Goal: Contribute content: Contribute content

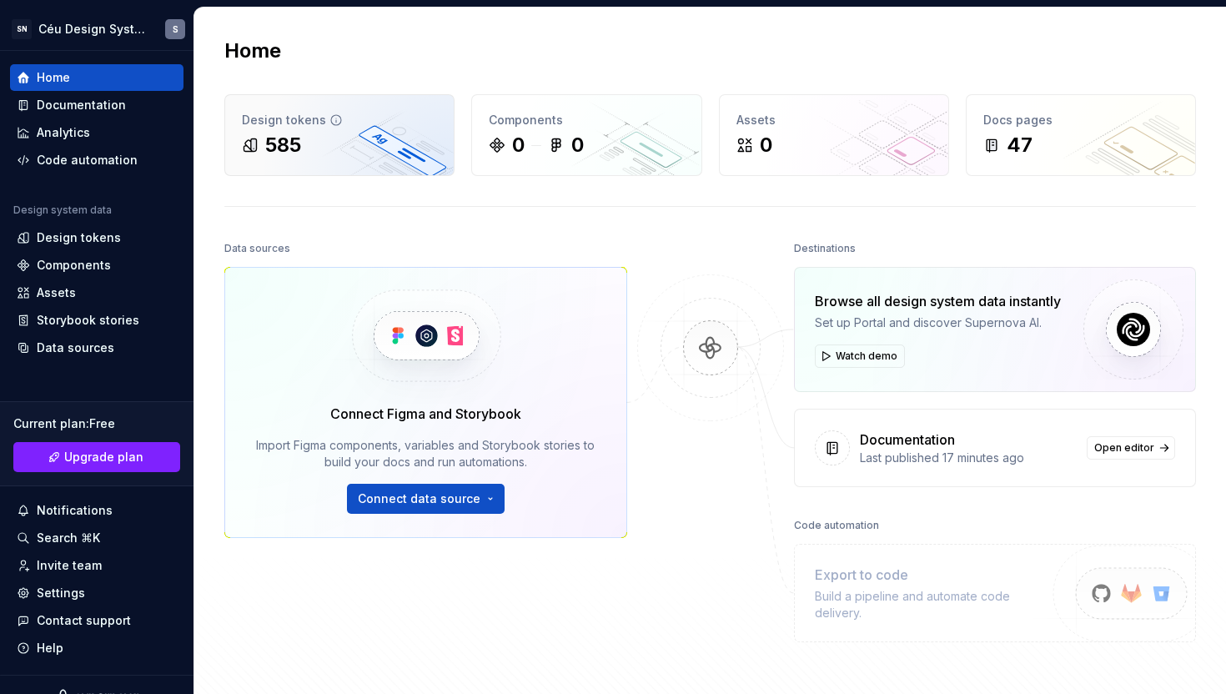
click at [451, 155] on div "Design tokens 585" at bounding box center [339, 135] width 229 height 80
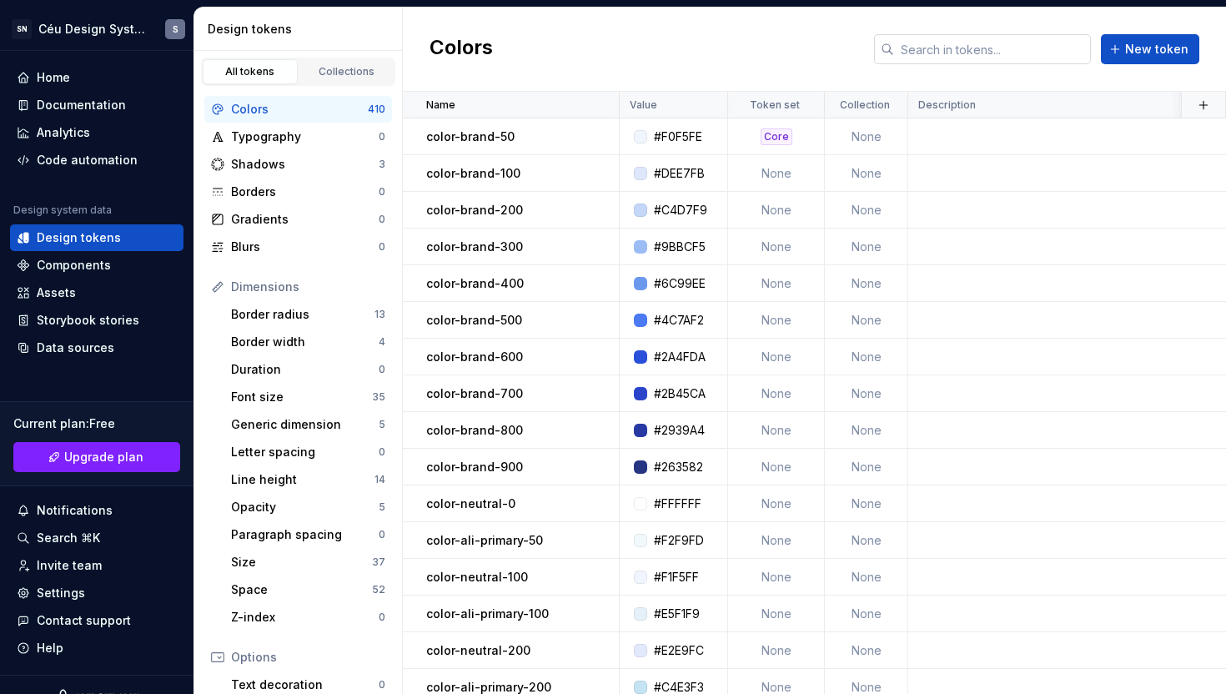
click at [947, 49] on input "text" at bounding box center [992, 49] width 197 height 30
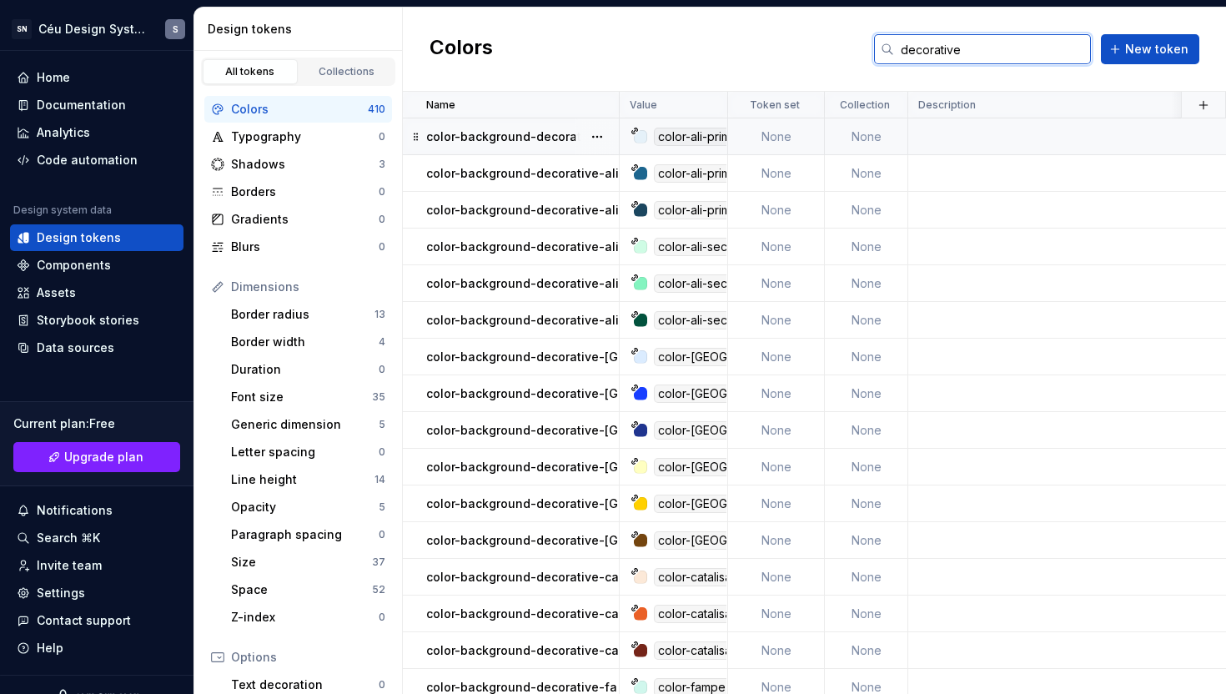
type input "decorative"
click at [506, 133] on p "color-background-decorative-ali-primary-subtle" at bounding box center [568, 136] width 284 height 17
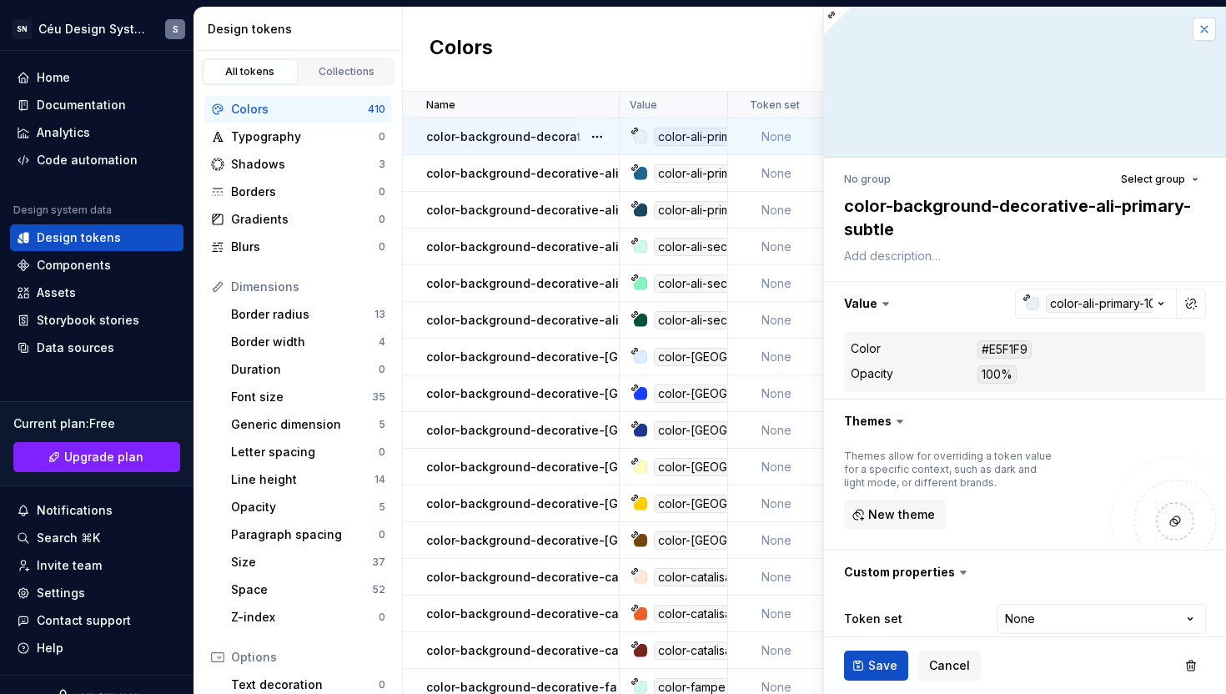
click at [1201, 29] on button "button" at bounding box center [1204, 29] width 23 height 23
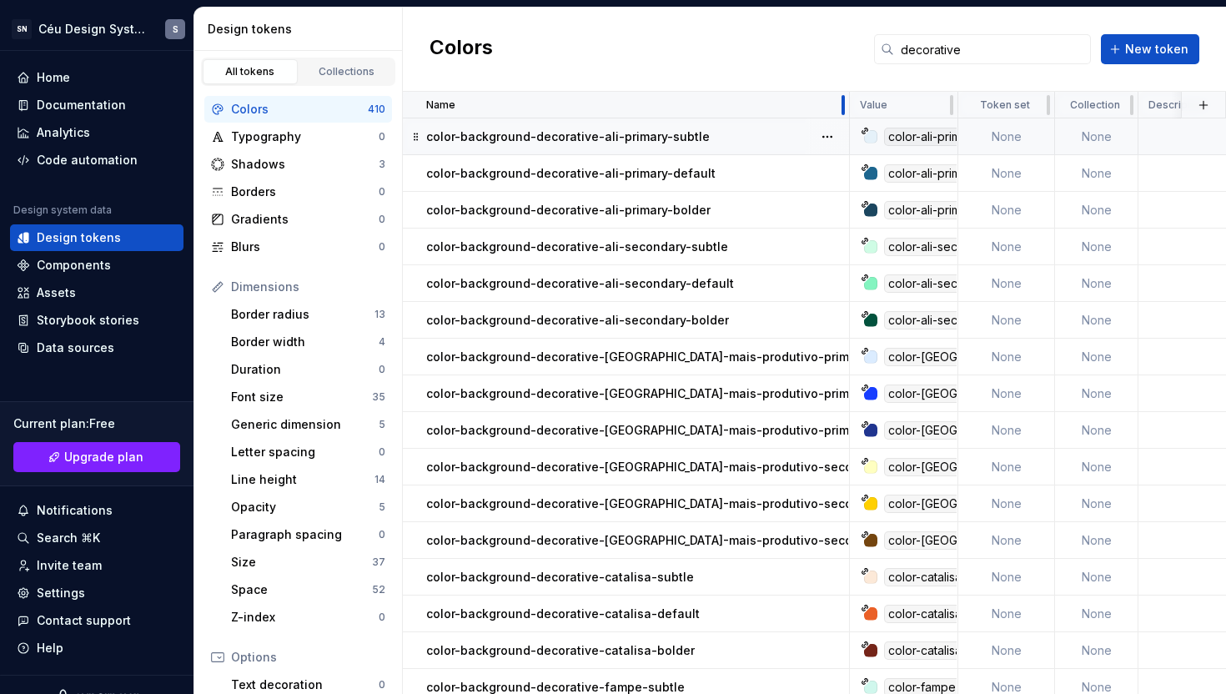
drag, startPoint x: 618, startPoint y: 104, endPoint x: 851, endPoint y: 113, distance: 232.9
click at [850, 113] on div at bounding box center [843, 105] width 13 height 27
click at [615, 134] on p "color-background-decorative-ali-primary-subtle" at bounding box center [568, 136] width 284 height 17
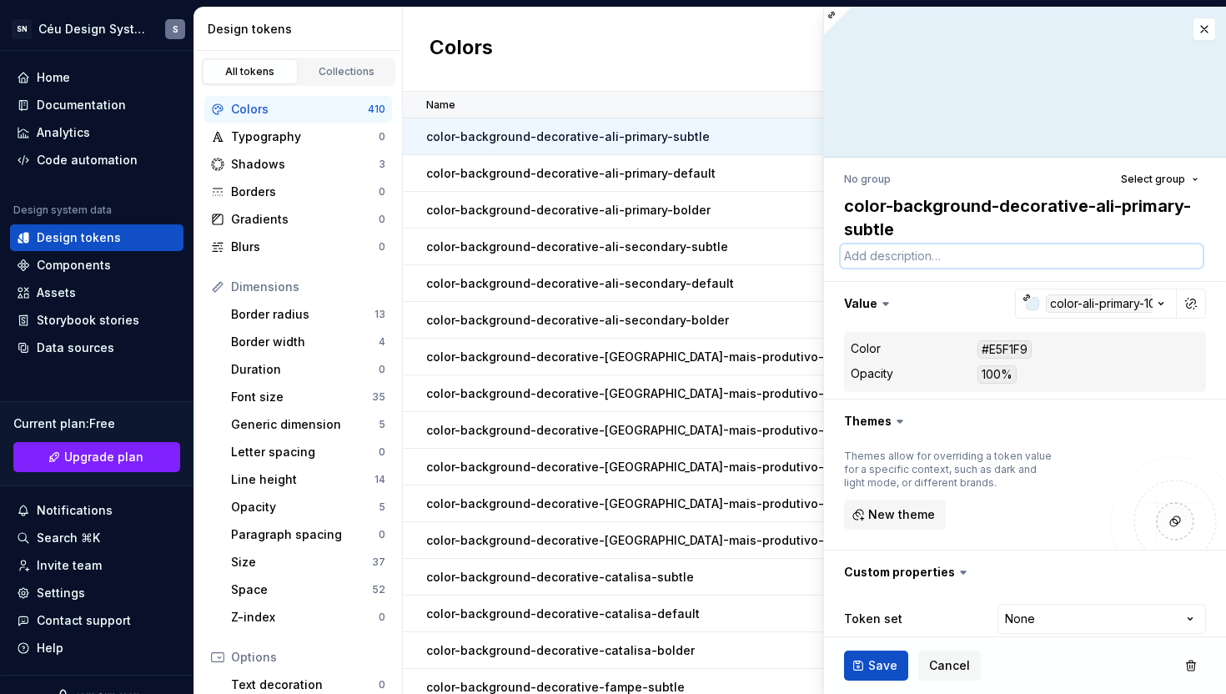
click at [878, 252] on textarea at bounding box center [1022, 255] width 362 height 23
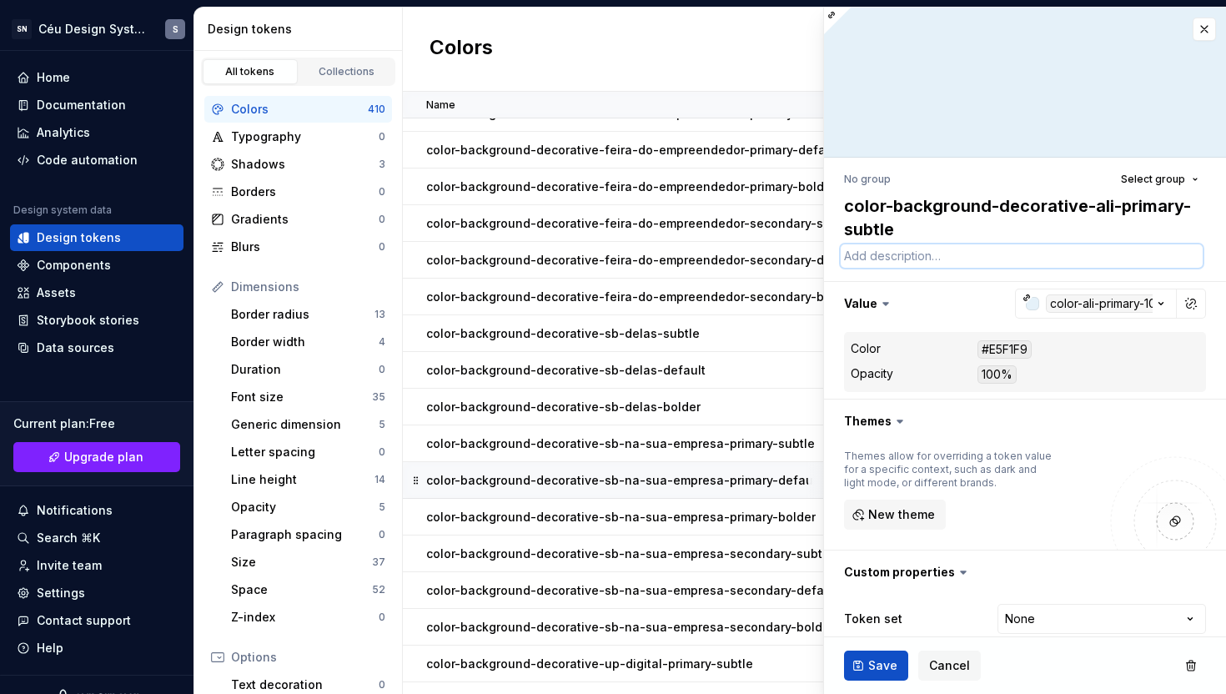
scroll to position [723, 0]
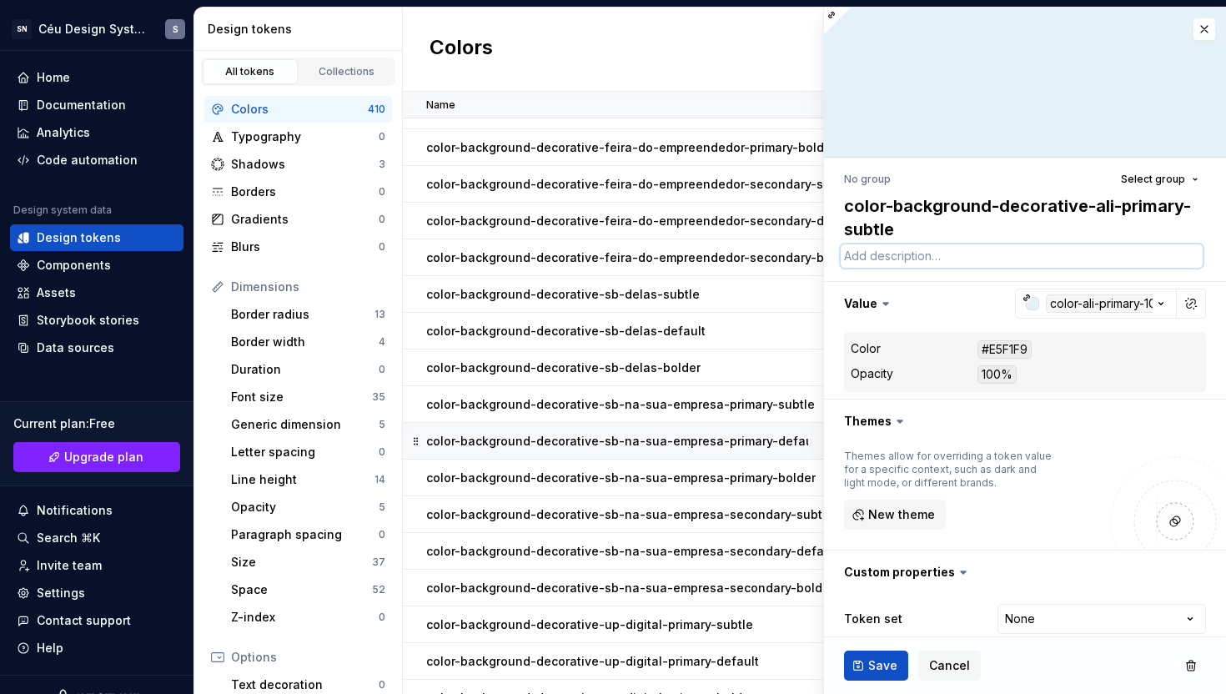
type textarea "*"
type textarea "E"
type textarea "*"
type textarea "U"
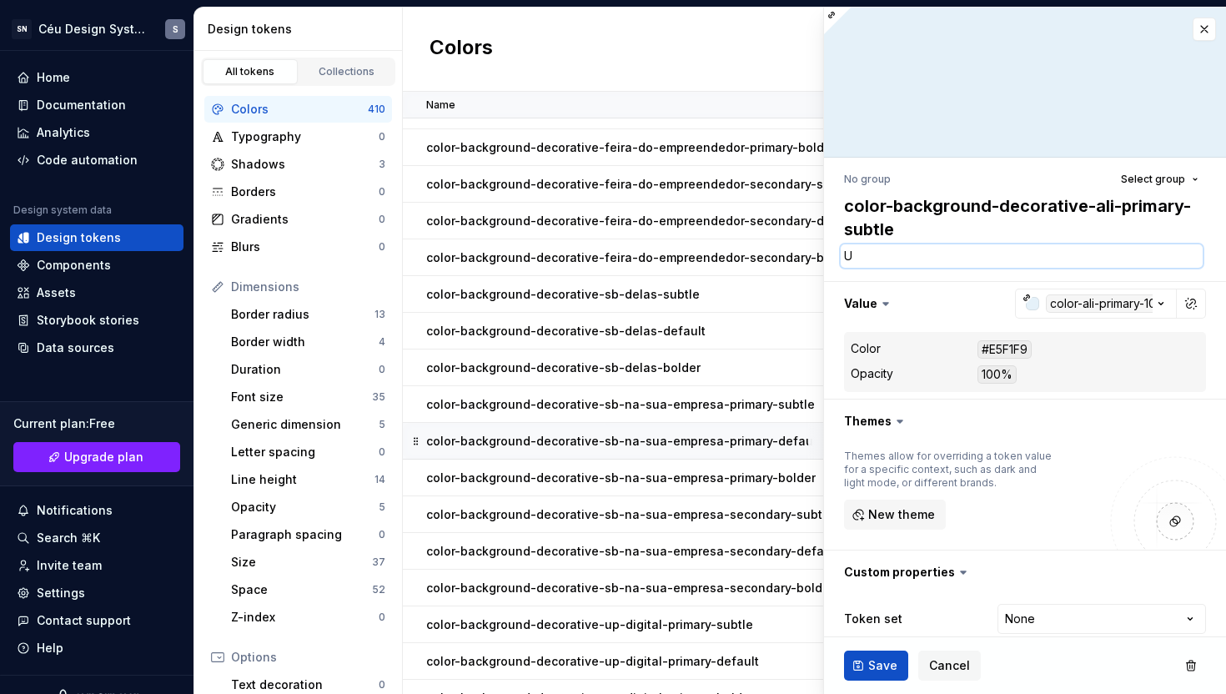
type textarea "*"
type textarea "Us"
type textarea "*"
type textarea "Use"
type textarea "*"
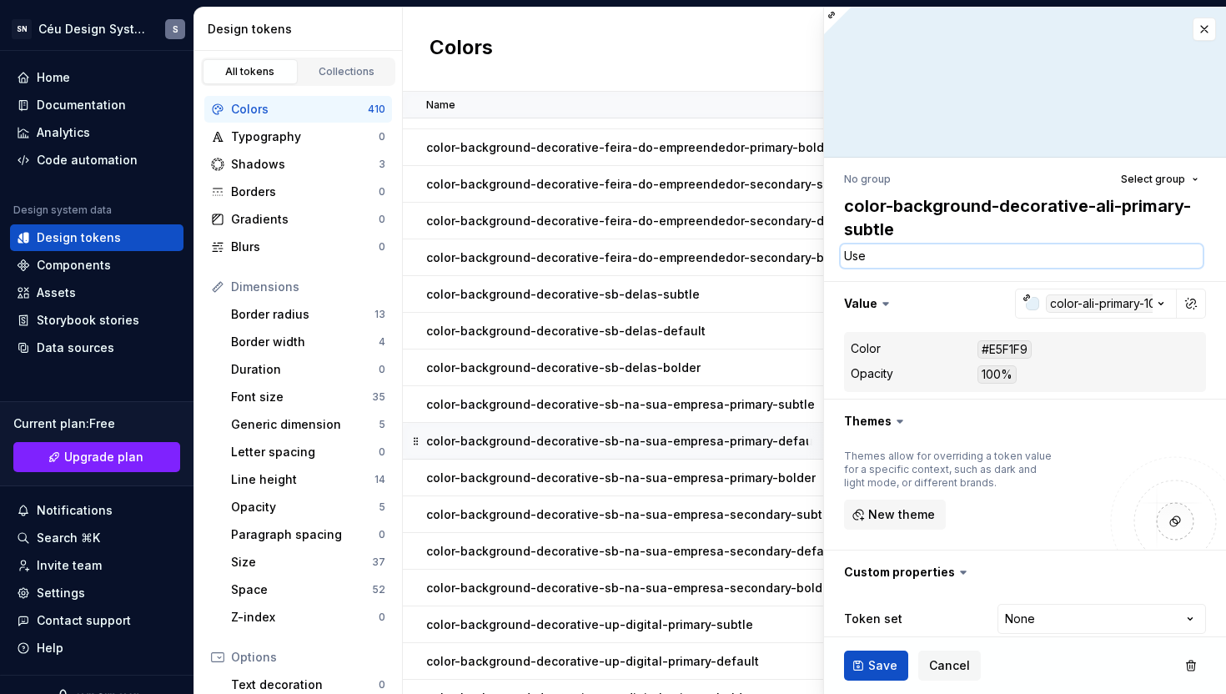
type textarea "Use"
type textarea "*"
type textarea "Use c"
type textarea "*"
type textarea "Use co"
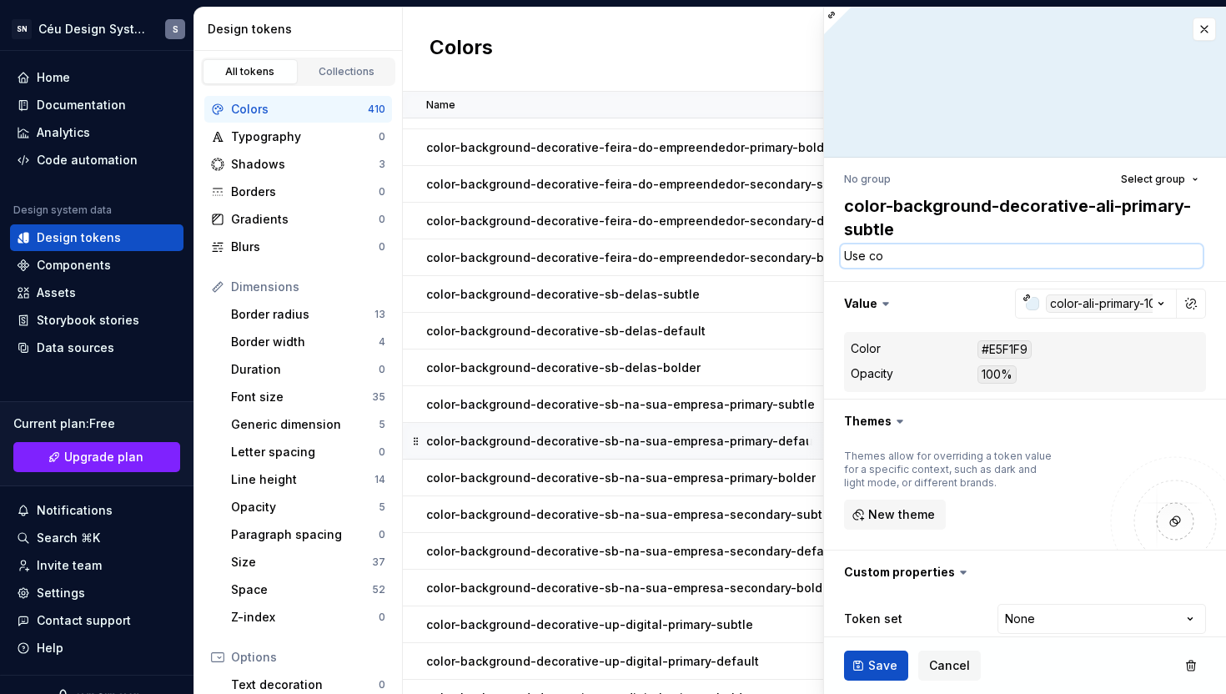
type textarea "*"
type textarea "Use com"
type textarea "*"
type textarea "Use como"
type textarea "*"
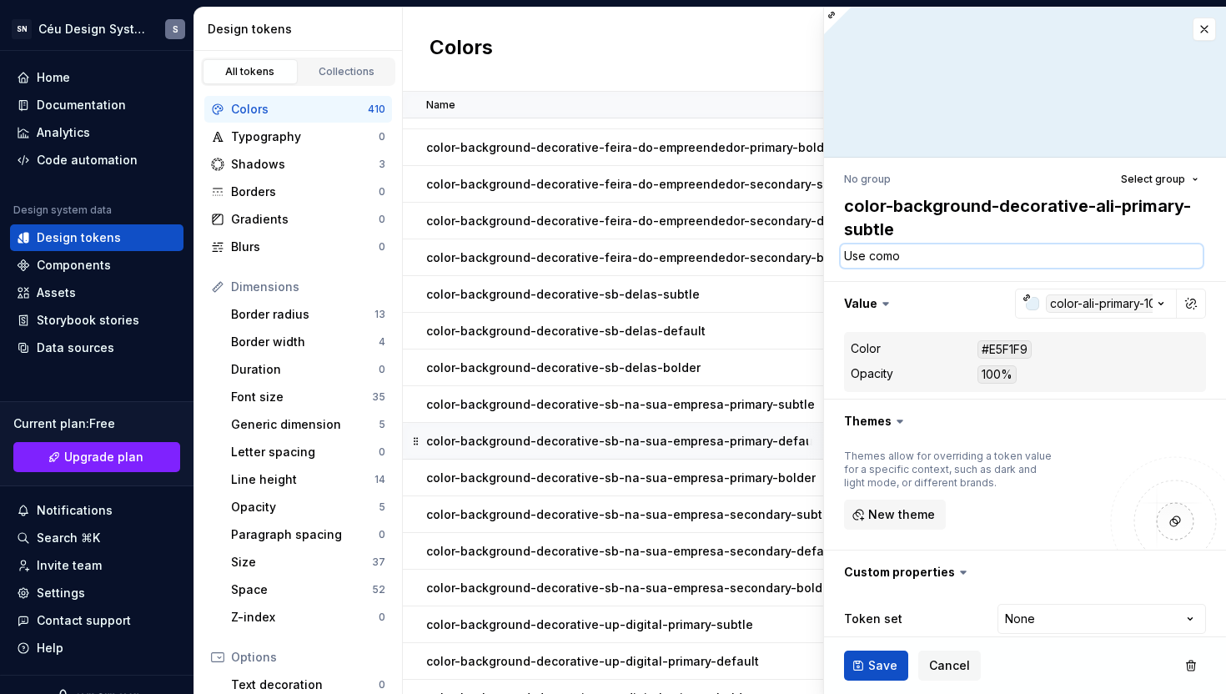
type textarea "Use como"
type textarea "*"
type textarea "Use como c"
type textarea "*"
type textarea "Use como co"
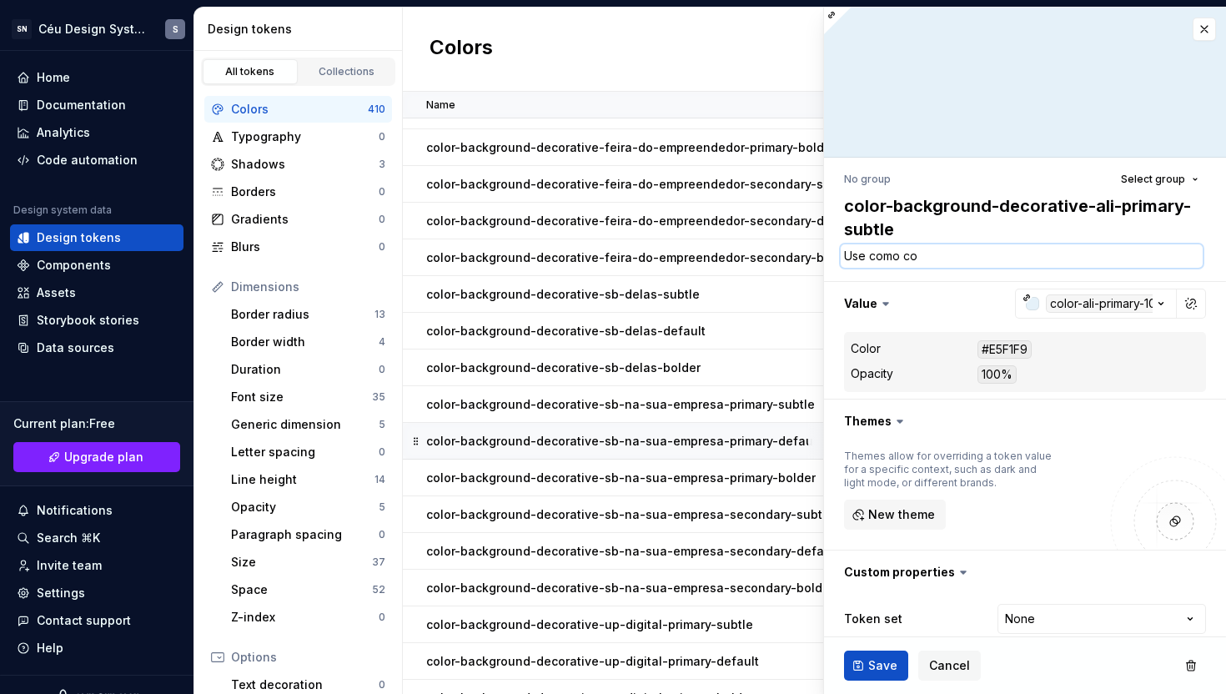
type textarea "*"
type textarea "Use como cor"
type textarea "*"
type textarea "Use como cor"
type textarea "*"
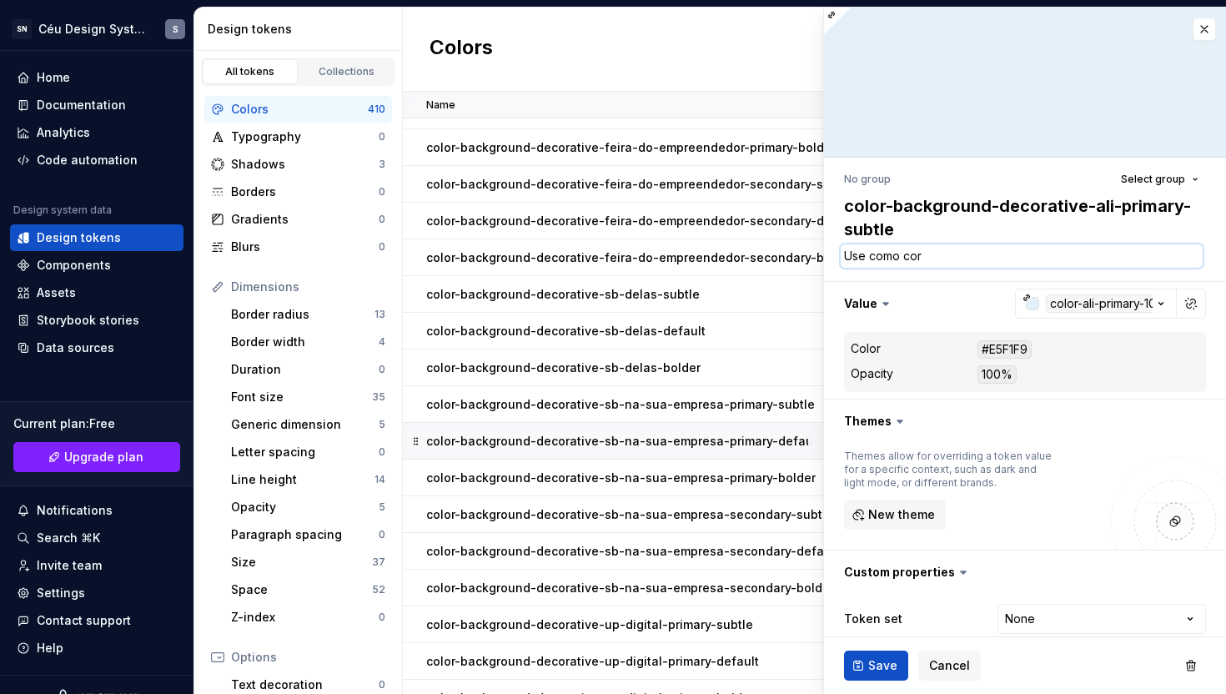
type textarea "Use como cor d"
type textarea "*"
type textarea "Use como cor de"
type textarea "*"
type textarea "Use como cor de"
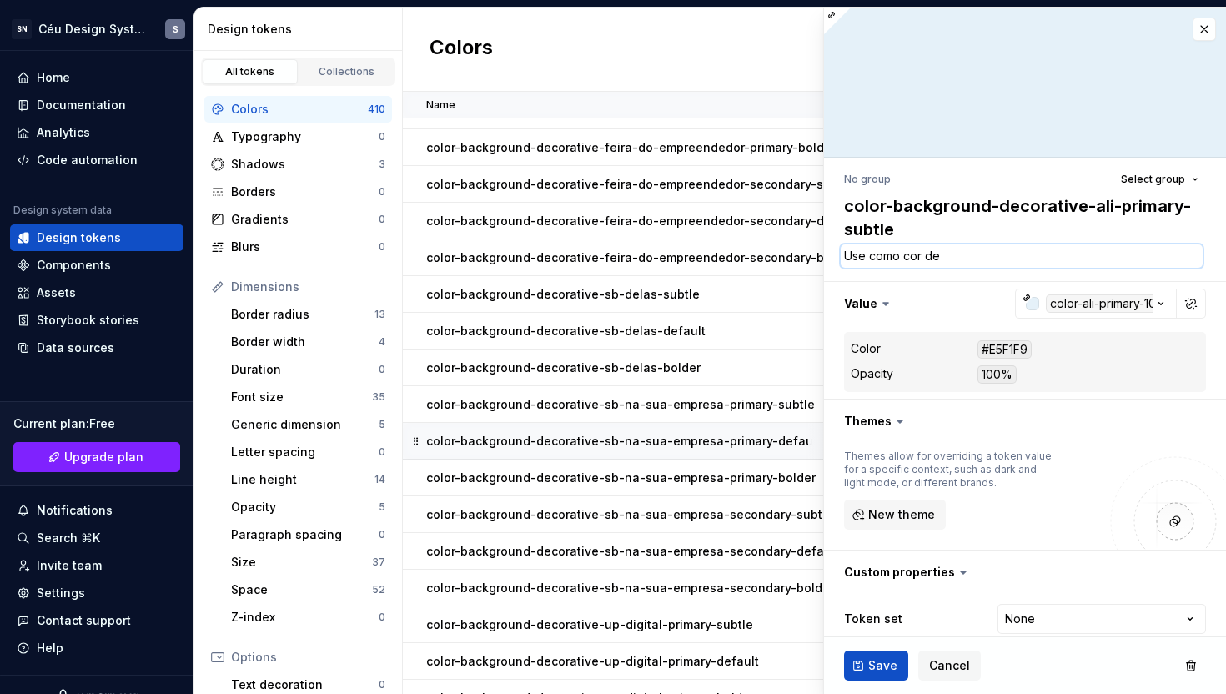
type textarea "*"
type textarea "Use como cor de f"
type textarea "*"
type textarea "Use como cor de fu"
type textarea "*"
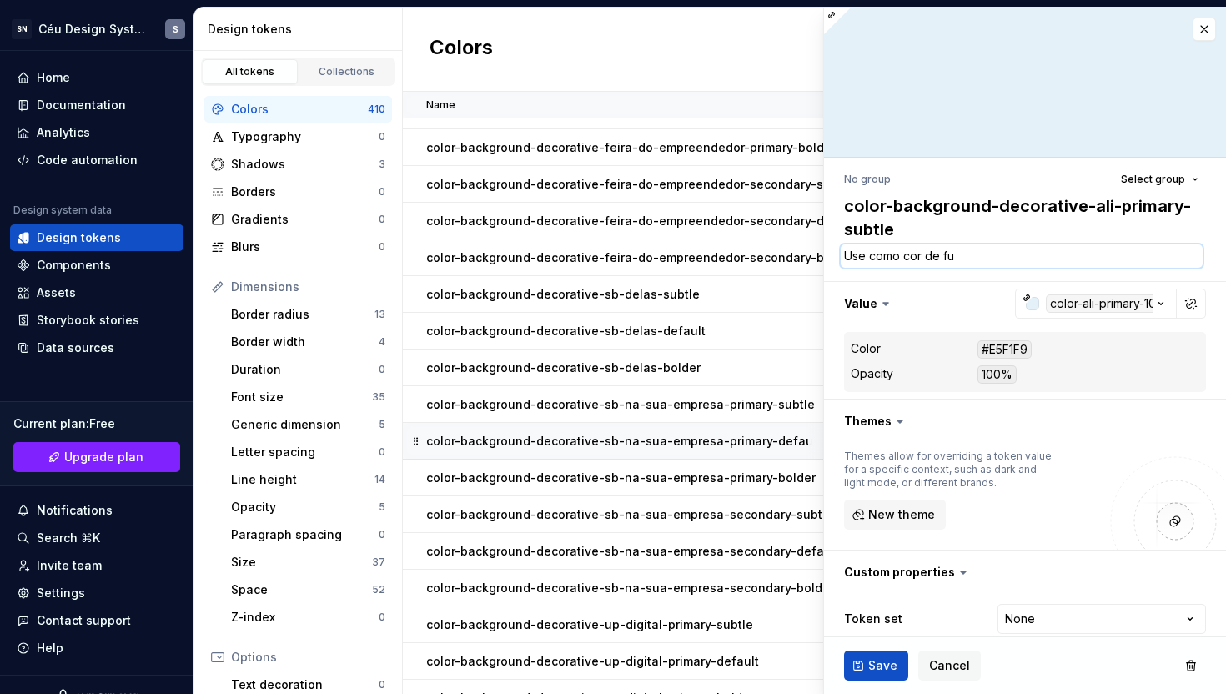
type textarea "Use como cor de fun"
type textarea "*"
type textarea "Use como cor de fund"
type textarea "*"
type textarea "Use como cor de fundo"
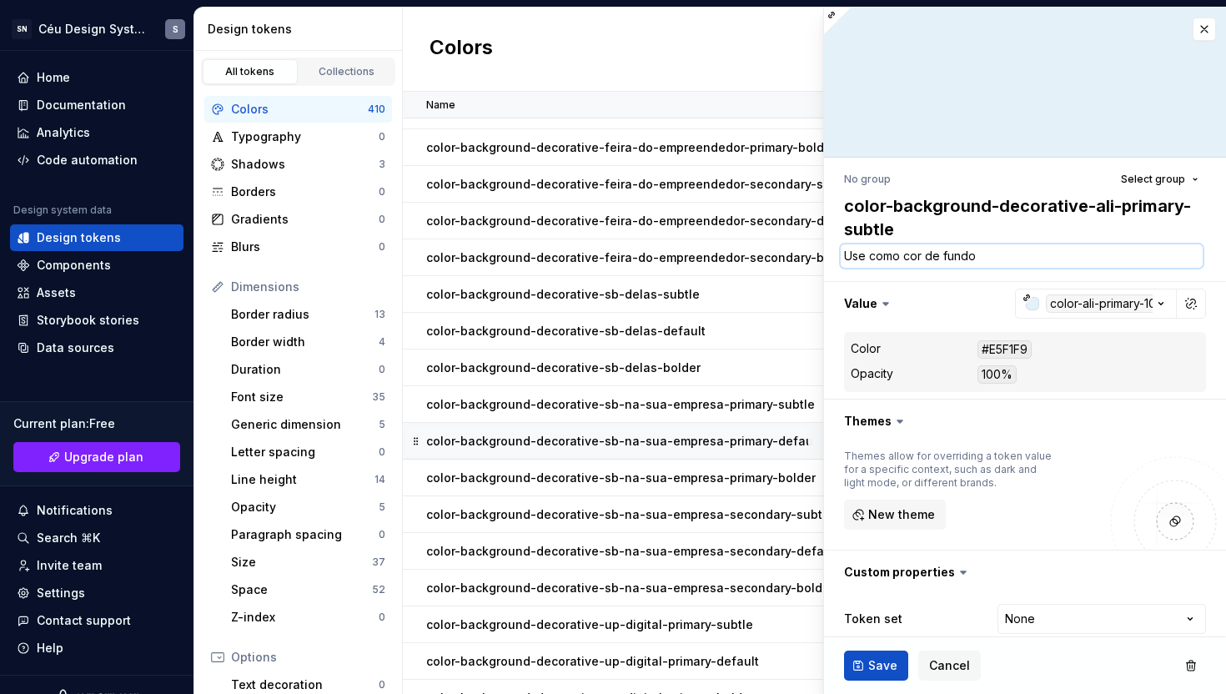
type textarea "*"
type textarea "Use como cor de fundo"
type textarea "*"
type textarea "Use como cor de fundo e"
type textarea "*"
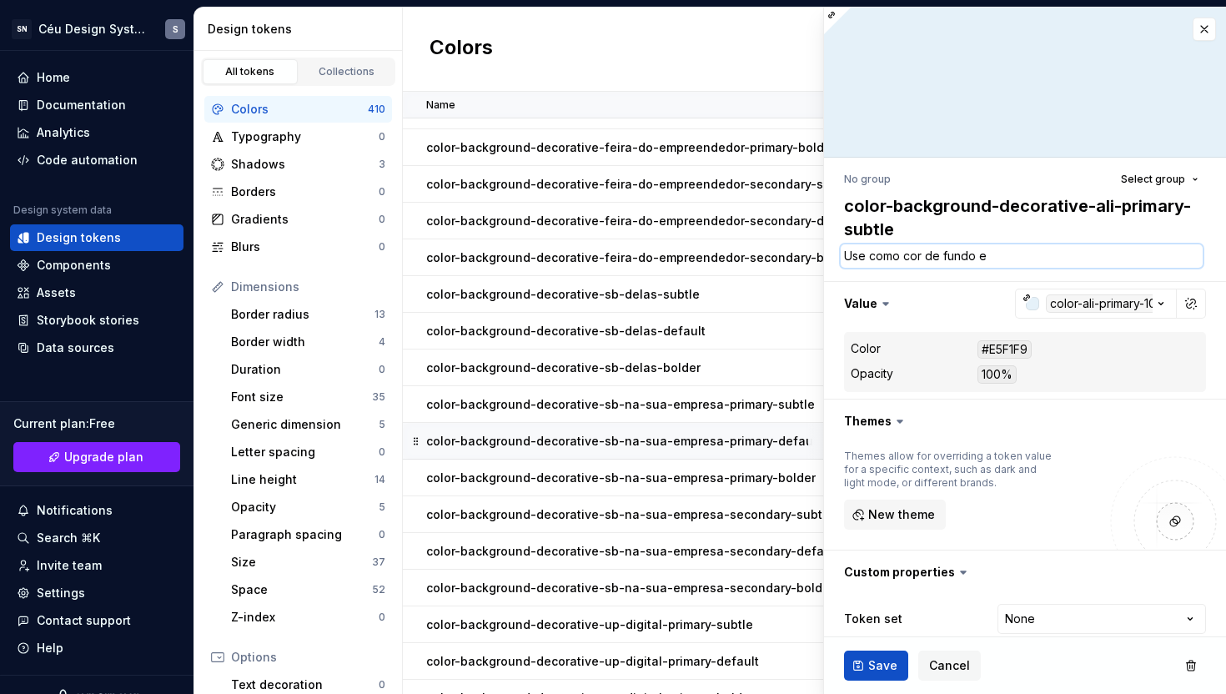
type textarea "Use como cor de fundo em"
type textarea "*"
type textarea "Use como cor de fundo em"
type textarea "*"
type textarea "Use como cor de fundo em e"
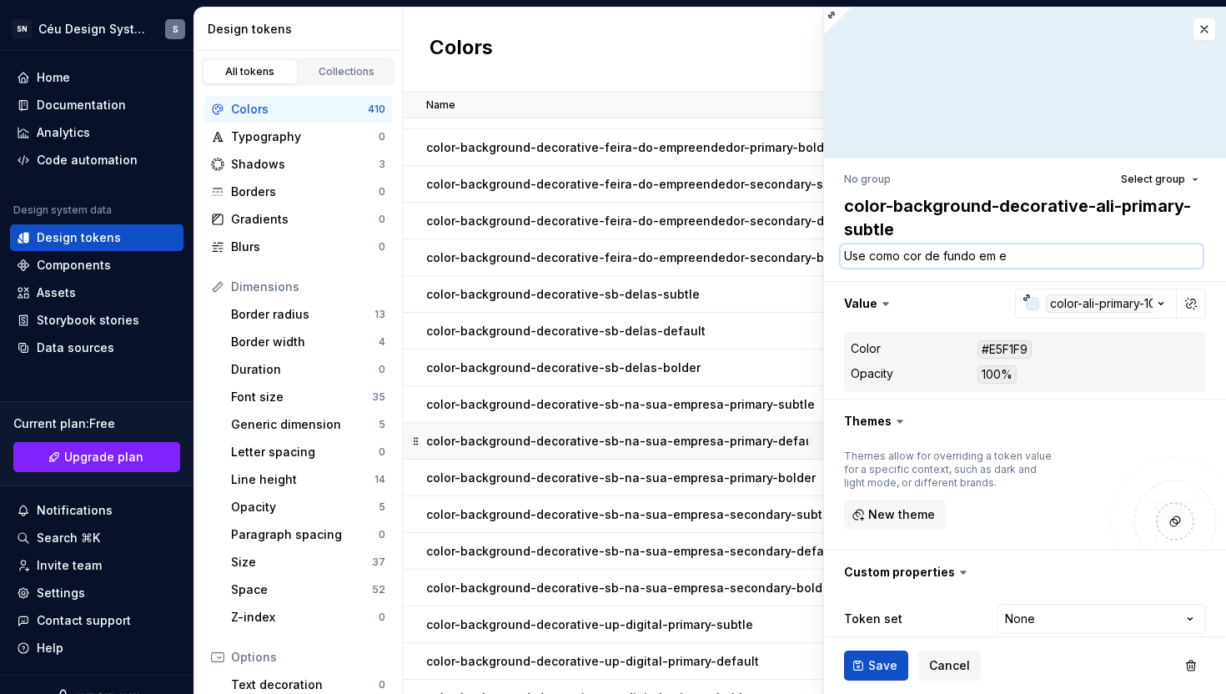
type textarea "*"
type textarea "Use como cor de fundo em el"
type textarea "*"
type textarea "Use como cor de fundo em ele"
type textarea "*"
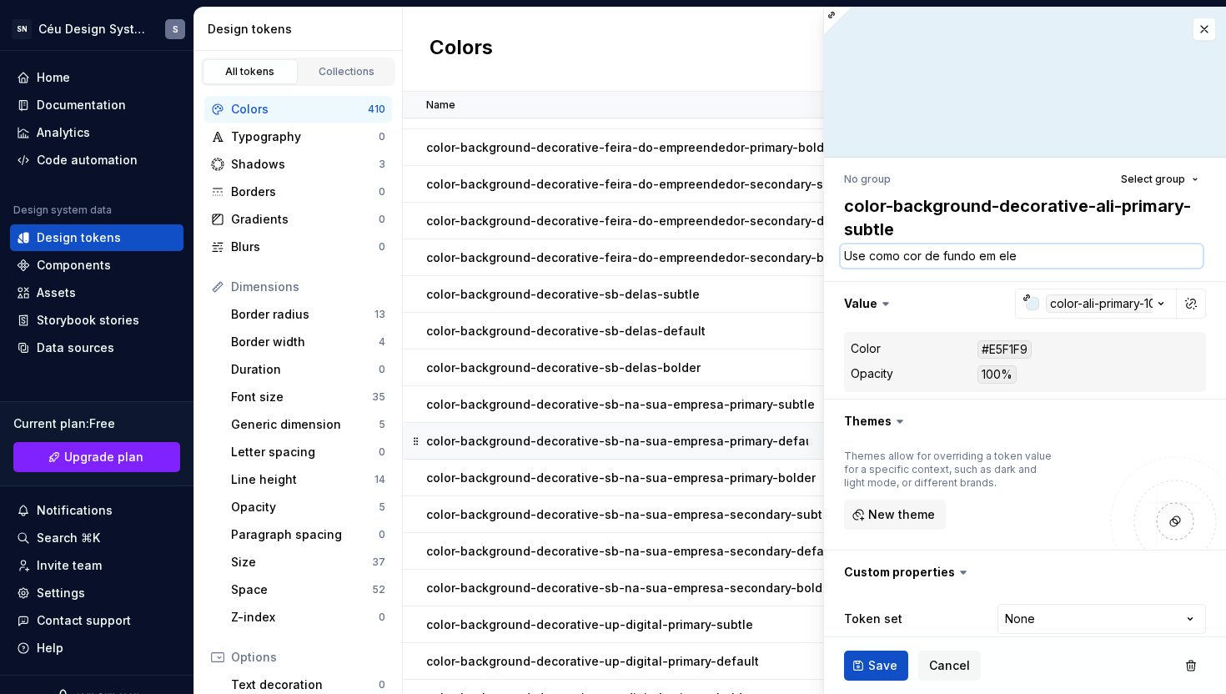
type textarea "Use como cor de fundo em elem"
type textarea "*"
type textarea "Use como cor de fundo em eleme"
type textarea "*"
type textarea "Use como cor de fundo em elemen"
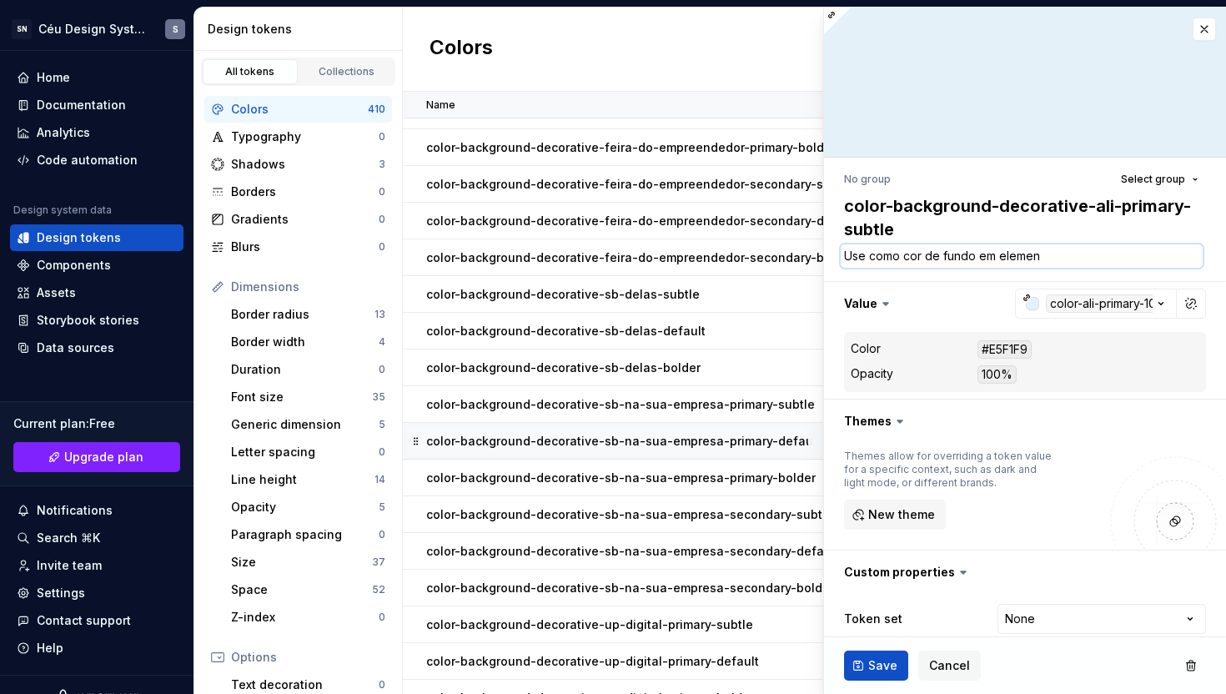
type textarea "*"
type textarea "Use como cor de fundo em element"
type textarea "*"
type textarea "Use como cor de fundo em elemento"
type textarea "*"
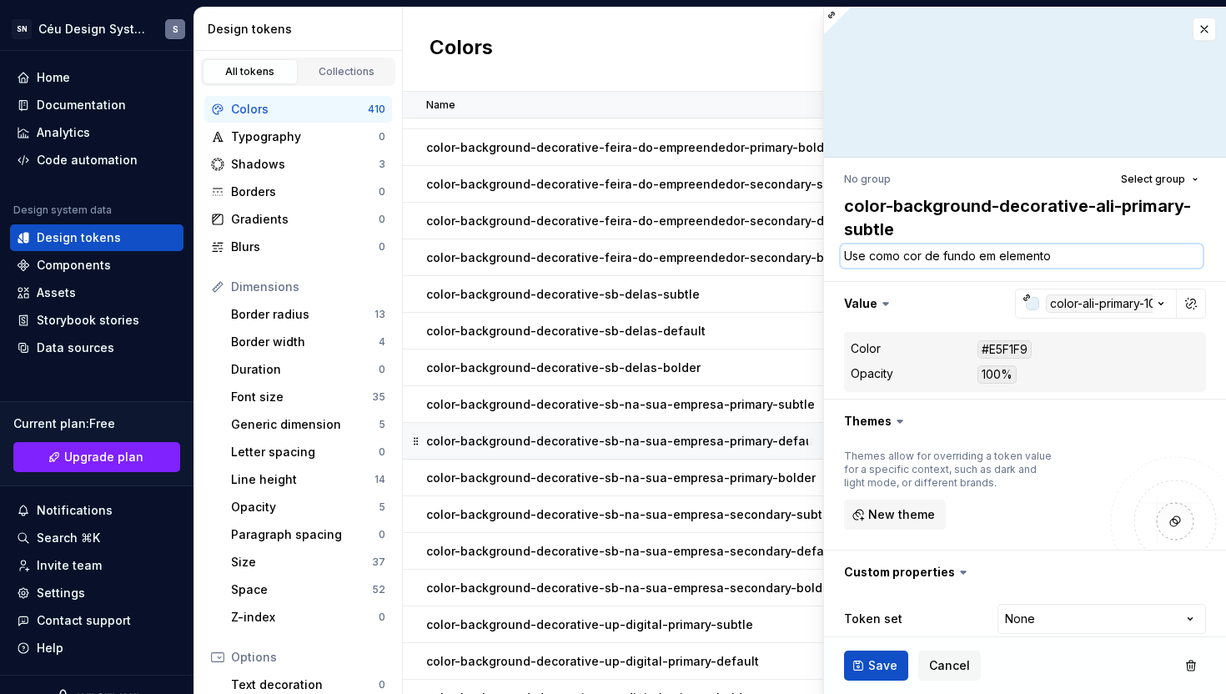
type textarea "Use como cor de fundo em elementos"
type textarea "*"
type textarea "Use como cor de fundo em elementos"
type textarea "*"
type textarea "Use como cor de fundo em elementos p"
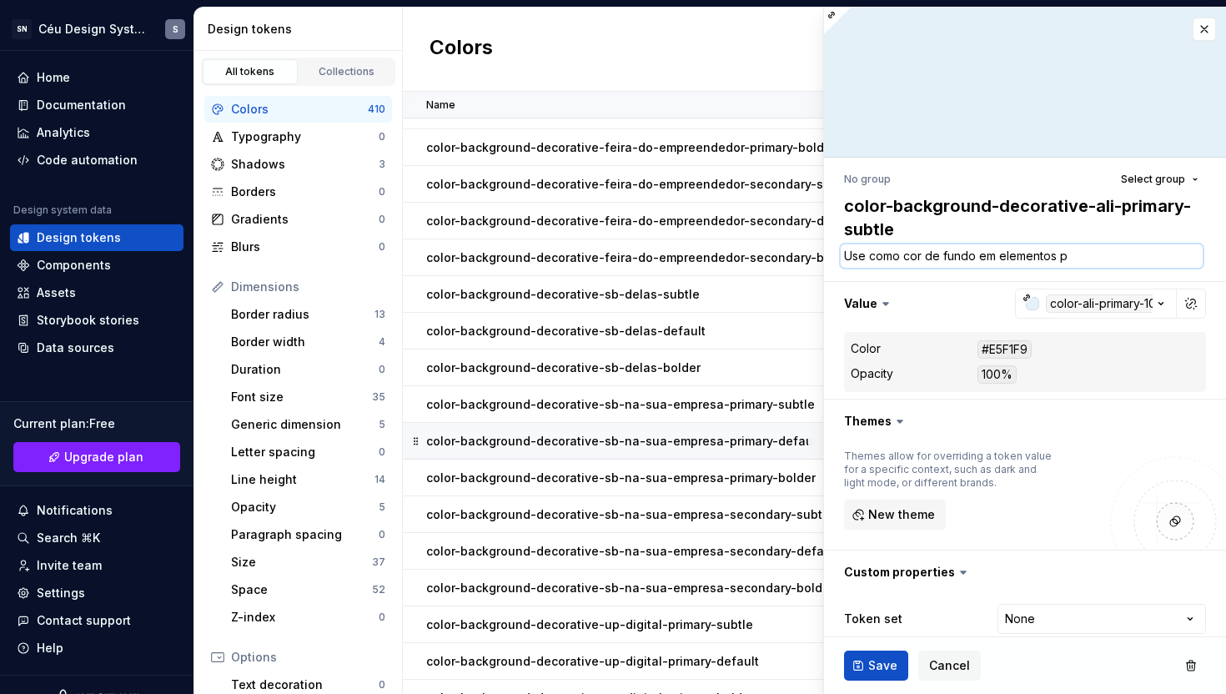
type textarea "*"
type textarea "Use como cor de fundo em elementos pa"
type textarea "*"
type textarea "Use como cor de fundo em elementos par"
type textarea "*"
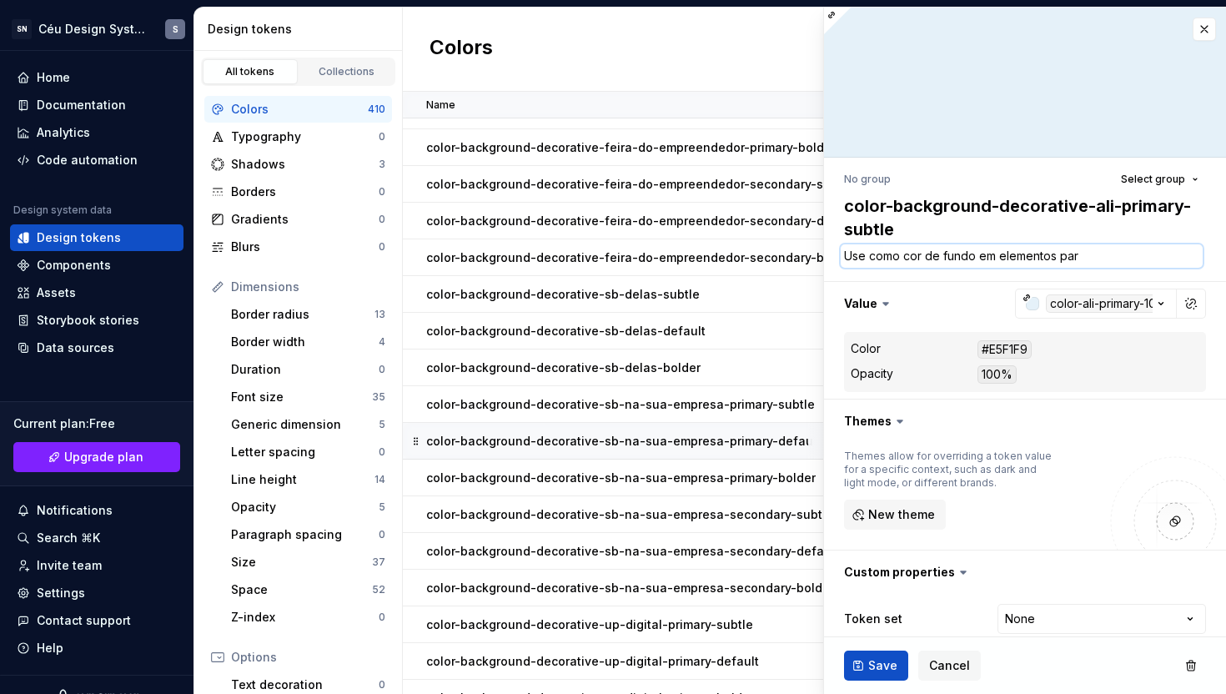
type textarea "Use como cor de fundo em elementos para"
type textarea "*"
type textarea "Use como cor de fundo em elementos para"
type textarea "*"
type textarea "Use como cor de fundo em elementos para r"
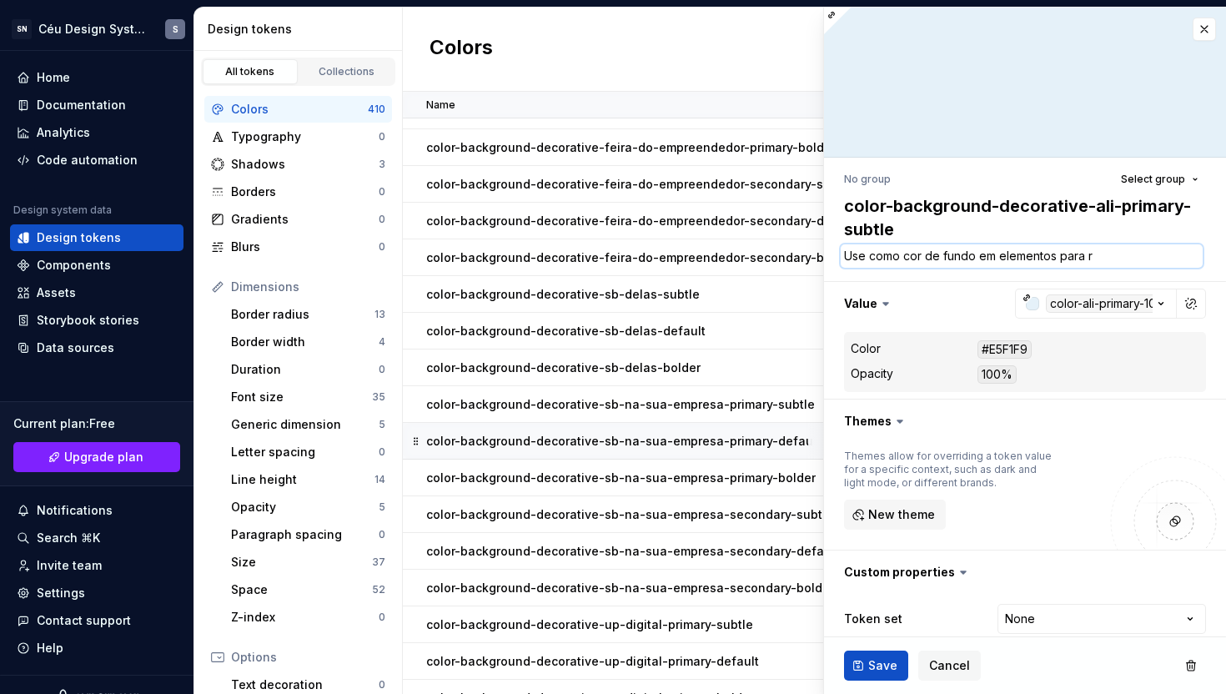
type textarea "*"
type textarea "Use como cor de fundo em elementos para re"
type textarea "*"
type textarea "Use como cor de fundo em elementos para ref"
type textarea "*"
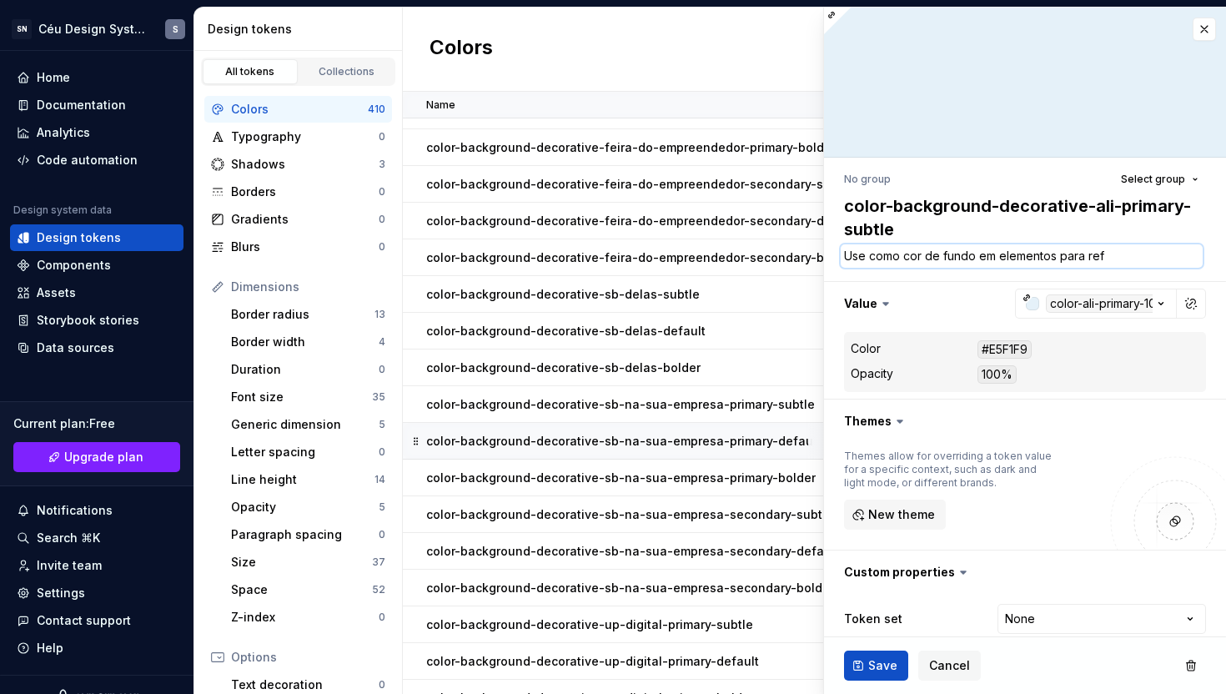
type textarea "Use como cor de fundo em elementos para refo"
type textarea "*"
type textarea "Use como cor de fundo em elementos para refor"
type textarea "*"
type textarea "Use como cor de fundo em elementos para reforc"
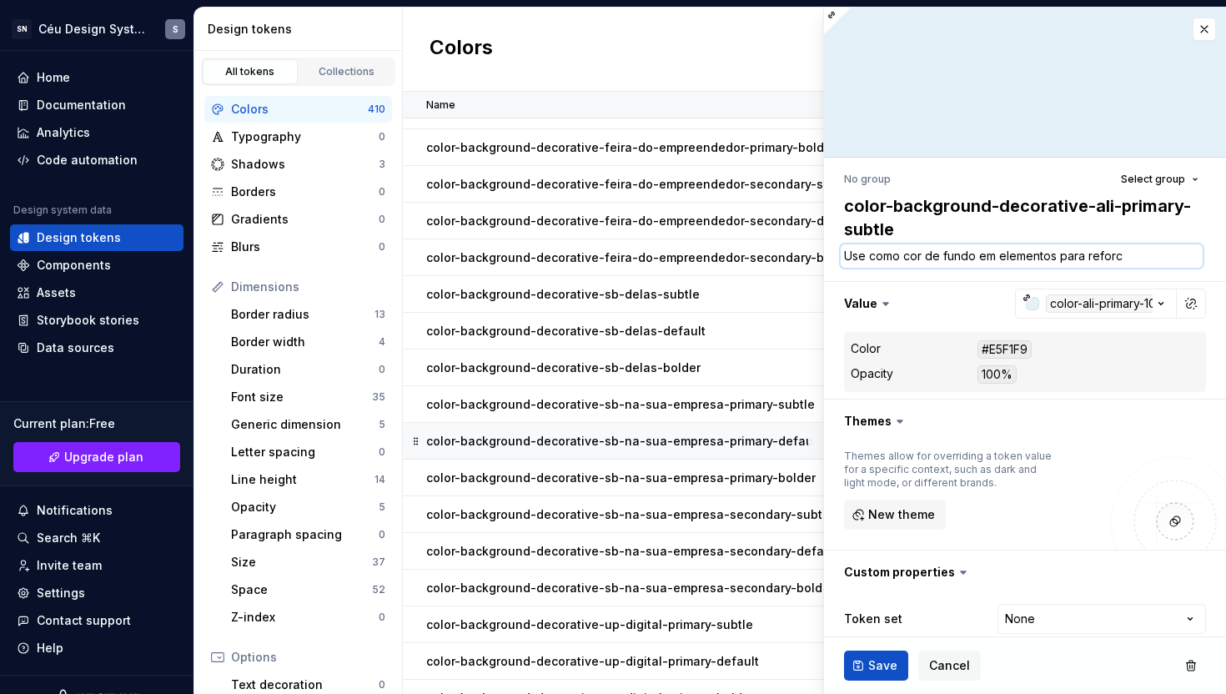
type textarea "*"
type textarea "Use como cor de fundo em elementos para reforç"
type textarea "*"
type textarea "Use como cor de fundo em elementos para reforça"
type textarea "*"
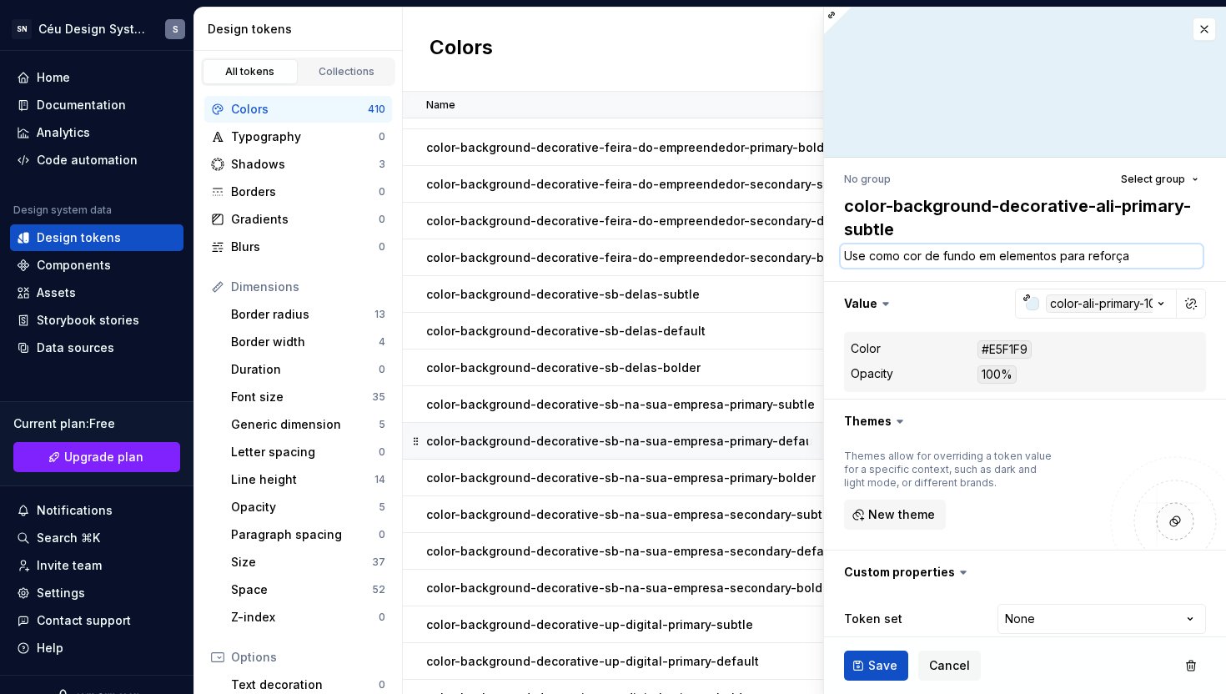
type textarea "Use como cor de fundo em elementos para reforçar"
type textarea "*"
type textarea "Use como cor de fundo em elementos para reforçar"
type textarea "*"
type textarea "Use como cor de fundo em elementos para reforçar a"
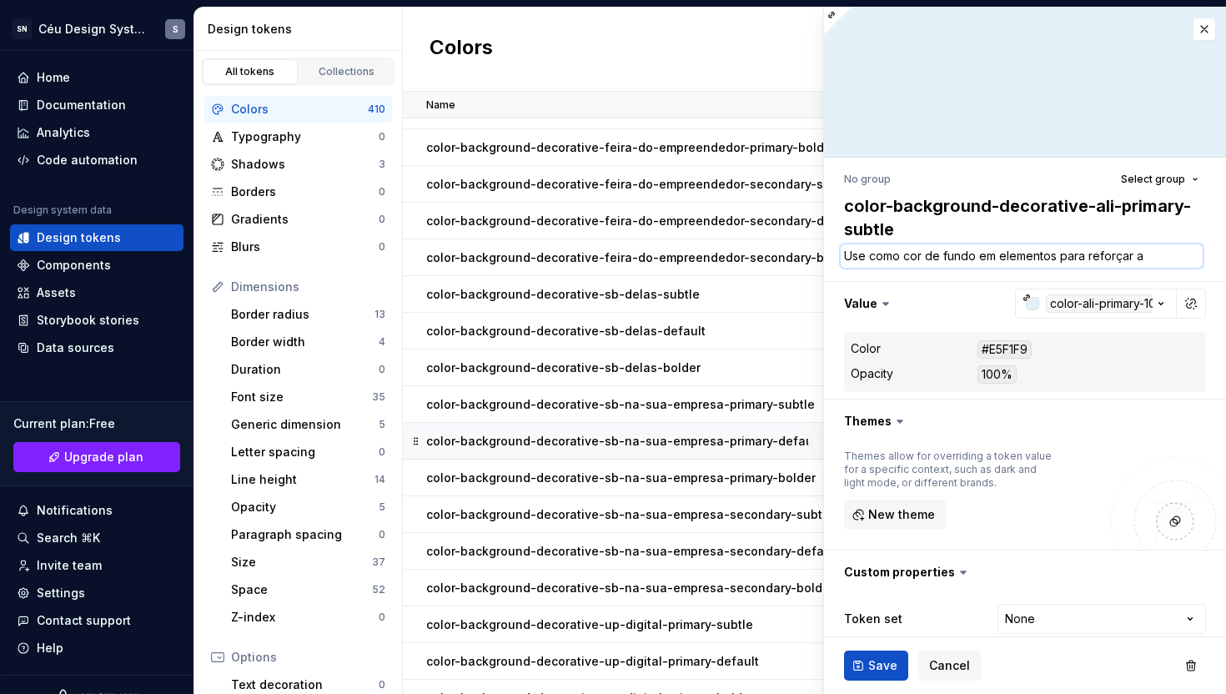
type textarea "*"
type textarea "Use como cor de fundo em elementos para reforçar a m"
type textarea "*"
type textarea "Use como cor de fundo em elementos para reforçar a ma"
type textarea "*"
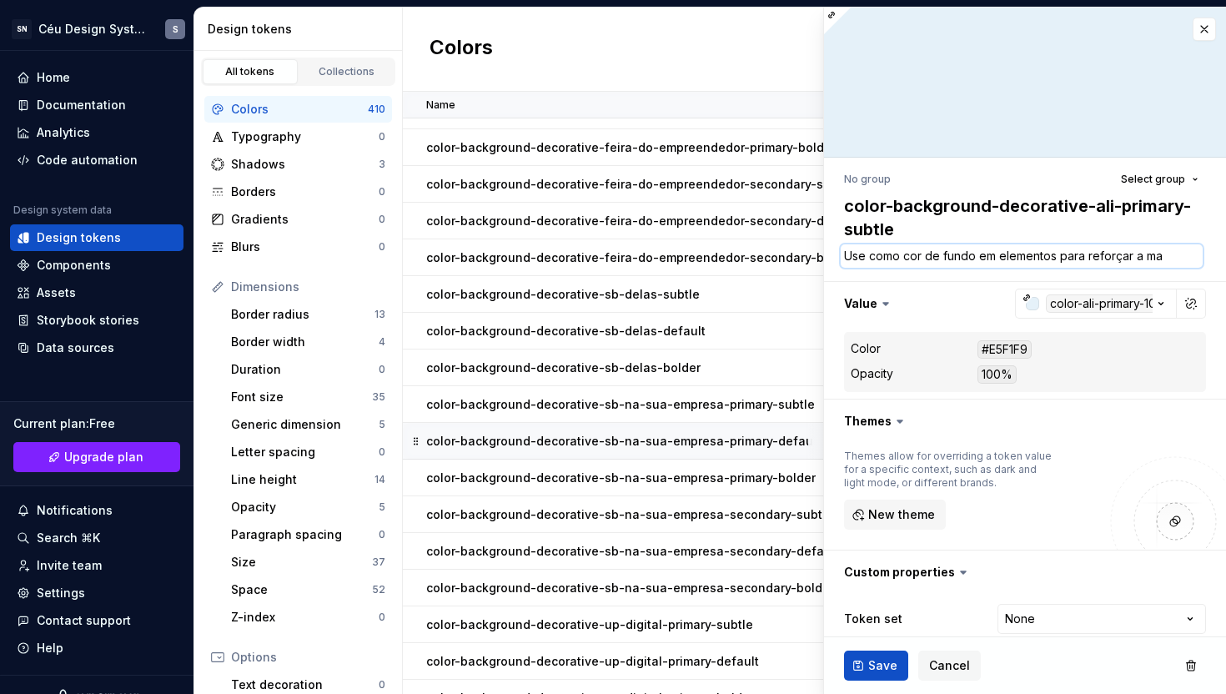
type textarea "Use como cor de fundo em elementos para reforçar a mar"
type textarea "*"
type textarea "Use como cor de fundo em elementos para reforçar a marc"
type textarea "*"
type textarea "Use como cor de fundo em elementos para reforçar a marca"
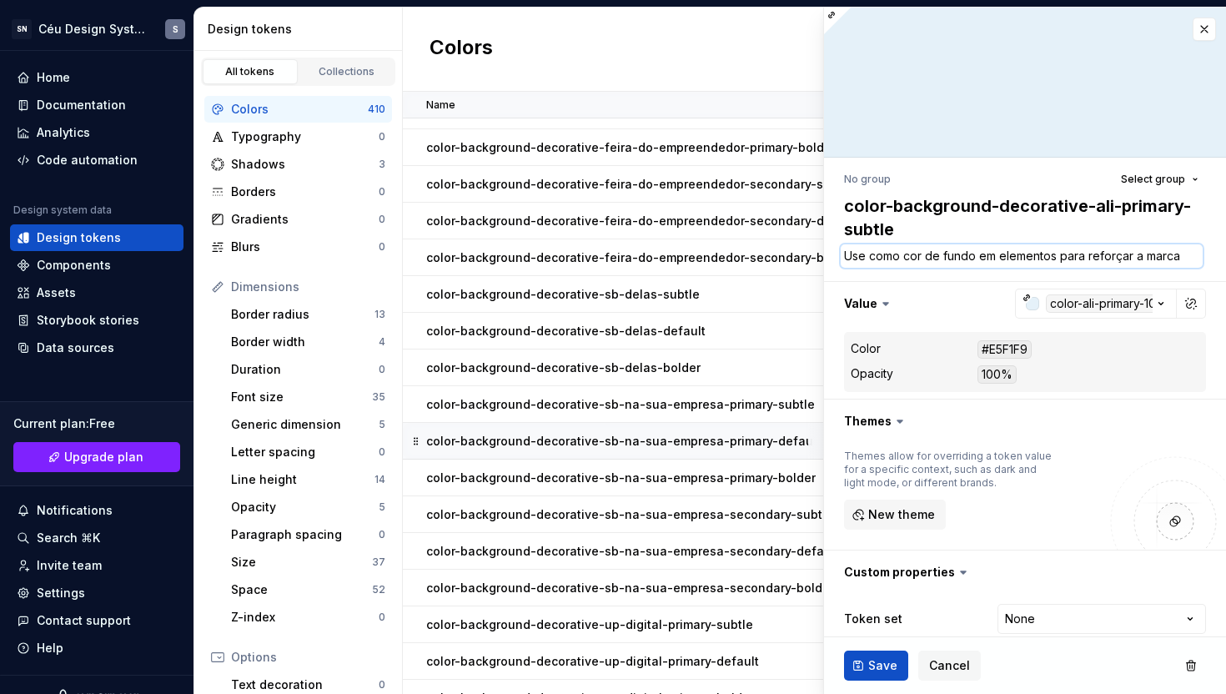
type textarea "*"
type textarea "Use como cor de fundo em elementos para reforçar a marca"
type textarea "*"
type textarea "Use como cor de fundo em elementos para reforçar a marca A"
type textarea "*"
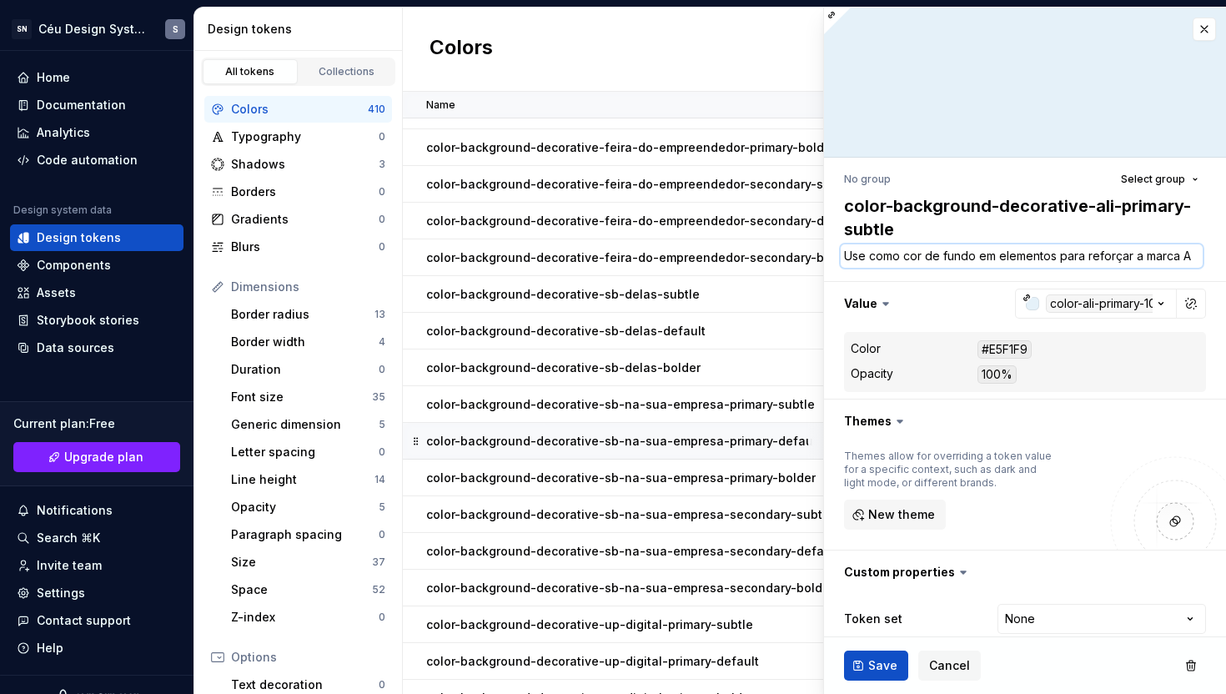
type textarea "Use como cor de fundo em elementos para reforçar a marca Al"
type textarea "*"
type textarea "Use como cor de fundo em elementos para reforçar a marca Ali"
type textarea "*"
type textarea "Use como cor de fundo em elementos para reforçar a marca Al"
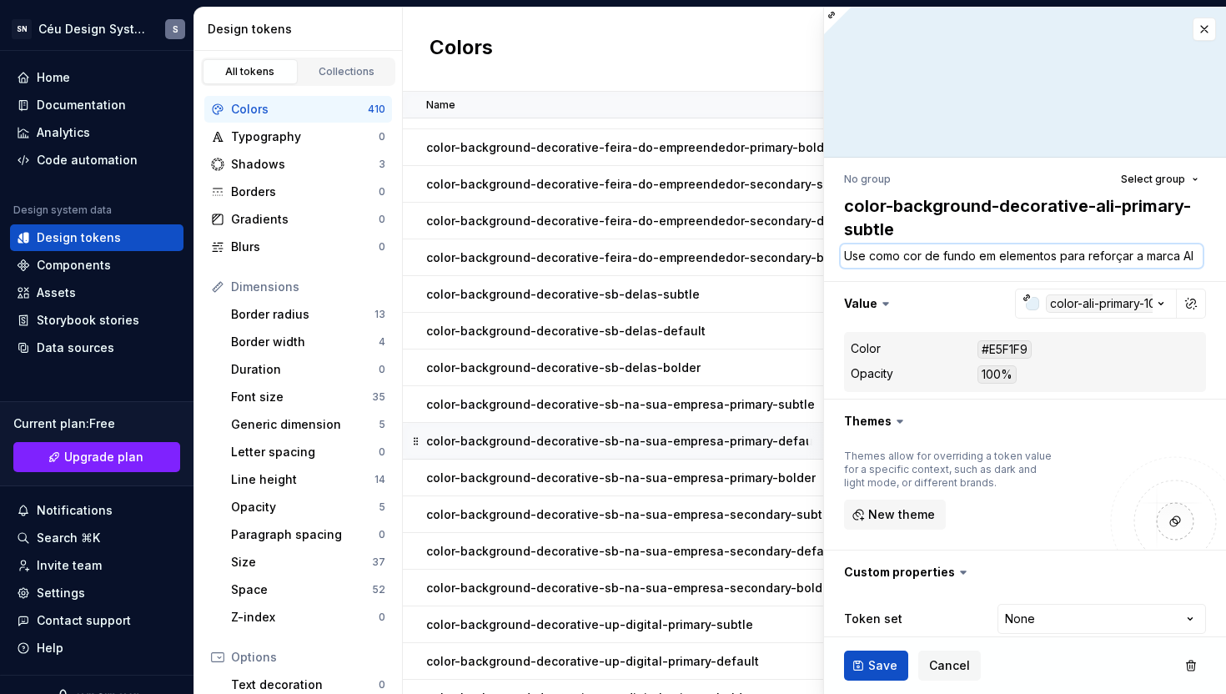
type textarea "*"
type textarea "Use como cor de fundo em elementos para reforçar a marca Ali"
type textarea "*"
type textarea "Use como cor de fundo em elementos para reforçar a marca Ali"
type textarea "*"
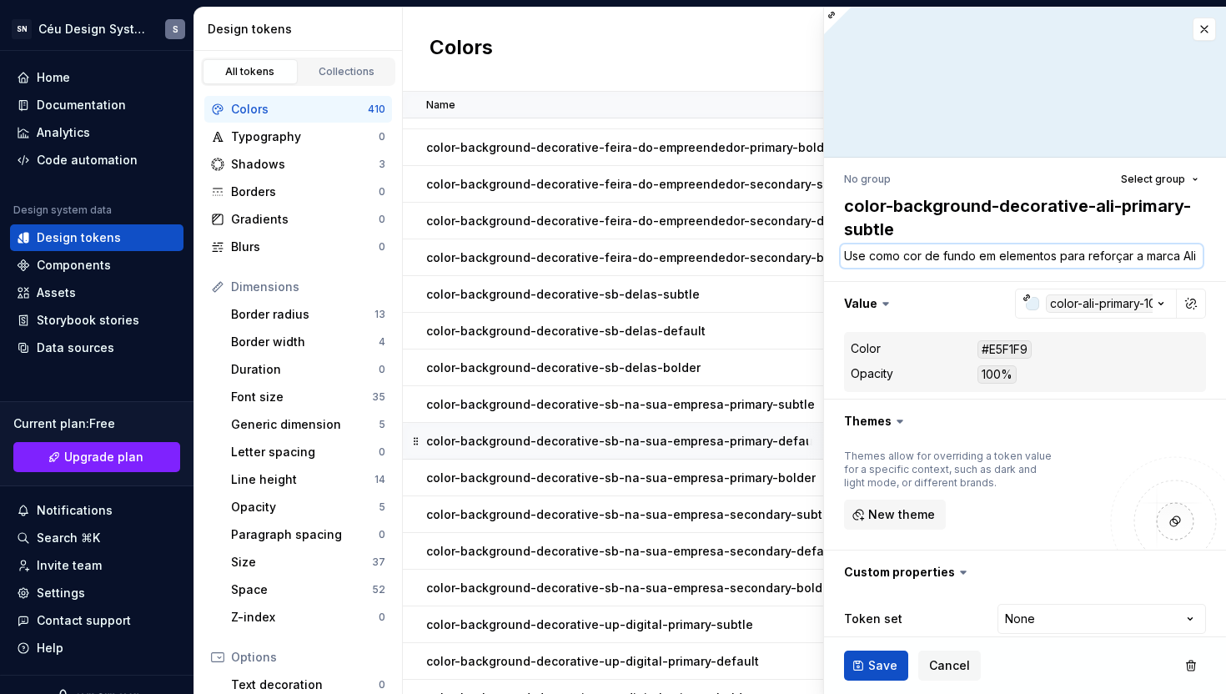
type textarea "Use como cor de fundo em elementos para reforçar a marca Ali c"
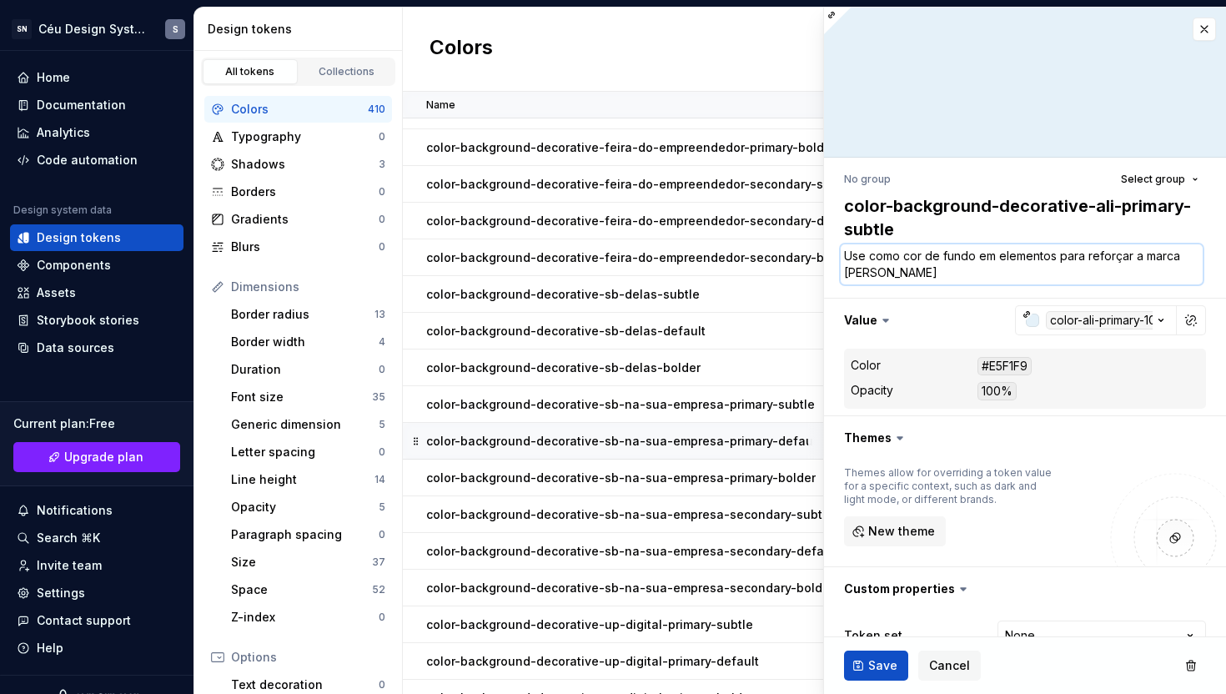
type textarea "*"
type textarea "Use como cor de fundo em elementos para reforçar a marca Ali co"
type textarea "*"
type textarea "Use como cor de fundo em elementos para reforçar a marca Ali com"
type textarea "*"
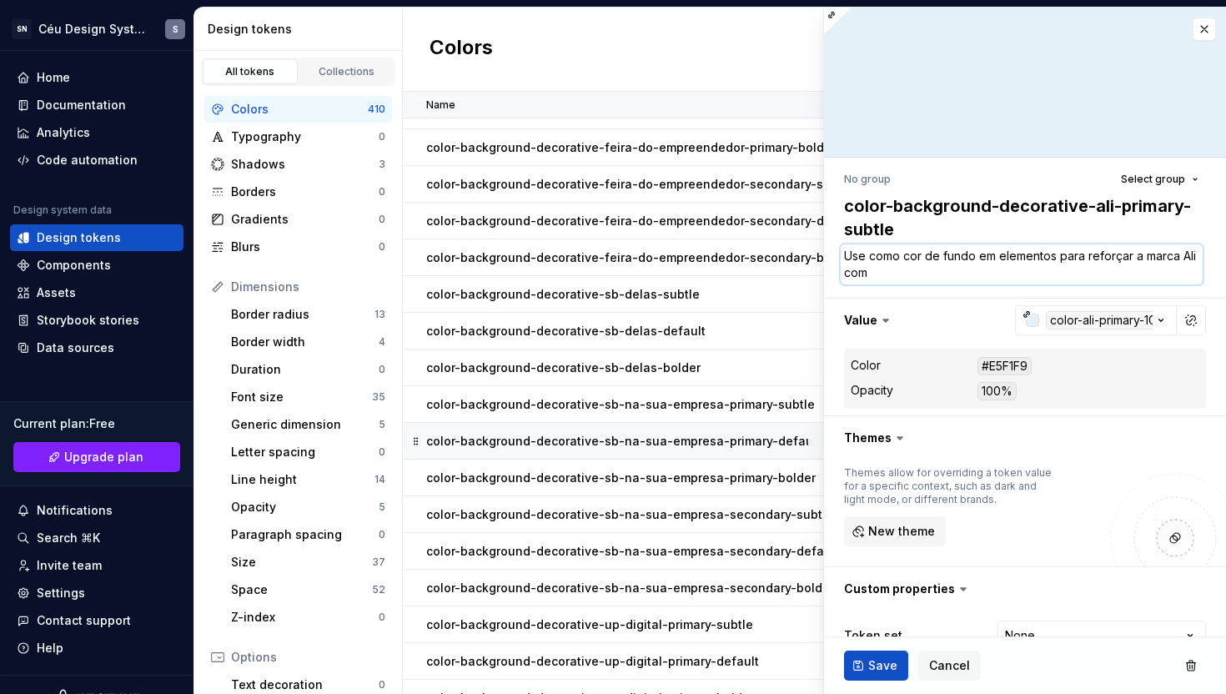
type textarea "Use como cor de fundo em elementos para reforçar a marca Ali com"
type textarea "*"
type textarea "Use como cor de fundo em elementos para reforçar a marca Ali com m"
type textarea "*"
type textarea "Use como cor de fundo em elementos para reforçar a marca Ali com me"
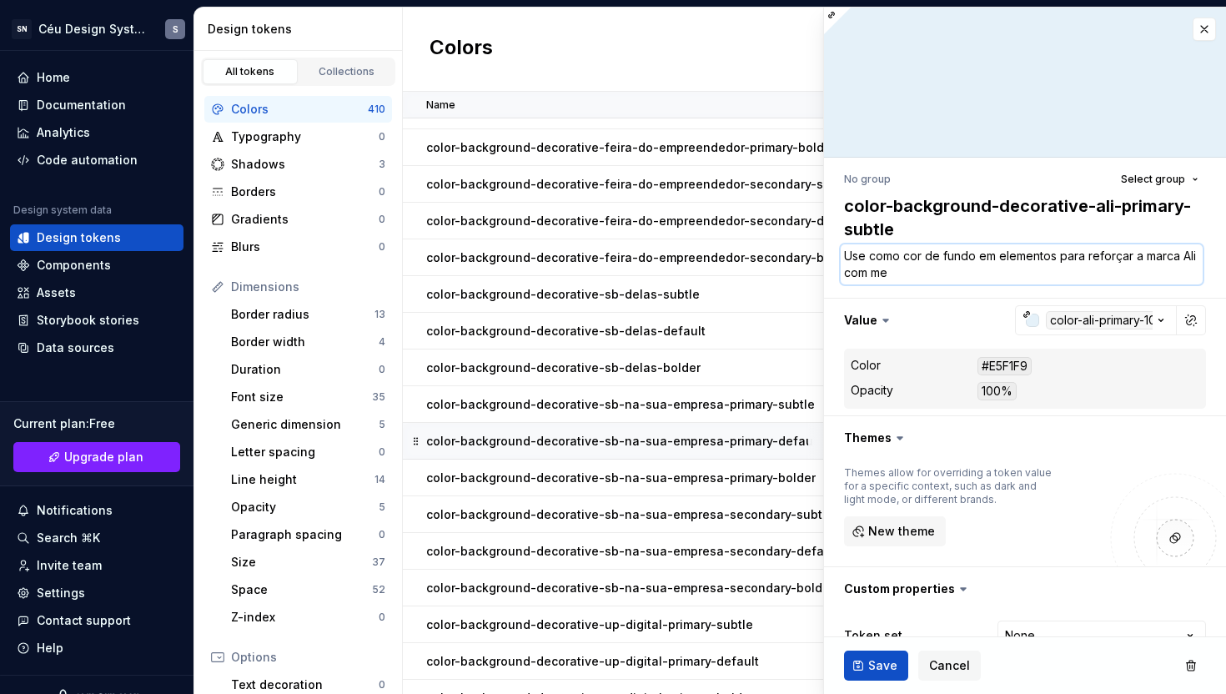
type textarea "*"
type textarea "Use como cor de fundo em elementos para reforçar a marca Ali com men"
type textarea "*"
type textarea "Use como cor de fundo em elementos para reforçar a marca Ali com meno"
type textarea "*"
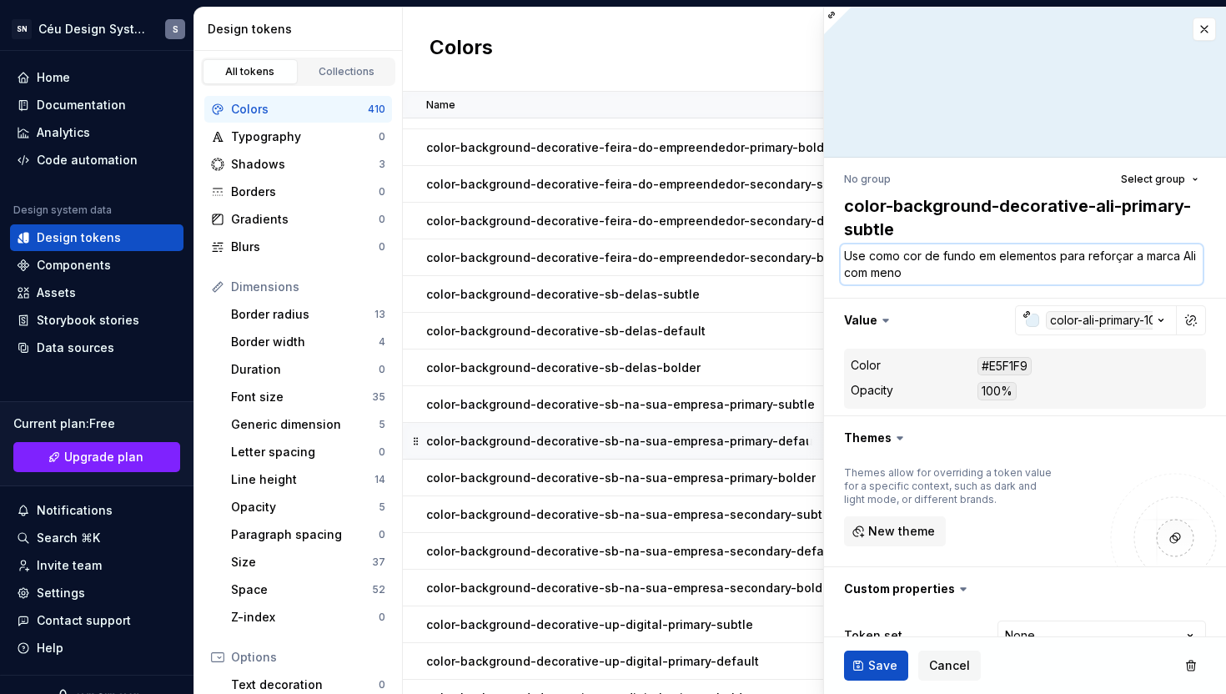
type textarea "Use como cor de fundo em elementos para reforçar a marca Ali com menos"
type textarea "*"
type textarea "Use como cor de fundo em elementos para reforçar a marca Ali com menos"
type textarea "*"
type textarea "Use como cor de fundo em elementos para reforçar a marca Ali com menos e"
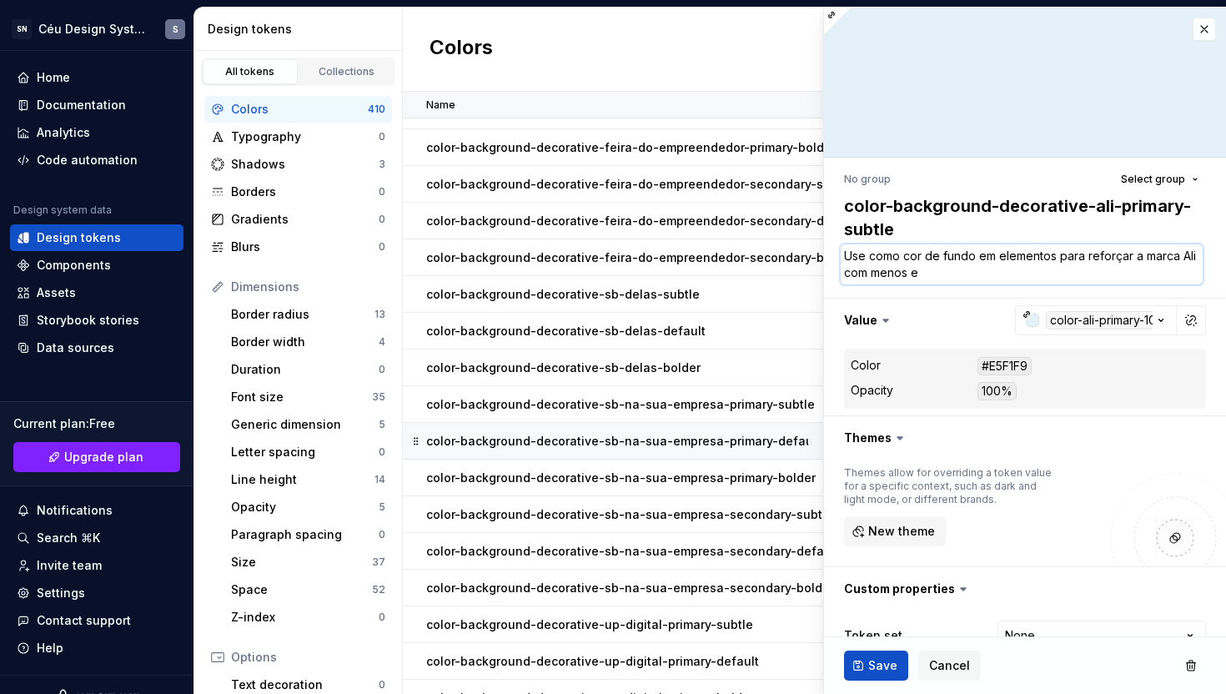
type textarea "*"
type textarea "Use como cor de fundo em elementos para reforçar a marca Ali com menos ê"
type textarea "*"
type textarea "Use como cor de fundo em elementos para reforçar a marca Ali com menos ên"
type textarea "*"
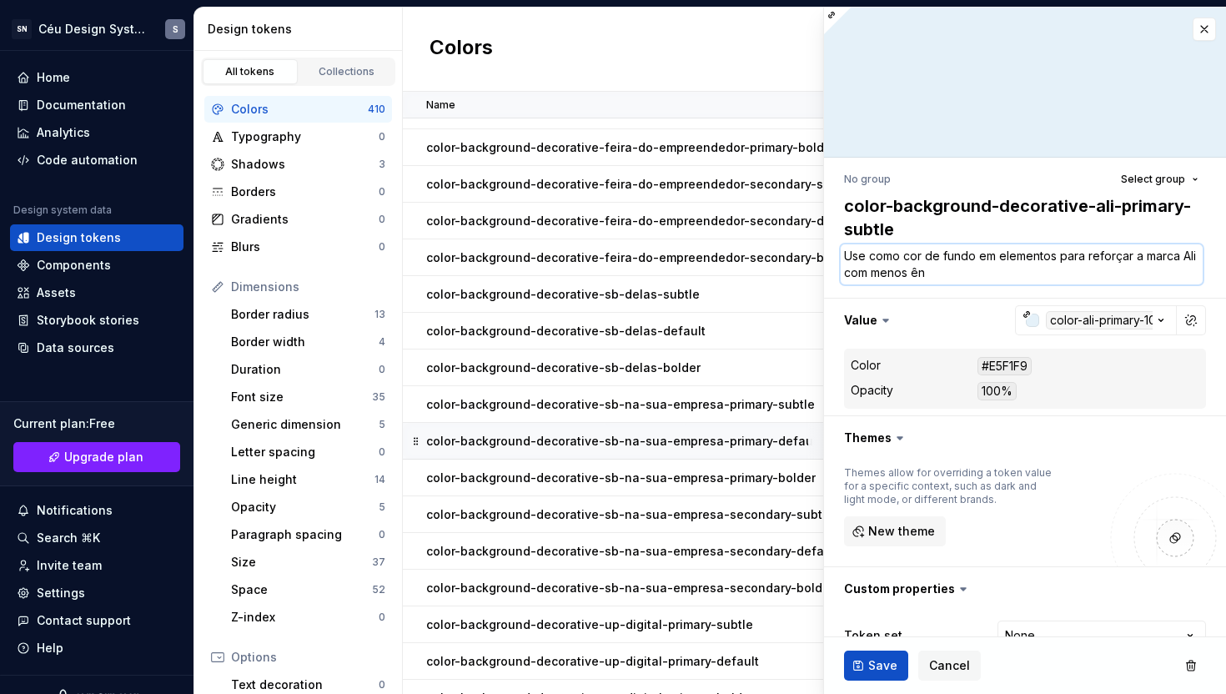
type textarea "Use como cor de fundo em elementos para reforçar a marca Ali com menos ênf"
type textarea "*"
type textarea "Use como cor de fundo em elementos para reforçar a marca Ali com menos ênfa"
type textarea "*"
type textarea "Use como cor de fundo em elementos para reforçar a marca Ali com menos ênfas"
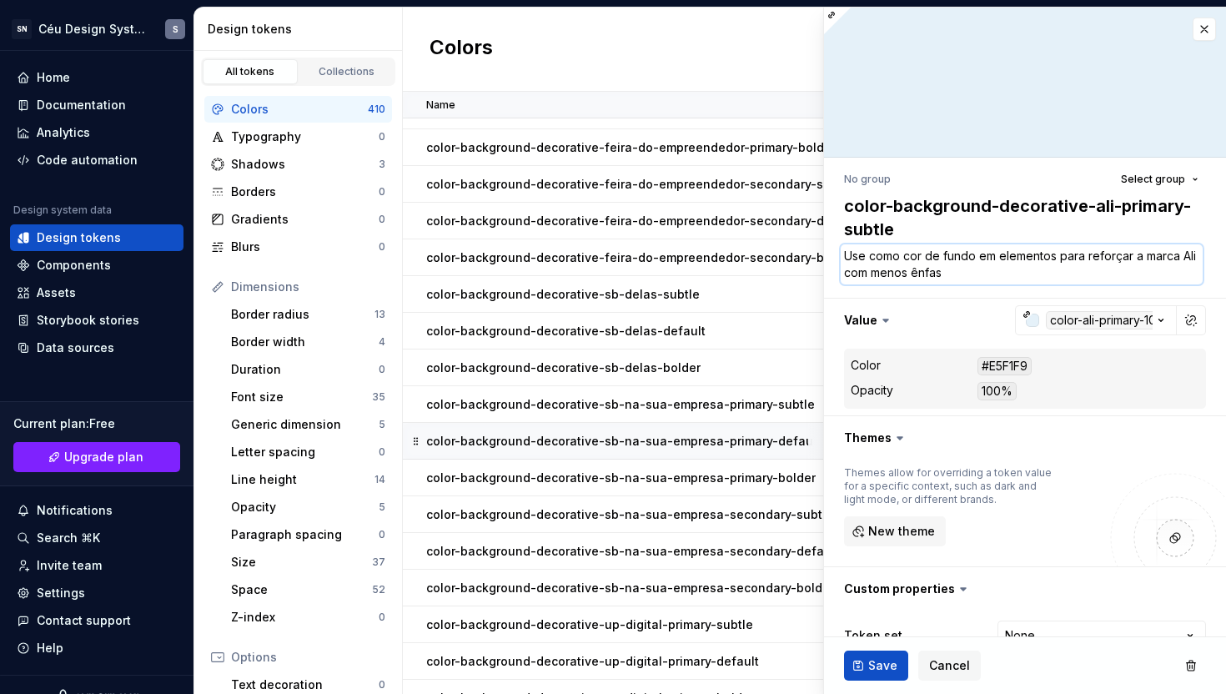
type textarea "*"
type textarea "Use como cor de fundo em elementos para reforçar a marca Ali com menos ênfase"
type textarea "*"
type textarea "Use como cor de fundo em elementos para reforçar a marca Ali com menos ênfase."
click at [874, 662] on span "Save" at bounding box center [882, 665] width 29 height 17
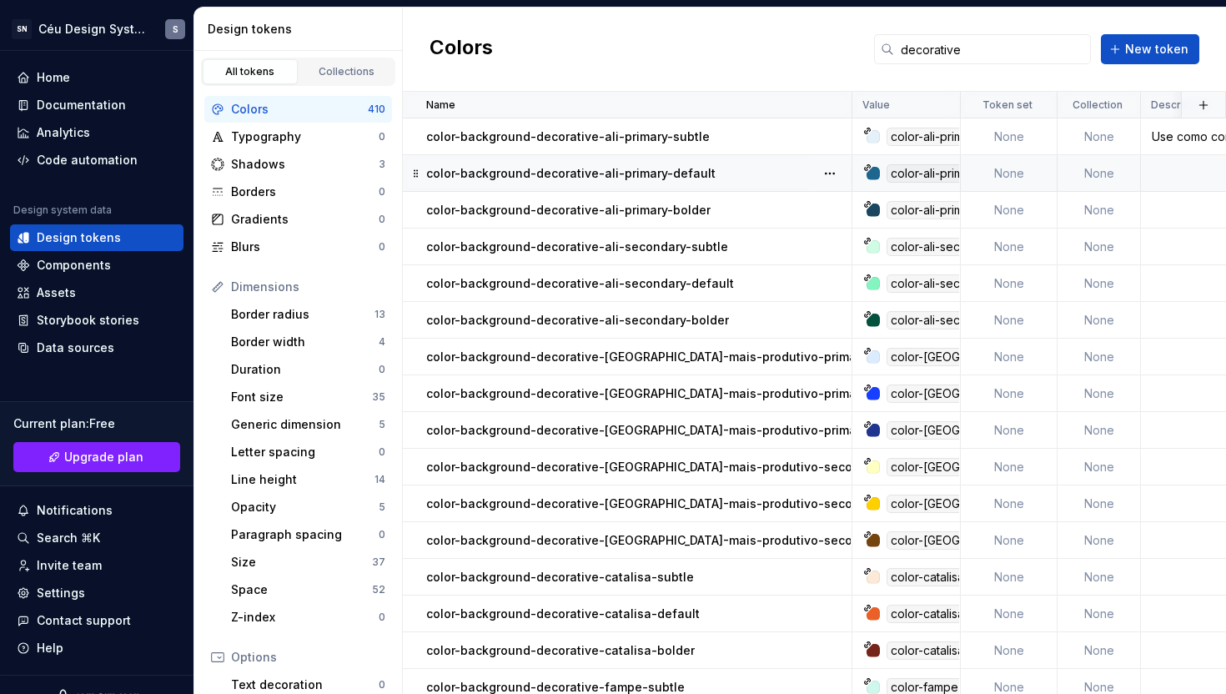
click at [623, 179] on p "color-background-decorative-ali-primary-default" at bounding box center [570, 173] width 289 height 17
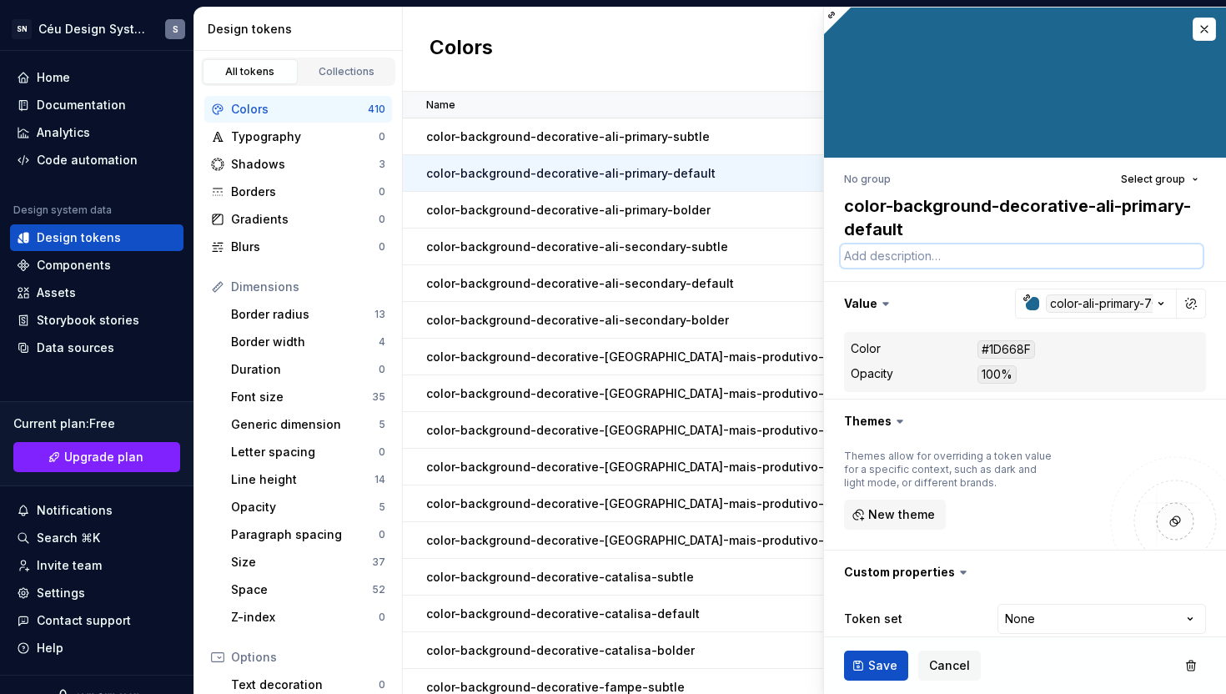
click at [877, 259] on textarea at bounding box center [1022, 255] width 362 height 23
type textarea "*"
type textarea "U"
type textarea "*"
type textarea "Us"
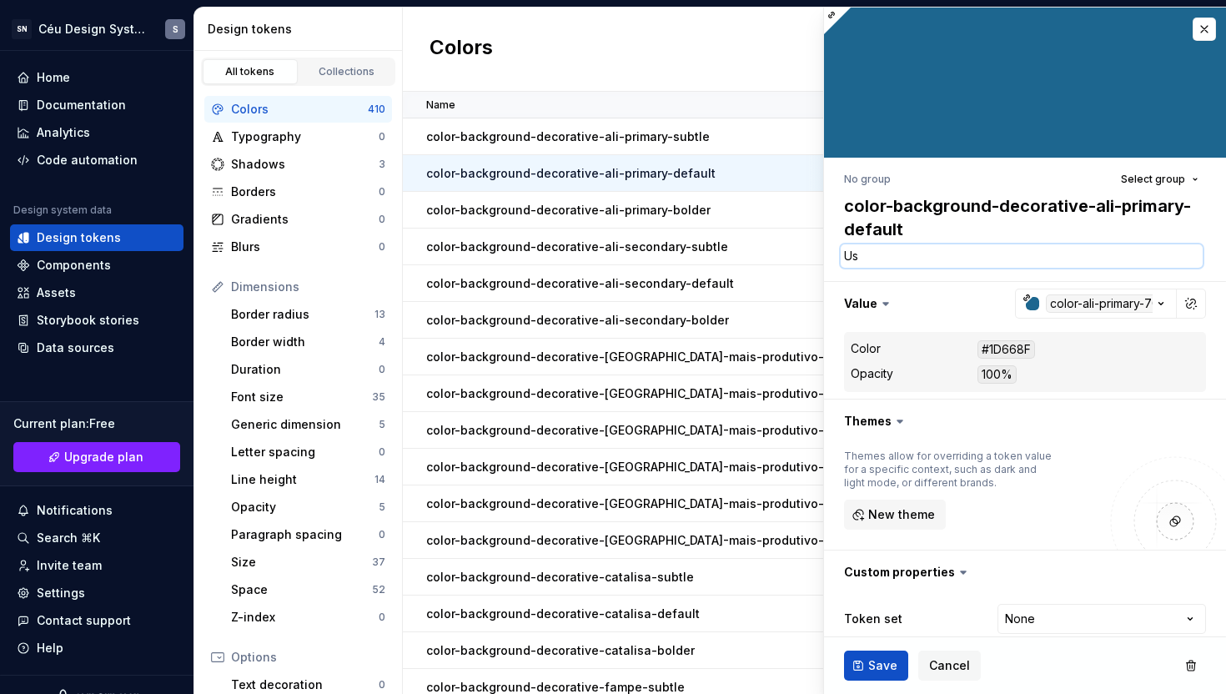
type textarea "*"
type textarea "Use"
type textarea "*"
type textarea "Use"
type textarea "*"
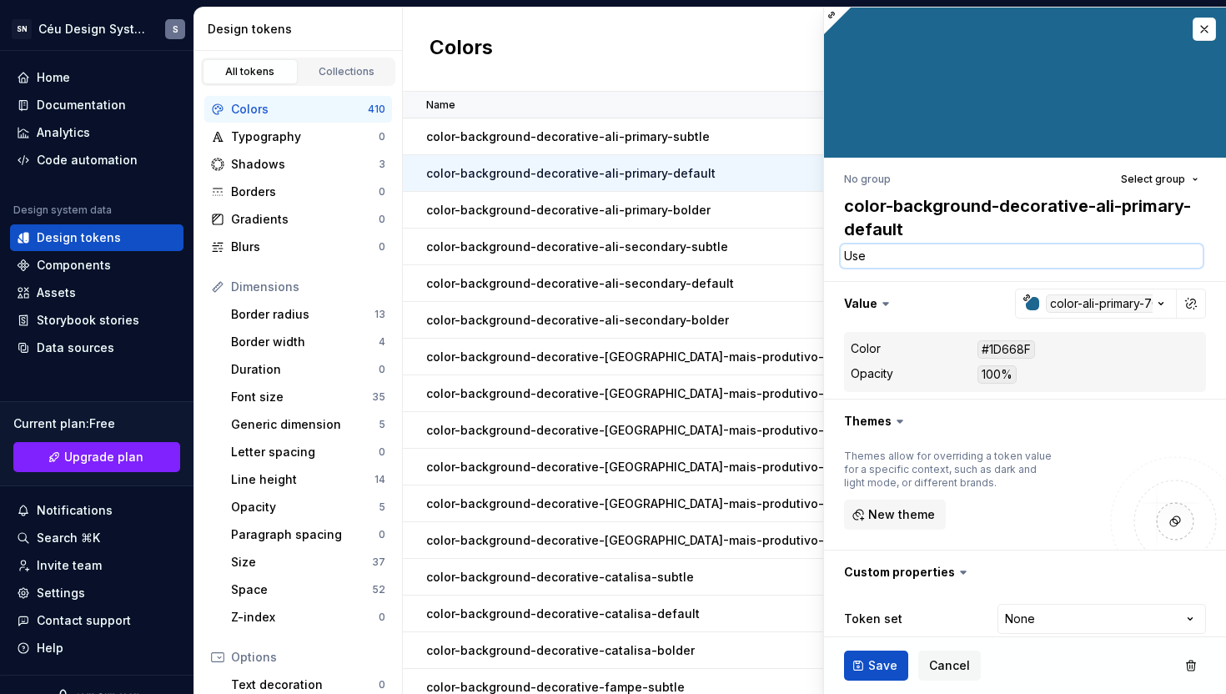
type textarea "Use c"
type textarea "*"
type textarea "Use co"
type textarea "*"
type textarea "Use com"
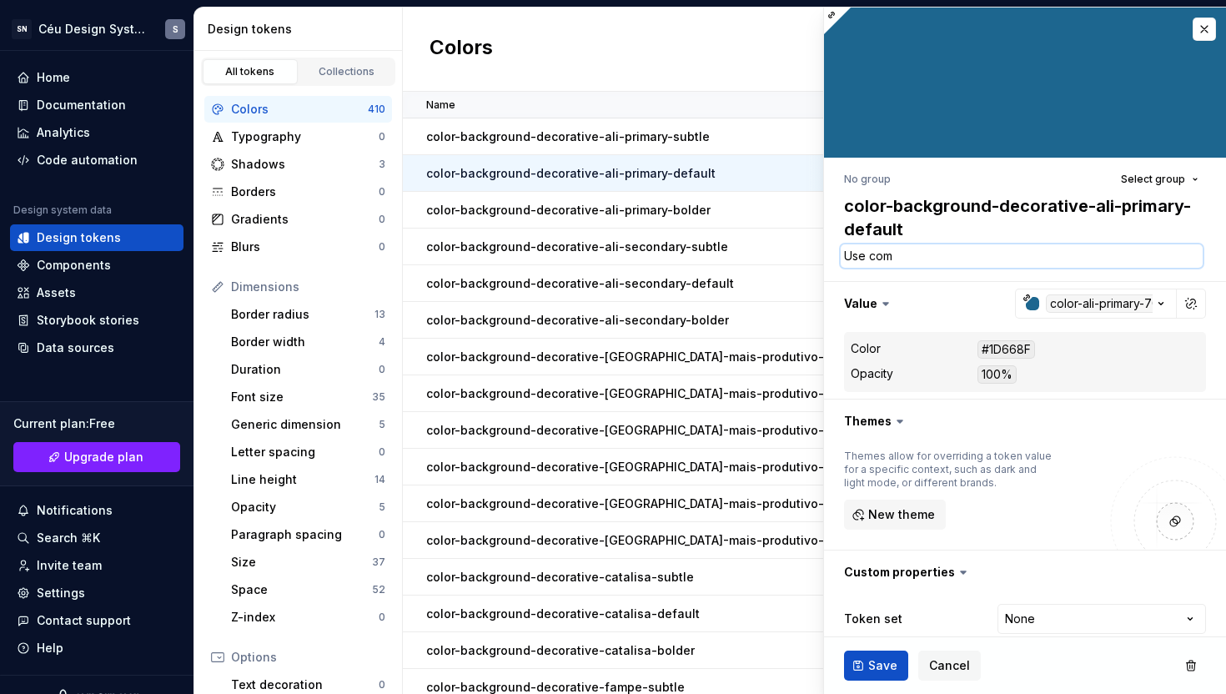
type textarea "*"
type textarea "Use como"
type textarea "*"
type textarea "Use como"
type textarea "*"
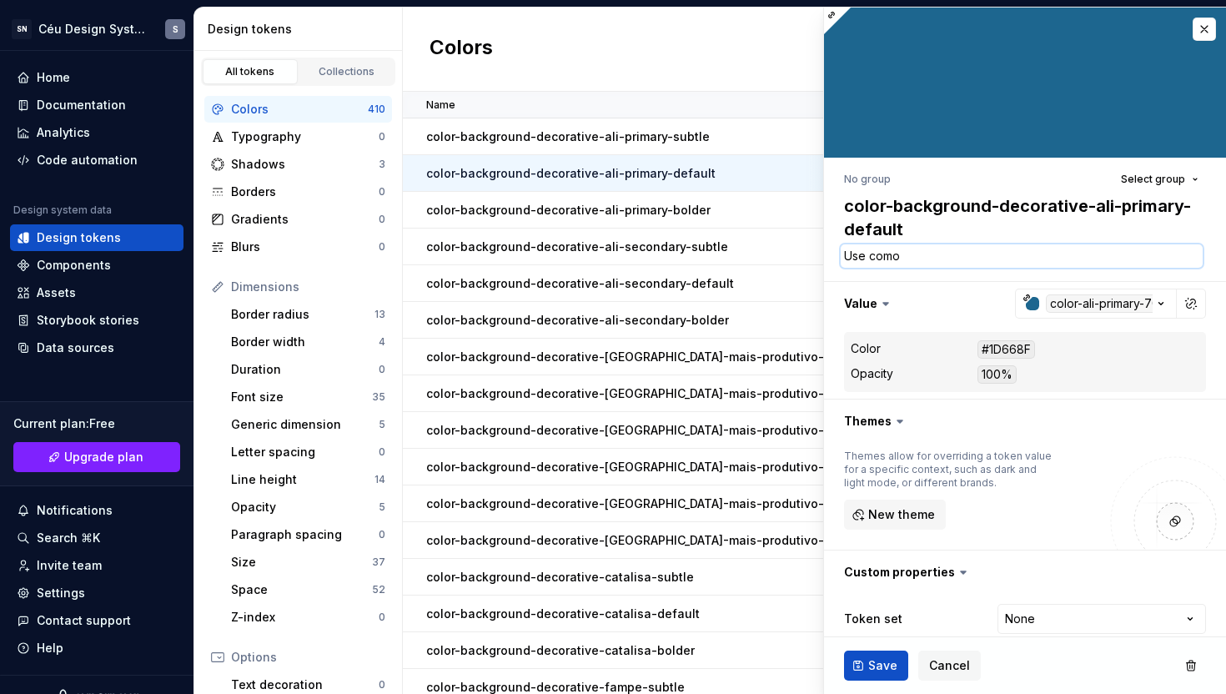
type textarea "Use como c"
type textarea "*"
type textarea "Use como co"
type textarea "*"
type textarea "Use como cor"
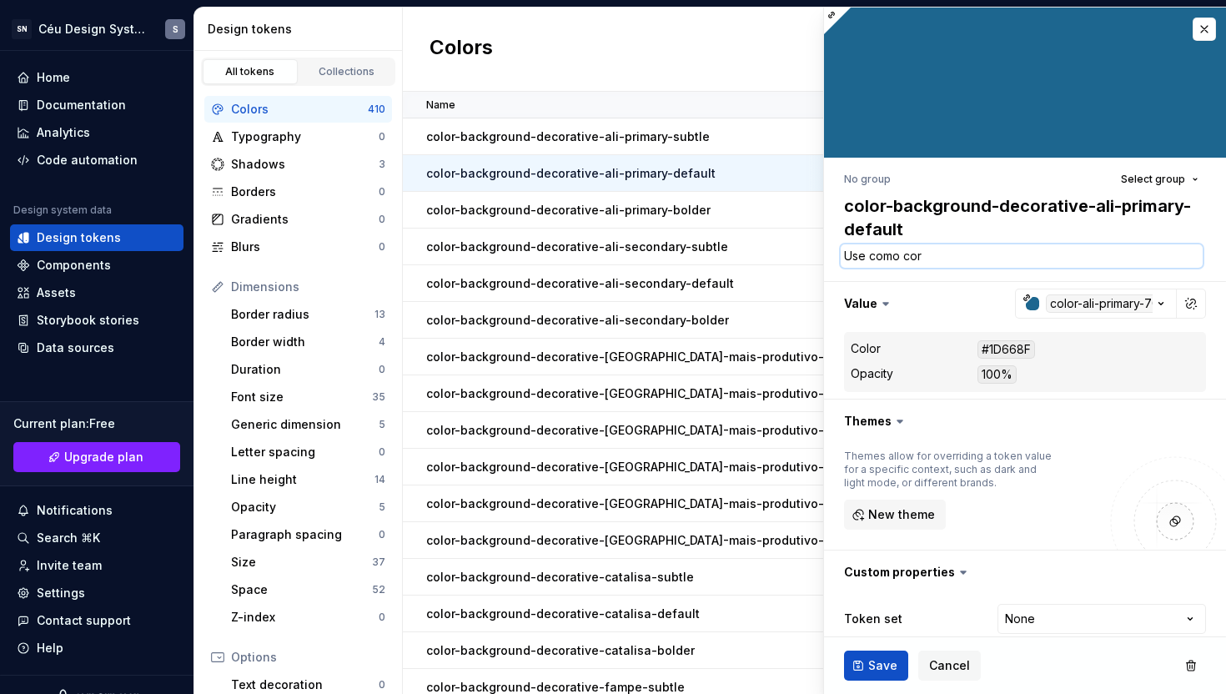
type textarea "*"
type textarea "Use como cor"
type textarea "*"
type textarea "Use como cor d"
type textarea "*"
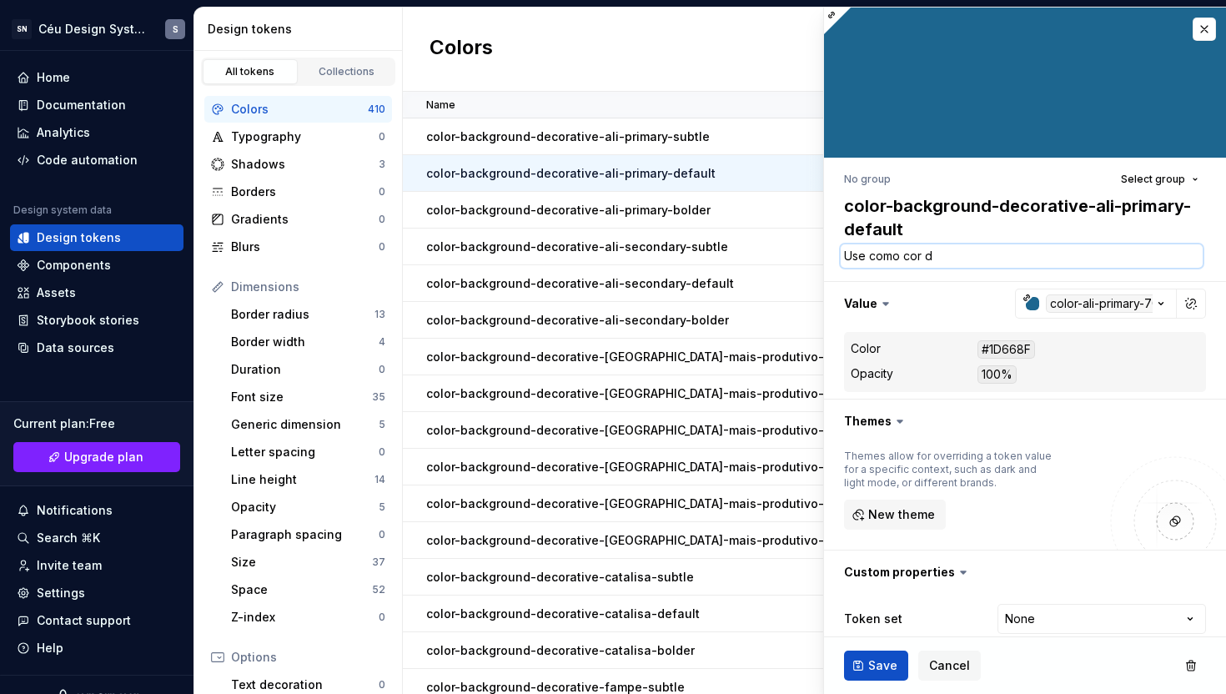
type textarea "Use como cor de"
type textarea "*"
type textarea "Use como cor de"
type textarea "*"
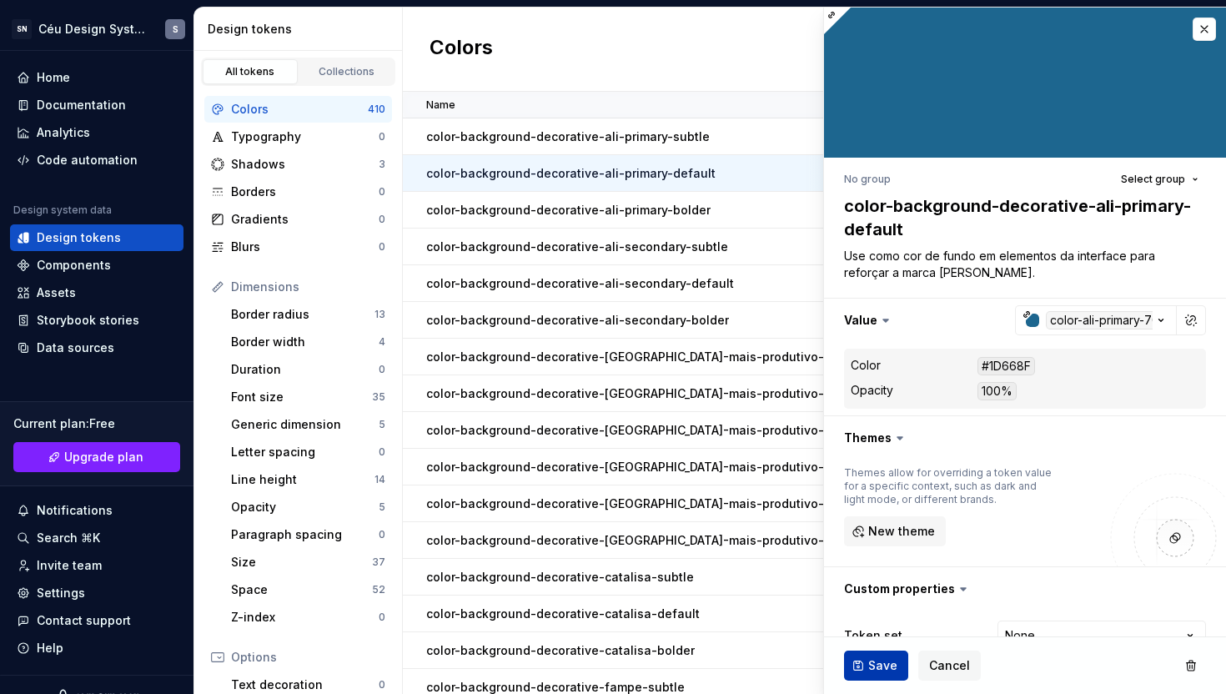
click at [868, 658] on span "Save" at bounding box center [882, 665] width 29 height 17
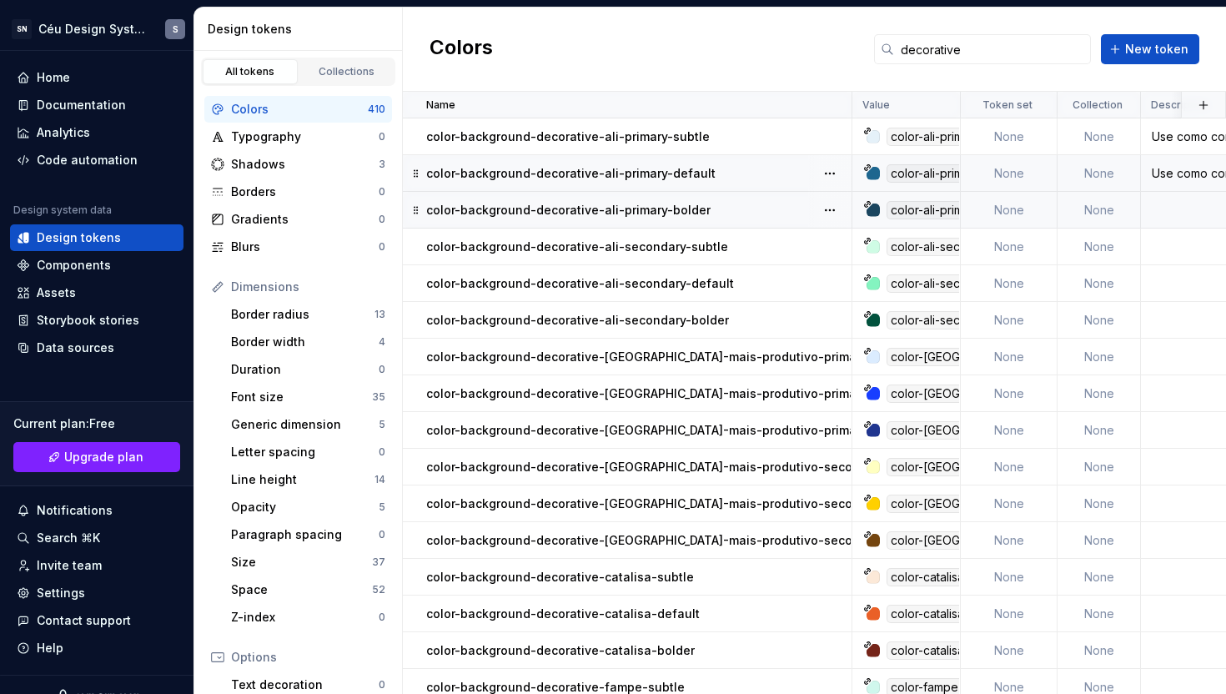
click at [654, 216] on p "color-background-decorative-ali-primary-bolder" at bounding box center [568, 210] width 284 height 17
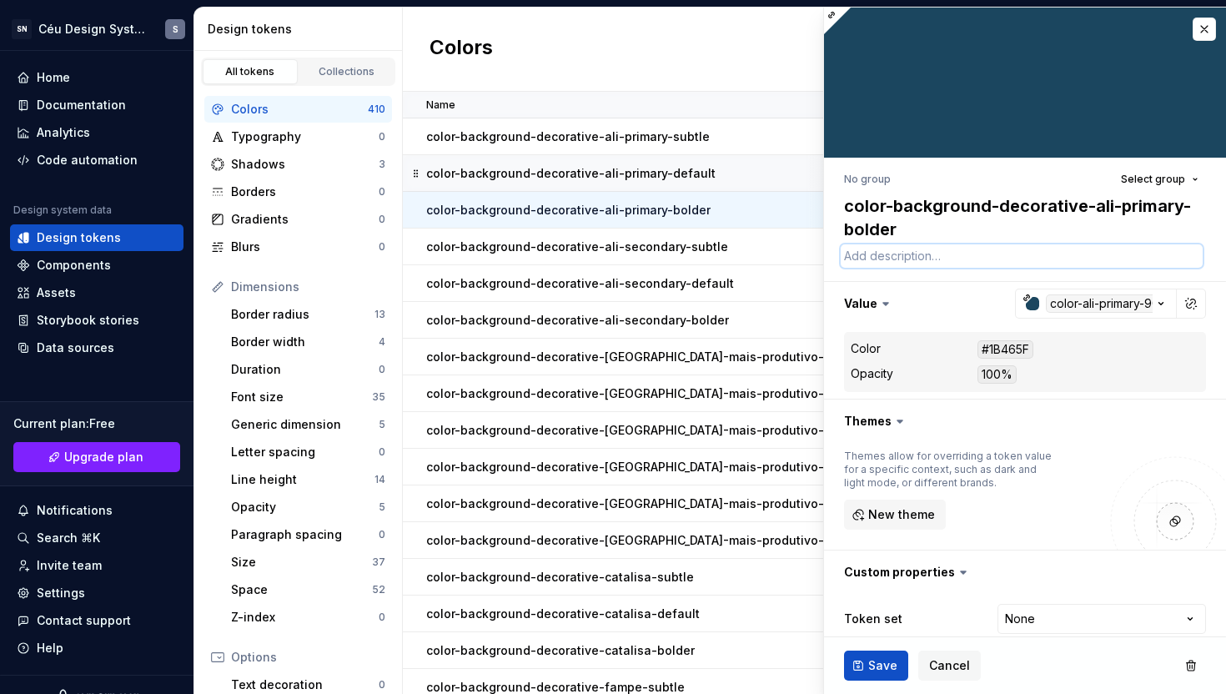
click at [858, 259] on textarea at bounding box center [1022, 255] width 362 height 23
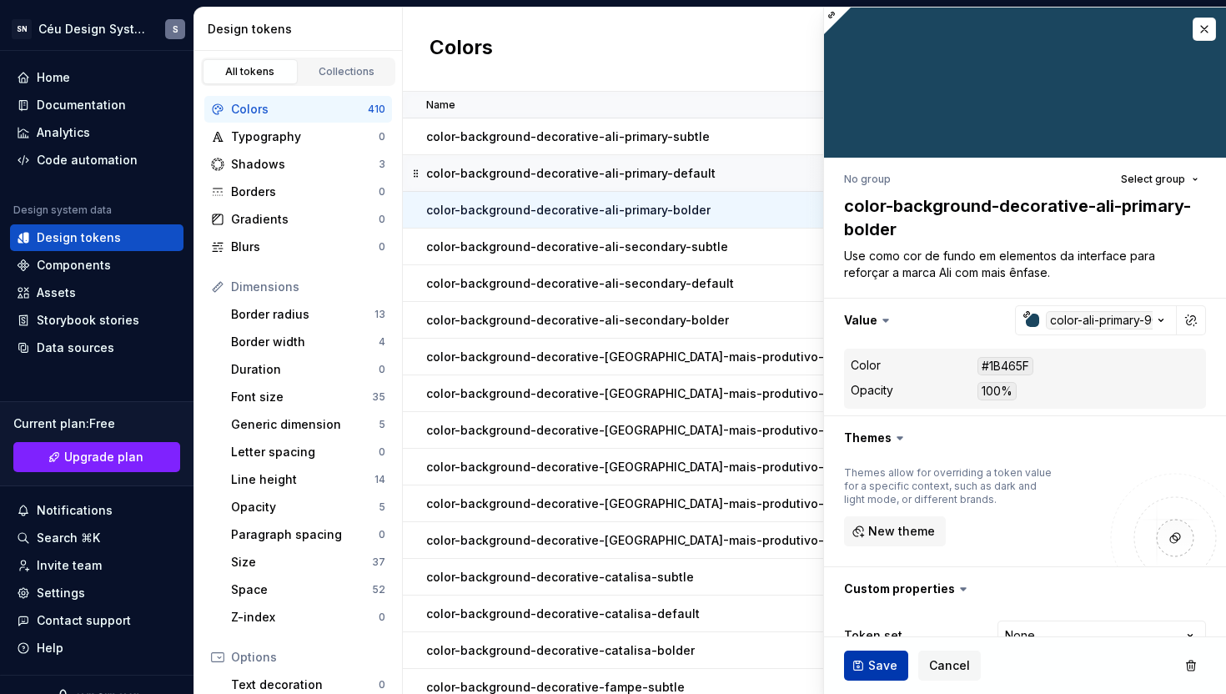
click at [866, 672] on button "Save" at bounding box center [876, 666] width 64 height 30
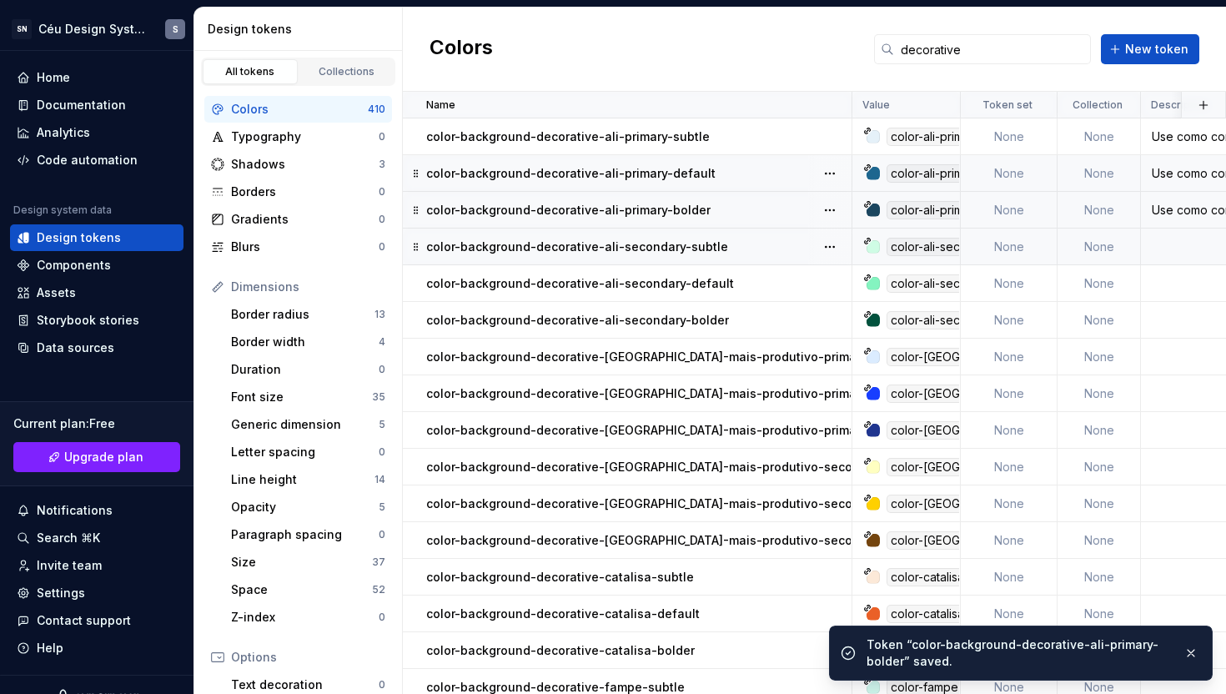
click at [665, 244] on p "color-background-decorative-ali-secondary-subtle" at bounding box center [577, 247] width 302 height 17
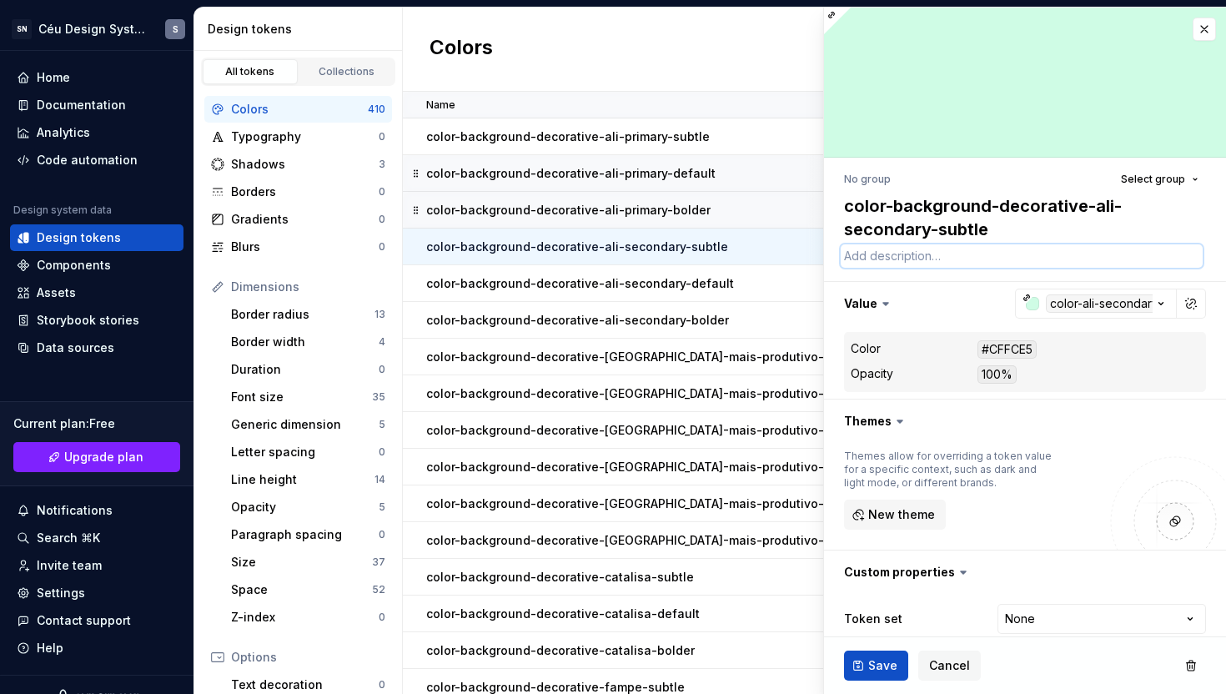
click at [893, 252] on textarea at bounding box center [1022, 255] width 362 height 23
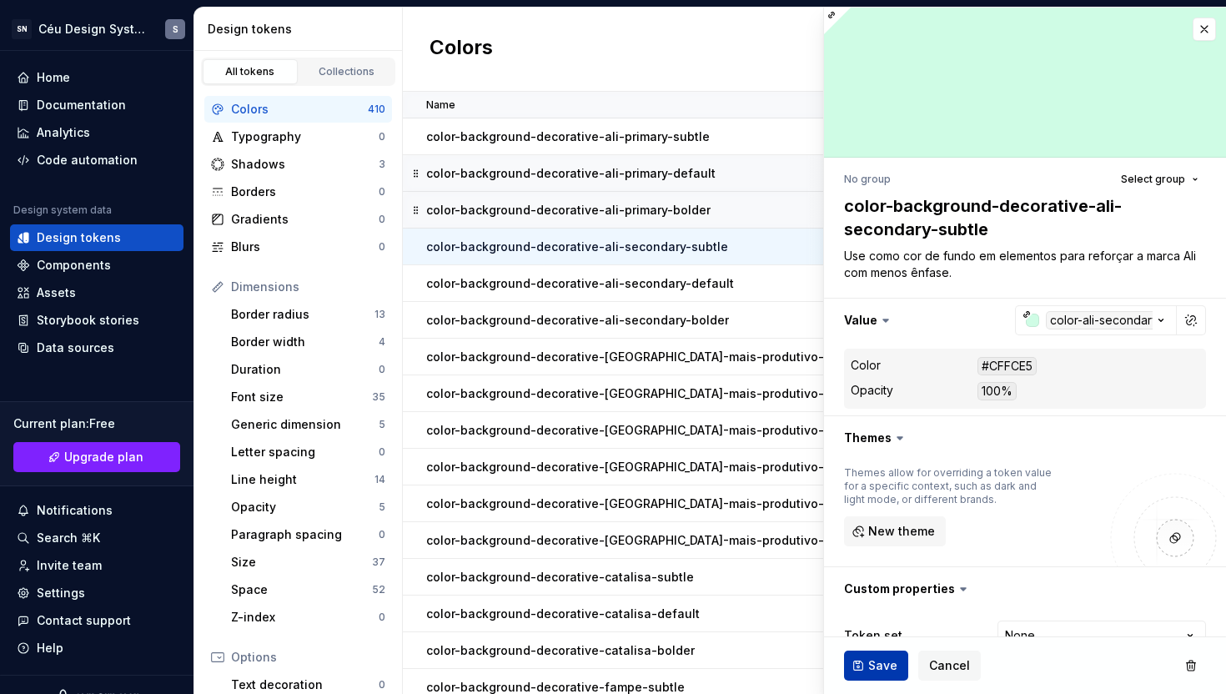
click at [861, 670] on button "Save" at bounding box center [876, 666] width 64 height 30
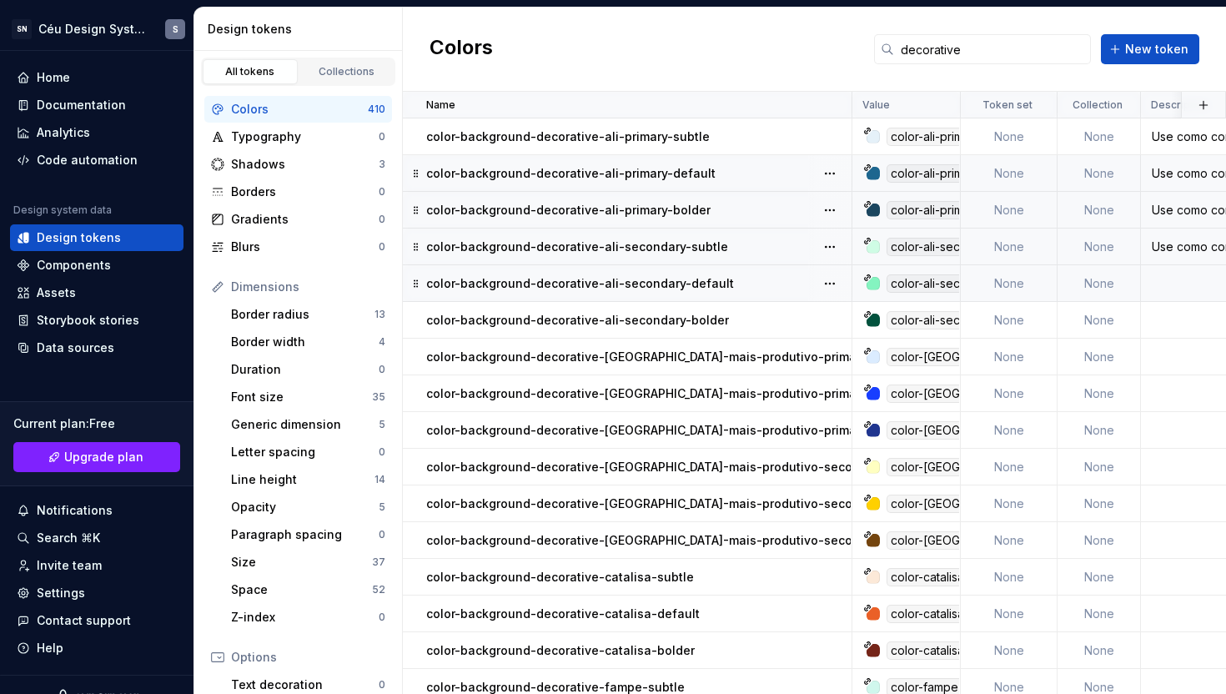
click at [677, 290] on p "color-background-decorative-ali-secondary-default" at bounding box center [580, 283] width 308 height 17
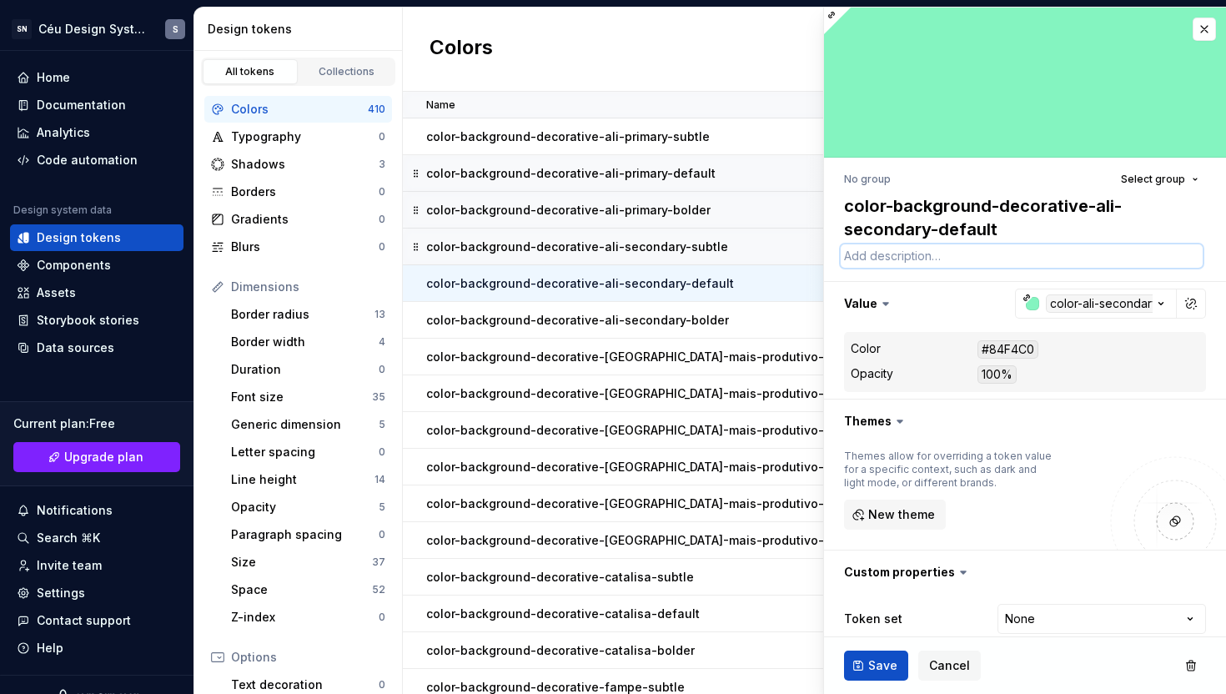
click at [873, 260] on textarea at bounding box center [1022, 255] width 362 height 23
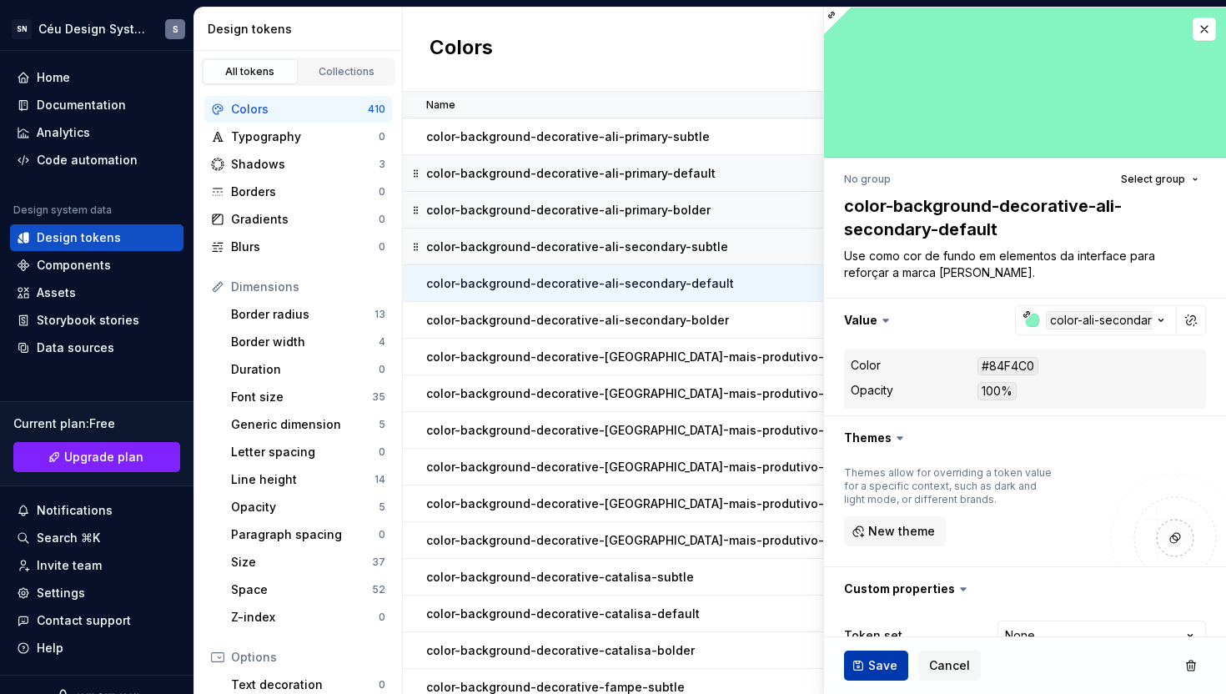
click at [867, 672] on button "Save" at bounding box center [876, 666] width 64 height 30
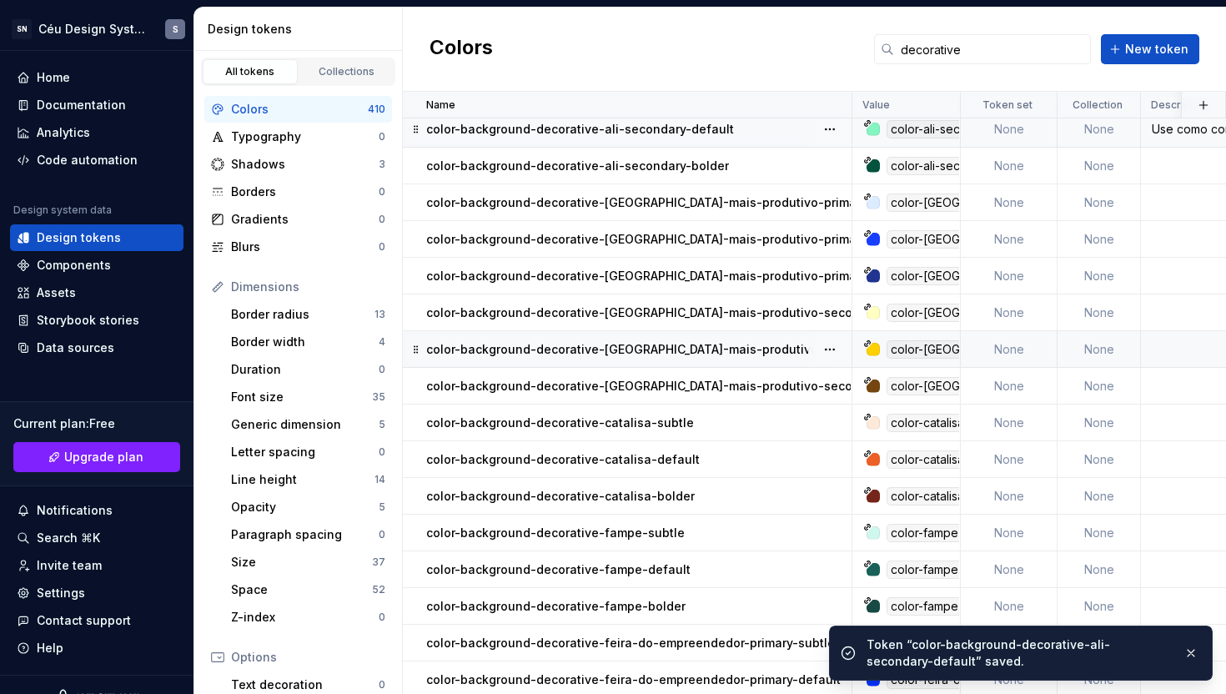
scroll to position [159, 0]
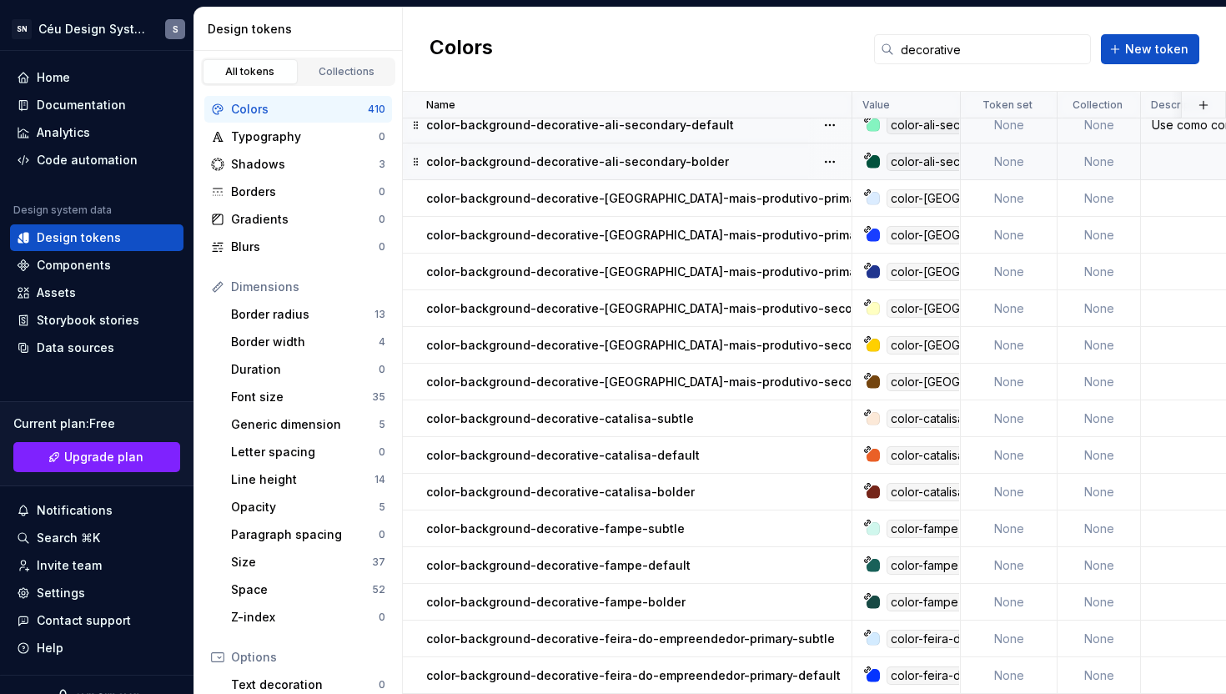
click at [718, 169] on div "color-background-decorative-ali-secondary-bolder" at bounding box center [638, 162] width 425 height 17
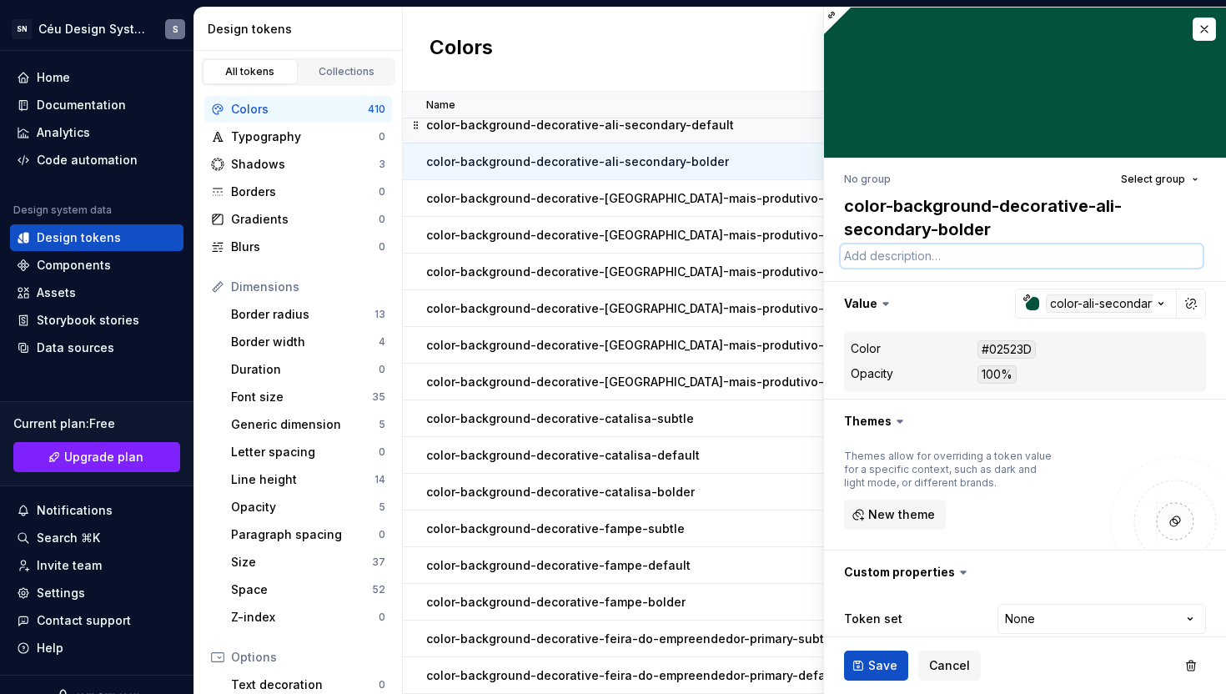
click at [858, 256] on textarea at bounding box center [1022, 255] width 362 height 23
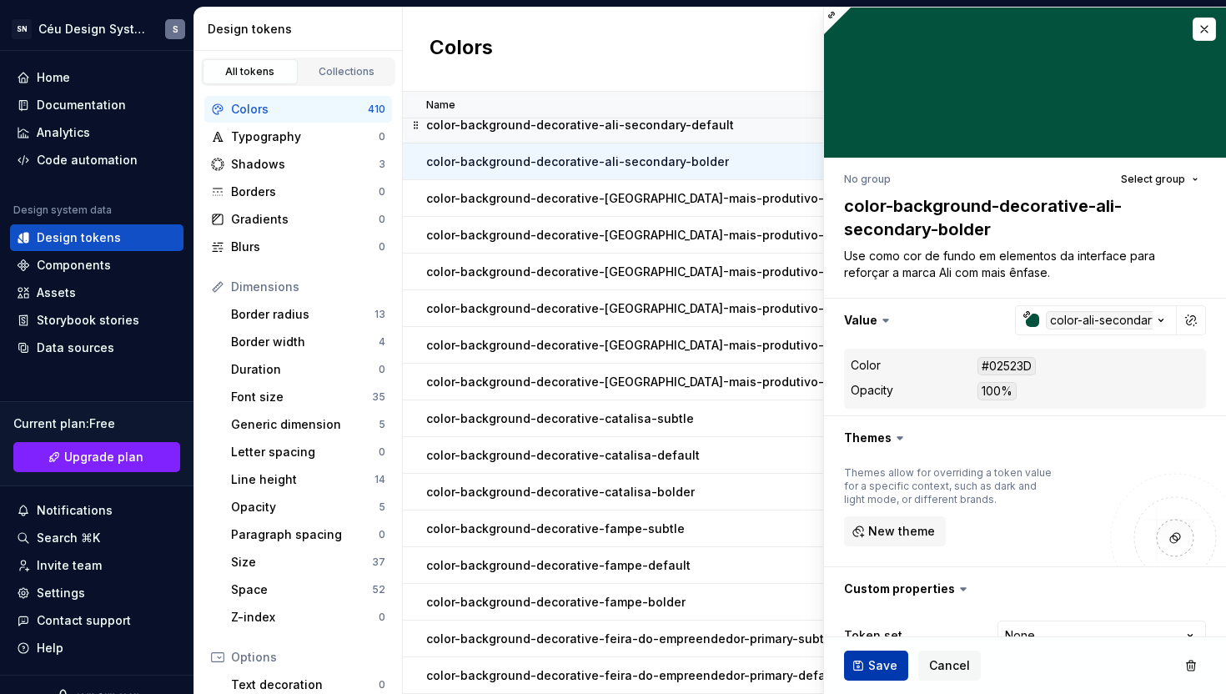
click at [864, 667] on button "Save" at bounding box center [876, 666] width 64 height 30
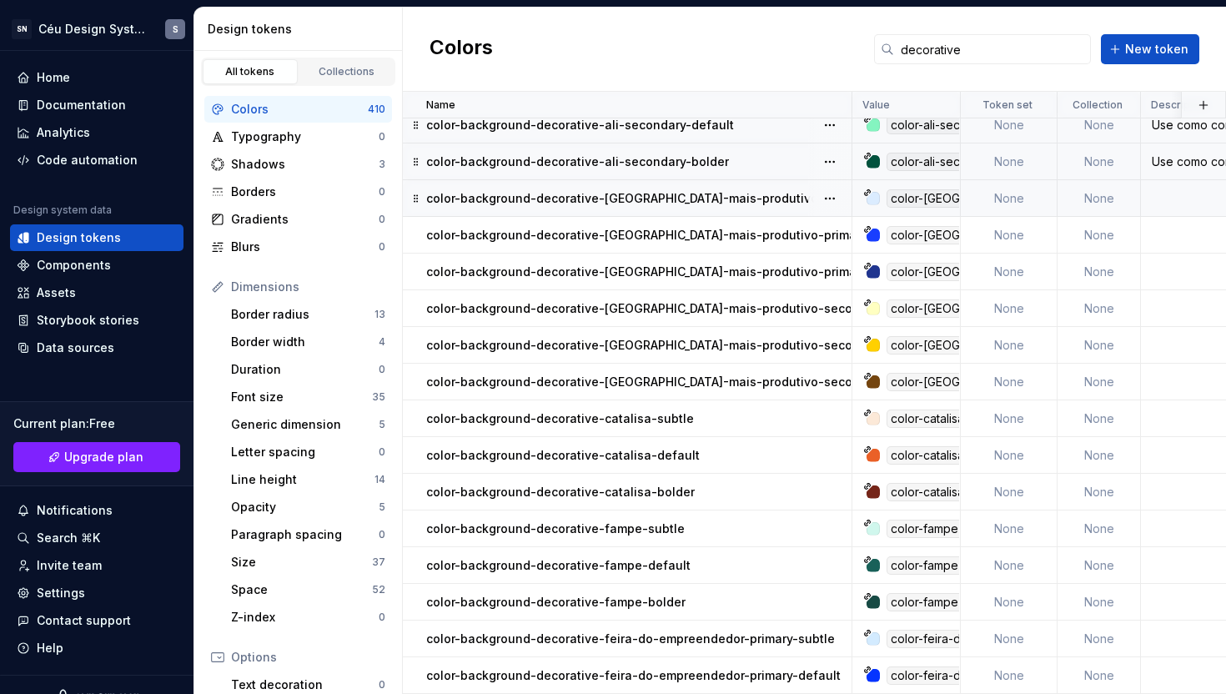
click at [695, 205] on p "color-background-decorative-[GEOGRAPHIC_DATA]-mais-produtivo-primary-subtle" at bounding box center [667, 198] width 483 height 17
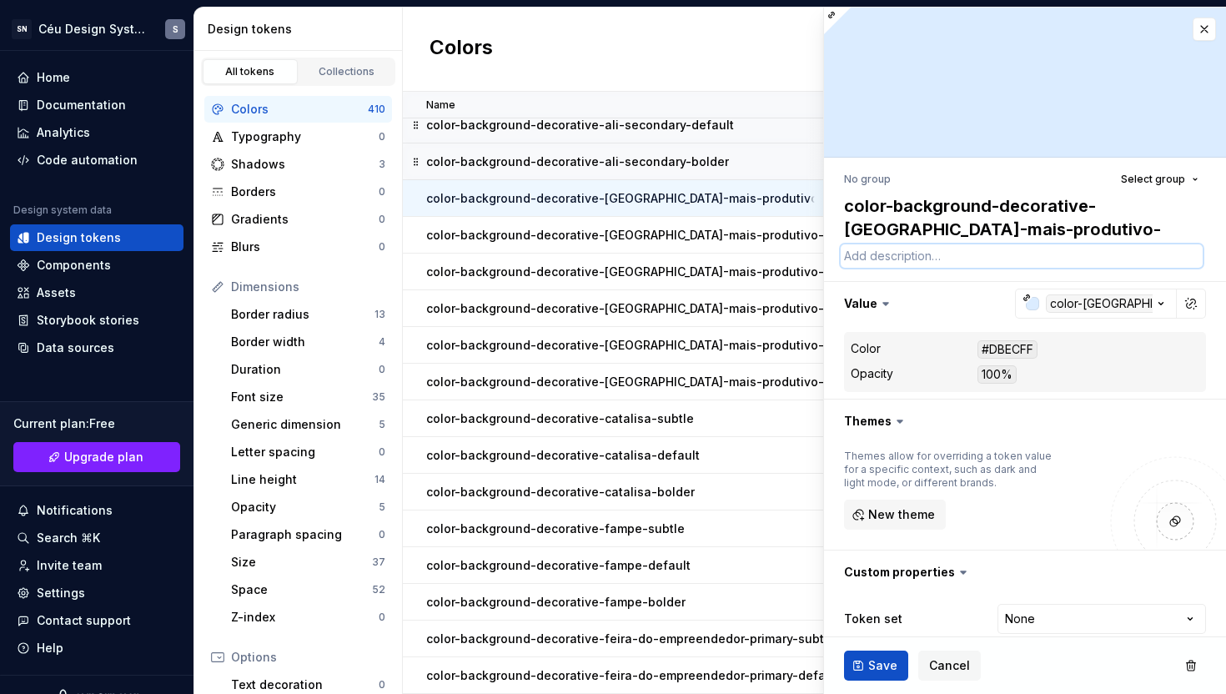
click at [876, 260] on textarea at bounding box center [1022, 255] width 362 height 23
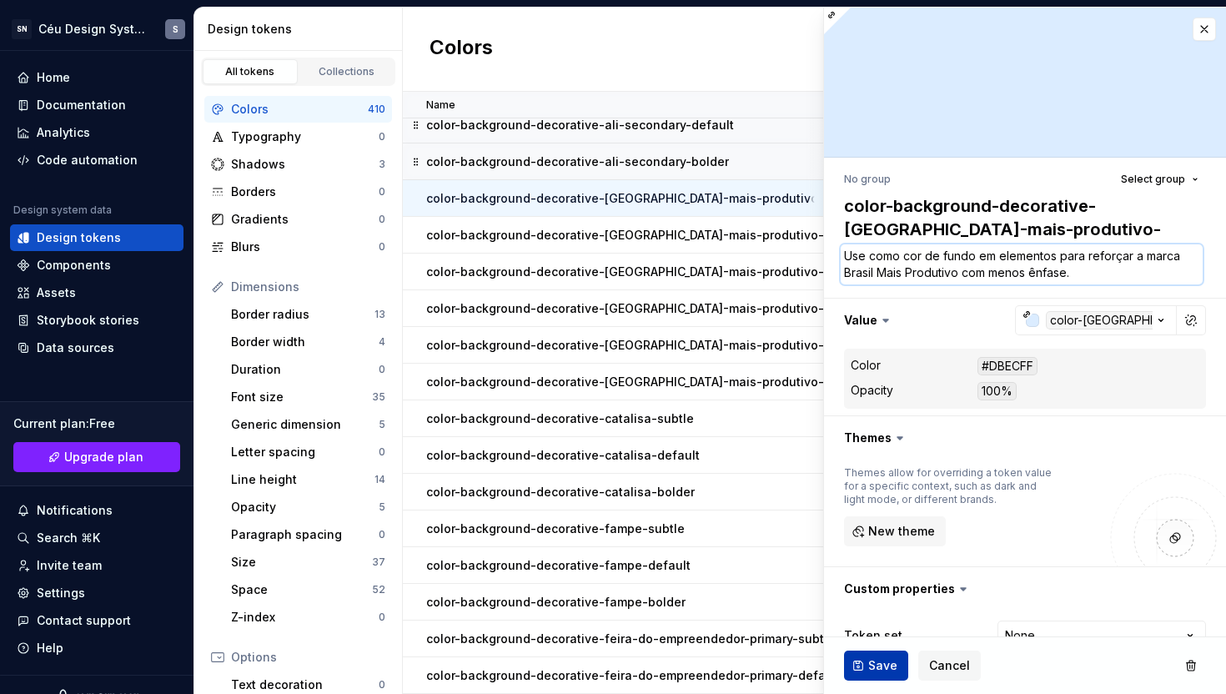
click at [868, 664] on span "Save" at bounding box center [882, 665] width 29 height 17
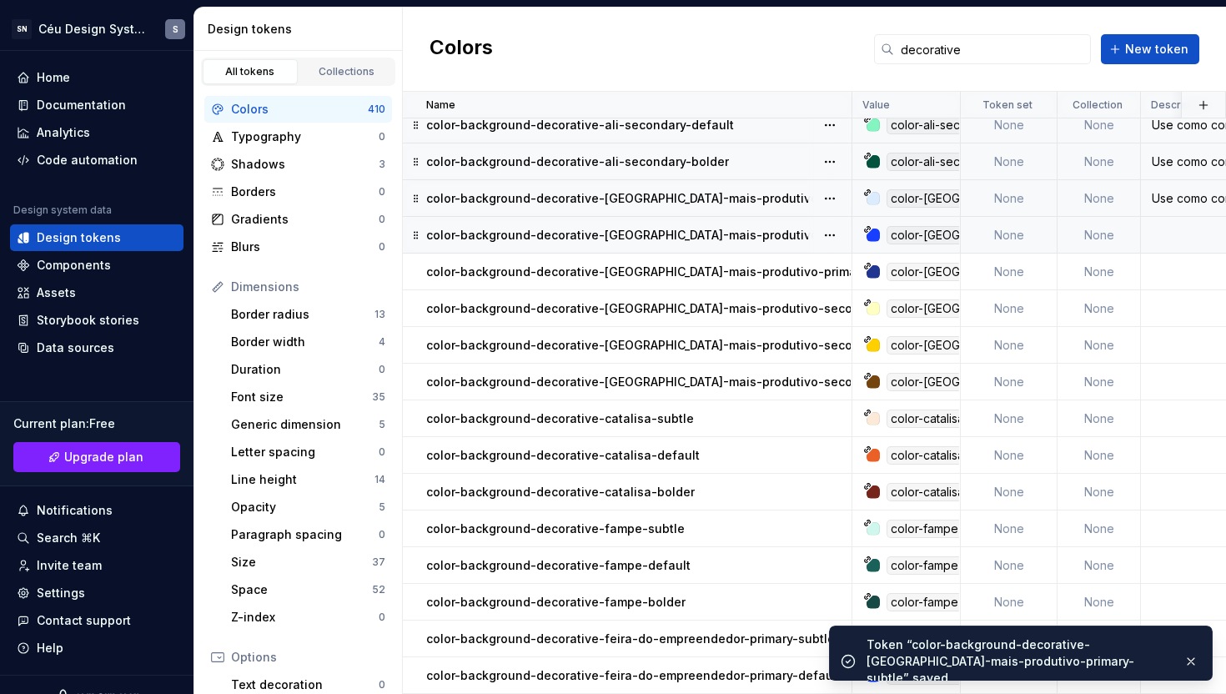
click at [720, 239] on p "color-background-decorative-[GEOGRAPHIC_DATA]-mais-produtivo-primary-default" at bounding box center [670, 235] width 489 height 17
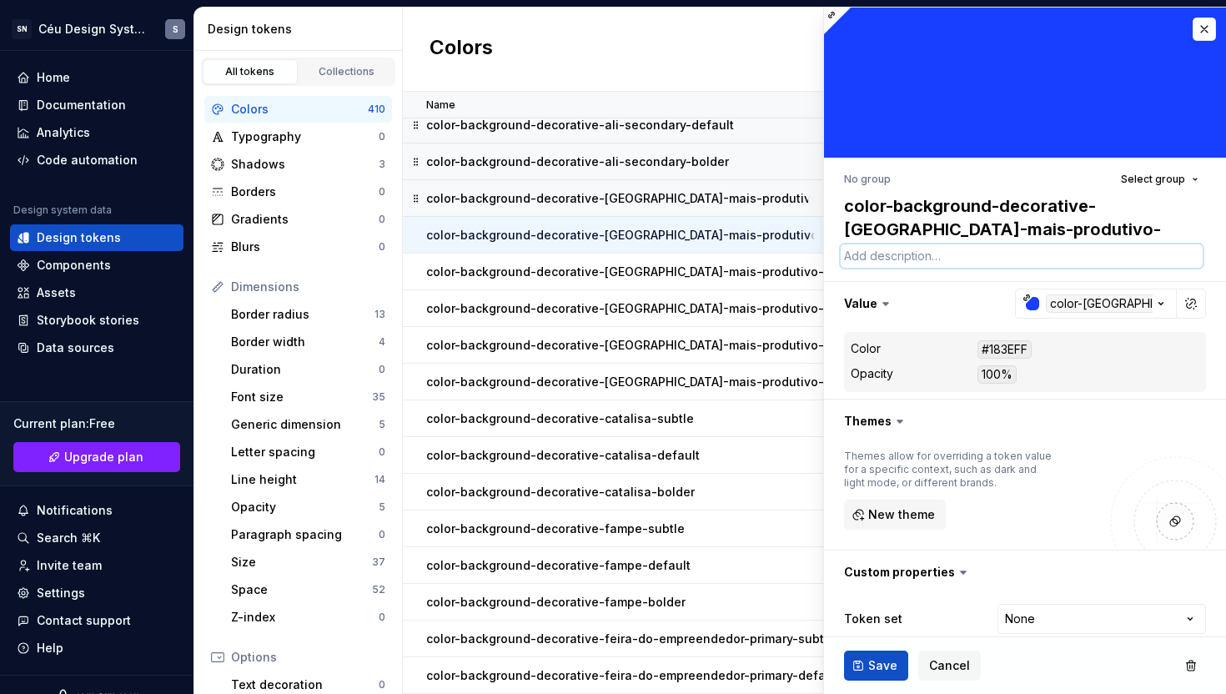
click at [959, 261] on textarea at bounding box center [1022, 255] width 362 height 23
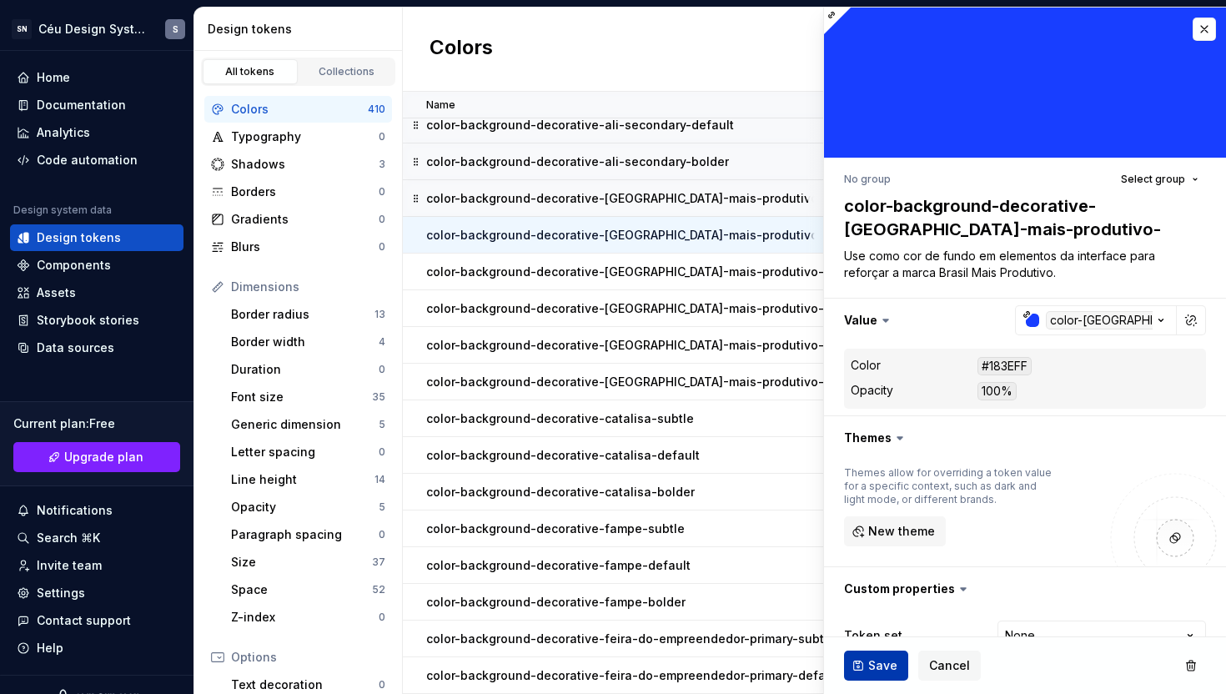
click at [873, 665] on span "Save" at bounding box center [882, 665] width 29 height 17
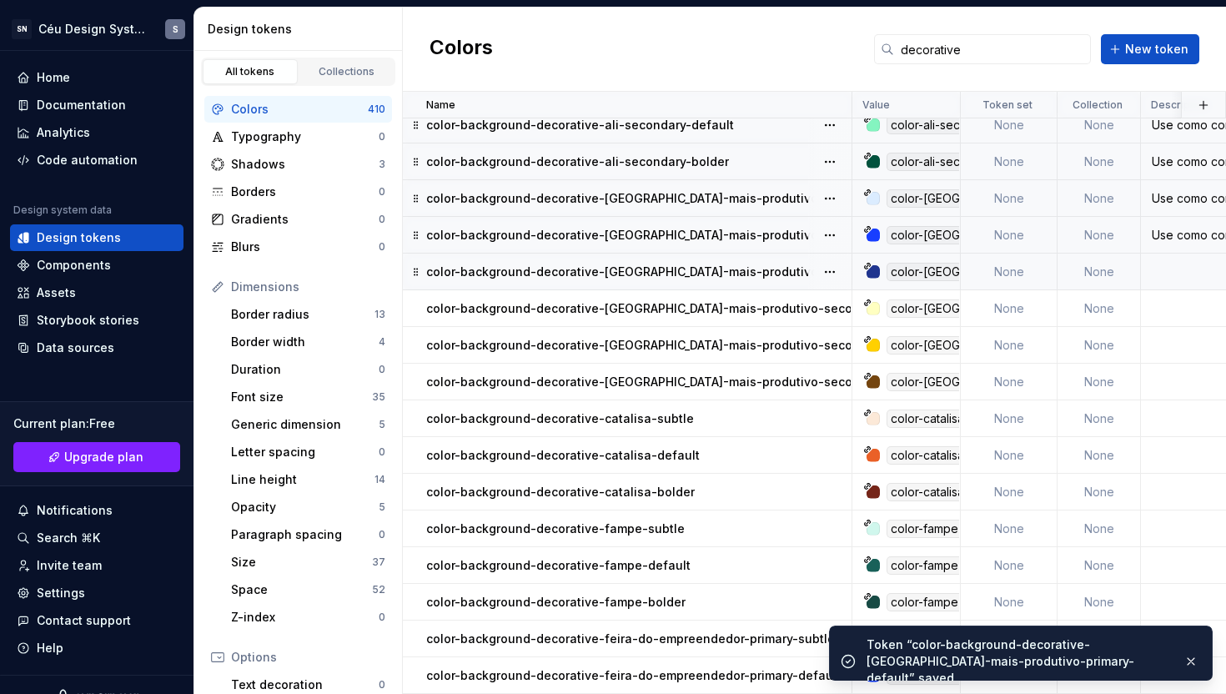
click at [724, 276] on p "color-background-decorative-[GEOGRAPHIC_DATA]-mais-produtivo-primary-bolder" at bounding box center [668, 272] width 484 height 17
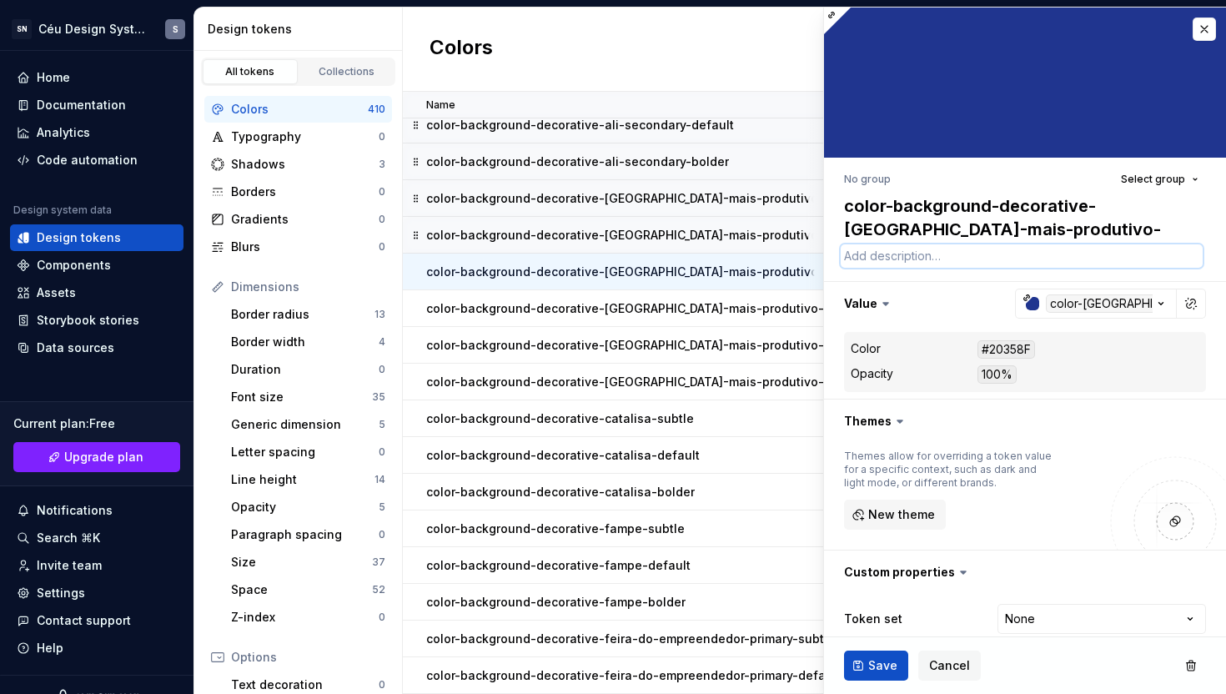
click at [862, 249] on textarea at bounding box center [1022, 255] width 362 height 23
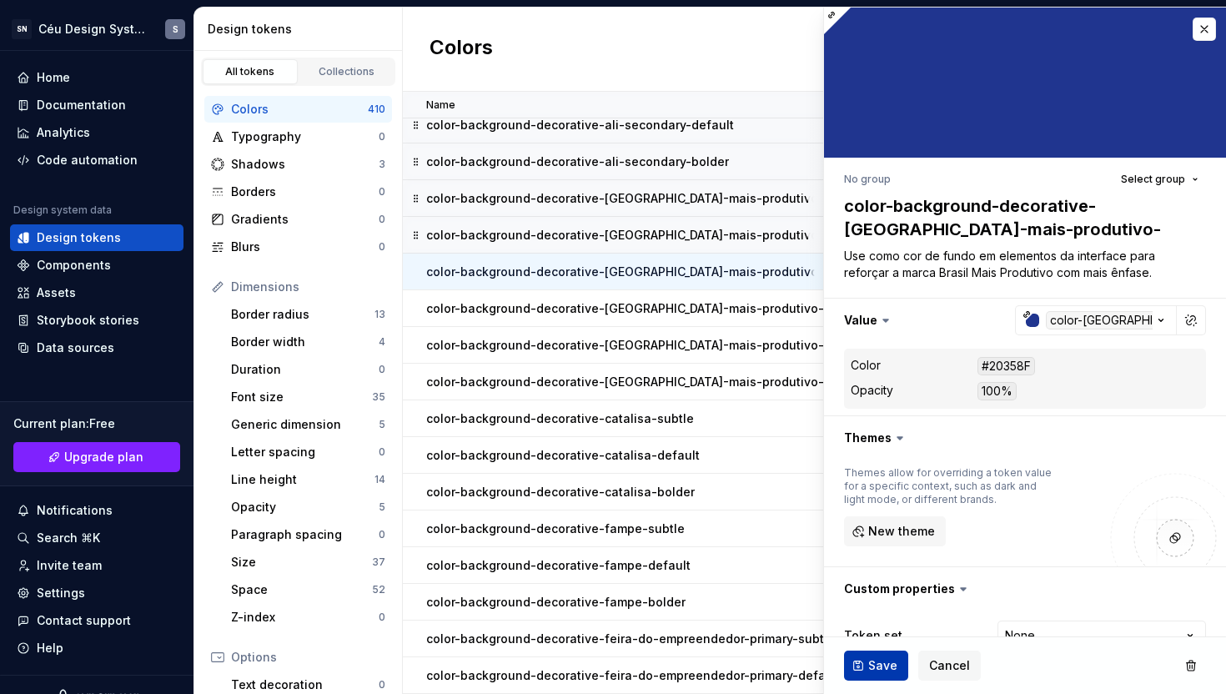
click at [869, 664] on span "Save" at bounding box center [882, 665] width 29 height 17
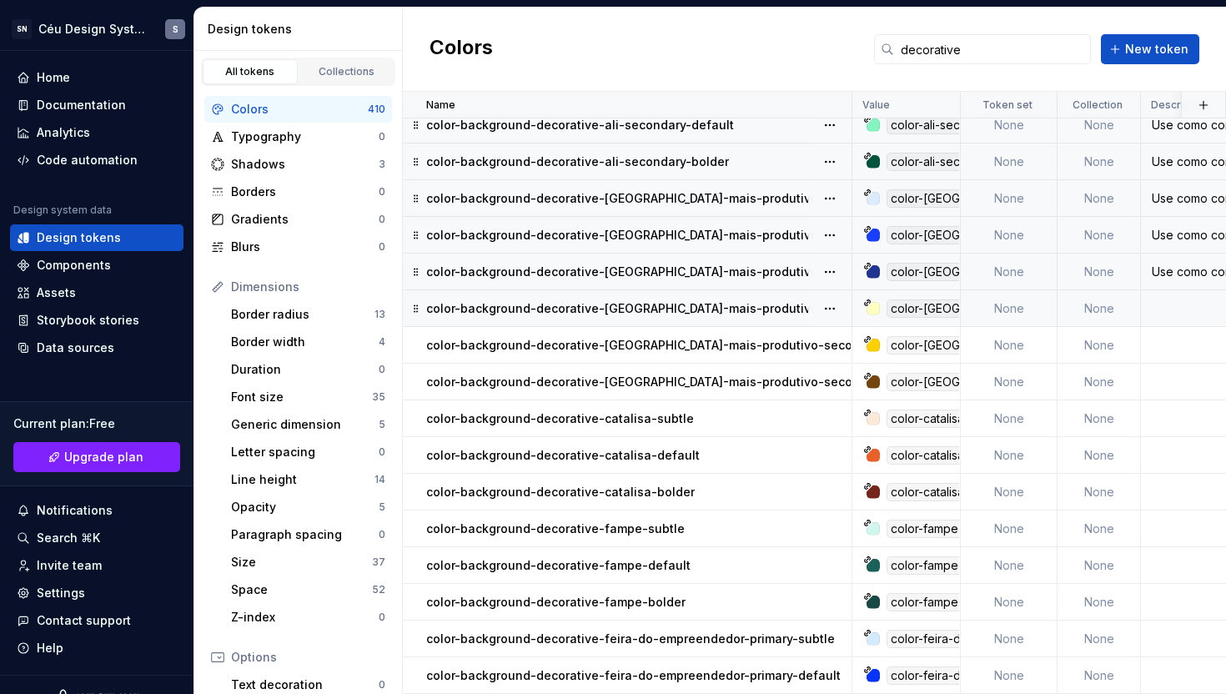
click at [709, 304] on p "color-background-decorative-[GEOGRAPHIC_DATA]-mais-produtivo-secondary-subtle" at bounding box center [676, 308] width 501 height 17
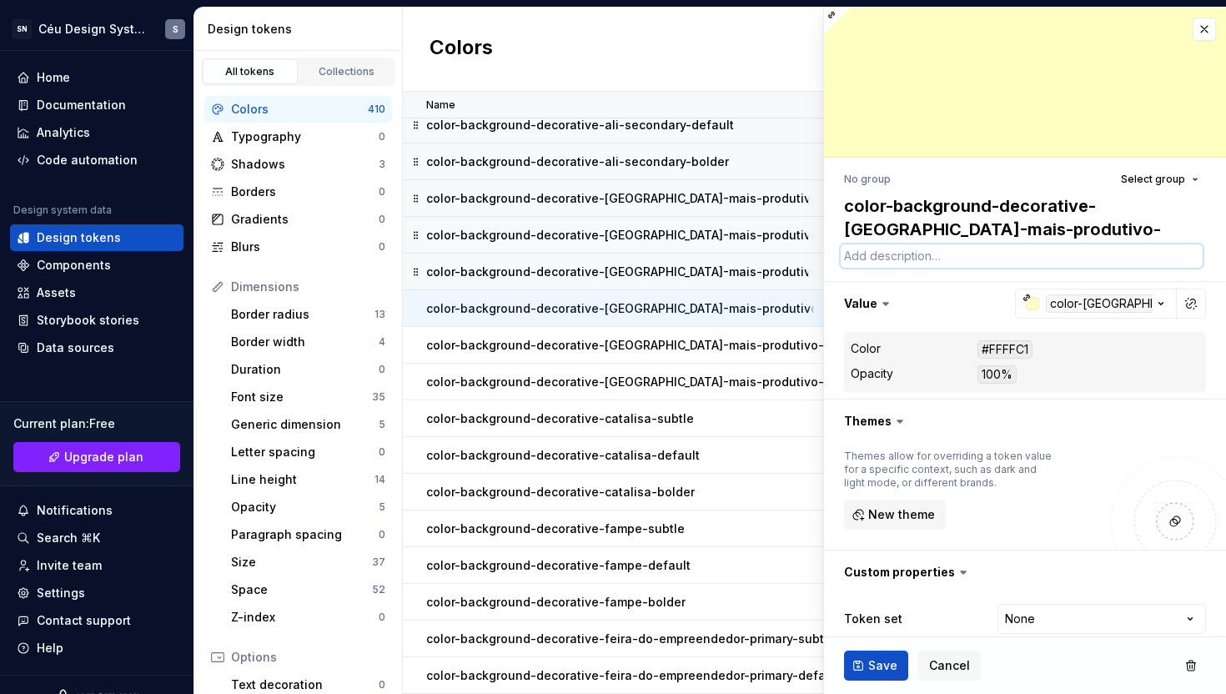
click at [914, 259] on textarea at bounding box center [1022, 255] width 362 height 23
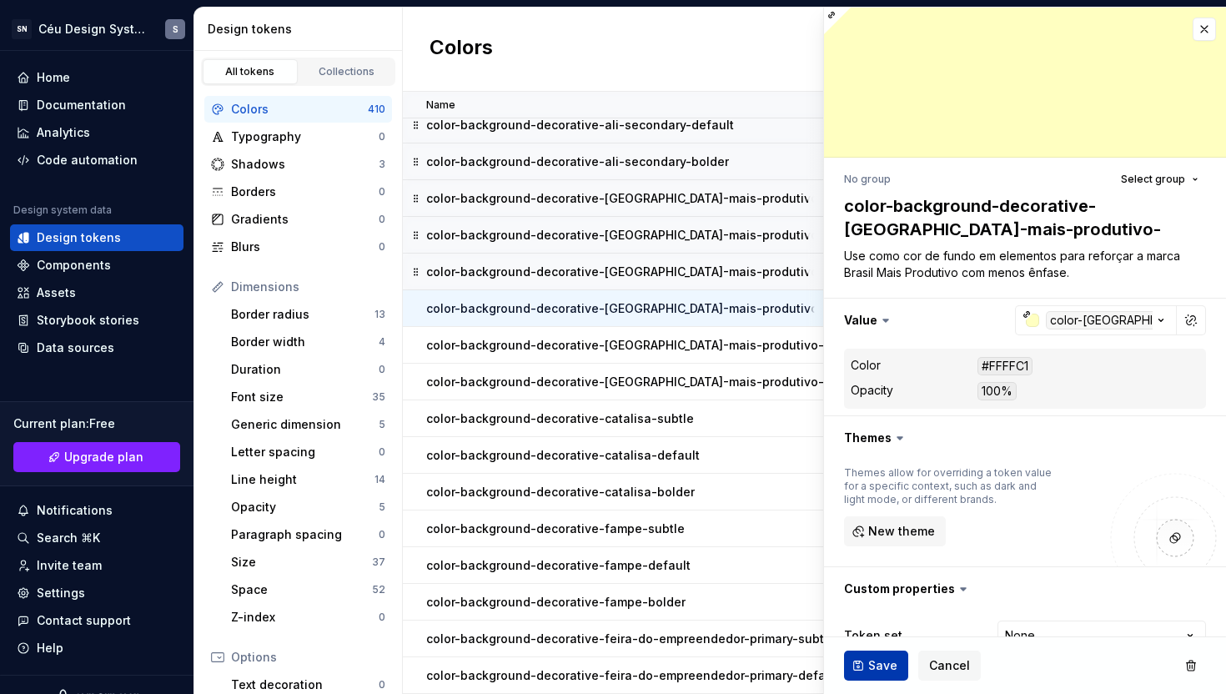
click at [881, 662] on span "Save" at bounding box center [882, 665] width 29 height 17
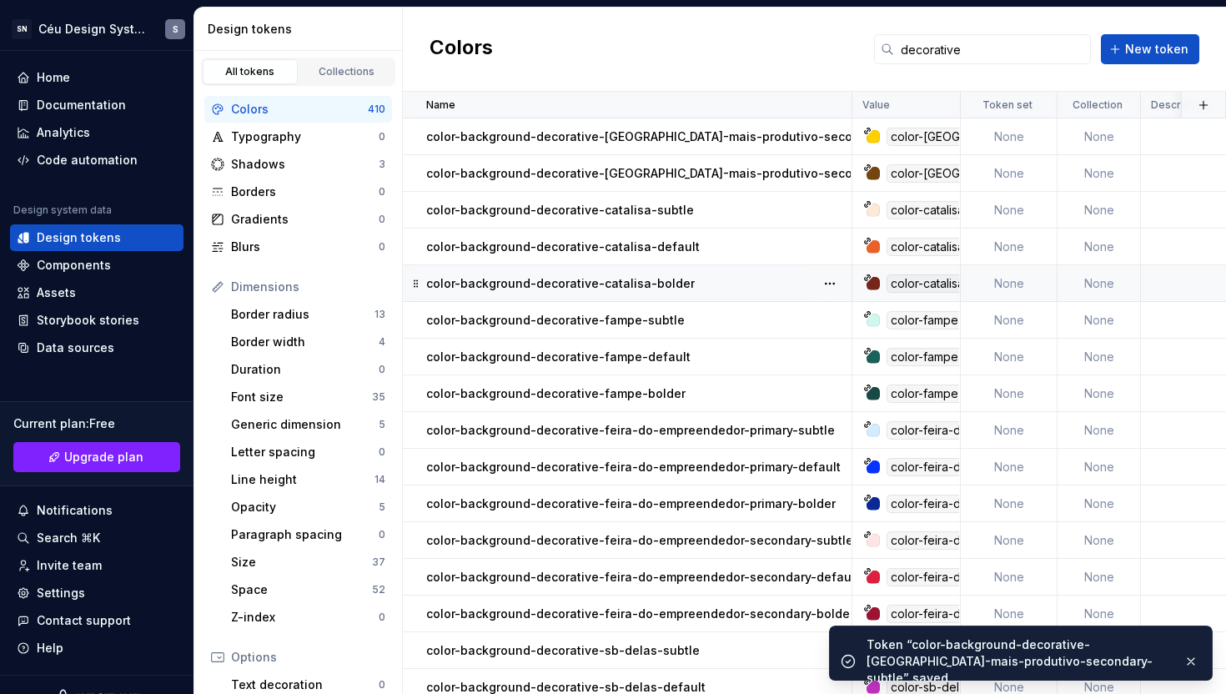
scroll to position [368, 0]
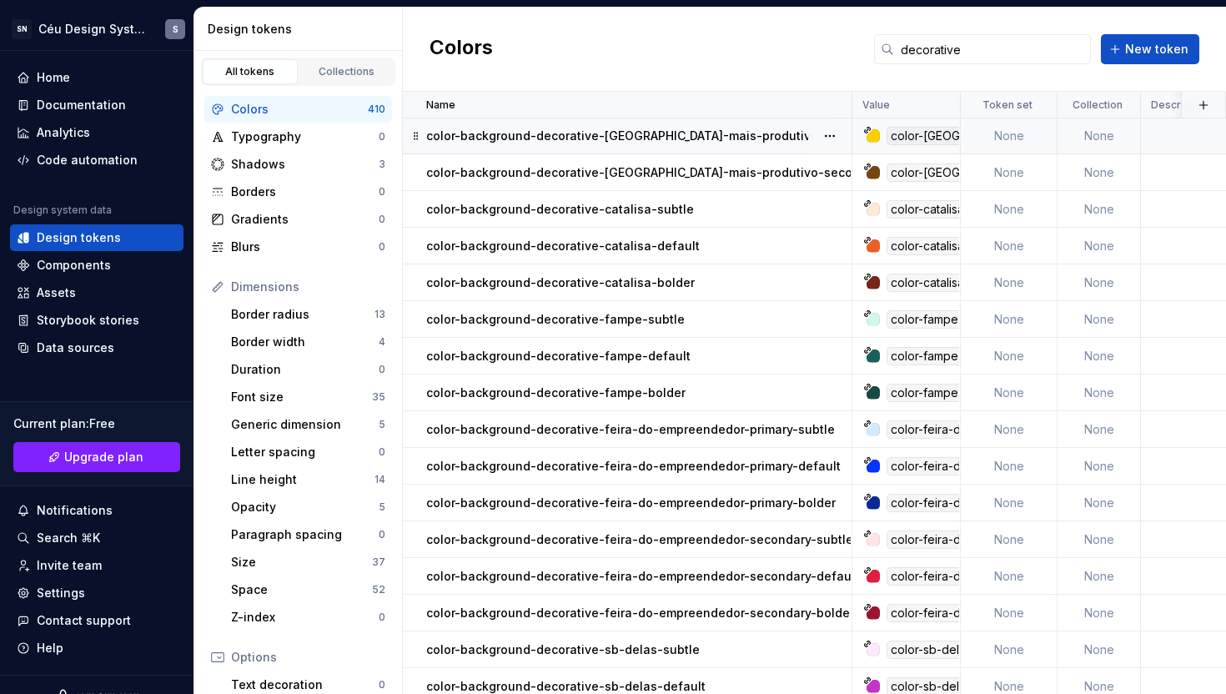
click at [720, 148] on td "color-background-decorative-[GEOGRAPHIC_DATA]-mais-produtivo-secondary-default" at bounding box center [628, 136] width 450 height 37
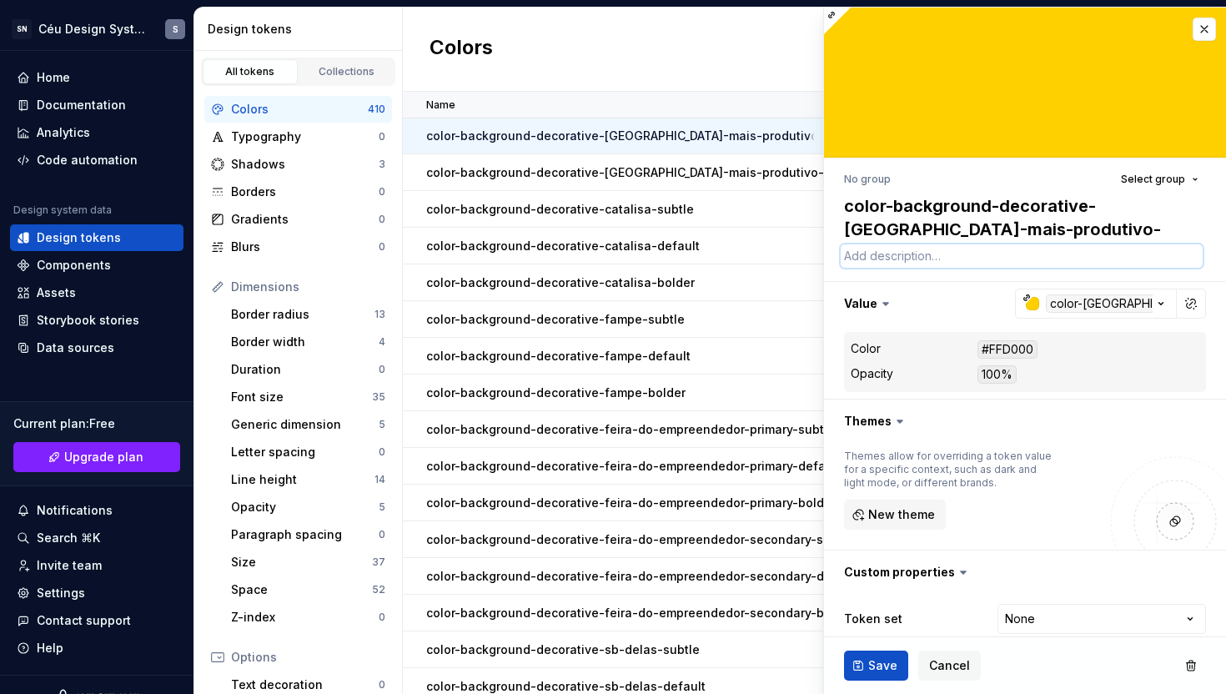
click at [884, 260] on textarea at bounding box center [1022, 255] width 362 height 23
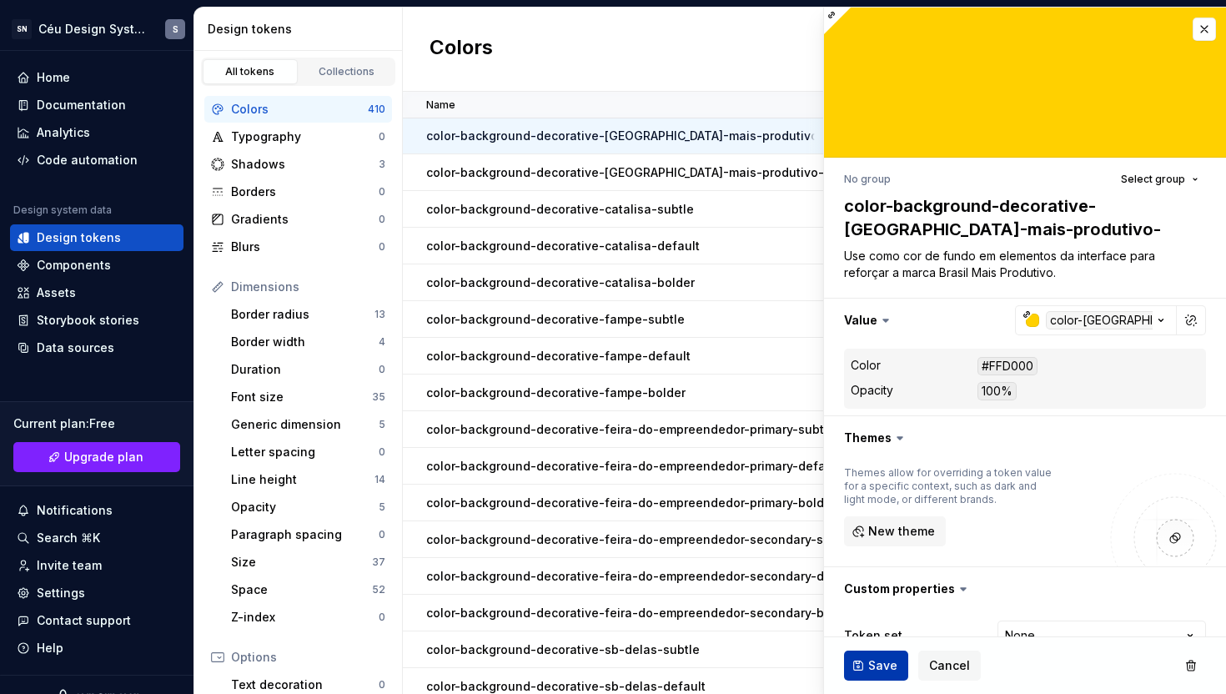
click at [865, 666] on button "Save" at bounding box center [876, 666] width 64 height 30
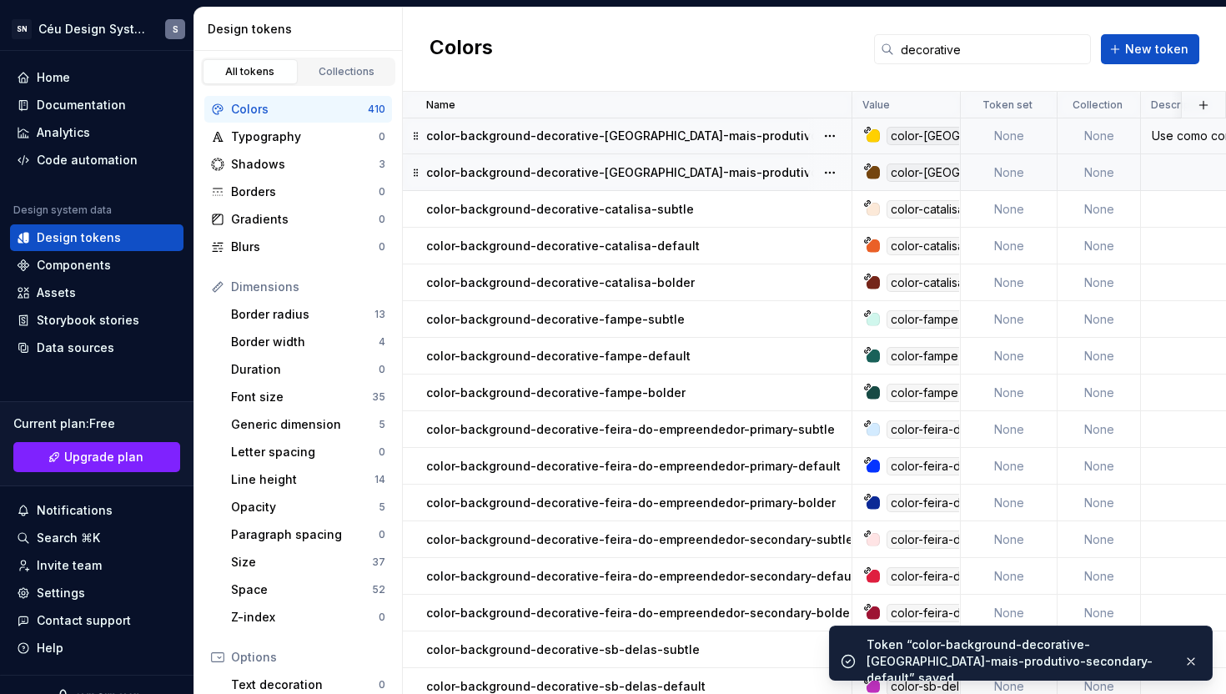
click at [753, 171] on p "color-background-decorative-[GEOGRAPHIC_DATA]-mais-produtivo-secondary-bolder" at bounding box center [677, 172] width 502 height 17
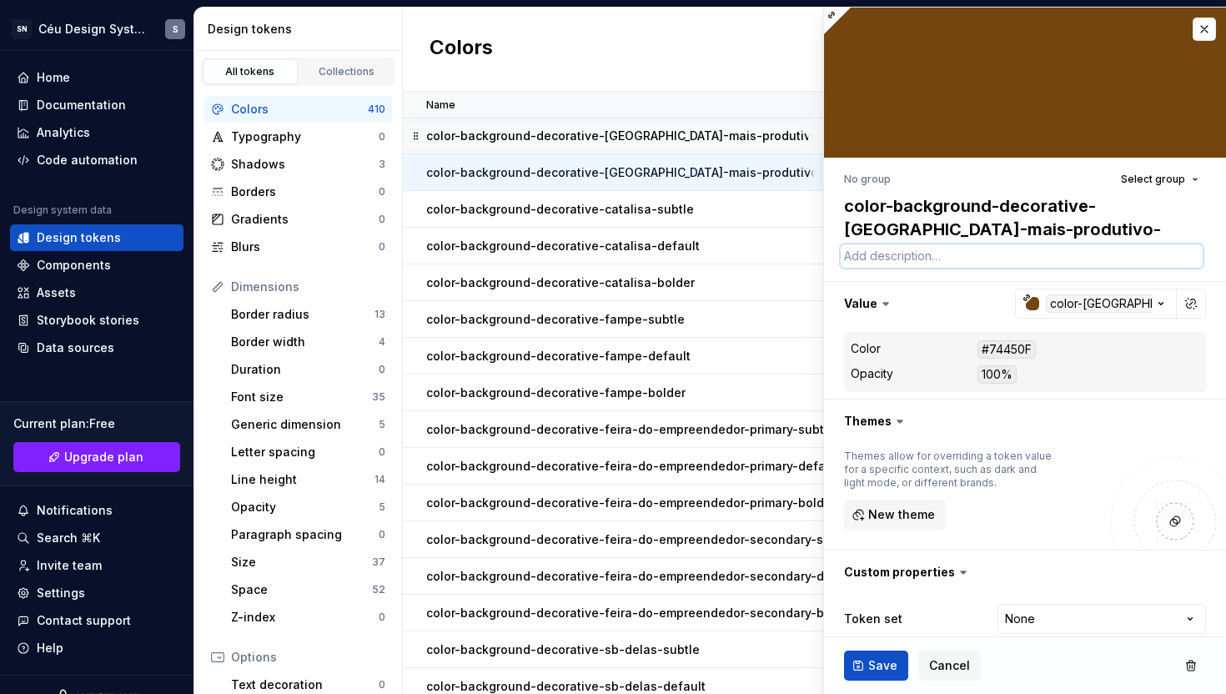
click at [852, 259] on textarea at bounding box center [1022, 255] width 362 height 23
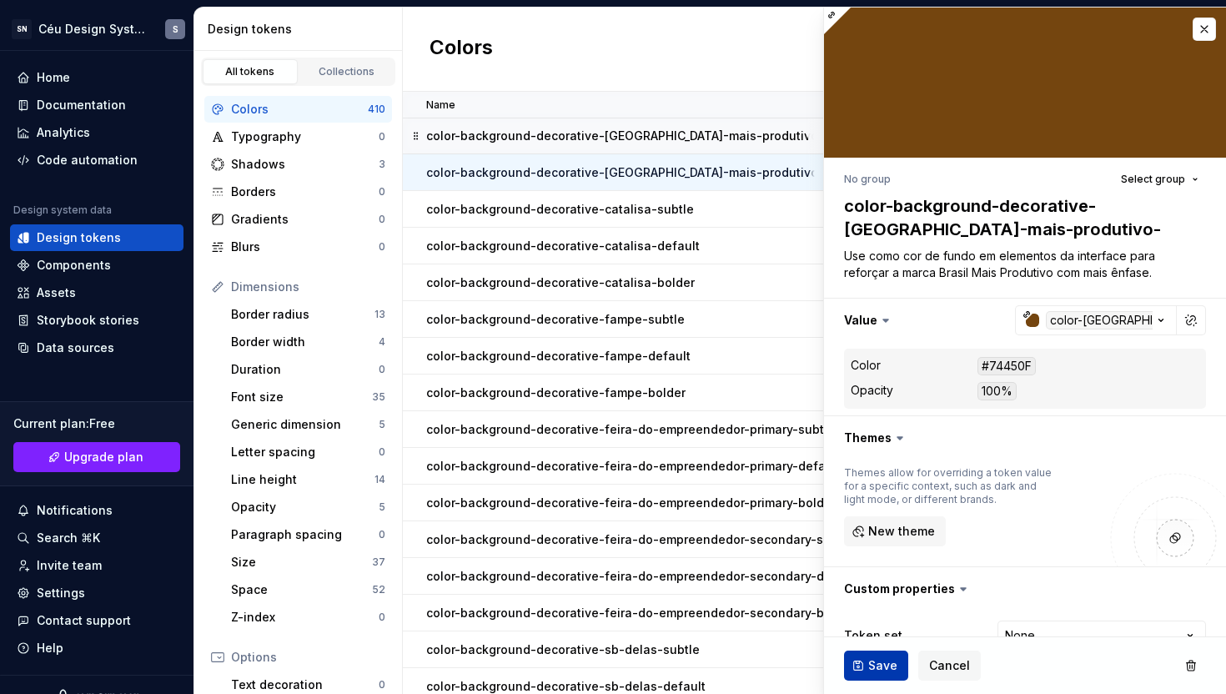
click at [863, 670] on button "Save" at bounding box center [876, 666] width 64 height 30
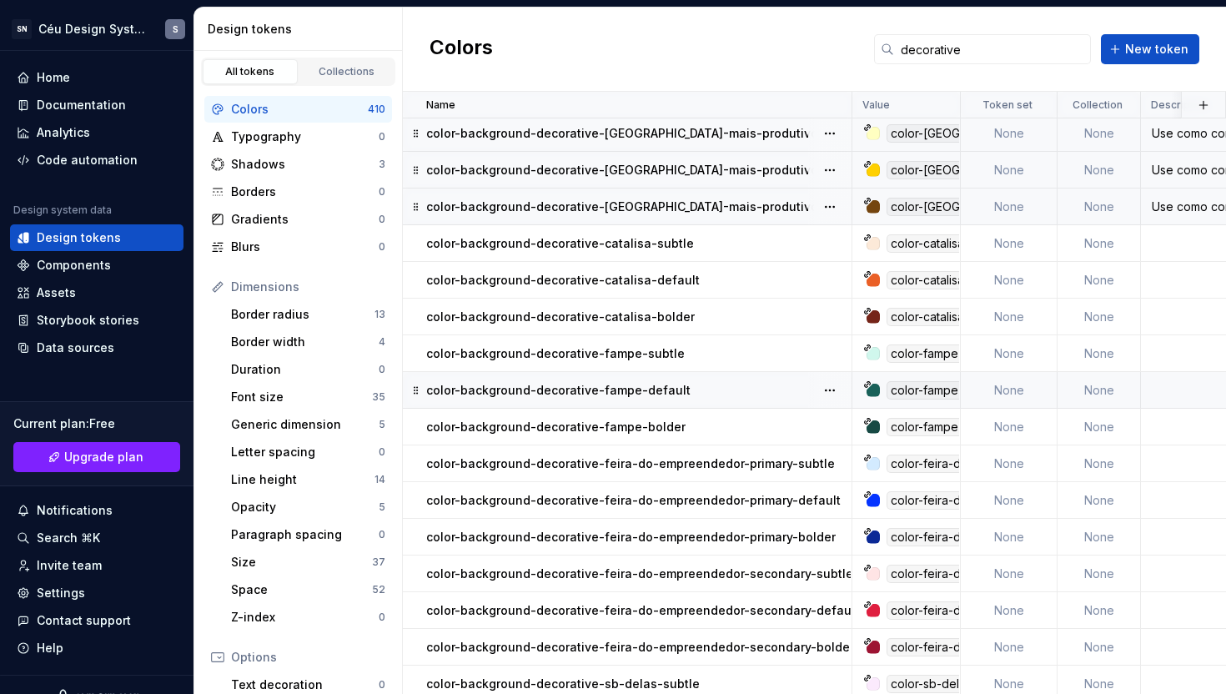
scroll to position [333, 0]
click at [705, 247] on div "color-background-decorative-catalisa-subtle" at bounding box center [638, 244] width 425 height 17
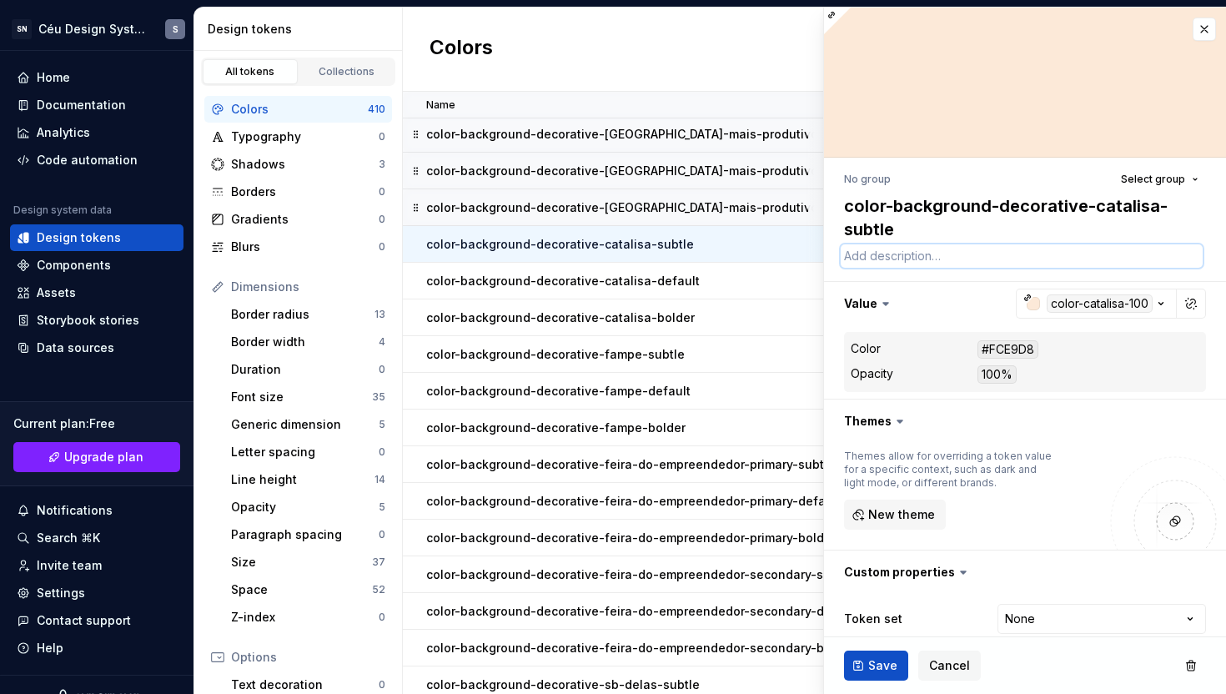
click at [903, 262] on textarea at bounding box center [1022, 255] width 362 height 23
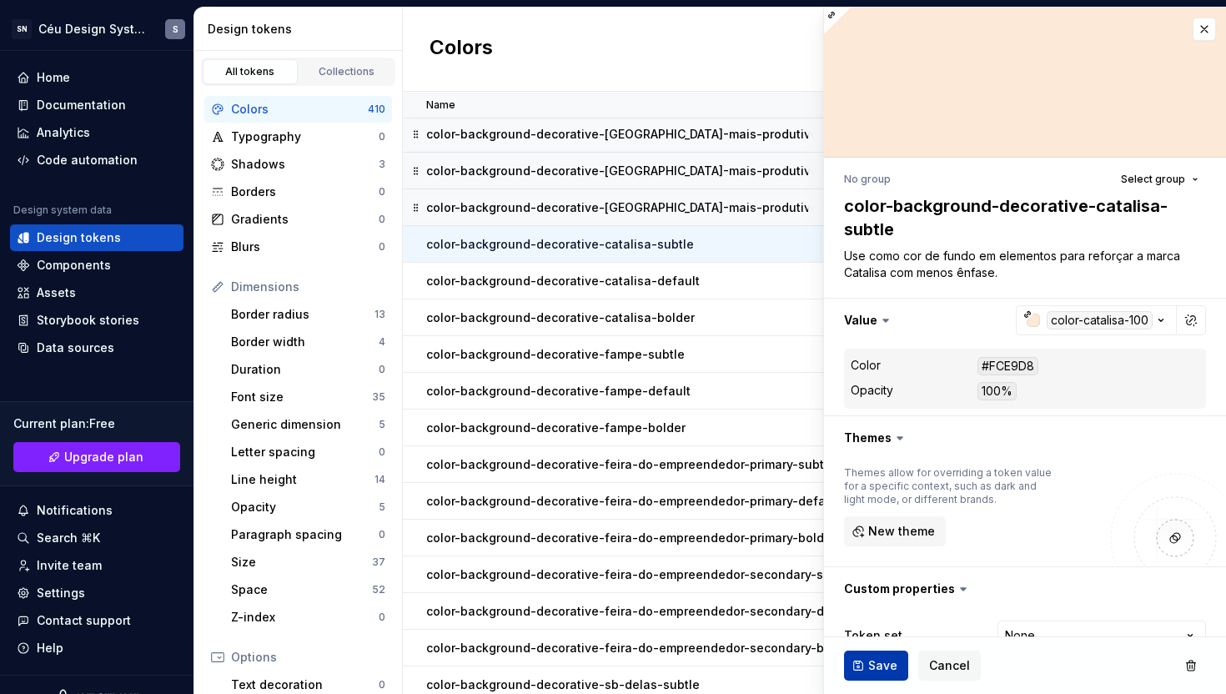
click at [869, 663] on span "Save" at bounding box center [882, 665] width 29 height 17
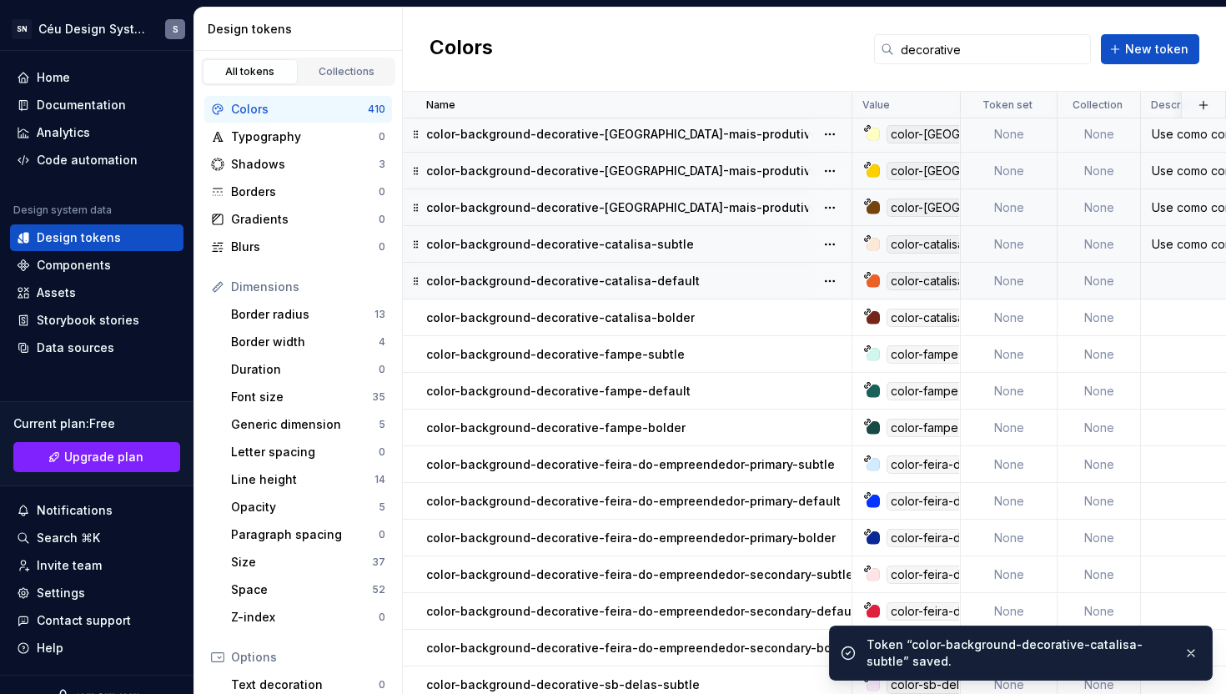
click at [733, 283] on div "color-background-decorative-catalisa-default" at bounding box center [638, 281] width 425 height 17
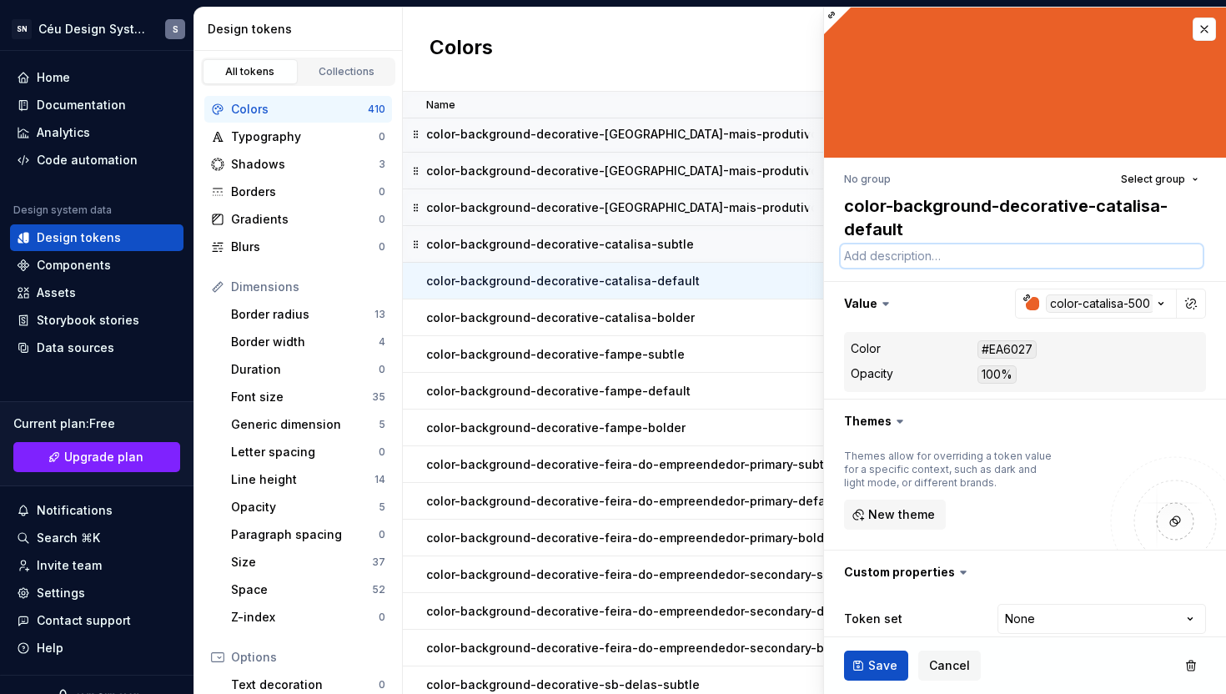
click at [858, 266] on textarea at bounding box center [1022, 255] width 362 height 23
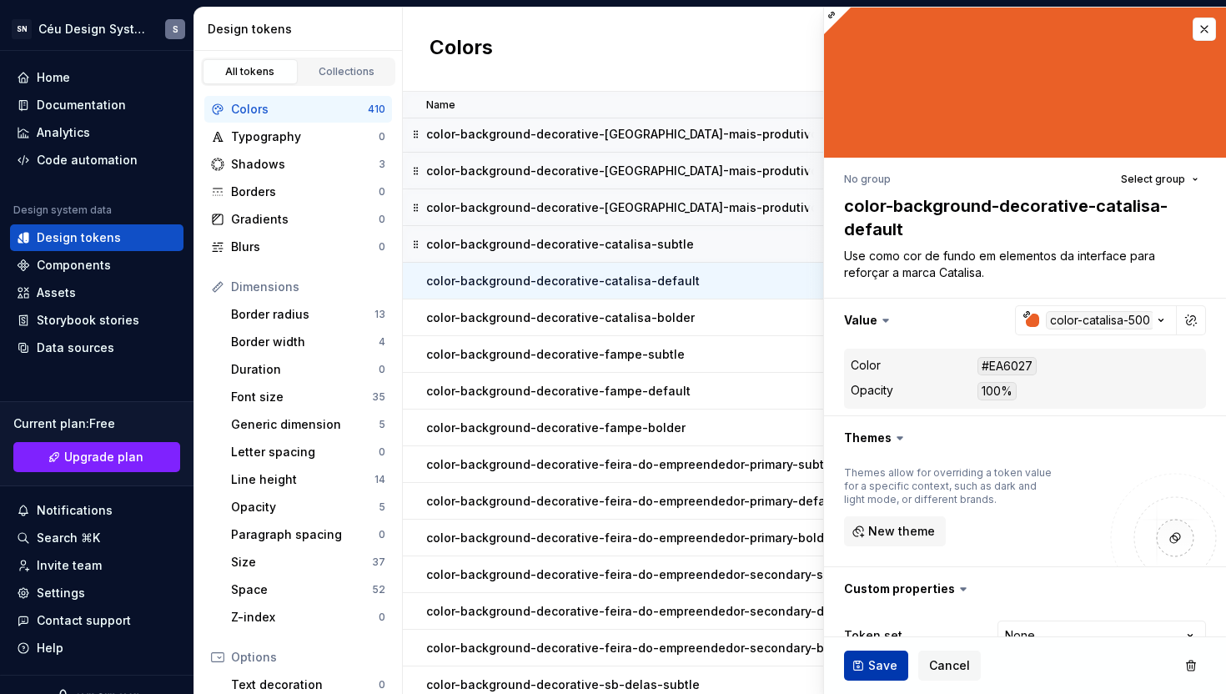
click at [879, 665] on span "Save" at bounding box center [882, 665] width 29 height 17
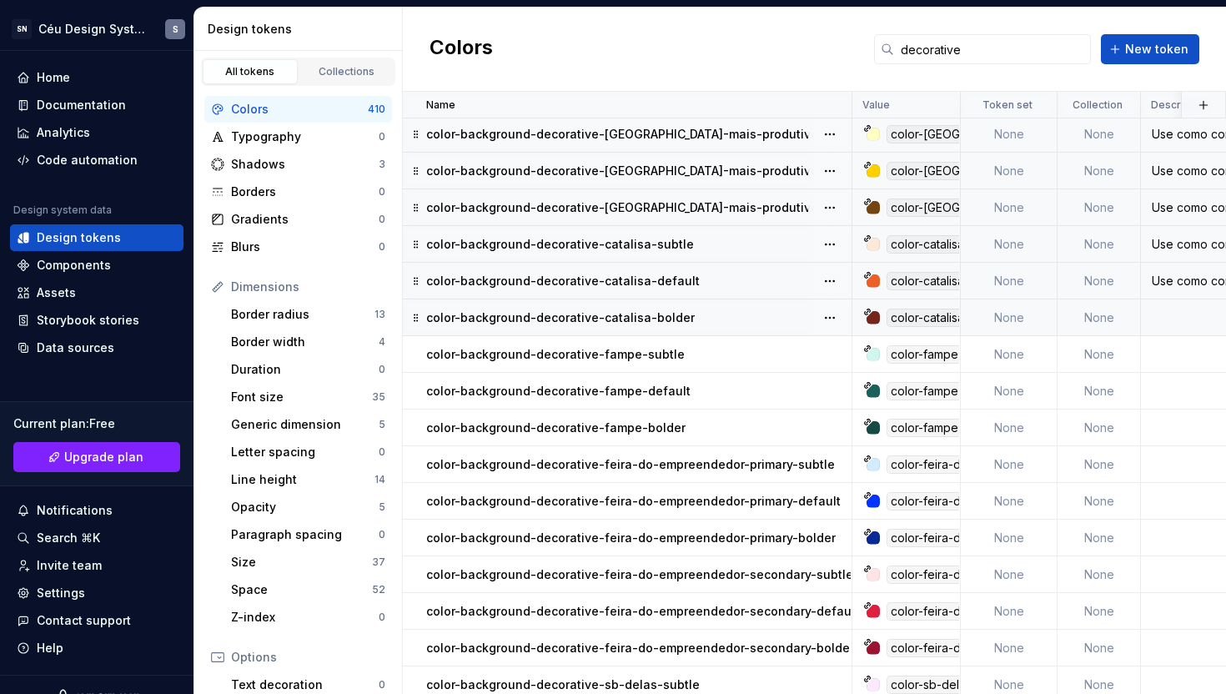
click at [756, 322] on div "color-background-decorative-catalisa-bolder" at bounding box center [638, 318] width 425 height 17
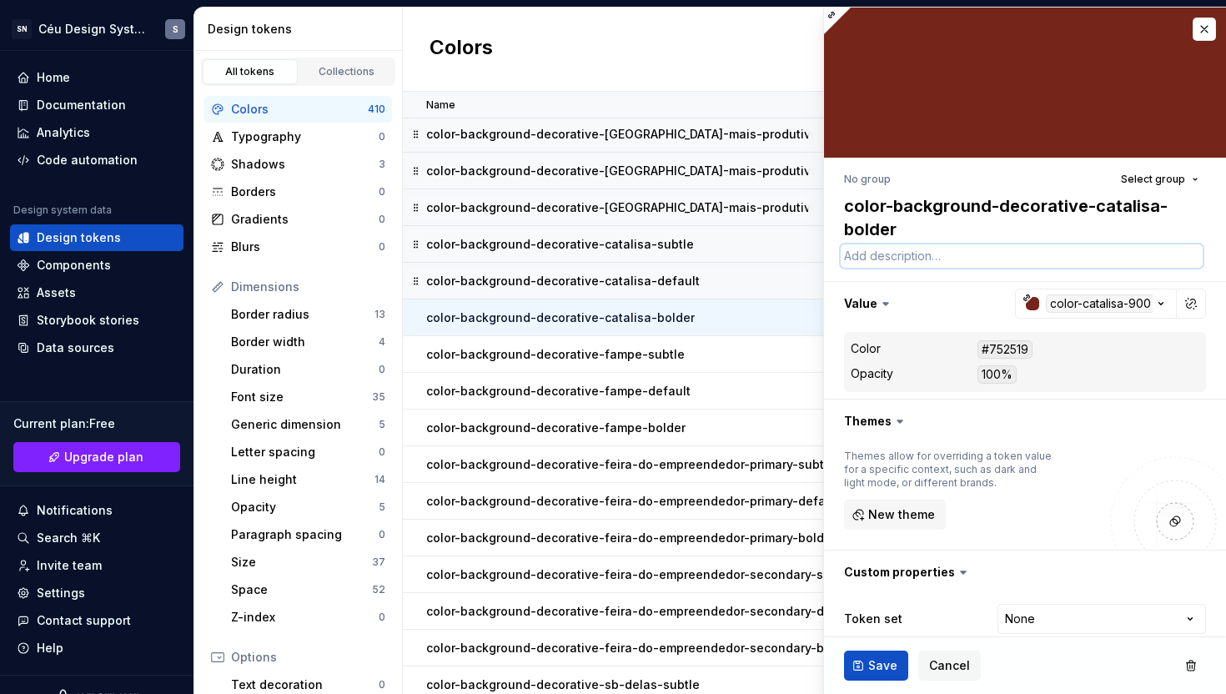
click at [859, 255] on textarea at bounding box center [1022, 255] width 362 height 23
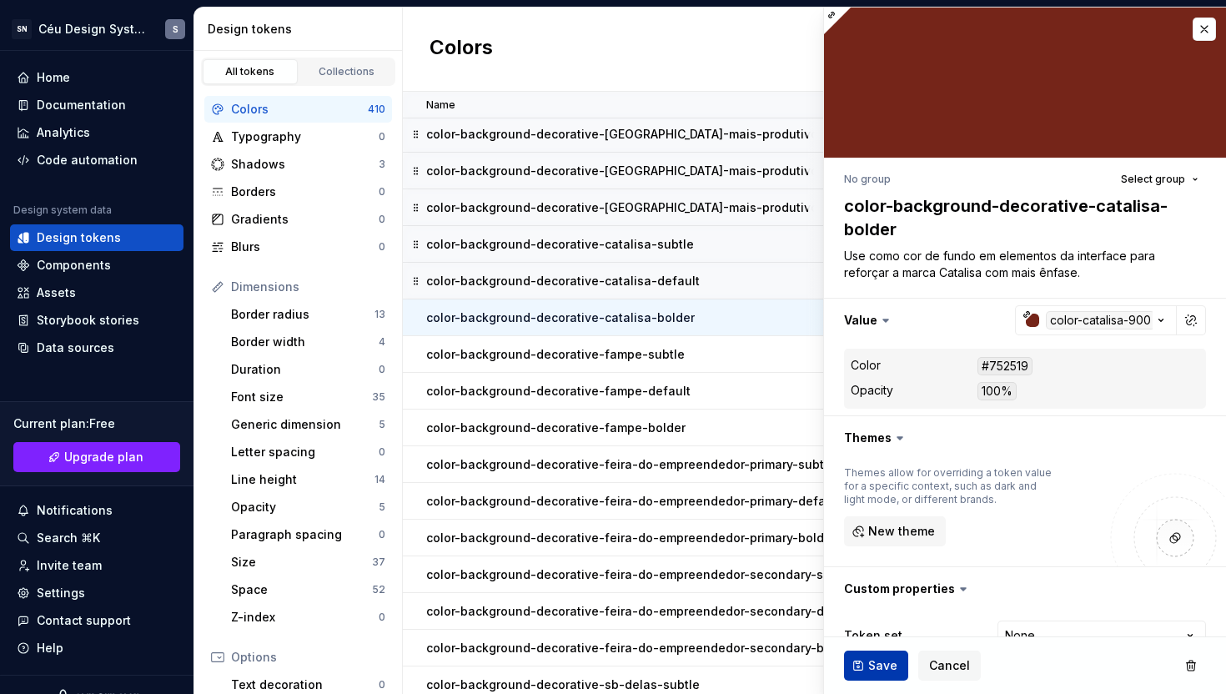
click at [874, 662] on span "Save" at bounding box center [882, 665] width 29 height 17
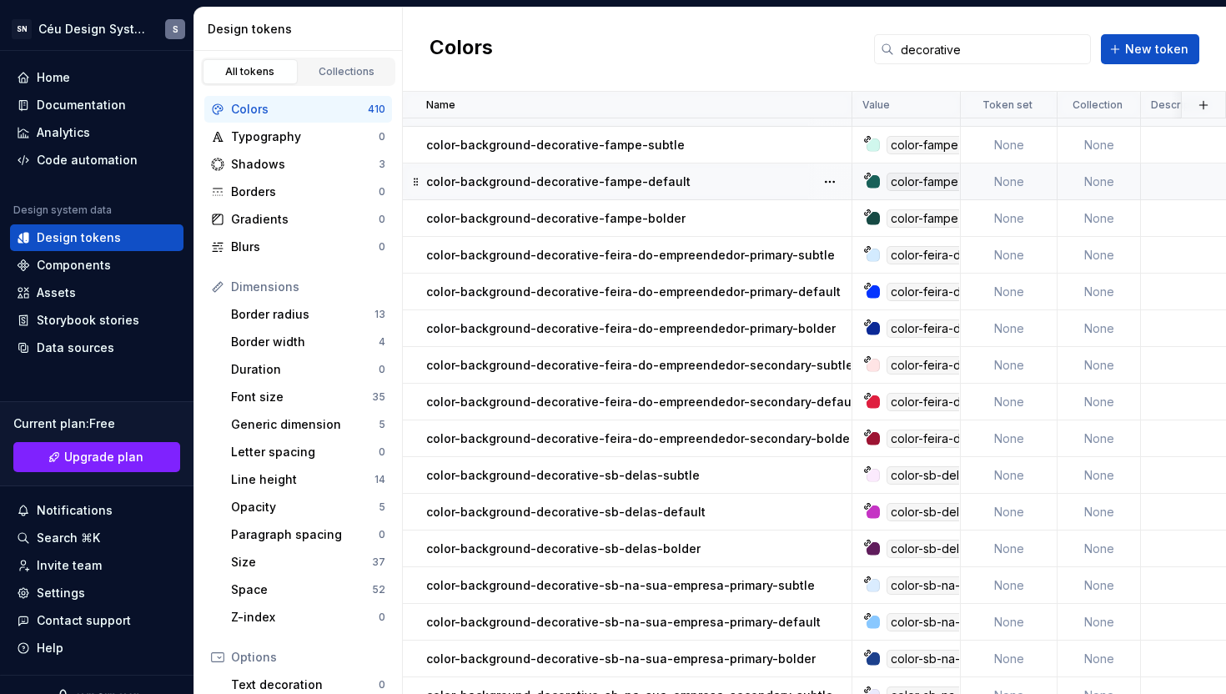
scroll to position [547, 0]
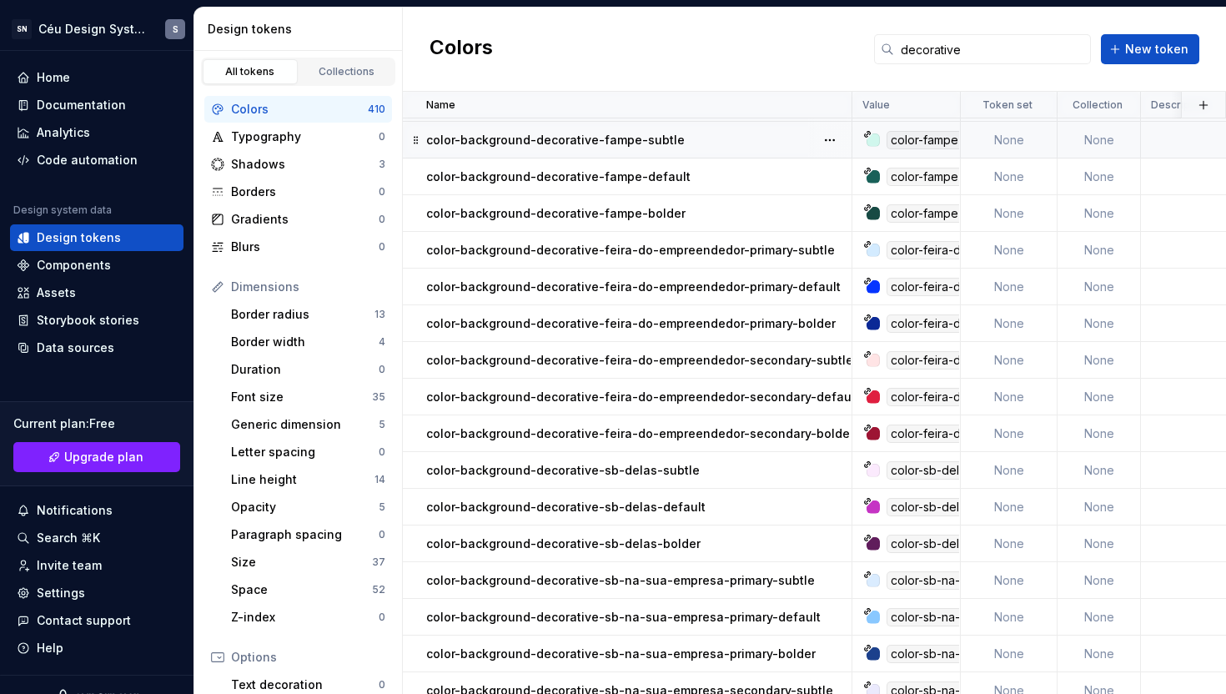
click at [652, 143] on p "color-background-decorative-fampe-subtle" at bounding box center [555, 140] width 259 height 17
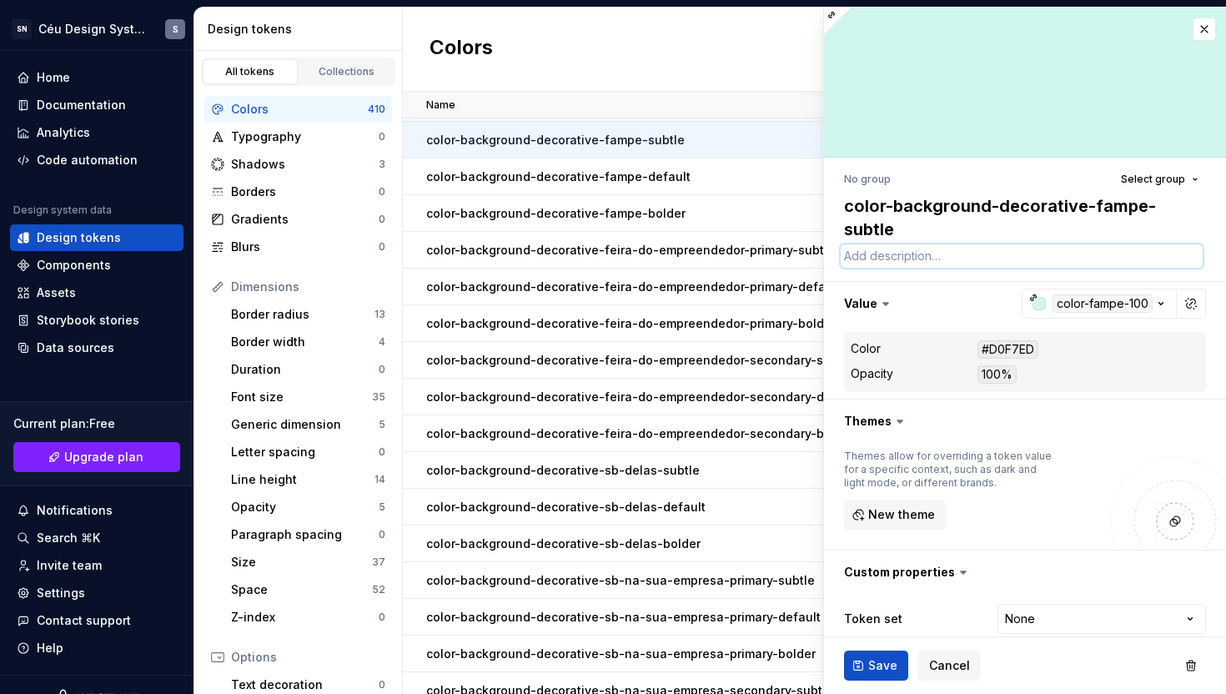
click at [941, 266] on textarea at bounding box center [1022, 255] width 362 height 23
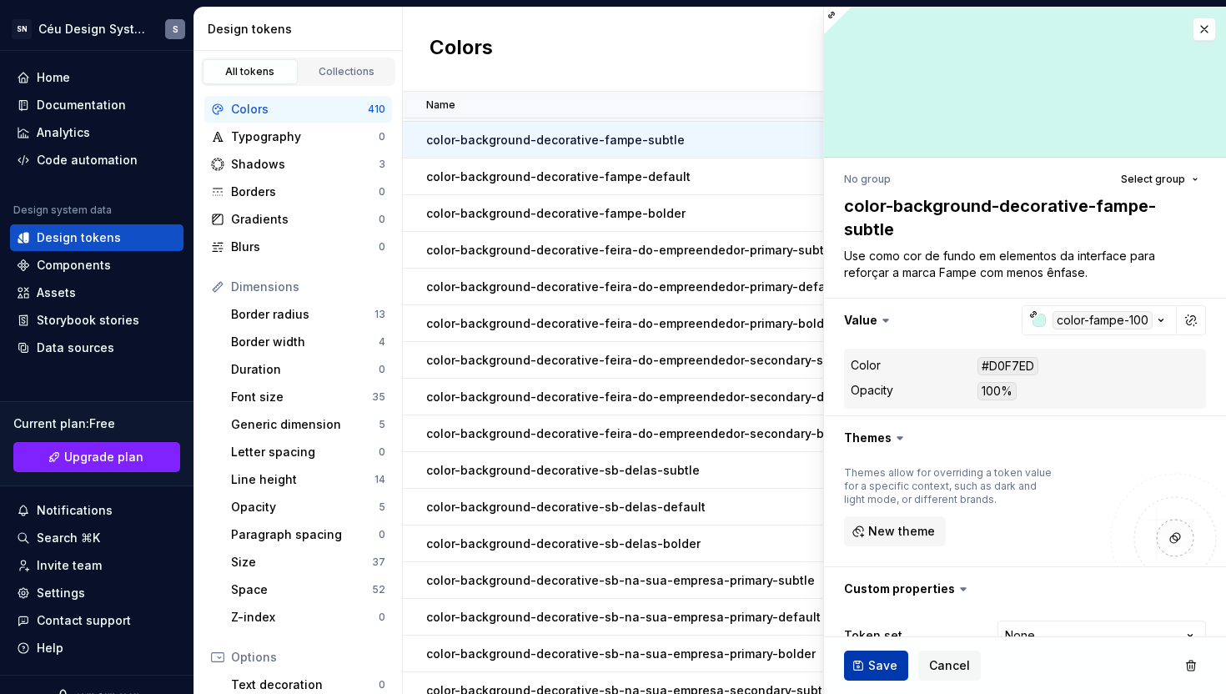
click at [863, 669] on button "Save" at bounding box center [876, 666] width 64 height 30
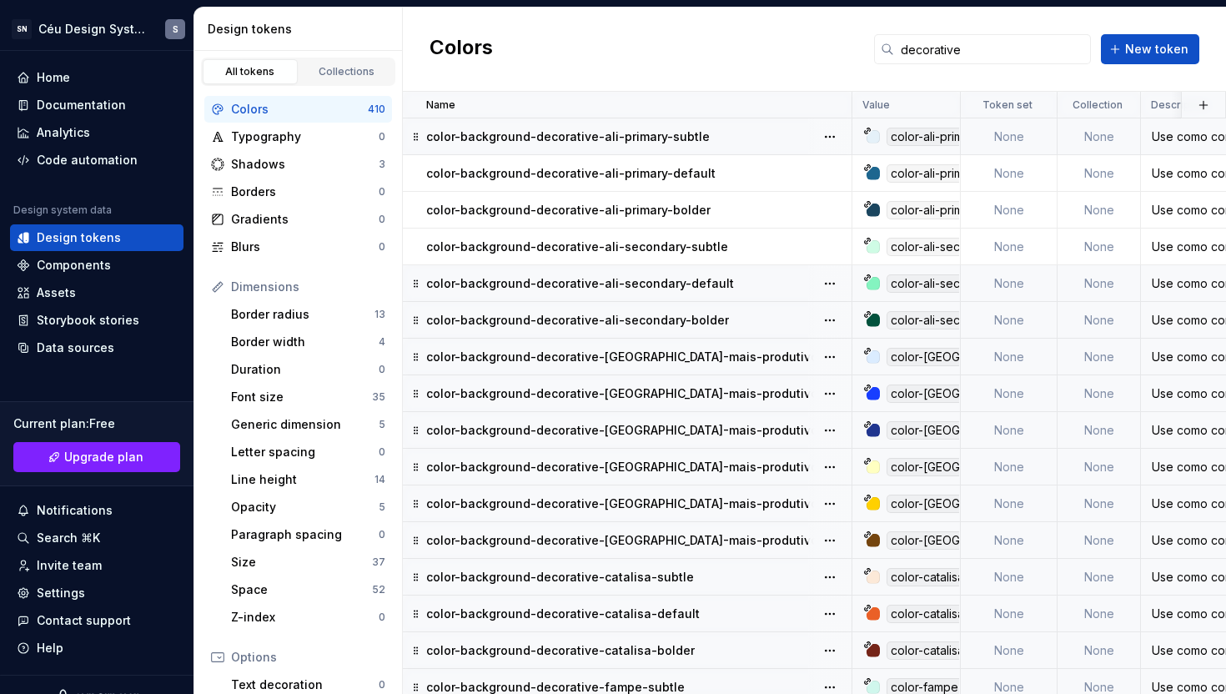
click at [709, 138] on div "color-background-decorative-ali-primary-subtle" at bounding box center [638, 136] width 425 height 17
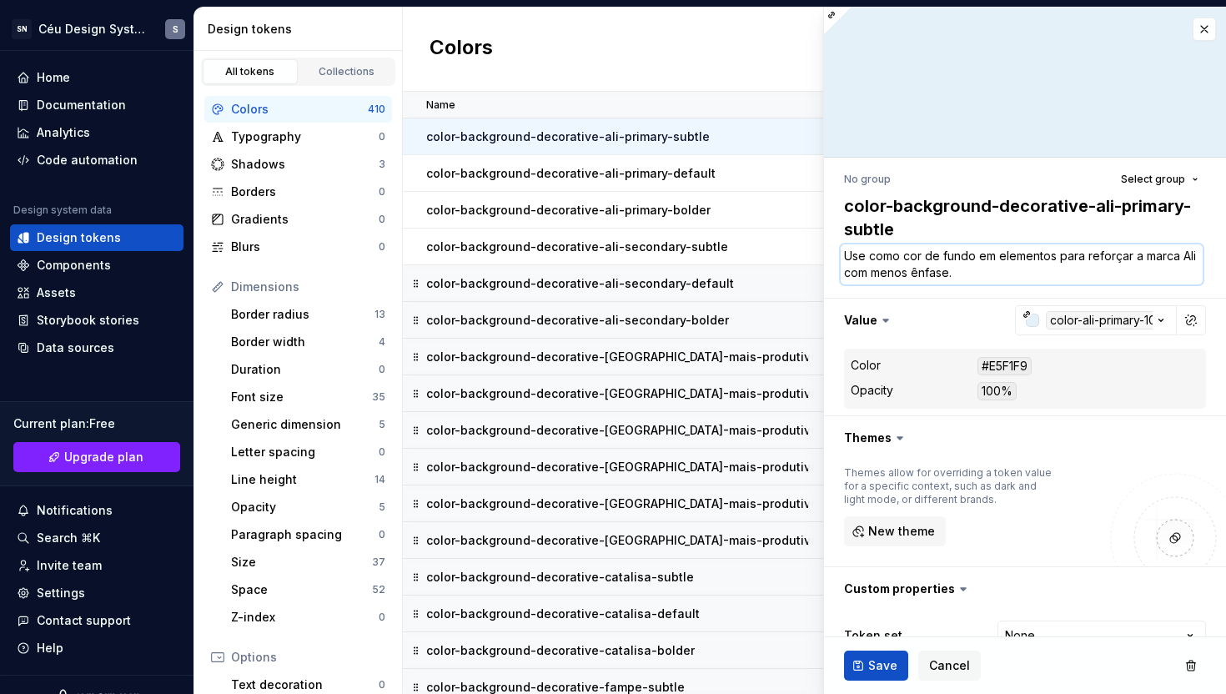
click at [1057, 258] on textarea "Use como cor de fundo em elementos para reforçar a marca Ali com menos ênfase." at bounding box center [1022, 264] width 362 height 40
click at [855, 672] on button "Save" at bounding box center [876, 666] width 64 height 30
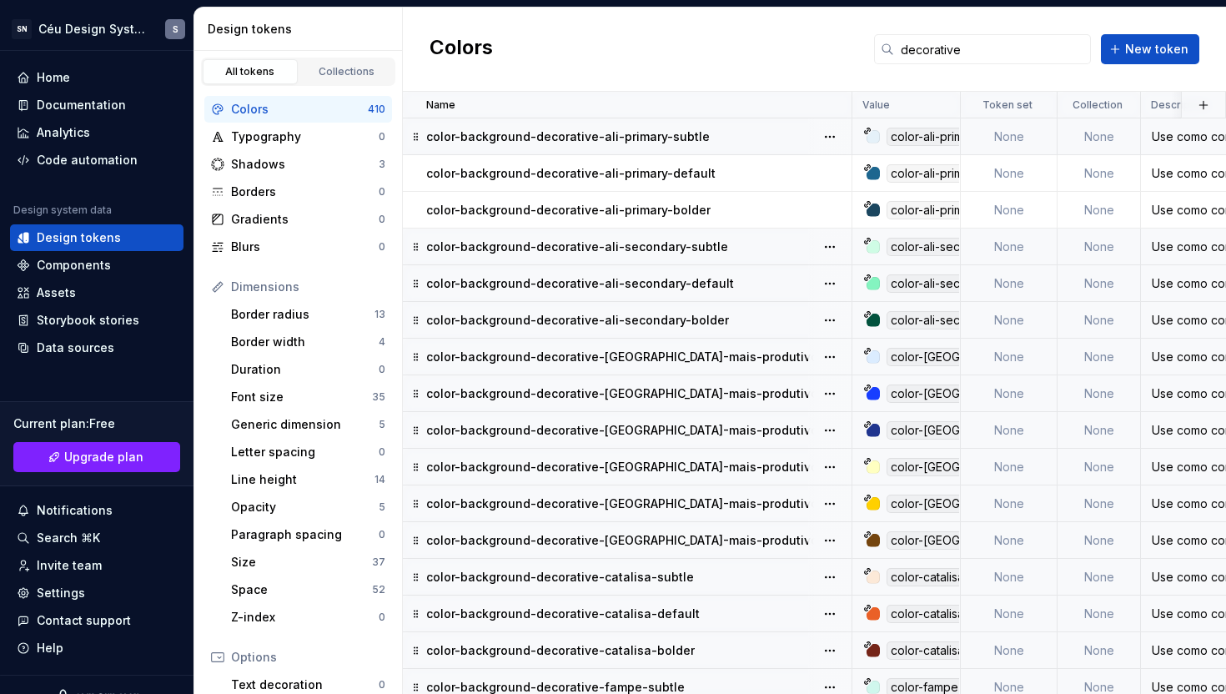
click at [723, 244] on div "color-background-decorative-ali-secondary-subtle" at bounding box center [638, 247] width 425 height 17
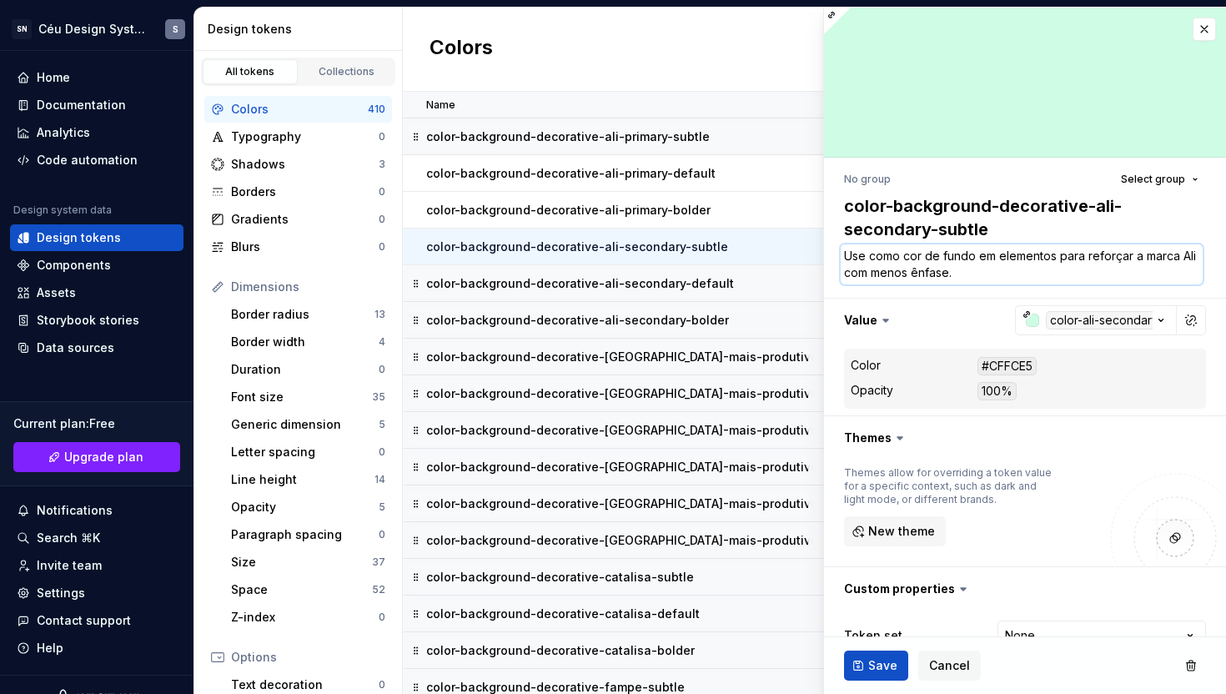
click at [1055, 260] on textarea "Use como cor de fundo em elementos para reforçar a marca Ali com menos ênfase." at bounding box center [1022, 264] width 362 height 40
click at [1059, 261] on textarea "Use como cor de fundo em elementos para reforçar a marca Ali com menos ênfase." at bounding box center [1022, 264] width 362 height 40
click at [858, 667] on button "Save" at bounding box center [876, 666] width 64 height 30
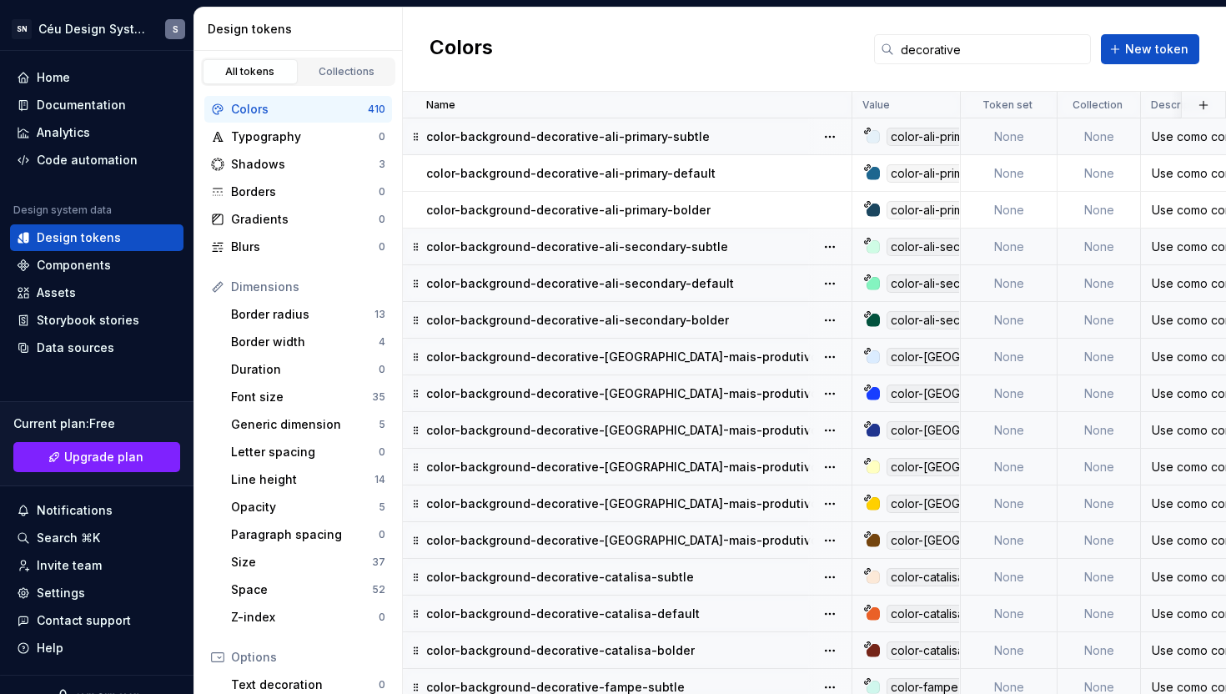
click at [727, 363] on p "color-background-decorative-[GEOGRAPHIC_DATA]-mais-produtivo-primary-subtle" at bounding box center [667, 357] width 483 height 17
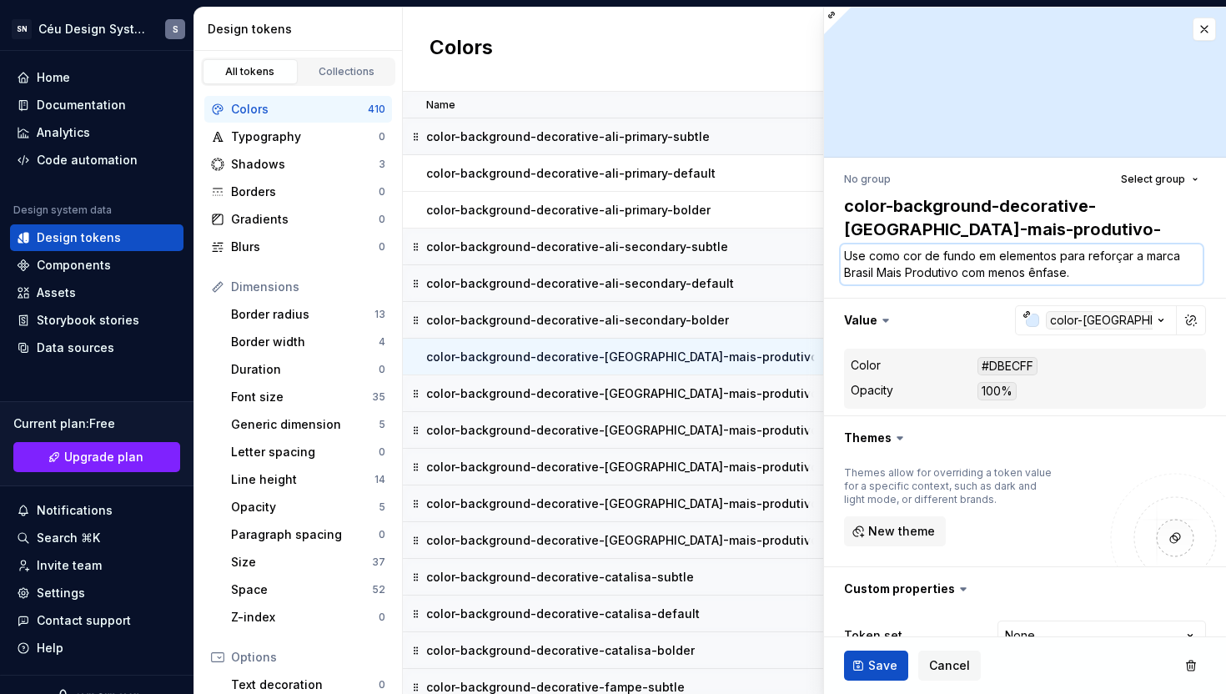
click at [1055, 261] on textarea "Use como cor de fundo em elementos para reforçar a marca Brasil Mais Produtivo …" at bounding box center [1022, 264] width 362 height 40
click at [871, 667] on span "Save" at bounding box center [882, 665] width 29 height 17
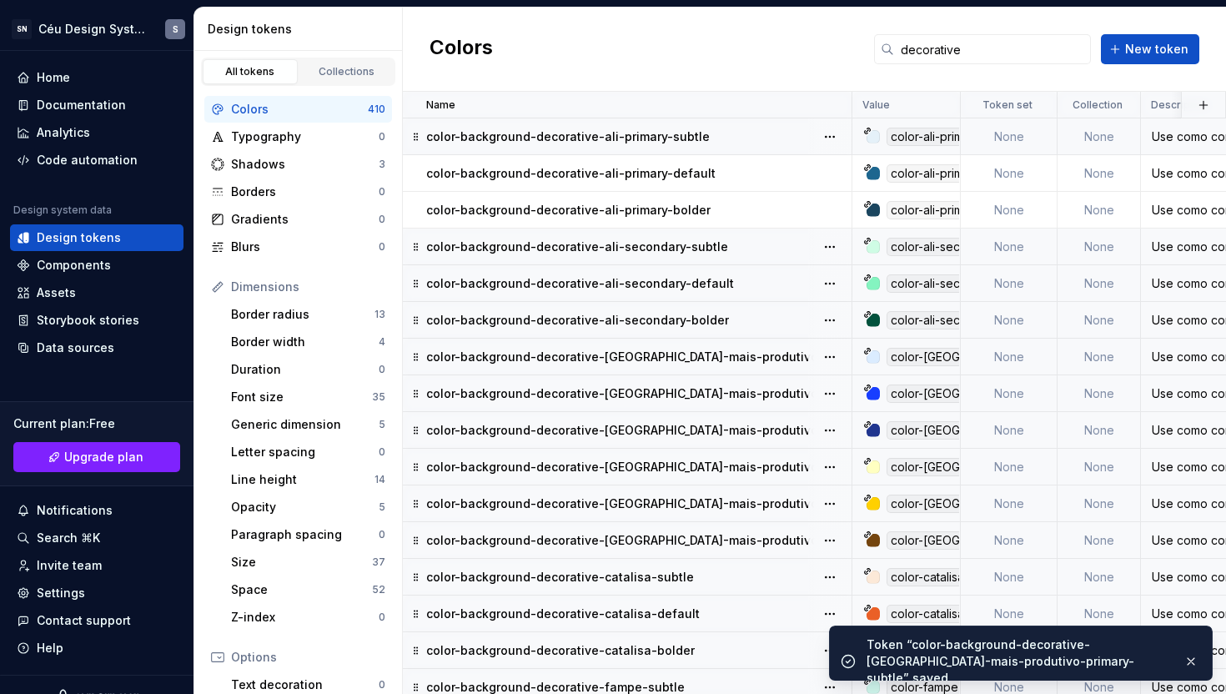
click at [750, 477] on td "color-background-decorative-[GEOGRAPHIC_DATA]-mais-produtivo-secondary-subtle" at bounding box center [628, 467] width 450 height 37
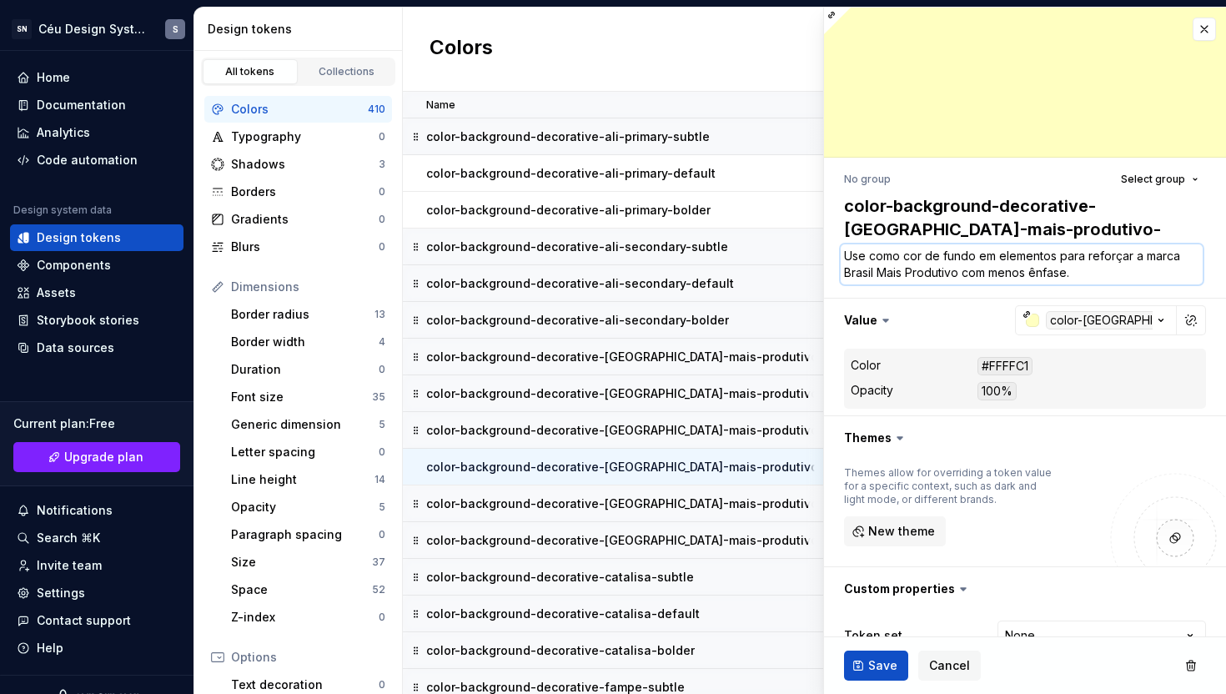
click at [1055, 259] on textarea "Use como cor de fundo em elementos para reforçar a marca Brasil Mais Produtivo …" at bounding box center [1022, 264] width 362 height 40
click at [868, 654] on button "Save" at bounding box center [876, 666] width 64 height 30
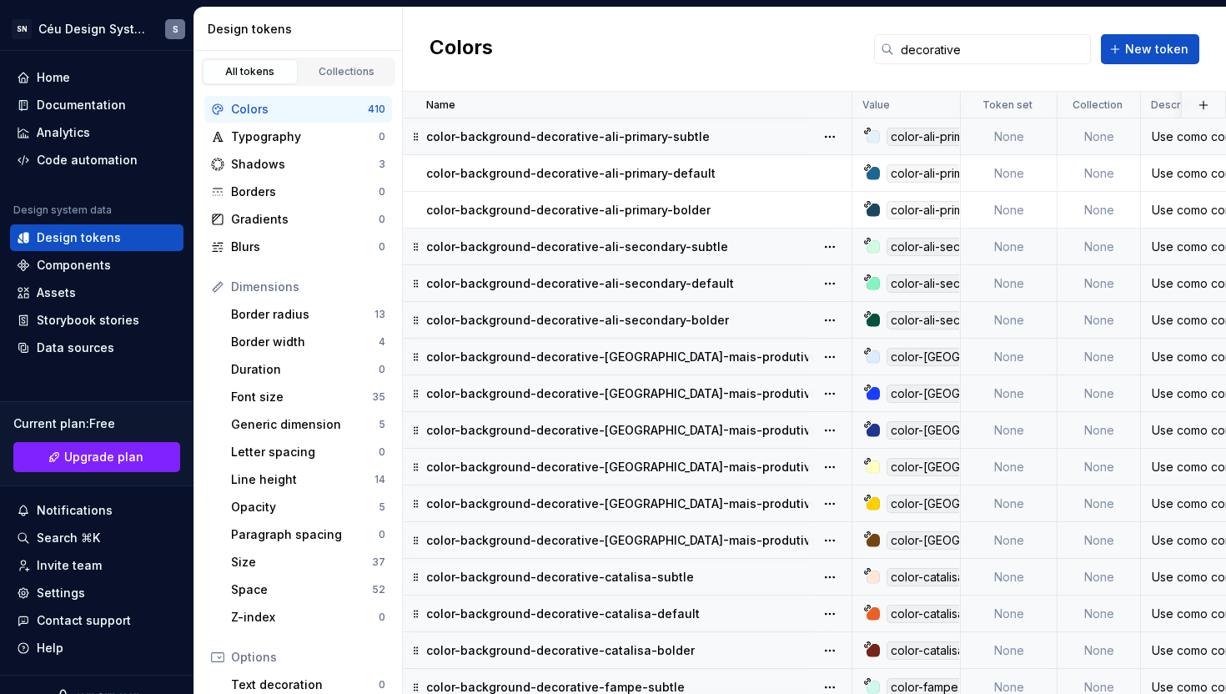
click at [714, 576] on div "color-background-decorative-catalisa-subtle" at bounding box center [638, 577] width 425 height 17
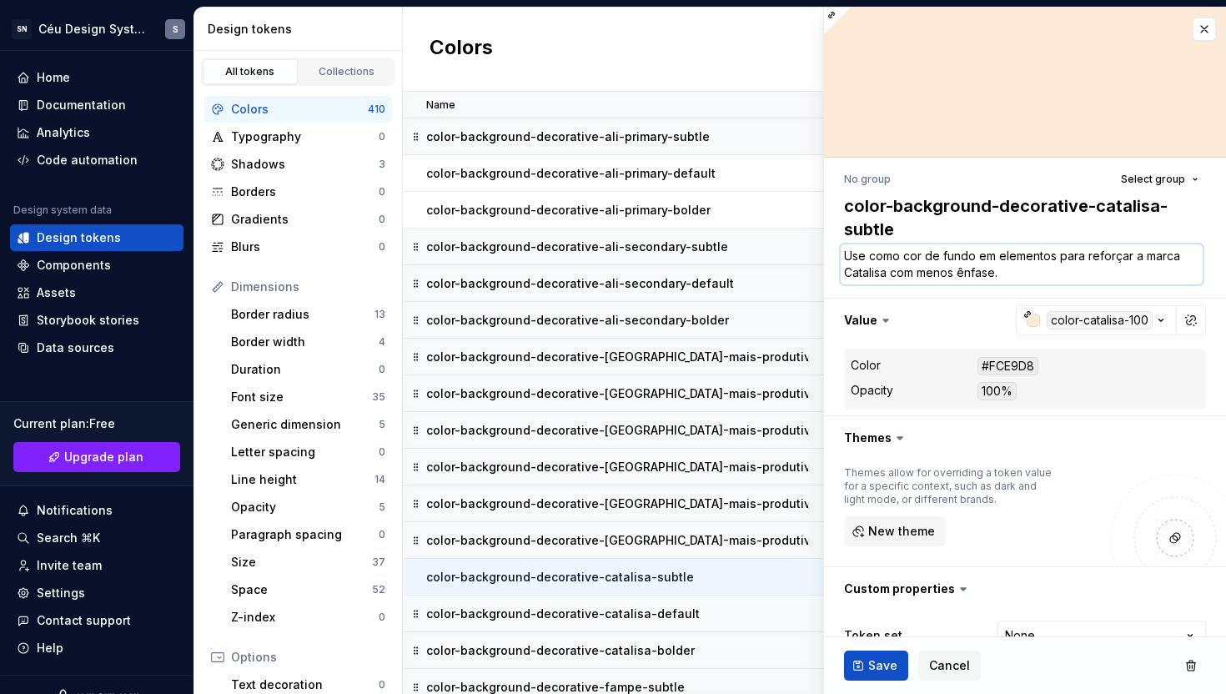
click at [1058, 260] on textarea "Use como cor de fundo em elementos para reforçar a marca Catalisa com menos ênf…" at bounding box center [1022, 264] width 362 height 40
click at [1059, 258] on textarea "Use como cor de fundo em elementos para reforçar a marca Catalisa com menos ênf…" at bounding box center [1022, 264] width 362 height 40
click at [861, 662] on button "Save" at bounding box center [876, 666] width 64 height 30
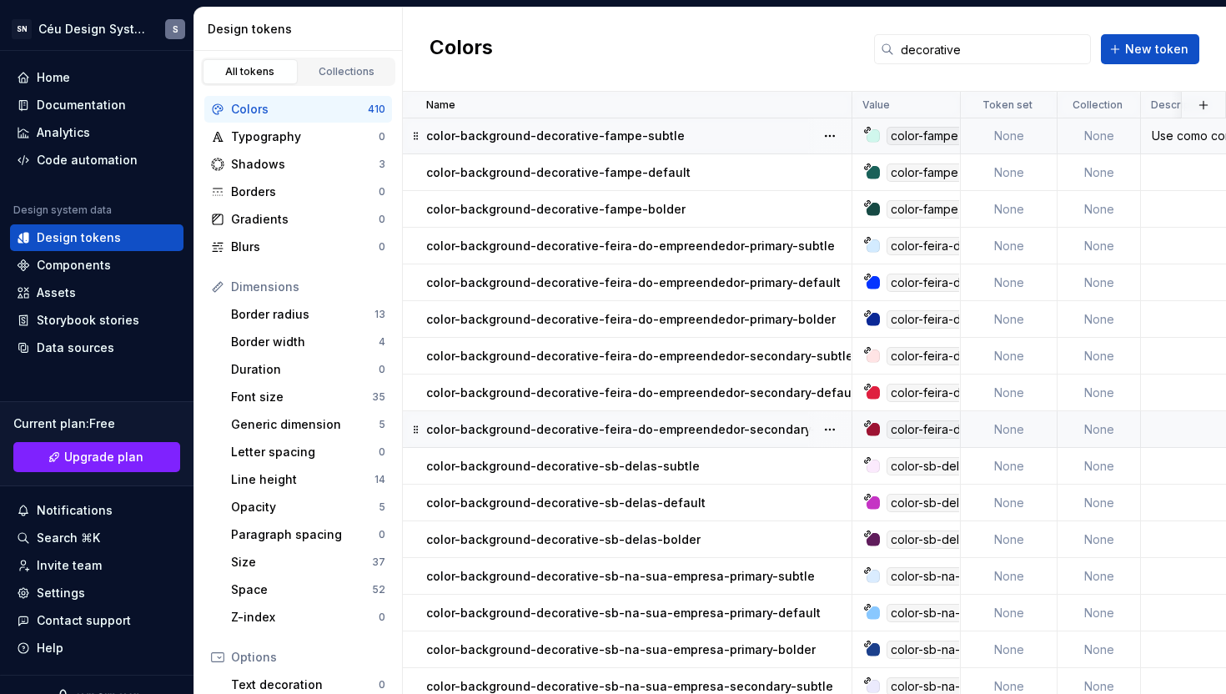
scroll to position [551, 0]
click at [702, 183] on td "color-background-decorative-fampe-default" at bounding box center [628, 173] width 450 height 37
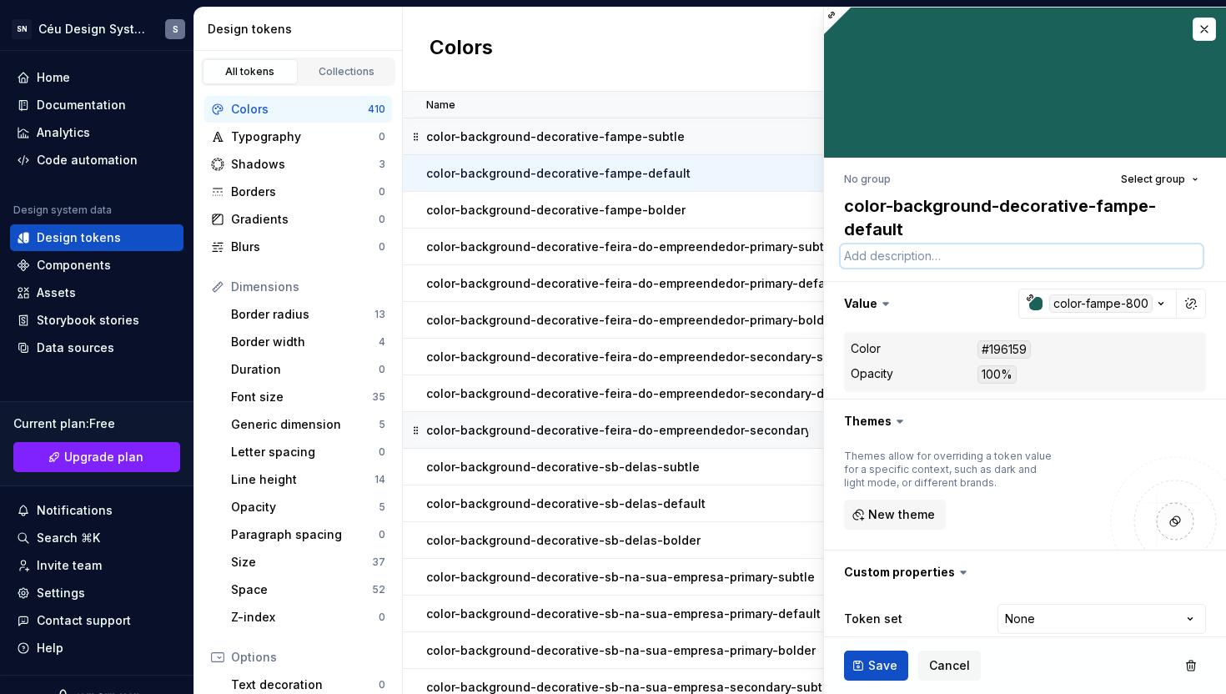
click at [888, 261] on textarea at bounding box center [1022, 255] width 362 height 23
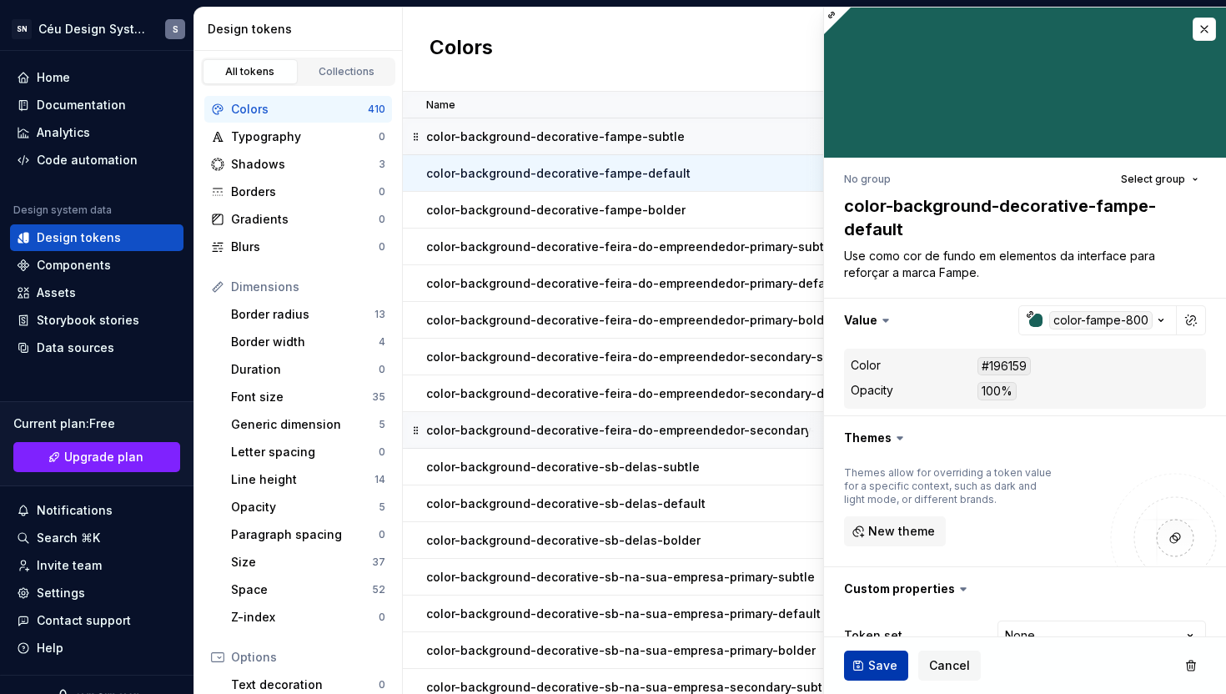
click at [869, 670] on span "Save" at bounding box center [882, 665] width 29 height 17
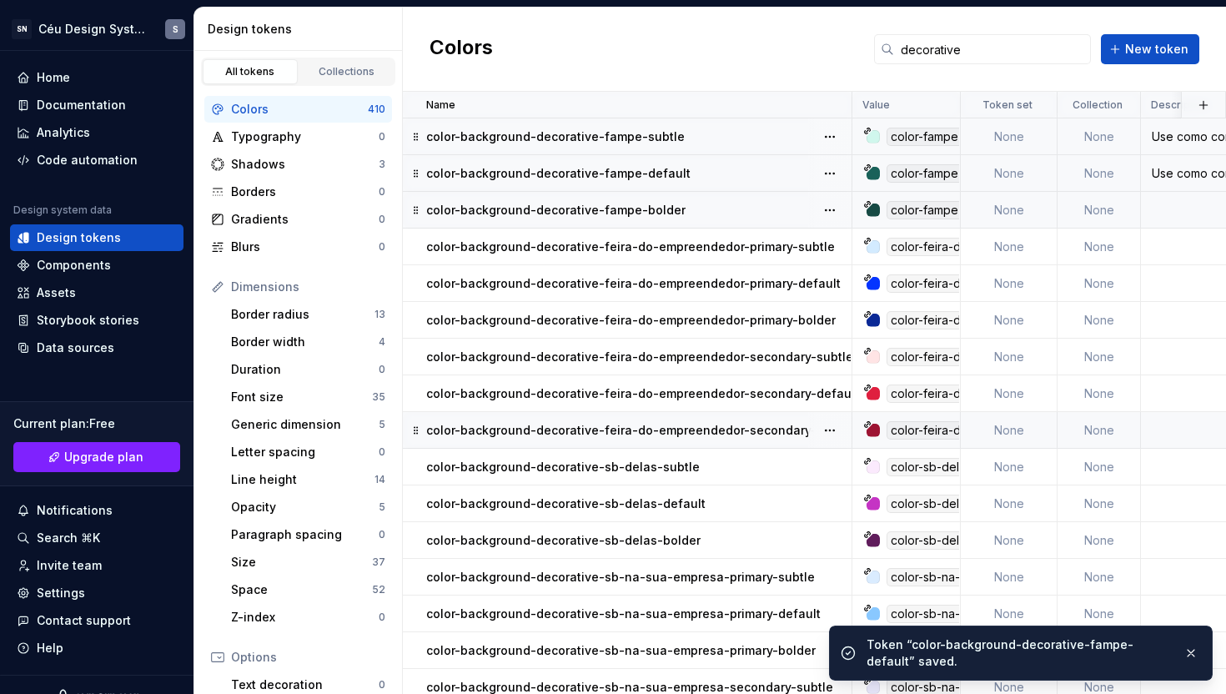
click at [689, 208] on div "color-background-decorative-fampe-bolder" at bounding box center [638, 210] width 425 height 17
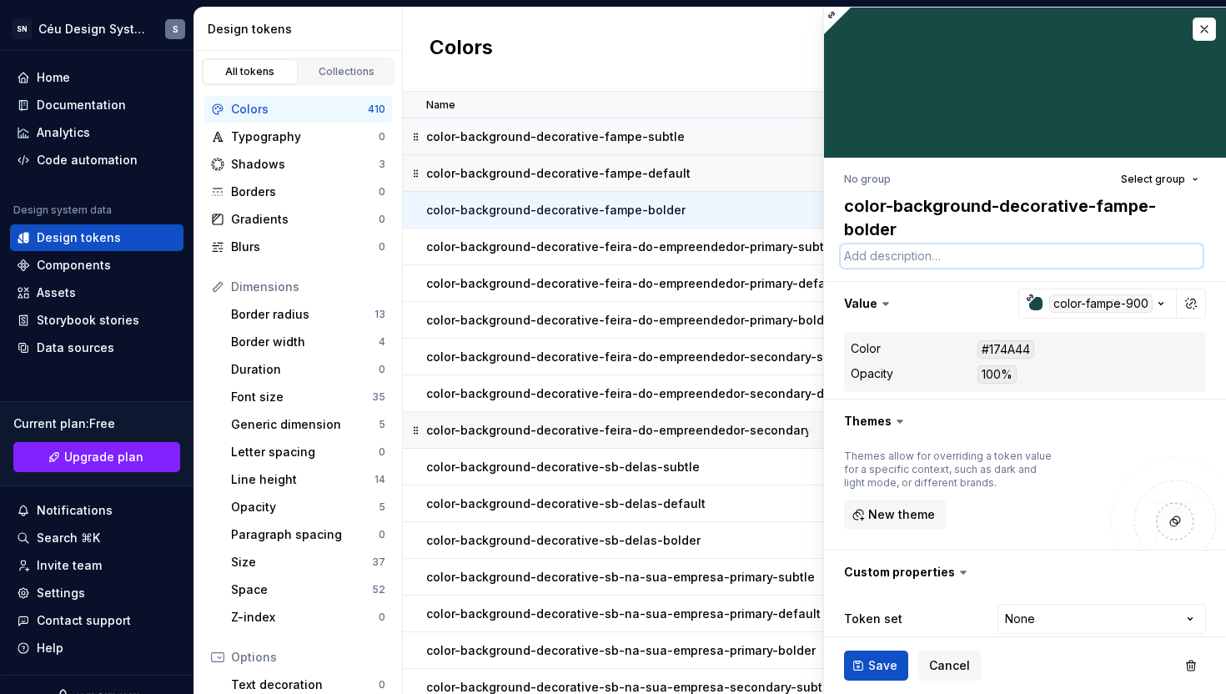
click at [854, 257] on textarea at bounding box center [1022, 255] width 362 height 23
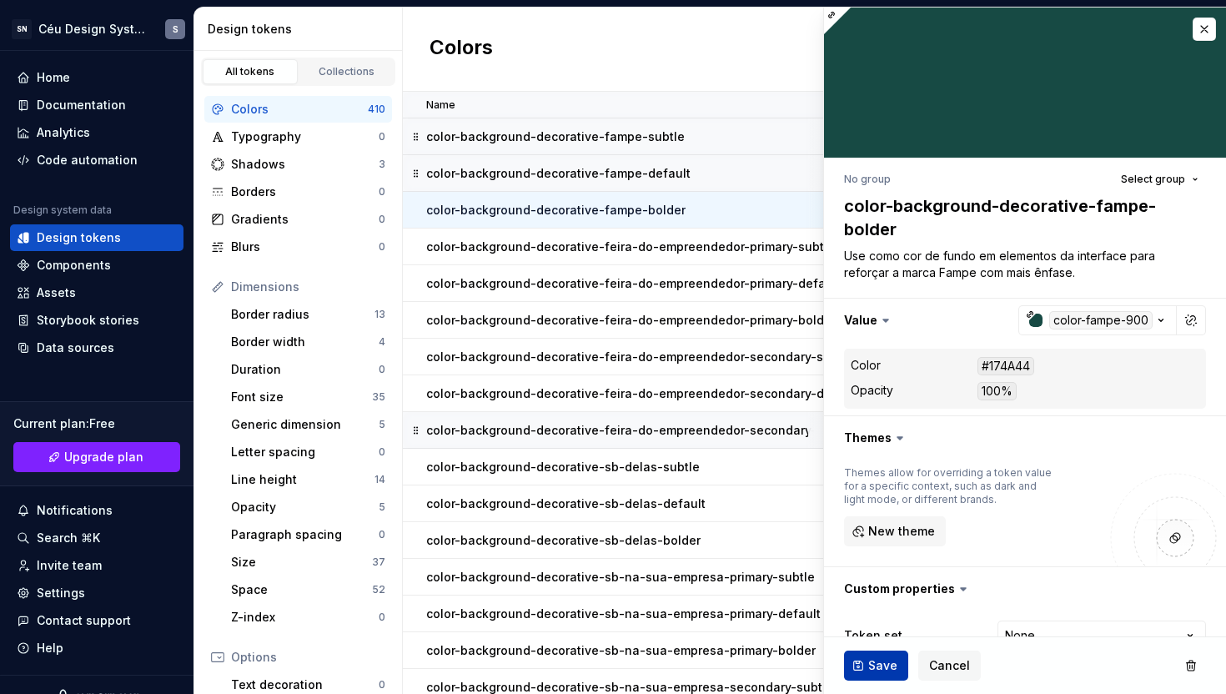
click at [878, 660] on span "Save" at bounding box center [882, 665] width 29 height 17
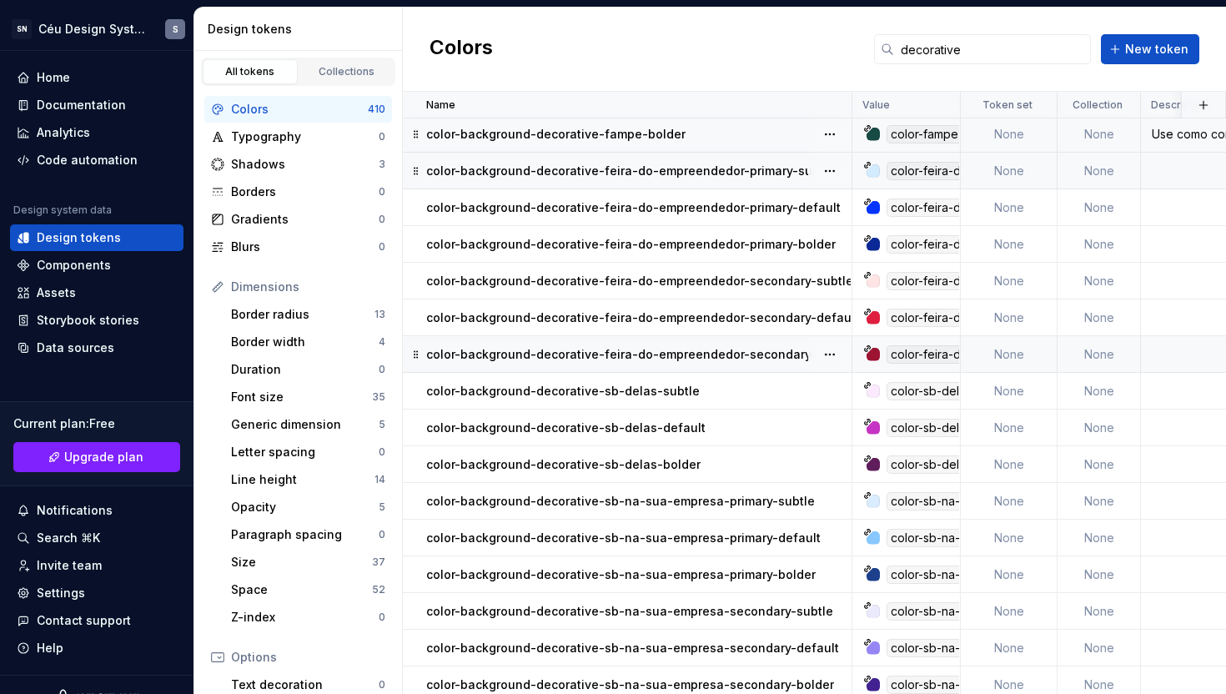
scroll to position [624, 0]
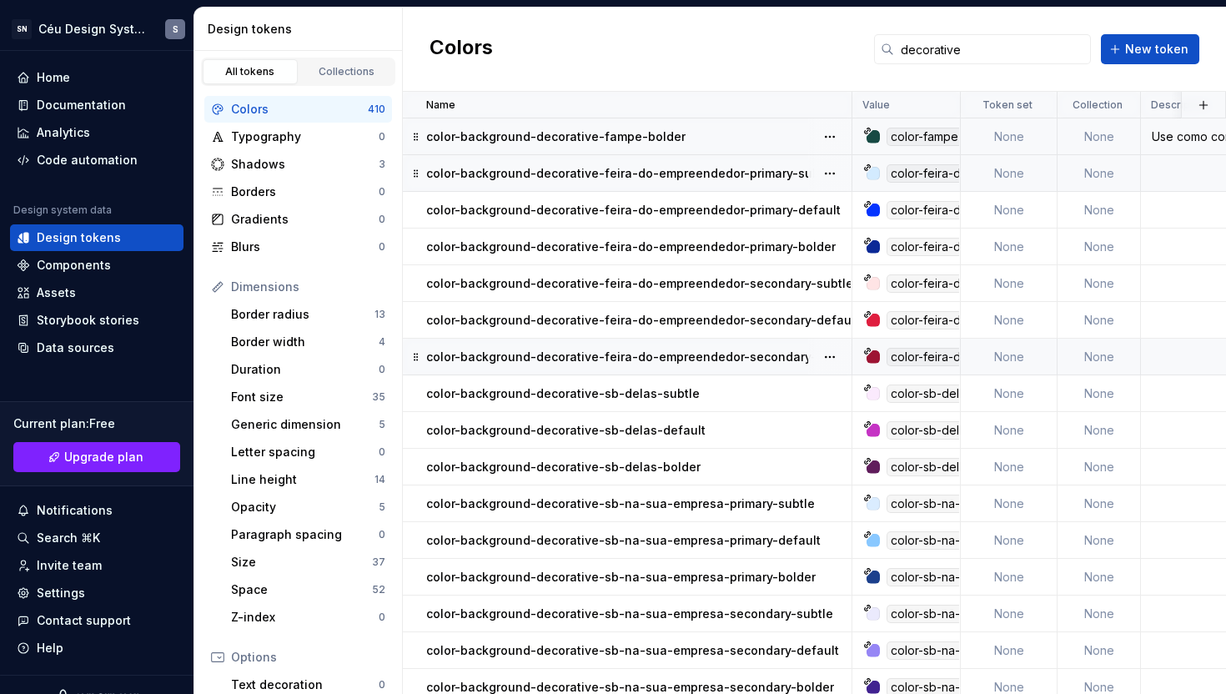
click at [650, 177] on p "color-background-decorative-feira-do-empreendedor-primary-subtle" at bounding box center [630, 173] width 409 height 17
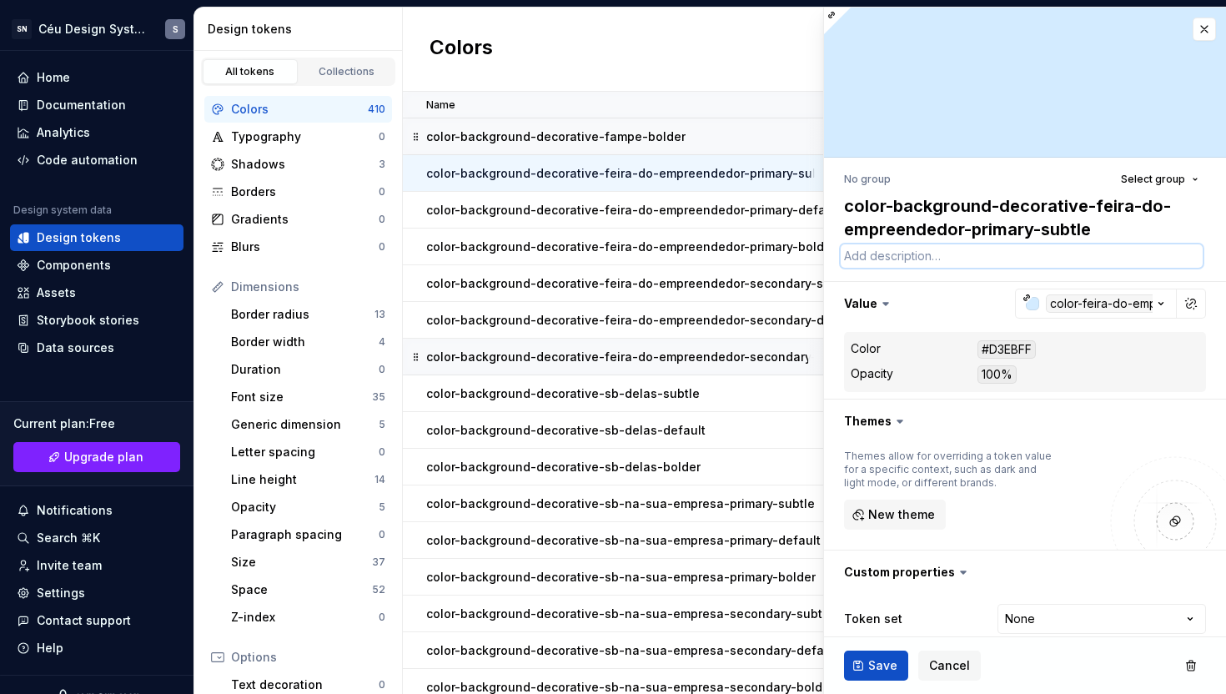
click at [863, 263] on textarea at bounding box center [1022, 255] width 362 height 23
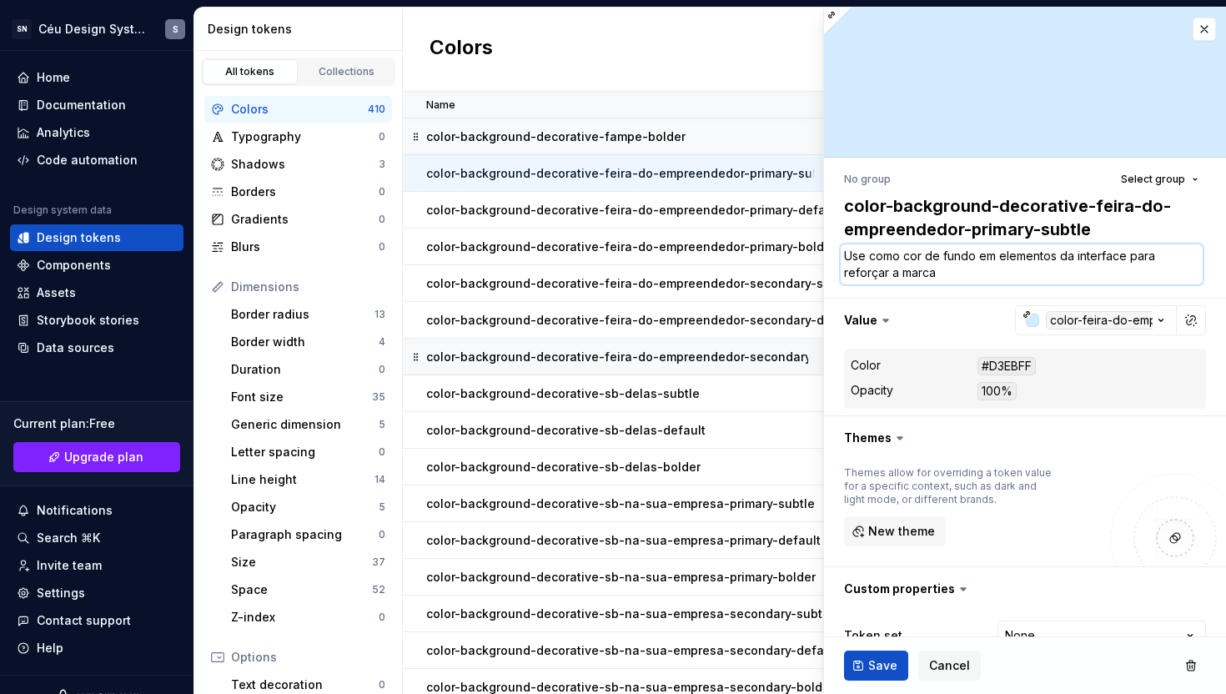
click at [924, 269] on textarea "Use como cor de fundo em elementos da interface para reforçar a marca" at bounding box center [1022, 264] width 362 height 40
click at [957, 276] on textarea "Use como cor de fundo em elementos da interface para reforçar a marca" at bounding box center [1022, 264] width 362 height 40
click at [874, 665] on span "Save" at bounding box center [882, 665] width 29 height 17
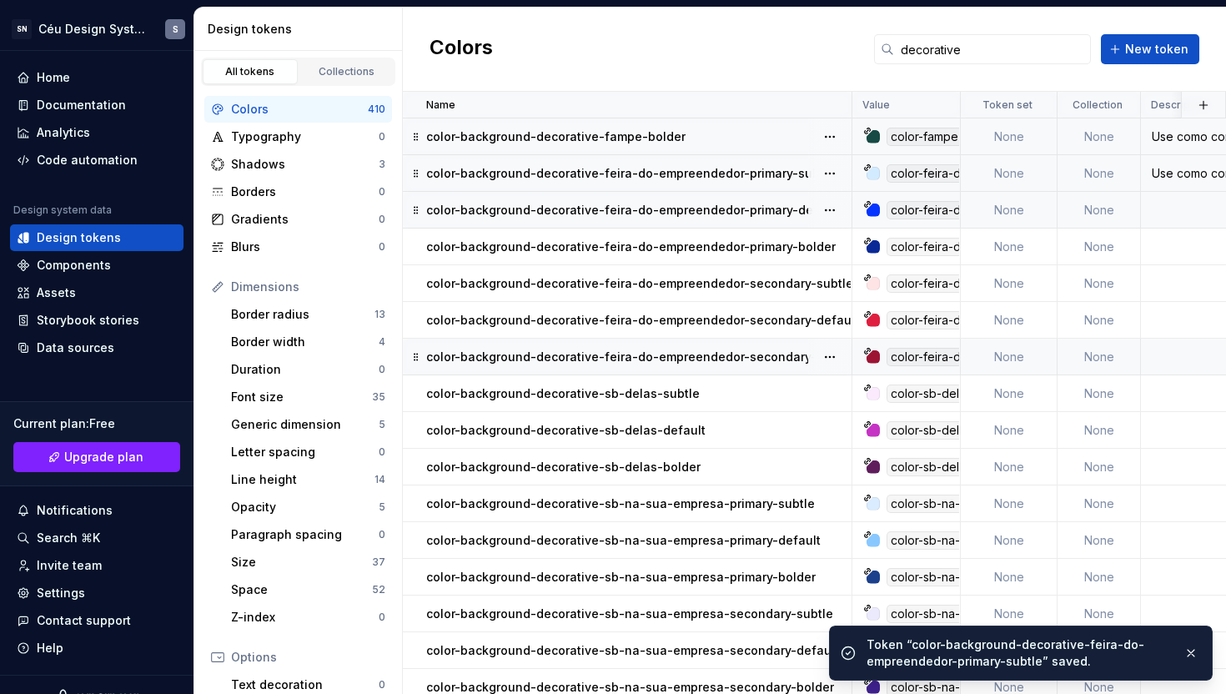
click at [737, 212] on p "color-background-decorative-feira-do-empreendedor-primary-default" at bounding box center [633, 210] width 415 height 17
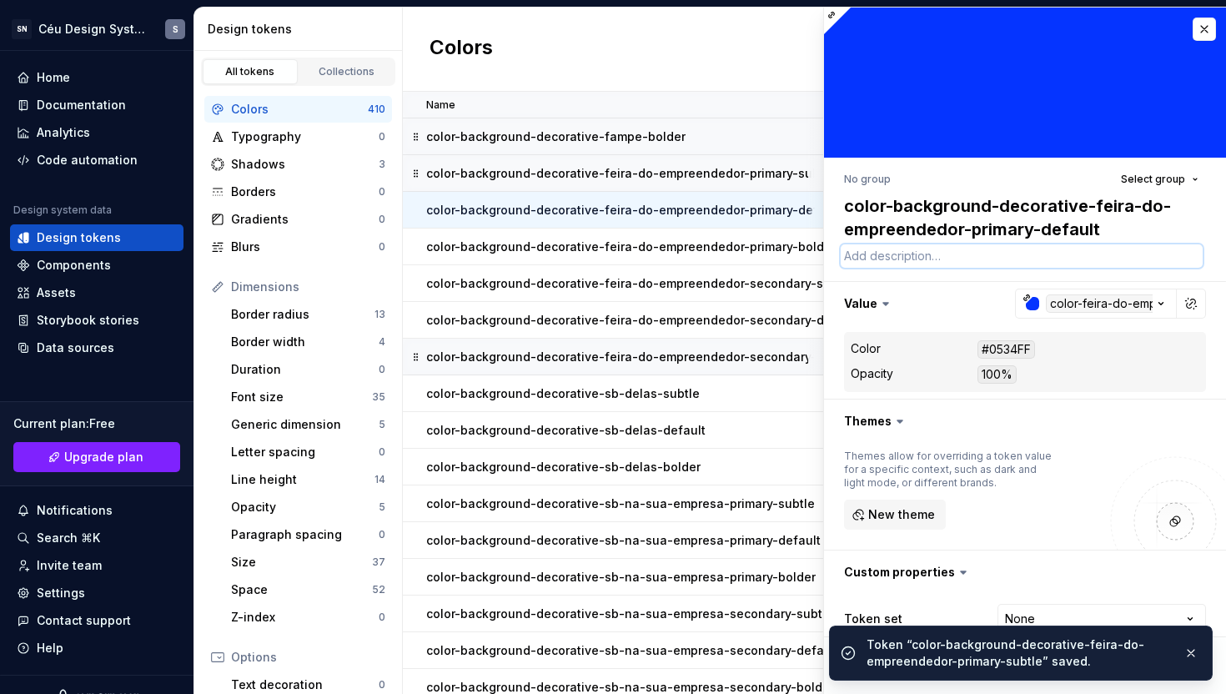
click at [881, 257] on textarea at bounding box center [1022, 255] width 362 height 23
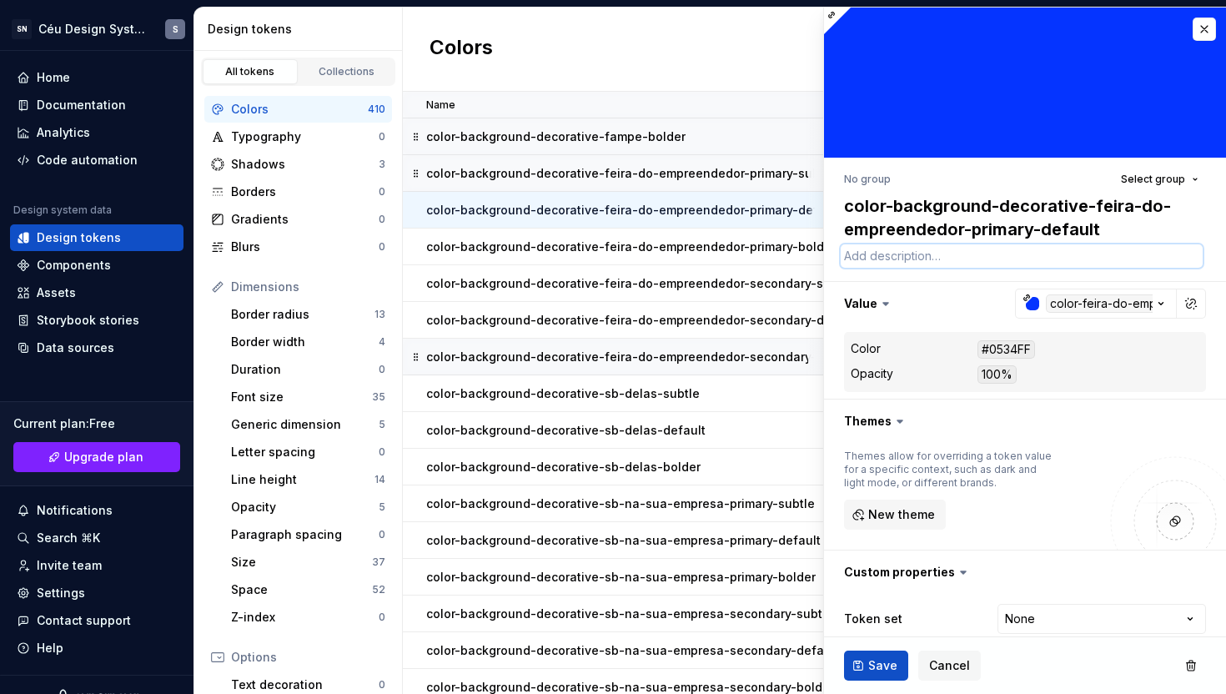
paste textarea "Use como cor de fundo em elementos da interface para reforçar a marca"
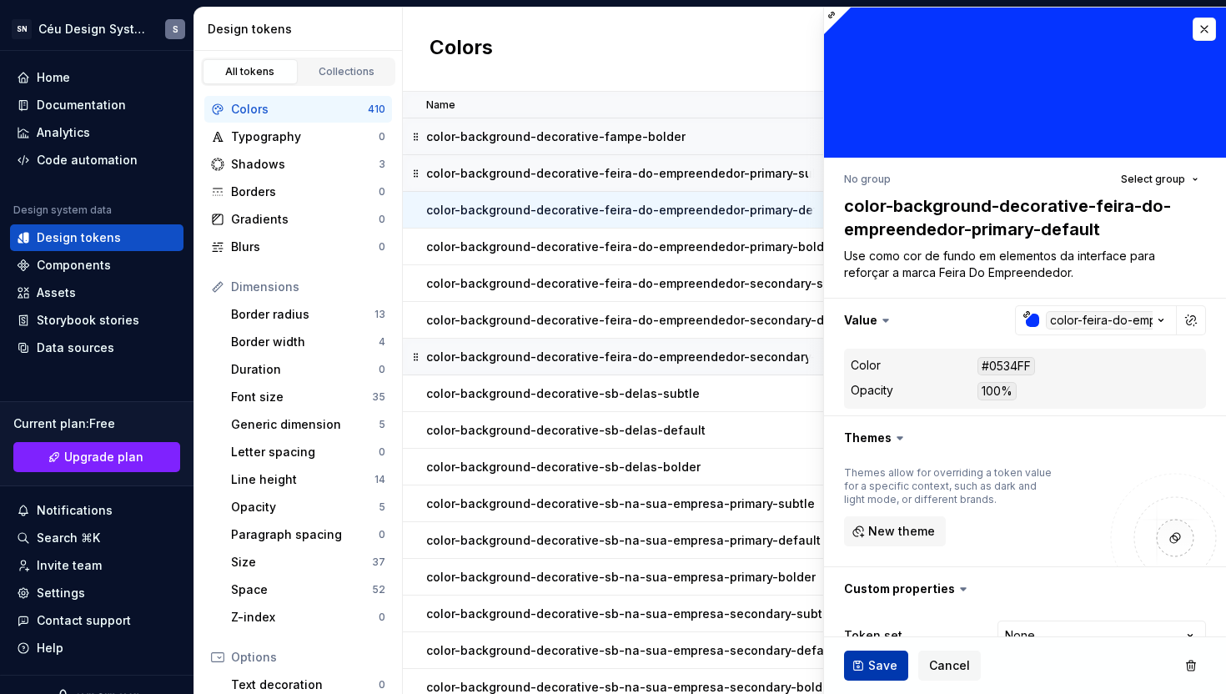
click at [872, 667] on span "Save" at bounding box center [882, 665] width 29 height 17
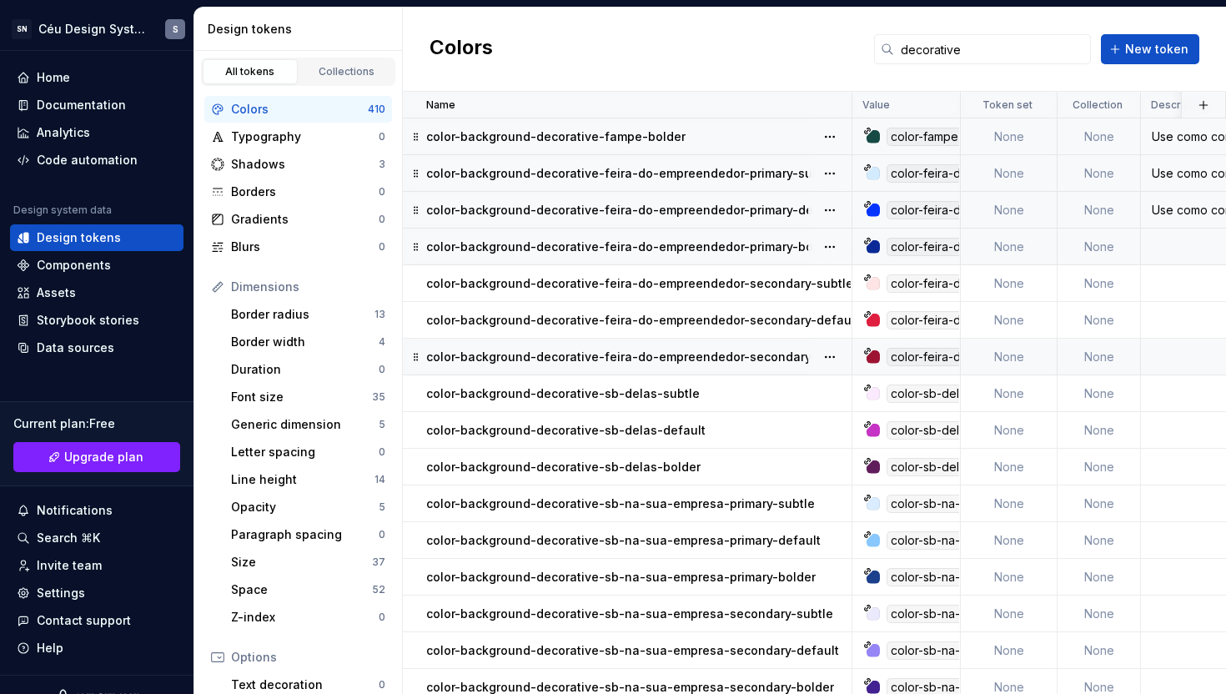
click at [734, 249] on p "color-background-decorative-feira-do-empreendedor-primary-bolder" at bounding box center [631, 247] width 410 height 17
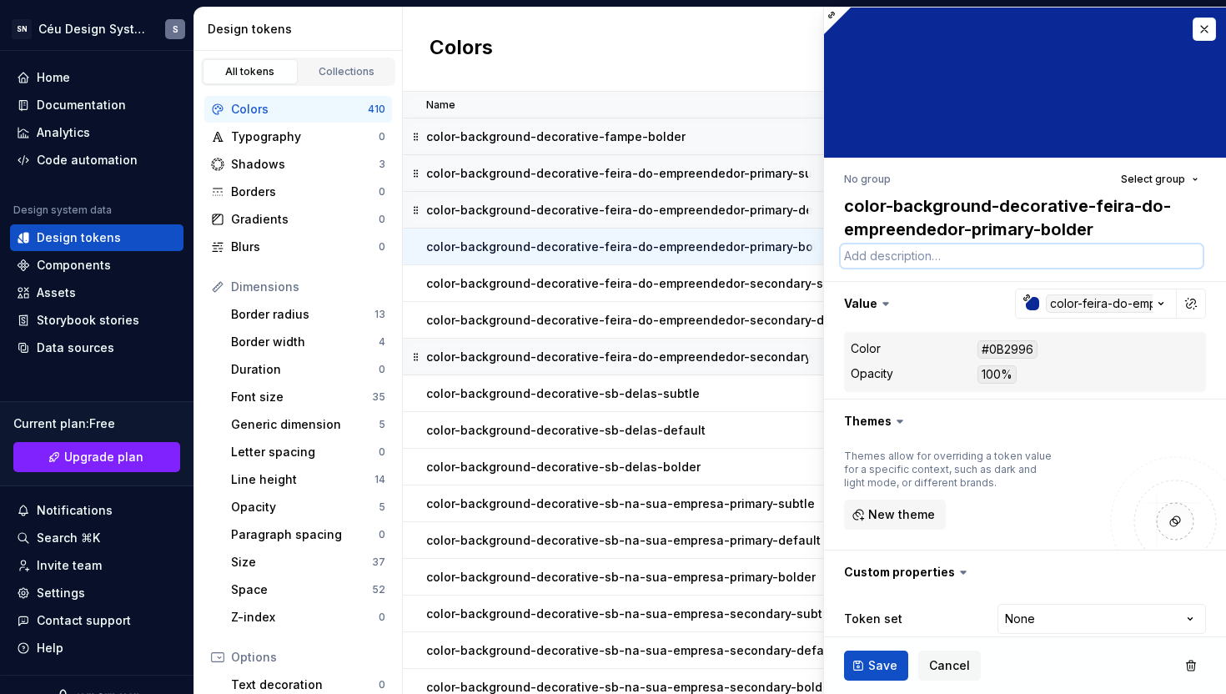
click at [888, 259] on textarea at bounding box center [1022, 255] width 362 height 23
paste textarea "Use como cor de fundo em elementos da interface para reforçar a marca"
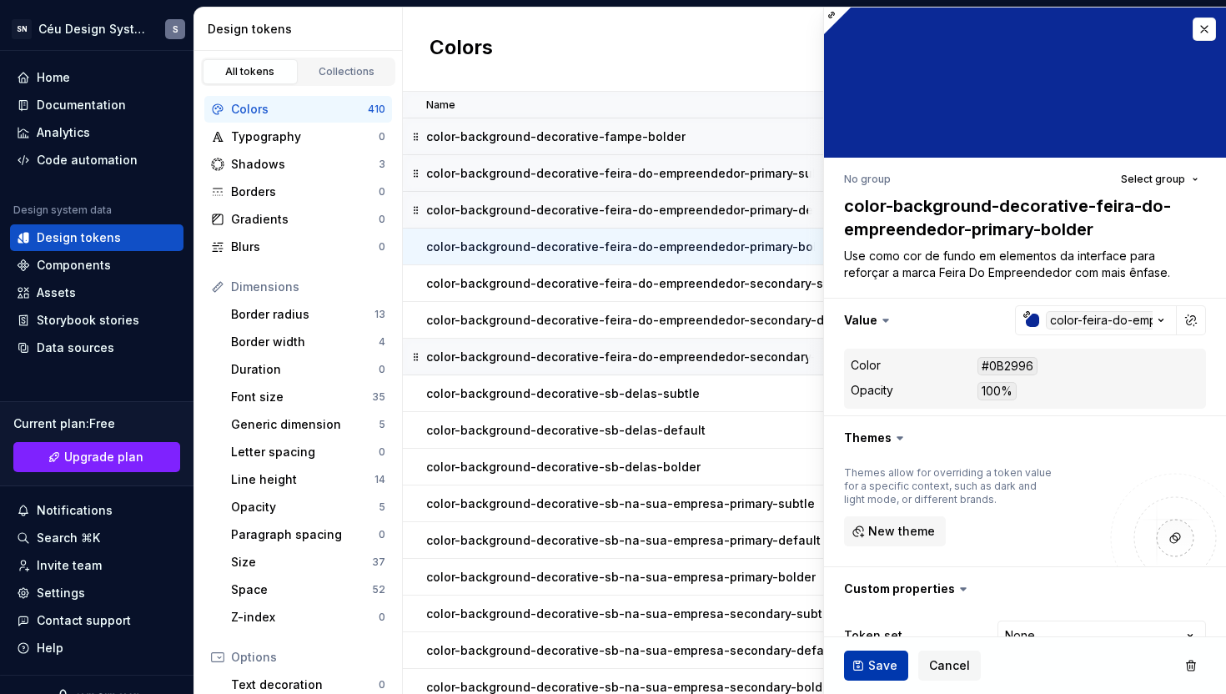
click at [876, 668] on span "Save" at bounding box center [882, 665] width 29 height 17
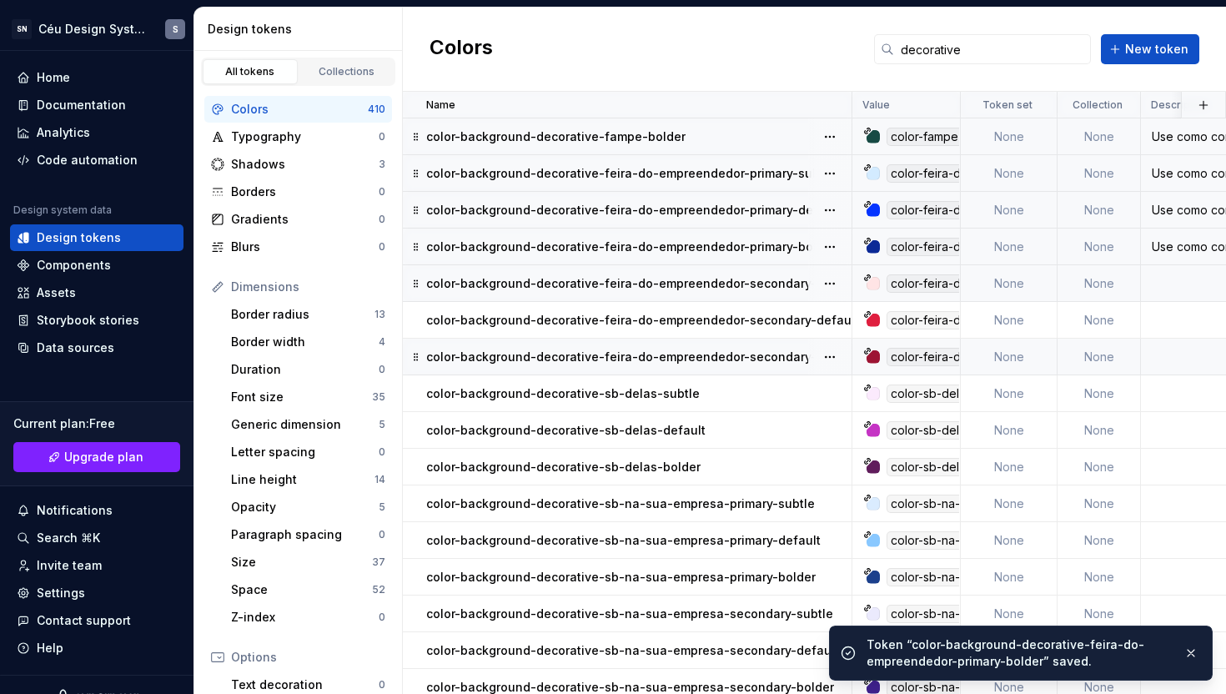
click at [700, 289] on p "color-background-decorative-feira-do-empreendedor-secondary-subtle" at bounding box center [639, 283] width 427 height 17
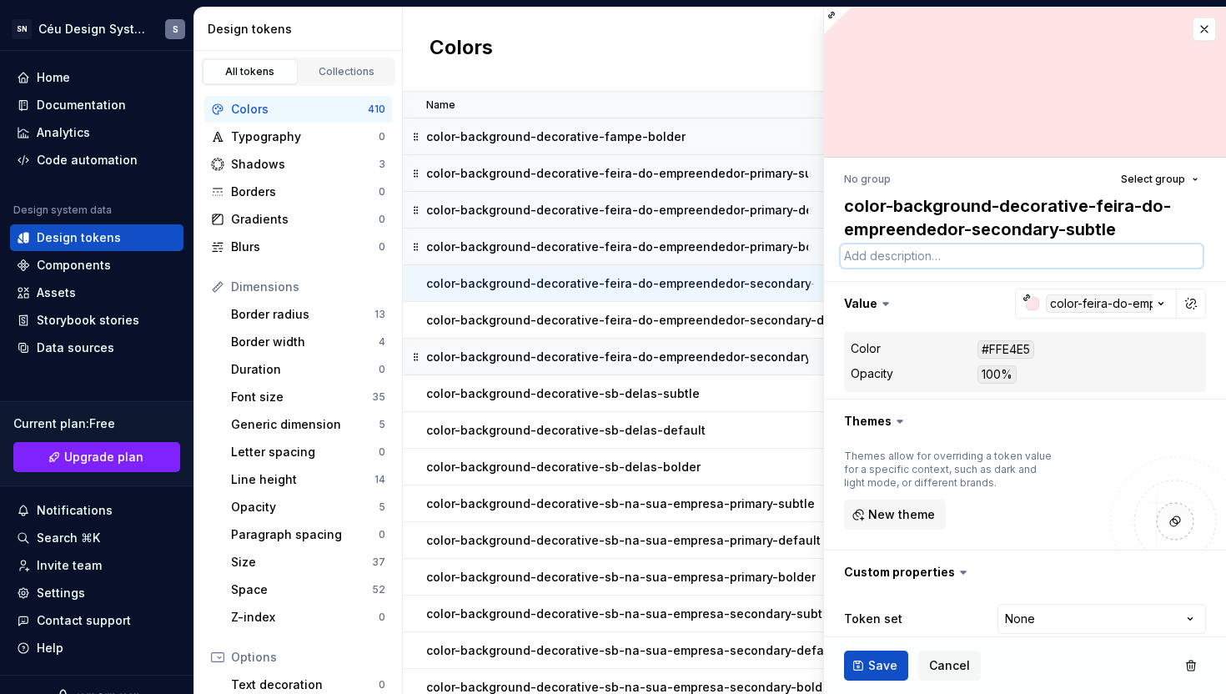
click at [906, 258] on textarea at bounding box center [1022, 255] width 362 height 23
paste textarea "Use como cor de fundo em elementos da interface para reforçar a marca"
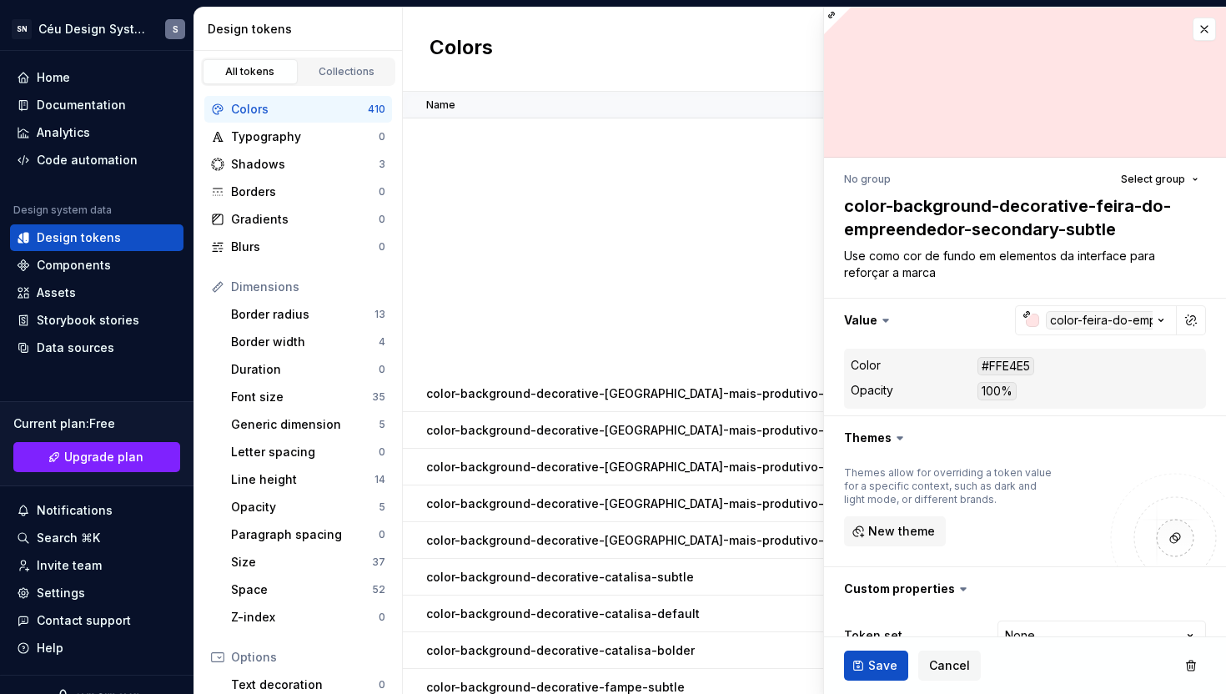
scroll to position [624, 0]
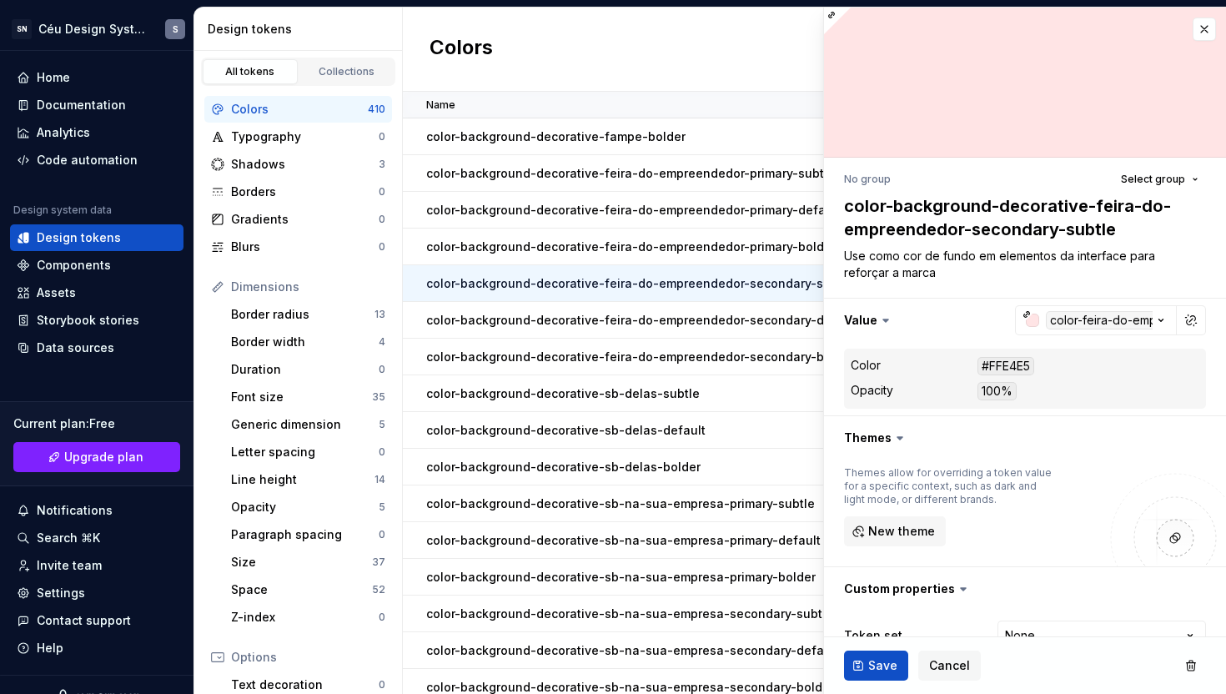
type textarea "*"
type textarea "Use como cor de fundo em elementos da interface para reforçar a marca F"
type textarea "*"
type textarea "Use como cor de fundo em elementos da interface para reforçar a marca Fe"
type textarea "*"
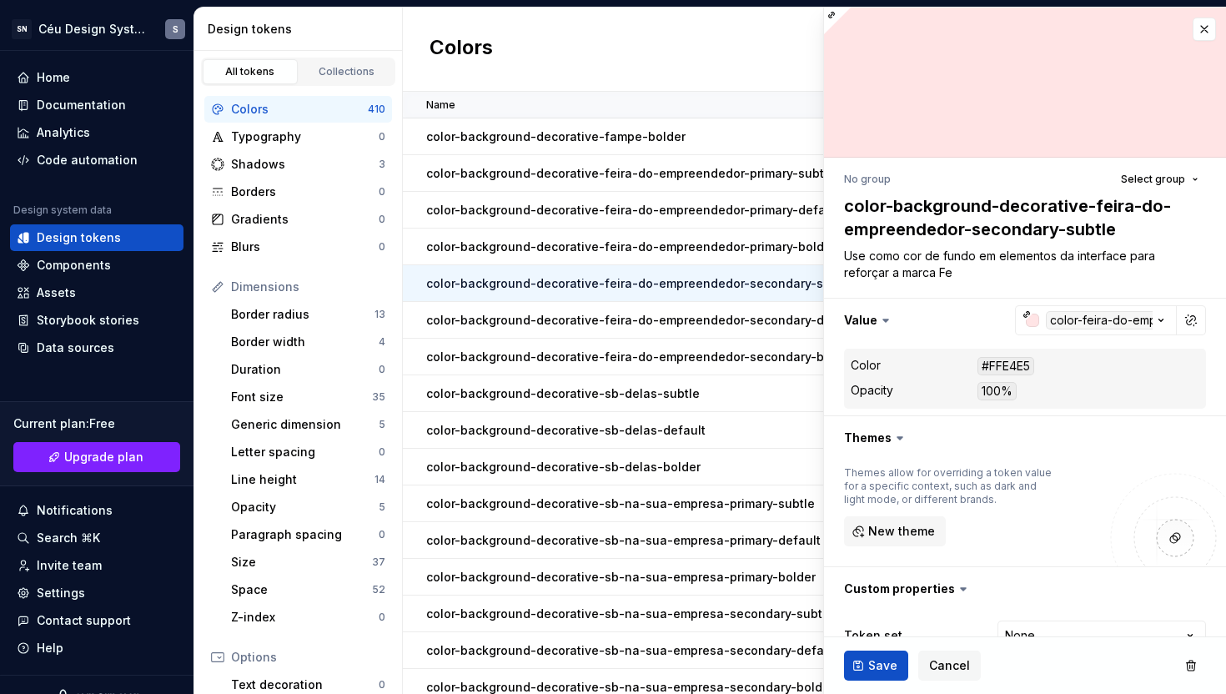
type textarea "Use como cor de fundo em elementos da interface para reforçar a marca Fei"
type textarea "*"
type textarea "Use como cor de fundo em elementos da interface para reforçar a marca Feir"
type textarea "*"
type textarea "Use como cor de fundo em elementos da interface para reforçar a marca Feira"
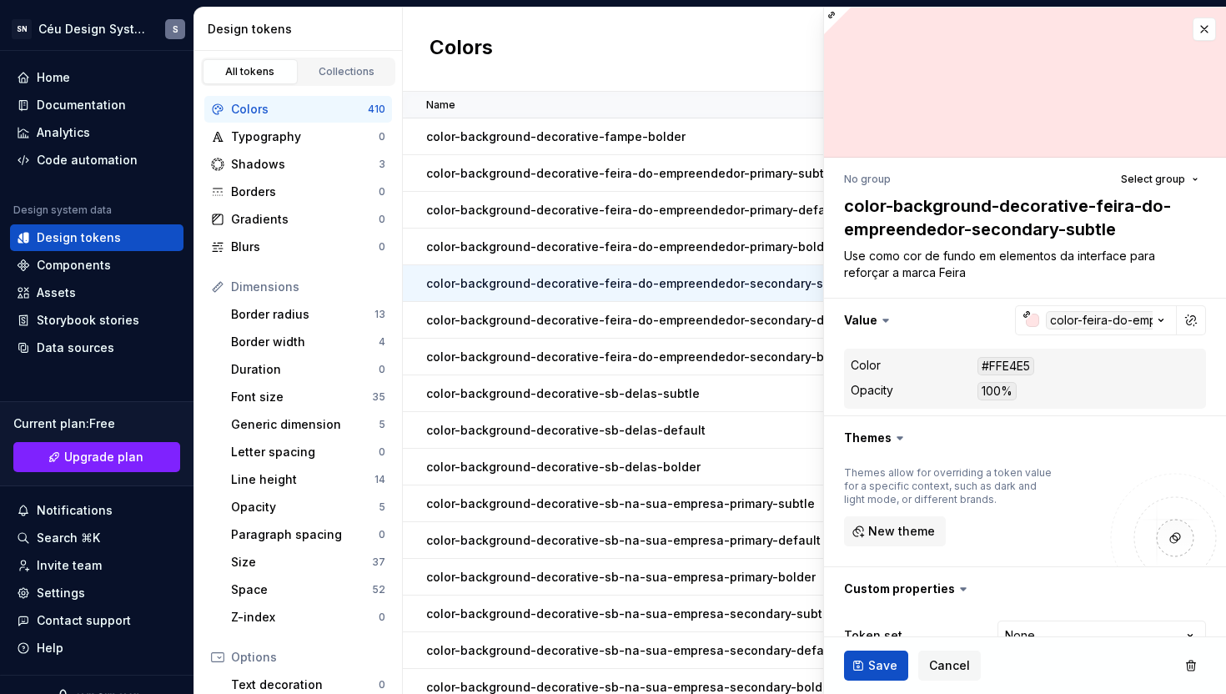
type textarea "*"
type textarea "Use como cor de fundo em elementos da interface para reforçar a marca Feira"
type textarea "*"
type textarea "Use como cor de fundo em elementos da interface para reforçar a marca Feira D"
type textarea "*"
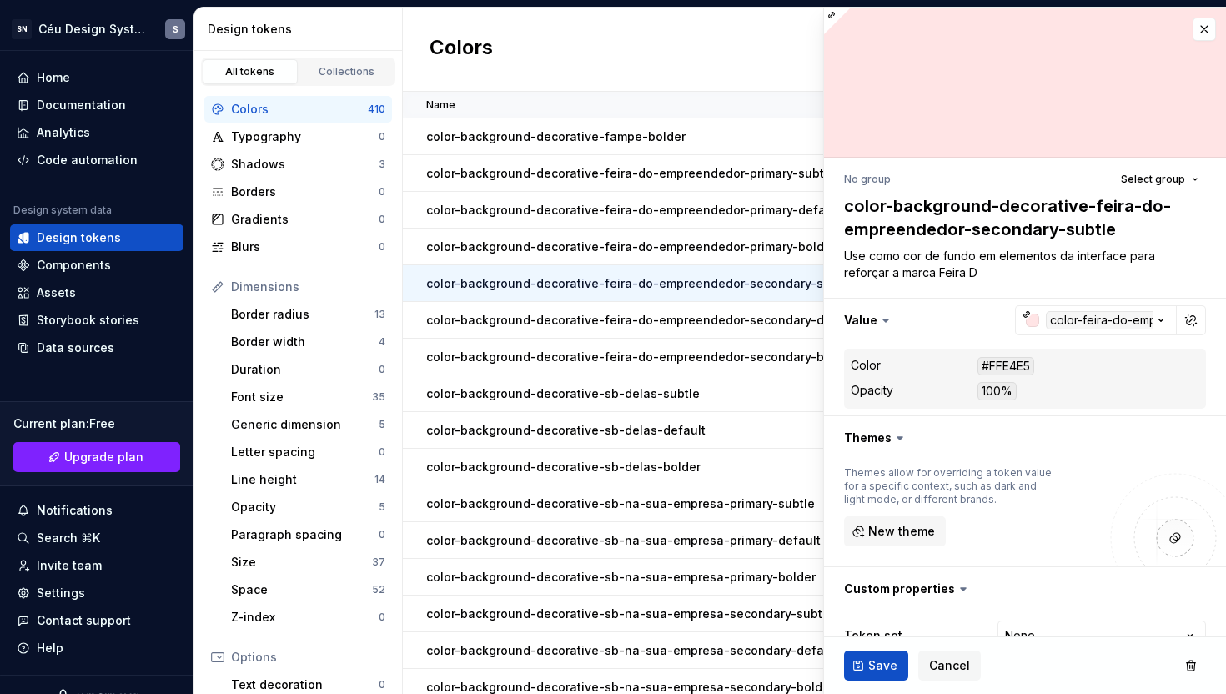
type textarea "Use como cor de fundo em elementos da interface para reforçar a marca Feira Do"
type textarea "*"
type textarea "Use como cor de fundo em elementos da interface para reforçar a marca Feira Do"
type textarea "*"
type textarea "Use como cor de fundo em elementos da interface para reforçar a marca Feira Do E"
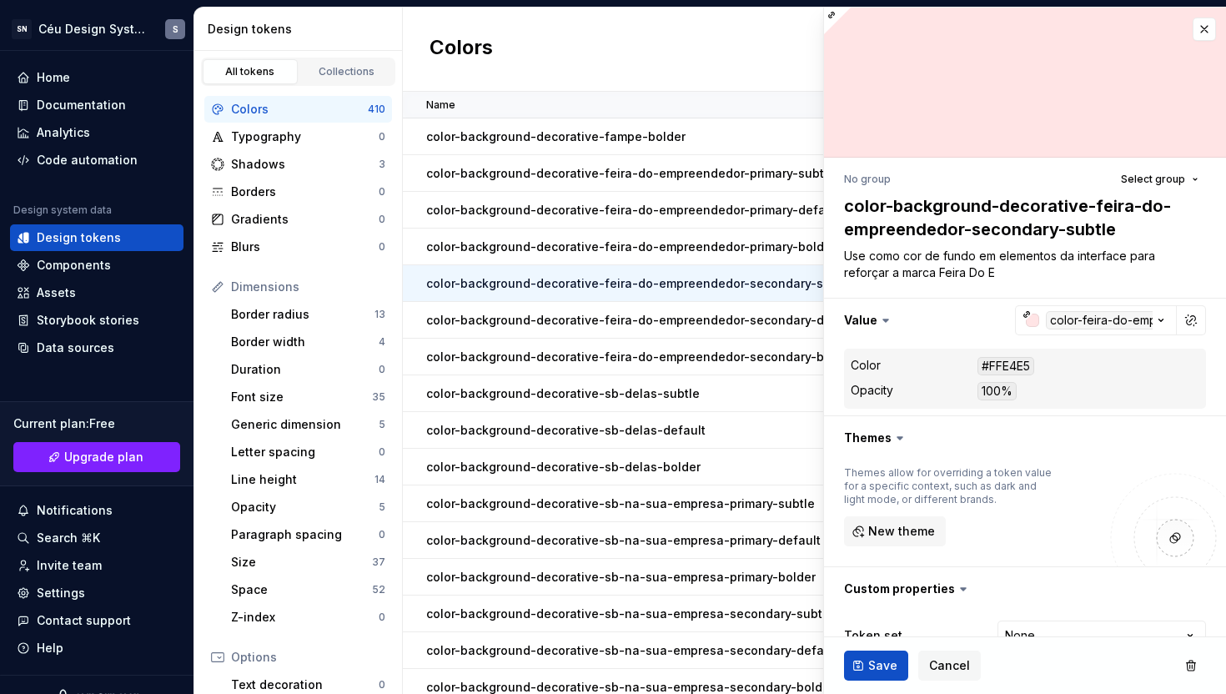
type textarea "*"
type textarea "Use como cor de fundo em elementos da interface para reforçar a marca Feira Do …"
type textarea "*"
type textarea "Use como cor de fundo em elementos da interface para reforçar a marca Feira Do …"
type textarea "*"
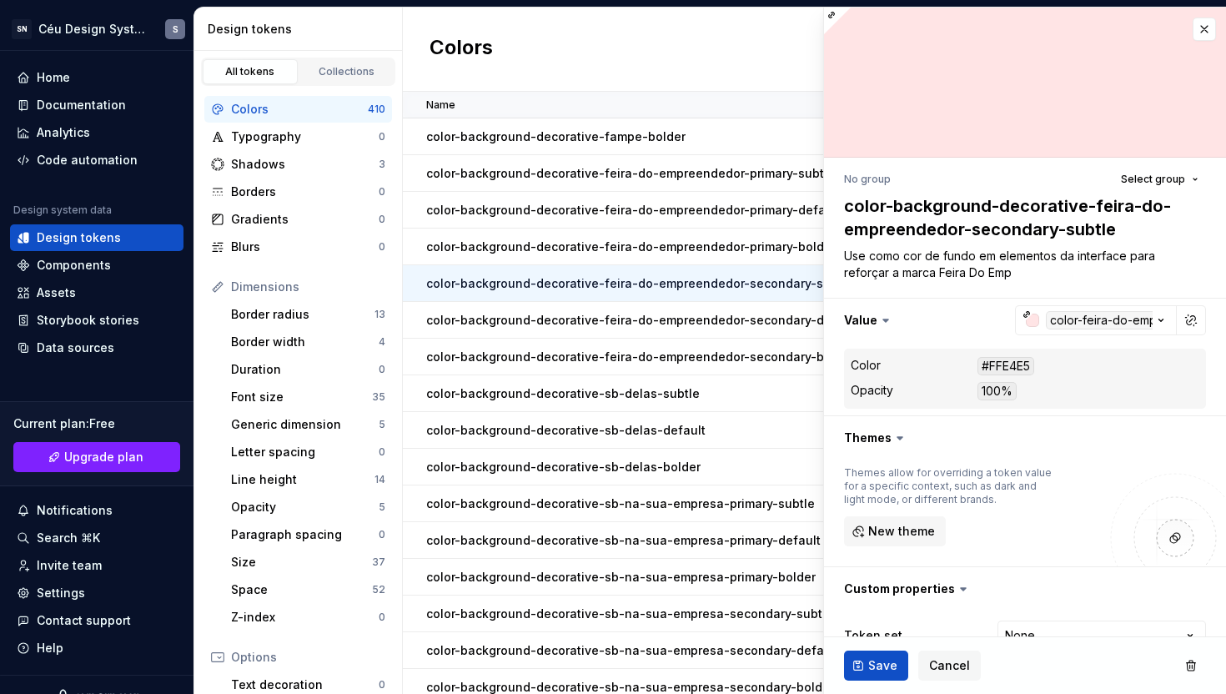
type textarea "Use como cor de fundo em elementos da interface para reforçar a marca Feira Do …"
type textarea "*"
type textarea "Use como cor de fundo em elementos da interface para reforçar a marca Feira Do …"
type textarea "*"
type textarea "Use como cor de fundo em elementos da interface para reforçar a marca Feira Do …"
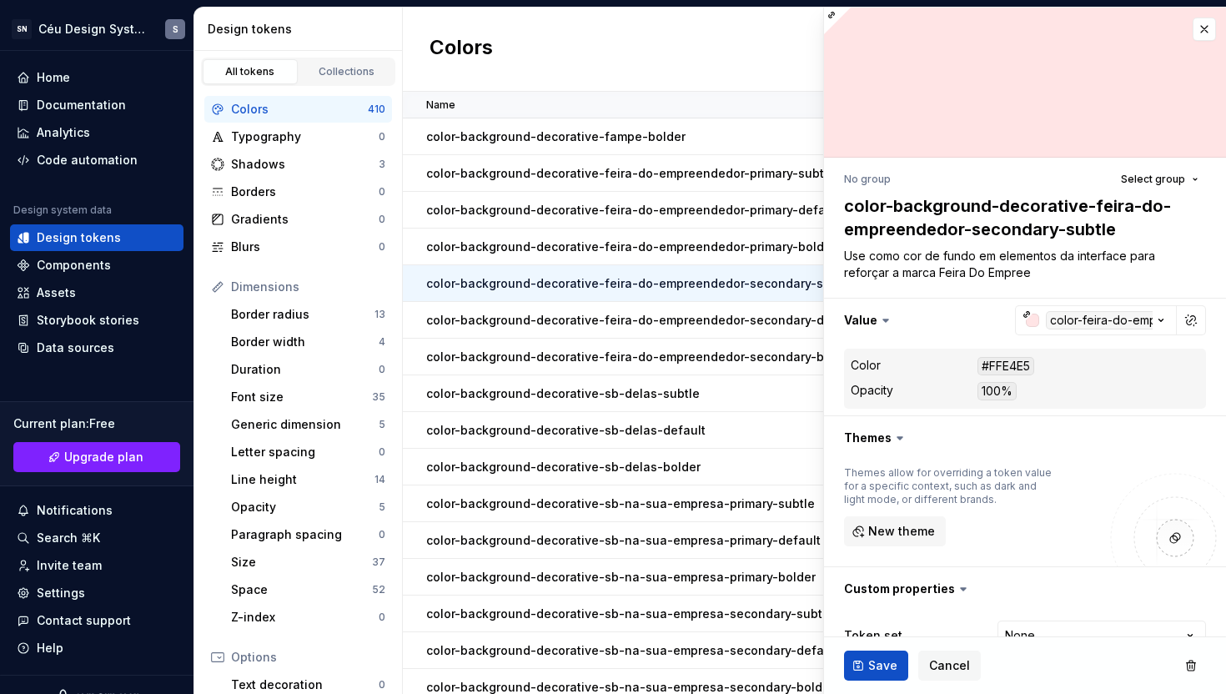
type textarea "*"
type textarea "Use como cor de fundo em elementos da interface para reforçar a marca Feira Do …"
type textarea "*"
type textarea "Use como cor de fundo em elementos da interface para reforçar a marca Feira Do …"
type textarea "*"
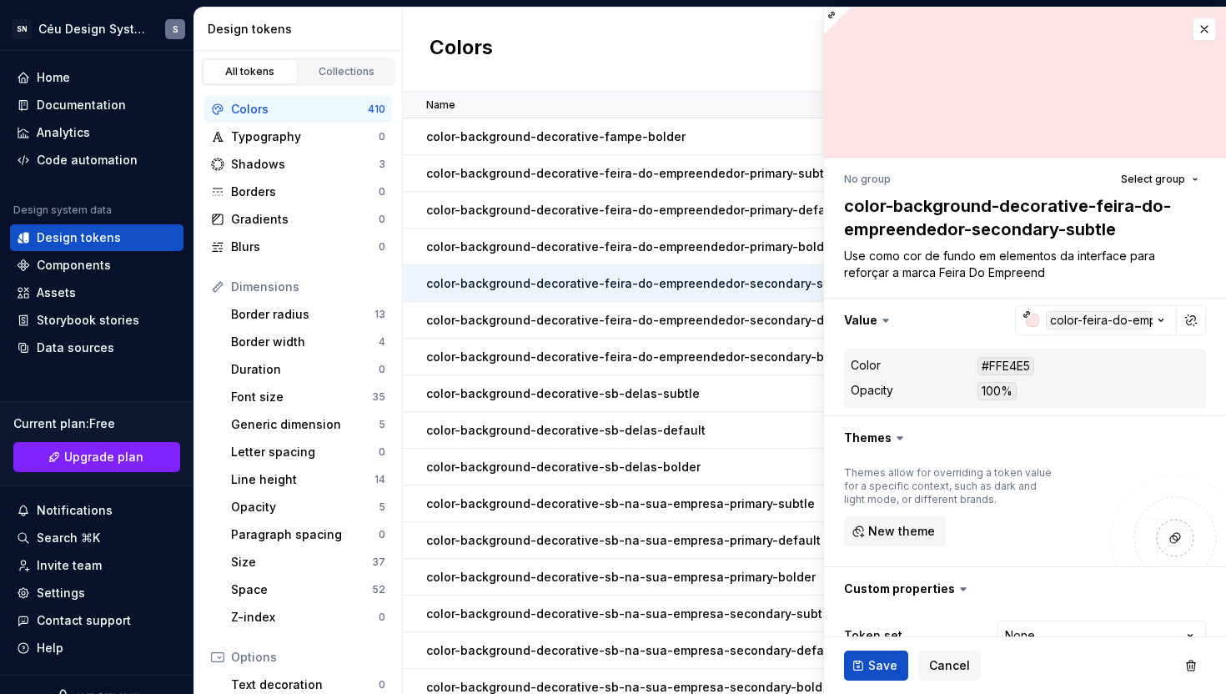
type textarea "Use como cor de fundo em elementos da interface para reforçar a marca Feira Do …"
type textarea "*"
type textarea "Use como cor de fundo em elementos da interface para reforçar a marca Feira Do …"
type textarea "*"
type textarea "Use como cor de fundo em elementos da interface para reforçar a marca Feira Do …"
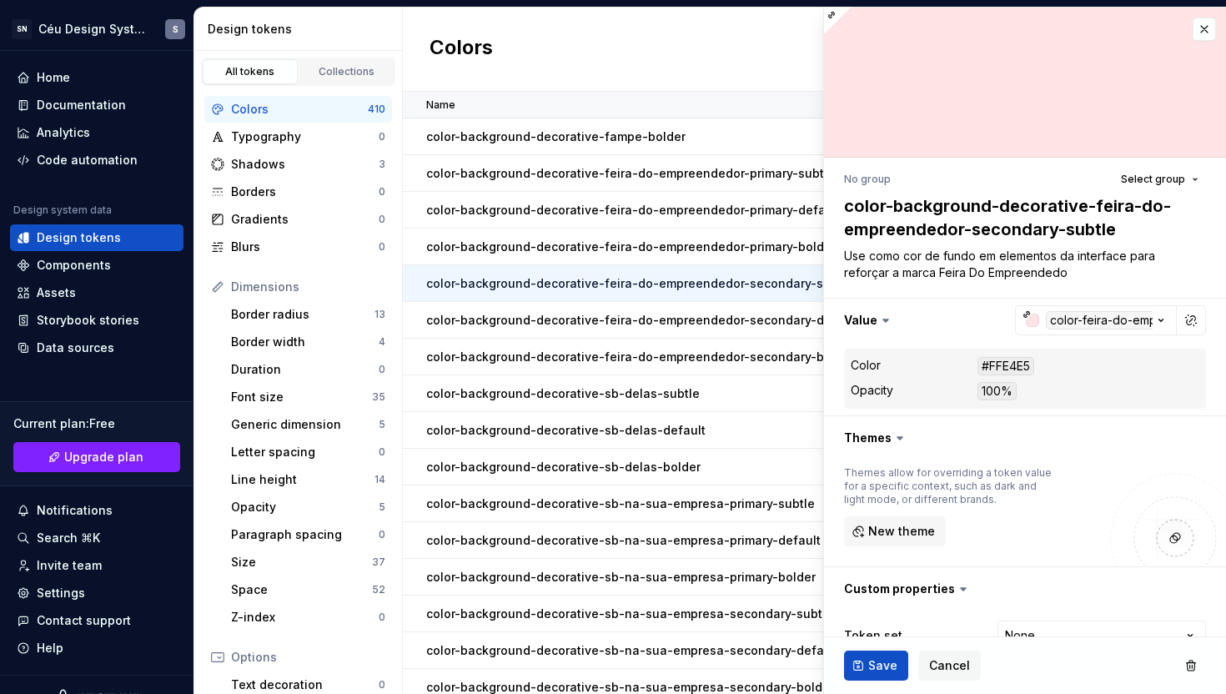
type textarea "*"
type textarea "Use como cor de fundo em elementos da interface para reforçar a marca Feira Do …"
type textarea "*"
type textarea "Use como cor de fundo em elementos da interface para reforçar a marca Feira Do …"
type textarea "*"
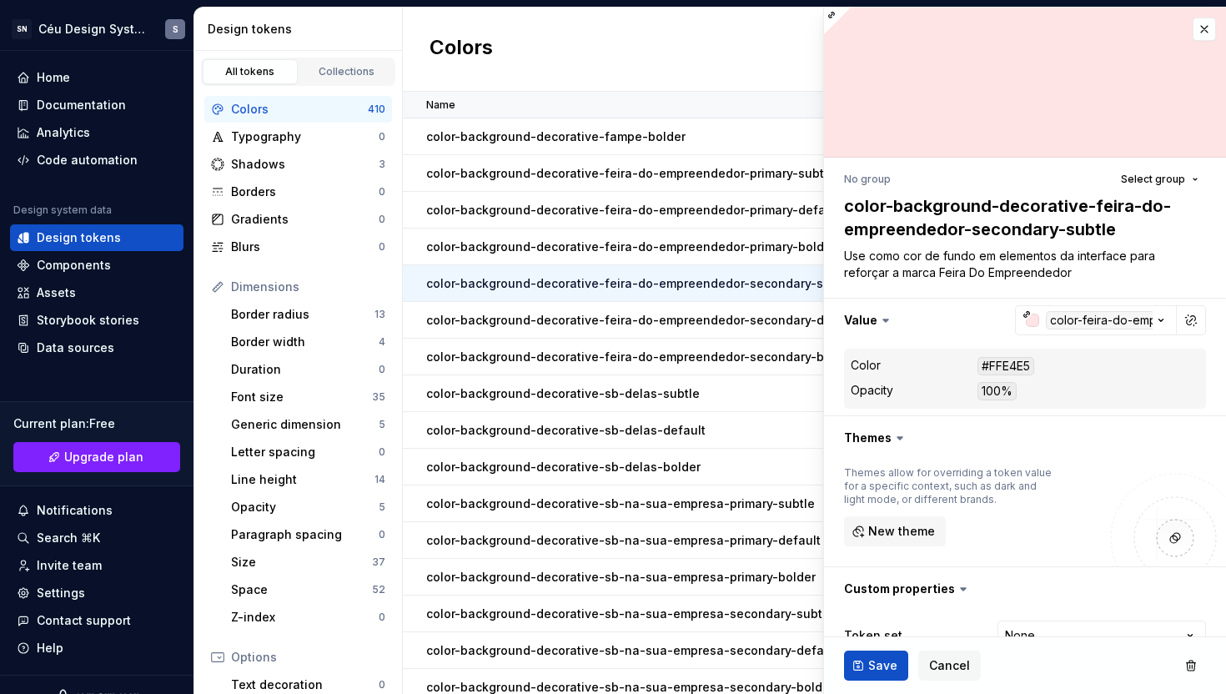
type textarea "Use como cor de fundo em elementos da interface para reforçar a marca Feira Do …"
type textarea "*"
type textarea "Use como cor de fundo em elementos da interface para reforçar a marca Feira Do …"
type textarea "*"
type textarea "Use como cor de fundo em elementos da interface para reforçar a marca Feira Do …"
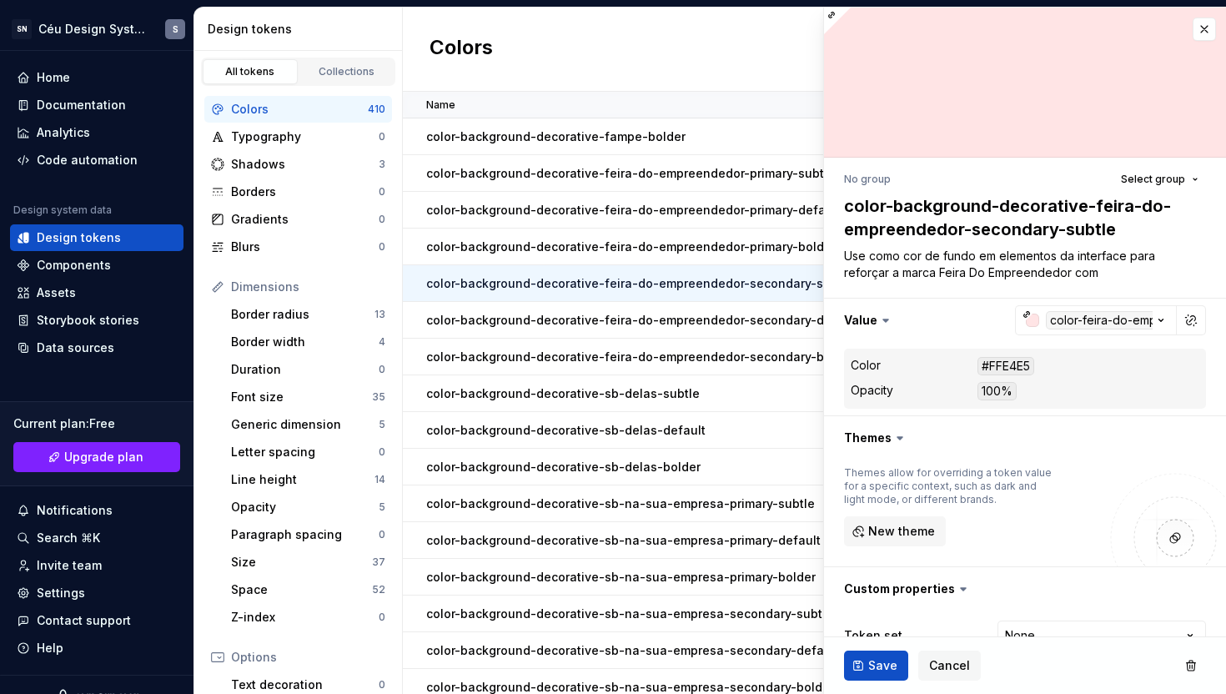
type textarea "*"
type textarea "Use como cor de fundo em elementos da interface para reforçar a marca Feira Do …"
type textarea "*"
type textarea "Use como cor de fundo em elementos da interface para reforçar a marca Feira Do …"
type textarea "*"
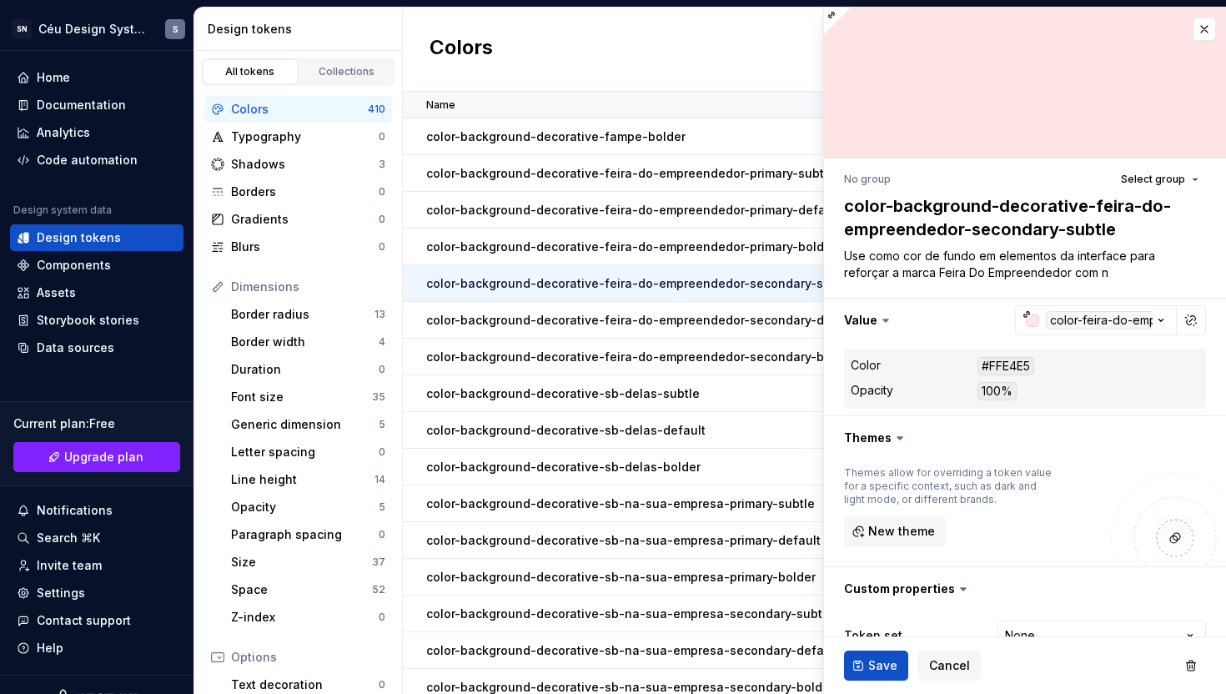
type textarea "Use como cor de fundo em elementos da interface para reforçar a marca Feira Do …"
type textarea "*"
type textarea "Use como cor de fundo em elementos da interface para reforçar a marca Feira Do …"
type textarea "*"
type textarea "Use como cor de fundo em elementos da interface para reforçar a marca Feira Do …"
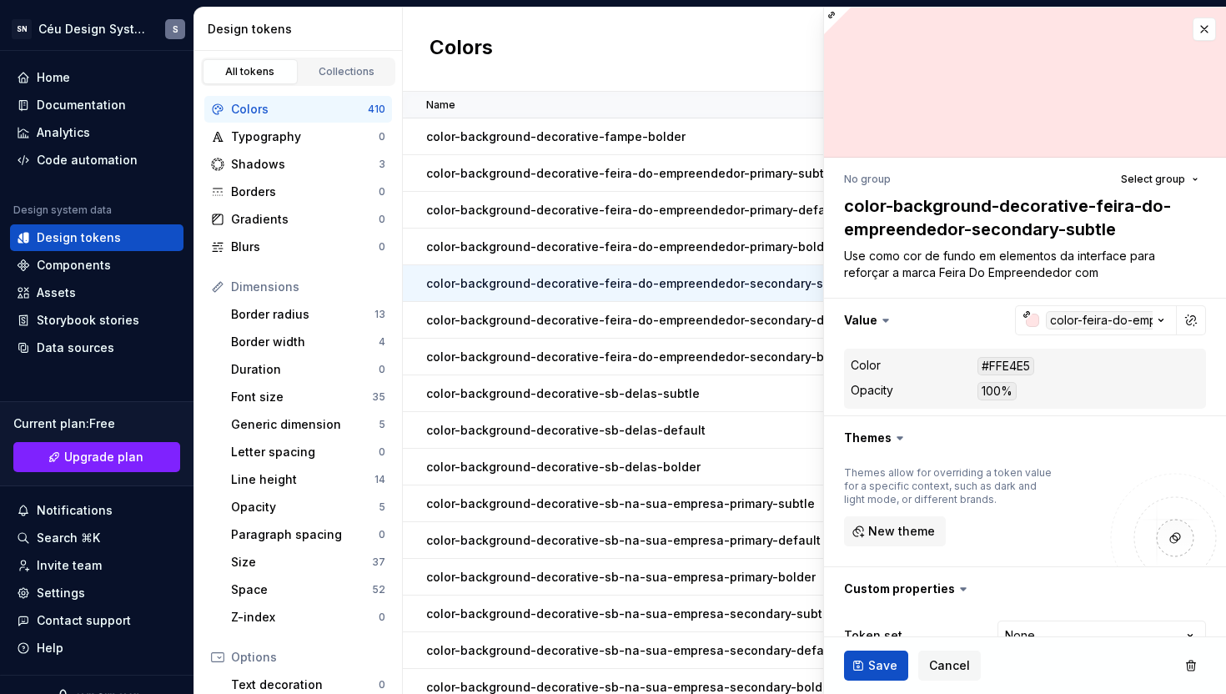
type textarea "*"
type textarea "Use como cor de fundo em elementos da interface para reforçar a marca Feira Do …"
type textarea "*"
type textarea "Use como cor de fundo em elementos da interface para reforçar a marca Feira Do …"
type textarea "*"
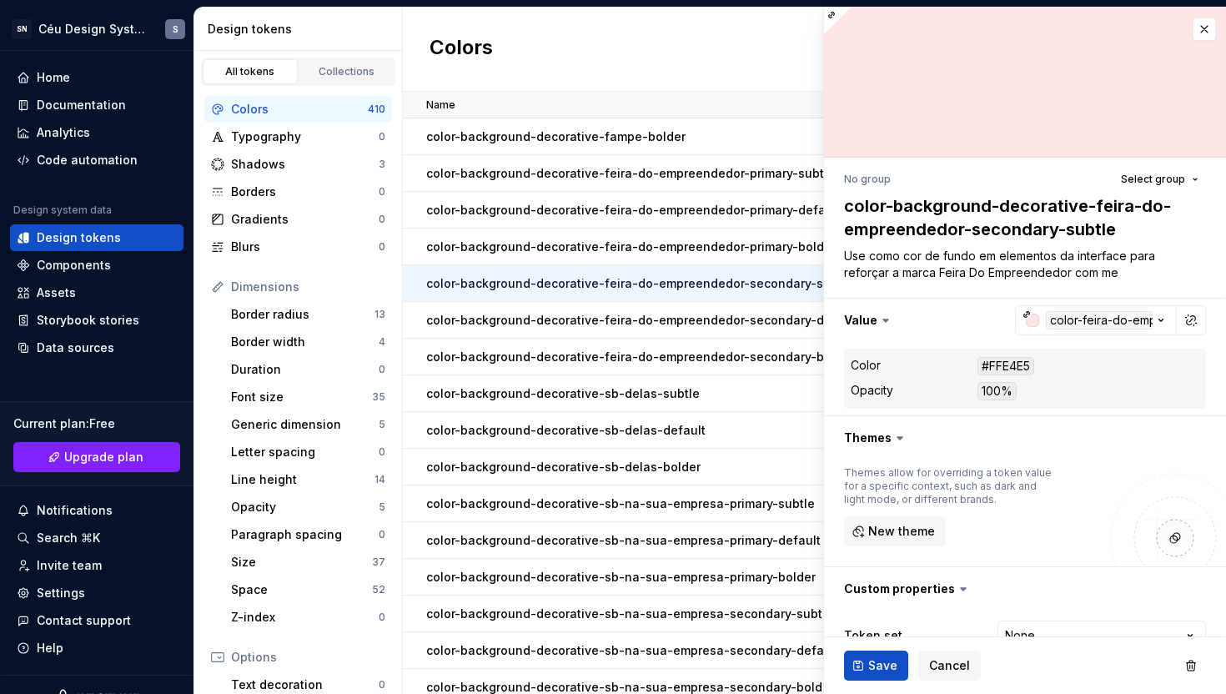
type textarea "Use como cor de fundo em elementos da interface para reforçar a marca Feira Do …"
type textarea "*"
type textarea "Use como cor de fundo em elementos da interface para reforçar a marca Feira Do …"
type textarea "*"
type textarea "Use como cor de fundo em elementos da interface para reforçar a marca Feira Do …"
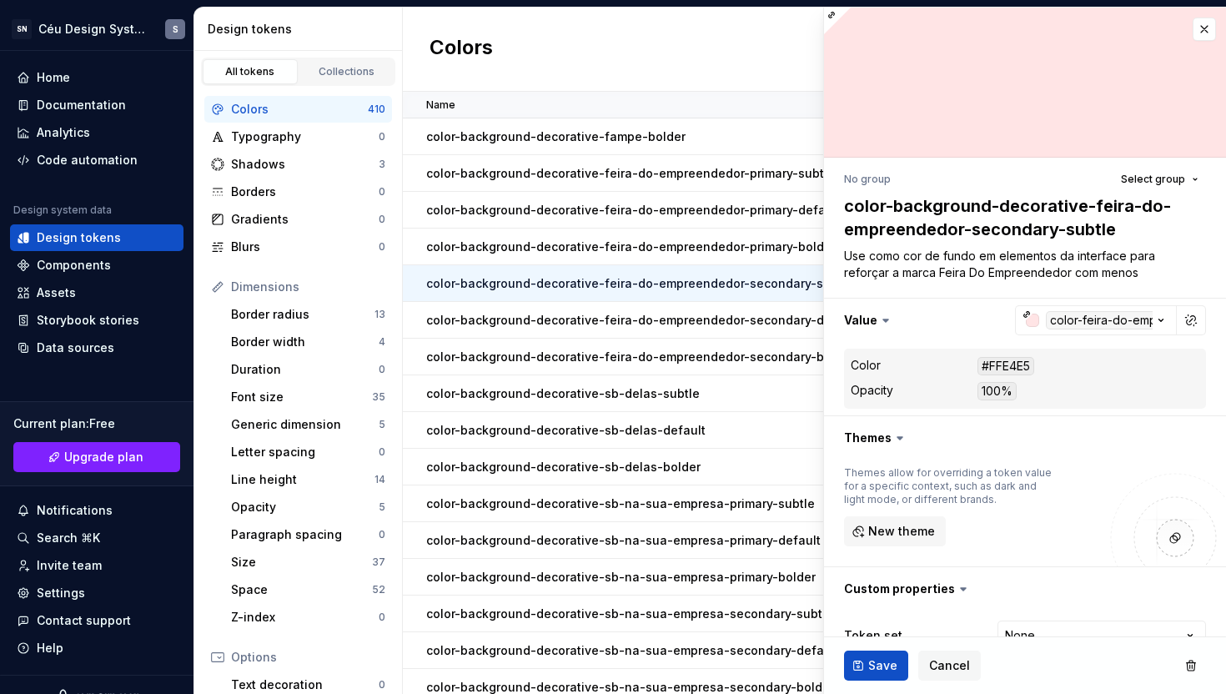
type textarea "*"
type textarea "Use como cor de fundo em elementos da interface para reforçar a marca Feira Do …"
type textarea "*"
type textarea "Use como cor de fundo em elementos da interface para reforçar a marca Feira Do …"
type textarea "*"
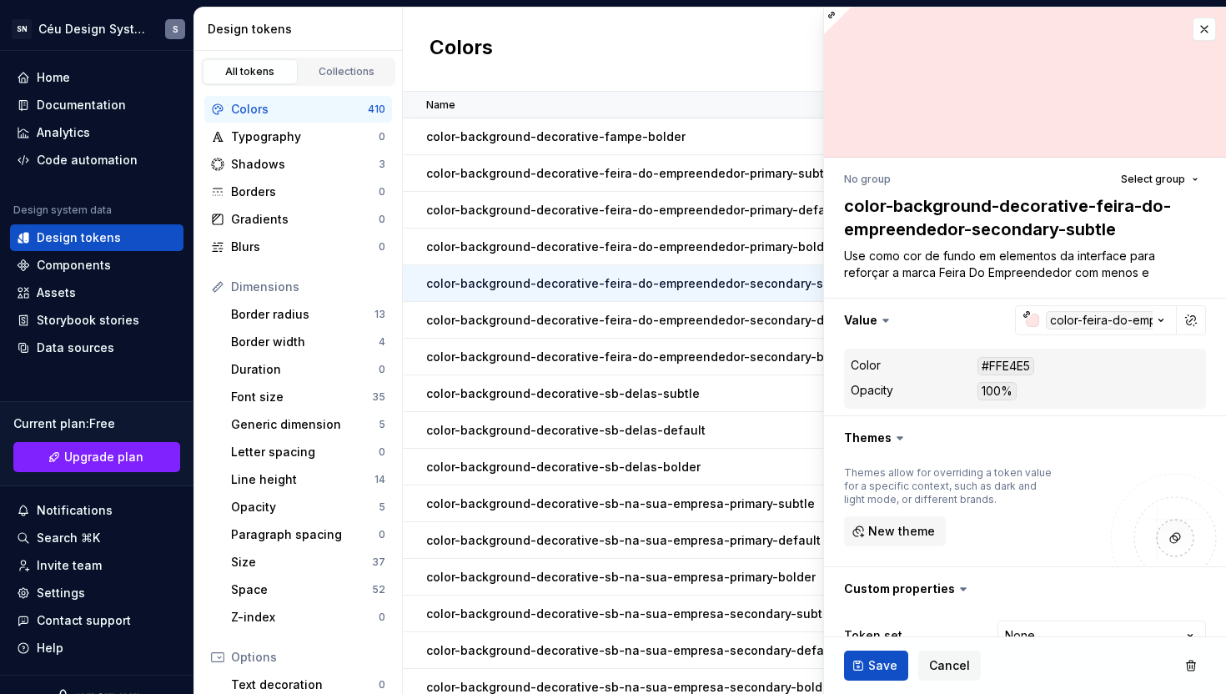
type textarea "Use como cor de fundo em elementos da interface para reforçar a marca Feira Do …"
type textarea "*"
type textarea "Use como cor de fundo em elementos da interface para reforçar a marca Feira Do …"
type textarea "*"
type textarea "Use como cor de fundo em elementos da interface para reforçar a marca Feira Do …"
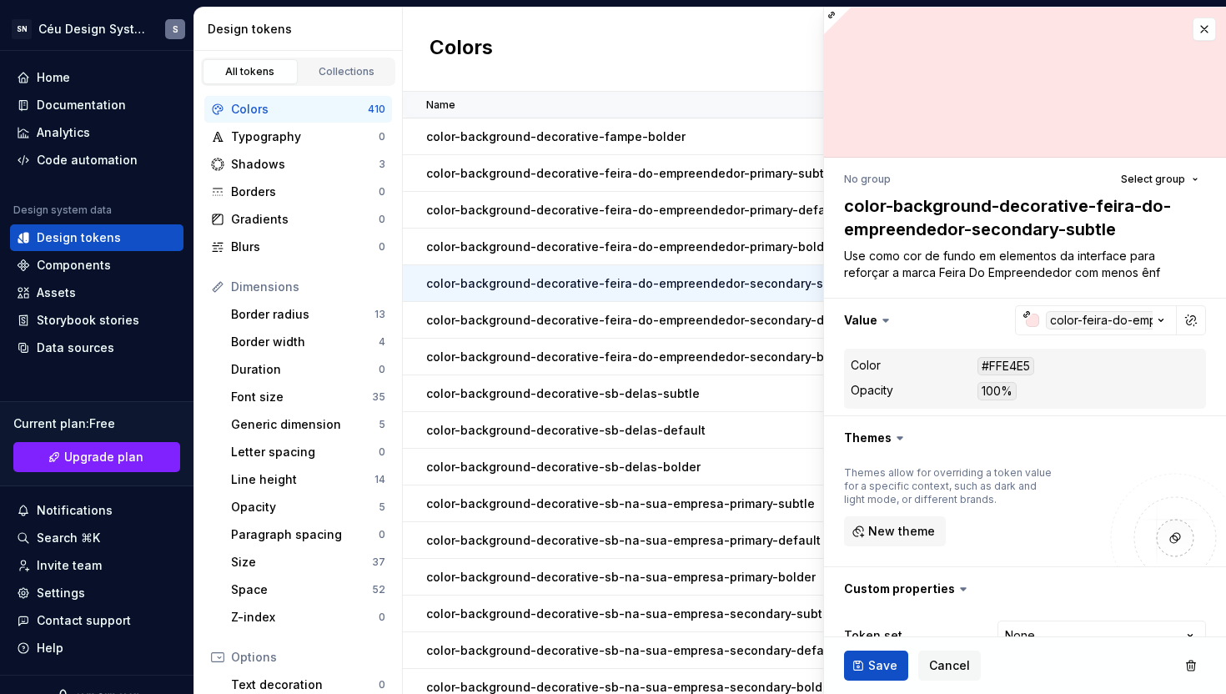
type textarea "*"
type textarea "Use como cor de fundo em elementos da interface para reforçar a marca Feira Do …"
type textarea "*"
type textarea "Use como cor de fundo em elementos da interface para reforçar a marca Feira Do …"
type textarea "*"
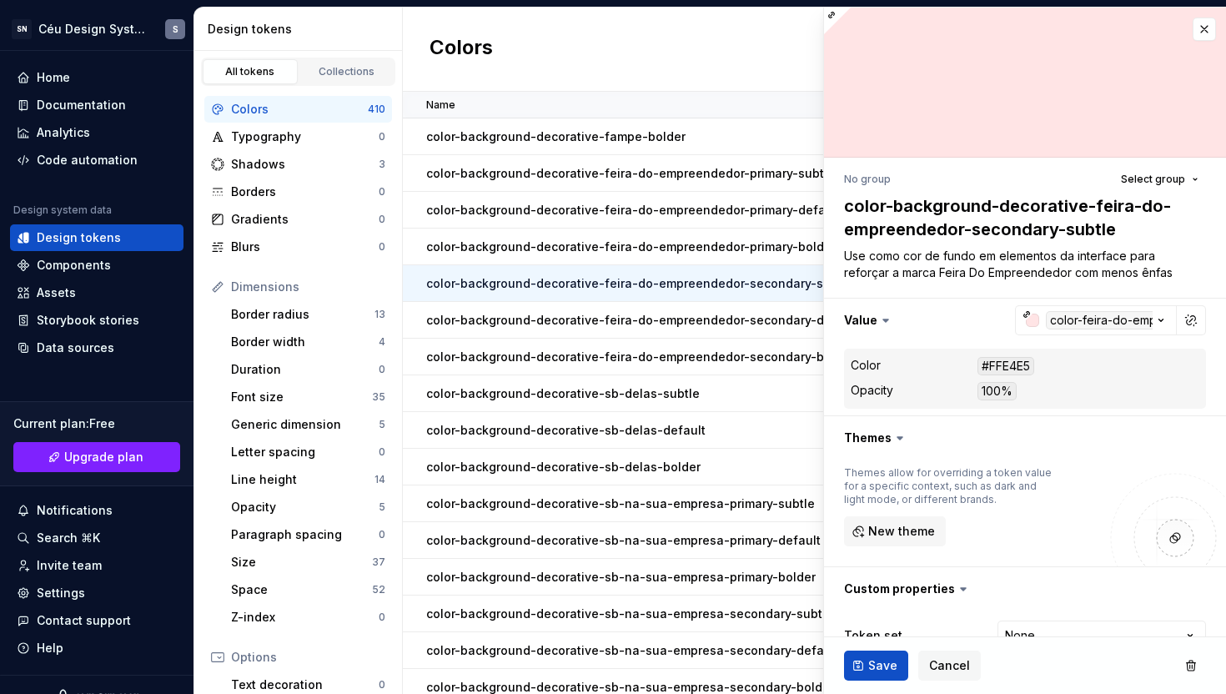
type textarea "Use como cor de fundo em elementos da interface para reforçar a marca Feira Do …"
type textarea "*"
type textarea "Use como cor de fundo em elementos da interface para reforçar a marca Feira Do …"
type textarea "*"
type textarea "Use como cor de fundo em elementos da interface para reforçar a marca Feira Do …"
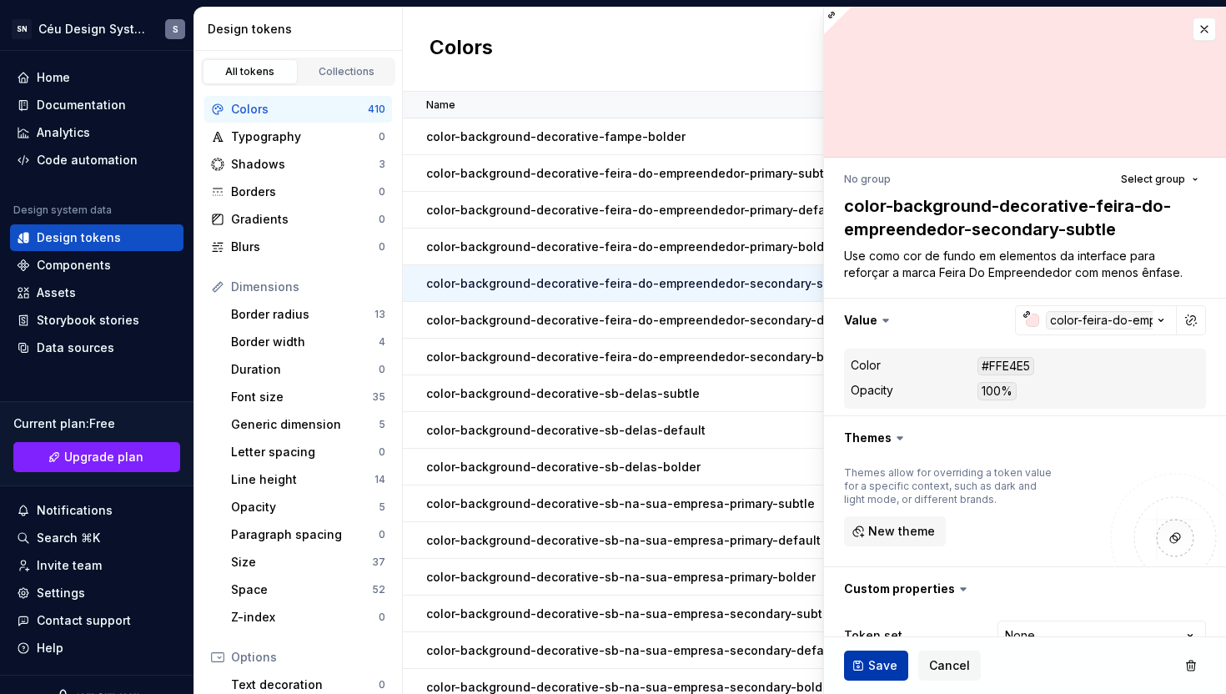
click at [869, 667] on span "Save" at bounding box center [882, 665] width 29 height 17
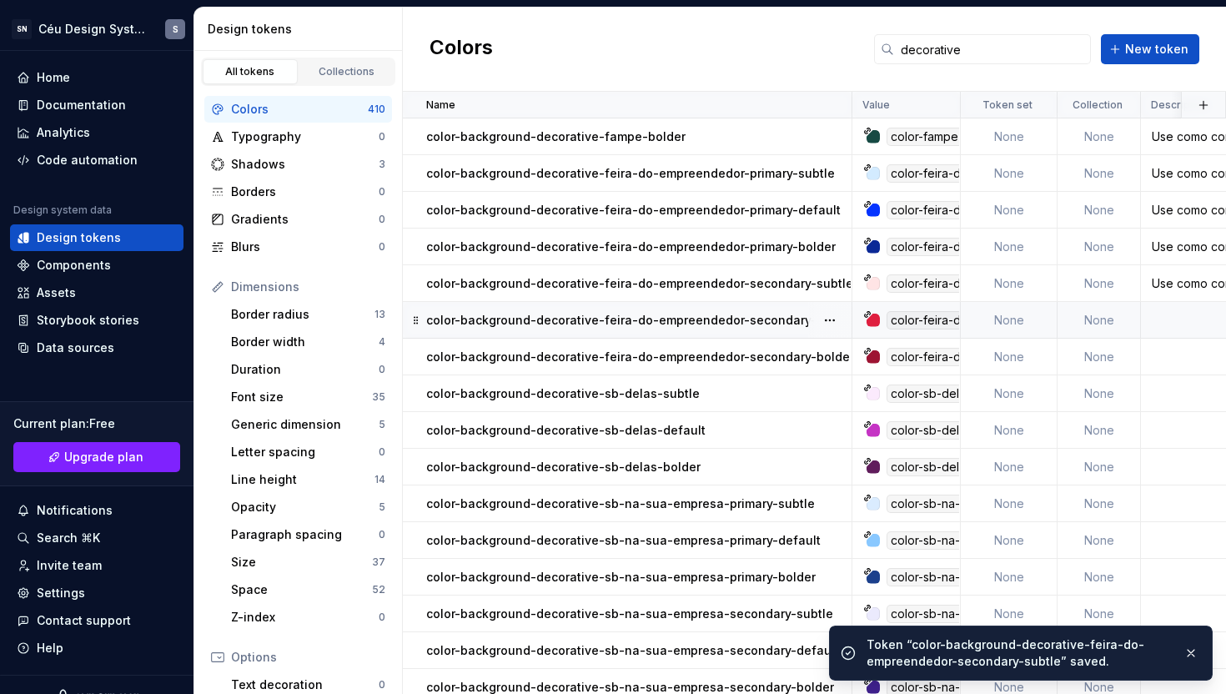
click at [768, 316] on p "color-background-decorative-feira-do-empreendedor-secondary-default" at bounding box center [642, 320] width 433 height 17
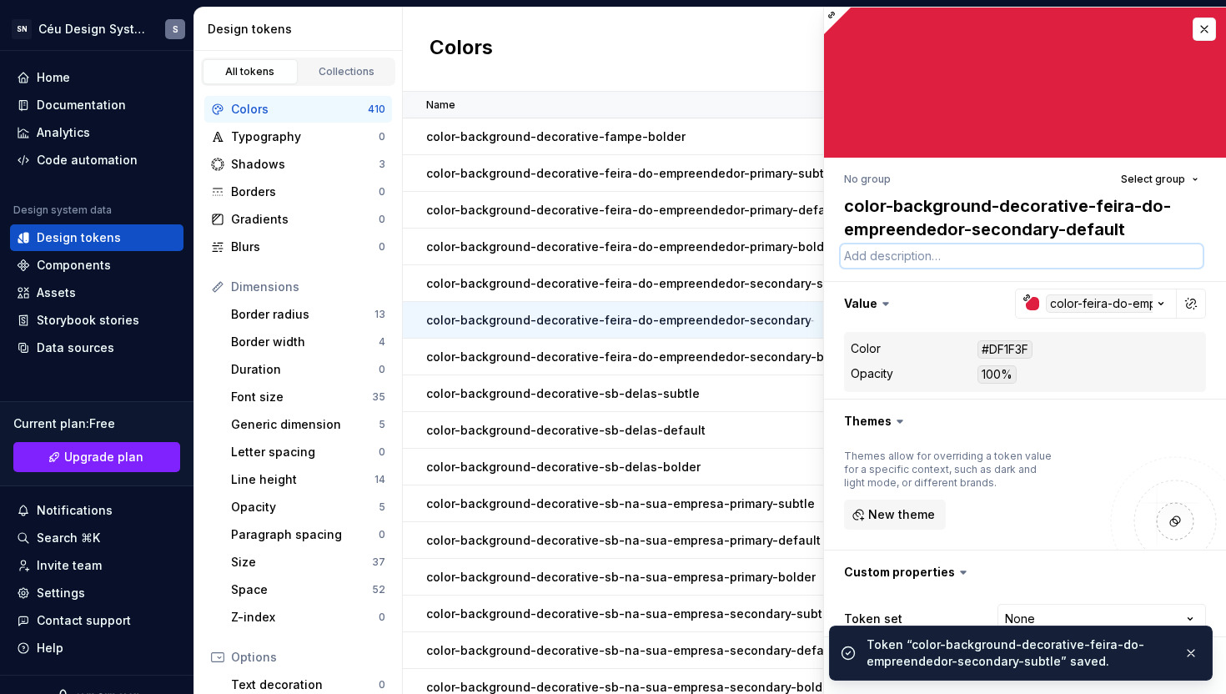
click at [909, 254] on textarea at bounding box center [1022, 255] width 362 height 23
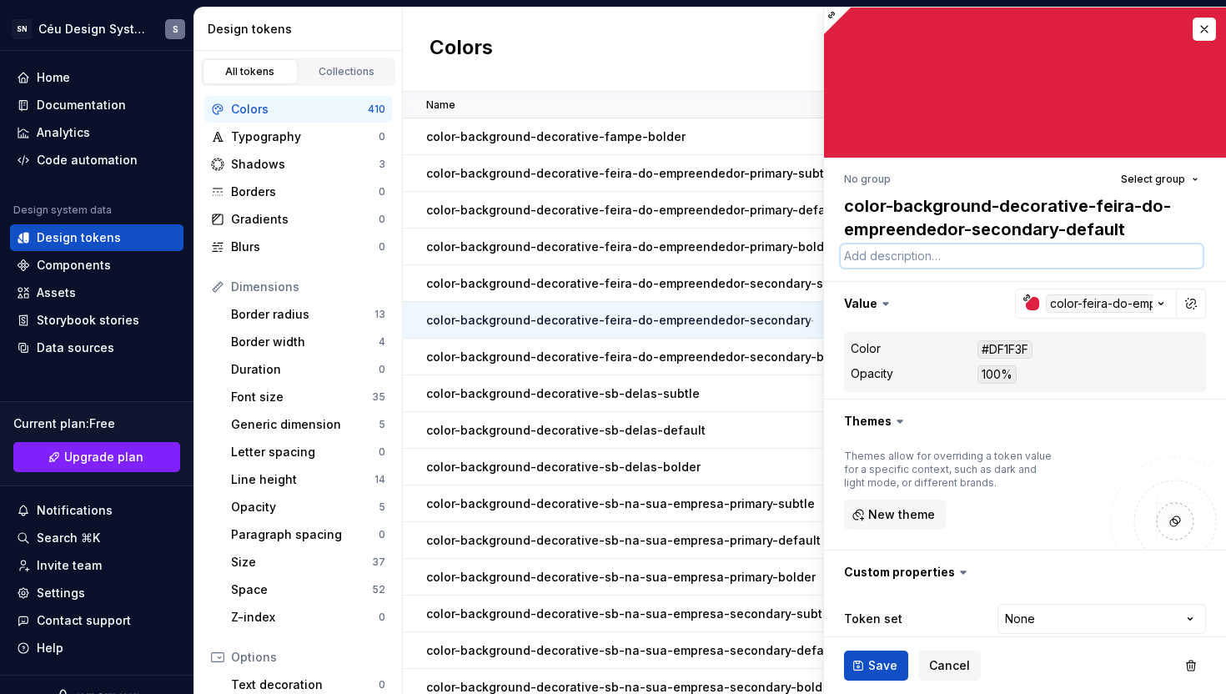
paste textarea "Use como cor de fundo em elementos da interface para reforçar a marca"
type textarea "*"
type textarea "Use como cor de fundo em elementos da interface para reforçar a marca"
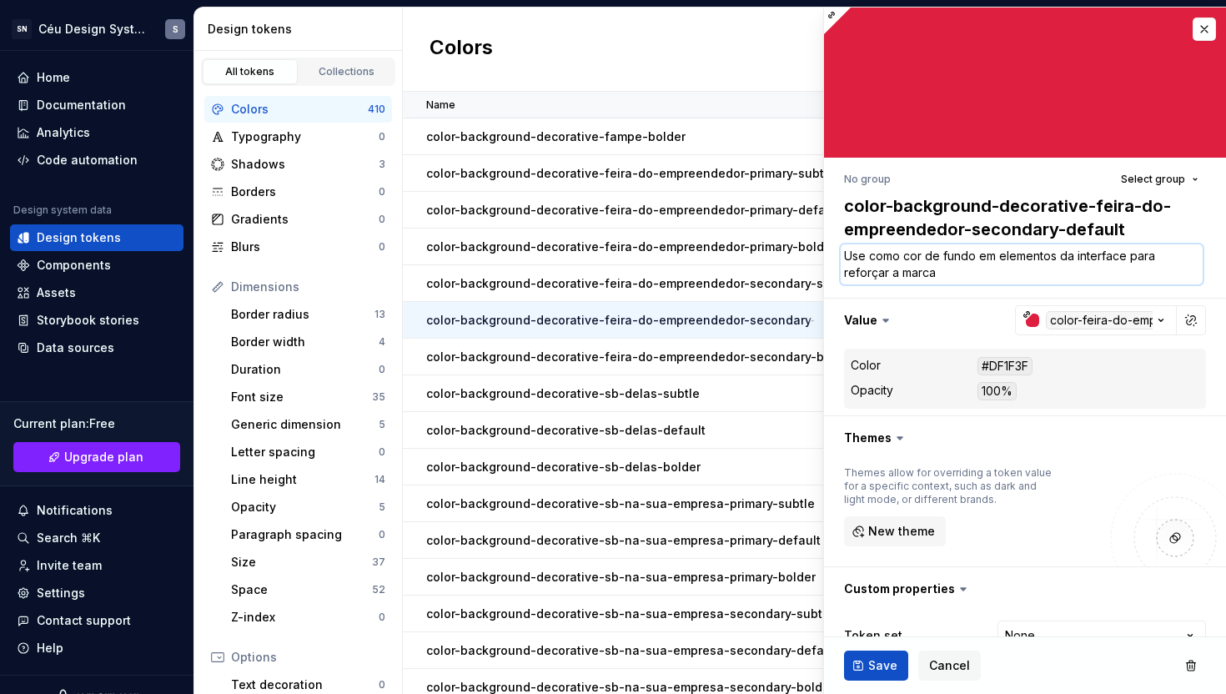
type textarea "*"
type textarea "Use como cor de fundo em elementos da interface para reforçar a marca F"
type textarea "*"
type textarea "Use como cor de fundo em elementos da interface para reforçar a marca Fe"
type textarea "*"
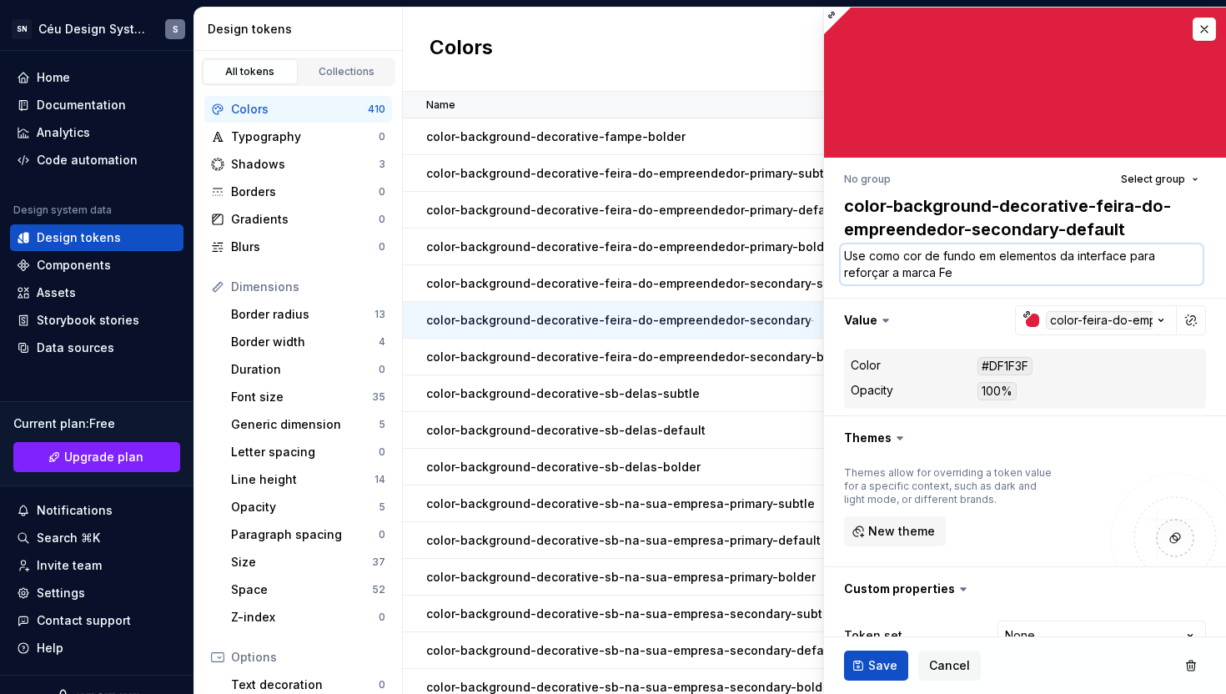
type textarea "Use como cor de fundo em elementos da interface para reforçar a marca Fei"
type textarea "*"
type textarea "Use como cor de fundo em elementos da interface para reforçar a marca Feir"
type textarea "*"
type textarea "Use como cor de fundo em elementos da interface para reforçar a marca Feira"
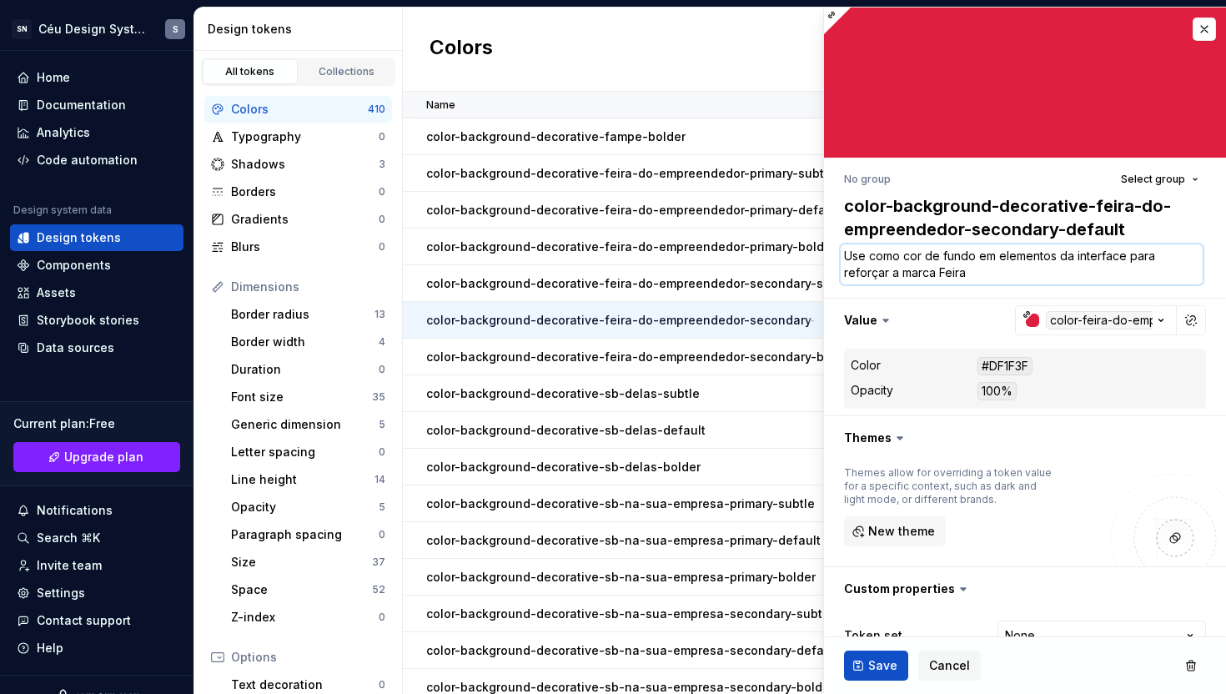
type textarea "*"
type textarea "Use como cor de fundo em elementos da interface para reforçar a marca Feira"
type textarea "*"
type textarea "Use como cor de fundo em elementos da interface para reforçar a marca Feira d"
type textarea "*"
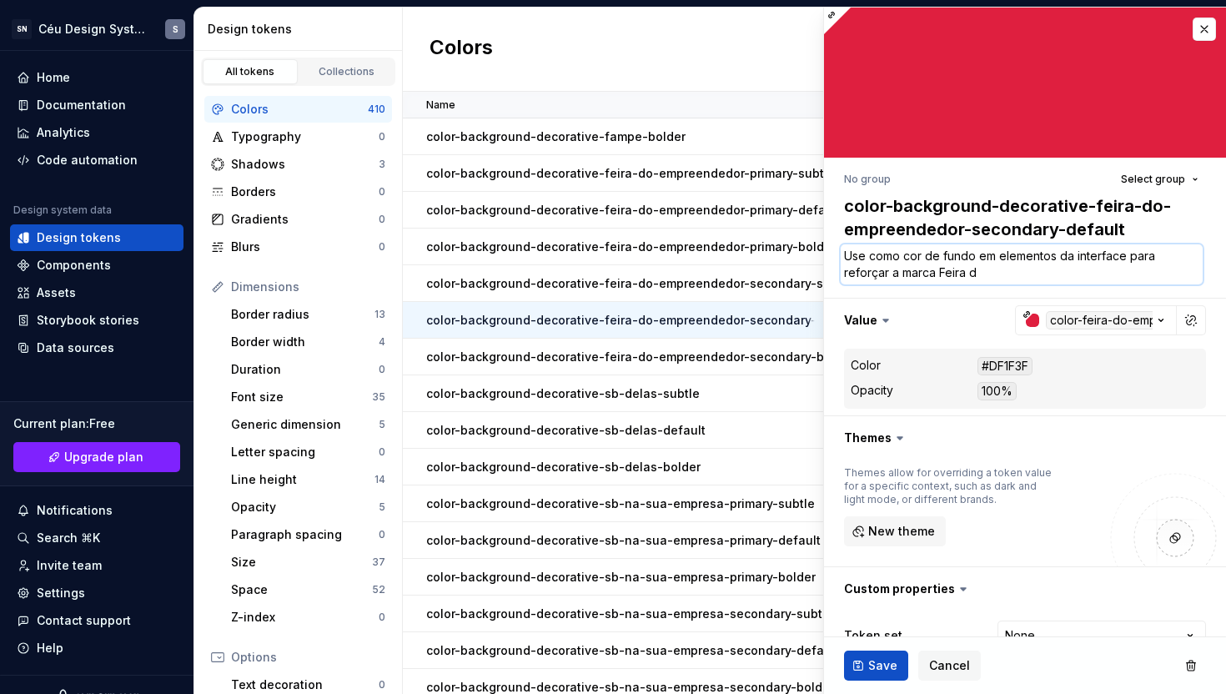
type textarea "Use como cor de fundo em elementos da interface para reforçar a marca Feira do"
type textarea "*"
type textarea "Use como cor de fundo em elementos da interface para reforçar a marca Feira do"
type textarea "*"
type textarea "Use como cor de fundo em elementos da interface para reforçar a marca Feira do"
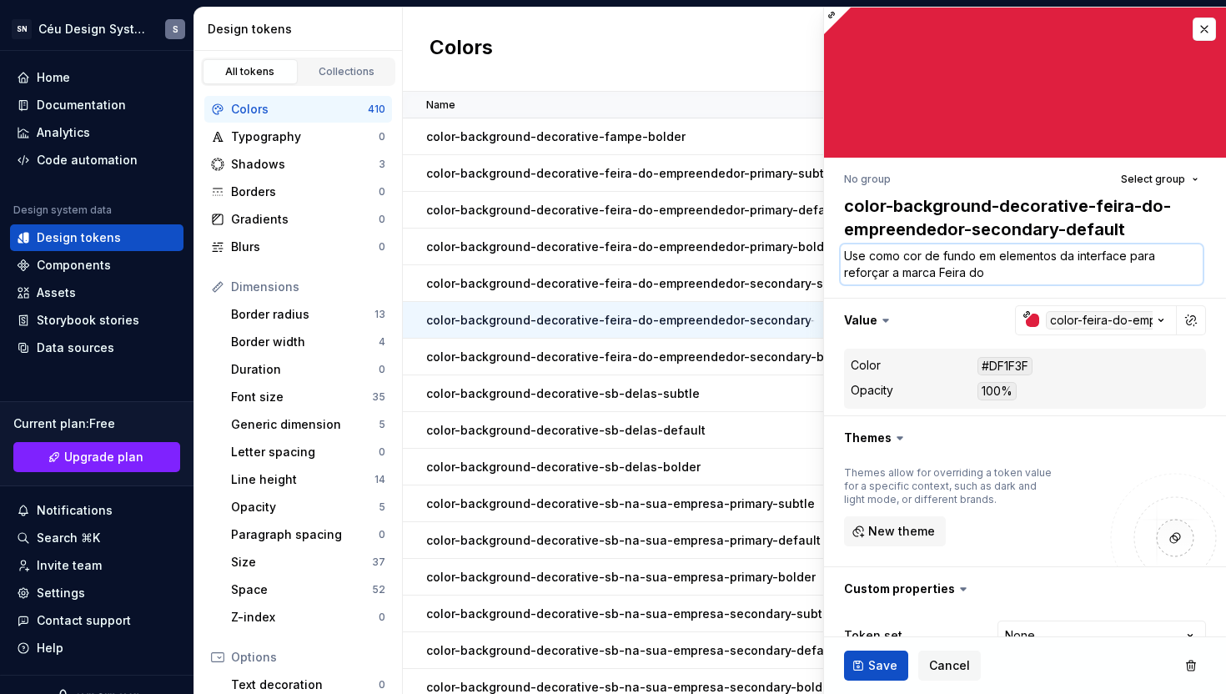
type textarea "*"
type textarea "Use como cor de fundo em elementos da interface para reforçar a marca Feira d"
type textarea "*"
type textarea "Use como cor de fundo em elementos da interface para reforçar a marca Feira"
type textarea "*"
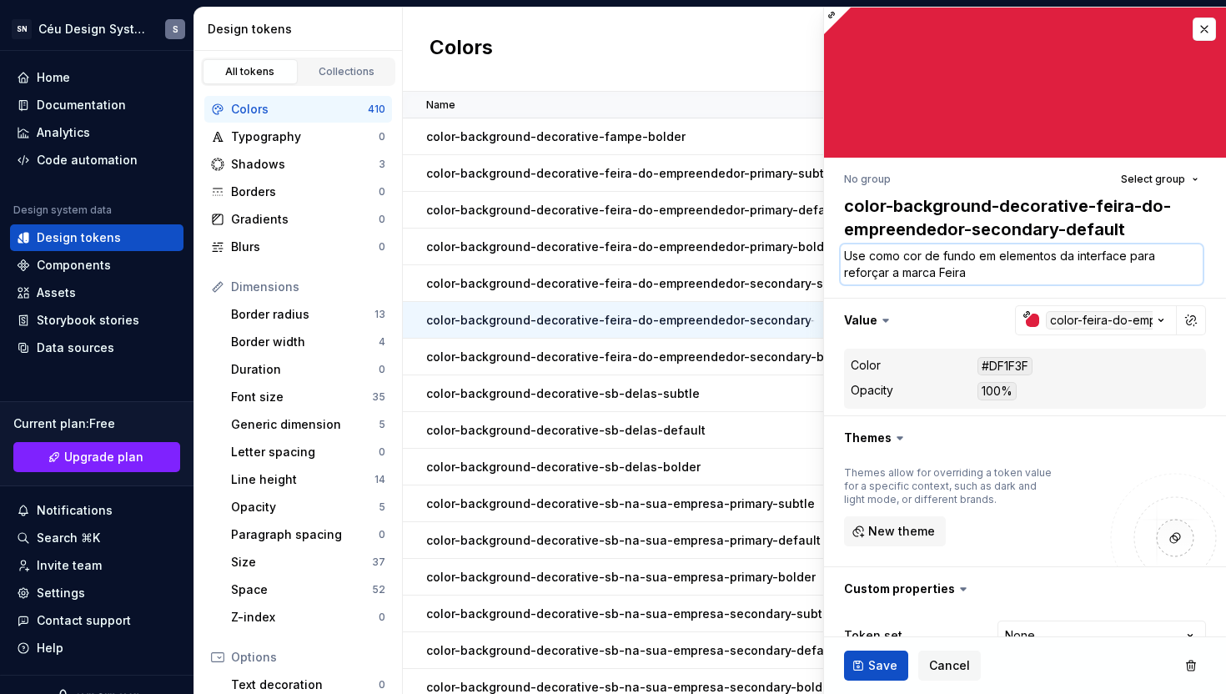
type textarea "Use como cor de fundo em elementos da interface para reforçar a marca Feira D"
type textarea "*"
type textarea "Use como cor de fundo em elementos da interface para reforçar a marca Feira Do"
type textarea "*"
type textarea "Use como cor de fundo em elementos da interface para reforçar a marca Feira Do"
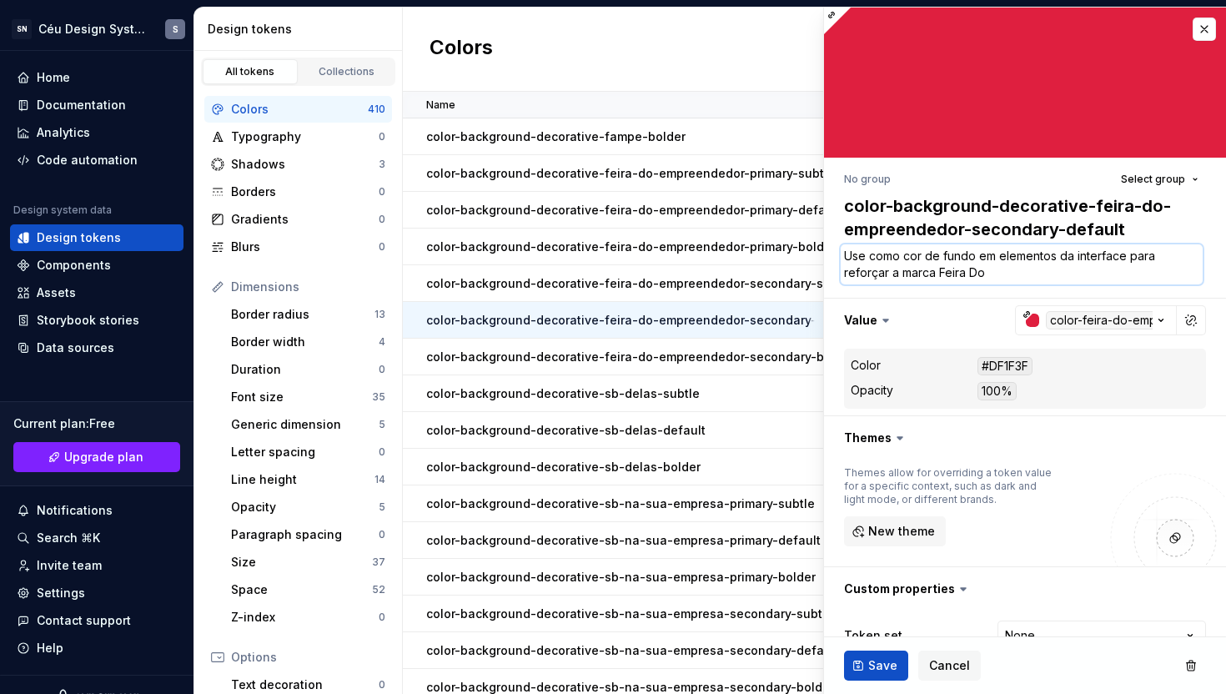
type textarea "*"
type textarea "Use como cor de fundo em elementos da interface para reforçar a marca Feira Do E"
type textarea "*"
type textarea "Use como cor de fundo em elementos da interface para reforçar a marca Feira Do …"
type textarea "*"
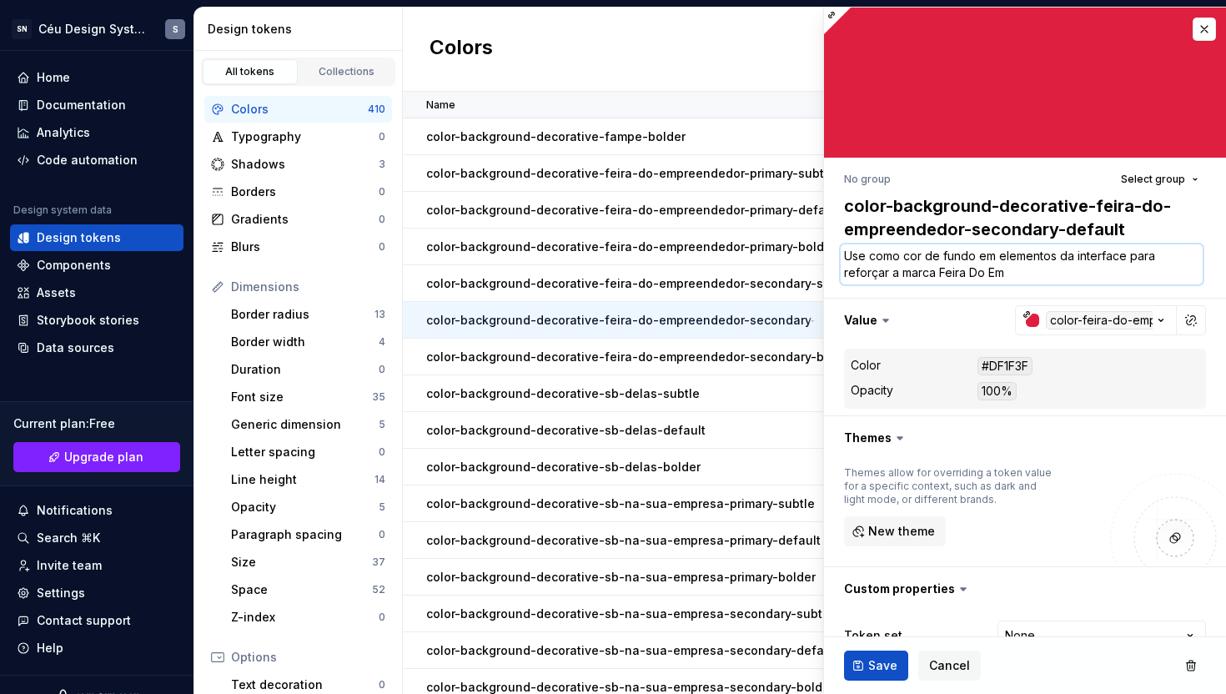
type textarea "Use como cor de fundo em elementos da interface para reforçar a marca Feira Do …"
type textarea "*"
type textarea "Use como cor de fundo em elementos da interface para reforçar a marca Feira Do …"
type textarea "*"
type textarea "Use como cor de fundo em elementos da interface para reforçar a marca Feira Do …"
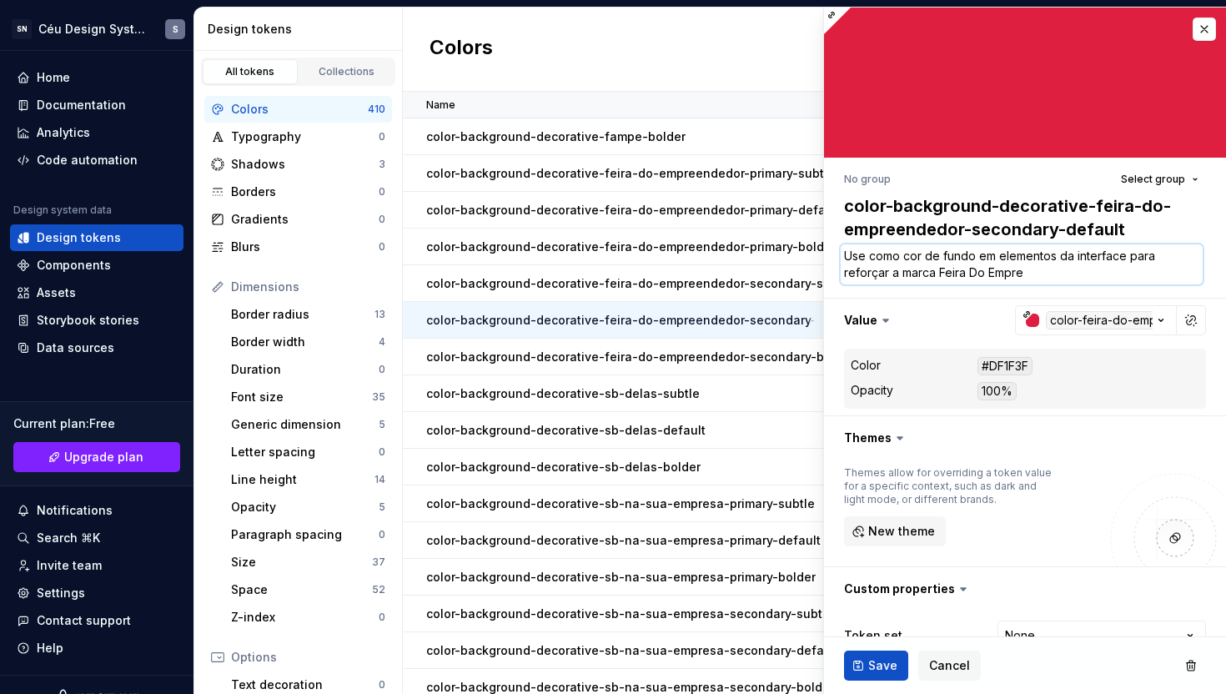
type textarea "*"
type textarea "Use como cor de fundo em elementos da interface para reforçar a marca Feira Do …"
type textarea "*"
type textarea "Use como cor de fundo em elementos da interface para reforçar a marca Feira Do …"
type textarea "*"
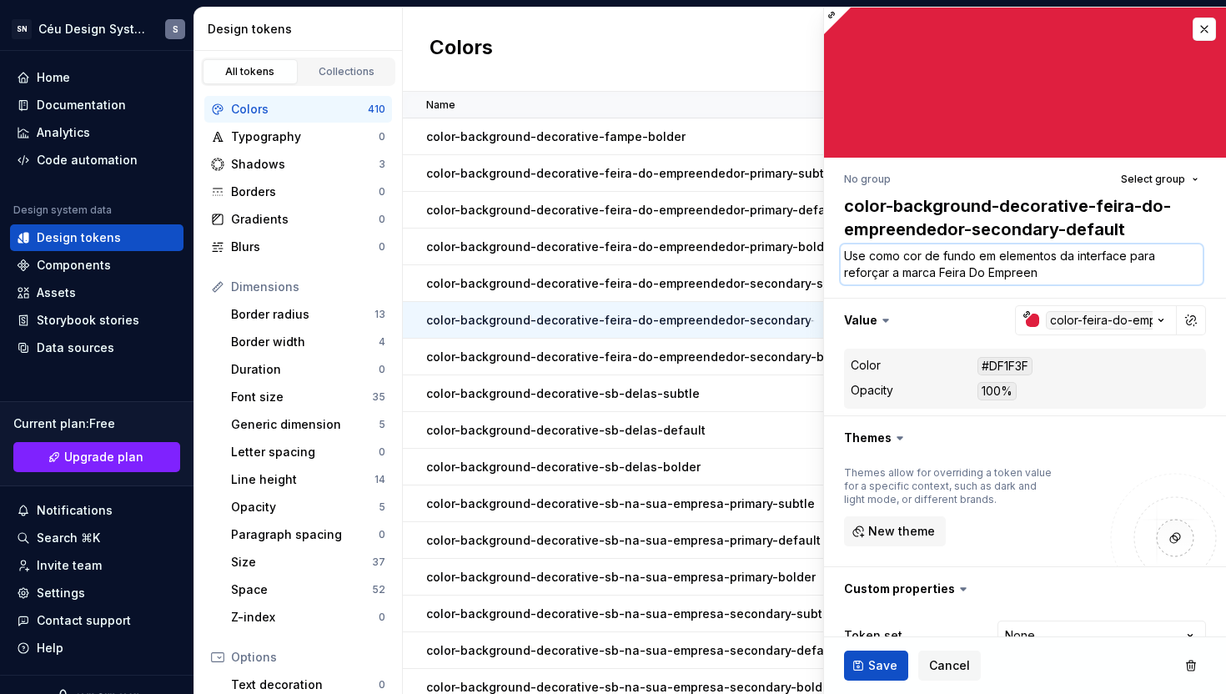
type textarea "Use como cor de fundo em elementos da interface para reforçar a marca Feira Do …"
type textarea "*"
type textarea "Use como cor de fundo em elementos da interface para reforçar a marca Feira Do …"
type textarea "*"
type textarea "Use como cor de fundo em elementos da interface para reforçar a marca Feira Do …"
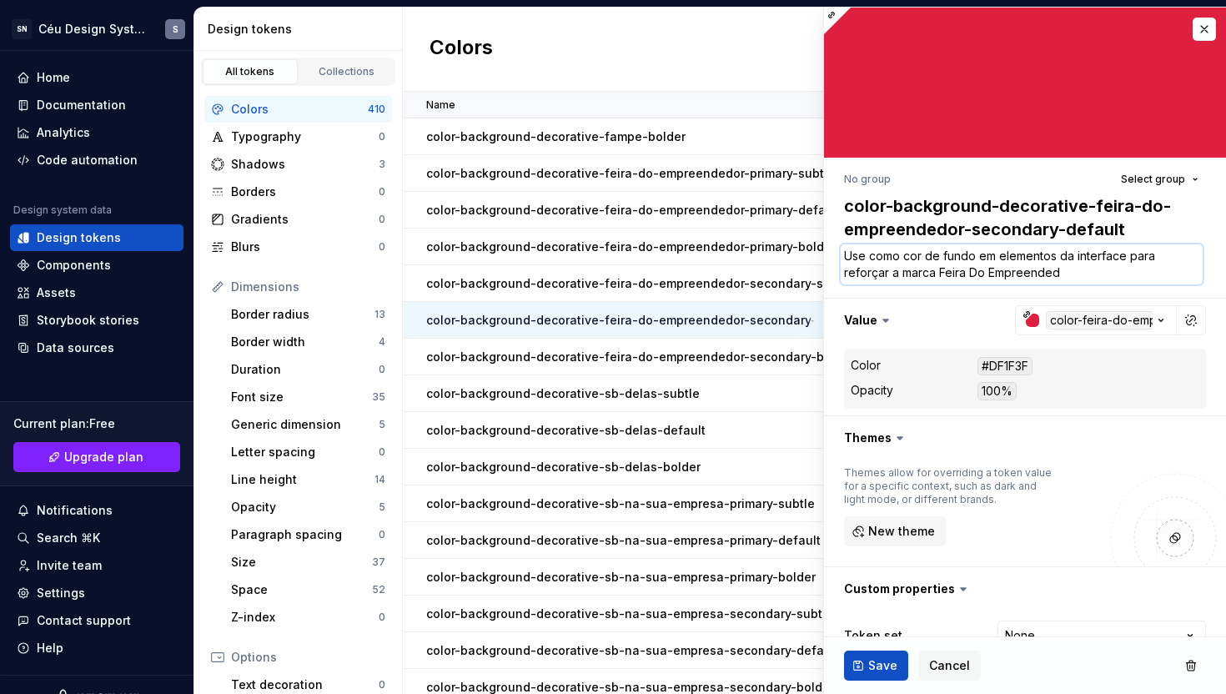
type textarea "*"
type textarea "Use como cor de fundo em elementos da interface para reforçar a marca Feira Do …"
type textarea "*"
type textarea "Use como cor de fundo em elementos da interface para reforçar a marca Feira Do …"
type textarea "*"
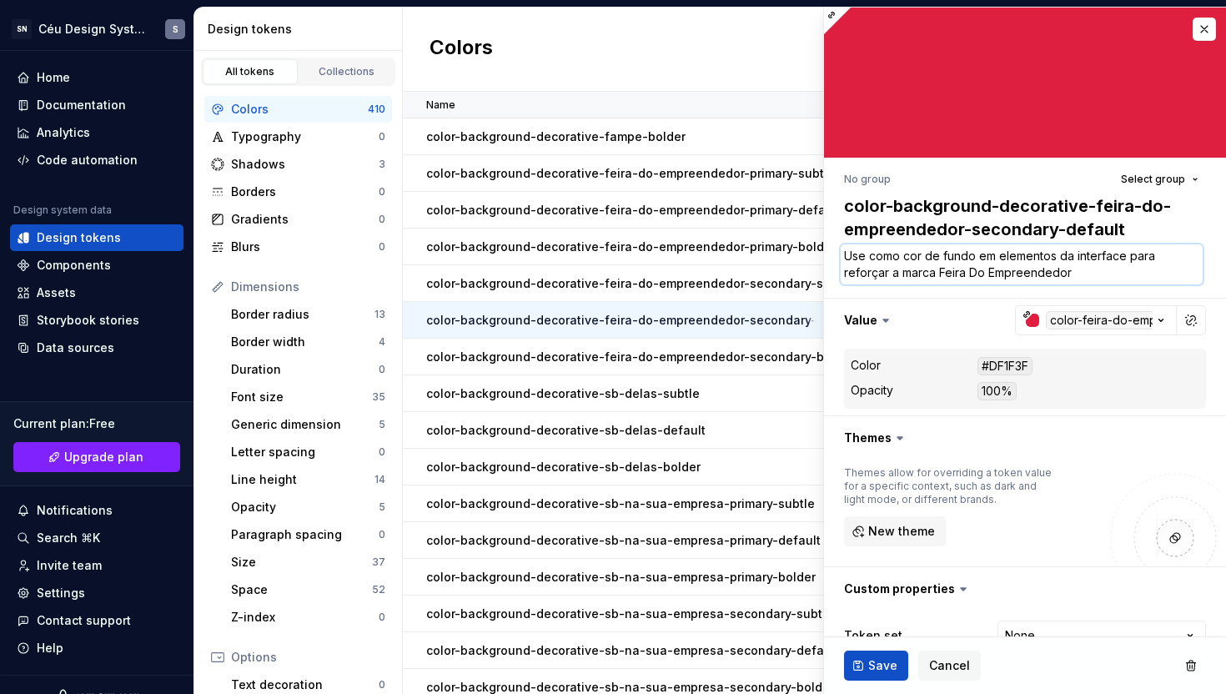
type textarea "Use como cor de fundo em elementos da interface para reforçar a marca Feira Do …"
type textarea "*"
type textarea "Use como cor de fundo em elementos da interface para reforçar a marca Feira Do …"
type textarea "*"
type textarea "Use como cor de fundo em elementos da interface para reforçar a marca Feira Do …"
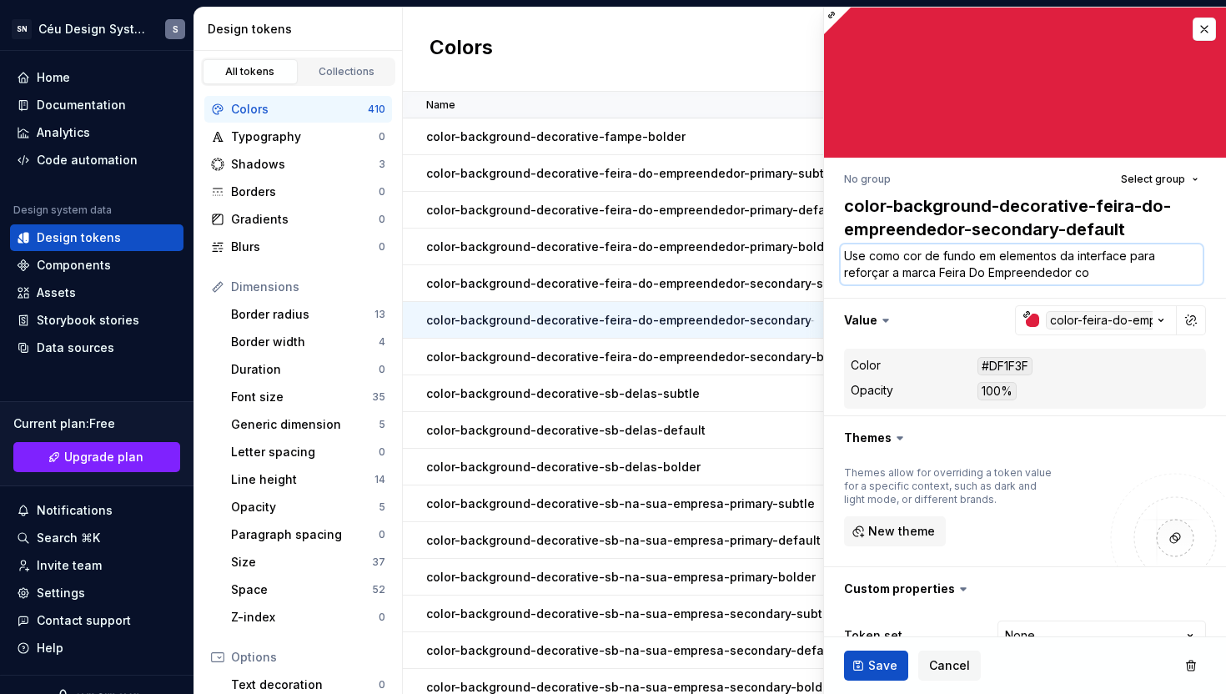
type textarea "*"
type textarea "Use como cor de fundo em elementos da interface para reforçar a marca Feira Do …"
type textarea "*"
type textarea "Use como cor de fundo em elementos da interface para reforçar a marca Feira Do …"
type textarea "*"
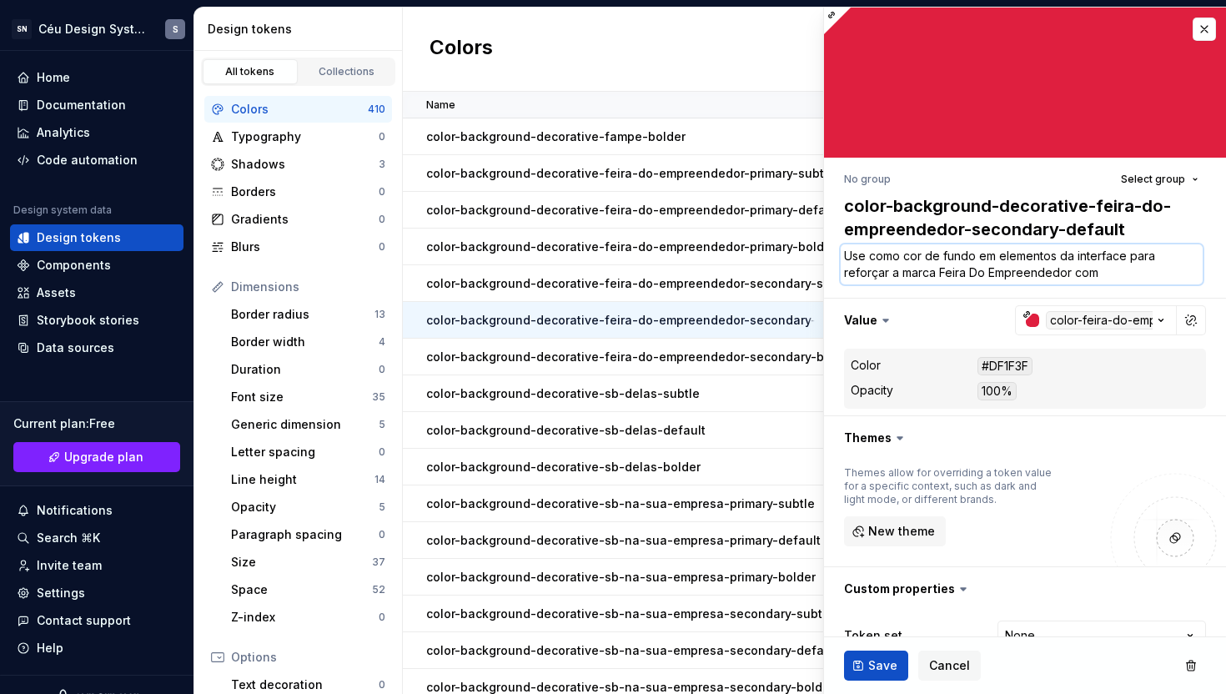
type textarea "Use como cor de fundo em elementos da interface para reforçar a marca Feira Do …"
type textarea "*"
type textarea "Use como cor de fundo em elementos da interface para reforçar a marca Feira Do …"
type textarea "*"
type textarea "Use como cor de fundo em elementos da interface para reforçar a marca Feira Do …"
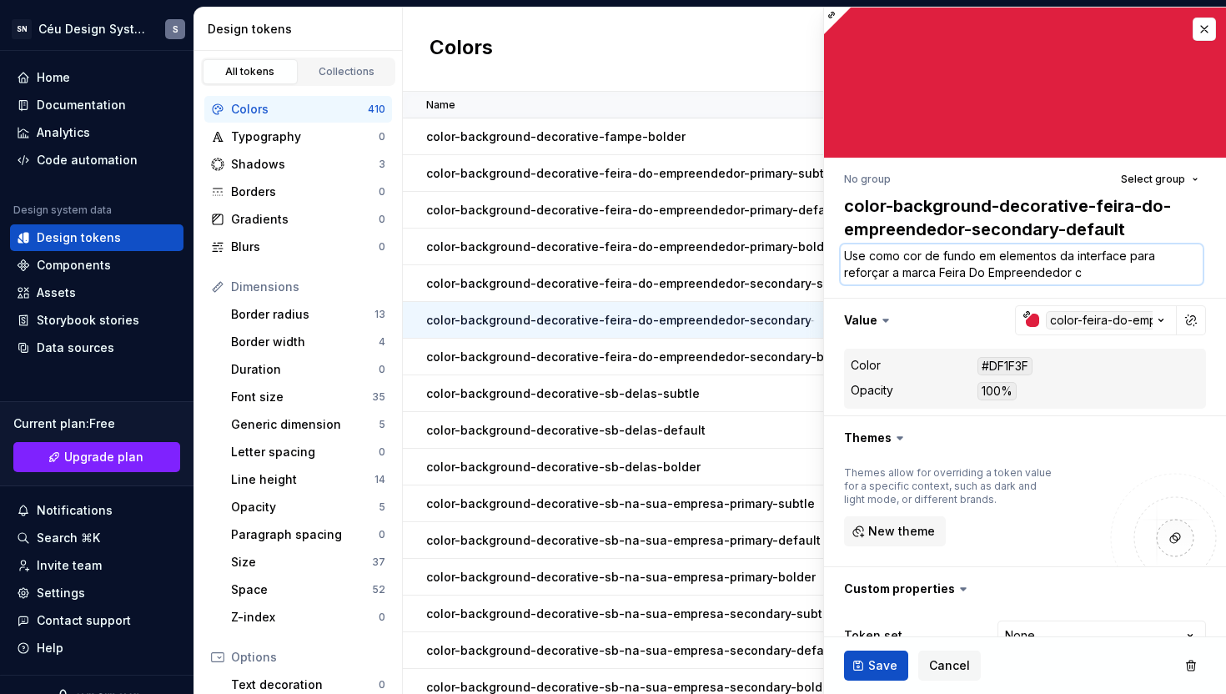
type textarea "*"
type textarea "Use como cor de fundo em elementos da interface para reforçar a marca Feira Do …"
type textarea "*"
type textarea "Use como cor de fundo em elementos da interface para reforçar a marca Feira Do …"
type textarea "*"
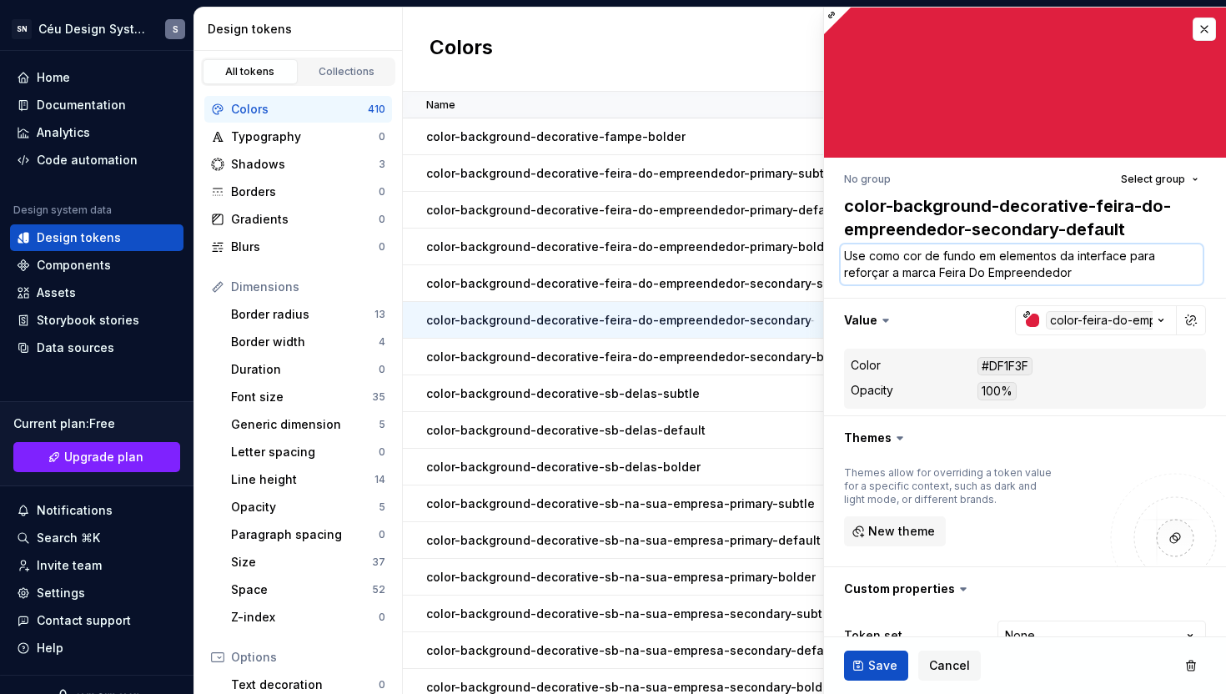
type textarea "Use como cor de fundo em elementos da interface para reforçar a marca Feira Do …"
type textarea "*"
type textarea "Use como cor de fundo em elementos da interface para reforçar a marca Feira Do …"
click at [867, 669] on button "Save" at bounding box center [876, 666] width 64 height 30
type textarea "*"
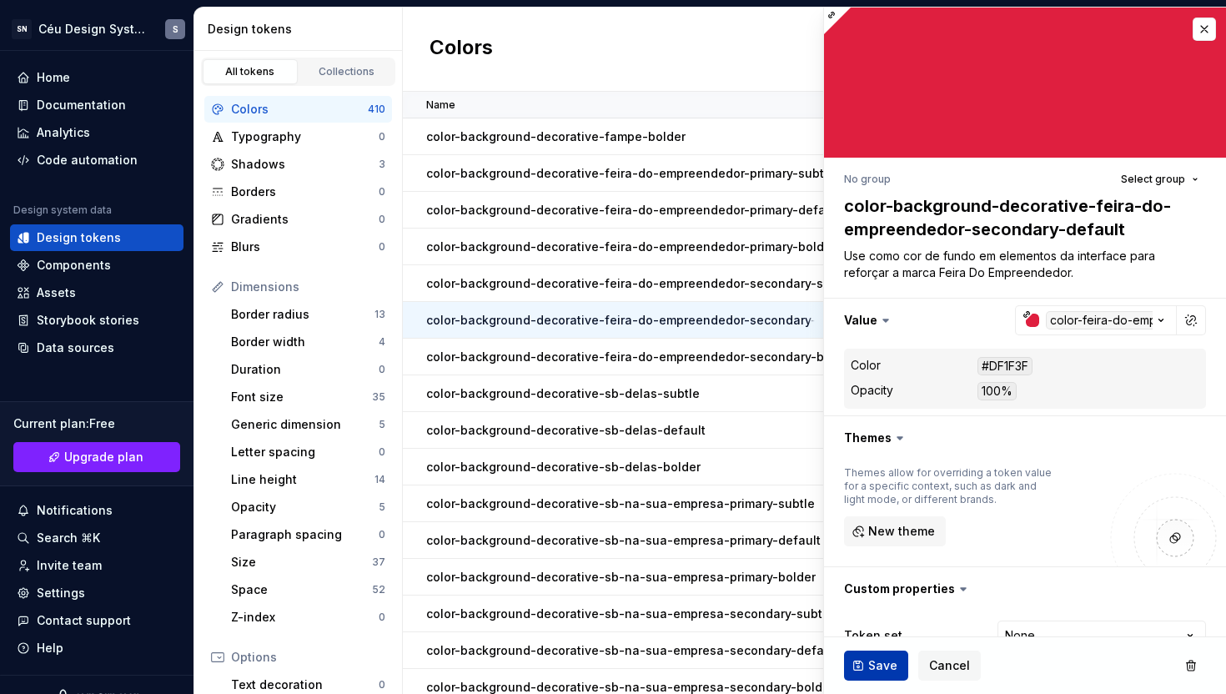
type textarea "Use como cor de fundo em elementos da interface para reforçar a marca Feira Do …"
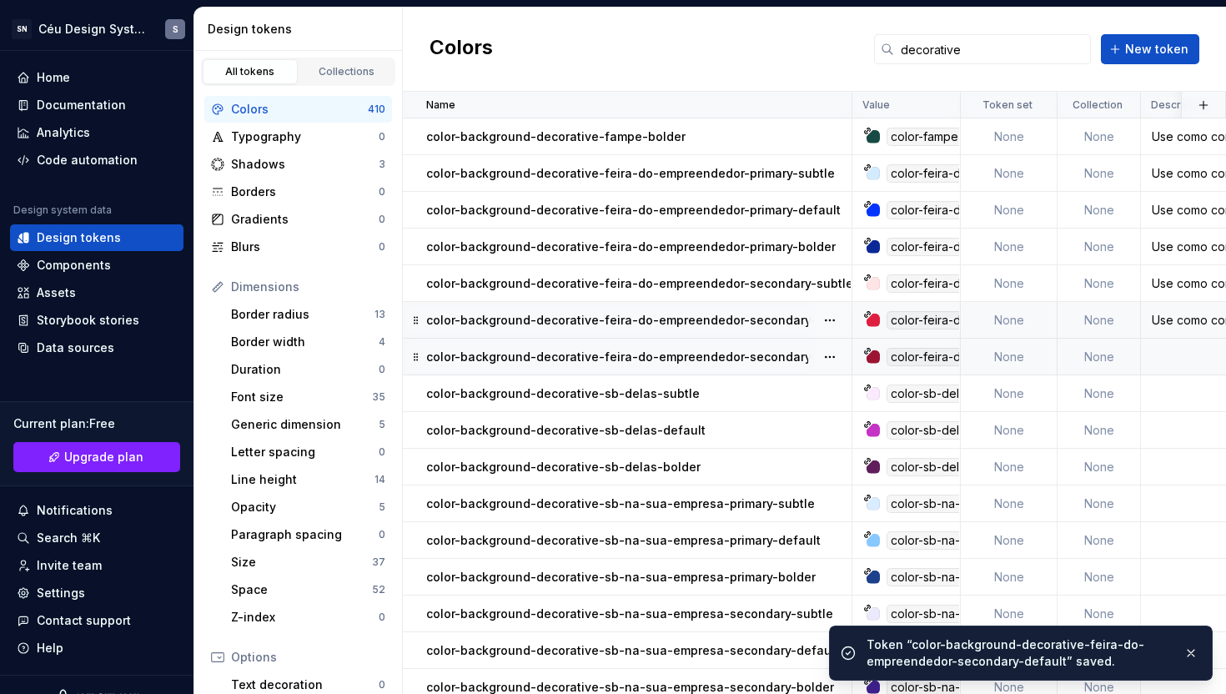
click at [726, 351] on p "color-background-decorative-feira-do-empreendedor-secondary-bolder" at bounding box center [640, 357] width 428 height 17
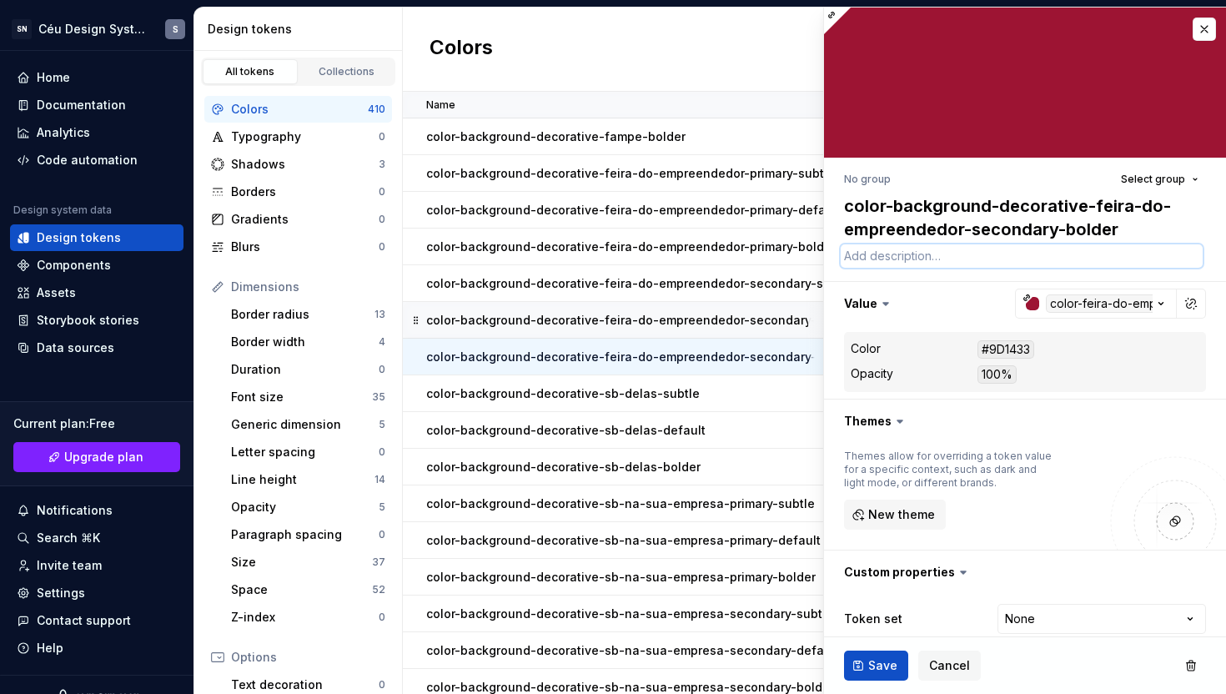
click at [888, 255] on textarea at bounding box center [1022, 255] width 362 height 23
paste textarea "Use como cor de fundo em elementos da interface para reforçar a marca"
type textarea "*"
type textarea "Use como cor de fundo em elementos da interface para reforçar a marca"
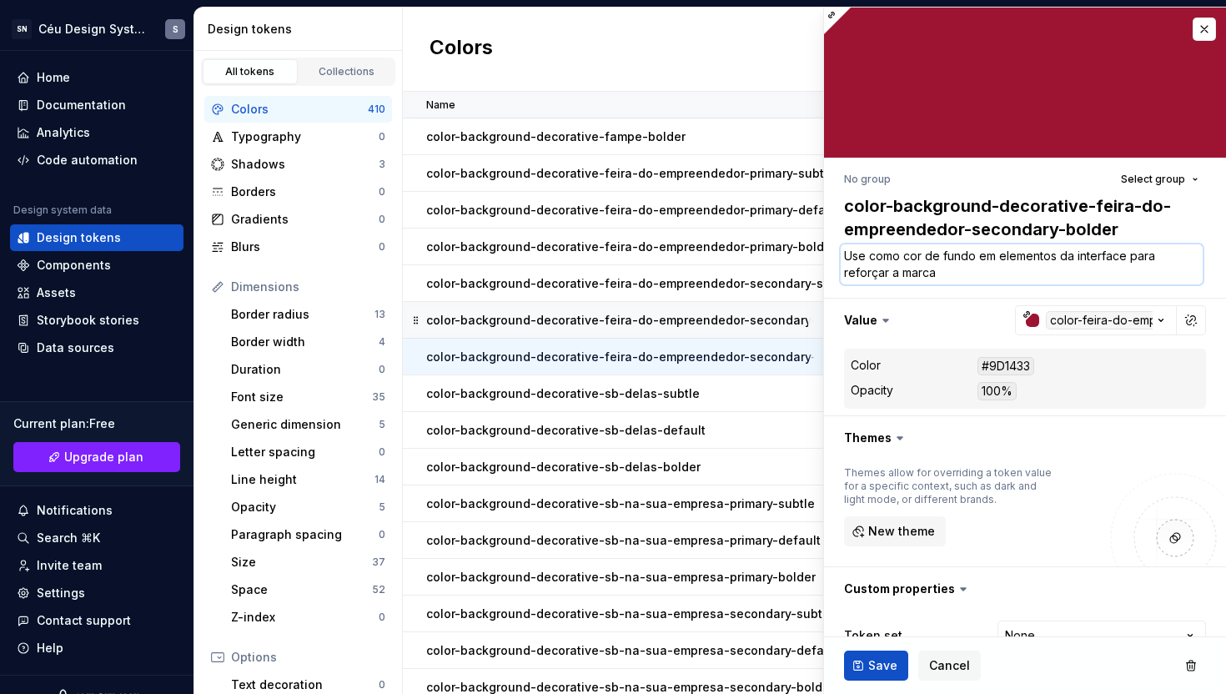
type textarea "*"
type textarea "Use como cor de fundo em elementos da interface para reforçar a marca F"
type textarea "*"
type textarea "Use como cor de fundo em elementos da interface para reforçar a marca Fe"
type textarea "*"
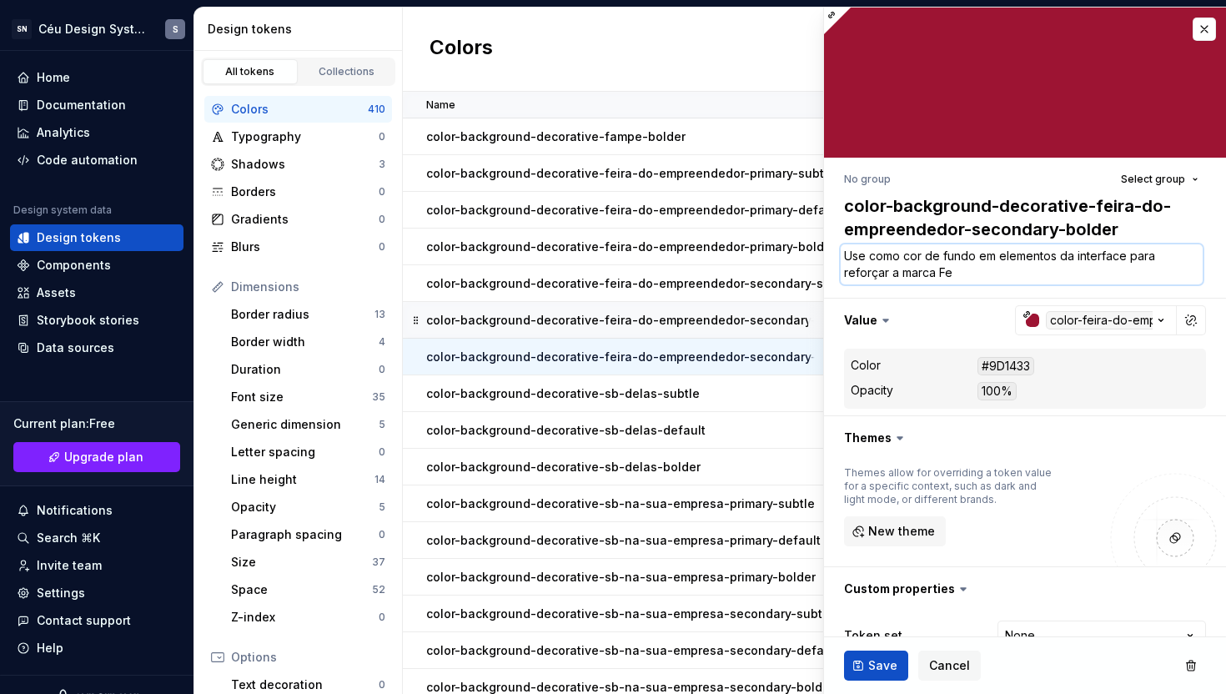
type textarea "Use como cor de fundo em elementos da interface para reforçar a marca Fei"
type textarea "*"
type textarea "Use como cor de fundo em elementos da interface para reforçar a marca Feir"
type textarea "*"
type textarea "Use como cor de fundo em elementos da interface para reforçar a marca Feira"
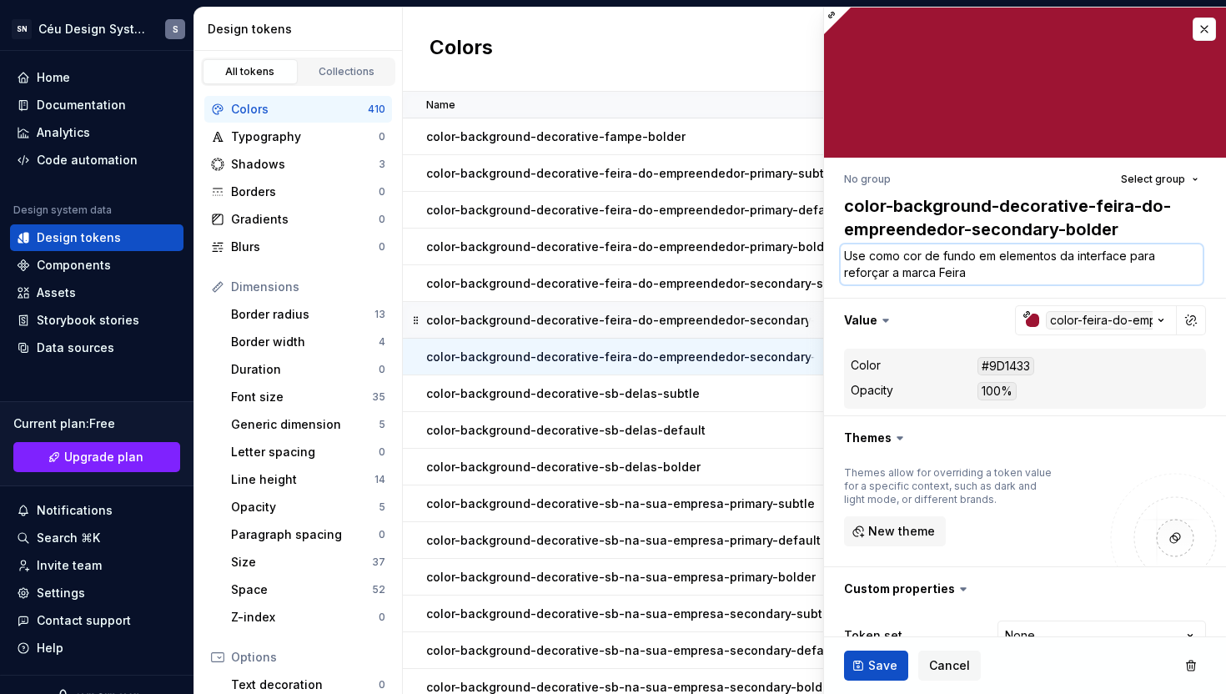
type textarea "*"
type textarea "Use como cor de fundo em elementos da interface para reforçar a marca Feira"
type textarea "*"
type textarea "Use como cor de fundo em elementos da interface para reforçar a marca Feira D"
type textarea "*"
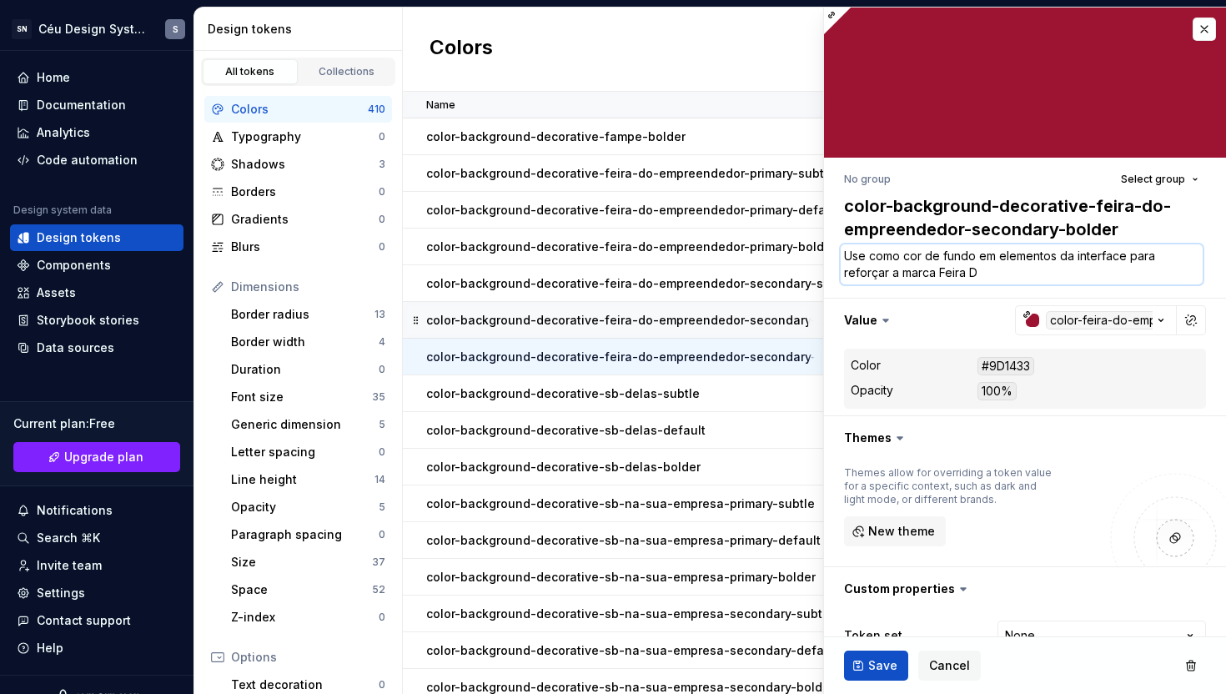
type textarea "Use como cor de fundo em elementos da interface para reforçar a marca Feira Do"
type textarea "*"
type textarea "Use como cor de fundo em elementos da interface para reforçar a marca Feira Do"
type textarea "*"
type textarea "Use como cor de fundo em elementos da interface para reforçar a marca Feira Do E"
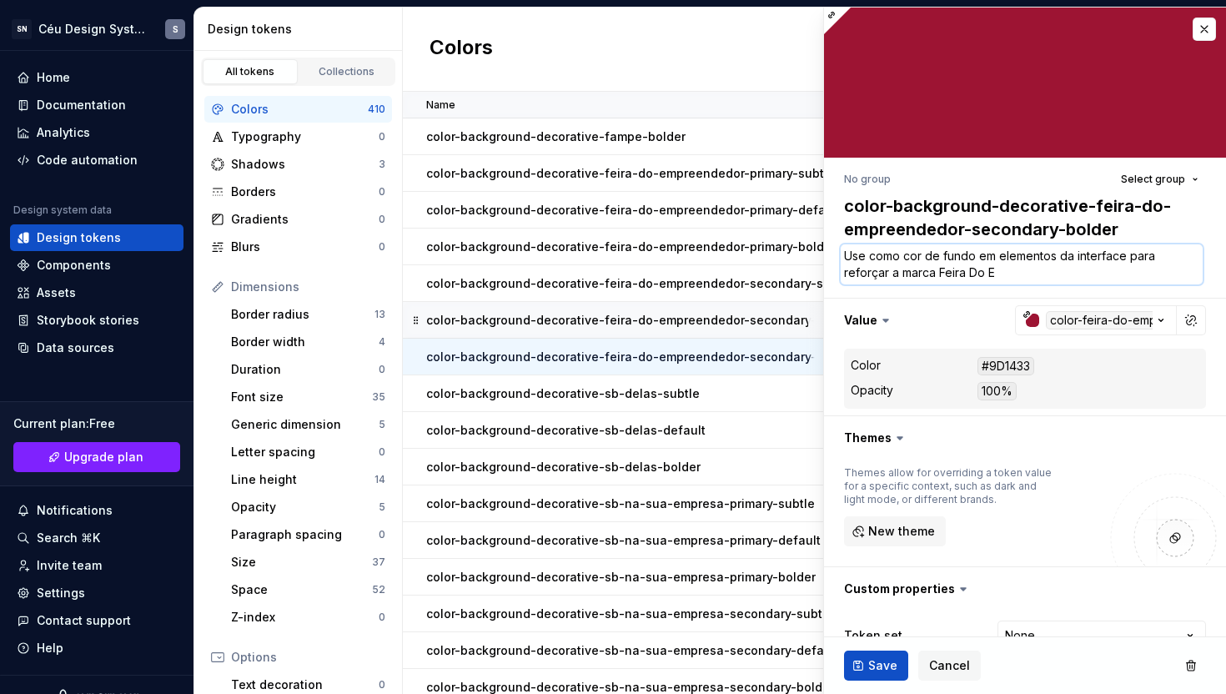
type textarea "*"
type textarea "Use como cor de fundo em elementos da interface para reforçar a marca Feira Do …"
type textarea "*"
type textarea "Use como cor de fundo em elementos da interface para reforçar a marca Feira Do …"
type textarea "*"
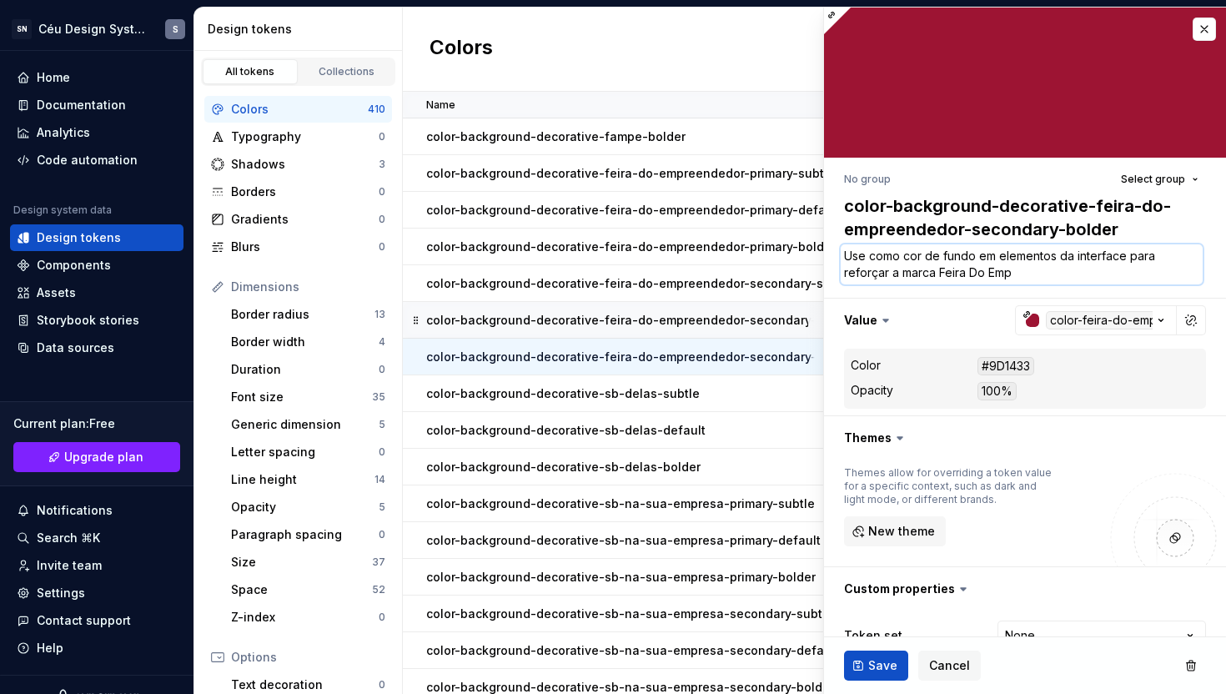
type textarea "Use como cor de fundo em elementos da interface para reforçar a marca Feira Do …"
click at [872, 666] on span "Save" at bounding box center [882, 665] width 29 height 17
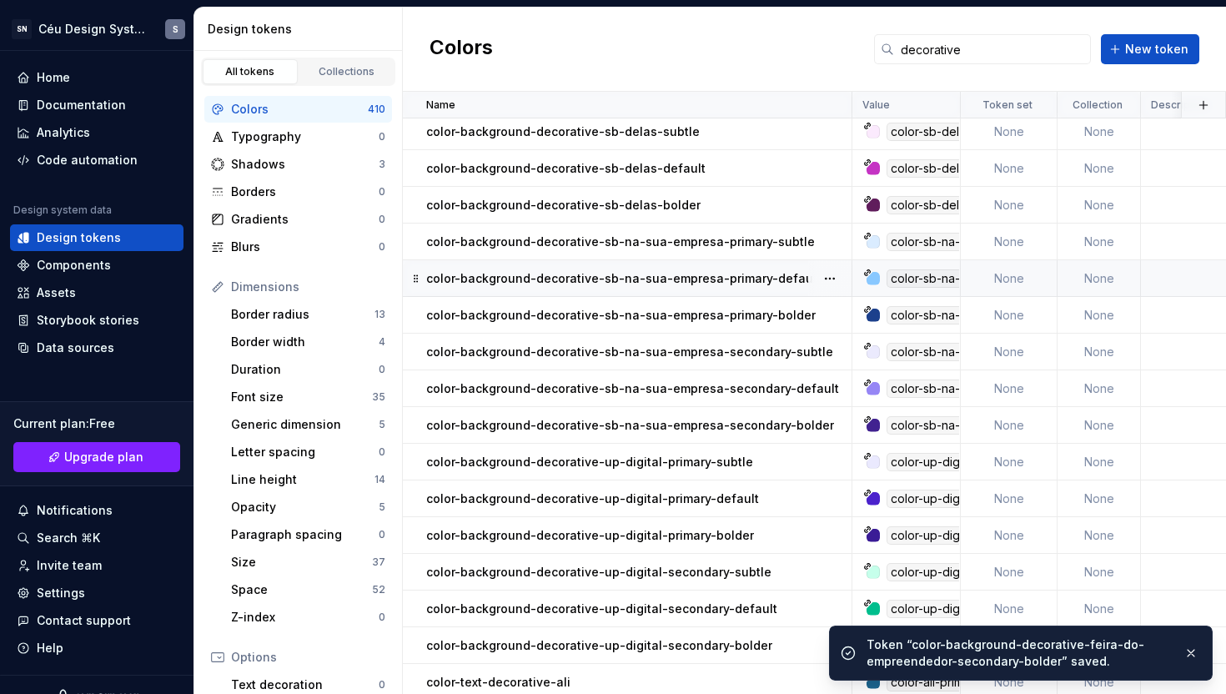
scroll to position [878, 0]
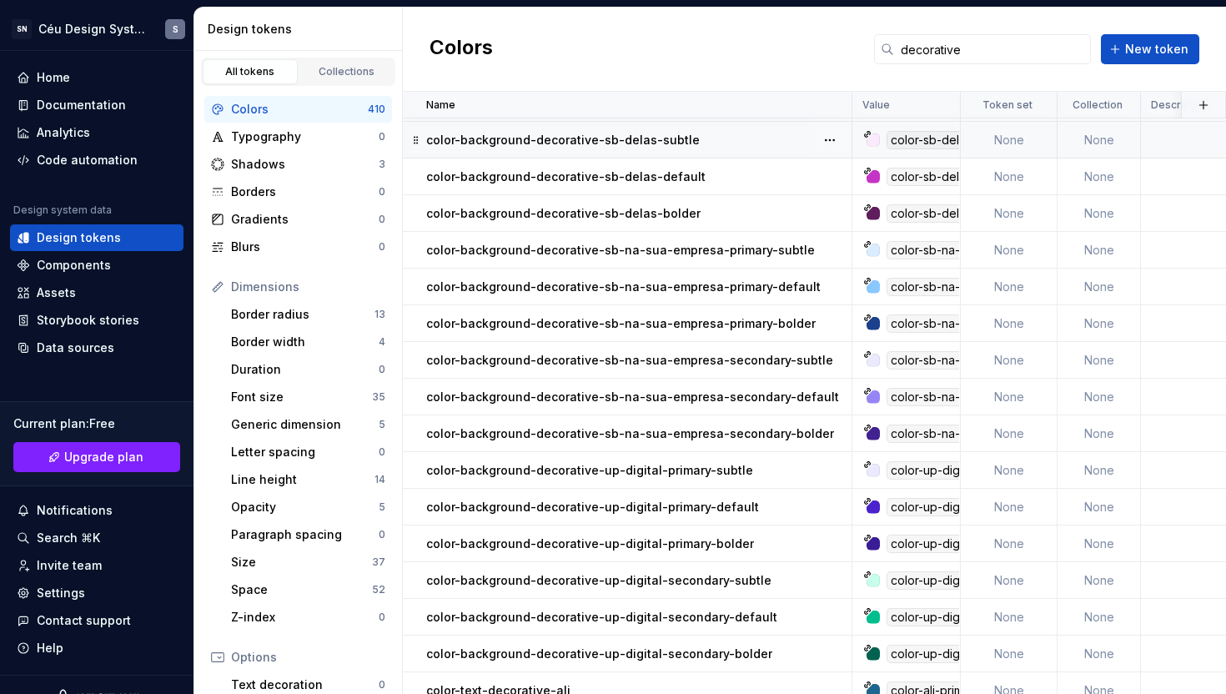
click at [652, 149] on td "color-background-decorative-sb-delas-subtle" at bounding box center [628, 140] width 450 height 37
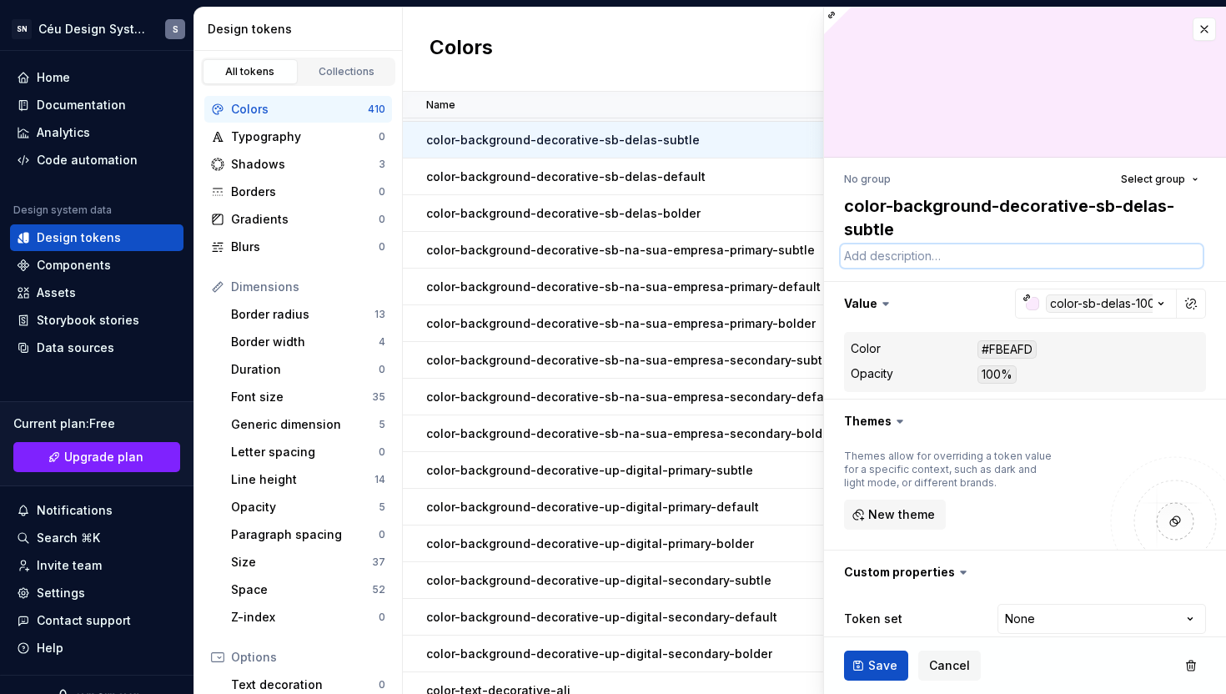
click at [860, 264] on textarea at bounding box center [1022, 255] width 362 height 23
paste textarea "Use como cor de fundo em elementos da interface para reforçar a marca"
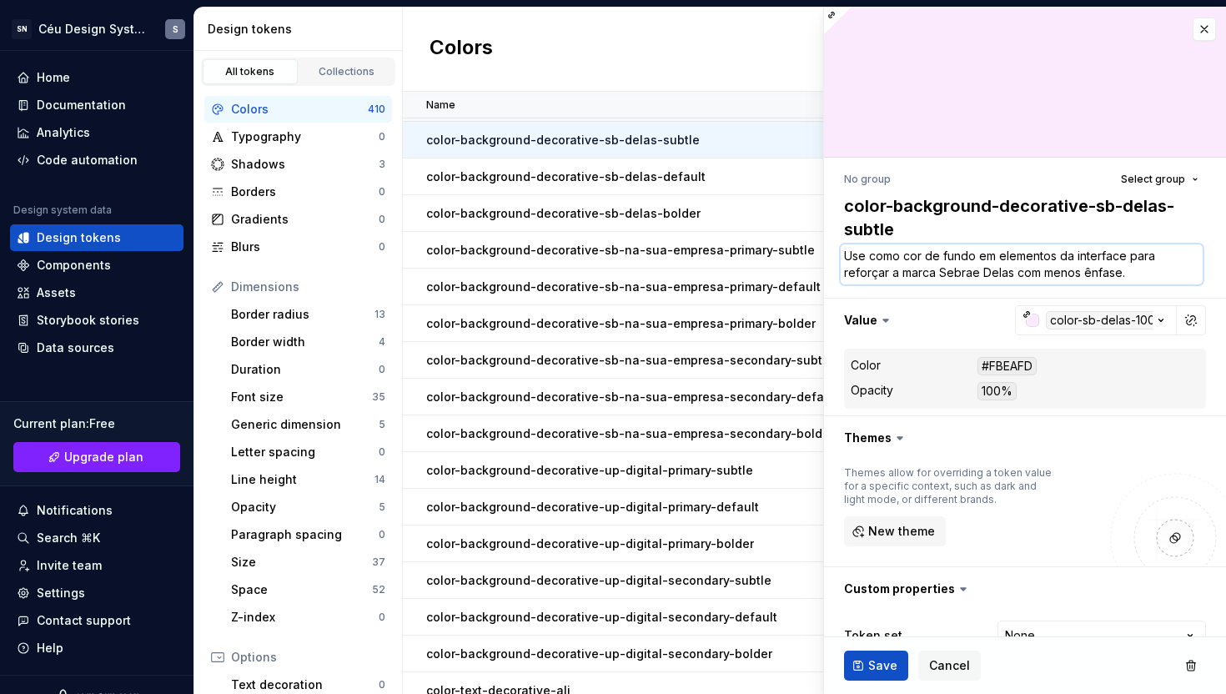
drag, startPoint x: 1013, startPoint y: 274, endPoint x: 845, endPoint y: 259, distance: 168.4
click at [845, 259] on textarea "Use como cor de fundo em elementos da interface para reforçar a marca Sebrae De…" at bounding box center [1022, 264] width 362 height 40
click at [1145, 270] on textarea "Use como cor de fundo em elementos da interface para reforçar a marca Sebrae De…" at bounding box center [1022, 264] width 362 height 40
click at [860, 670] on button "Save" at bounding box center [876, 666] width 64 height 30
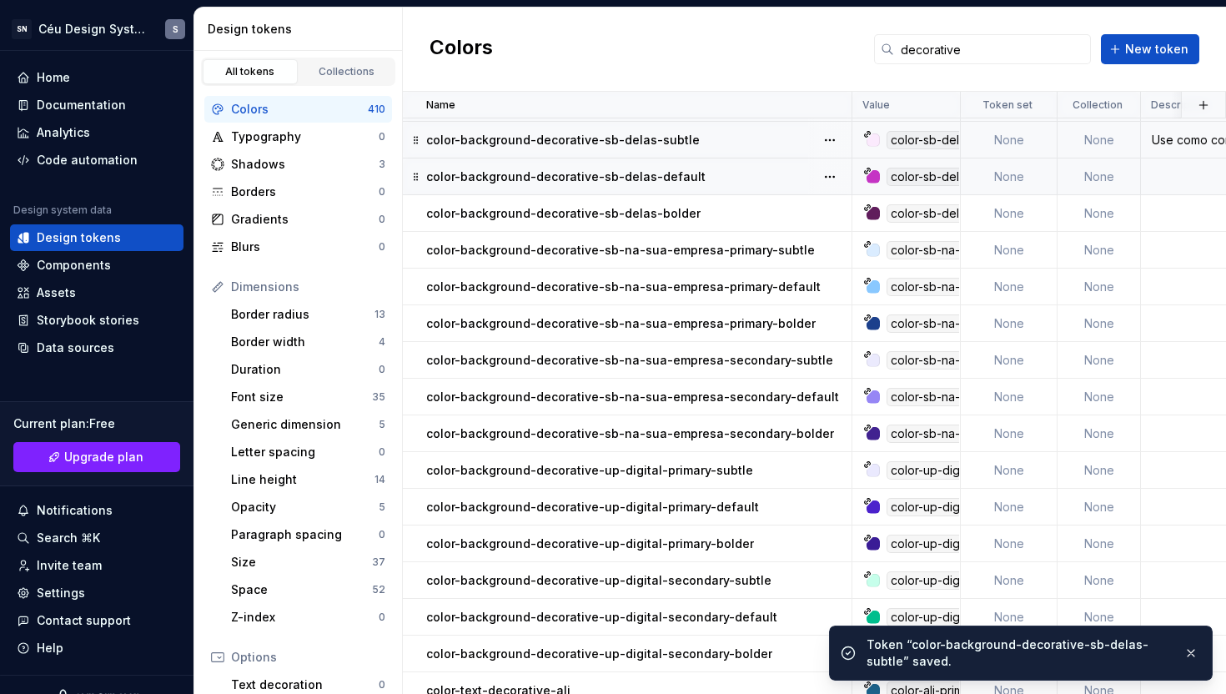
click at [678, 179] on p "color-background-decorative-sb-delas-default" at bounding box center [565, 177] width 279 height 17
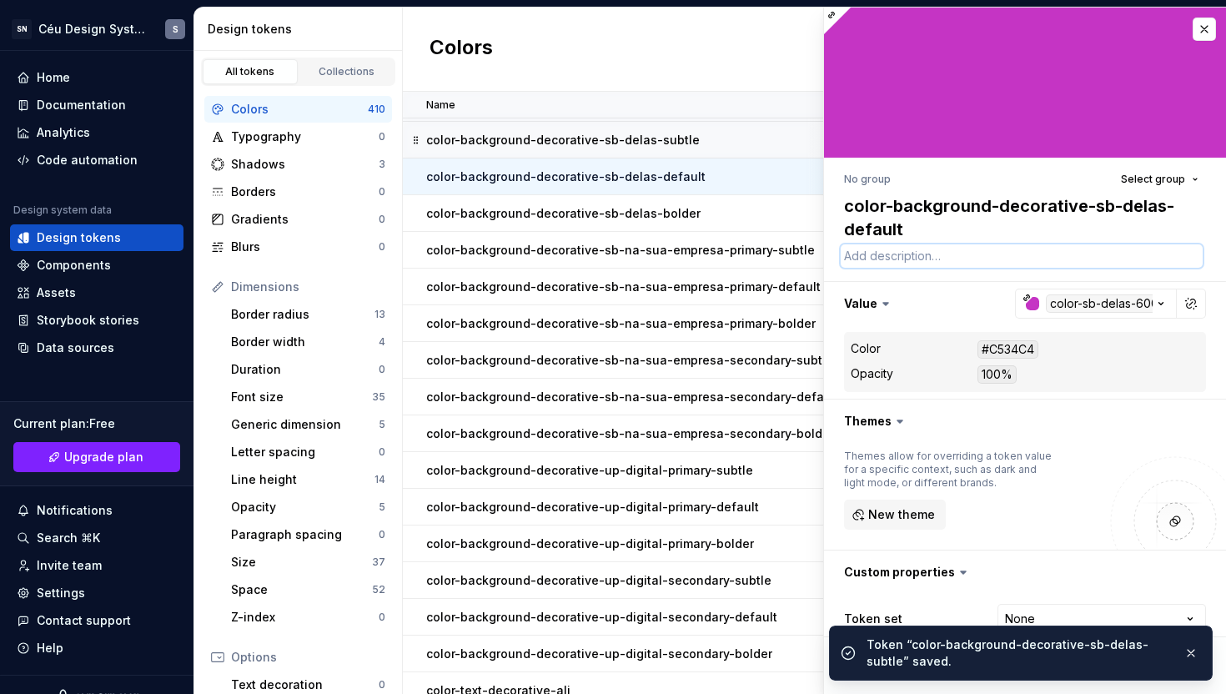
click at [873, 258] on textarea at bounding box center [1022, 255] width 362 height 23
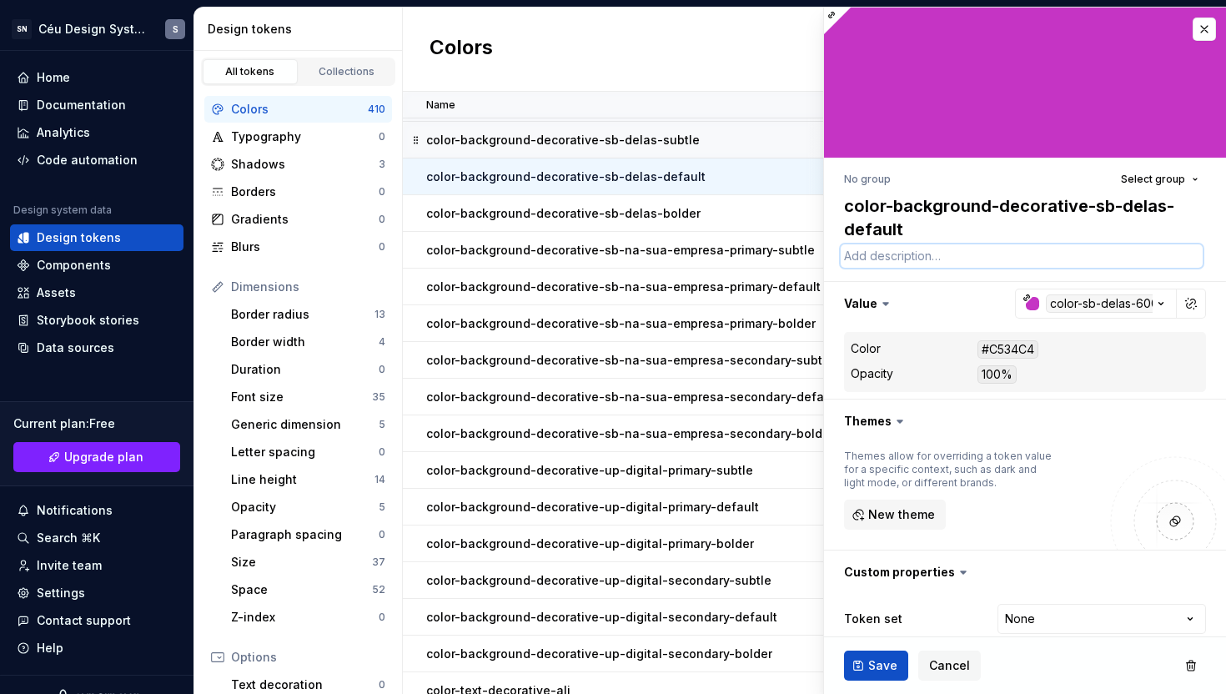
paste textarea "Use como cor de fundo em elementos da interface para reforçar a marca Sebrae De…"
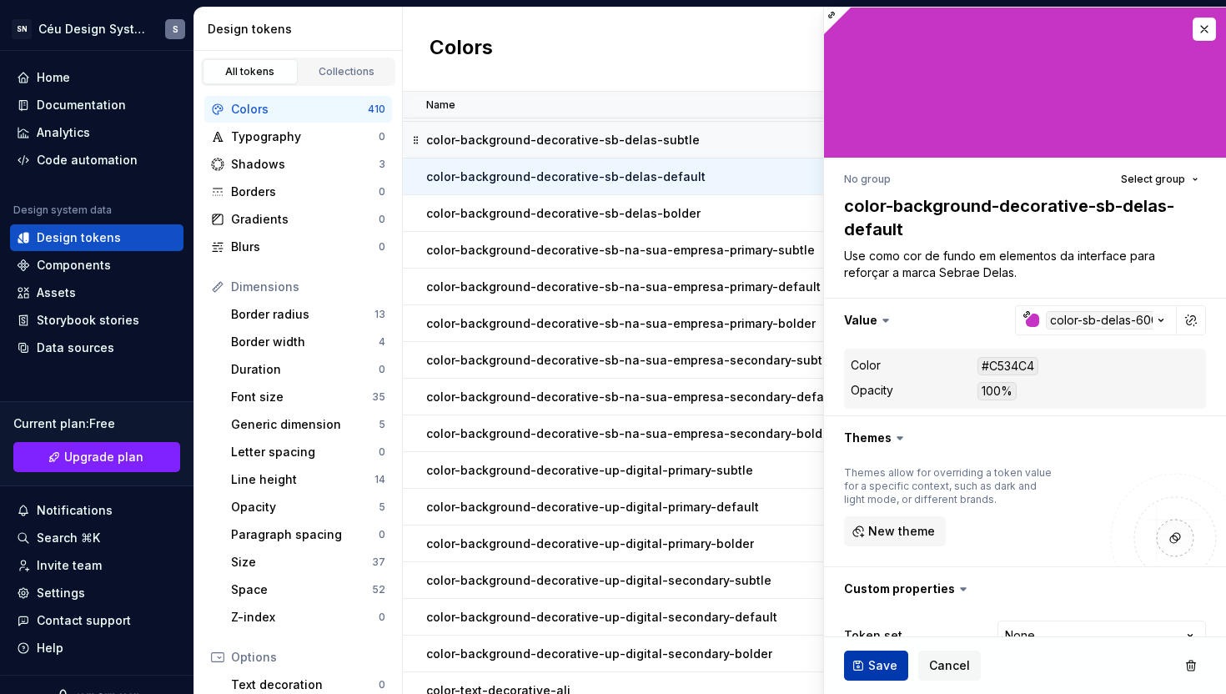
click at [877, 667] on span "Save" at bounding box center [882, 665] width 29 height 17
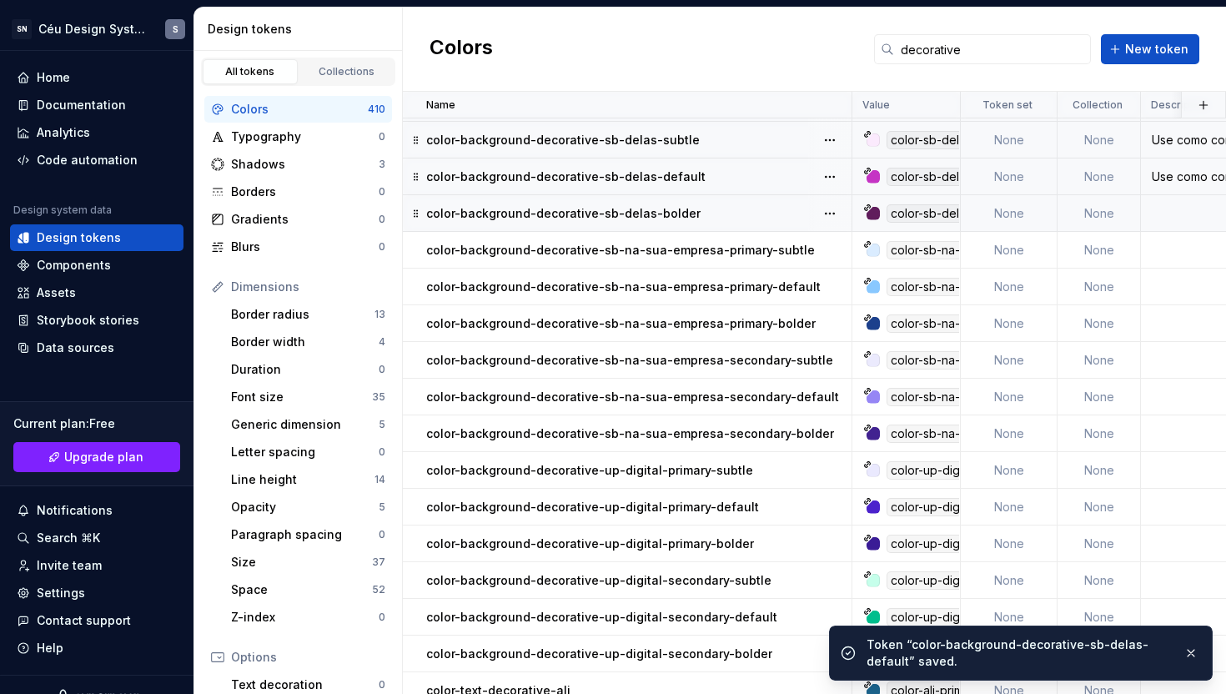
click at [683, 214] on p "color-background-decorative-sb-delas-bolder" at bounding box center [563, 213] width 274 height 17
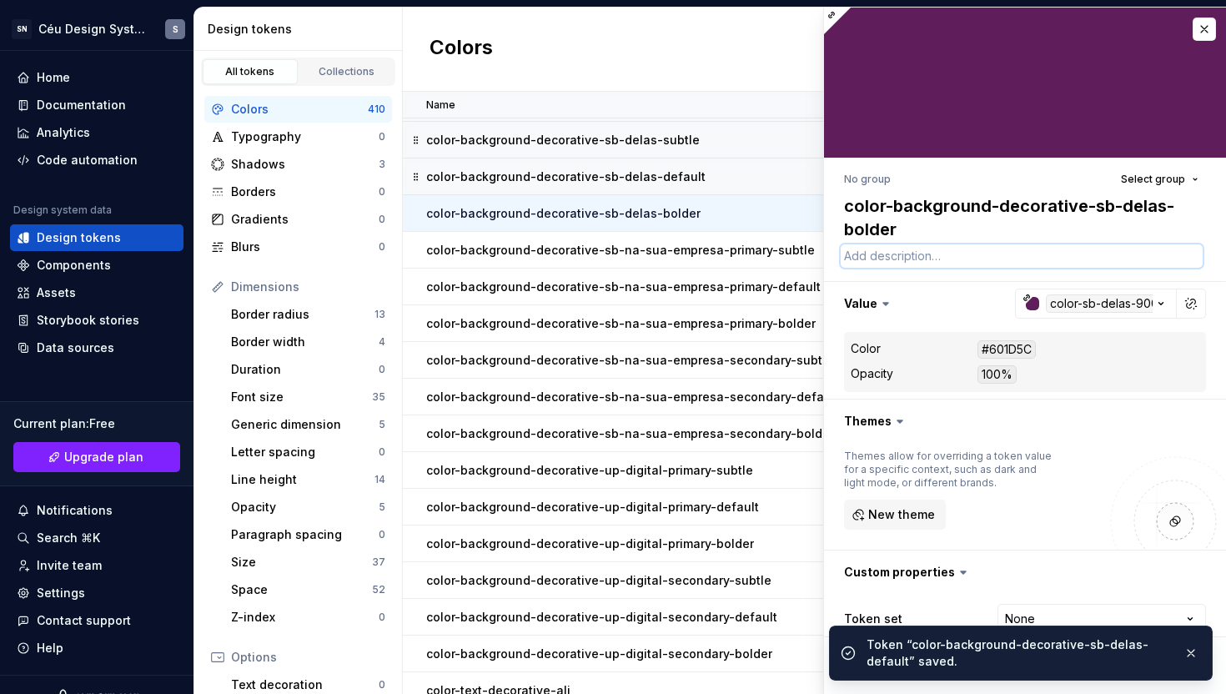
click at [888, 263] on textarea at bounding box center [1022, 255] width 362 height 23
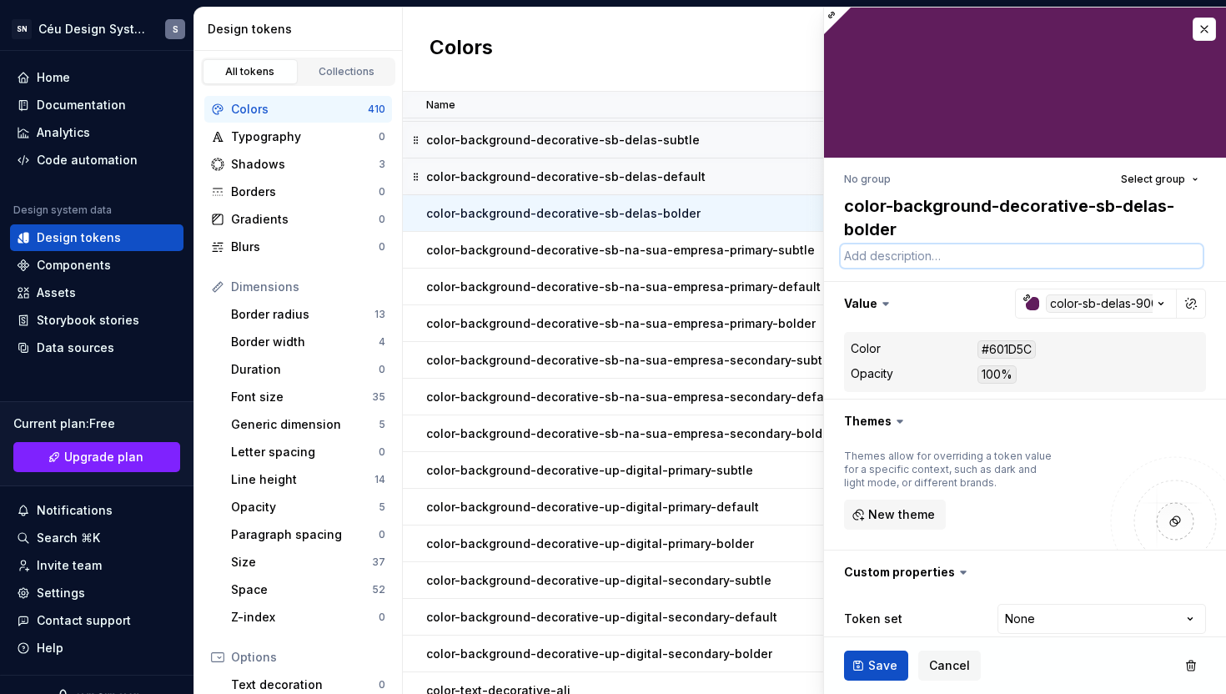
paste textarea "Use como cor de fundo em elementos da interface para reforçar a marca Sebrae De…"
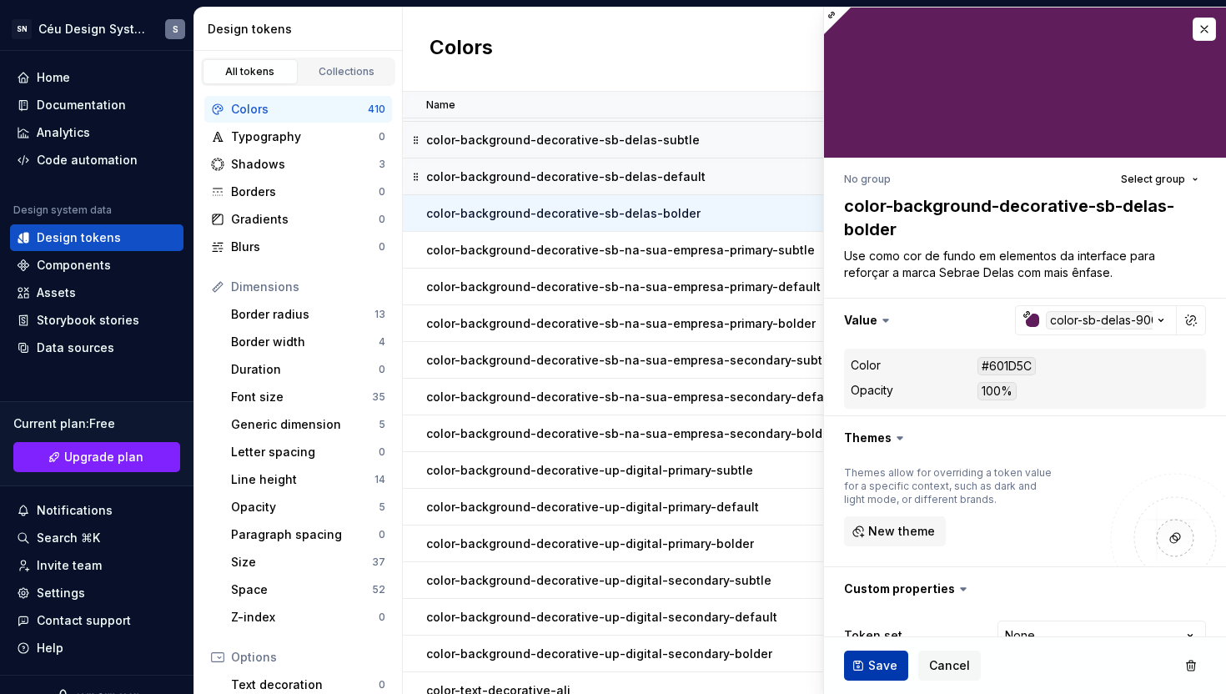
click at [878, 664] on span "Save" at bounding box center [882, 665] width 29 height 17
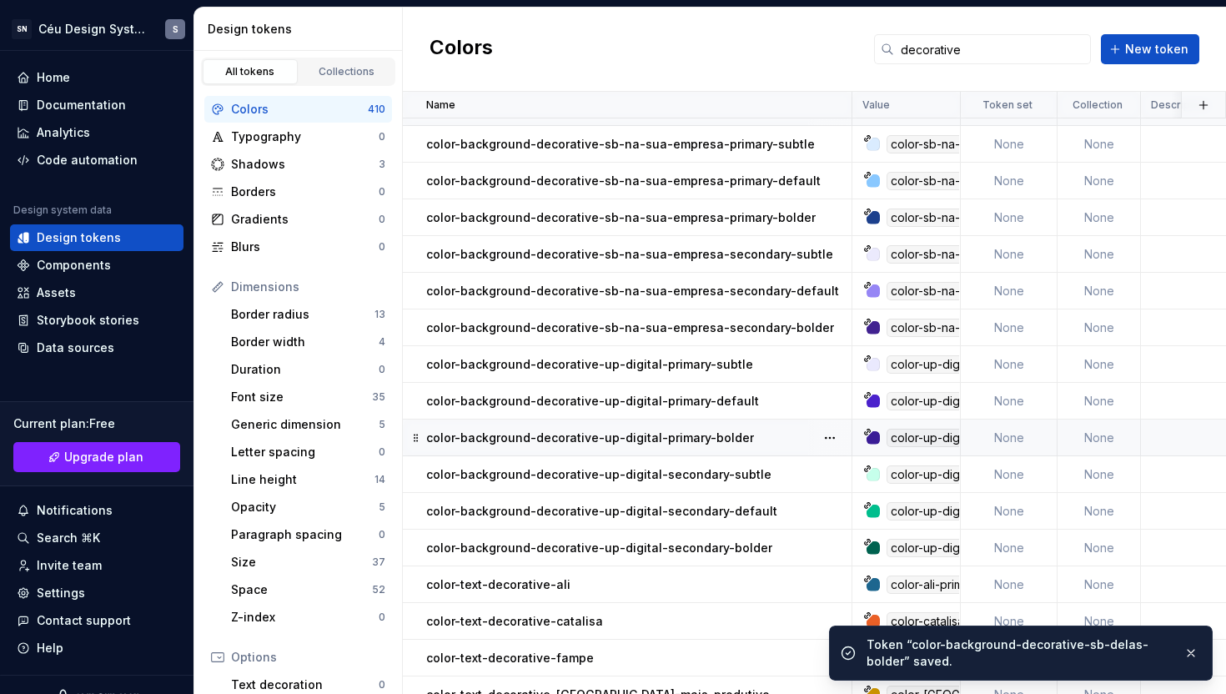
scroll to position [987, 0]
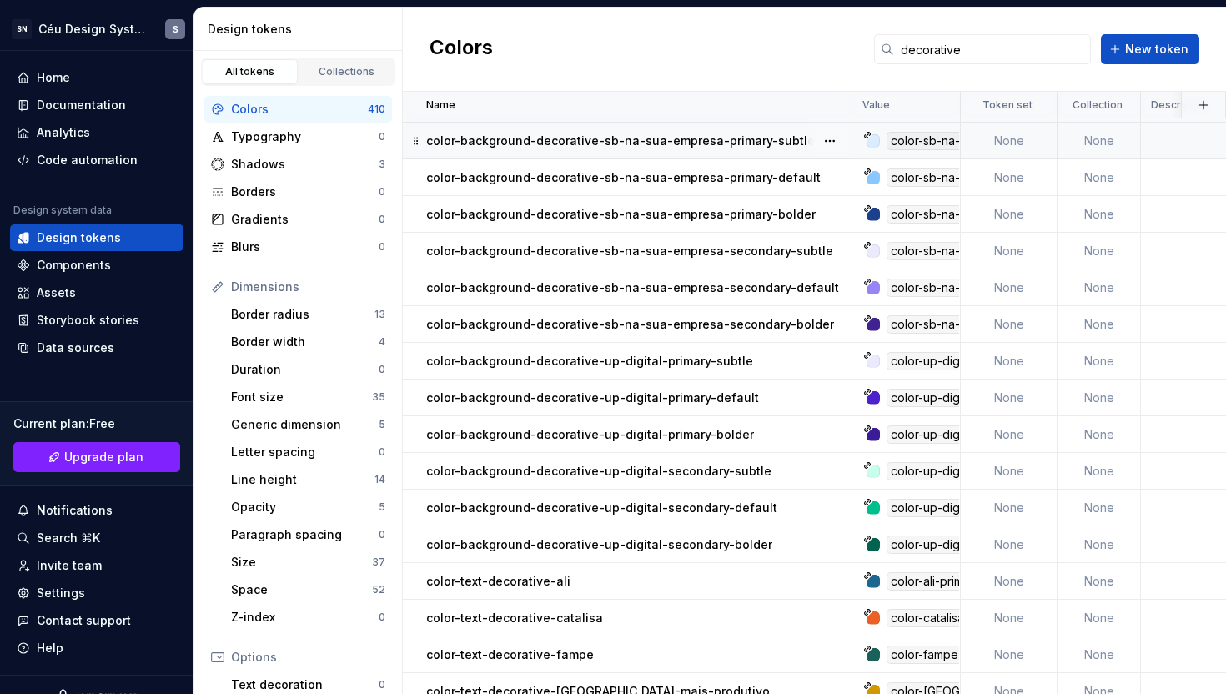
click at [632, 140] on p "color-background-decorative-sb-na-sua-empresa-primary-subtle" at bounding box center [620, 141] width 389 height 17
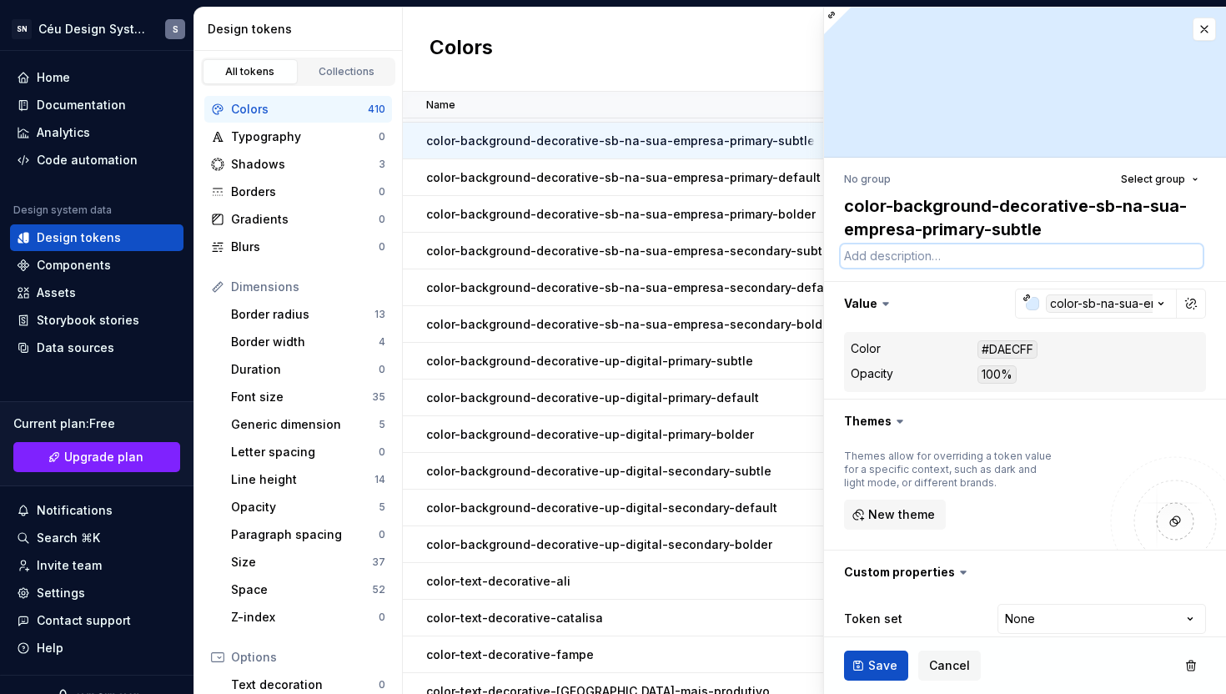
click at [869, 259] on textarea at bounding box center [1022, 255] width 362 height 23
paste textarea "Use como cor de fundo em elementos da interface para reforçar a marca Sebrae De…"
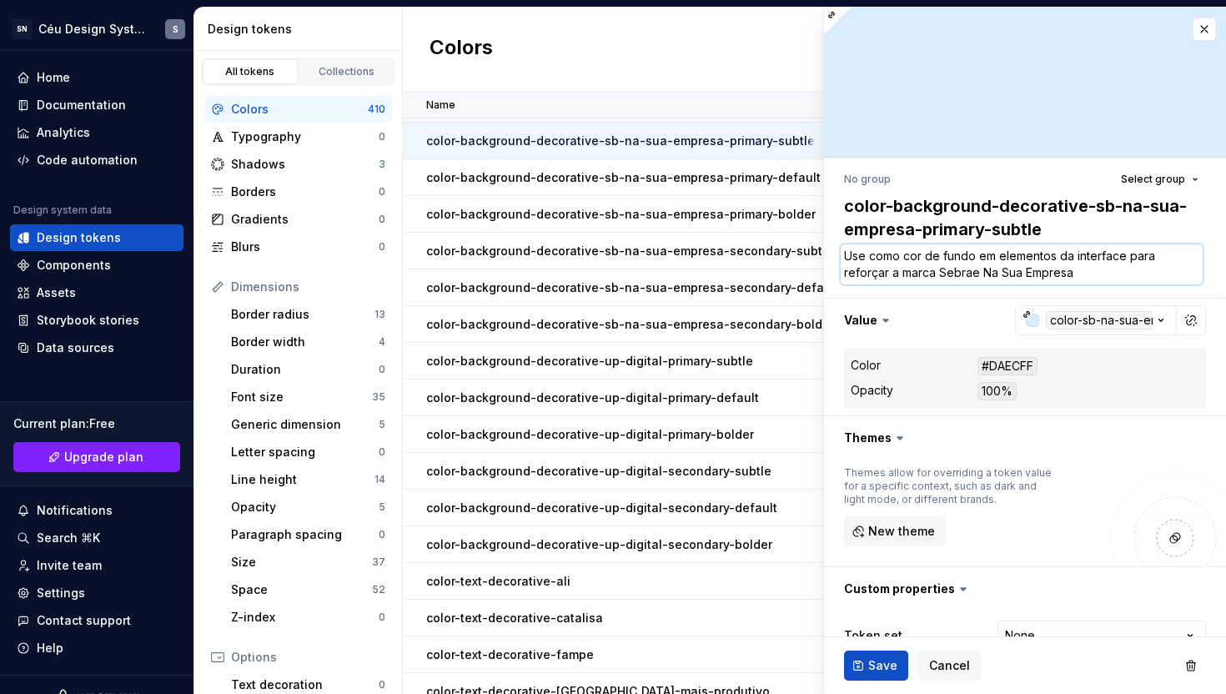
click at [1035, 272] on textarea "Use como cor de fundo em elementos da interface para reforçar a marca Sebrae Na…" at bounding box center [1022, 264] width 362 height 40
click at [1109, 274] on textarea "Use como cor de fundo em elementos da interface para reforçar a marca Sebrae Na…" at bounding box center [1022, 264] width 362 height 40
click at [862, 667] on button "Save" at bounding box center [876, 666] width 64 height 30
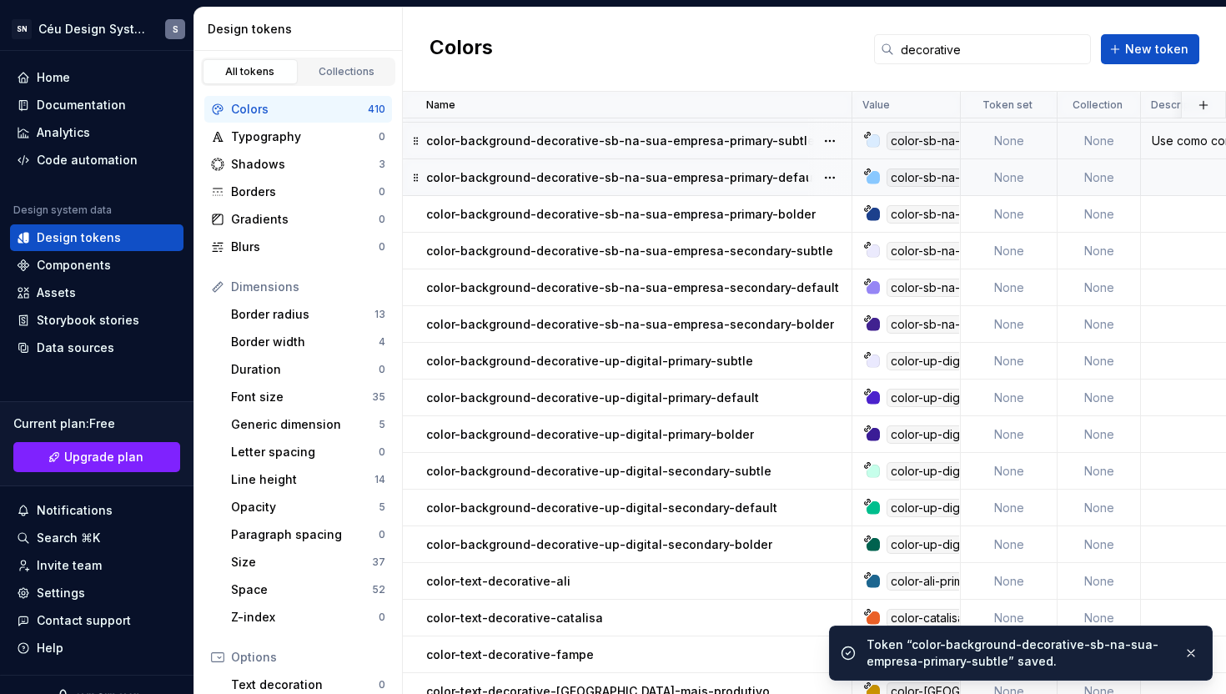
click at [724, 184] on p "color-background-decorative-sb-na-sua-empresa-primary-default" at bounding box center [623, 177] width 395 height 17
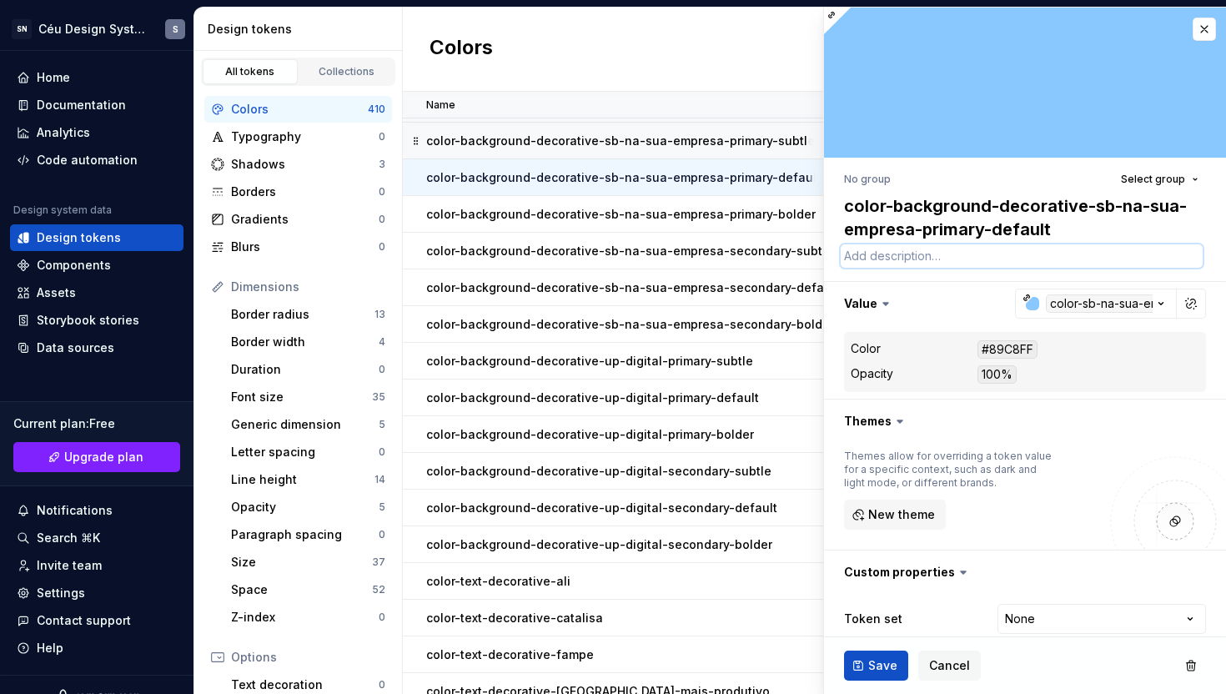
click at [866, 260] on textarea at bounding box center [1022, 255] width 362 height 23
paste textarea "Use como cor de fundo em elementos da interface para reforçar a marca Sebrae Na…"
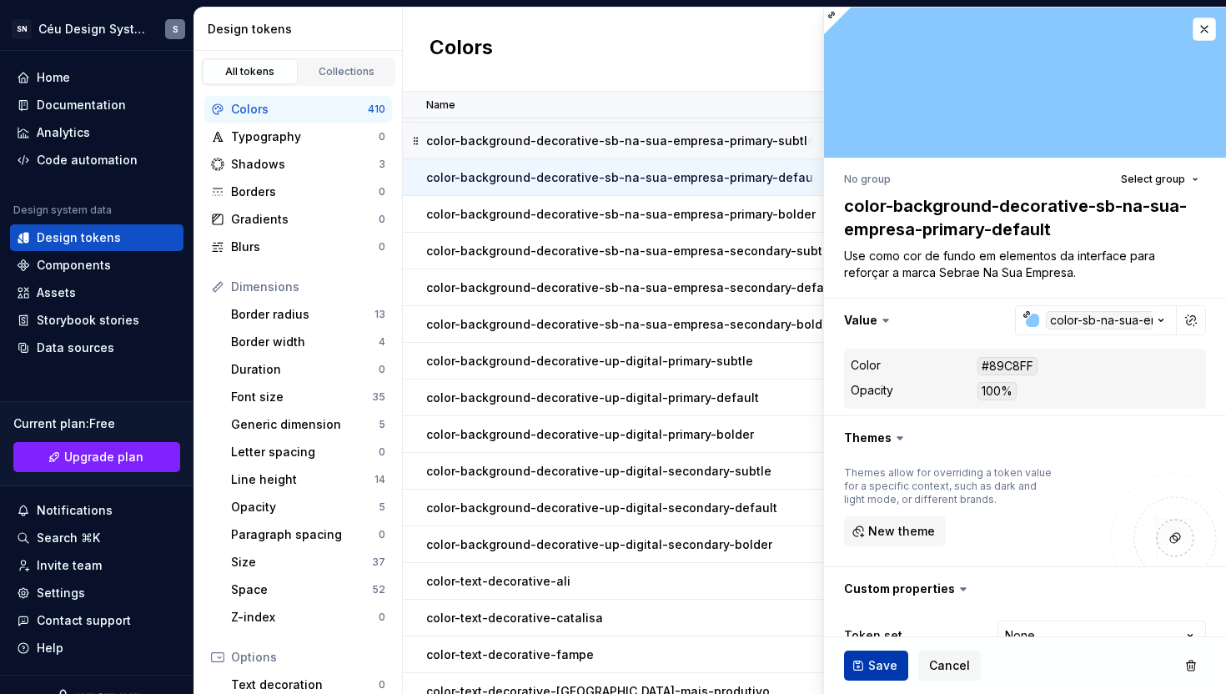
click at [881, 665] on span "Save" at bounding box center [882, 665] width 29 height 17
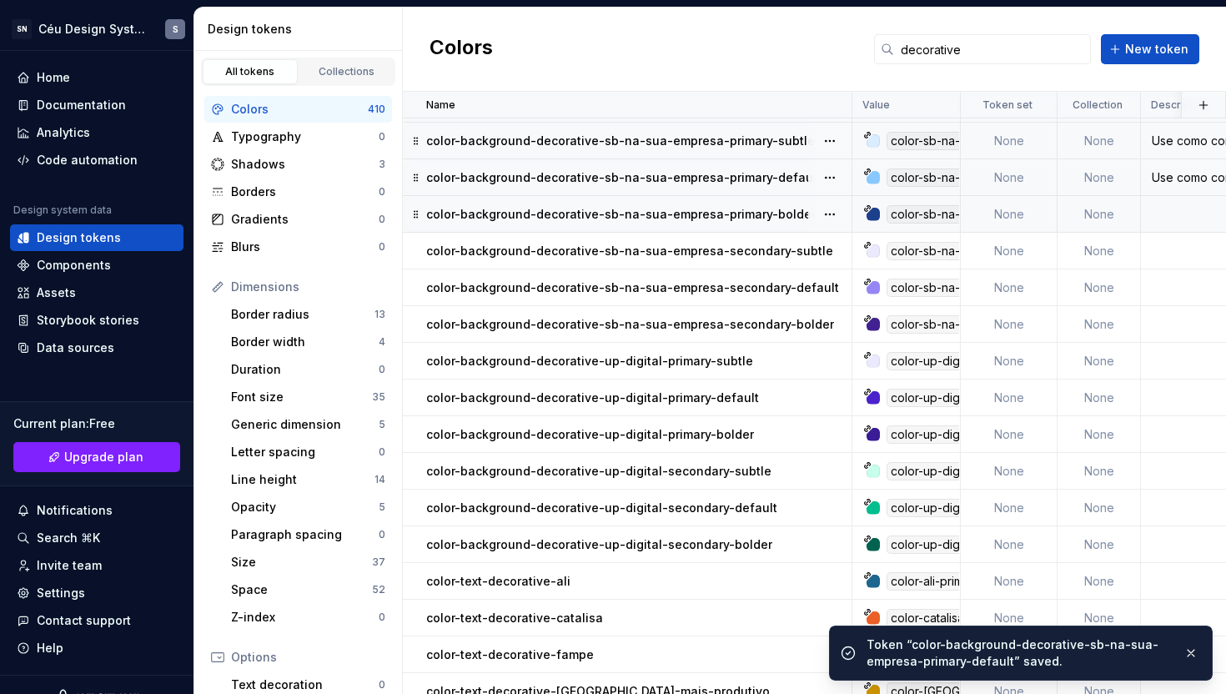
click at [696, 220] on p "color-background-decorative-sb-na-sua-empresa-primary-bolder" at bounding box center [621, 214] width 390 height 17
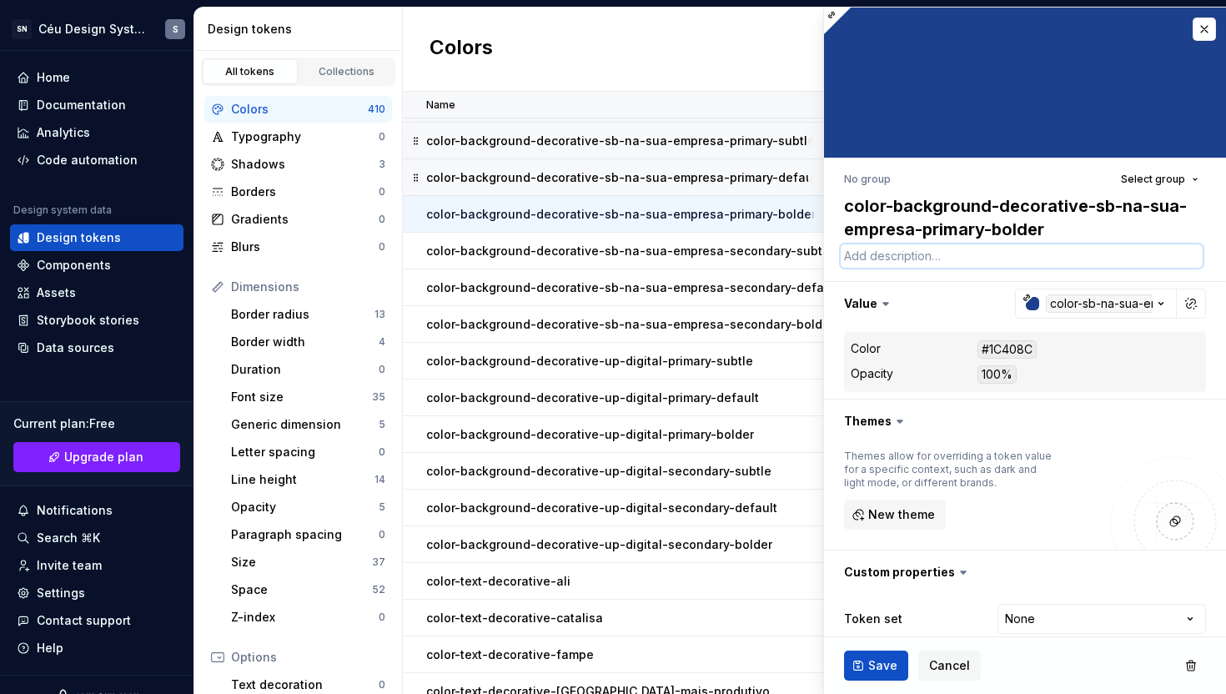
click at [857, 264] on textarea at bounding box center [1022, 255] width 362 height 23
paste textarea "Use como cor de fundo em elementos da interface para reforçar a marca Sebrae Na…"
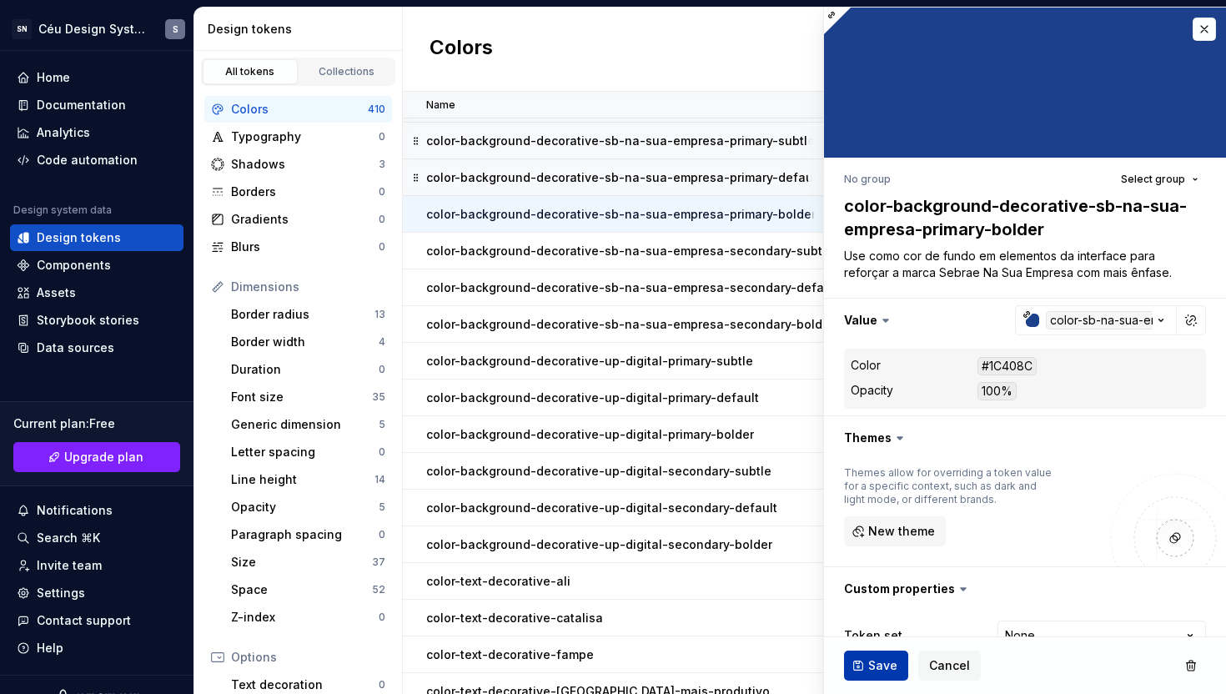
click at [858, 661] on button "Save" at bounding box center [876, 666] width 64 height 30
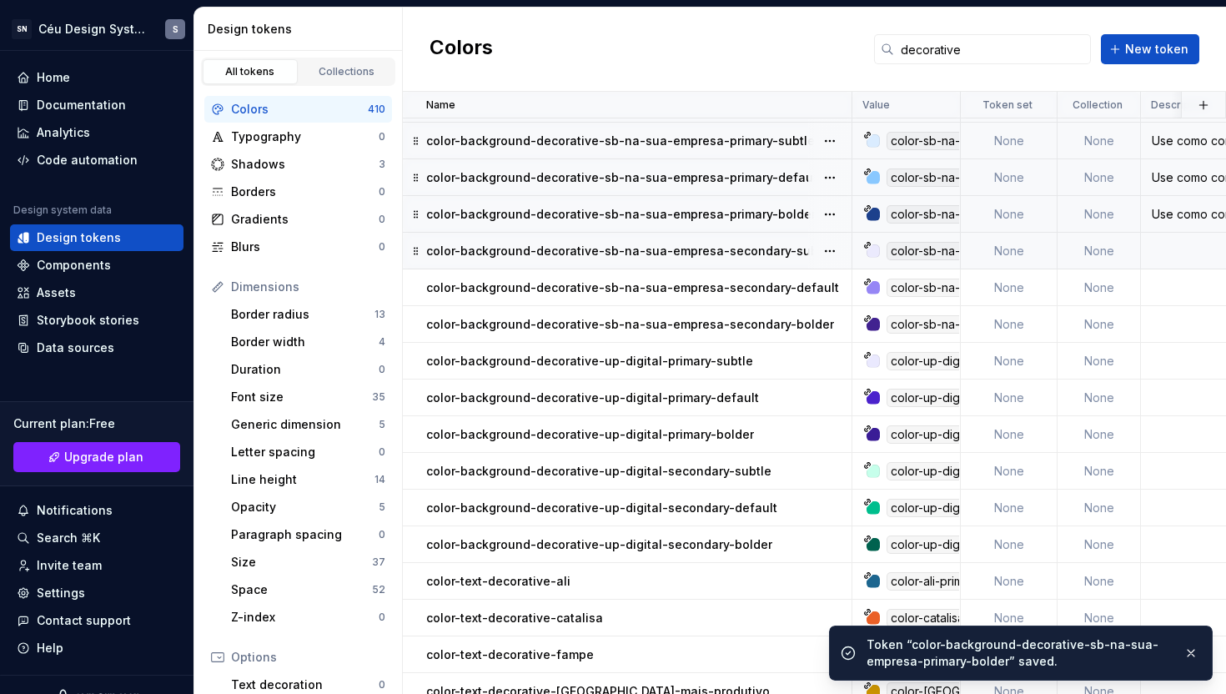
click at [720, 255] on p "color-background-decorative-sb-na-sua-empresa-secondary-subtle" at bounding box center [629, 251] width 407 height 17
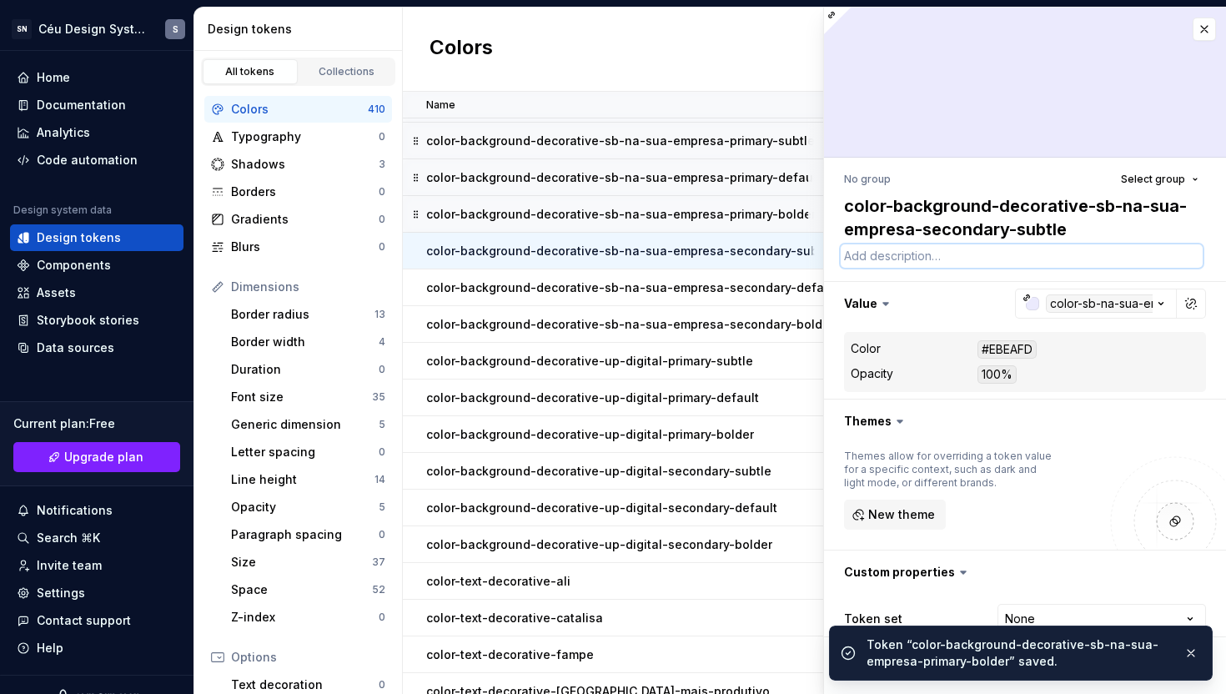
click at [878, 254] on textarea at bounding box center [1022, 255] width 362 height 23
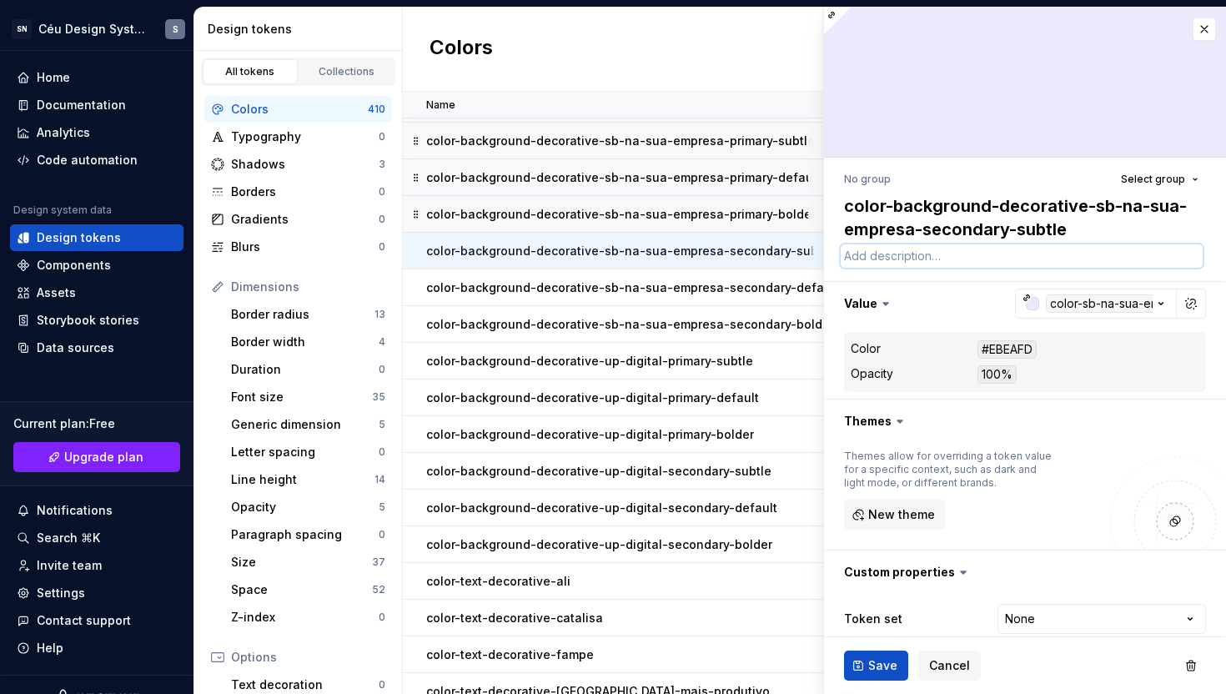
paste textarea "Use como cor de fundo em elementos da interface para reforçar a marca Sebrae Na…"
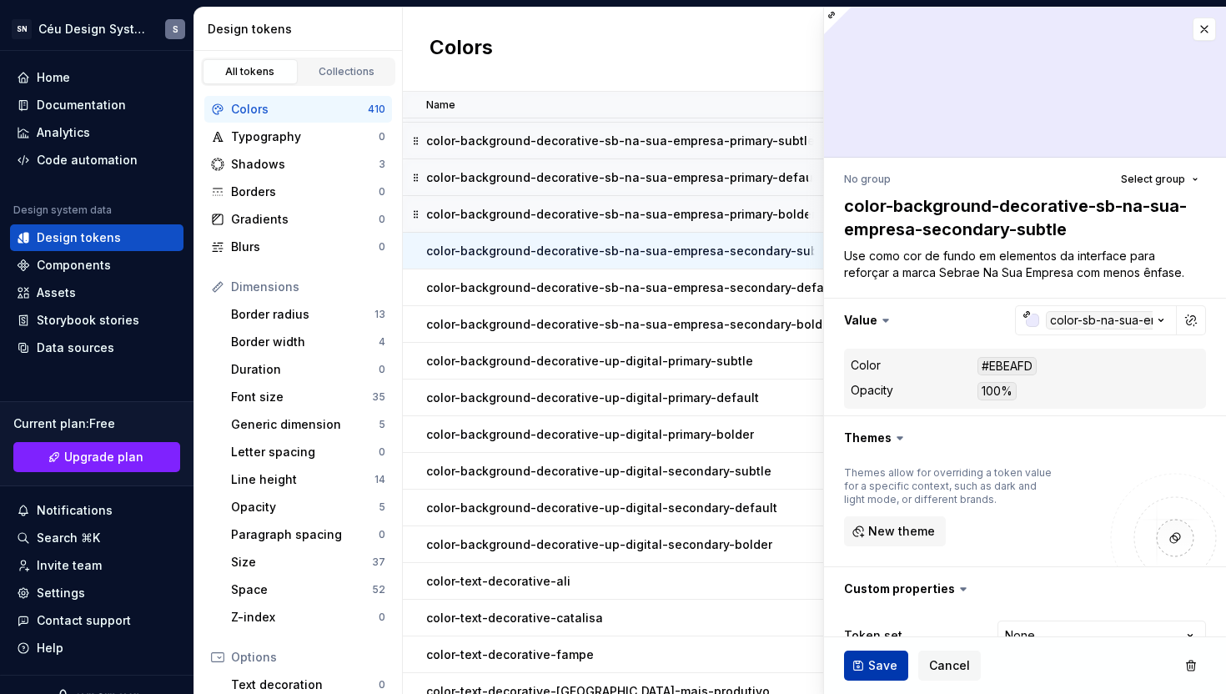
click at [867, 665] on button "Save" at bounding box center [876, 666] width 64 height 30
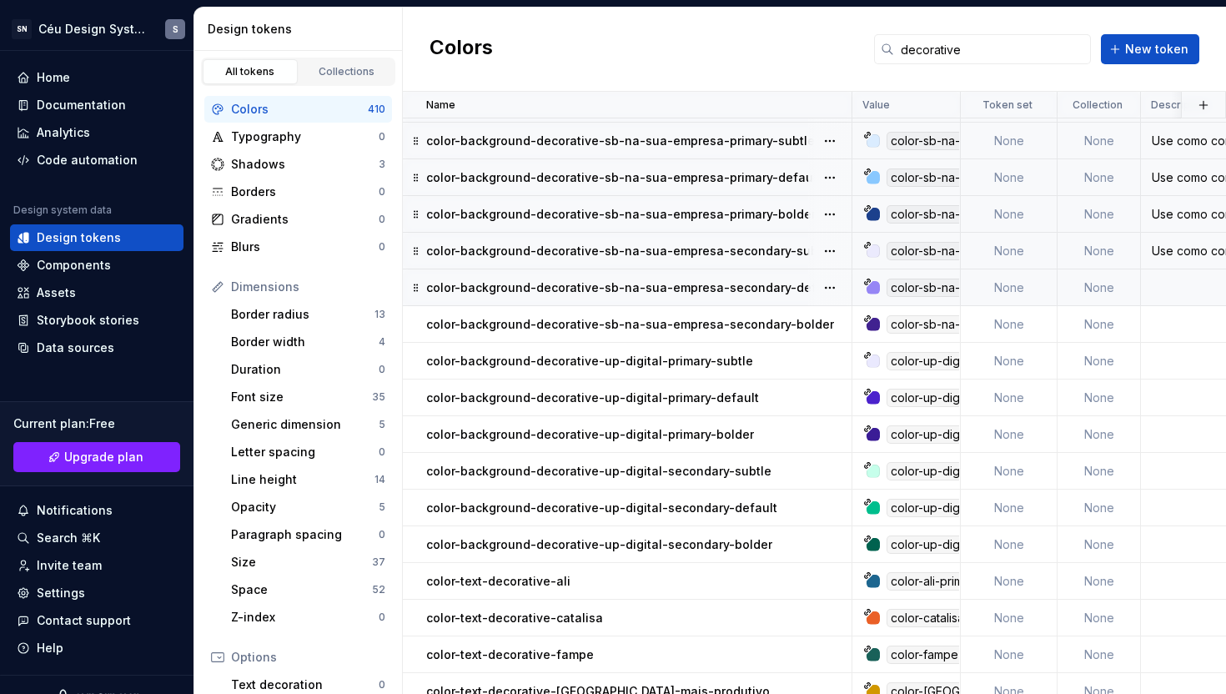
click at [723, 290] on p "color-background-decorative-sb-na-sua-empresa-secondary-default" at bounding box center [632, 287] width 413 height 17
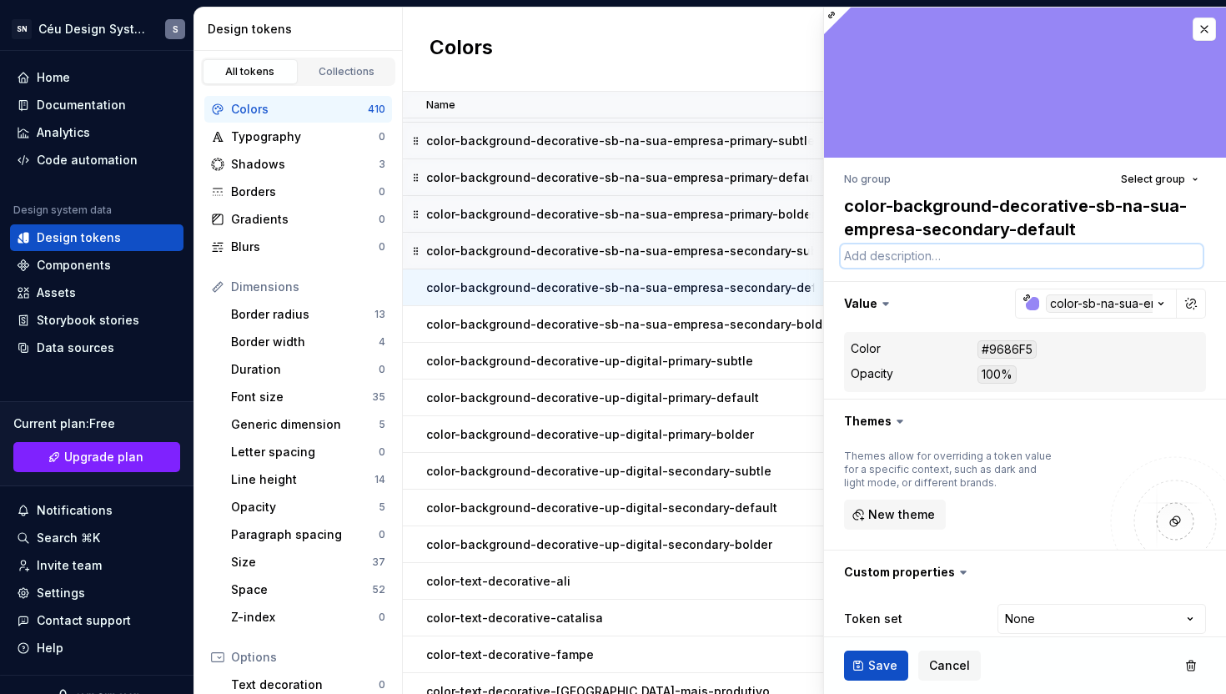
click at [861, 258] on textarea at bounding box center [1022, 255] width 362 height 23
paste textarea "Use como cor de fundo em elementos da interface para reforçar a marca Sebrae Na…"
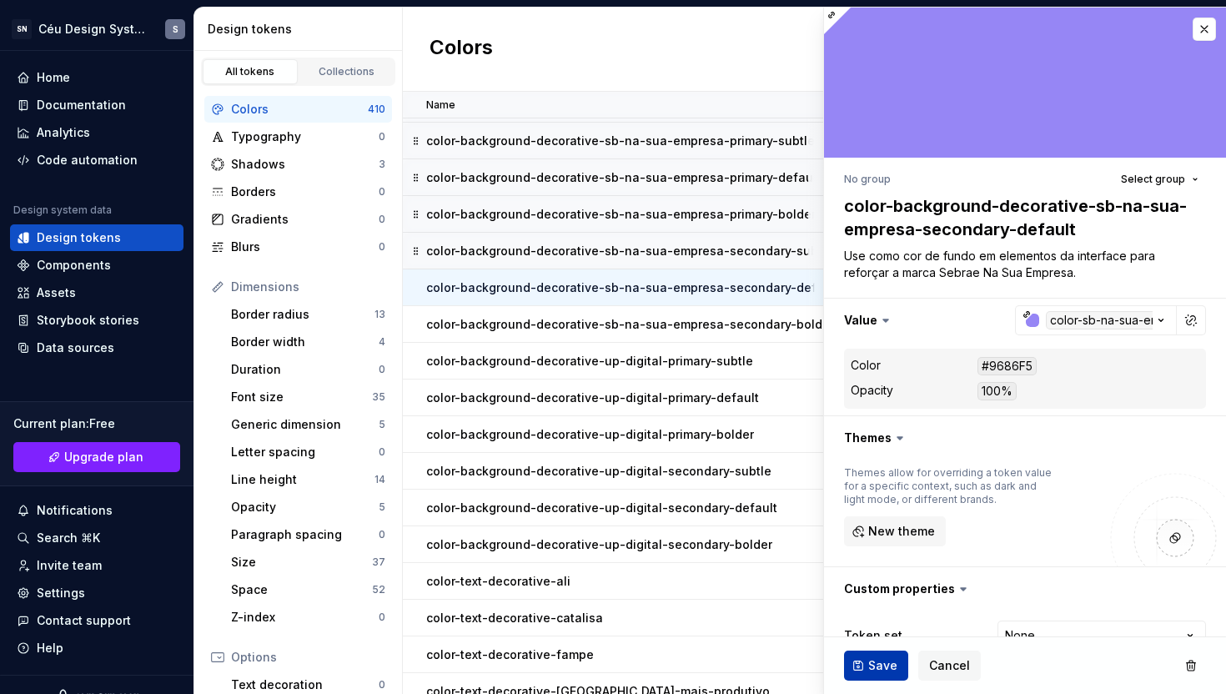
click at [868, 667] on span "Save" at bounding box center [882, 665] width 29 height 17
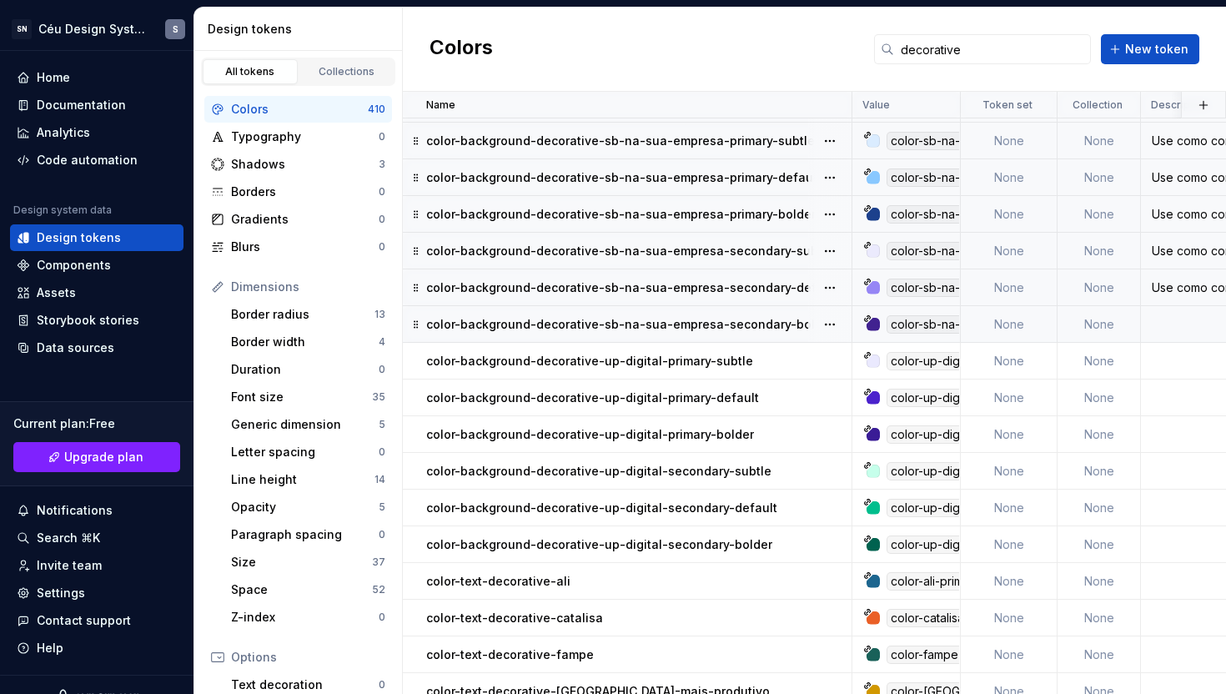
click at [713, 319] on p "color-background-decorative-sb-na-sua-empresa-secondary-bolder" at bounding box center [630, 324] width 408 height 17
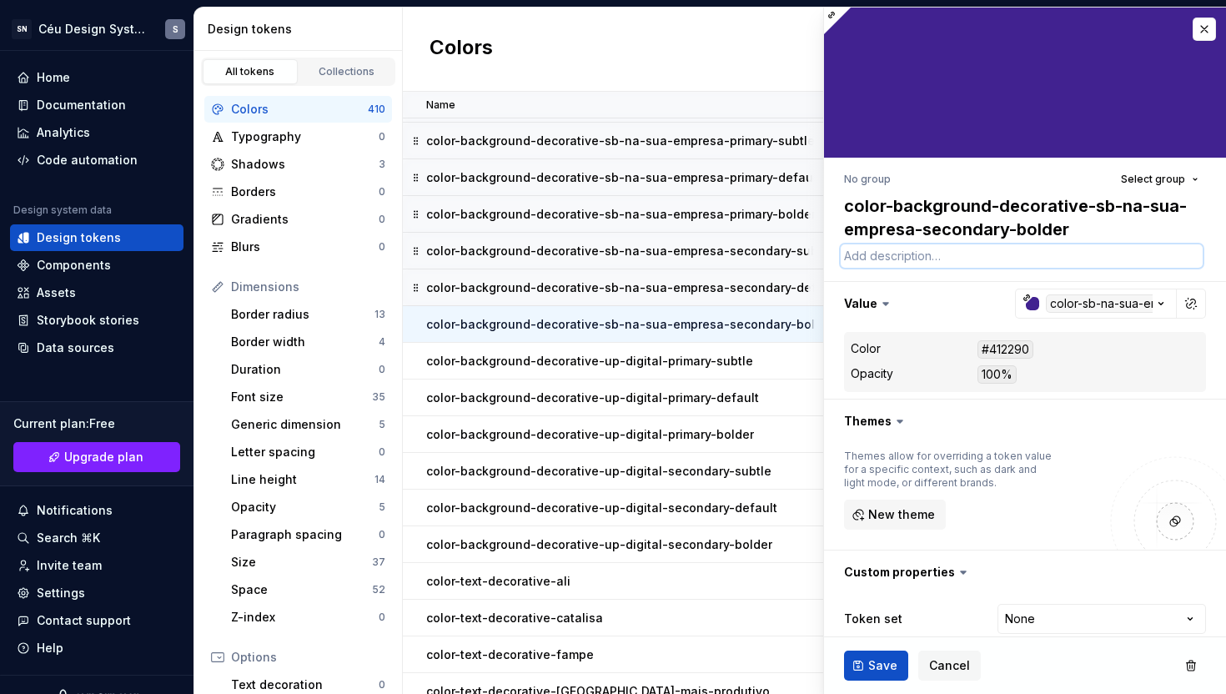
click at [853, 264] on textarea at bounding box center [1022, 255] width 362 height 23
paste textarea "Use como cor de fundo em elementos da interface para reforçar a marca Sebrae Na…"
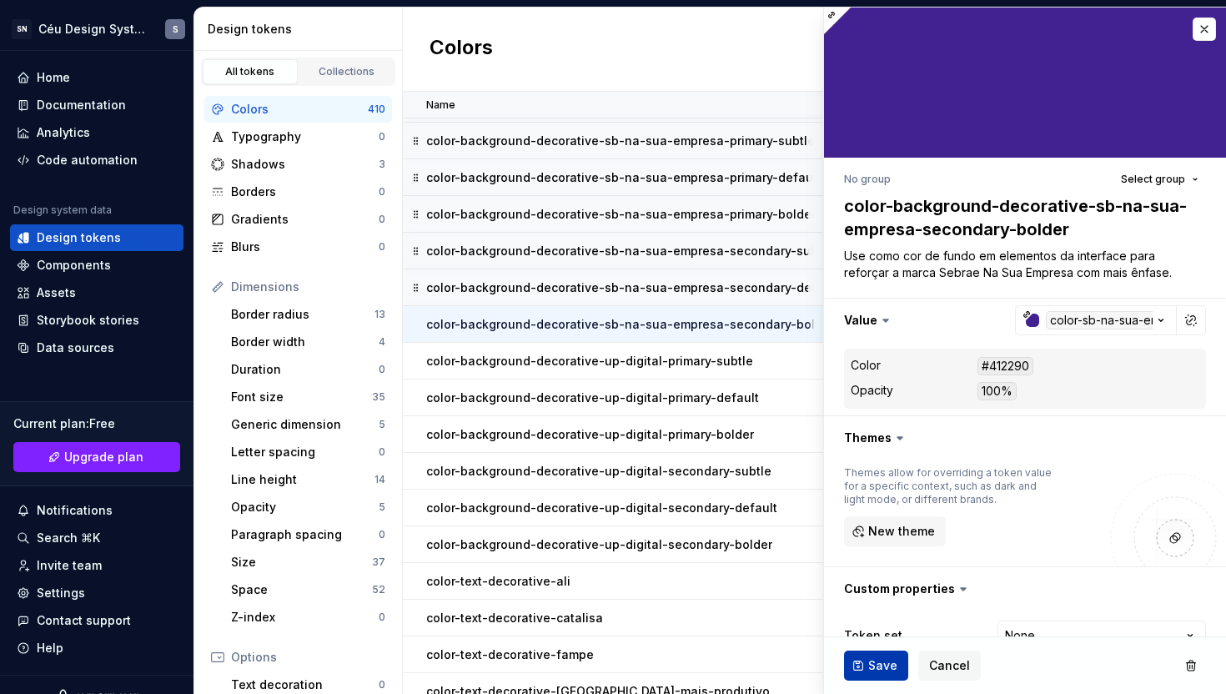
click at [864, 662] on button "Save" at bounding box center [876, 666] width 64 height 30
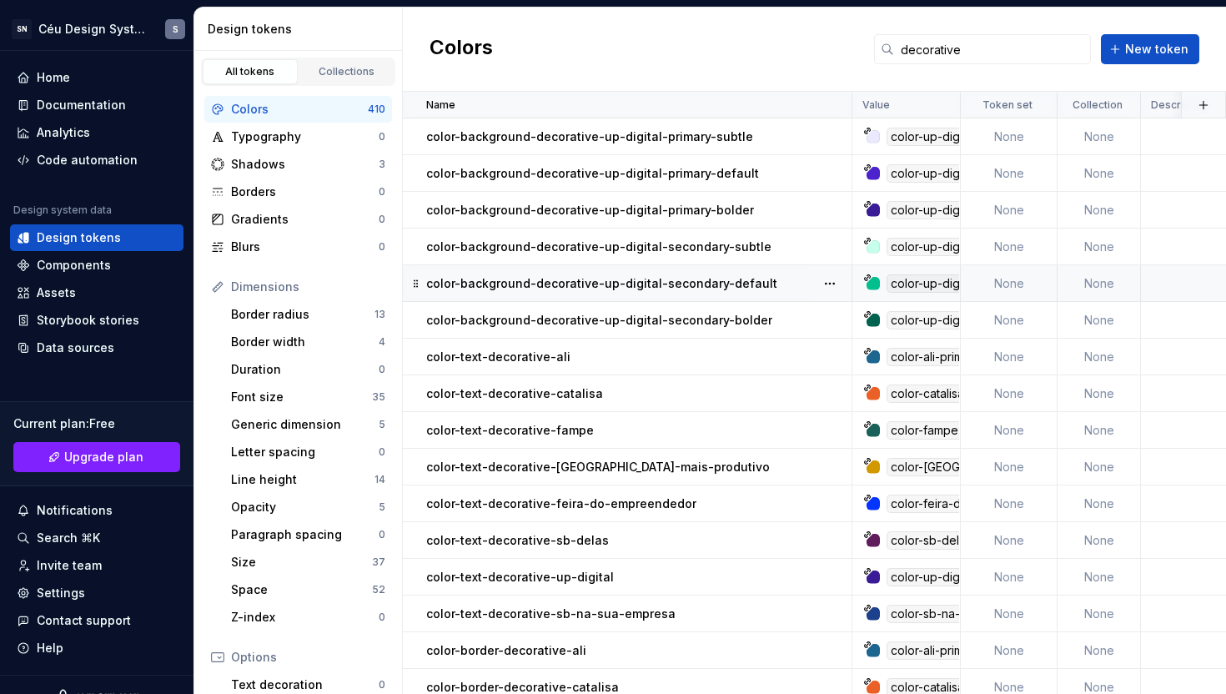
scroll to position [1208, 0]
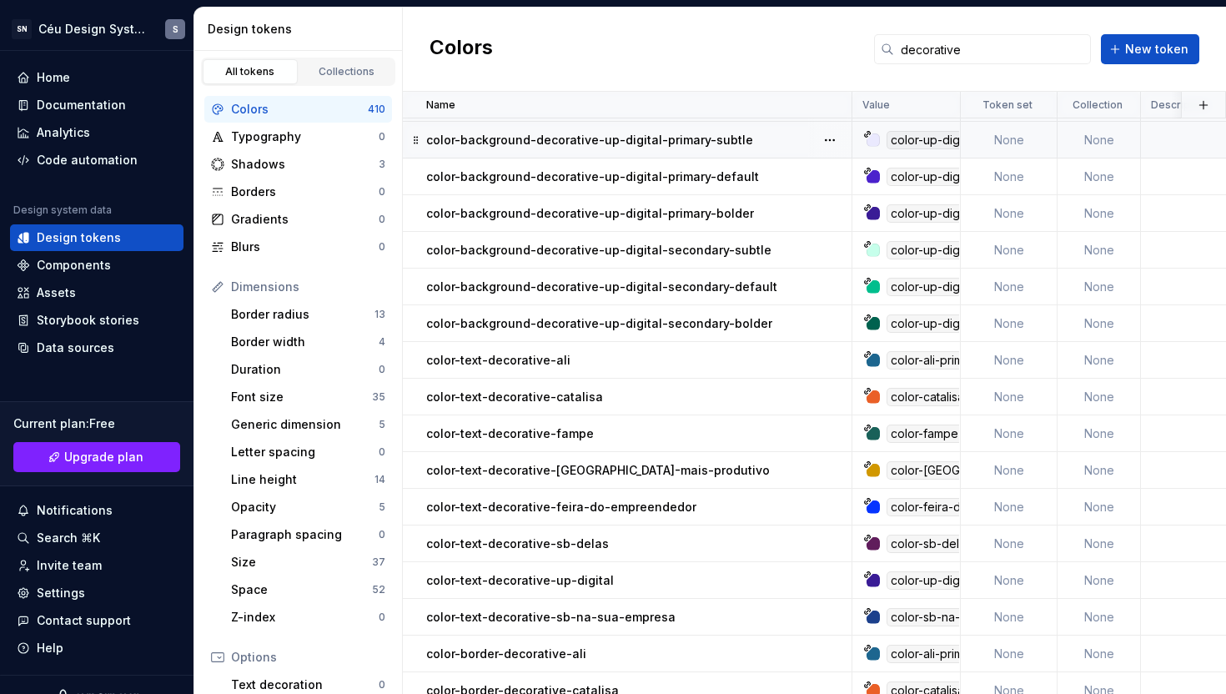
click at [653, 145] on p "color-background-decorative-up-digital-primary-subtle" at bounding box center [589, 140] width 327 height 17
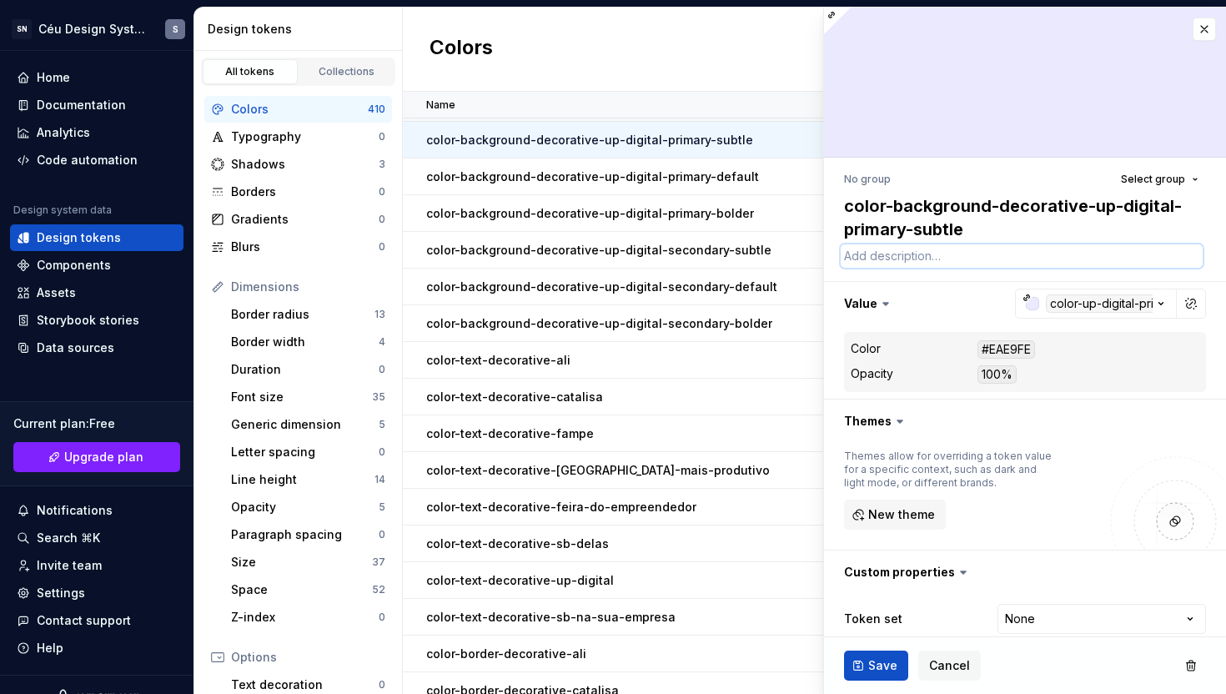
click at [899, 260] on textarea at bounding box center [1022, 255] width 362 height 23
paste textarea "Use como cor de fundo em elementos da interface para reforçar a marca Sebrae Na…"
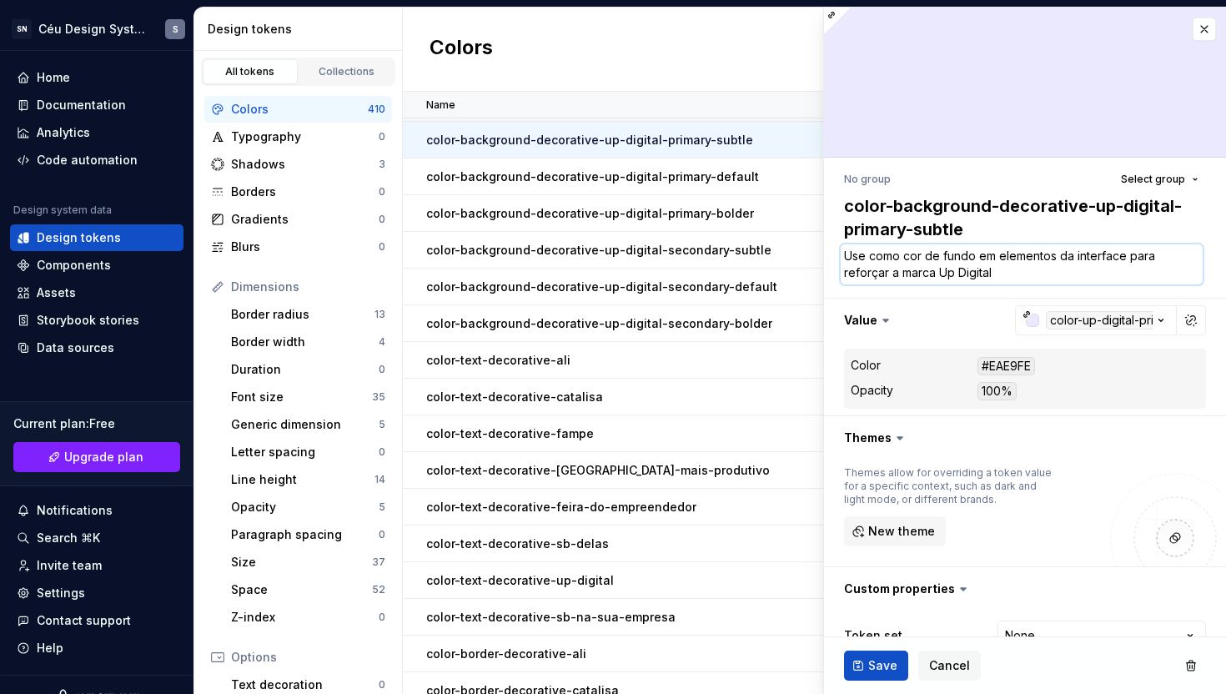
click at [957, 268] on textarea "Use como cor de fundo em elementos da interface para reforçar a marca Up Digital" at bounding box center [1022, 264] width 362 height 40
click at [1007, 279] on textarea "Use como cor de fundo em elementos da interface para reforçar a marca Up Digital" at bounding box center [1022, 264] width 362 height 40
click at [880, 666] on span "Save" at bounding box center [882, 665] width 29 height 17
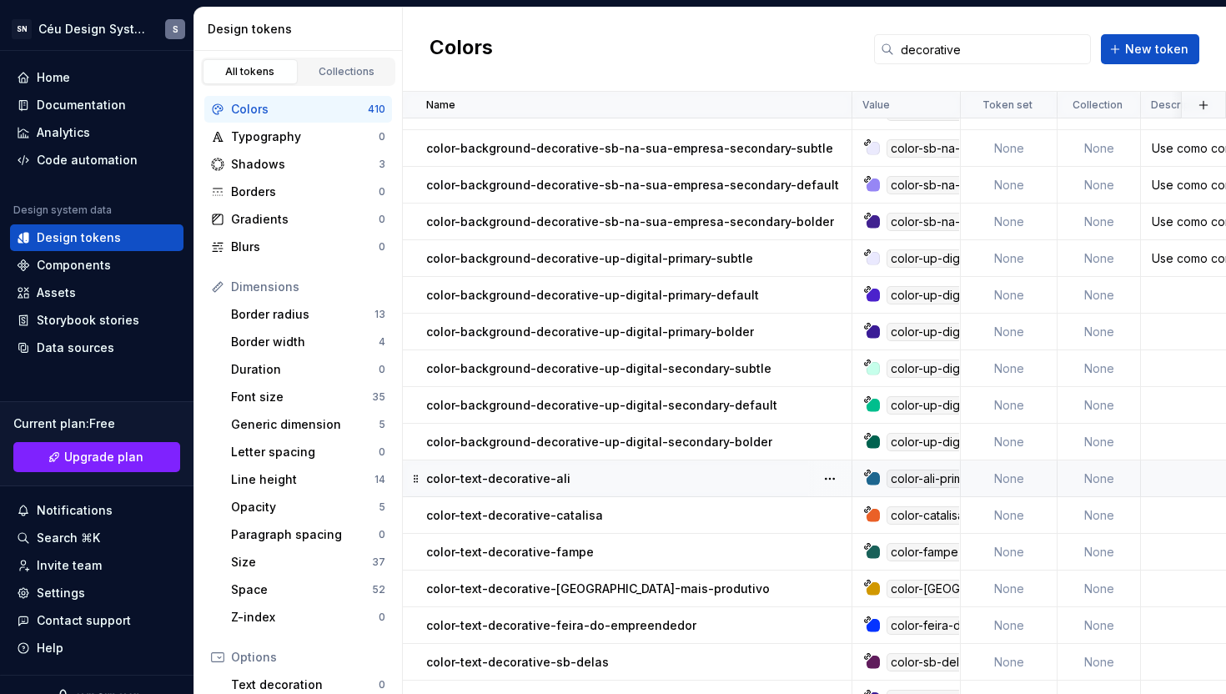
scroll to position [1077, 0]
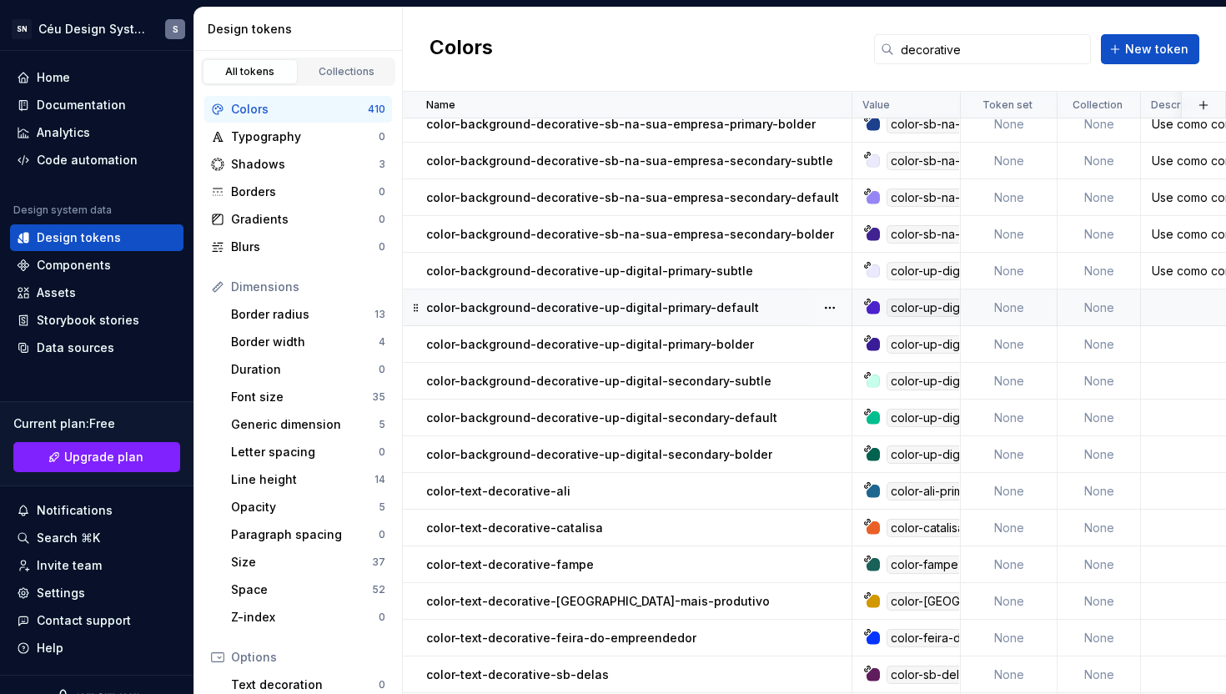
click at [639, 310] on p "color-background-decorative-up-digital-primary-default" at bounding box center [592, 308] width 333 height 17
click at [641, 314] on p "color-background-decorative-up-digital-primary-default" at bounding box center [592, 308] width 333 height 17
click at [632, 314] on p "color-background-decorative-up-digital-primary-default" at bounding box center [592, 308] width 333 height 17
click at [681, 310] on p "color-background-decorative-up-digital-primary-default" at bounding box center [592, 308] width 333 height 17
click at [627, 305] on p "color-background-decorative-up-digital-primary-default" at bounding box center [592, 308] width 333 height 17
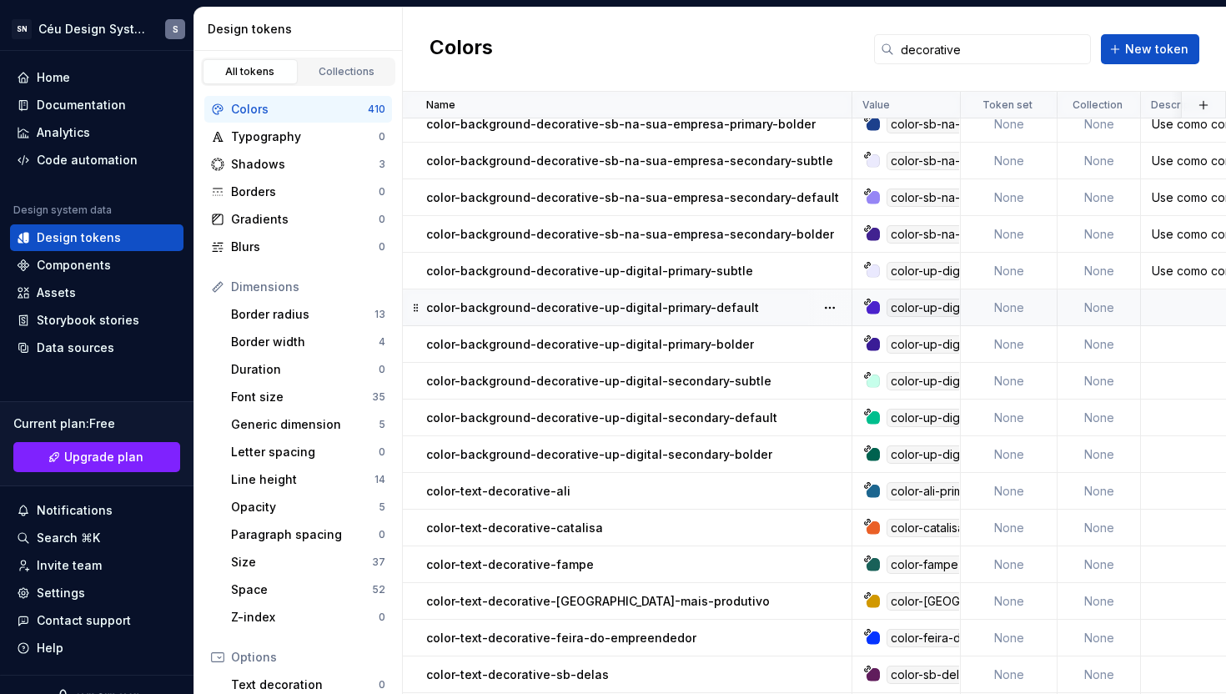
click at [627, 305] on p "color-background-decorative-up-digital-primary-default" at bounding box center [592, 308] width 333 height 17
click at [629, 307] on p "color-background-decorative-up-digital-primary-default" at bounding box center [592, 308] width 333 height 17
click at [551, 305] on p "color-background-decorative-up-digital-primary-default" at bounding box center [592, 308] width 333 height 17
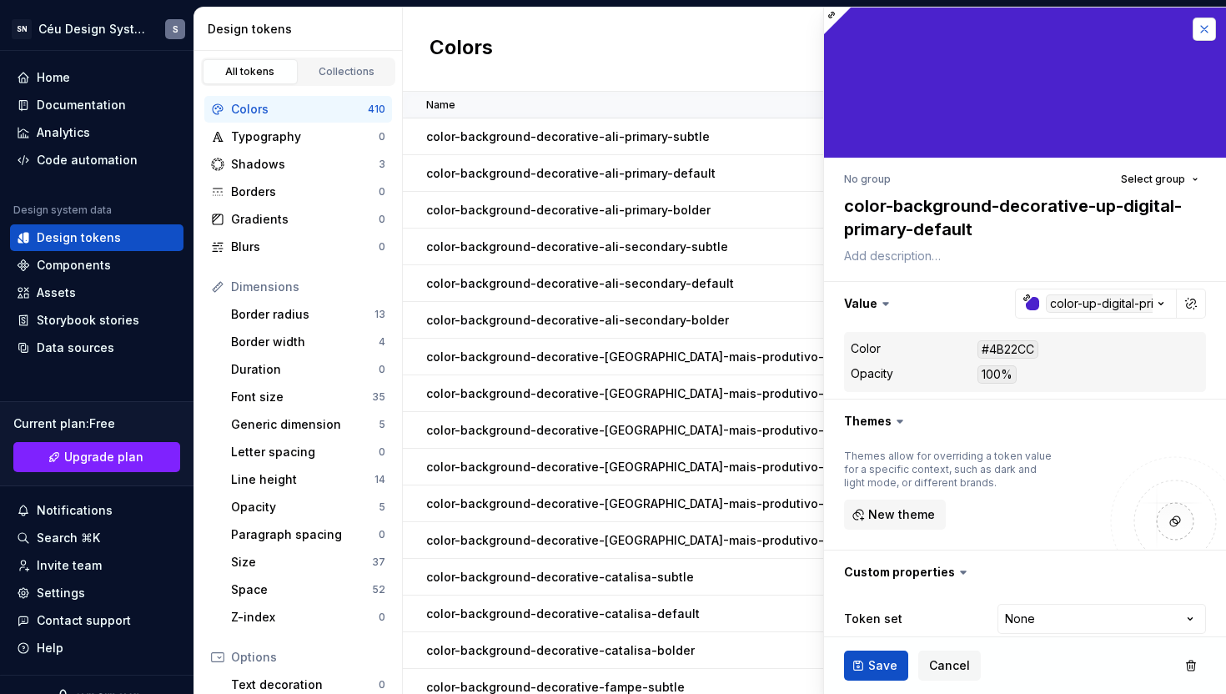
click at [1208, 30] on button "button" at bounding box center [1204, 29] width 23 height 23
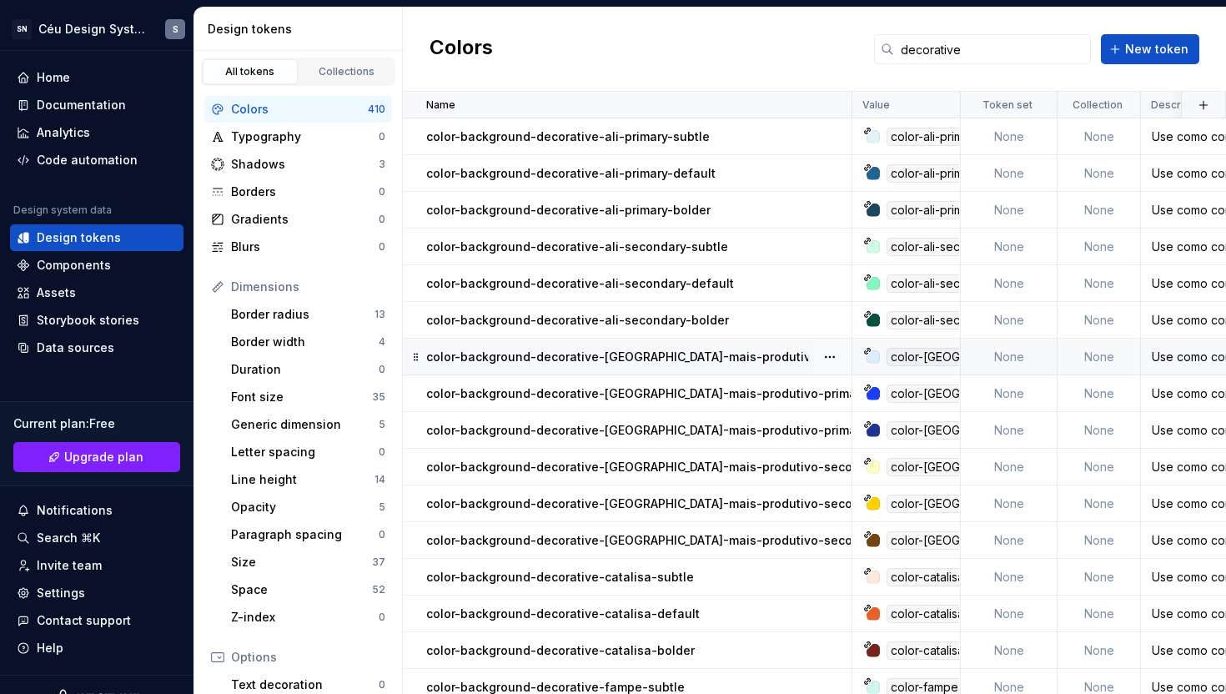
click at [700, 355] on p "color-background-decorative-[GEOGRAPHIC_DATA]-mais-produtivo-primary-subtle" at bounding box center [667, 357] width 483 height 17
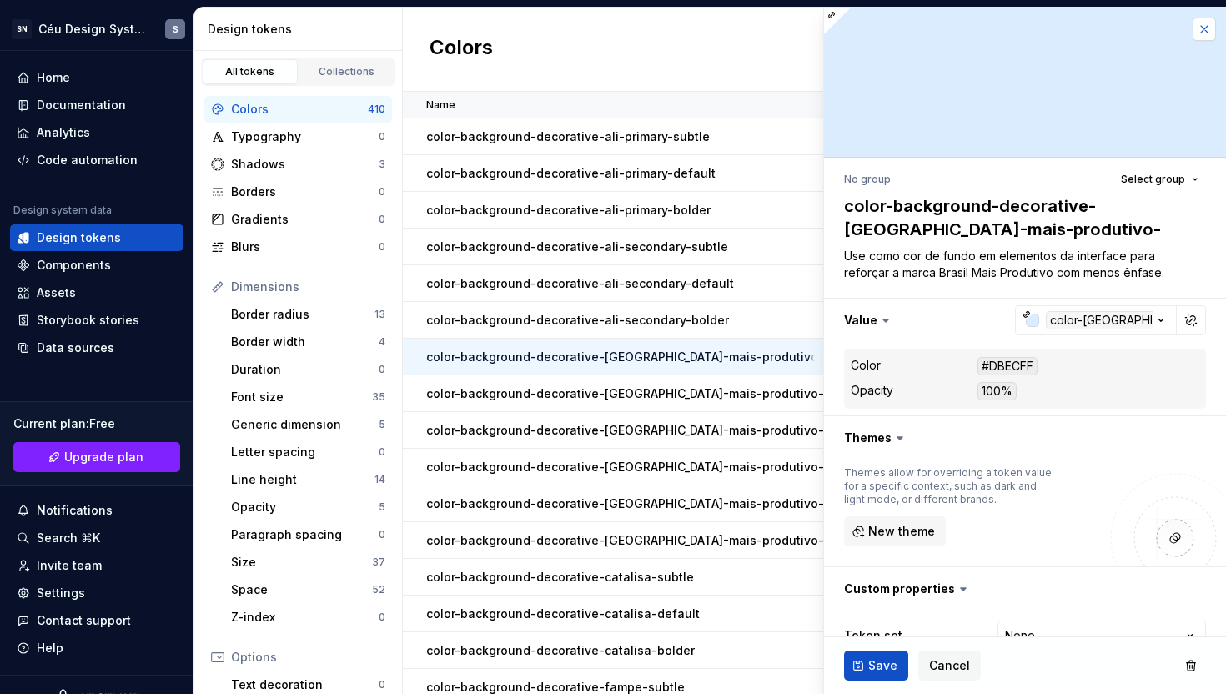
click at [1210, 29] on button "button" at bounding box center [1204, 29] width 23 height 23
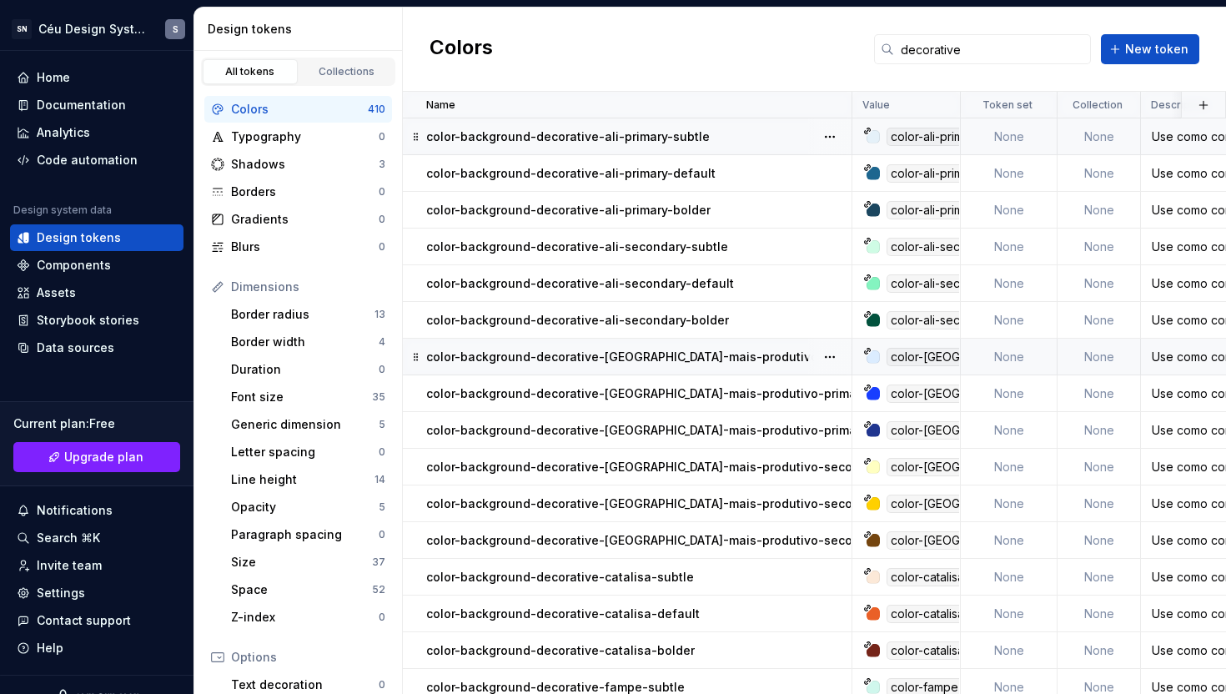
click at [643, 145] on td "color-background-decorative-ali-primary-subtle" at bounding box center [628, 136] width 450 height 37
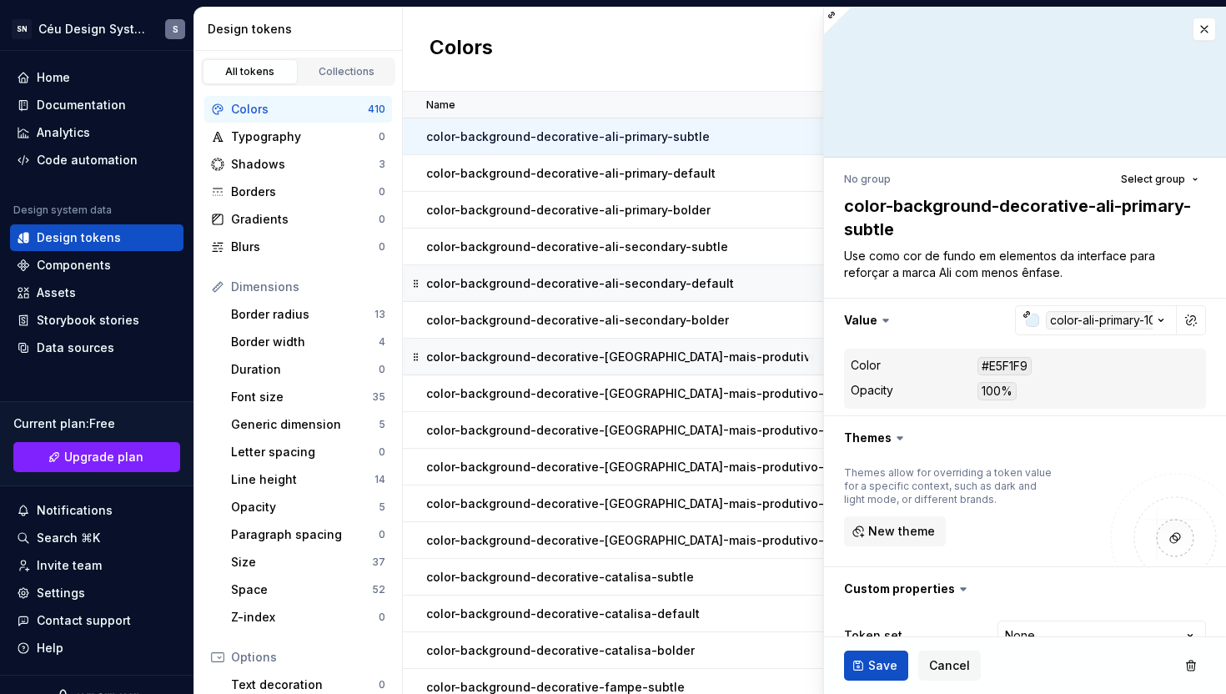
click at [709, 281] on p "color-background-decorative-ali-secondary-default" at bounding box center [580, 283] width 308 height 17
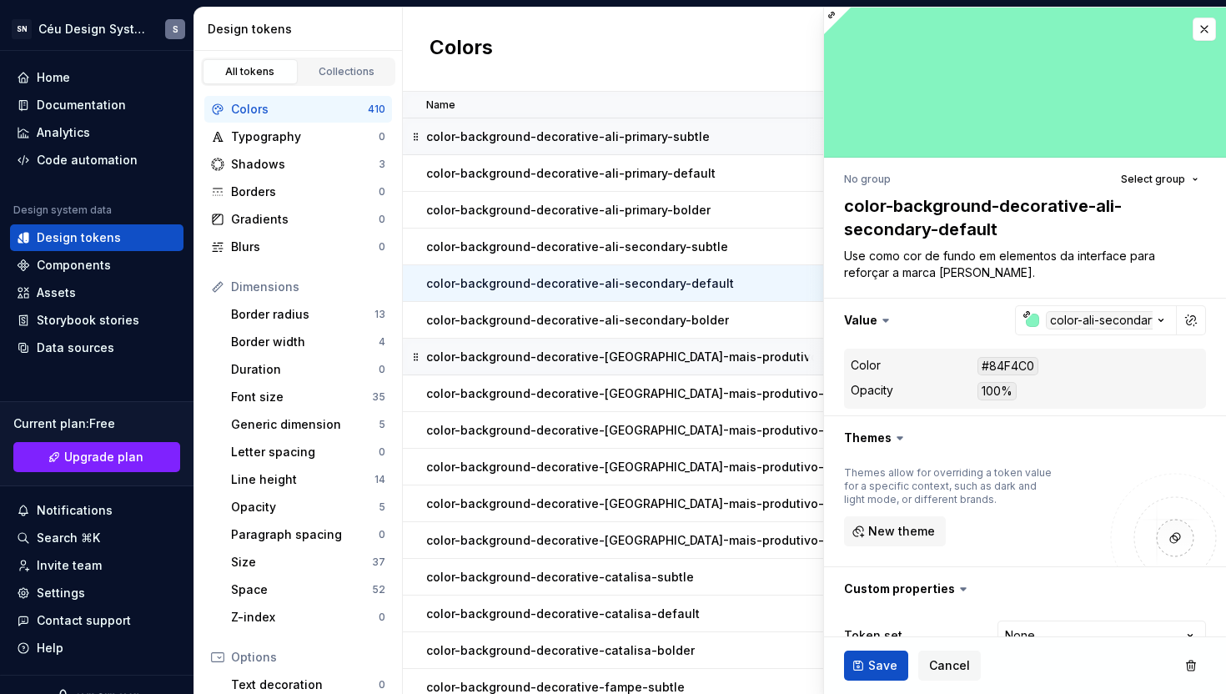
click at [687, 138] on p "color-background-decorative-ali-primary-subtle" at bounding box center [568, 136] width 284 height 17
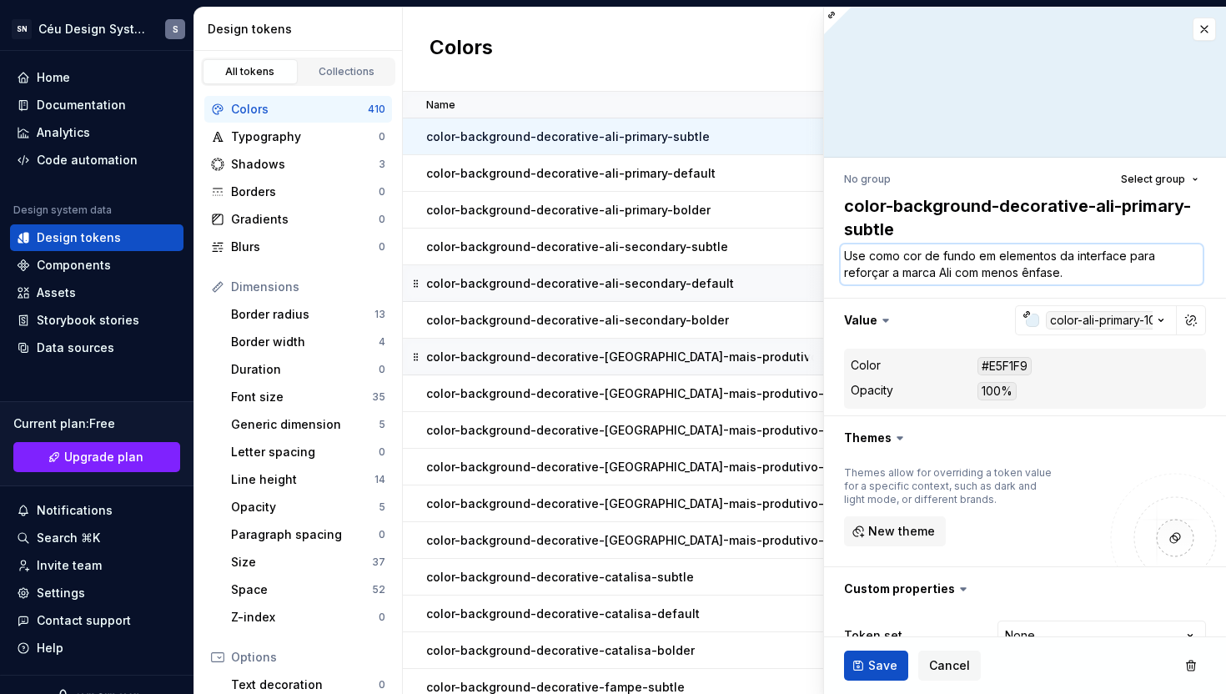
click at [958, 274] on textarea "Use como cor de fundo em elementos da interface para reforçar a marca Ali com m…" at bounding box center [1022, 264] width 362 height 40
click at [957, 271] on textarea "Use como cor de fundo em elementos da interface para reforçar a marca Ali com m…" at bounding box center [1022, 264] width 362 height 40
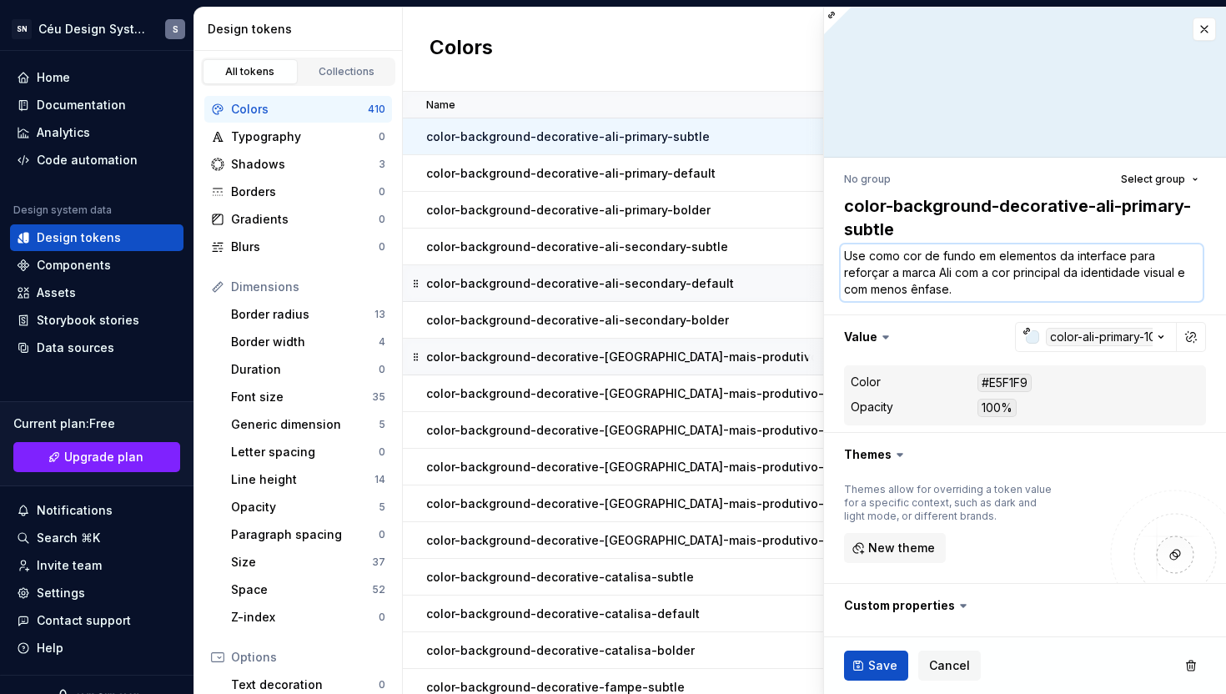
click at [863, 290] on textarea "Use como cor de fundo em elementos da interface para reforçar a marca Ali com a…" at bounding box center [1022, 272] width 362 height 57
drag, startPoint x: 958, startPoint y: 274, endPoint x: 991, endPoint y: 277, distance: 33.5
click at [991, 277] on textarea "Use como cor de fundo em elementos da interface para reforçar a marca Ali com a…" at bounding box center [1022, 272] width 362 height 57
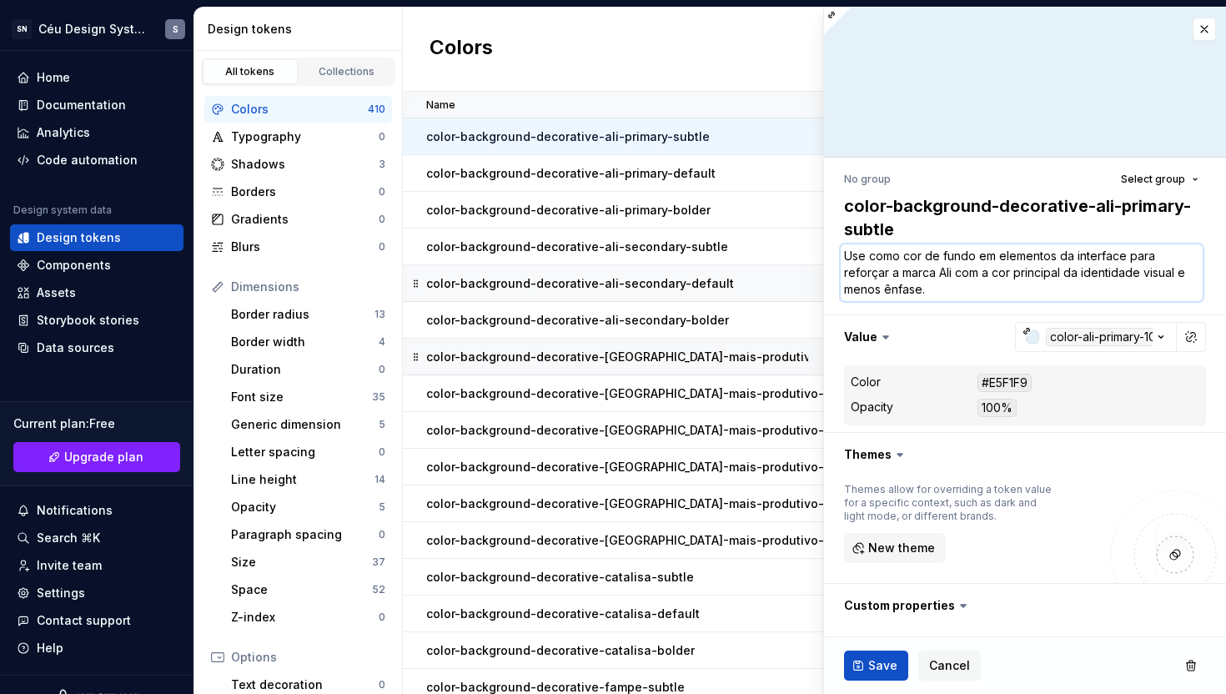
drag, startPoint x: 957, startPoint y: 274, endPoint x: 964, endPoint y: 289, distance: 16.4
click at [964, 289] on textarea "Use como cor de fundo em elementos da interface para reforçar a marca Ali com a…" at bounding box center [1022, 272] width 362 height 57
click at [937, 284] on textarea "Use como cor de fundo em elementos da interface para reforçar a marca Ali com a…" at bounding box center [1022, 272] width 362 height 57
click at [872, 666] on span "Save" at bounding box center [882, 665] width 29 height 17
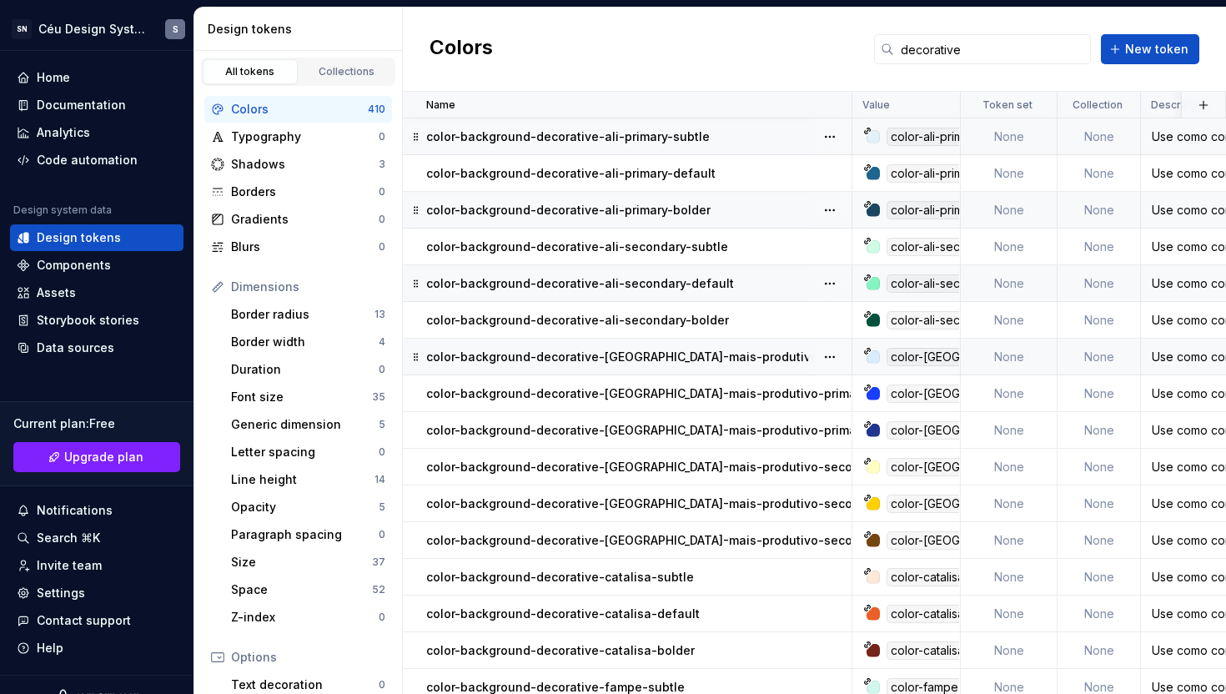
click at [651, 216] on p "color-background-decorative-ali-primary-bolder" at bounding box center [568, 210] width 284 height 17
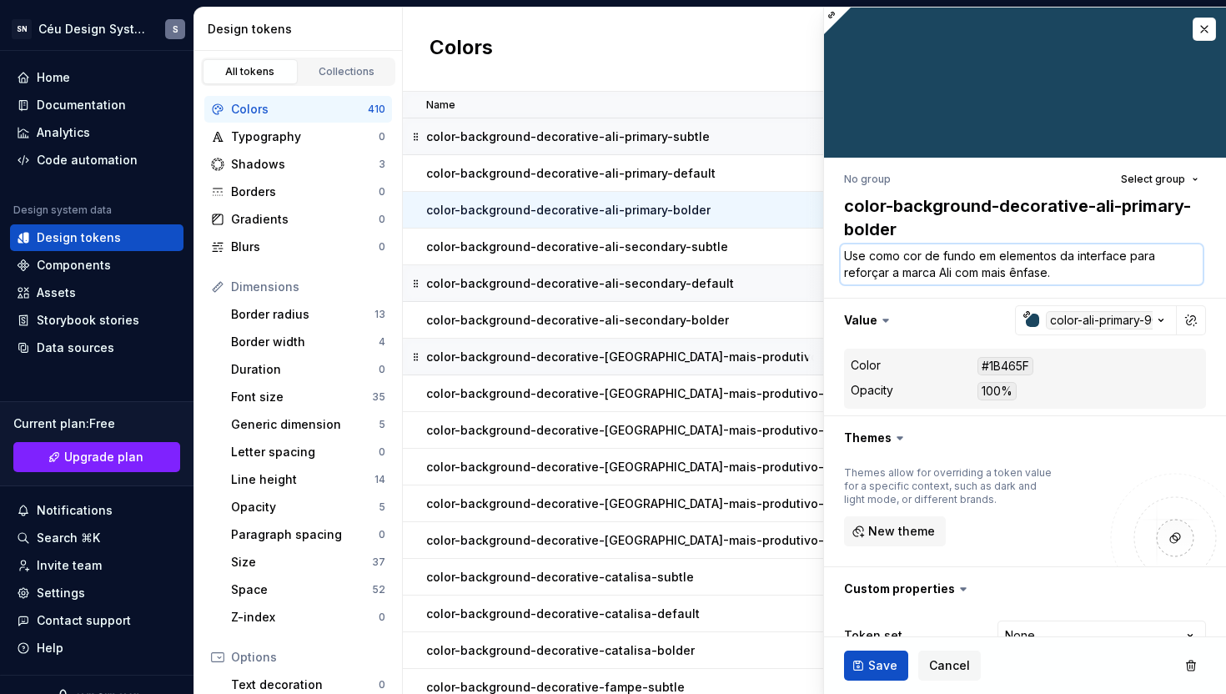
click at [1053, 277] on textarea "Use como cor de fundo em elementos da interface para reforçar a marca Ali com m…" at bounding box center [1022, 264] width 362 height 40
paste textarea "com a cor principal da identidade visual e menos ênfase."
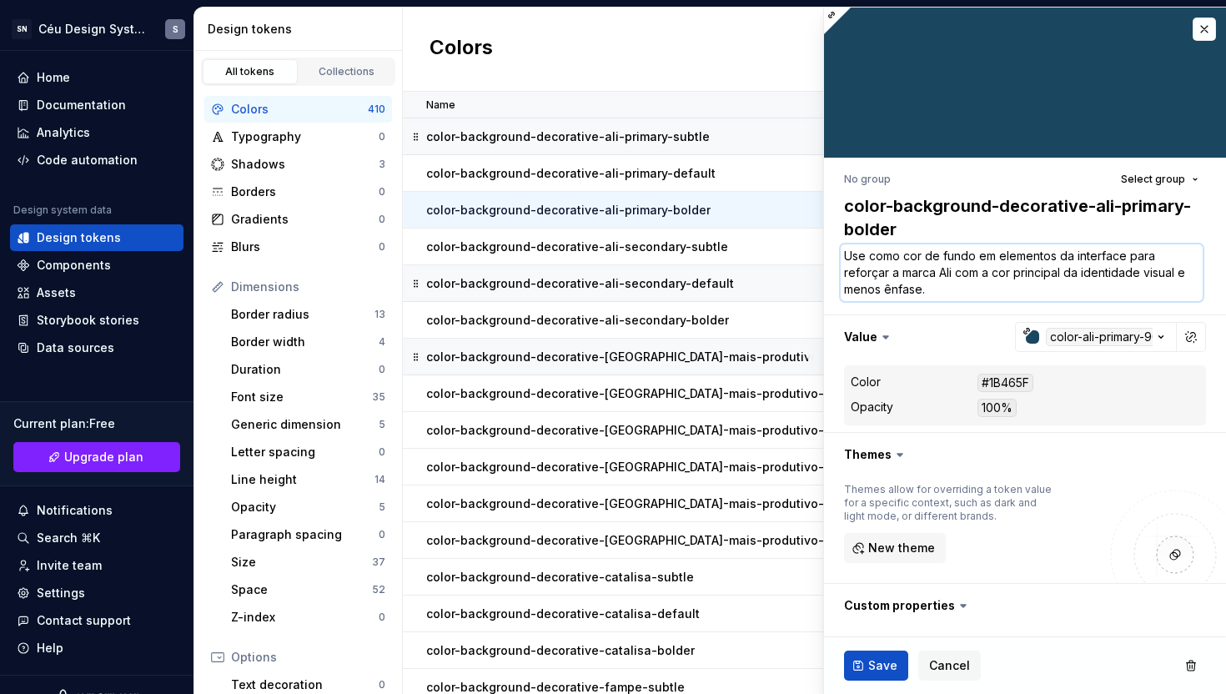
drag, startPoint x: 980, startPoint y: 274, endPoint x: 1193, endPoint y: 274, distance: 212.7
click at [1193, 274] on textarea "Use como cor de fundo em elementos da interface para reforçar a marca Ali com a…" at bounding box center [1022, 272] width 362 height 57
click at [937, 296] on textarea "Use como cor de fundo em elementos da interface para reforçar a marca Ali com a…" at bounding box center [1022, 272] width 362 height 57
click at [862, 291] on textarea "Use como cor de fundo em elementos da interface para reforçar a marca Ali com a…" at bounding box center [1022, 272] width 362 height 57
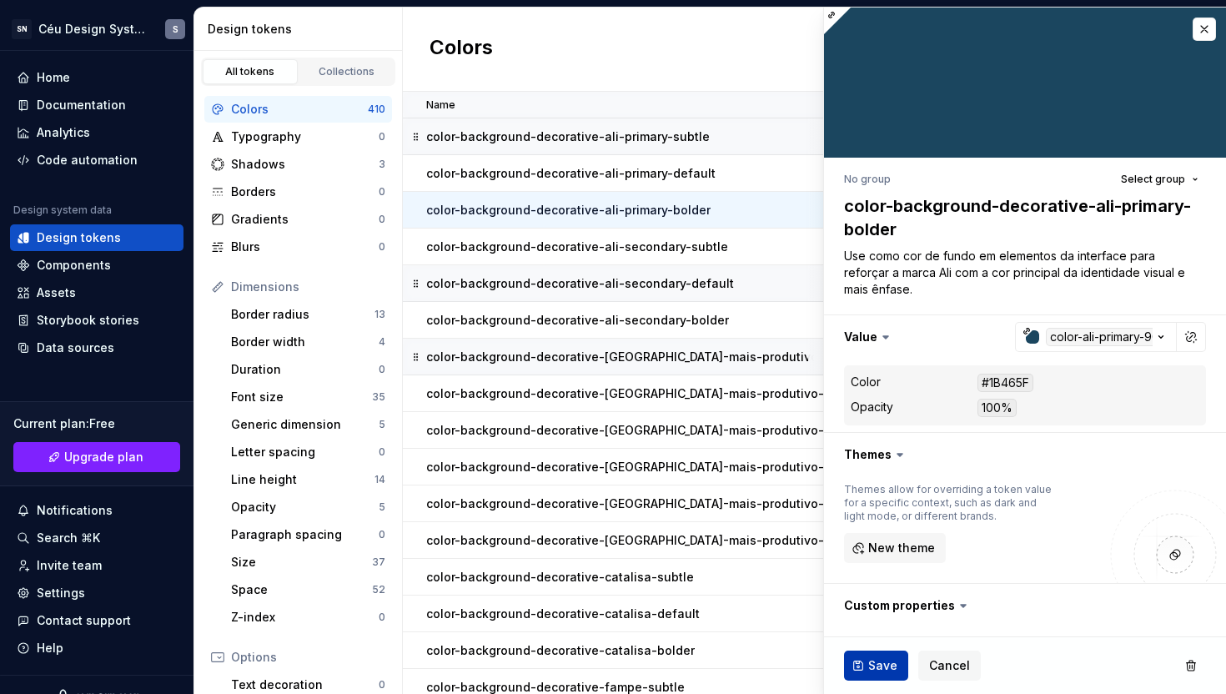
click at [873, 668] on span "Save" at bounding box center [882, 665] width 29 height 17
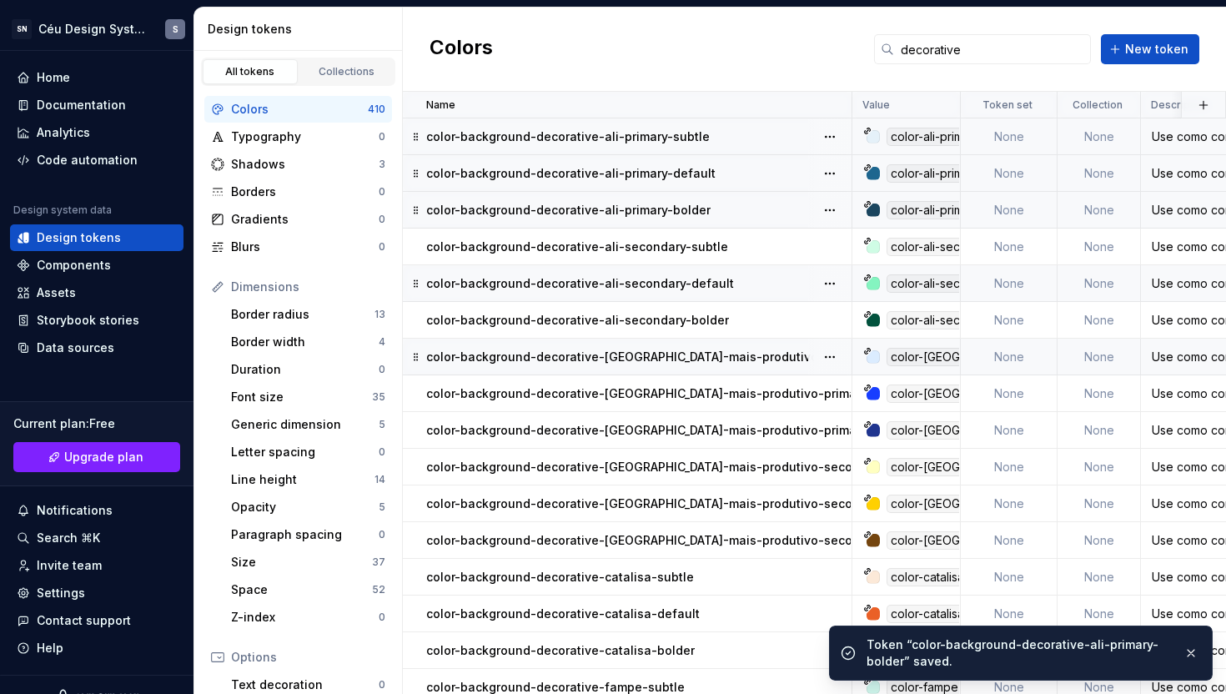
click at [701, 175] on p "color-background-decorative-ali-primary-default" at bounding box center [570, 173] width 289 height 17
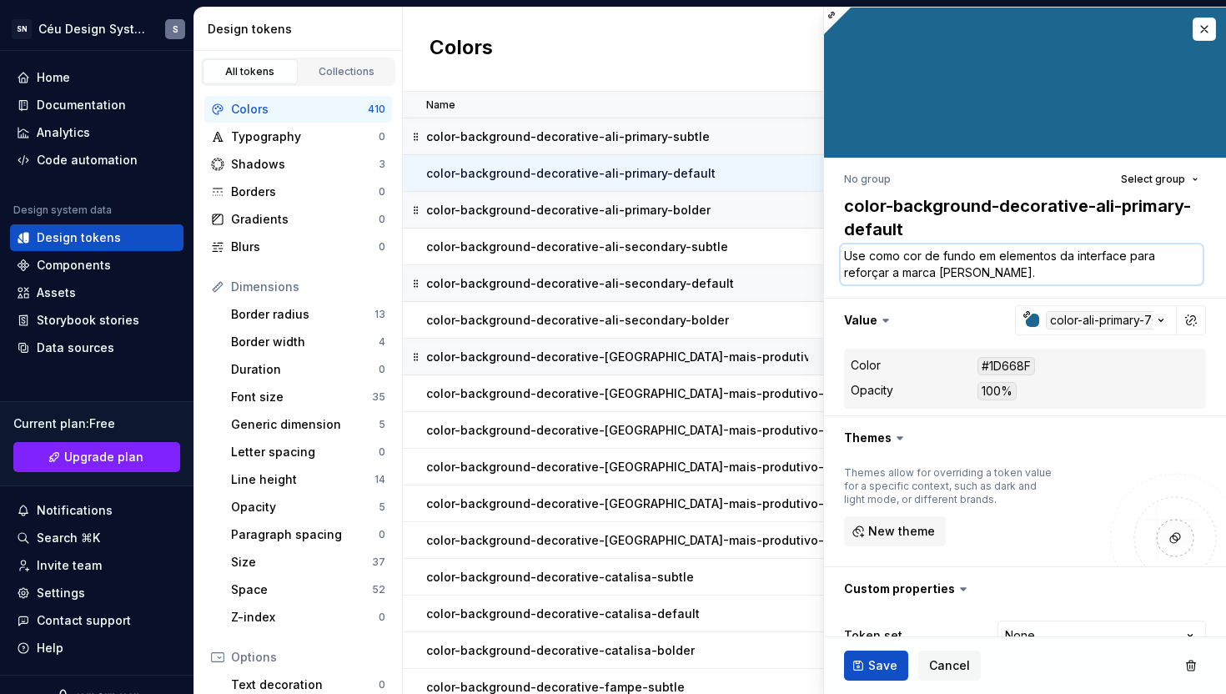
click at [966, 276] on textarea "Use como cor de fundo em elementos da interface para reforçar a marca [PERSON_N…" at bounding box center [1022, 264] width 362 height 40
paste textarea "com a cor principal da identidade visual e menos ênfase."
click at [883, 672] on span "Save" at bounding box center [882, 665] width 29 height 17
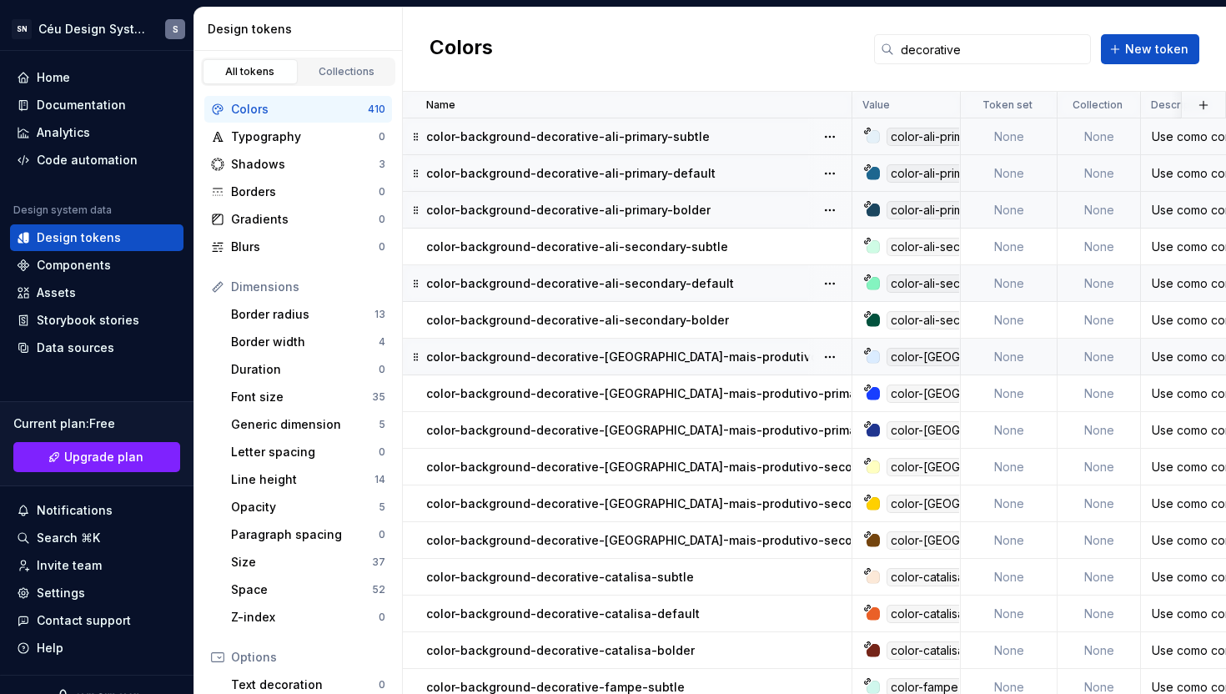
click at [675, 364] on p "color-background-decorative-[GEOGRAPHIC_DATA]-mais-produtivo-primary-subtle" at bounding box center [667, 357] width 483 height 17
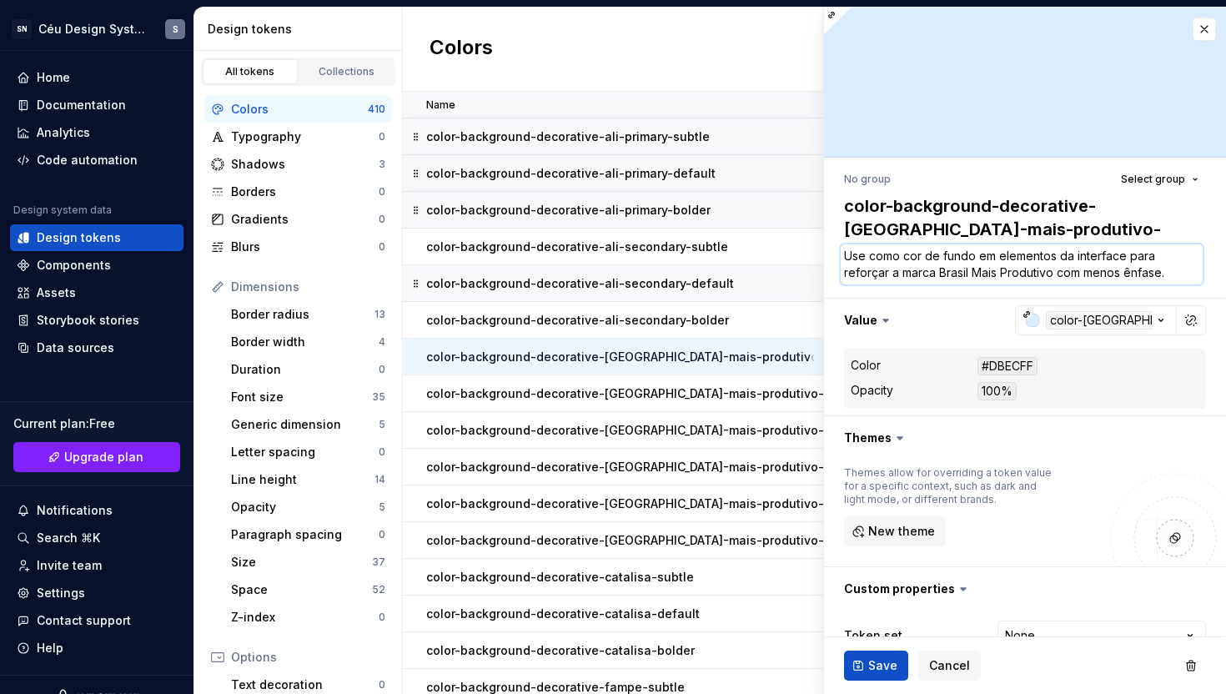
click at [1060, 279] on textarea "Use como cor de fundo em elementos da interface para reforçar a marca Brasil Ma…" at bounding box center [1022, 264] width 362 height 40
paste textarea "a cor principal da identidade visual e menos [DOMAIN_NAME]"
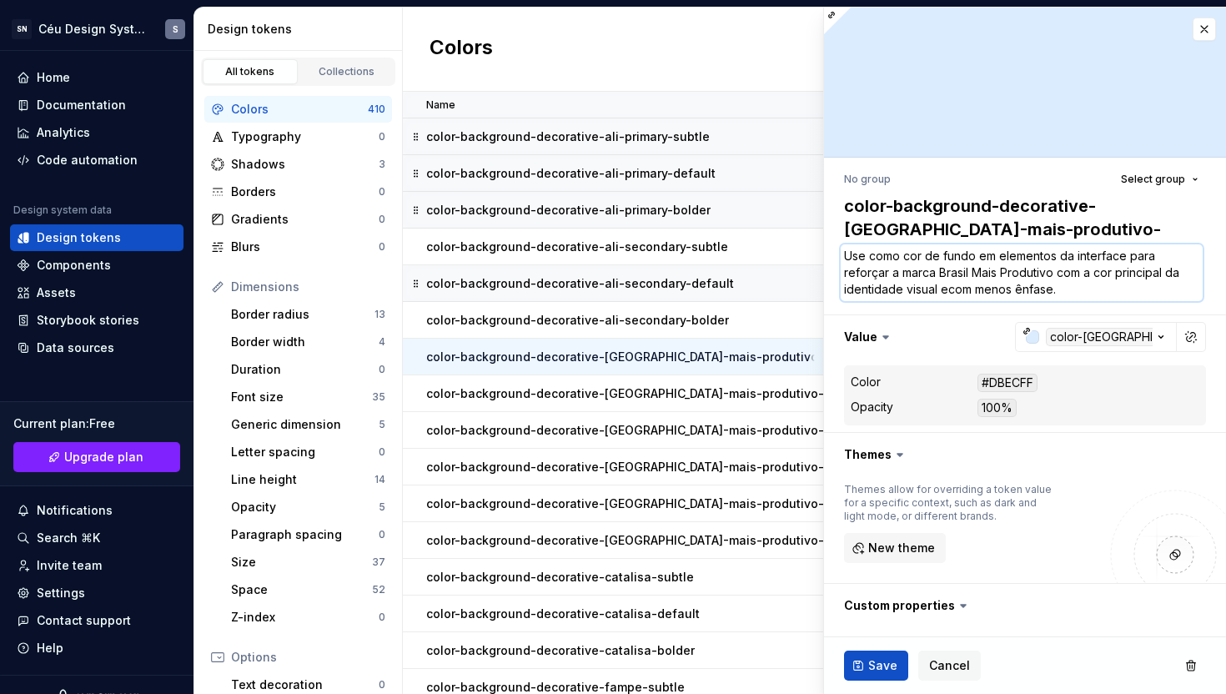
click at [954, 292] on textarea "Use como cor de fundo em elementos da interface para reforçar a marca Brasil Ma…" at bounding box center [1022, 272] width 362 height 57
click at [876, 668] on span "Save" at bounding box center [882, 665] width 29 height 17
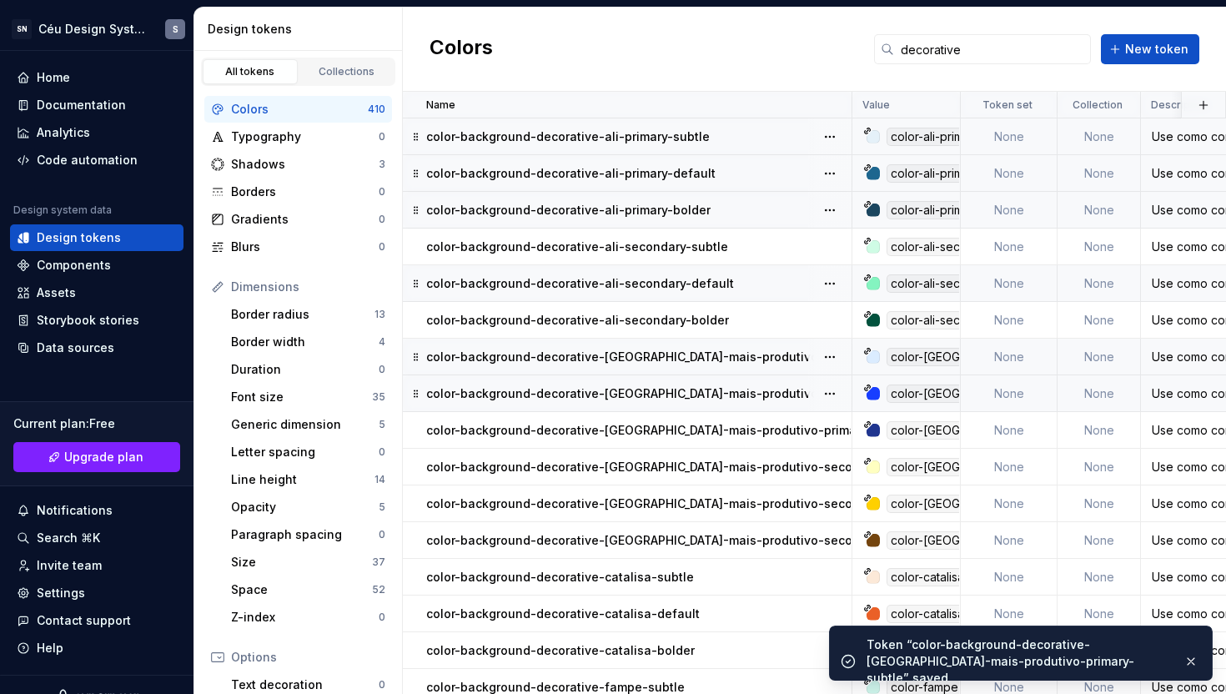
click at [710, 401] on td "color-background-decorative-[GEOGRAPHIC_DATA]-mais-produtivo-primary-default" at bounding box center [628, 393] width 450 height 37
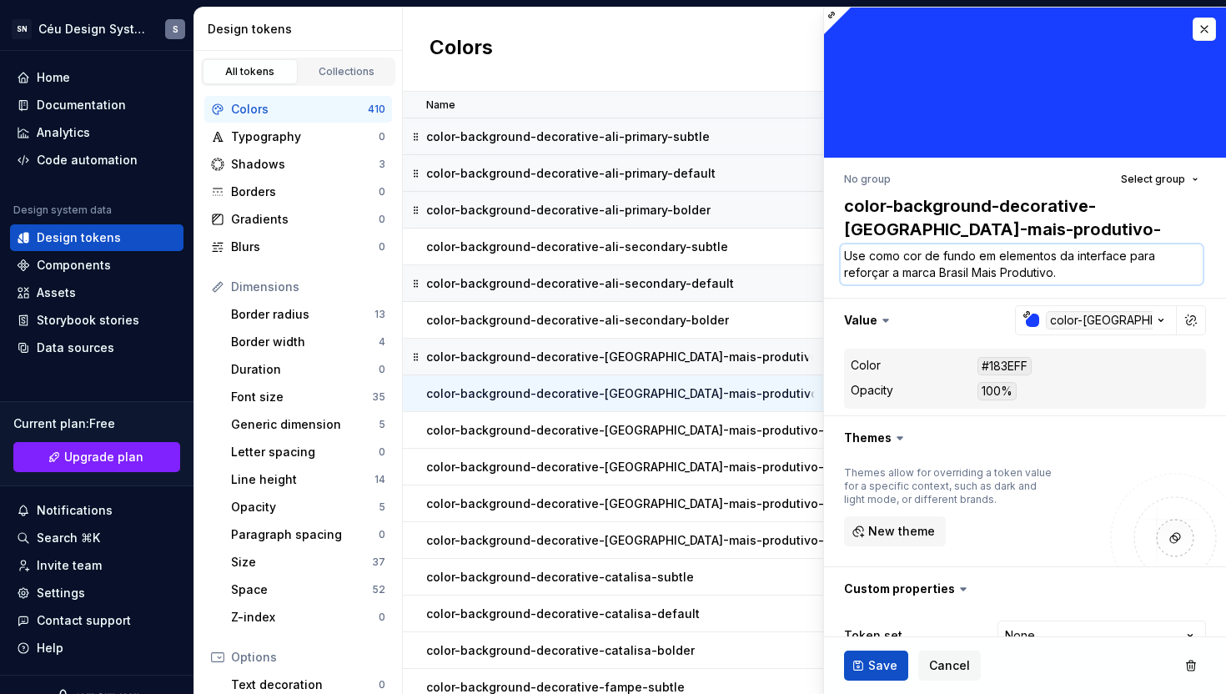
click at [1071, 276] on textarea "Use como cor de fundo em elementos da interface para reforçar a marca Brasil Ma…" at bounding box center [1022, 264] width 362 height 40
click at [1071, 277] on textarea "Use como cor de fundo em elementos da interface para reforçar a marca Brasil Ma…" at bounding box center [1022, 264] width 362 height 40
paste textarea "com a cor principal da identidade visual e menos ênfase."
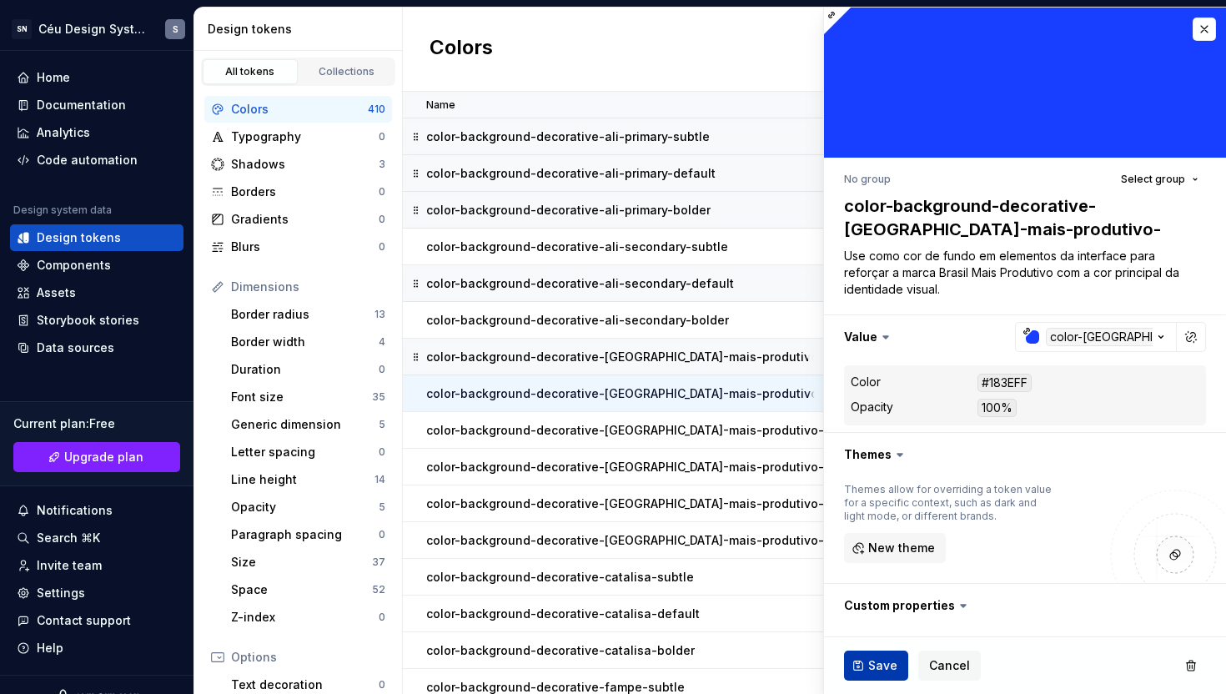
click at [880, 670] on span "Save" at bounding box center [882, 665] width 29 height 17
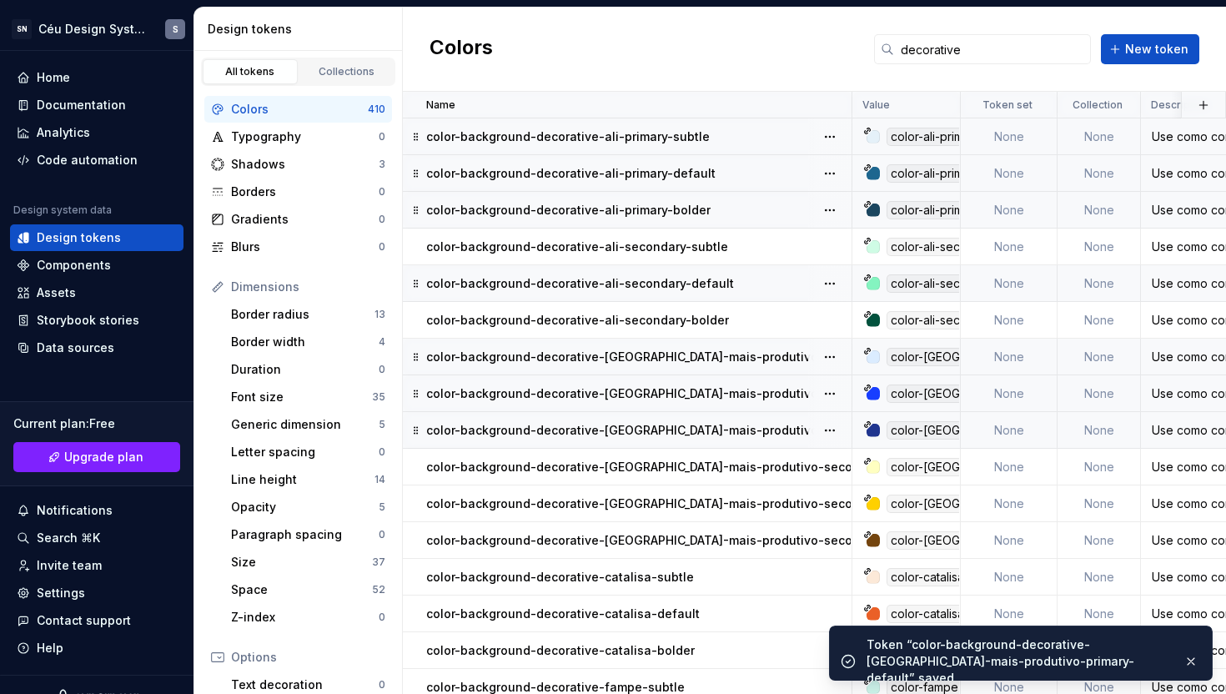
click at [742, 431] on p "color-background-decorative-[GEOGRAPHIC_DATA]-mais-produtivo-primary-bolder" at bounding box center [668, 430] width 484 height 17
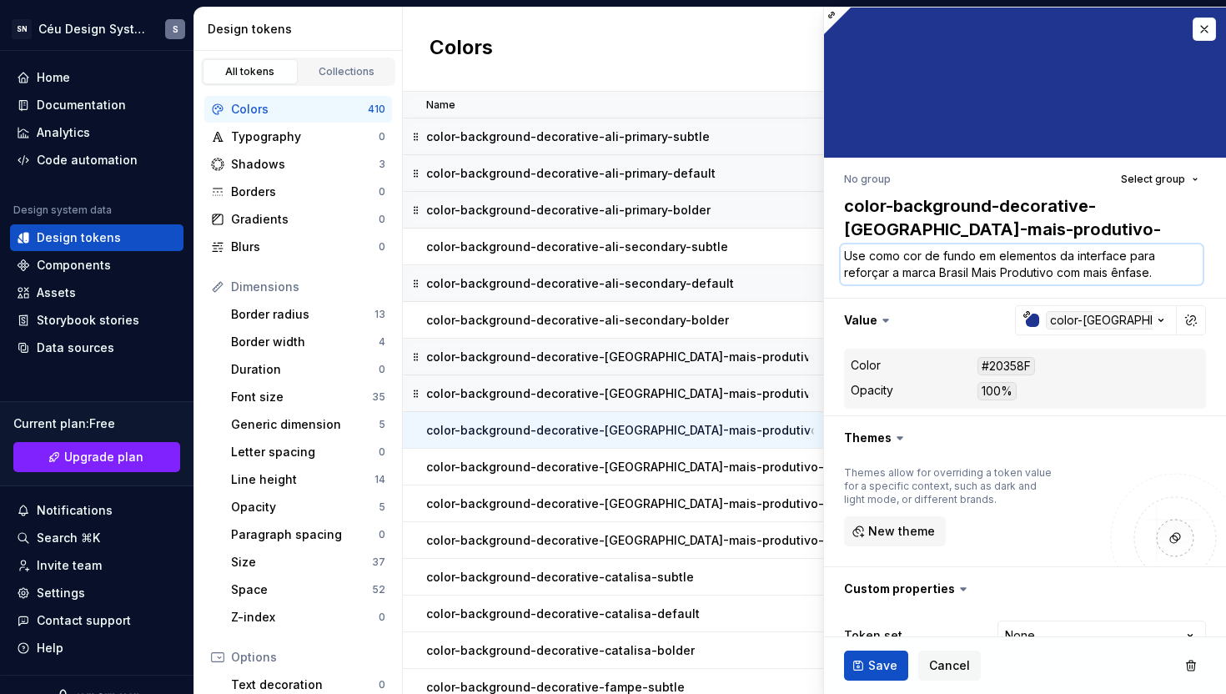
click at [1059, 279] on textarea "Use como cor de fundo em elementos da interface para reforçar a marca Brasil Ma…" at bounding box center [1022, 264] width 362 height 40
click at [1058, 279] on textarea "Use como cor de fundo em elementos da interface para reforçar a marca Brasil Ma…" at bounding box center [1022, 264] width 362 height 40
paste textarea "a cor principal da identidade visual e menos [DOMAIN_NAME]"
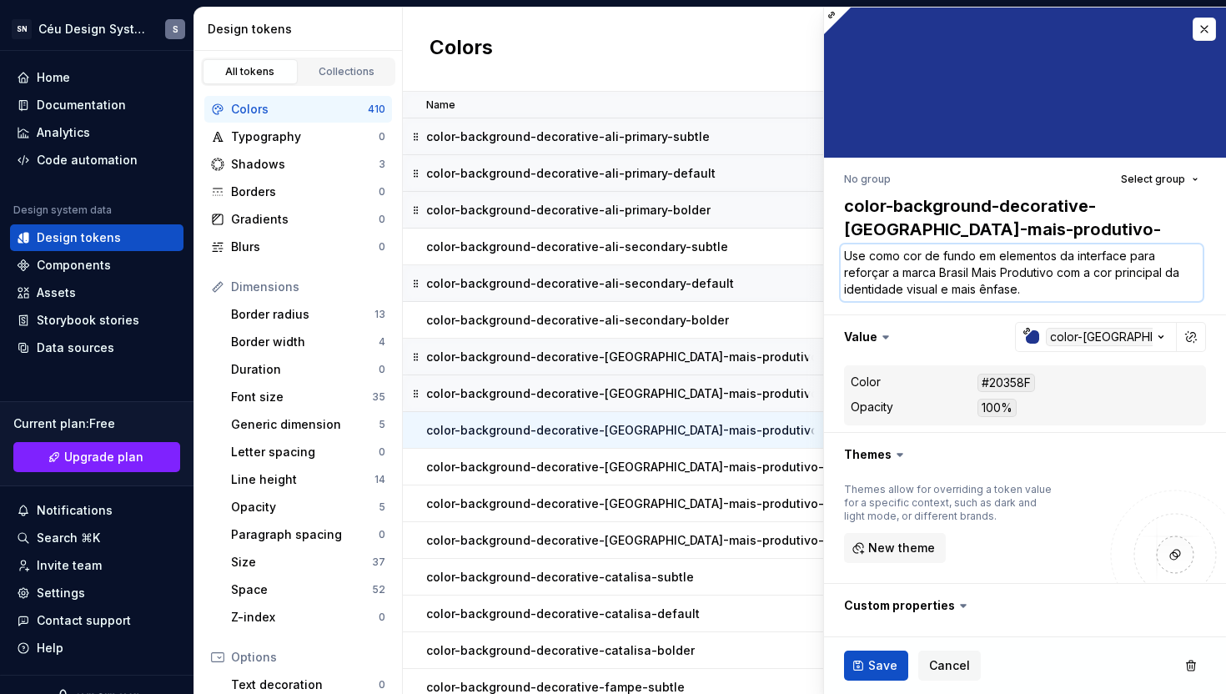
drag, startPoint x: 1060, startPoint y: 275, endPoint x: 937, endPoint y: 292, distance: 124.6
click at [937, 292] on textarea "Use como cor de fundo em elementos da interface para reforçar a marca Brasil Ma…" at bounding box center [1022, 272] width 362 height 57
click at [973, 278] on textarea "Use como cor de fundo em elementos da interface para reforçar a marca Brasil Ma…" at bounding box center [1022, 272] width 362 height 57
click at [864, 662] on button "Save" at bounding box center [876, 666] width 64 height 30
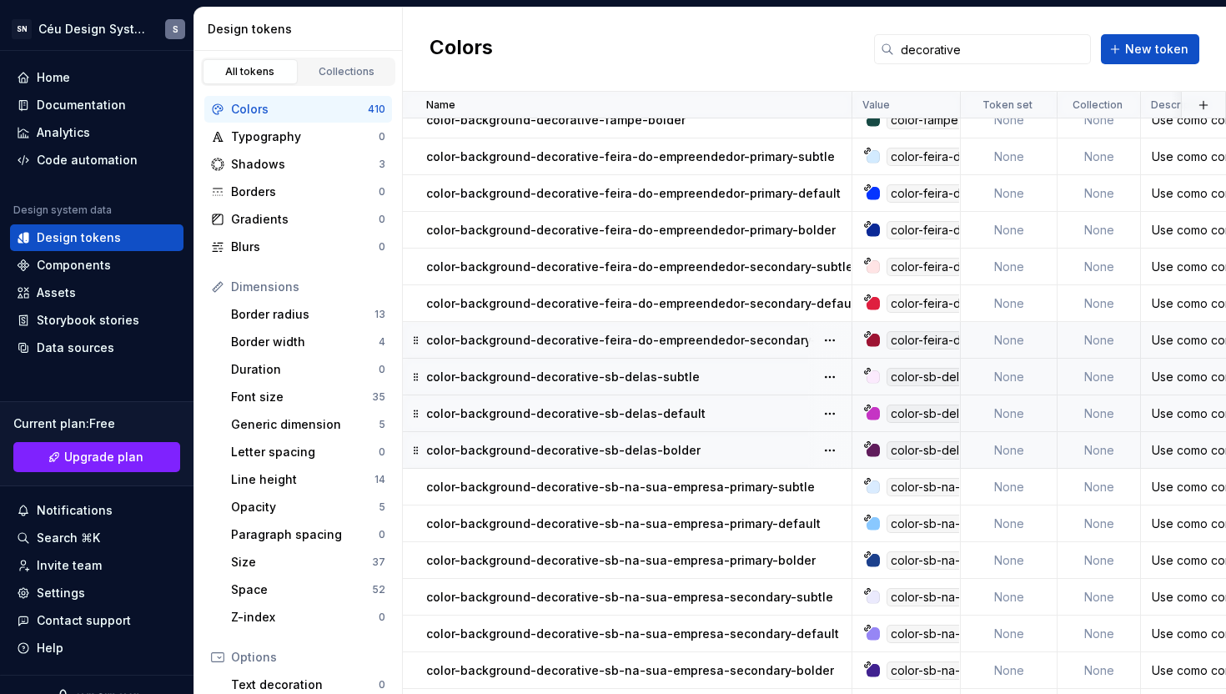
scroll to position [649, 0]
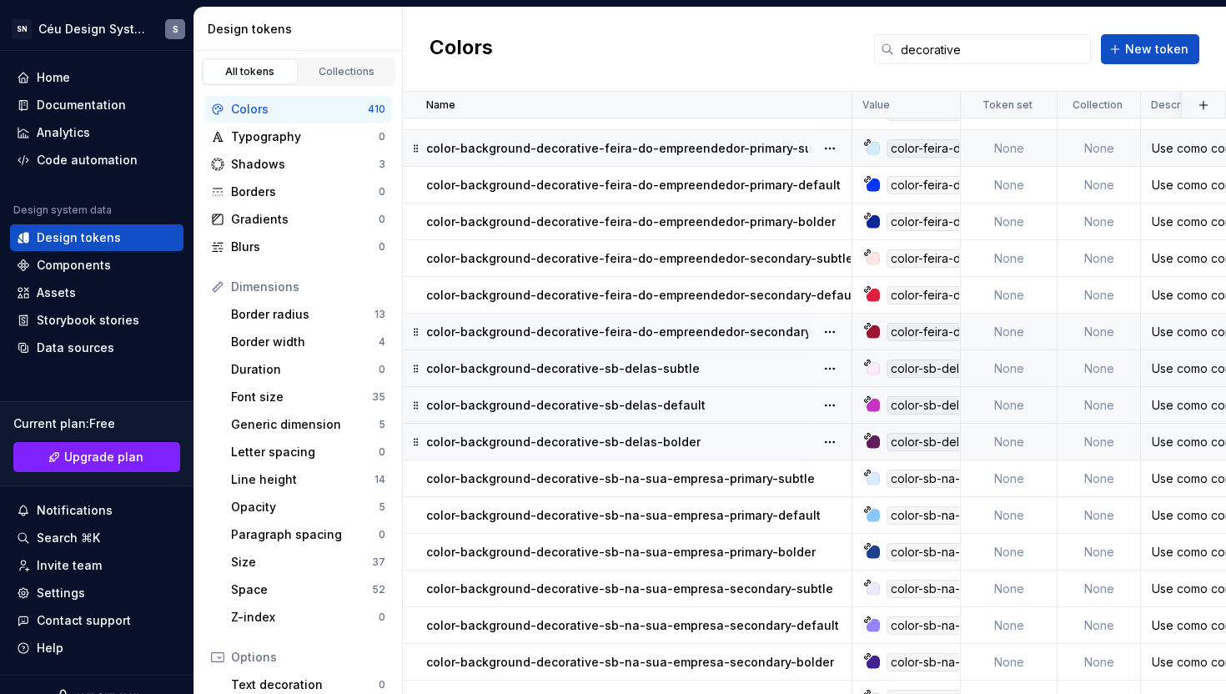
click at [732, 161] on td "color-background-decorative-feira-do-empreendedor-primary-subtle" at bounding box center [628, 148] width 450 height 37
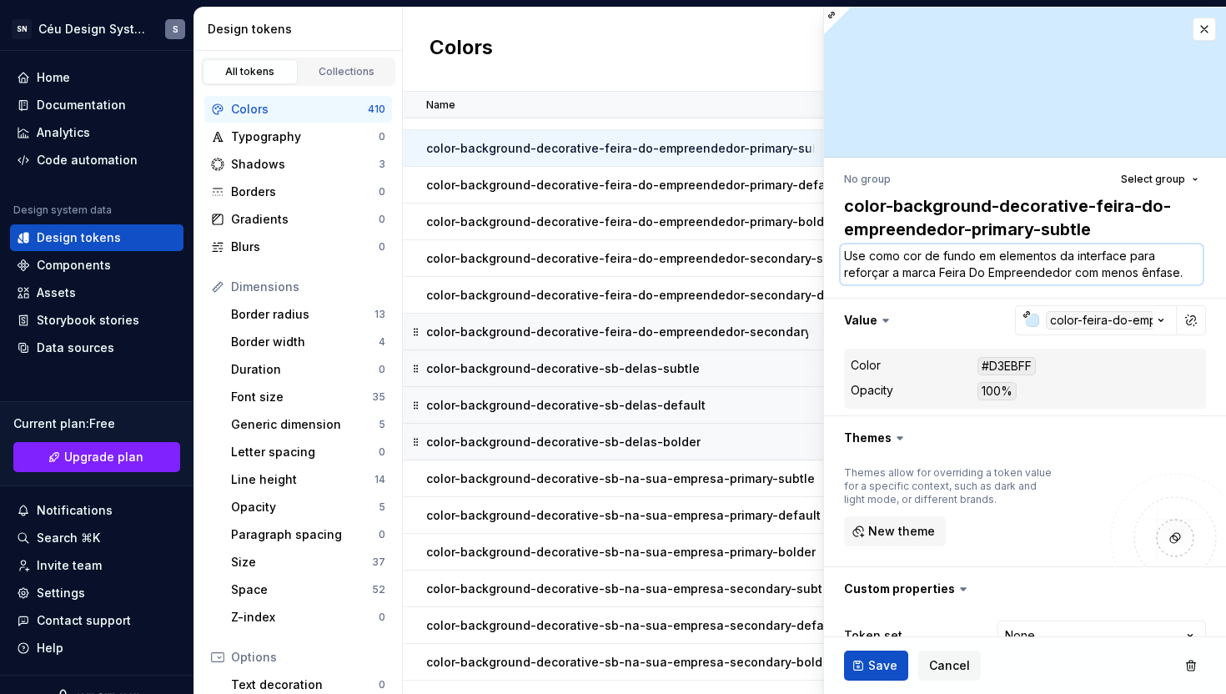
click at [1070, 278] on textarea "Use como cor de fundo em elementos da interface para reforçar a marca Feira Do …" at bounding box center [1022, 264] width 362 height 40
paste textarea "com a cor principal da identidade visual"
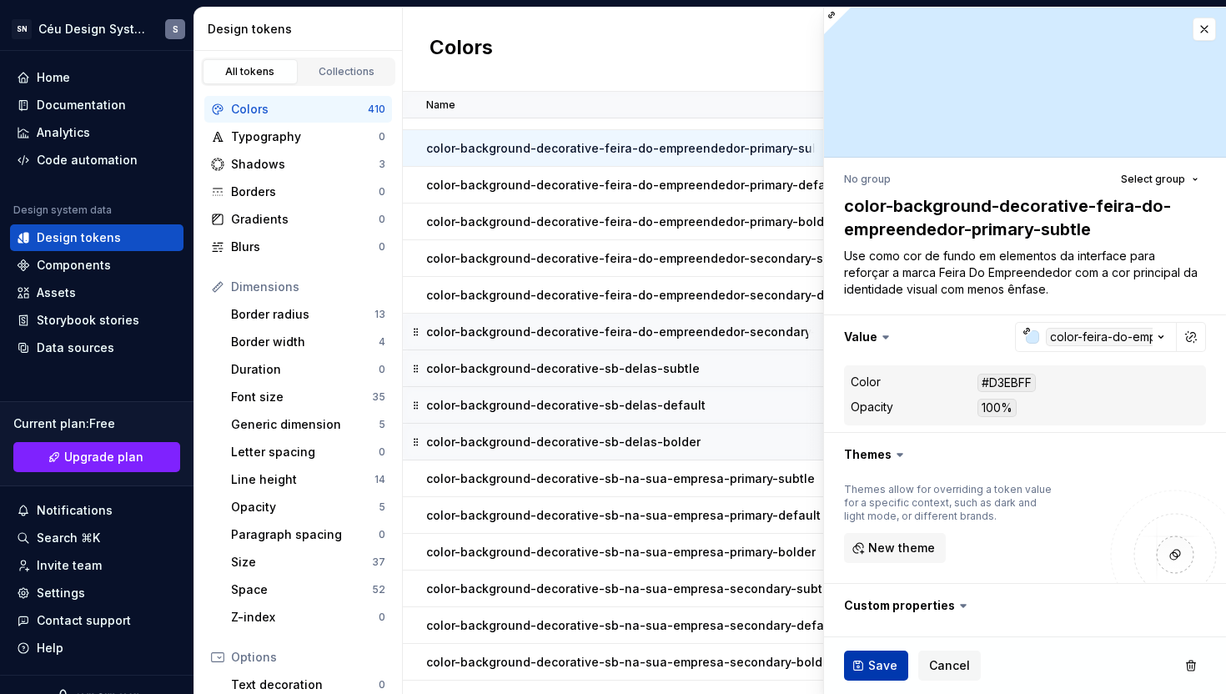
click at [876, 661] on span "Save" at bounding box center [882, 665] width 29 height 17
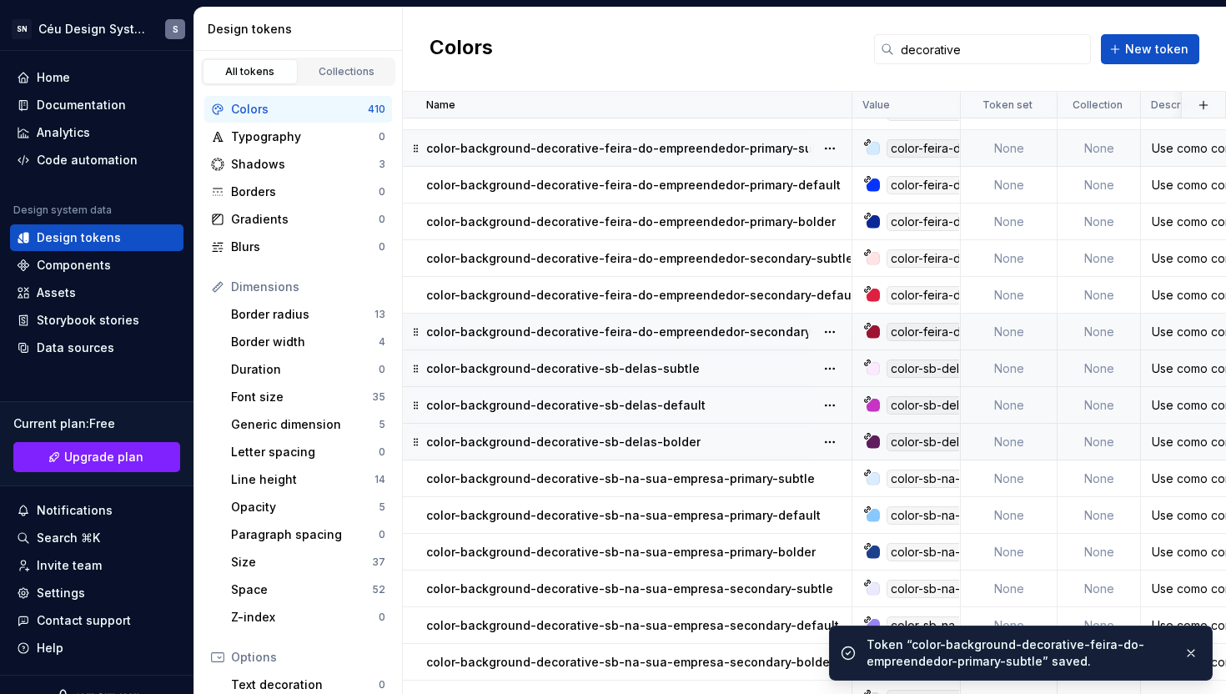
click at [736, 187] on p "color-background-decorative-feira-do-empreendedor-primary-default" at bounding box center [633, 185] width 415 height 17
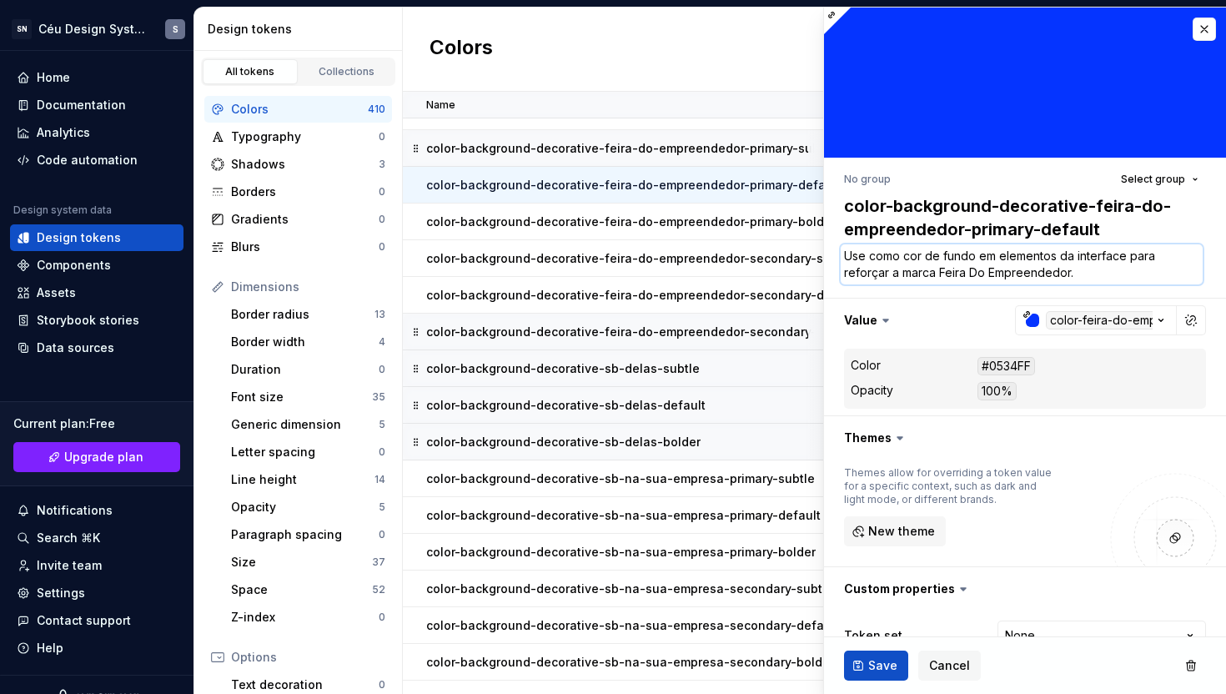
click at [1085, 279] on textarea "Use como cor de fundo em elementos da interface para reforçar a marca Feira Do …" at bounding box center [1022, 264] width 362 height 40
click at [1084, 277] on textarea "Use como cor de fundo em elementos da interface para reforçar a marca Feira Do …" at bounding box center [1022, 264] width 362 height 40
paste textarea "com a cor principal da identidade visual"
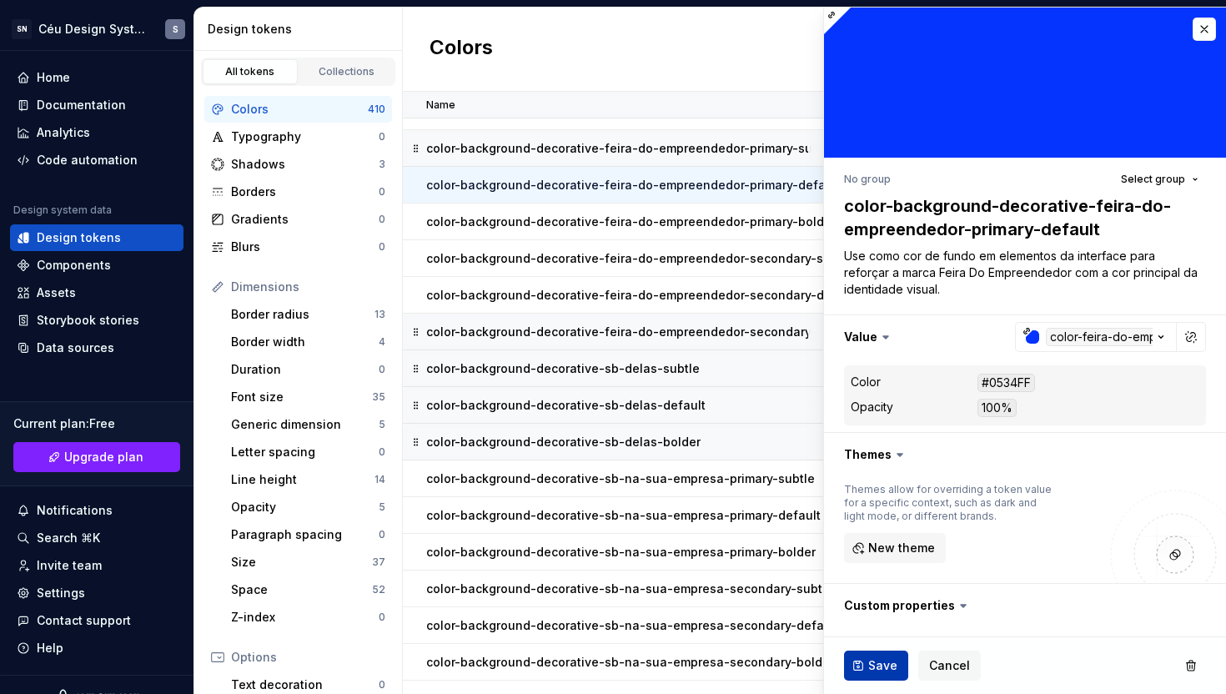
click at [864, 668] on button "Save" at bounding box center [876, 666] width 64 height 30
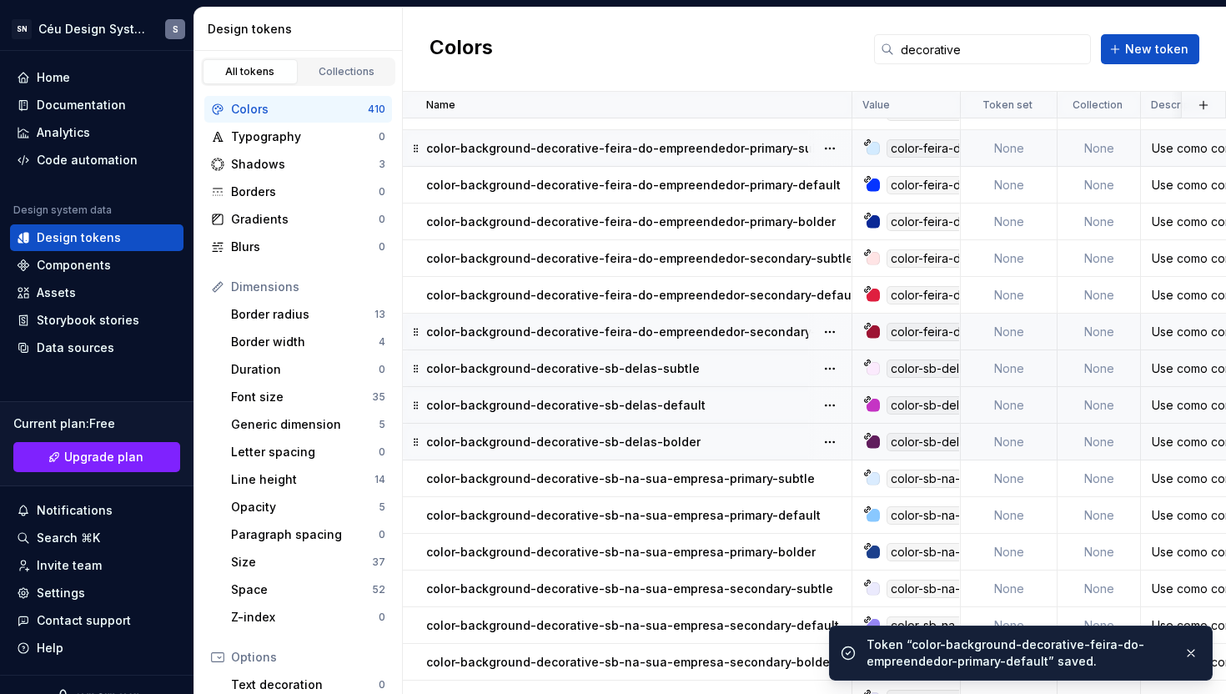
click at [729, 224] on p "color-background-decorative-feira-do-empreendedor-primary-bolder" at bounding box center [631, 222] width 410 height 17
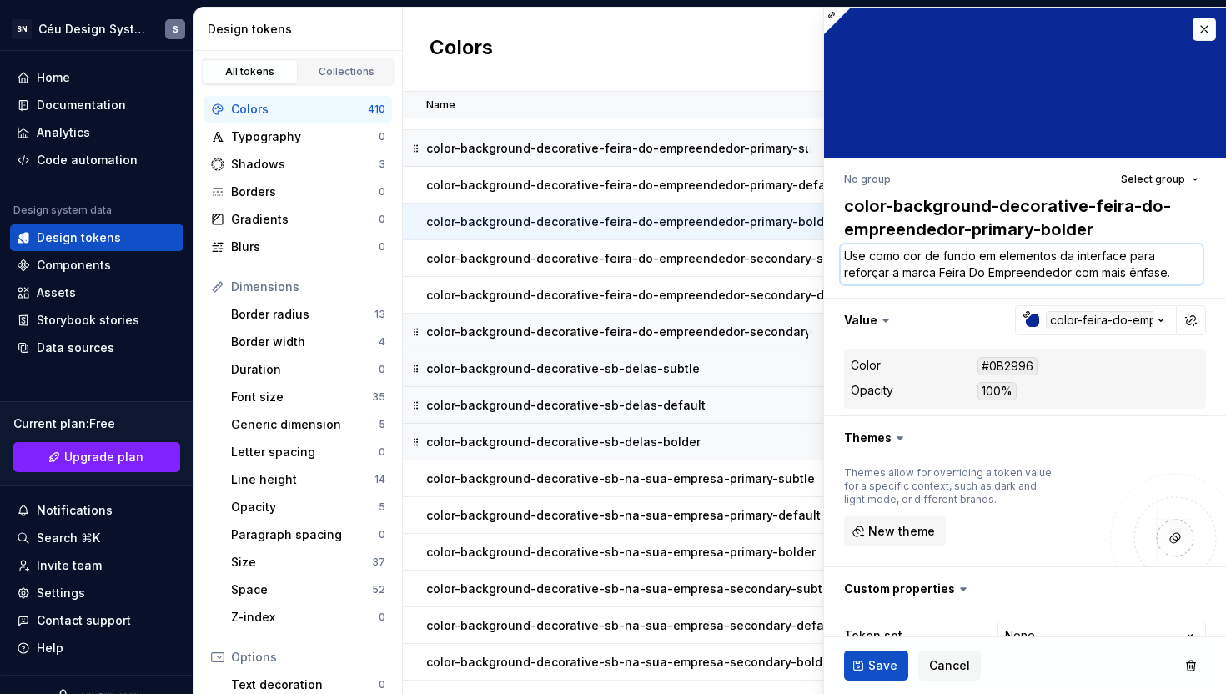
click at [1072, 278] on textarea "Use como cor de fundo em elementos da interface para reforçar a marca Feira Do …" at bounding box center [1022, 264] width 362 height 40
click at [1074, 276] on textarea "Use como cor de fundo em elementos da interface para reforçar a marca Feira Do …" at bounding box center [1022, 264] width 362 height 40
paste textarea "a cor principal da identidade visualcom"
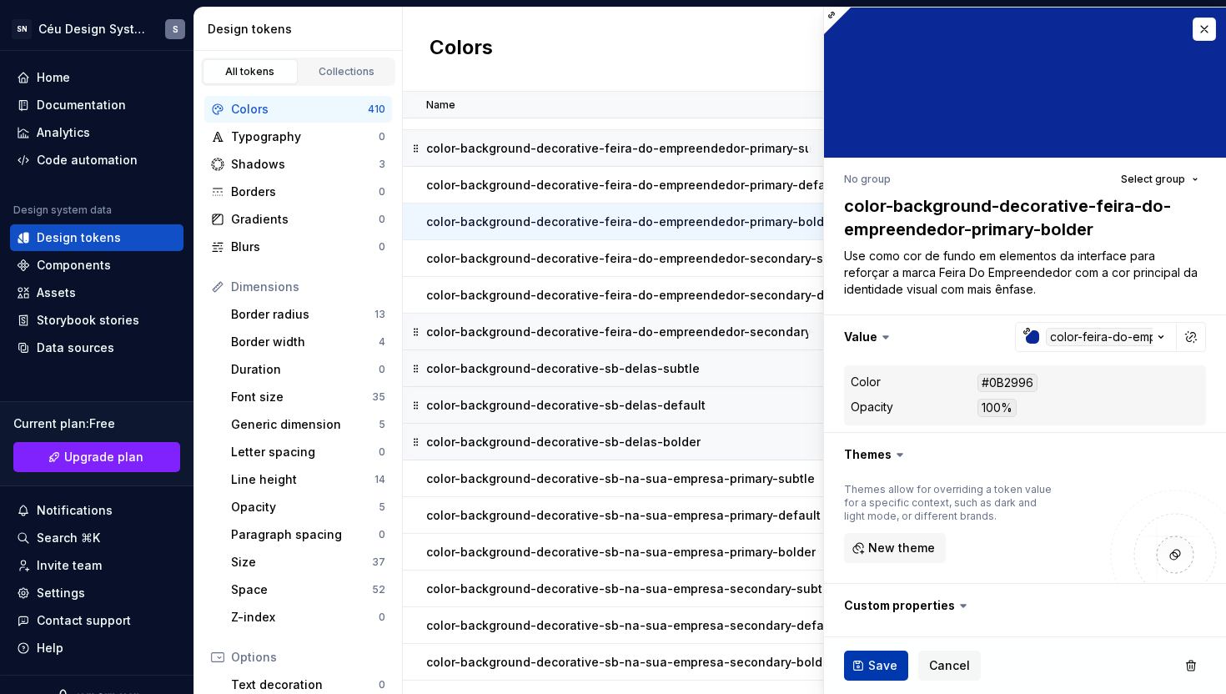
click at [862, 667] on button "Save" at bounding box center [876, 666] width 64 height 30
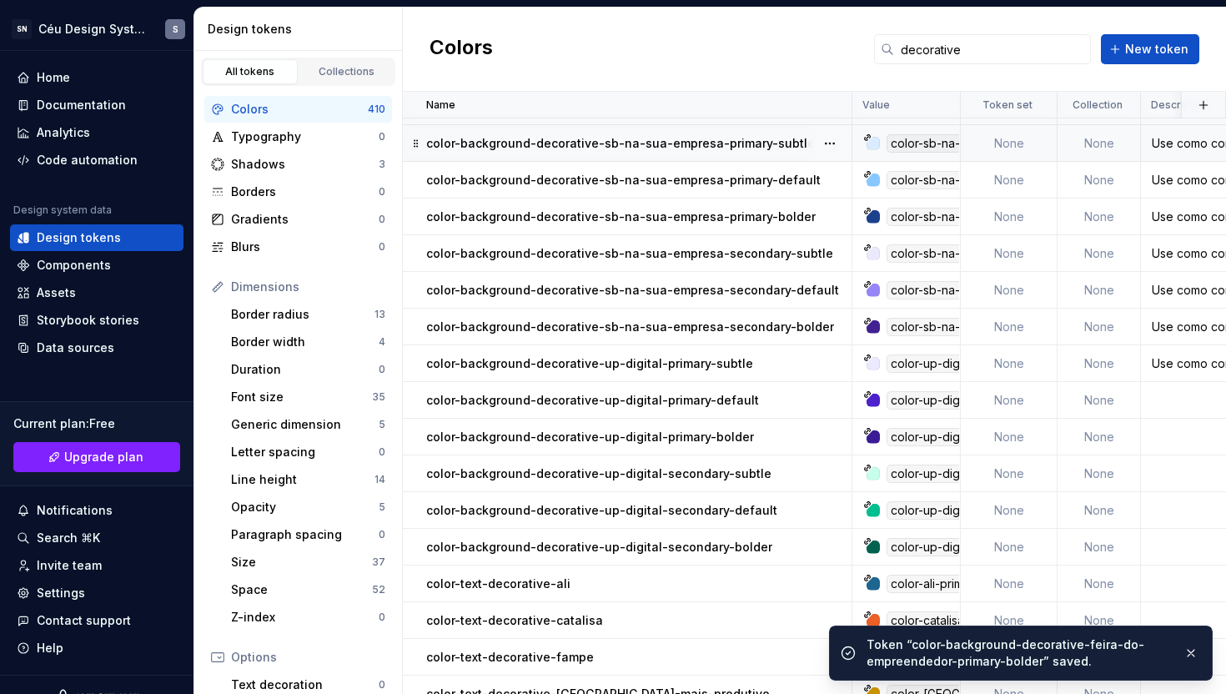
scroll to position [989, 0]
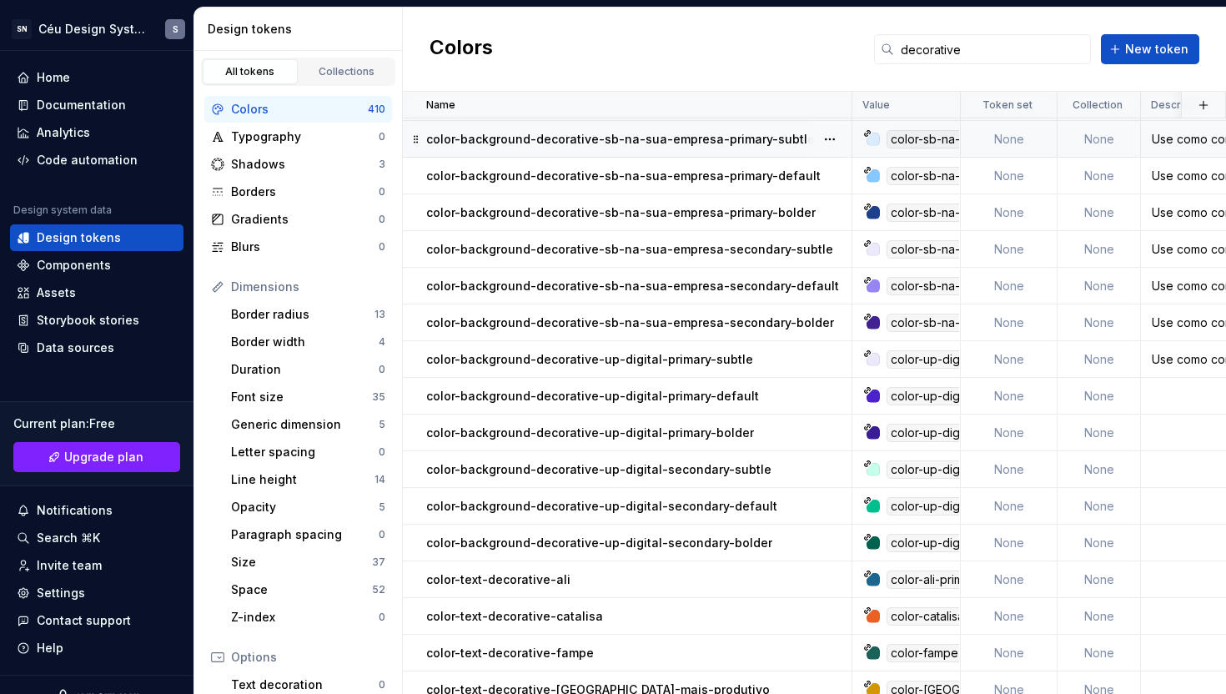
click at [710, 147] on p "color-background-decorative-sb-na-sua-empresa-primary-subtle" at bounding box center [620, 139] width 389 height 17
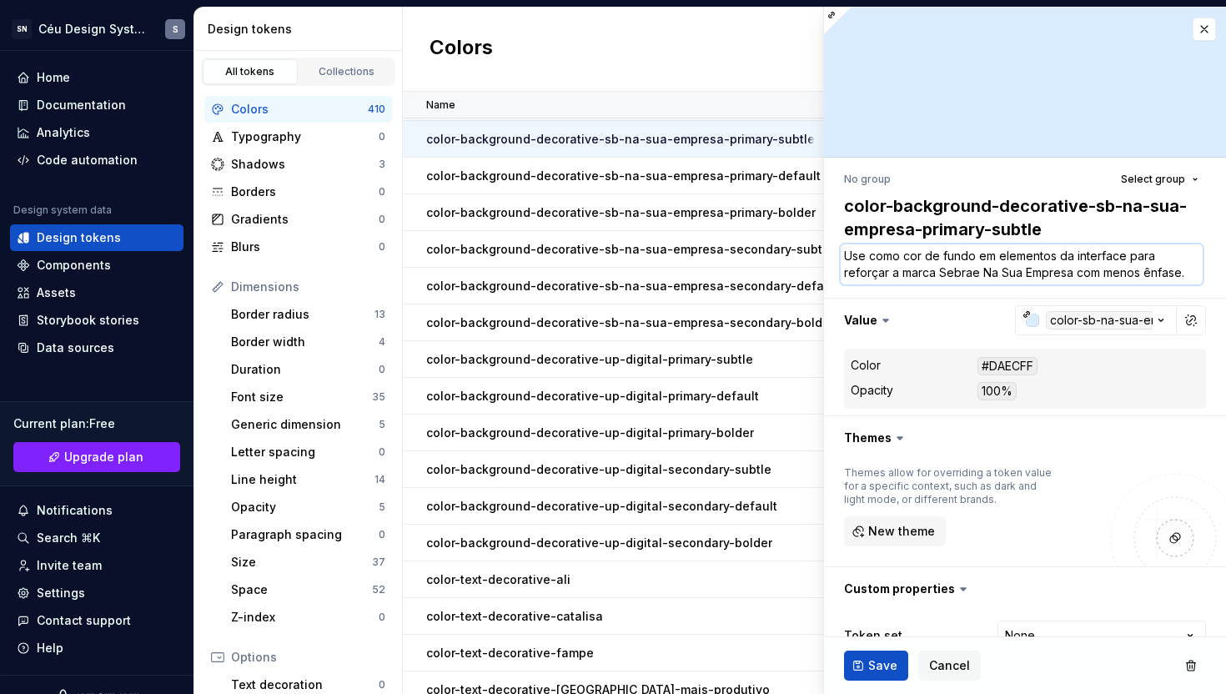
click at [1078, 279] on textarea "Use como cor de fundo em elementos da interface para reforçar a marca Sebrae Na…" at bounding box center [1022, 264] width 362 height 40
click at [1076, 278] on textarea "Use como cor de fundo em elementos da interface para reforçar a marca Sebrae Na…" at bounding box center [1022, 264] width 362 height 40
paste textarea "a cor principal da identidade visualcom"
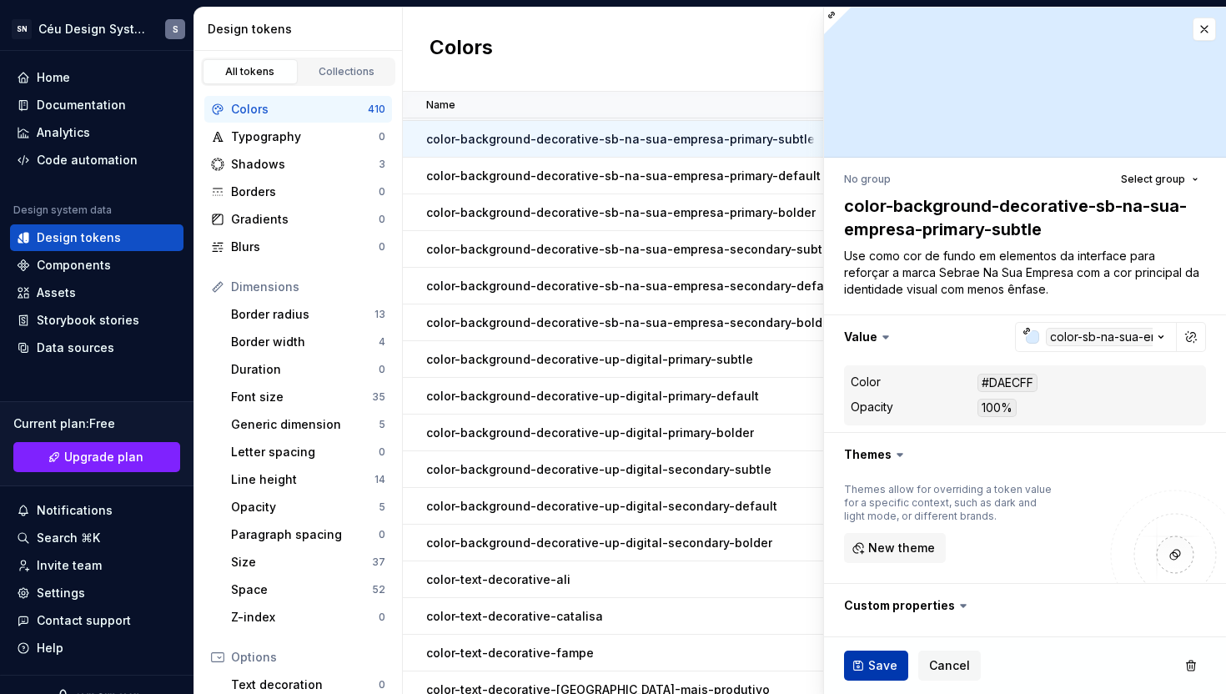
click at [874, 671] on span "Save" at bounding box center [882, 665] width 29 height 17
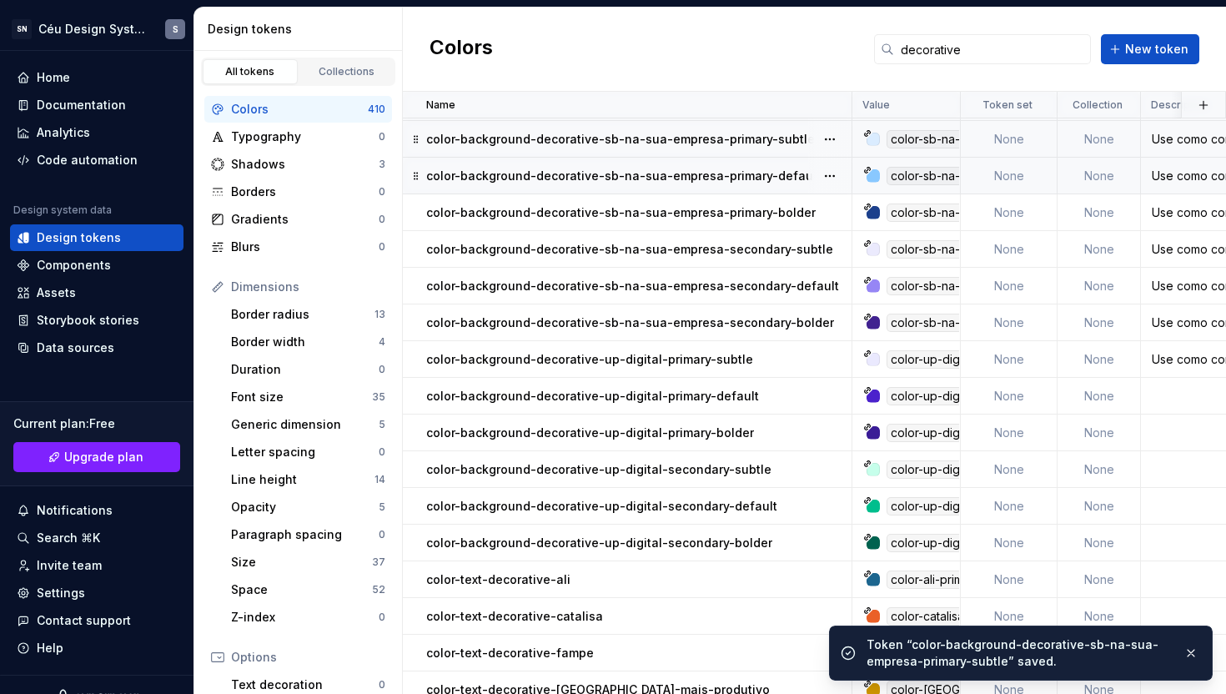
click at [702, 181] on p "color-background-decorative-sb-na-sua-empresa-primary-default" at bounding box center [623, 176] width 395 height 17
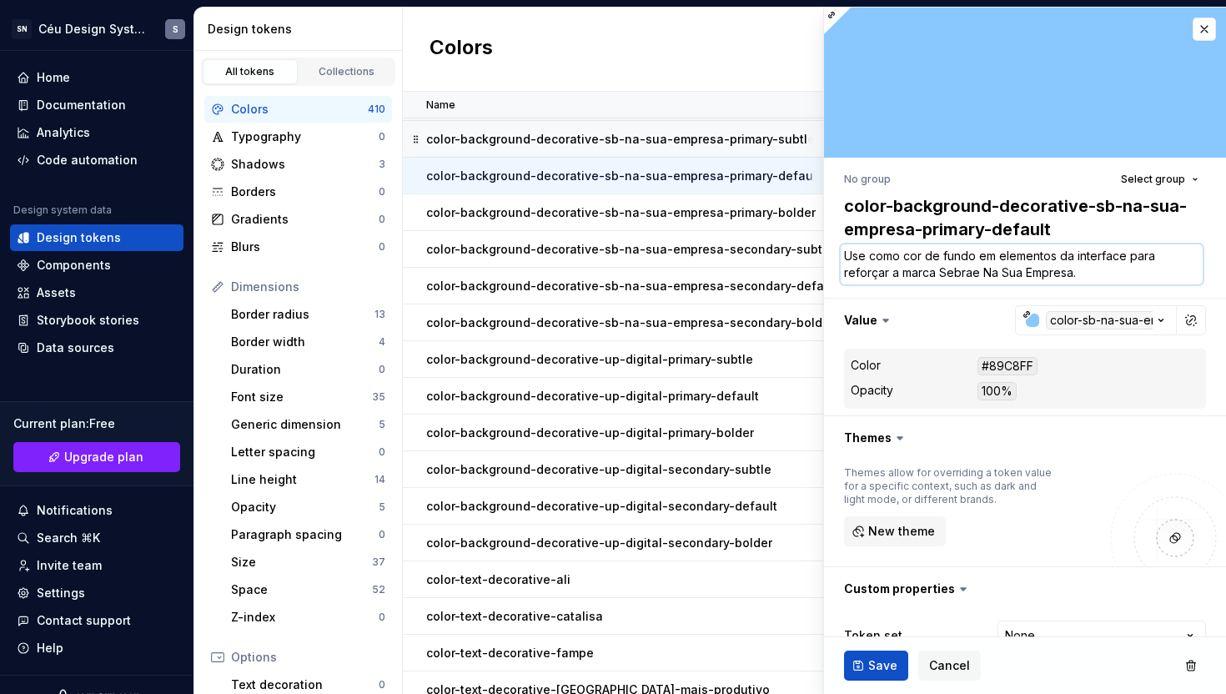
click at [1077, 278] on textarea "Use como cor de fundo em elementos da interface para reforçar a marca Sebrae Na…" at bounding box center [1022, 264] width 362 height 40
paste textarea "com a cor principal da identidade visual"
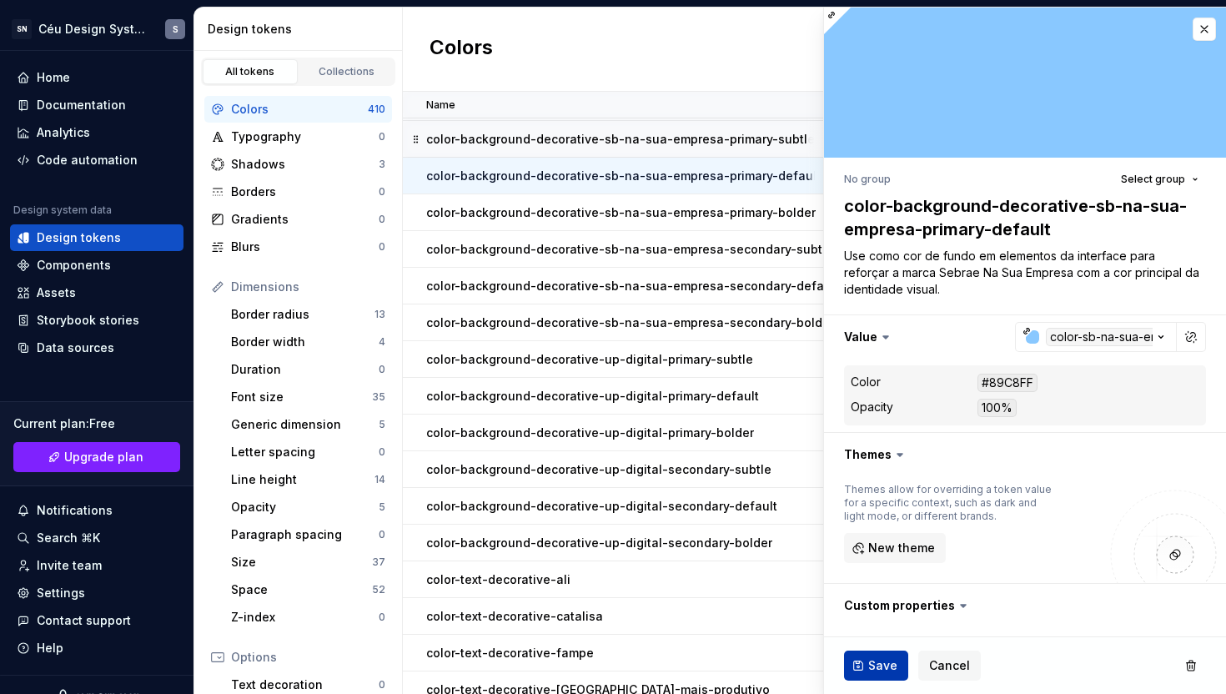
click at [867, 669] on button "Save" at bounding box center [876, 666] width 64 height 30
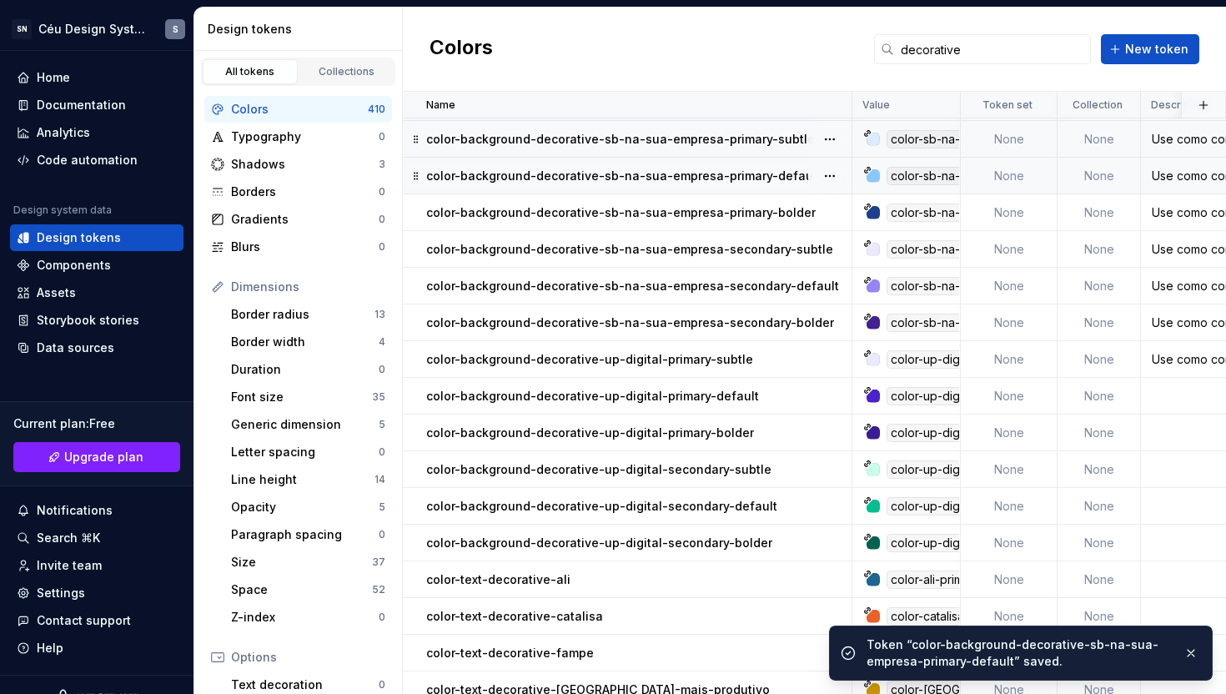
click at [684, 211] on p "color-background-decorative-sb-na-sua-empresa-primary-bolder" at bounding box center [621, 212] width 390 height 17
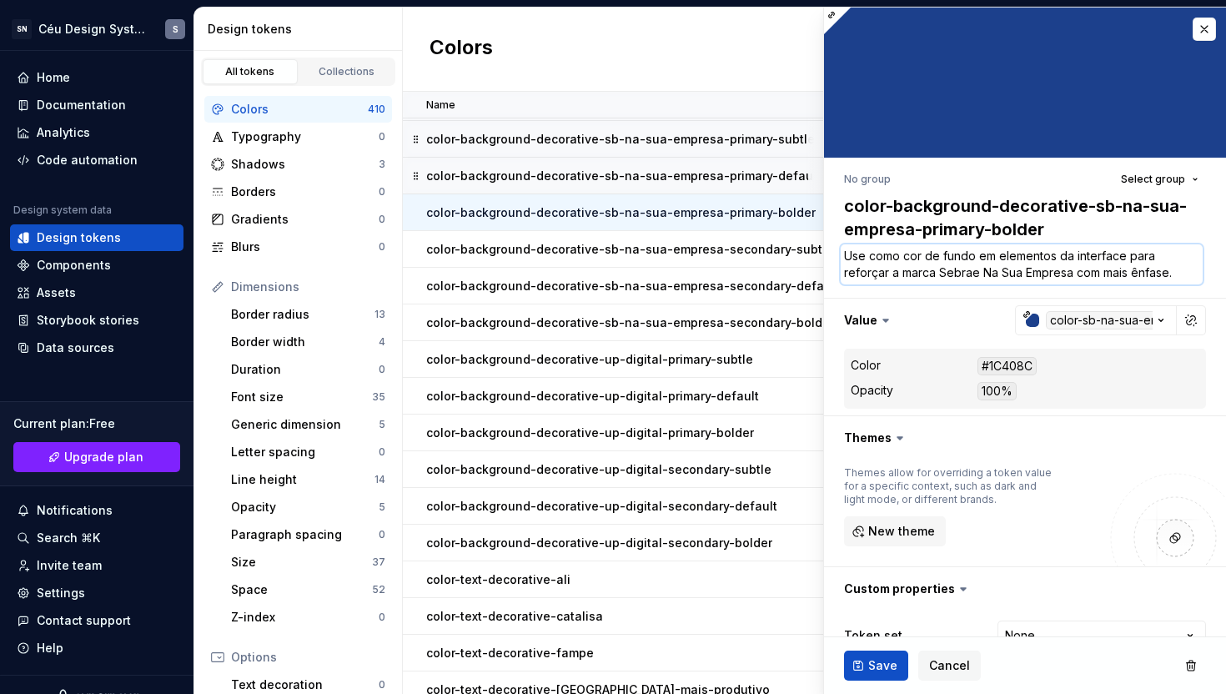
click at [1074, 279] on textarea "Use como cor de fundo em elementos da interface para reforçar a marca Sebrae Na…" at bounding box center [1022, 264] width 362 height 40
paste textarea "a cor principal da identidade visualcom"
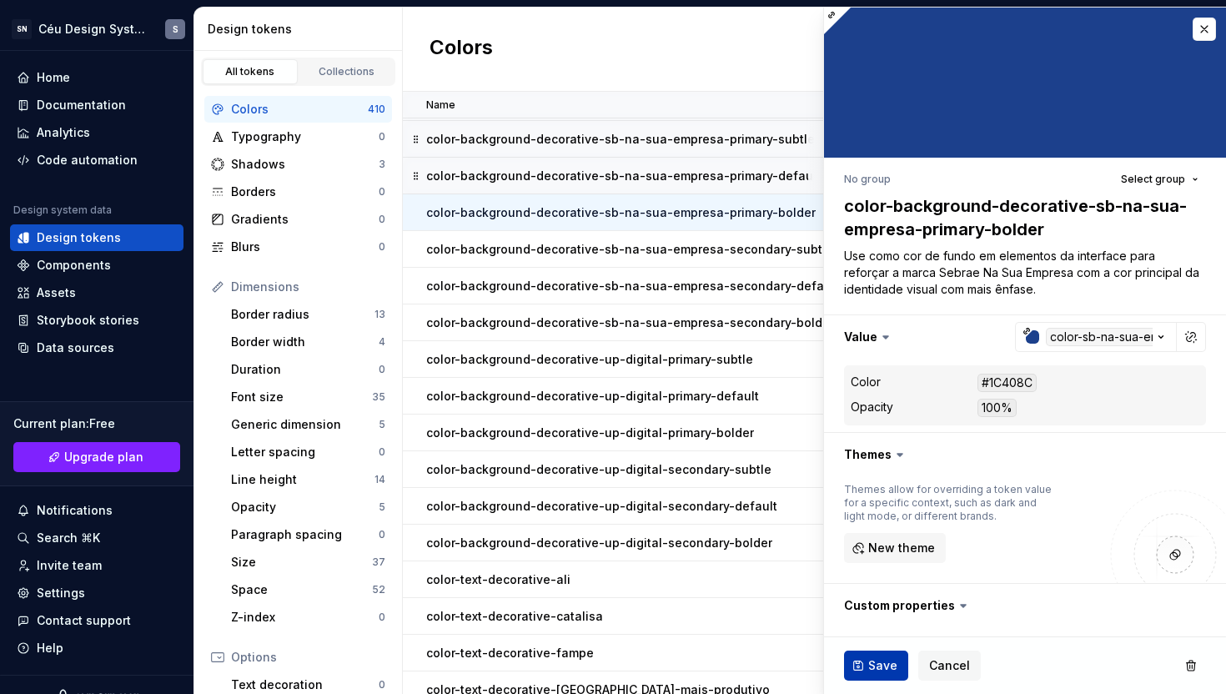
click at [871, 660] on span "Save" at bounding box center [882, 665] width 29 height 17
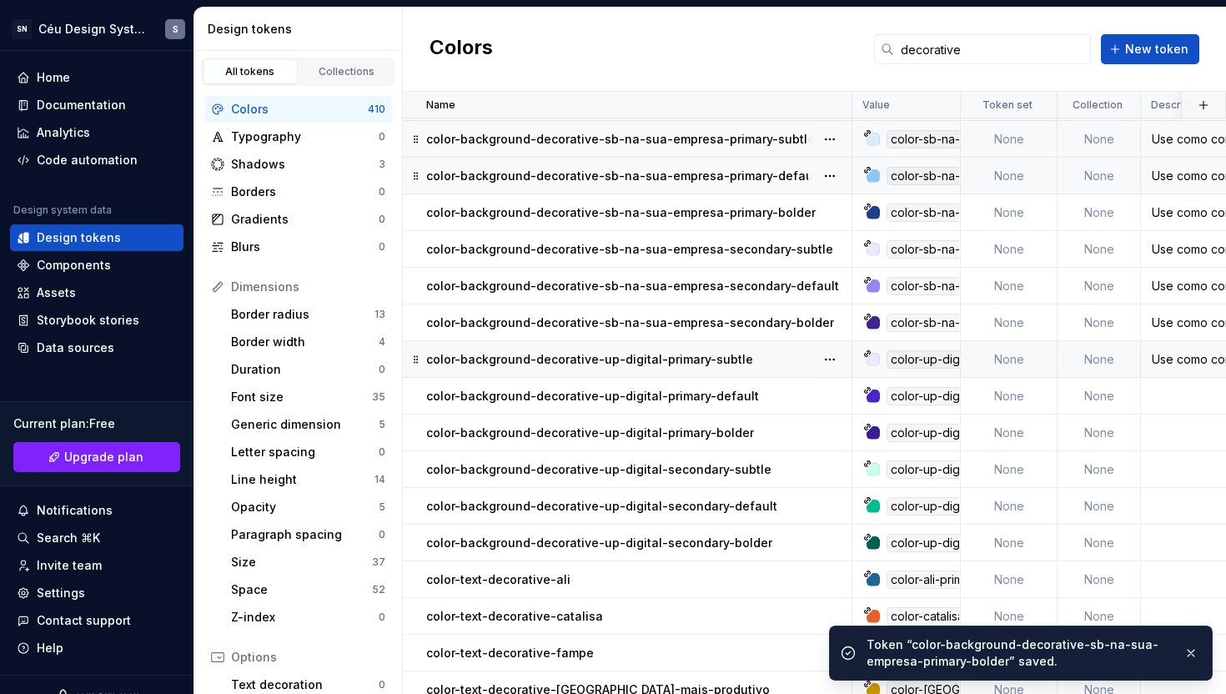
click at [664, 360] on p "color-background-decorative-up-digital-primary-subtle" at bounding box center [589, 359] width 327 height 17
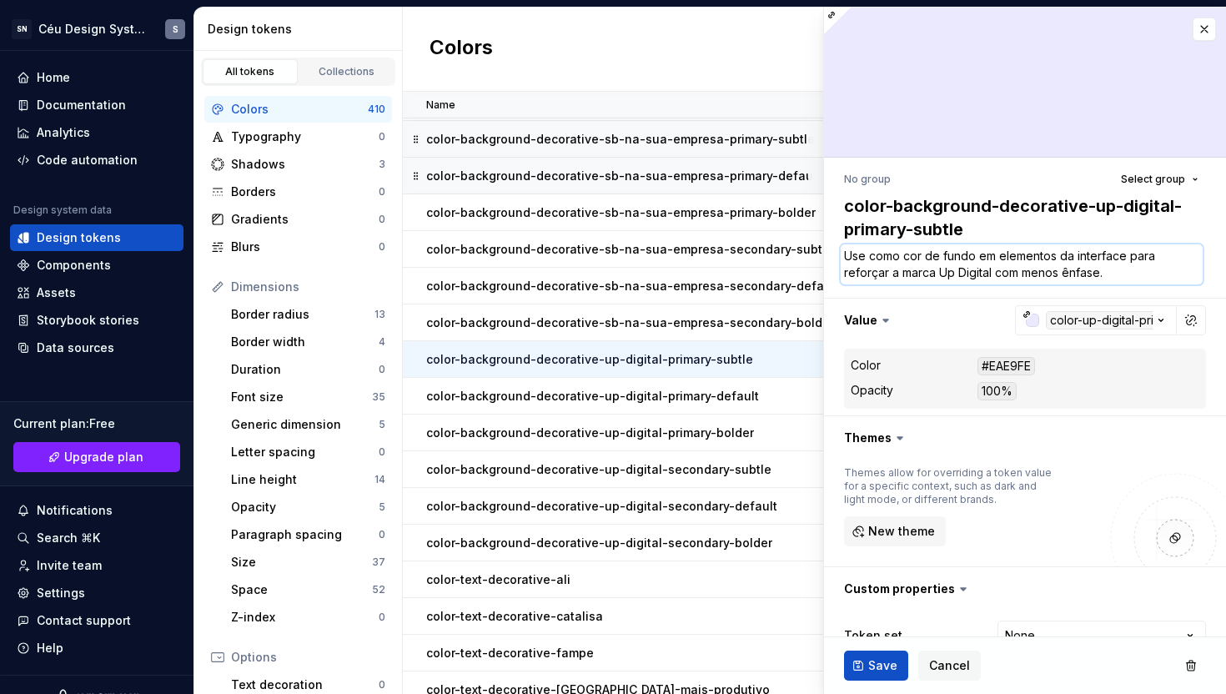
click at [992, 278] on textarea "Use como cor de fundo em elementos da interface para reforçar a marca Up Digita…" at bounding box center [1022, 264] width 362 height 40
click at [991, 274] on textarea "Use como cor de fundo em elementos da interface para reforçar a marca Up Digita…" at bounding box center [1022, 264] width 362 height 40
paste textarea "com a cor principal da identidade visual"
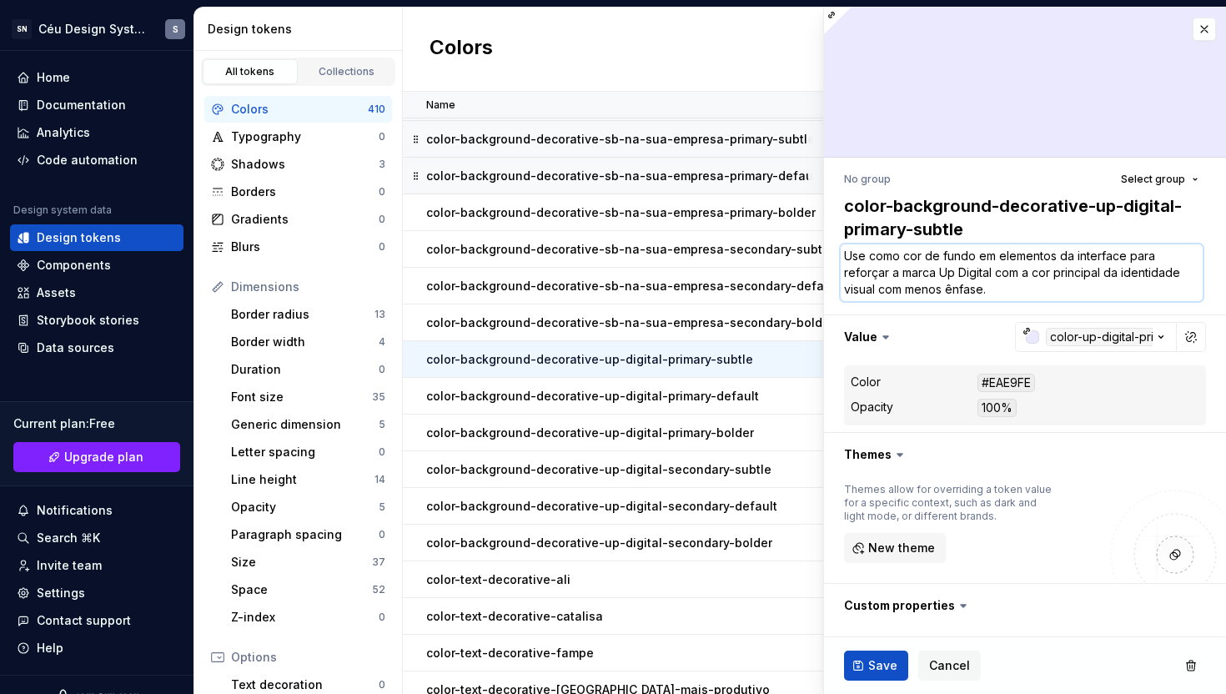
click at [890, 293] on textarea "Use como cor de fundo em elementos da interface para reforçar a marca Up Digita…" at bounding box center [1022, 272] width 362 height 57
click at [868, 668] on span "Save" at bounding box center [882, 665] width 29 height 17
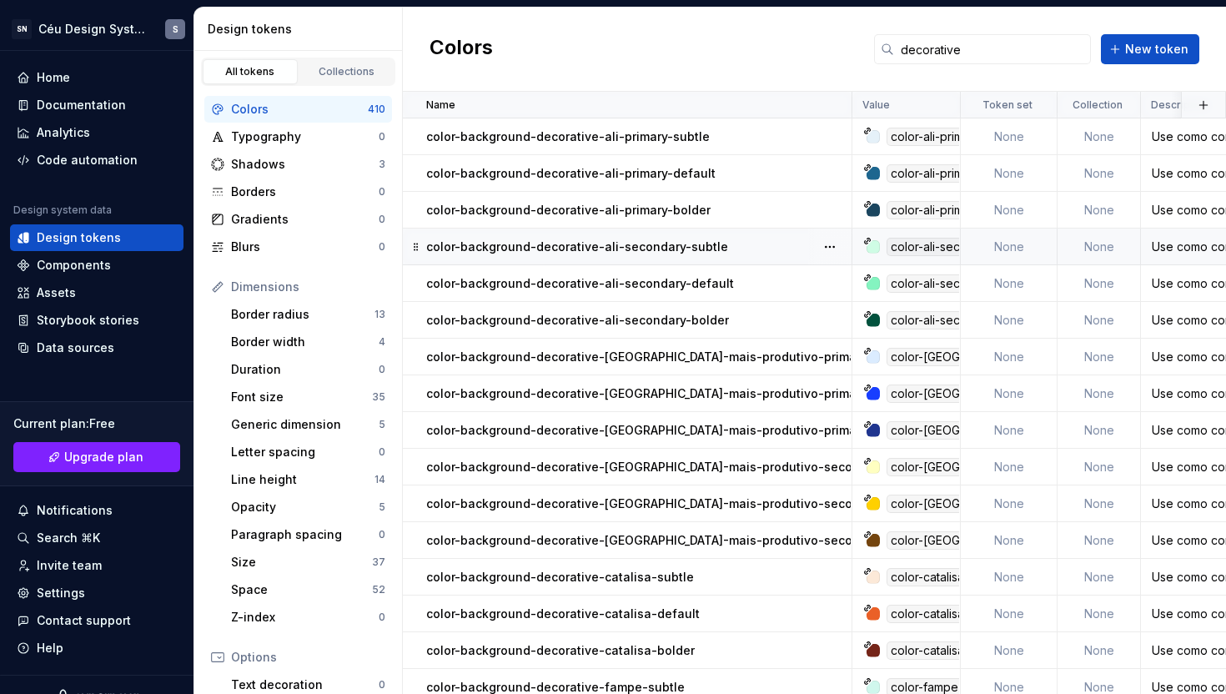
click at [644, 253] on p "color-background-decorative-ali-secondary-subtle" at bounding box center [577, 247] width 302 height 17
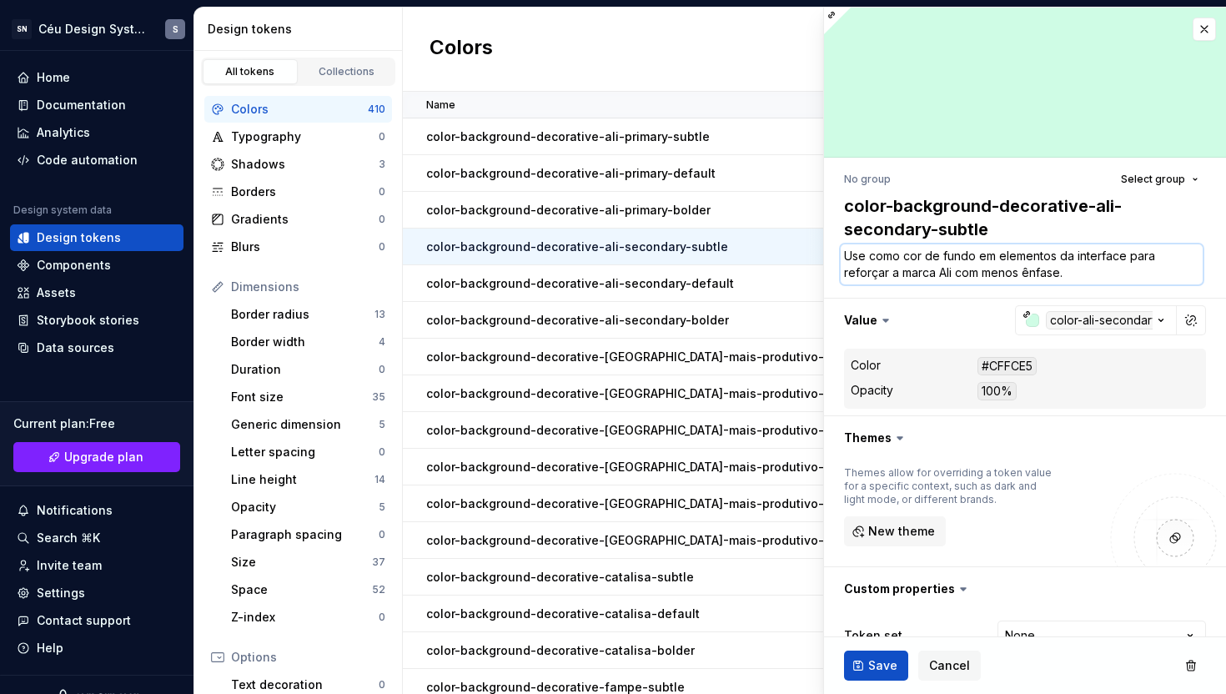
click at [957, 279] on textarea "Use como cor de fundo em elementos da interface para reforçar a marca Ali com m…" at bounding box center [1022, 264] width 362 height 40
click at [984, 270] on textarea "Use como cor de fundo em elementos da interface para reforçar a marca Ali com m…" at bounding box center [1022, 264] width 362 height 40
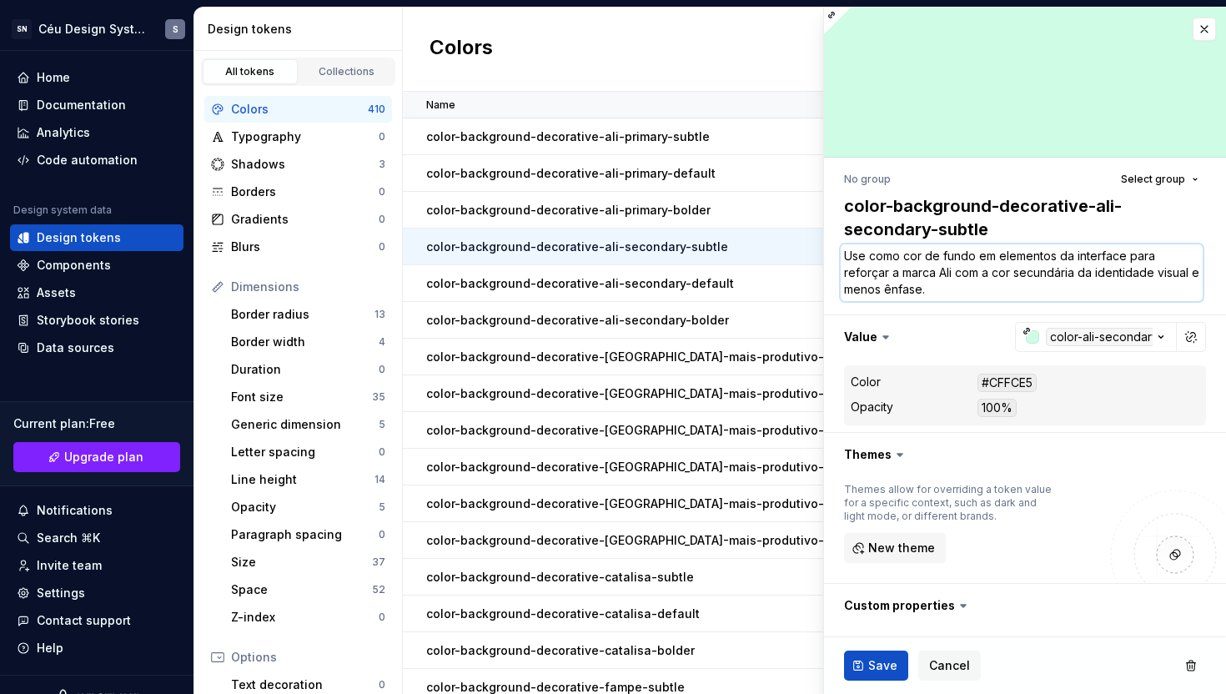
drag, startPoint x: 1188, startPoint y: 274, endPoint x: 955, endPoint y: 277, distance: 232.8
click at [955, 277] on textarea "Use como cor de fundo em elementos da interface para reforçar a marca Ali com a…" at bounding box center [1022, 272] width 362 height 57
click at [954, 277] on textarea "Use como cor de fundo em elementos da interface para reforçar a marca Ali com a…" at bounding box center [1022, 272] width 362 height 57
click at [878, 664] on span "Save" at bounding box center [882, 665] width 29 height 17
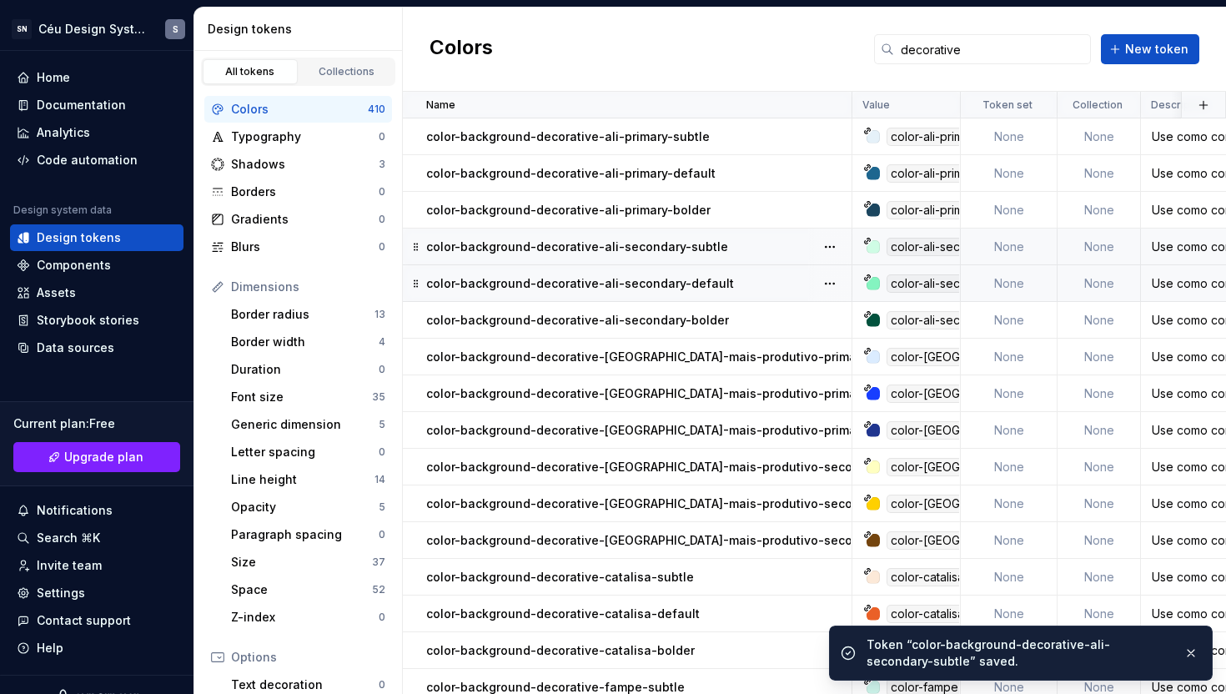
click at [696, 287] on p "color-background-decorative-ali-secondary-default" at bounding box center [580, 283] width 308 height 17
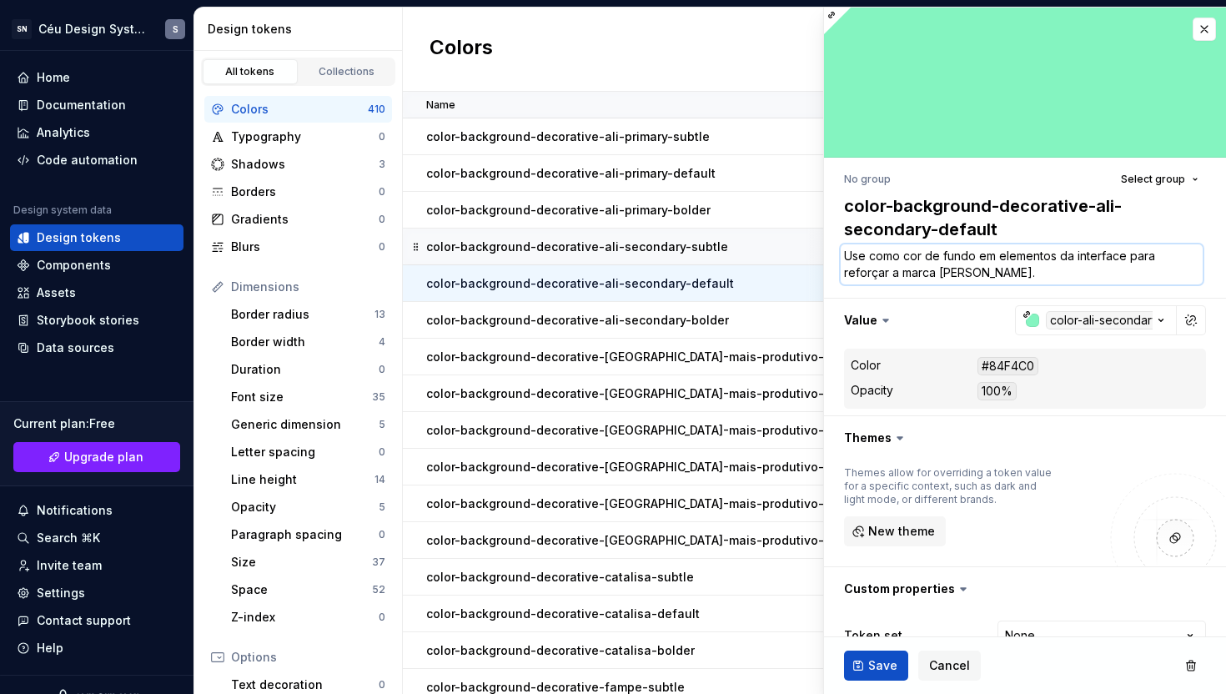
click at [967, 277] on textarea "Use como cor de fundo em elementos da interface para reforçar a marca [PERSON_N…" at bounding box center [1022, 264] width 362 height 40
click at [968, 279] on textarea "Use como cor de fundo em elementos da interface para reforçar a marca [PERSON_N…" at bounding box center [1022, 264] width 362 height 40
paste textarea "com a cor secundária da identidade visual"
click at [881, 667] on span "Save" at bounding box center [882, 665] width 29 height 17
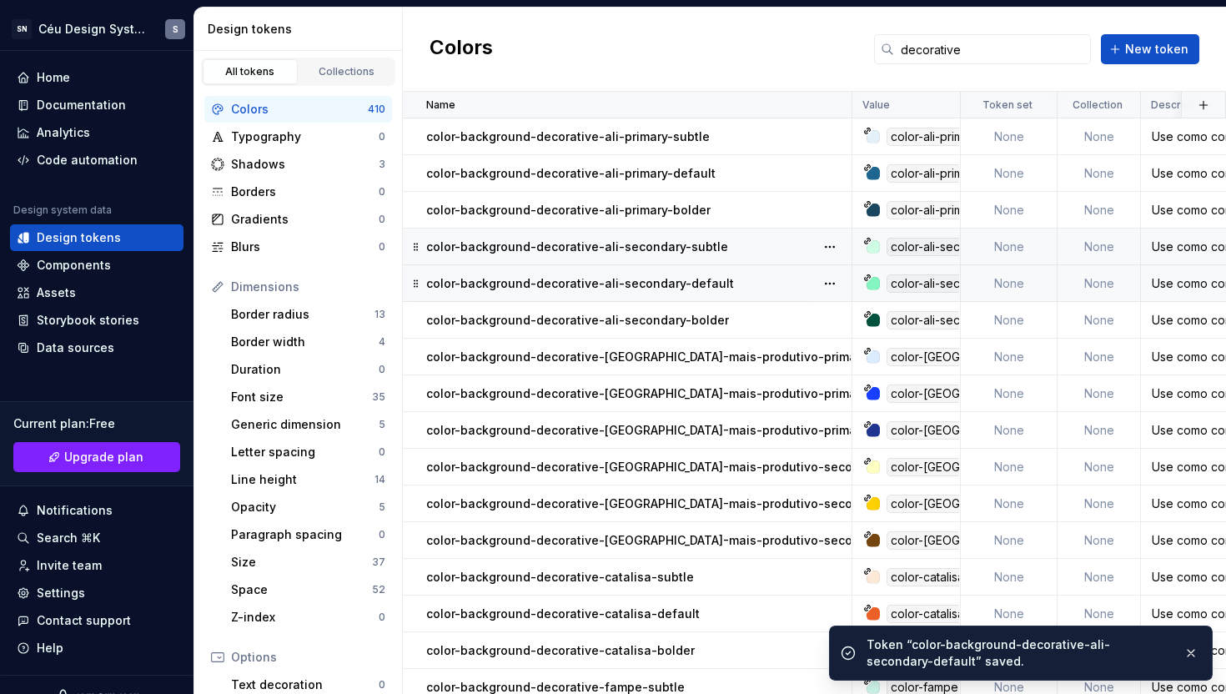
click at [703, 314] on p "color-background-decorative-ali-secondary-bolder" at bounding box center [577, 320] width 303 height 17
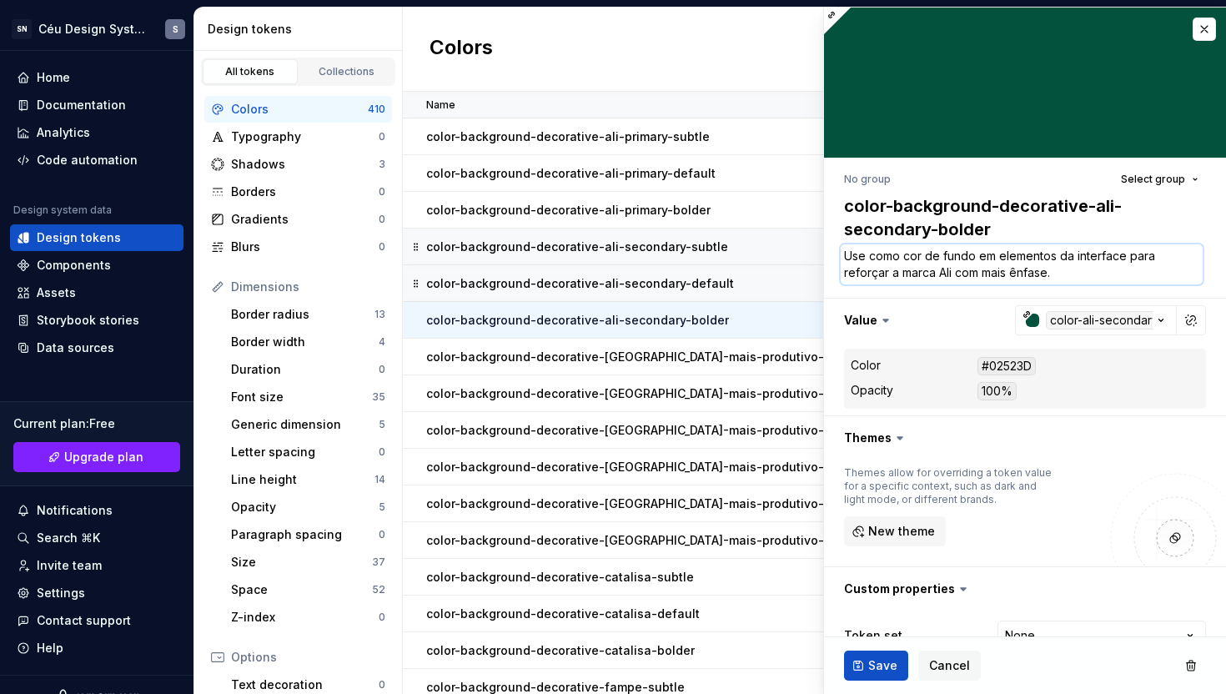
click at [981, 277] on textarea "Use como cor de fundo em elementos da interface para reforçar a marca Ali com m…" at bounding box center [1022, 264] width 362 height 40
click at [985, 280] on textarea "Use como cor de fundo em elementos da interface para reforçar a marca Ali com m…" at bounding box center [1022, 264] width 362 height 40
paste textarea "com a cor secundária da identidade visual"
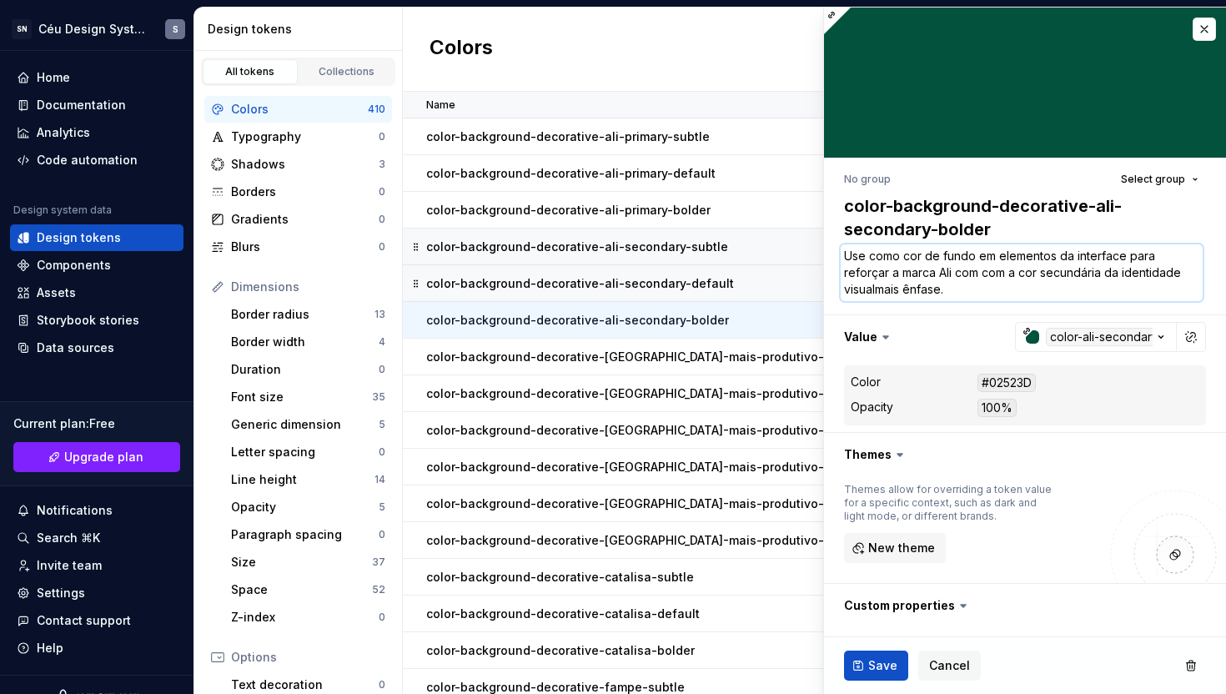
click at [980, 282] on textarea "Use como cor de fundo em elementos da interface para reforçar a marca Ali com c…" at bounding box center [1022, 272] width 362 height 57
click at [979, 279] on textarea "Use como cor de fundo em elementos da interface para reforçar a marca Ali com c…" at bounding box center [1022, 272] width 362 height 57
click at [878, 294] on textarea "Use como cor de fundo em elementos da interface para reforçar a marca Ali com a…" at bounding box center [1022, 272] width 362 height 57
click at [873, 668] on span "Save" at bounding box center [882, 665] width 29 height 17
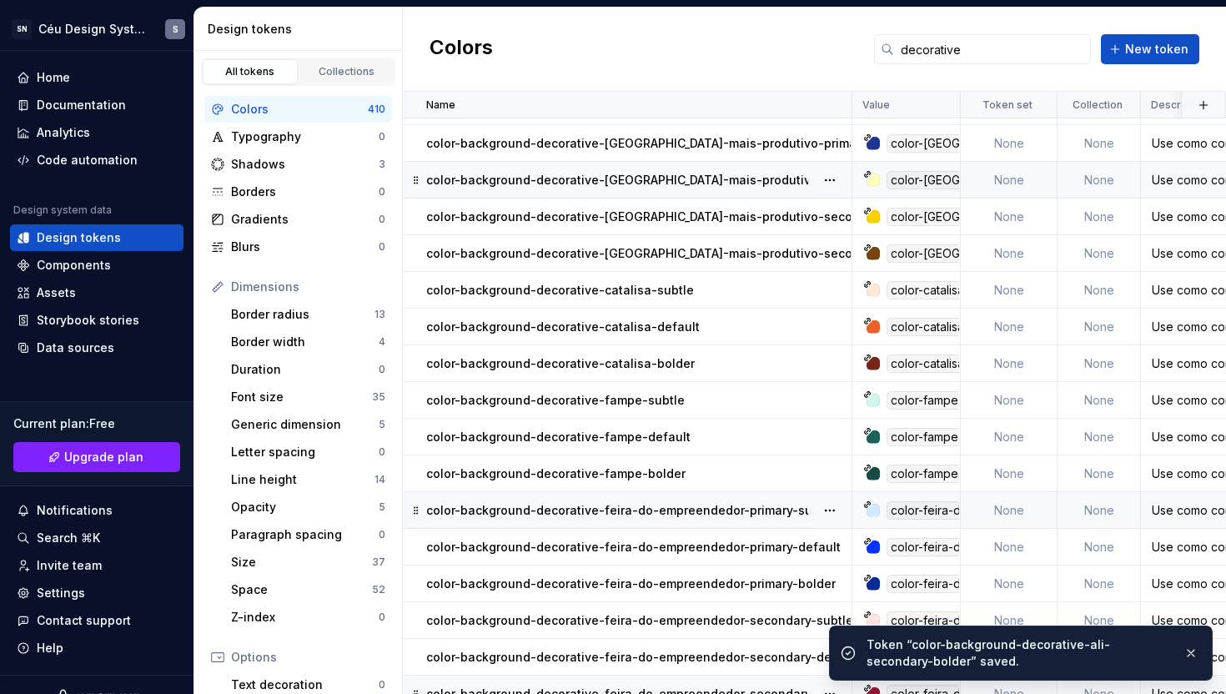
scroll to position [289, 0]
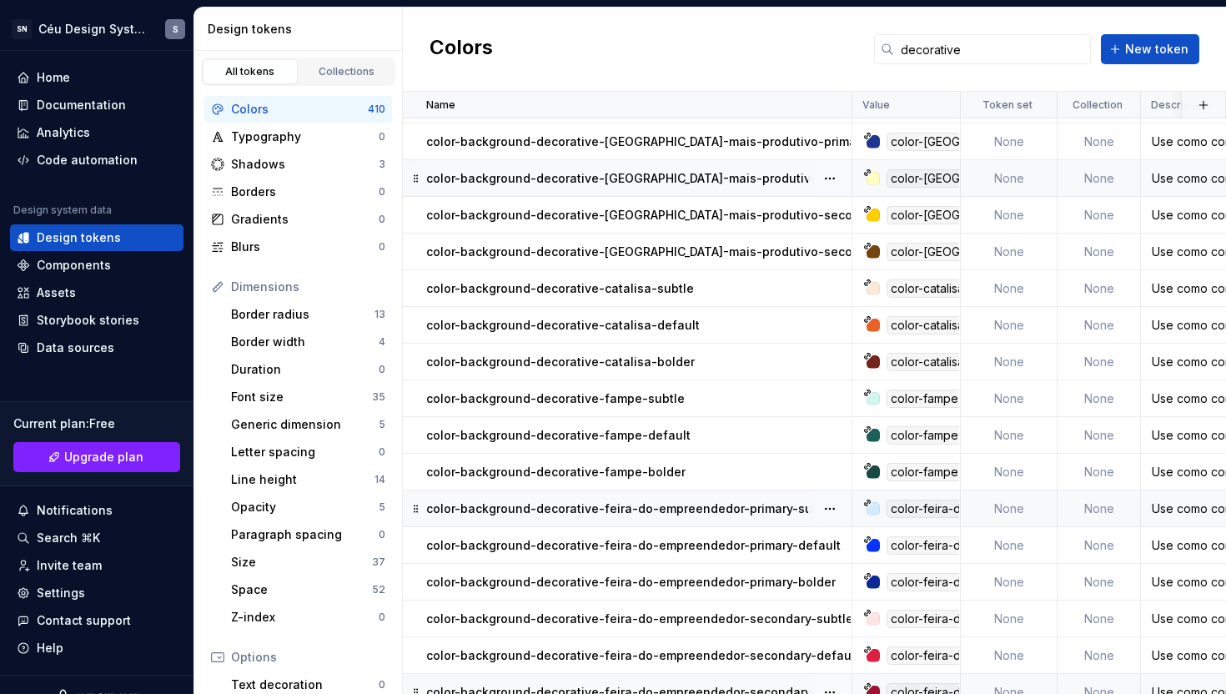
click at [646, 182] on p "color-background-decorative-[GEOGRAPHIC_DATA]-mais-produtivo-secondary-subtle" at bounding box center [676, 178] width 501 height 17
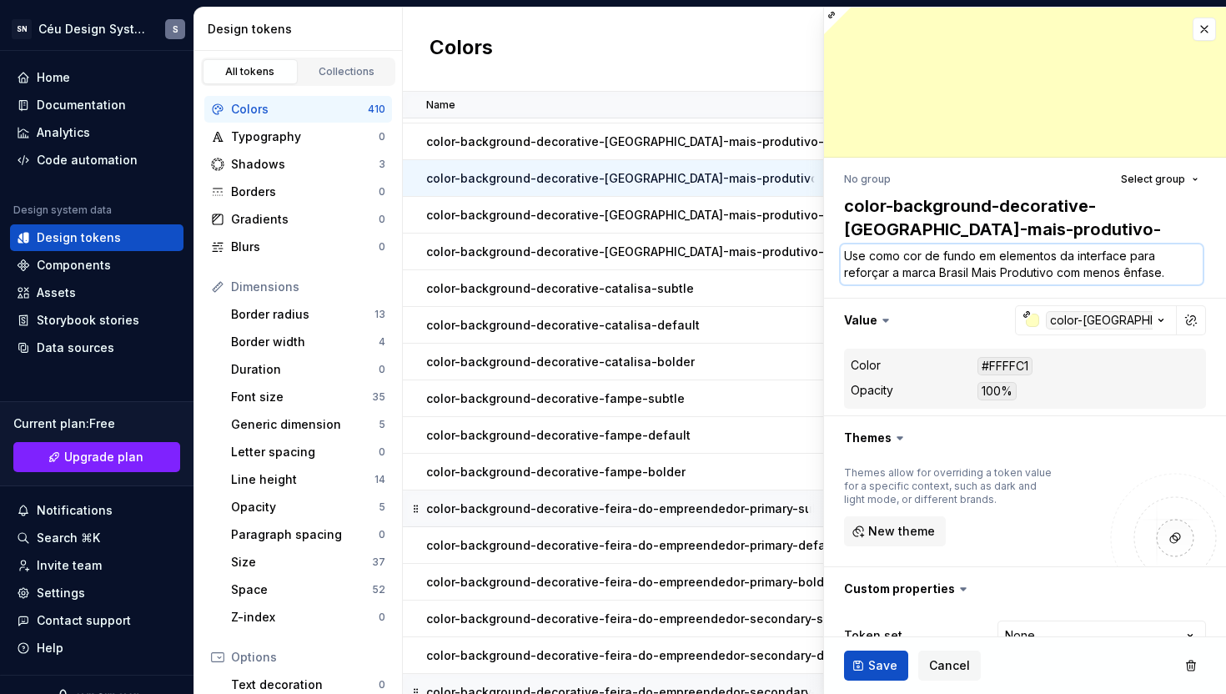
click at [1081, 277] on textarea "Use como cor de fundo em elementos da interface para reforçar a marca Brasil Ma…" at bounding box center [1022, 264] width 362 height 40
click at [1081, 279] on textarea "Use como cor de fundo em elementos da interface para reforçar a marca Brasil Ma…" at bounding box center [1022, 264] width 362 height 40
paste textarea "com a cor secundária da identidade visual"
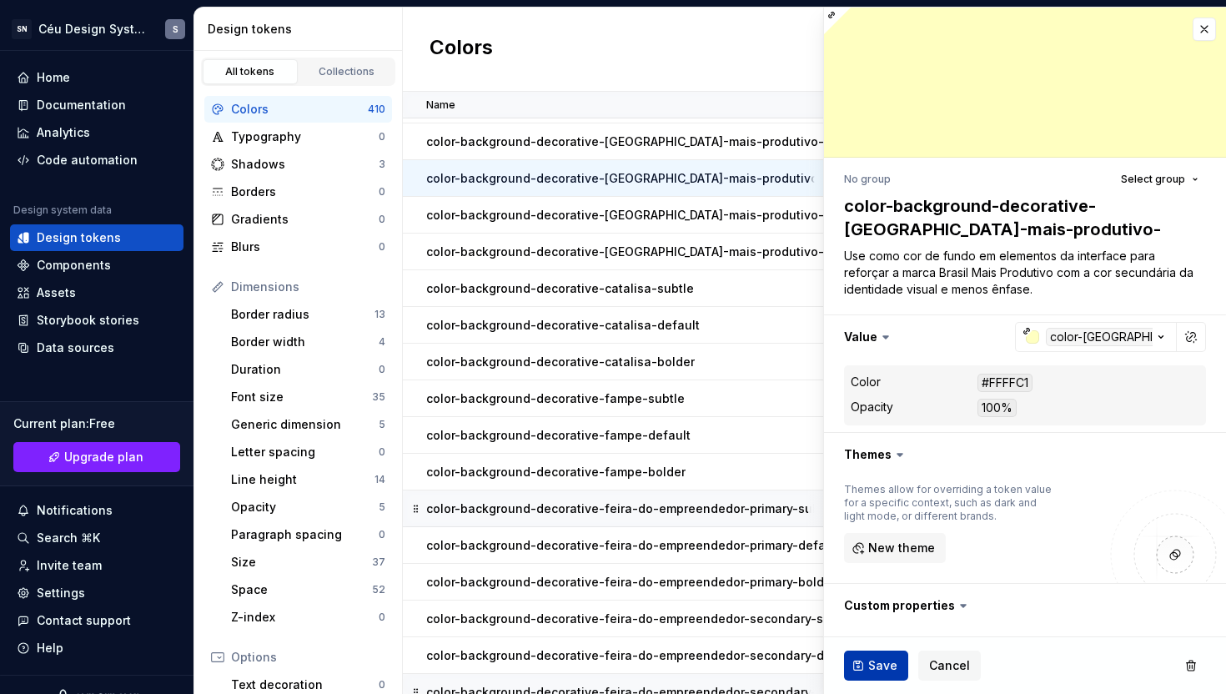
click at [864, 667] on button "Save" at bounding box center [876, 666] width 64 height 30
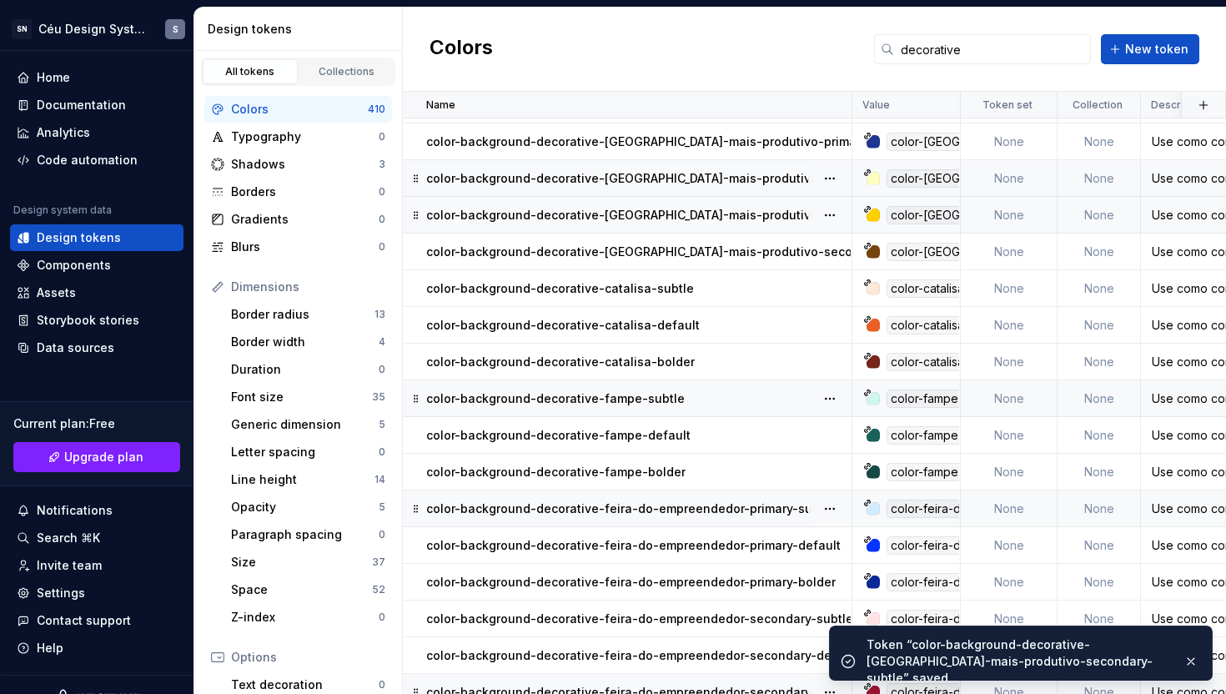
click at [732, 218] on p "color-background-decorative-[GEOGRAPHIC_DATA]-mais-produtivo-secondary-default" at bounding box center [679, 215] width 507 height 17
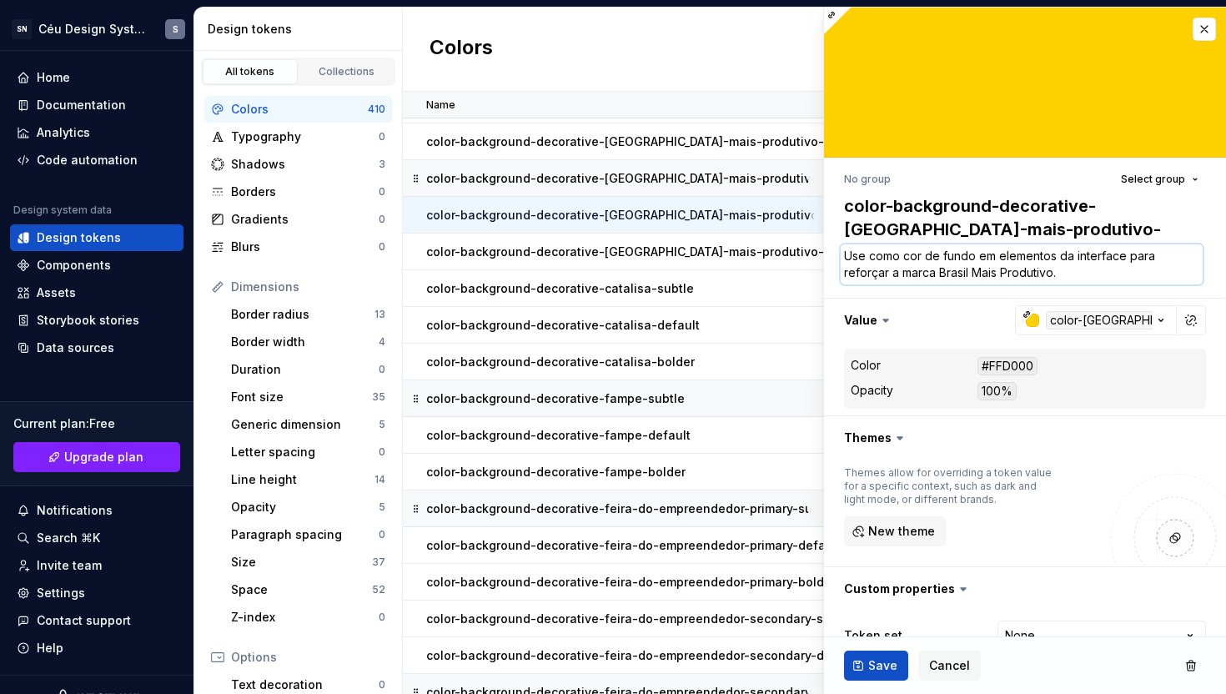
click at [1068, 276] on textarea "Use como cor de fundo em elementos da interface para reforçar a marca Brasil Ma…" at bounding box center [1022, 264] width 362 height 40
click at [1068, 278] on textarea "Use como cor de fundo em elementos da interface para reforçar a marca Brasil Ma…" at bounding box center [1022, 264] width 362 height 40
paste textarea "com a cor secundária da identidade visual"
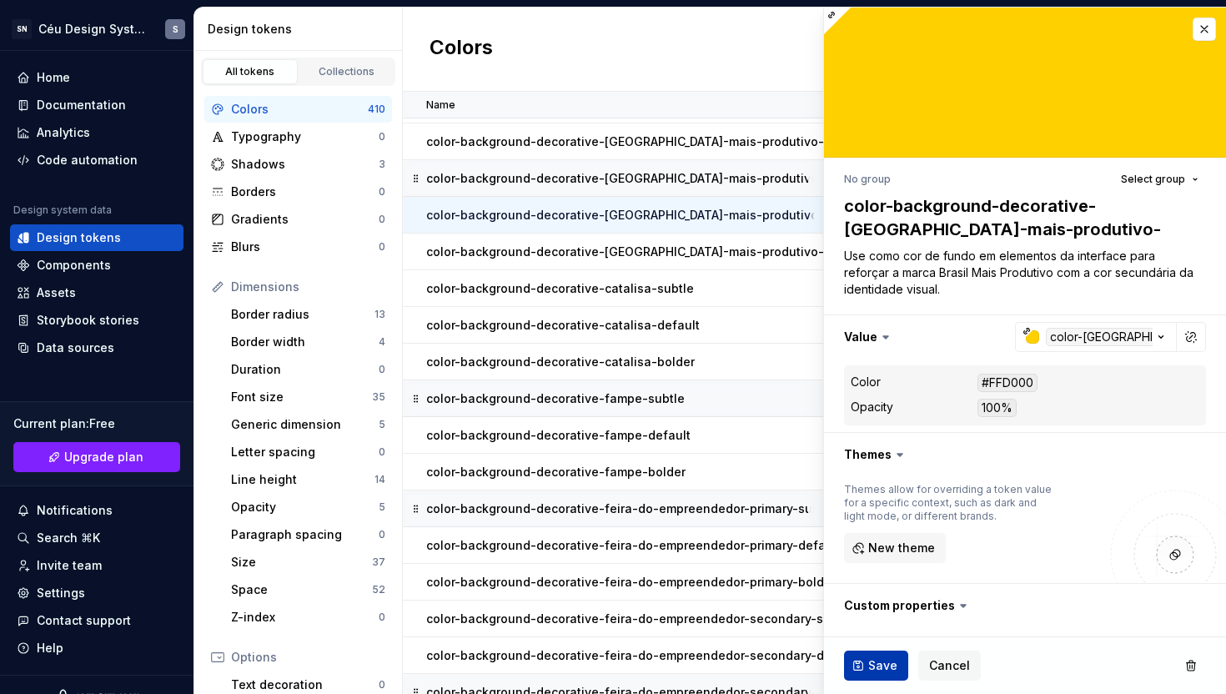
click at [867, 660] on button "Save" at bounding box center [876, 666] width 64 height 30
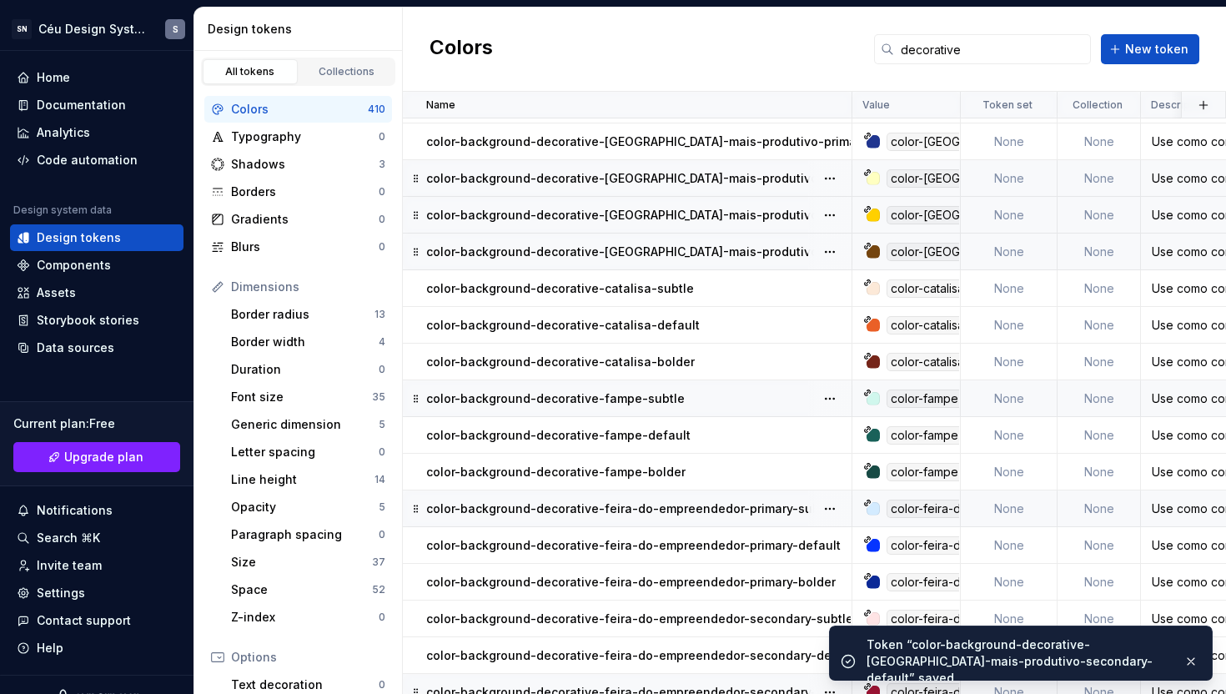
click at [748, 252] on p "color-background-decorative-[GEOGRAPHIC_DATA]-mais-produtivo-secondary-bolder" at bounding box center [677, 252] width 502 height 17
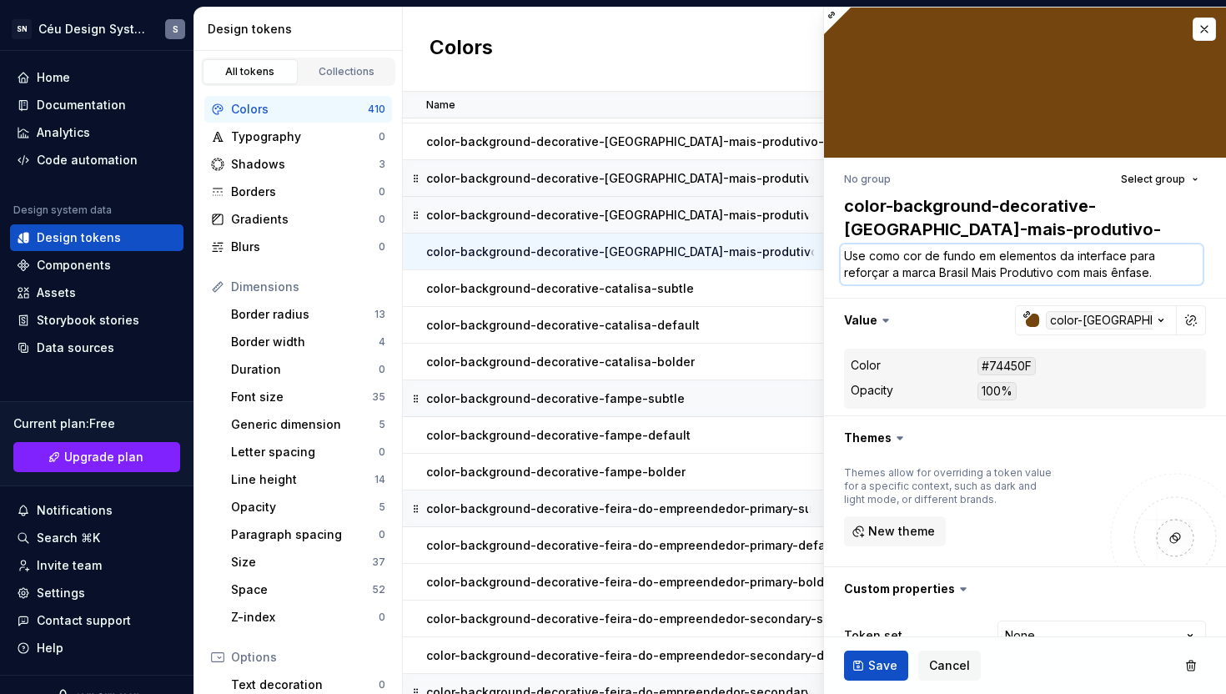
click at [1058, 281] on textarea "Use como cor de fundo em elementos da interface para reforçar a marca Brasil Ma…" at bounding box center [1022, 264] width 362 height 40
click at [1058, 277] on textarea "Use como cor de fundo em elementos da interface para reforçar a marca Brasil Ma…" at bounding box center [1022, 264] width 362 height 40
paste textarea "com a cor secundária da identidade visual"
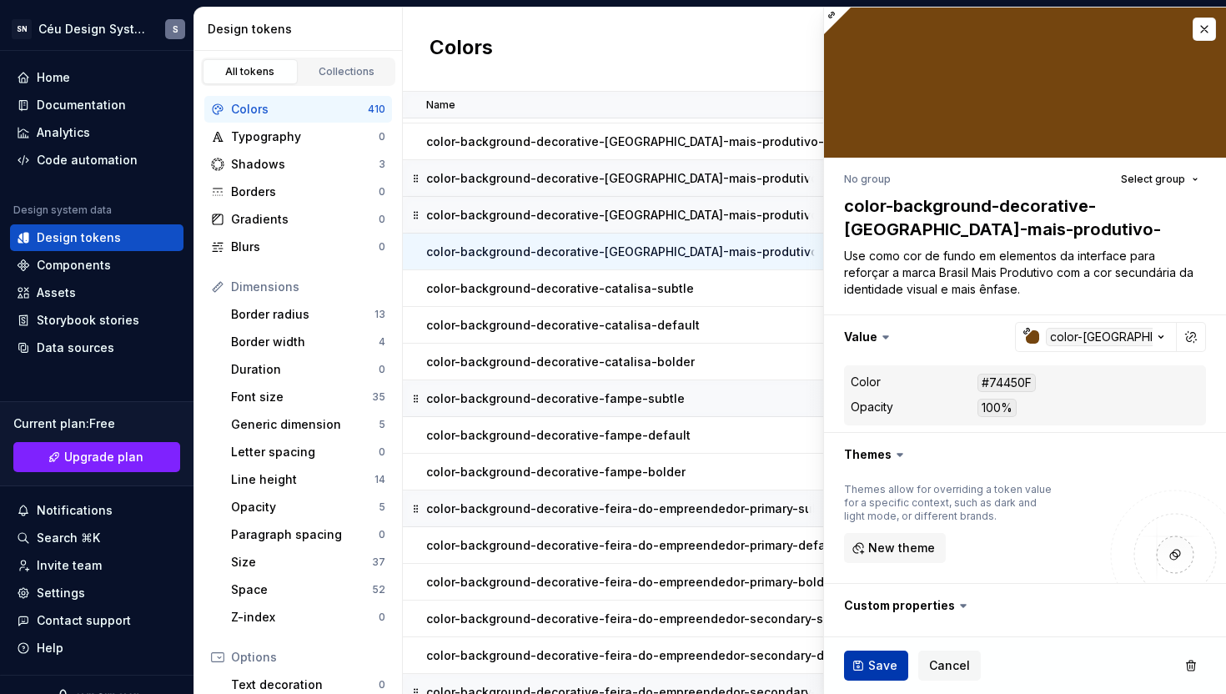
click at [882, 673] on span "Save" at bounding box center [882, 665] width 29 height 17
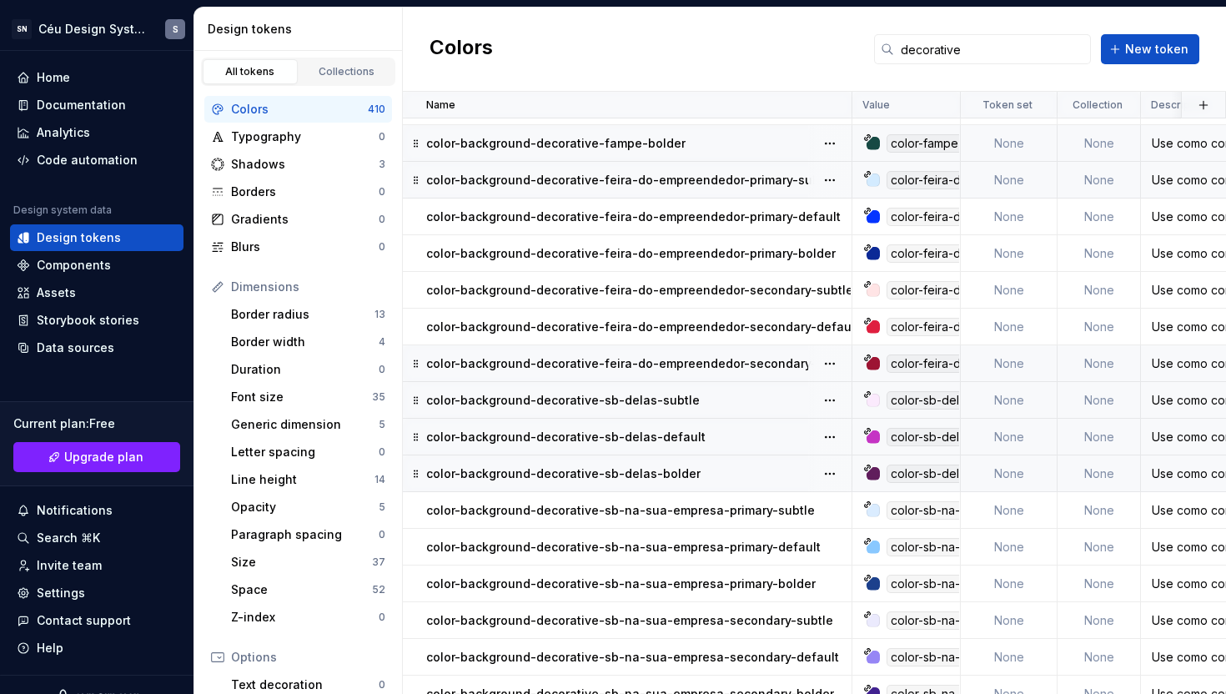
scroll to position [662, 0]
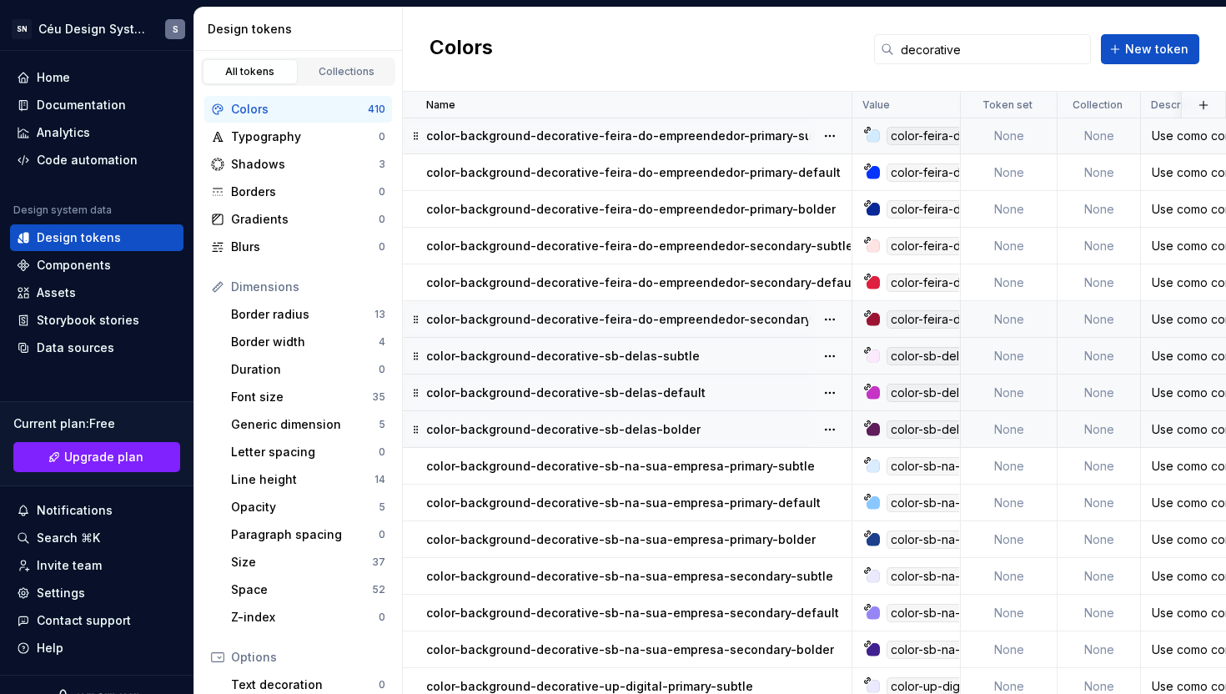
click at [663, 148] on td "color-background-decorative-feira-do-empreendedor-primary-subtle" at bounding box center [628, 136] width 450 height 37
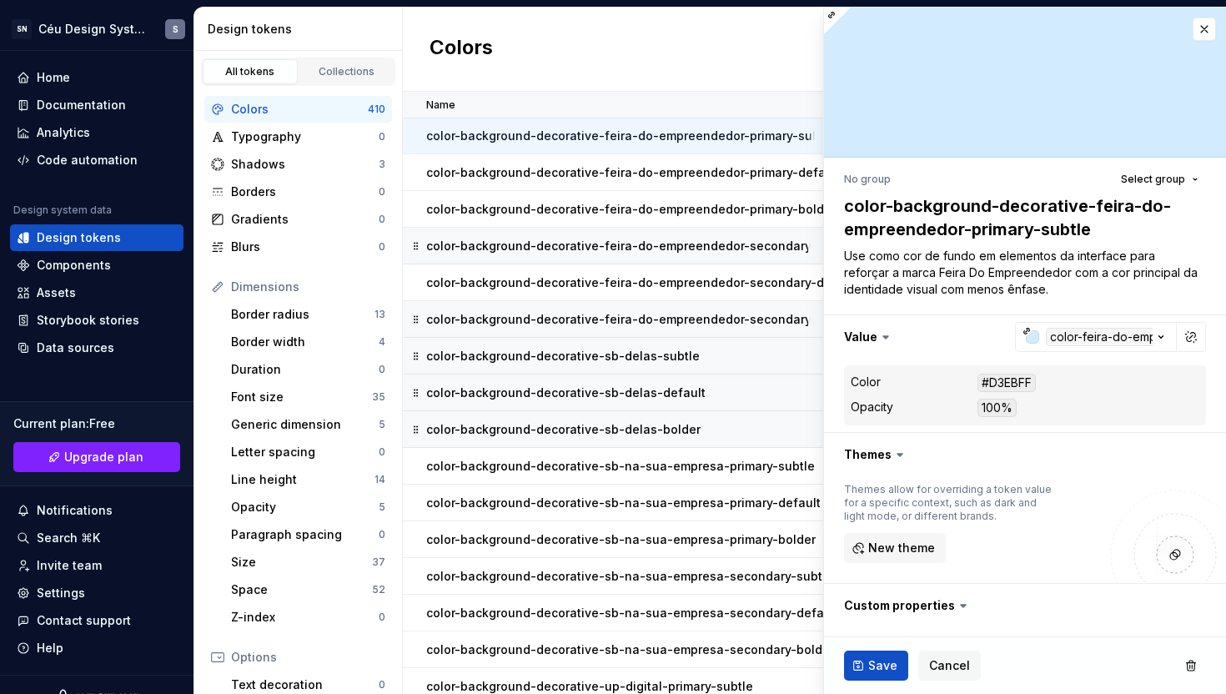
click at [671, 249] on p "color-background-decorative-feira-do-empreendedor-secondary-subtle" at bounding box center [639, 246] width 427 height 17
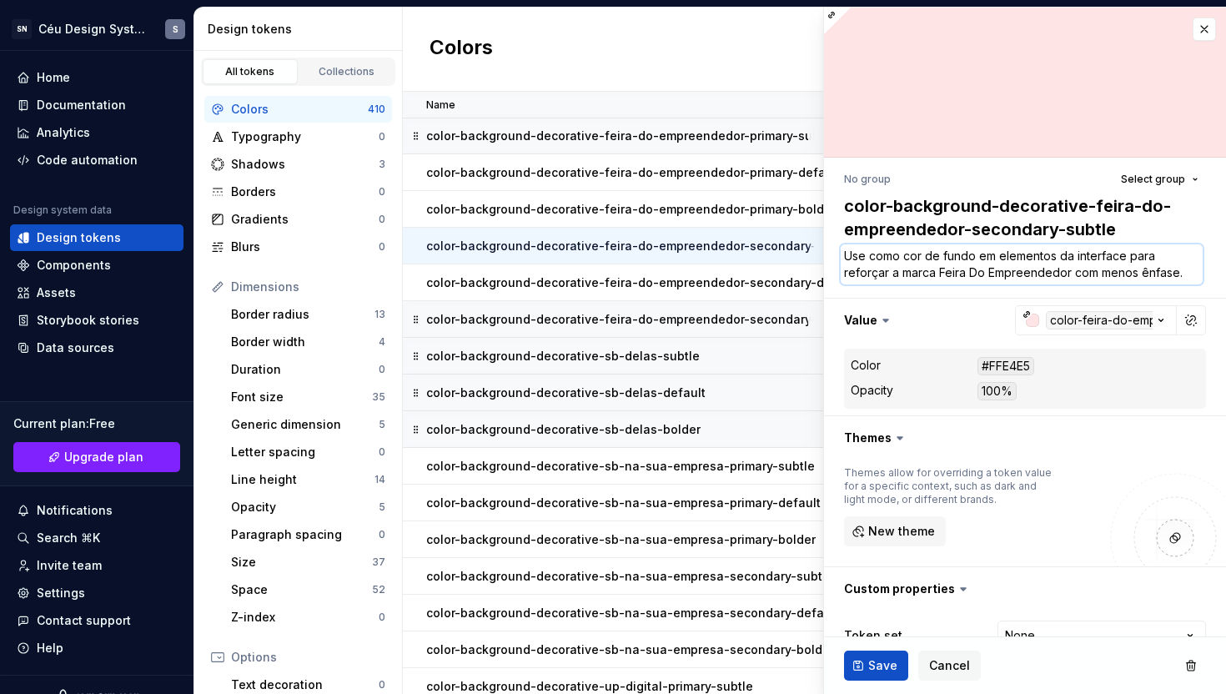
click at [1095, 274] on textarea "Use como cor de fundo em elementos da interface para reforçar a marca Feira Do …" at bounding box center [1022, 264] width 362 height 40
paste textarea "com a cor secundária da identidade visual"
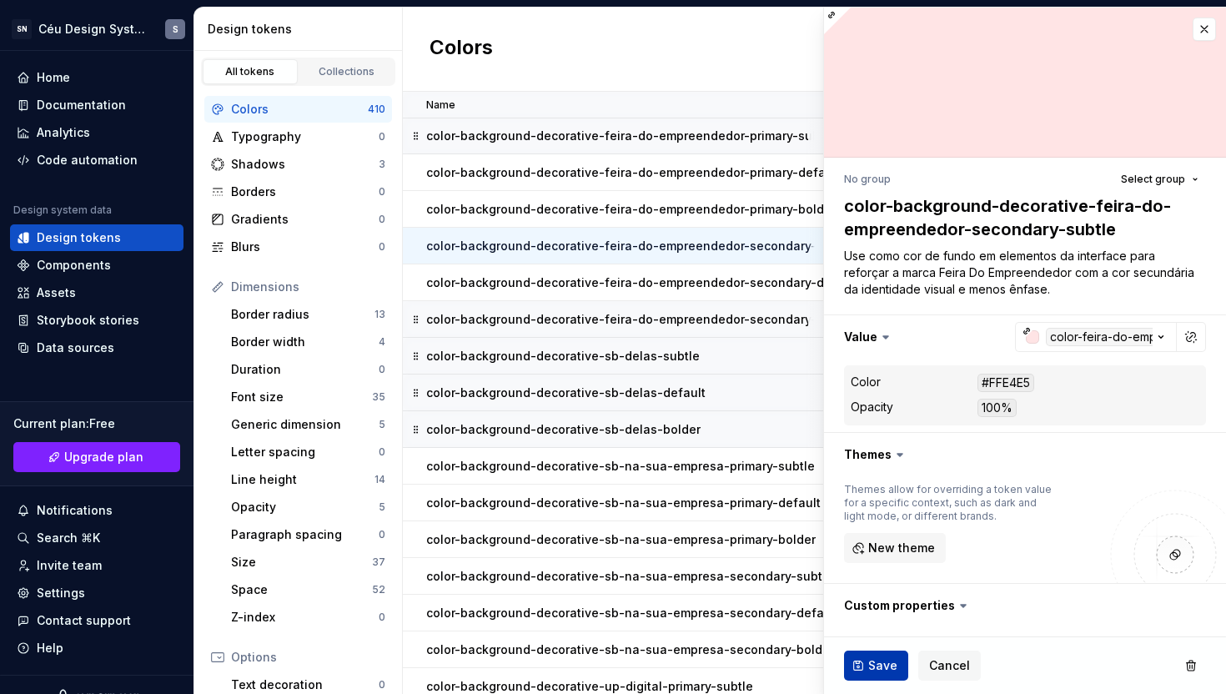
click at [874, 663] on span "Save" at bounding box center [882, 665] width 29 height 17
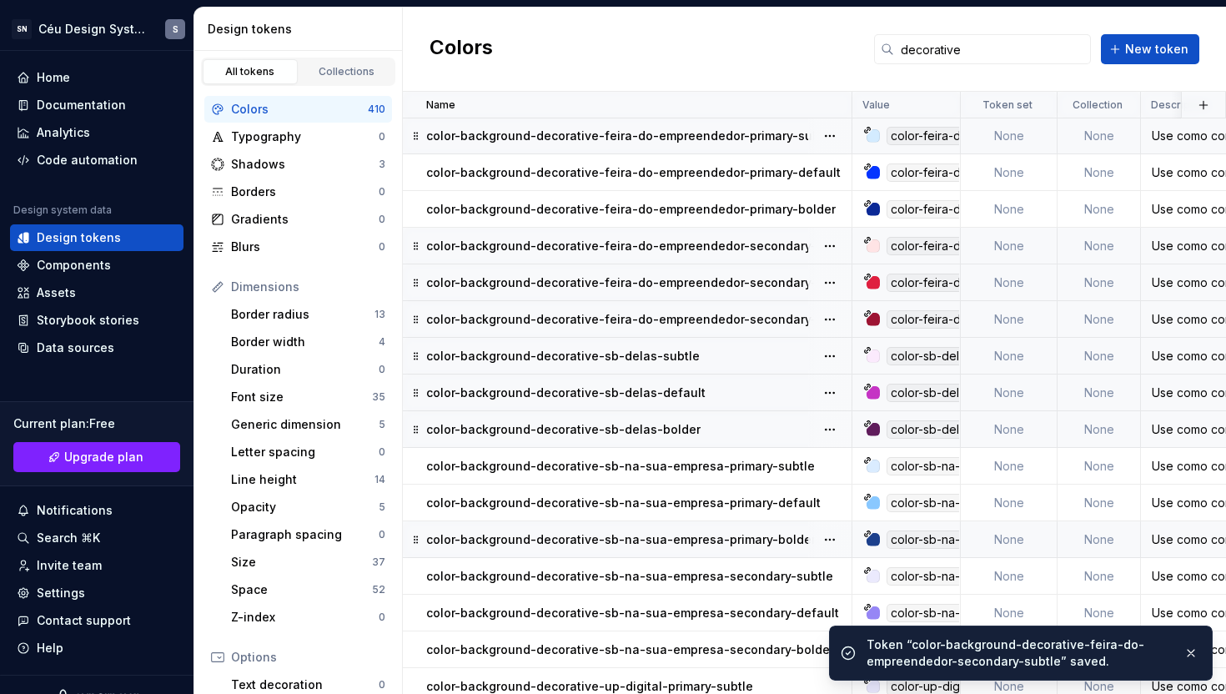
click at [742, 279] on p "color-background-decorative-feira-do-empreendedor-secondary-default" at bounding box center [642, 282] width 433 height 17
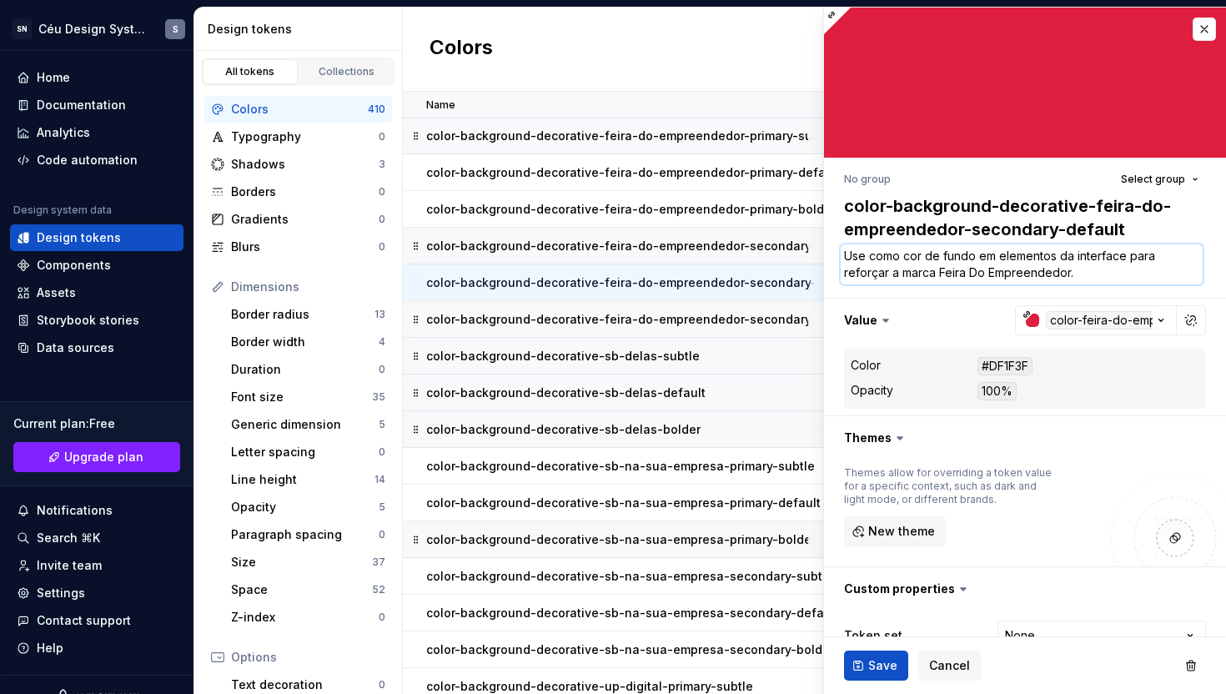
click at [1092, 274] on textarea "Use como cor de fundo em elementos da interface para reforçar a marca Feira Do …" at bounding box center [1022, 264] width 362 height 40
paste textarea "com a cor secundária da identidade visual"
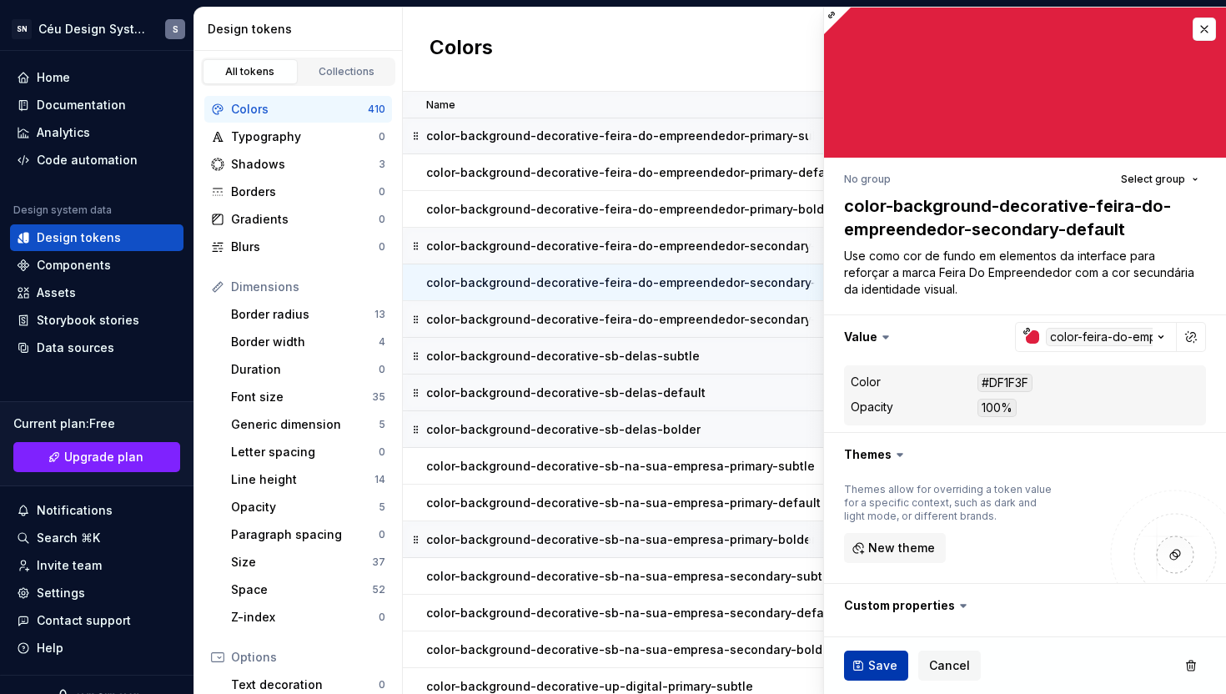
click at [857, 668] on button "Save" at bounding box center [876, 666] width 64 height 30
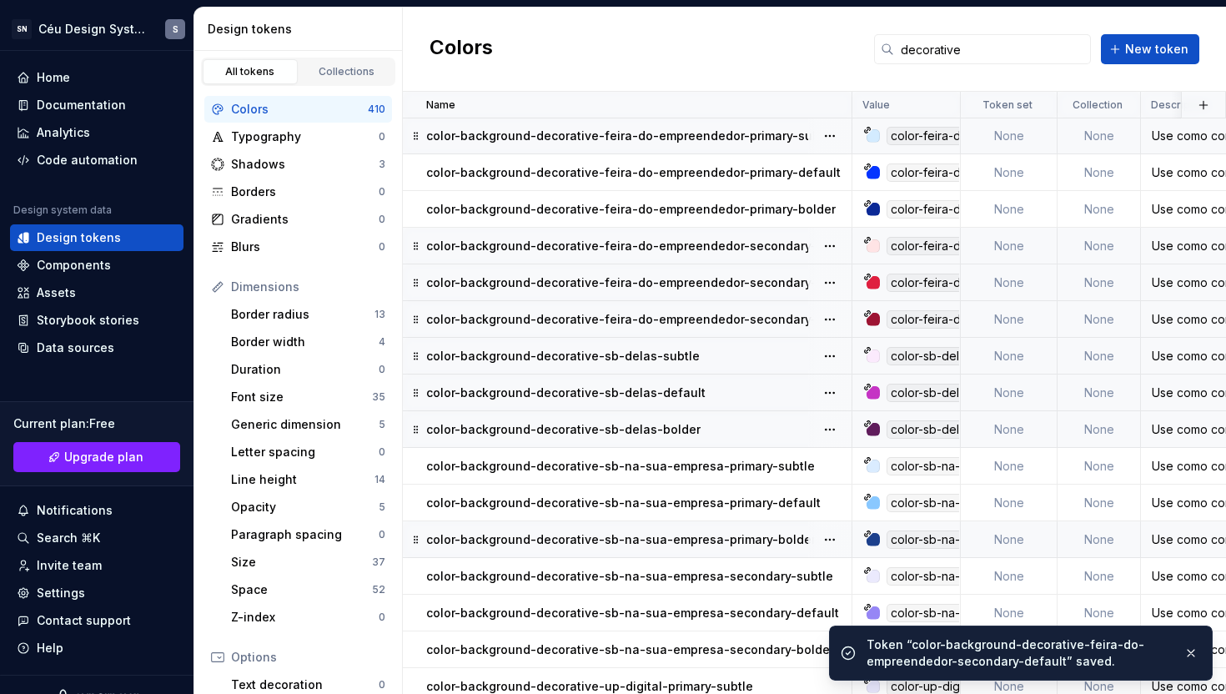
click at [745, 321] on p "color-background-decorative-feira-do-empreendedor-secondary-bolder" at bounding box center [640, 319] width 428 height 17
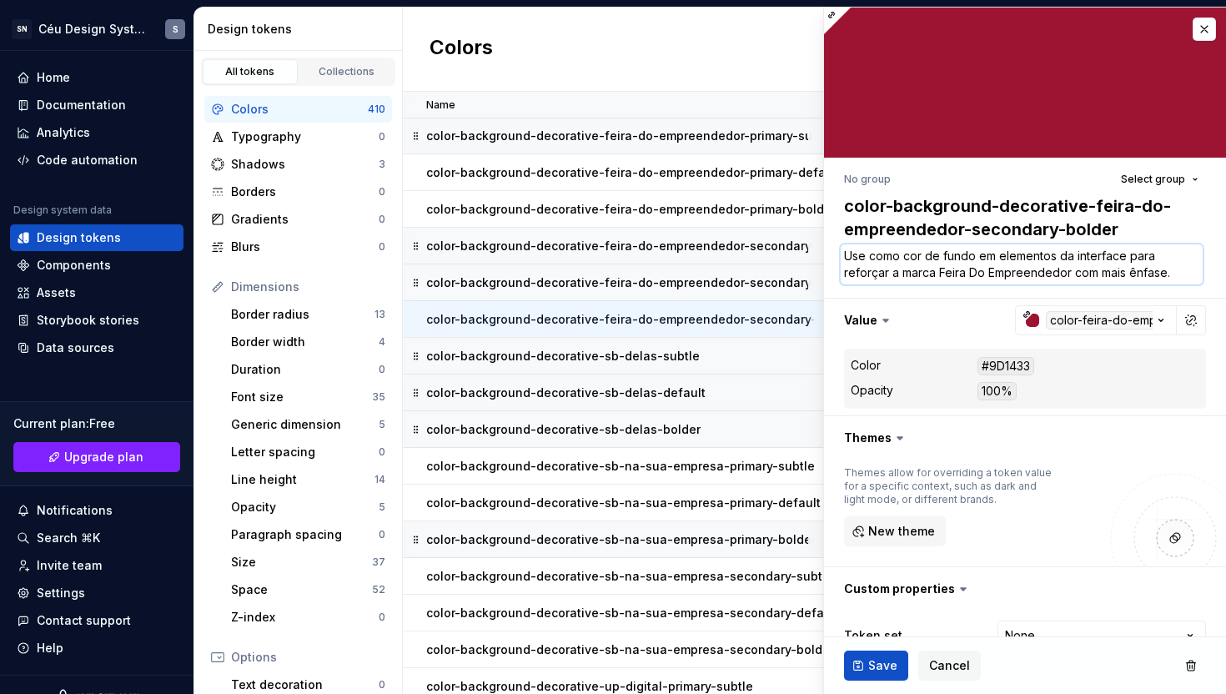
click at [1097, 280] on textarea "Use como cor de fundo em elementos da interface para reforçar a marca Feira Do …" at bounding box center [1022, 264] width 362 height 40
click at [1097, 276] on textarea "Use como cor de fundo em elementos da interface para reforçar a marca Feira Do …" at bounding box center [1022, 264] width 362 height 40
paste textarea "com a cor secundária da identidade visual"
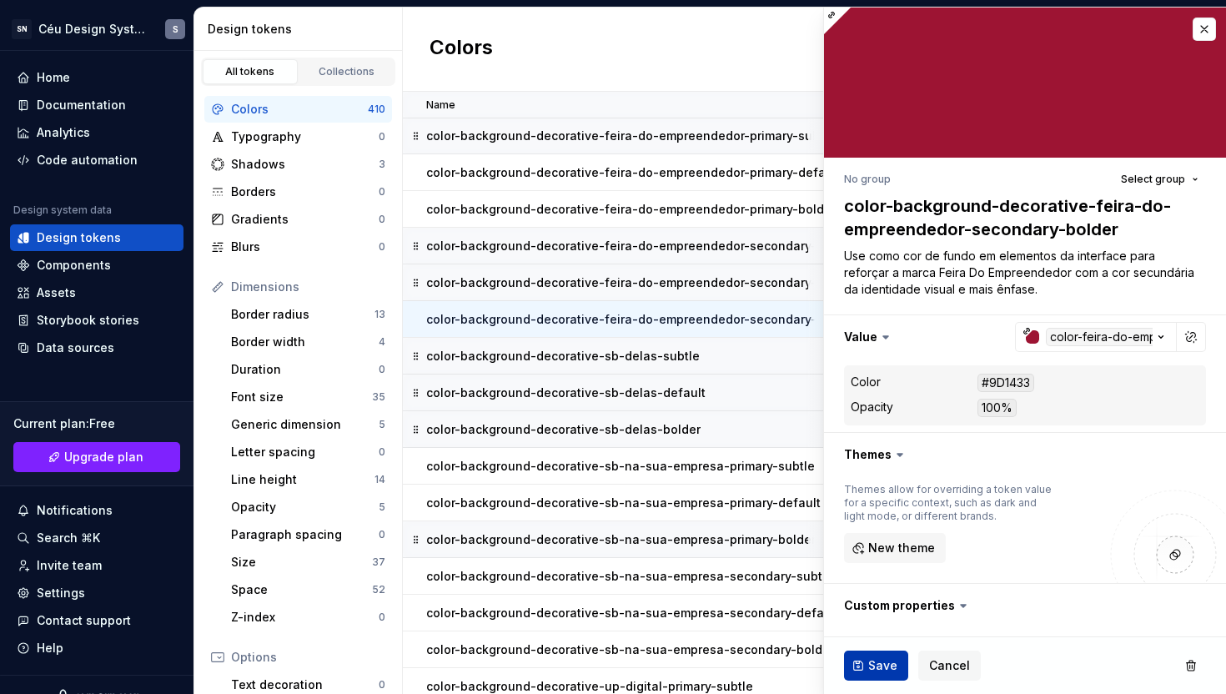
click at [887, 667] on span "Save" at bounding box center [882, 665] width 29 height 17
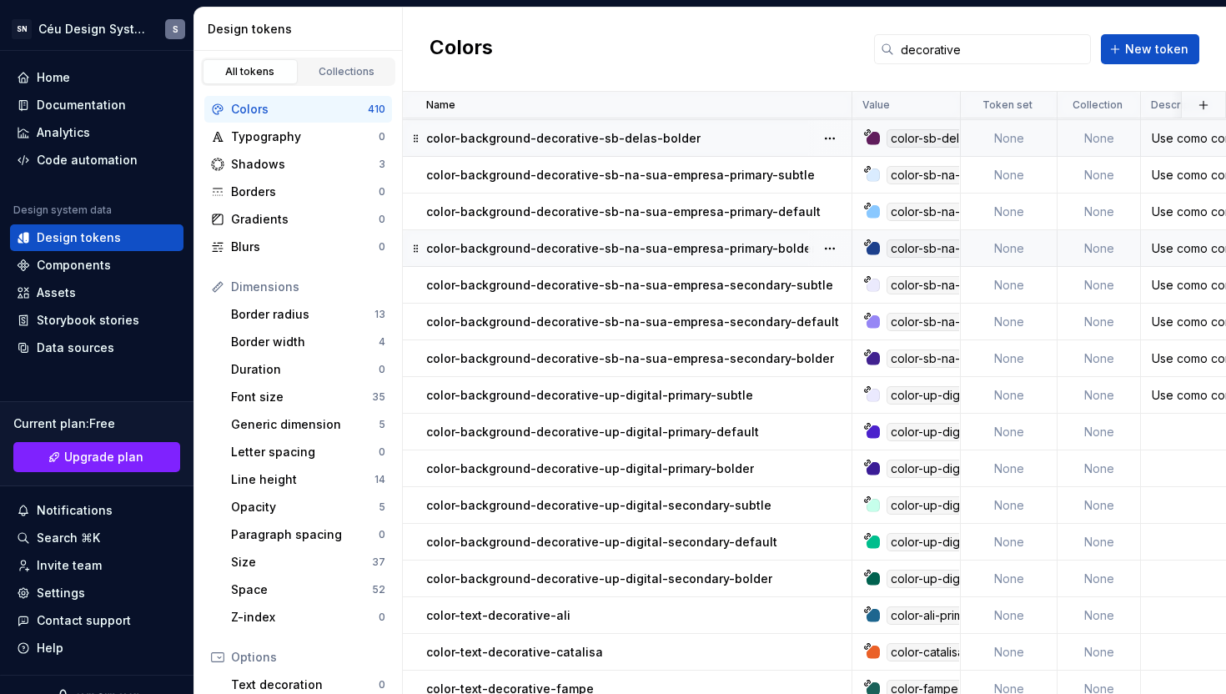
scroll to position [962, 0]
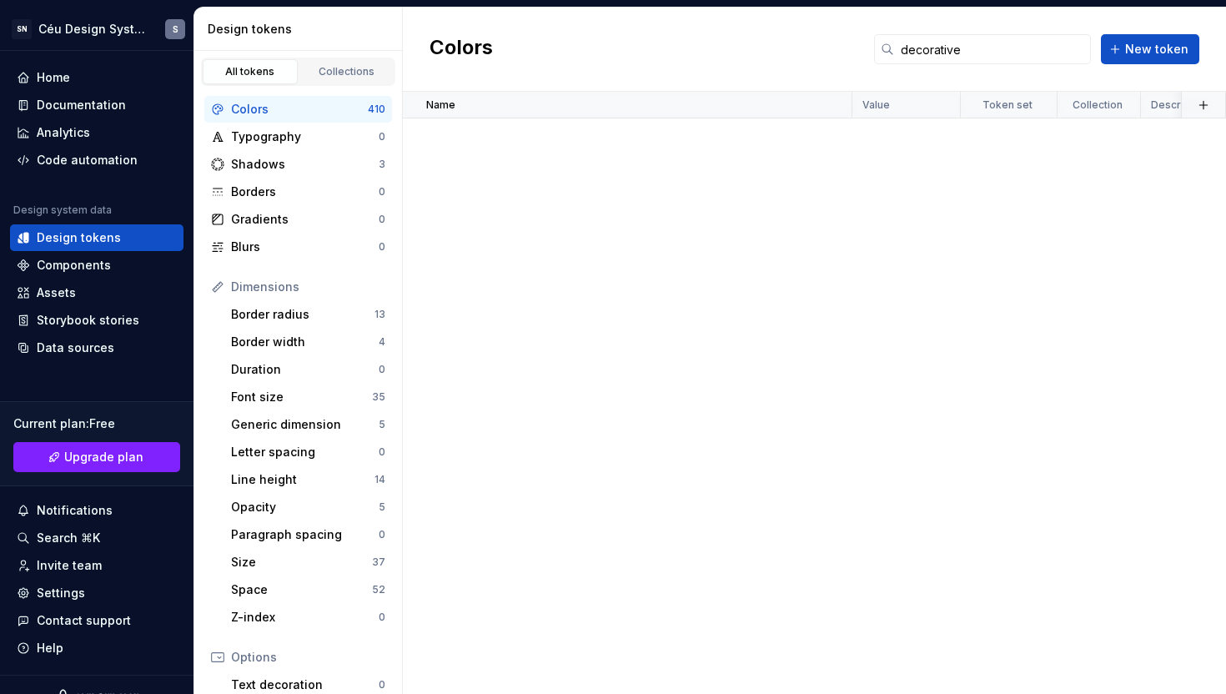
scroll to position [988, 0]
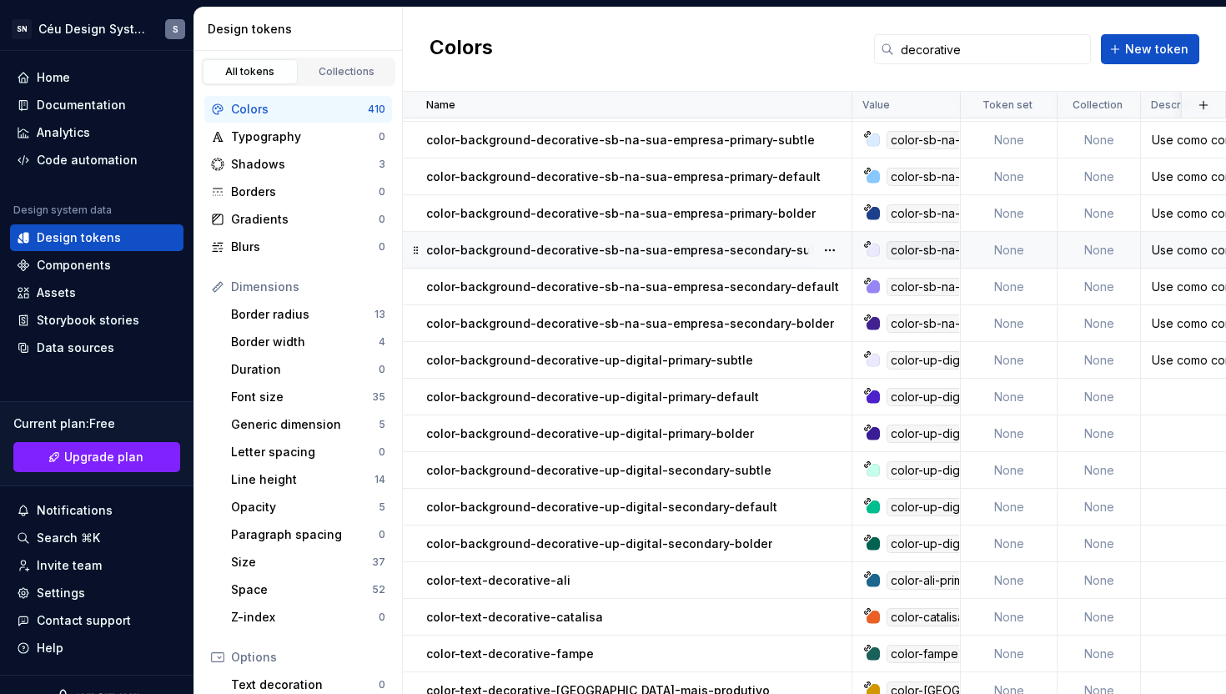
click at [706, 250] on p "color-background-decorative-sb-na-sua-empresa-secondary-subtle" at bounding box center [629, 250] width 407 height 17
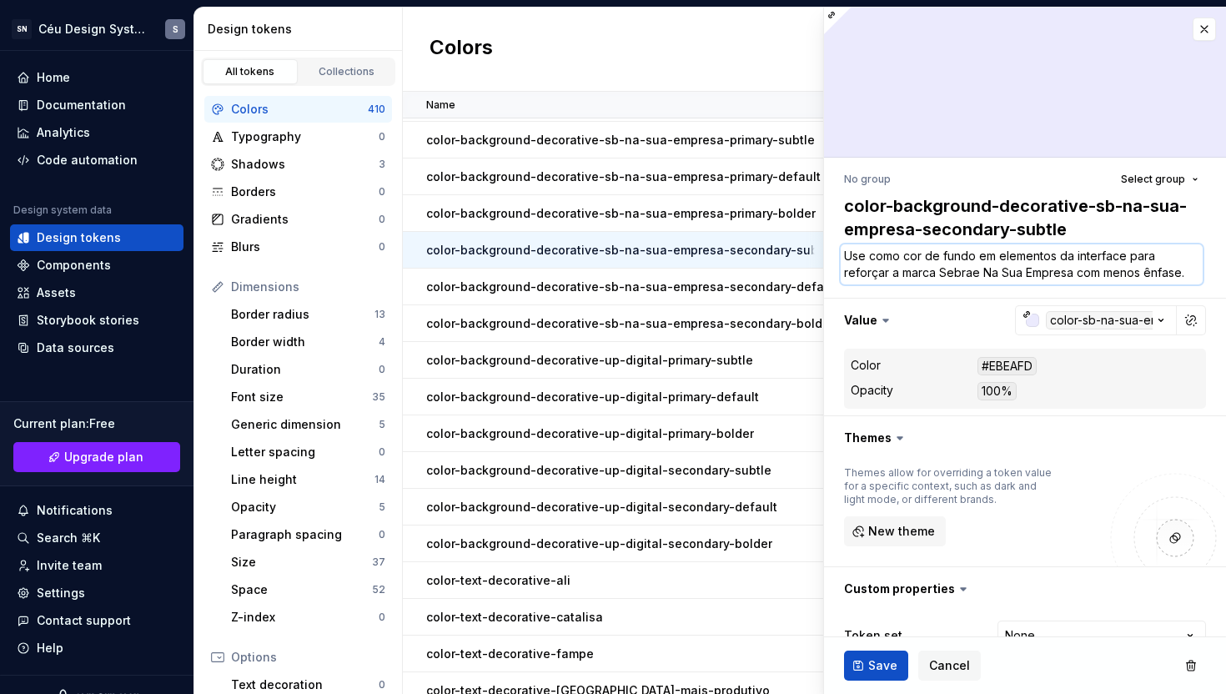
click at [1078, 273] on textarea "Use como cor de fundo em elementos da interface para reforçar a marca Sebrae Na…" at bounding box center [1022, 264] width 362 height 40
click at [1077, 274] on textarea "Use como cor de fundo em elementos da interface para reforçar a marca Sebrae Na…" at bounding box center [1022, 264] width 362 height 40
paste textarea "a cor secundária da identidade visualcom"
type textarea "*"
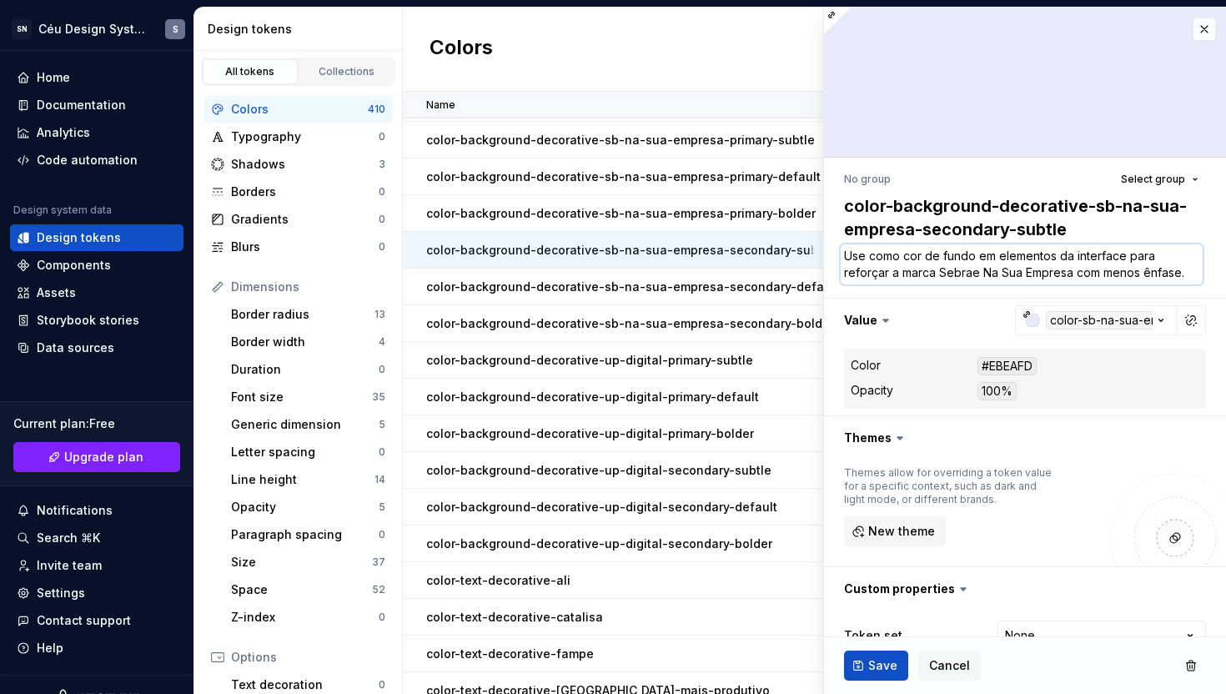
type textarea "Use como cor de fundo em elementos da interface para reforçar a marca Sebrae Na…"
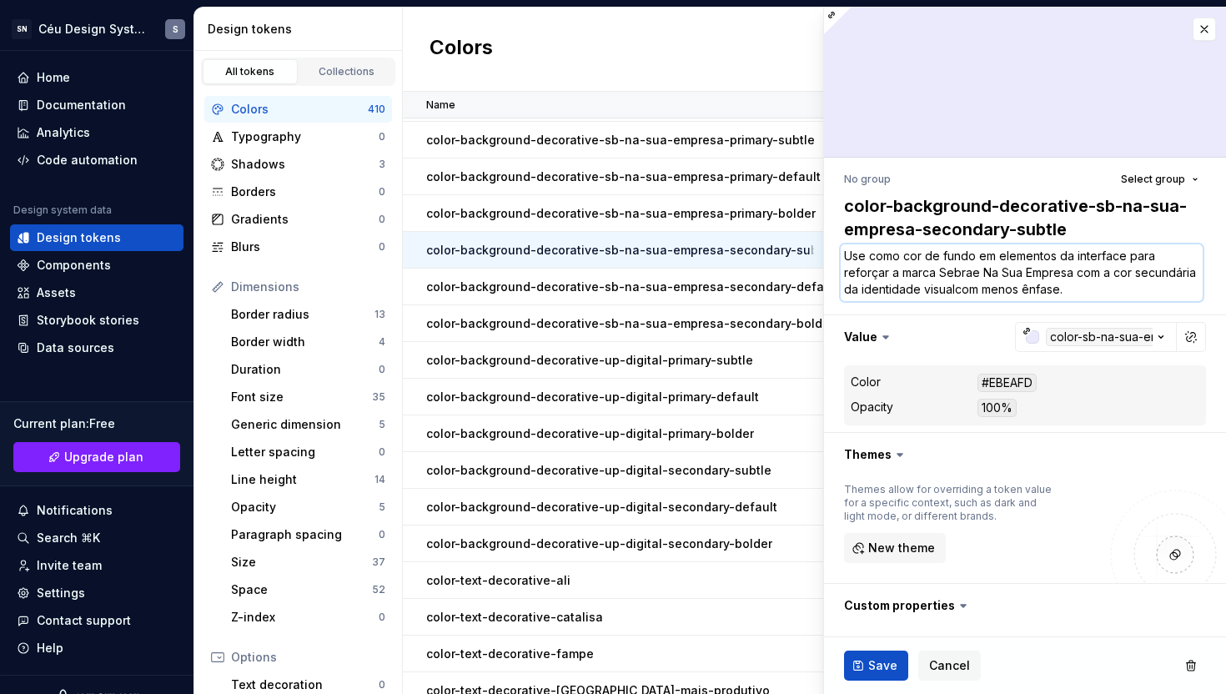
type textarea "*"
type textarea "Use como cor de fundo em elementos da interface para reforçar a marca Sebrae Na…"
type textarea "*"
type textarea "Use como cor de fundo em elementos da interface para reforçar a marca Sebrae Na…"
type textarea "*"
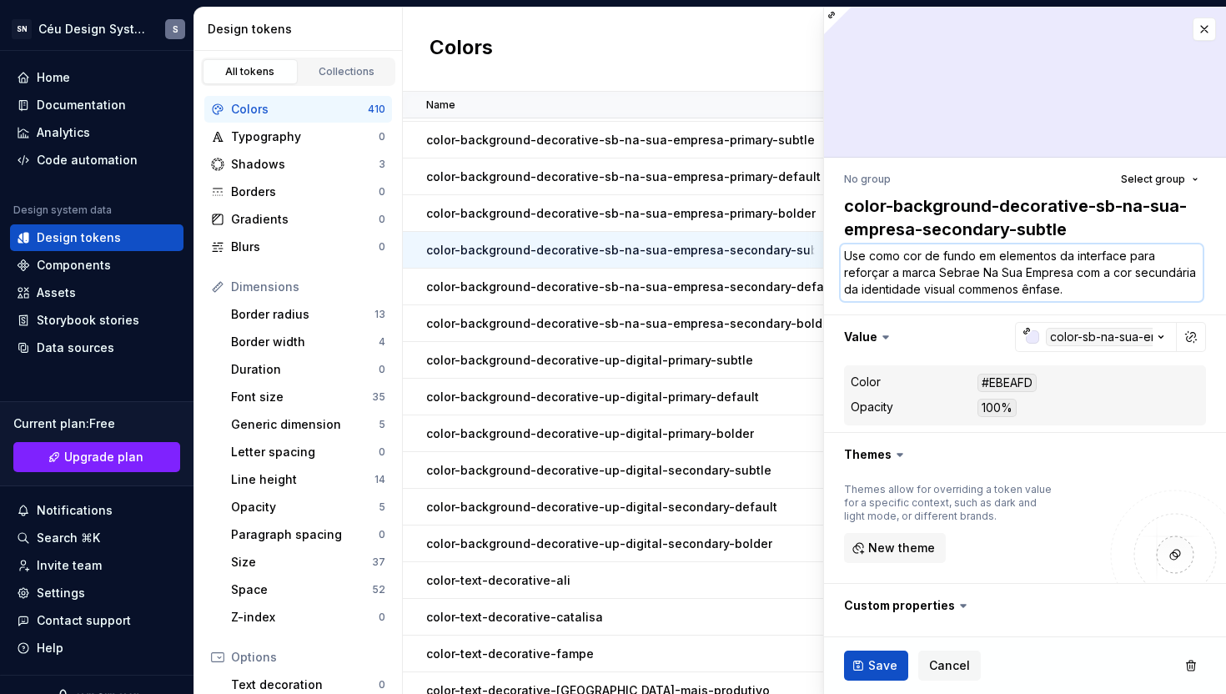
type textarea "Use como cor de fundo em elementos da interface para reforçar a marca Sebrae Na…"
type textarea "*"
type textarea "Use como cor de fundo em elementos da interface para reforçar a marca Sebrae Na…"
type textarea "*"
type textarea "Use como cor de fundo em elementos da interface para reforçar a marca Sebrae Na…"
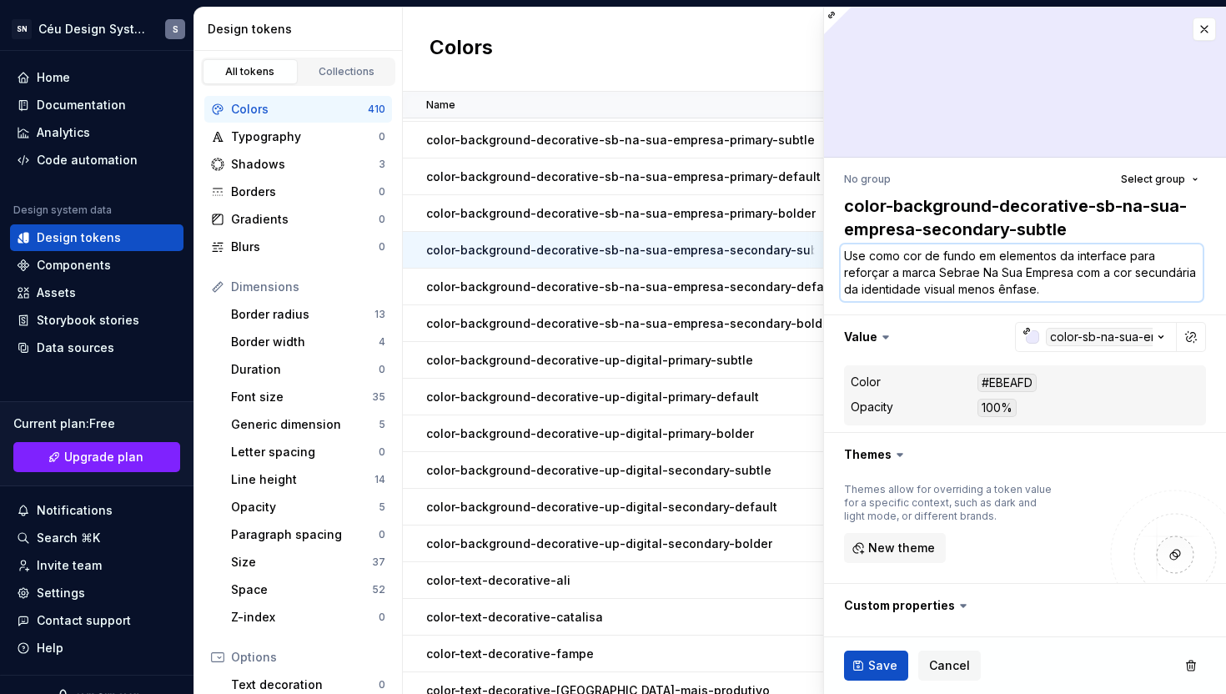
type textarea "*"
type textarea "Use como cor de fundo em elementos da interface para reforçar a marca Sebrae Na…"
type textarea "*"
type textarea "Use como cor de fundo em elementos da interface para reforçar a marca Sebrae Na…"
click at [864, 667] on button "Save" at bounding box center [876, 666] width 64 height 30
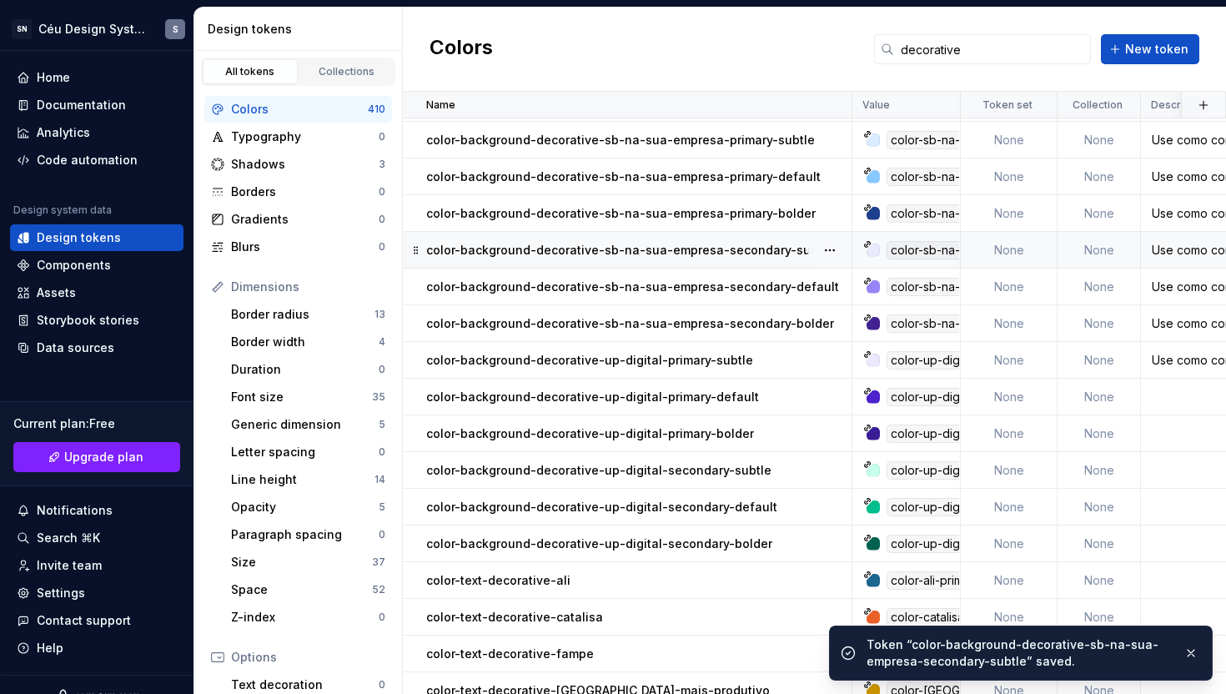
click at [692, 291] on p "color-background-decorative-sb-na-sua-empresa-secondary-default" at bounding box center [632, 287] width 413 height 17
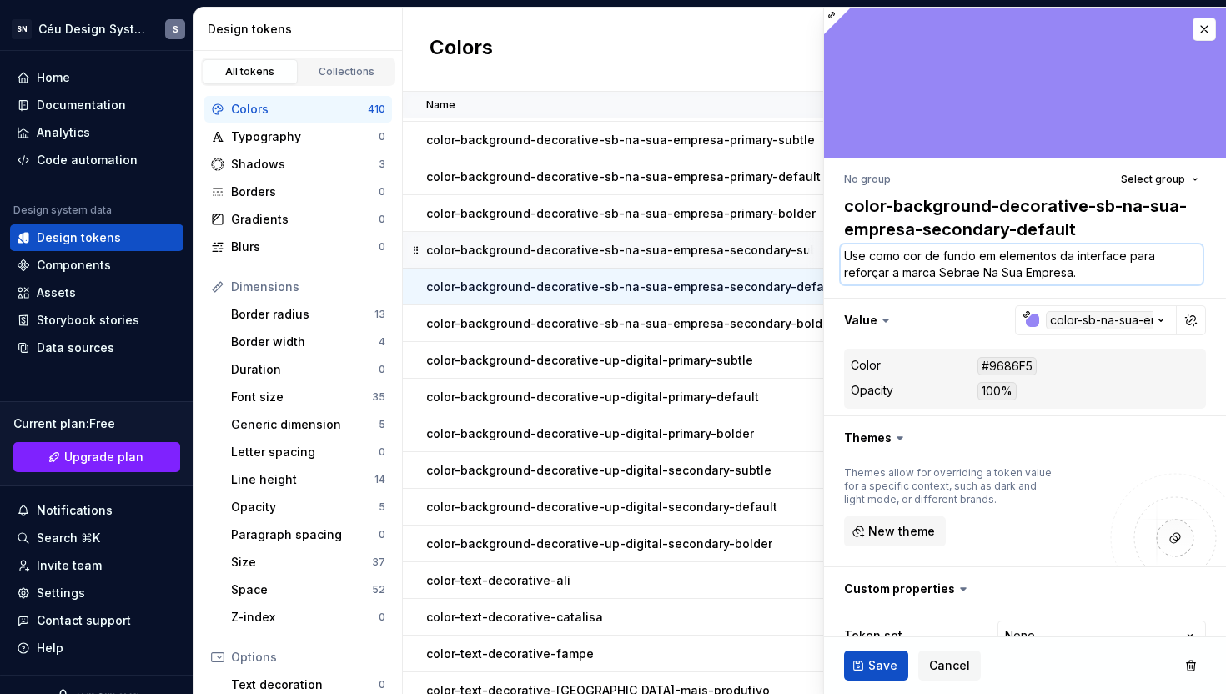
click at [1087, 274] on textarea "Use como cor de fundo em elementos da interface para reforçar a marca Sebrae Na…" at bounding box center [1022, 264] width 362 height 40
click at [1087, 275] on textarea "Use como cor de fundo em elementos da interface para reforçar a marca Sebrae Na…" at bounding box center [1022, 264] width 362 height 40
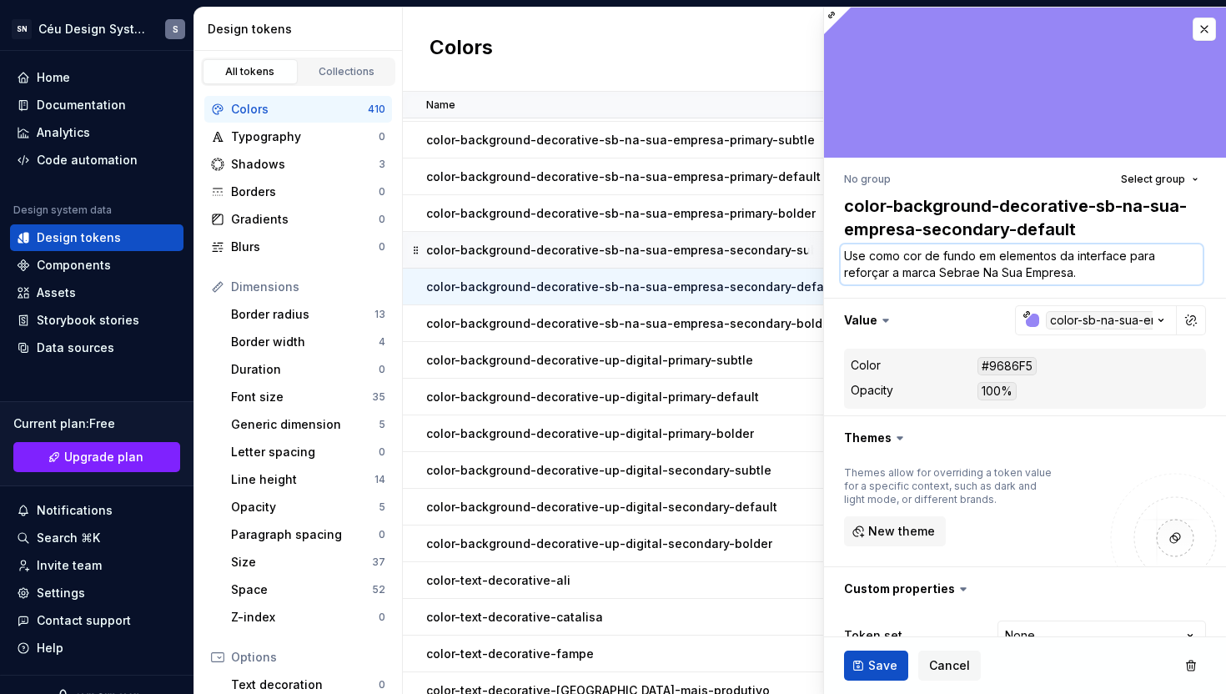
click at [1087, 275] on textarea "Use como cor de fundo em elementos da interface para reforçar a marca Sebrae Na…" at bounding box center [1022, 264] width 362 height 40
type textarea "*"
type textarea "Use como cor de fundo em elementos da interface para reforçar a marca Sebrae Na…"
type textarea "*"
type textarea "Use como cor de fundo em elementos da interface para reforçar a marca Sebrae Na…"
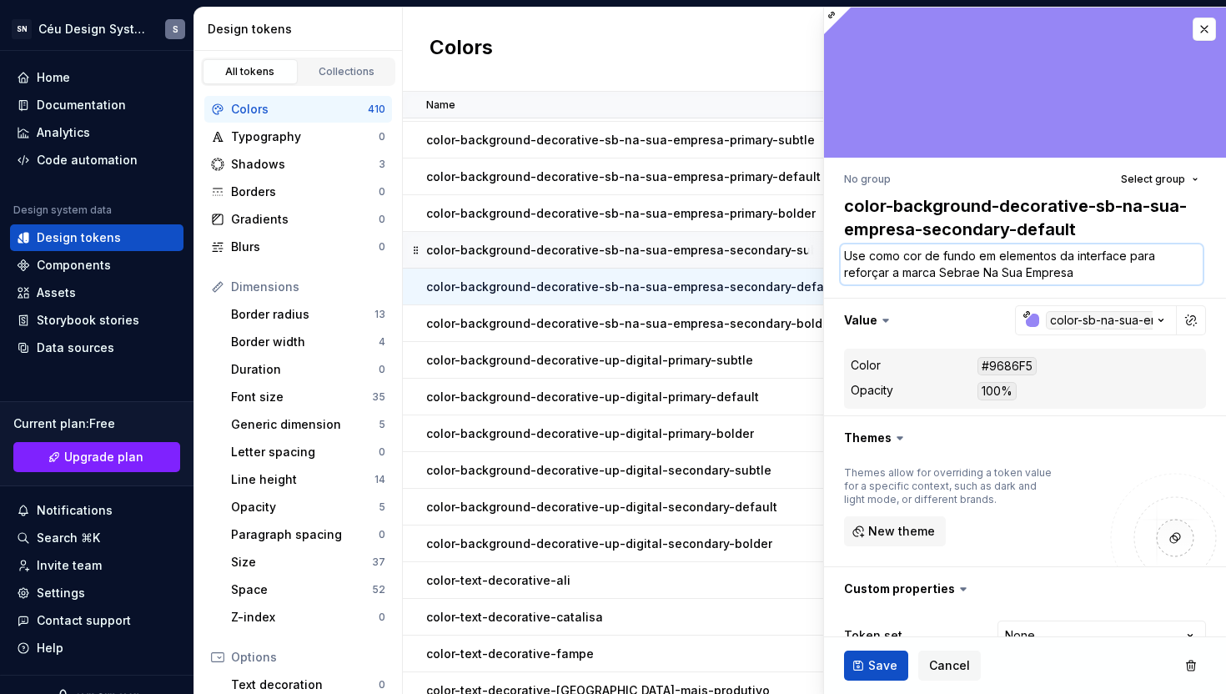
paste textarea "com a cor secundária da identidade visual"
type textarea "*"
type textarea "Use como cor de fundo em elementos da interface para reforçar a marca Sebrae Na…"
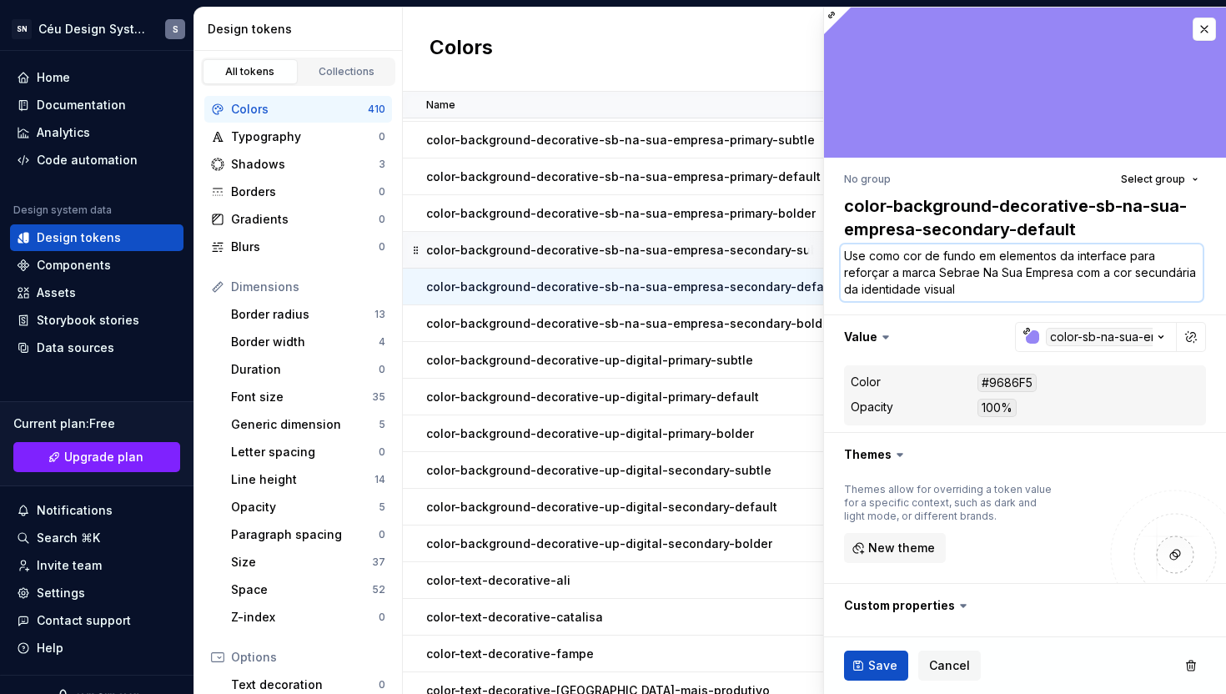
type textarea "*"
type textarea "Use como cor de fundo em elementos da interface para reforçar a marca Sebrae Na…"
click at [868, 669] on span "Save" at bounding box center [882, 665] width 29 height 17
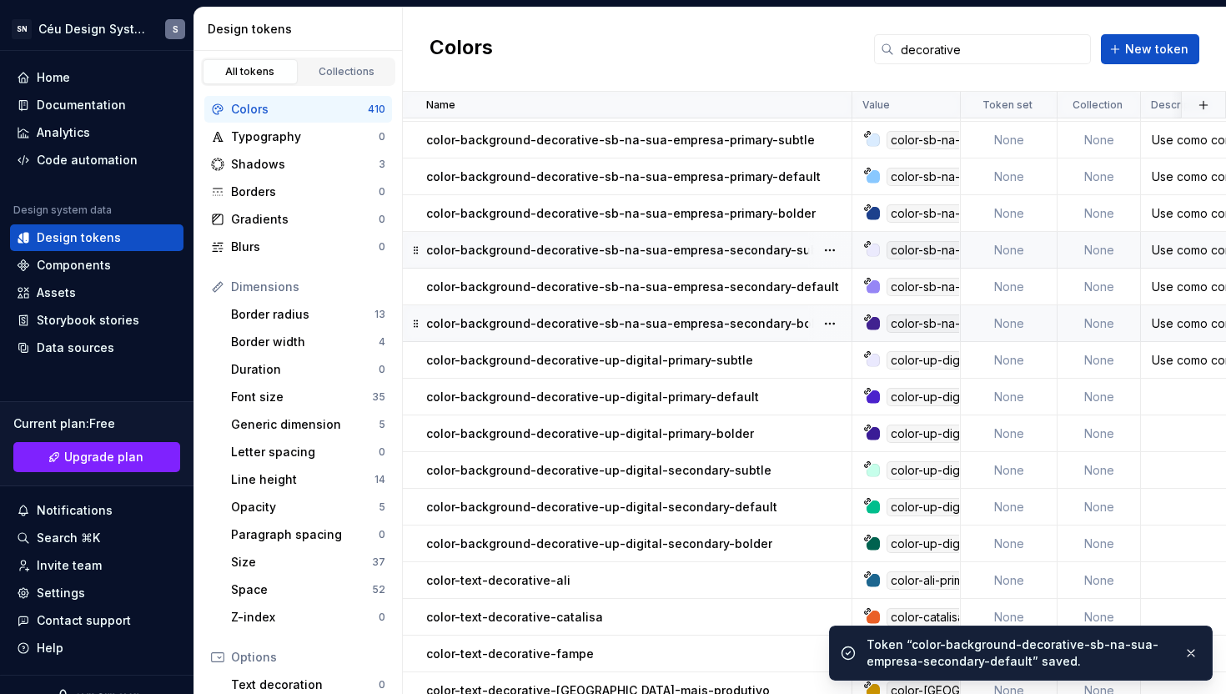
click at [705, 328] on p "color-background-decorative-sb-na-sua-empresa-secondary-bolder" at bounding box center [630, 323] width 408 height 17
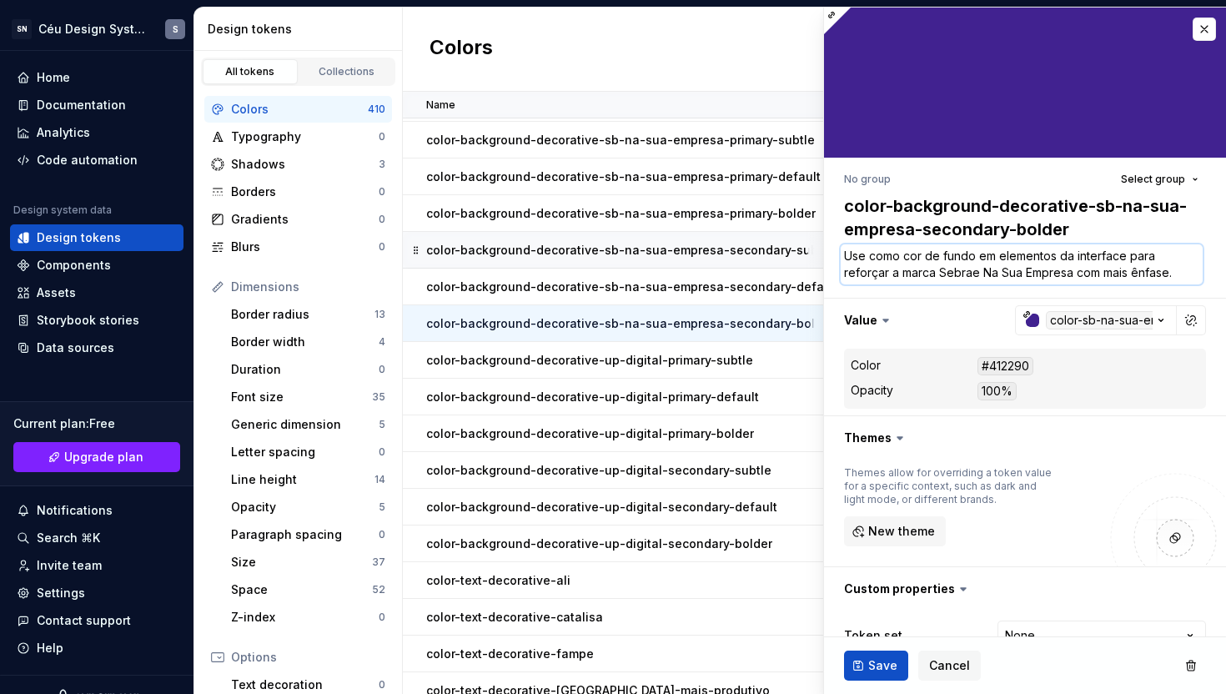
click at [1099, 280] on textarea "Use como cor de fundo em elementos da interface para reforçar a marca Sebrae Na…" at bounding box center [1022, 264] width 362 height 40
click at [1099, 274] on textarea "Use como cor de fundo em elementos da interface para reforçar a marca Sebrae Na…" at bounding box center [1022, 264] width 362 height 40
type textarea "*"
type textarea "Use como cor de fundo em elementos da interface para reforçar a marca Sebrae Na…"
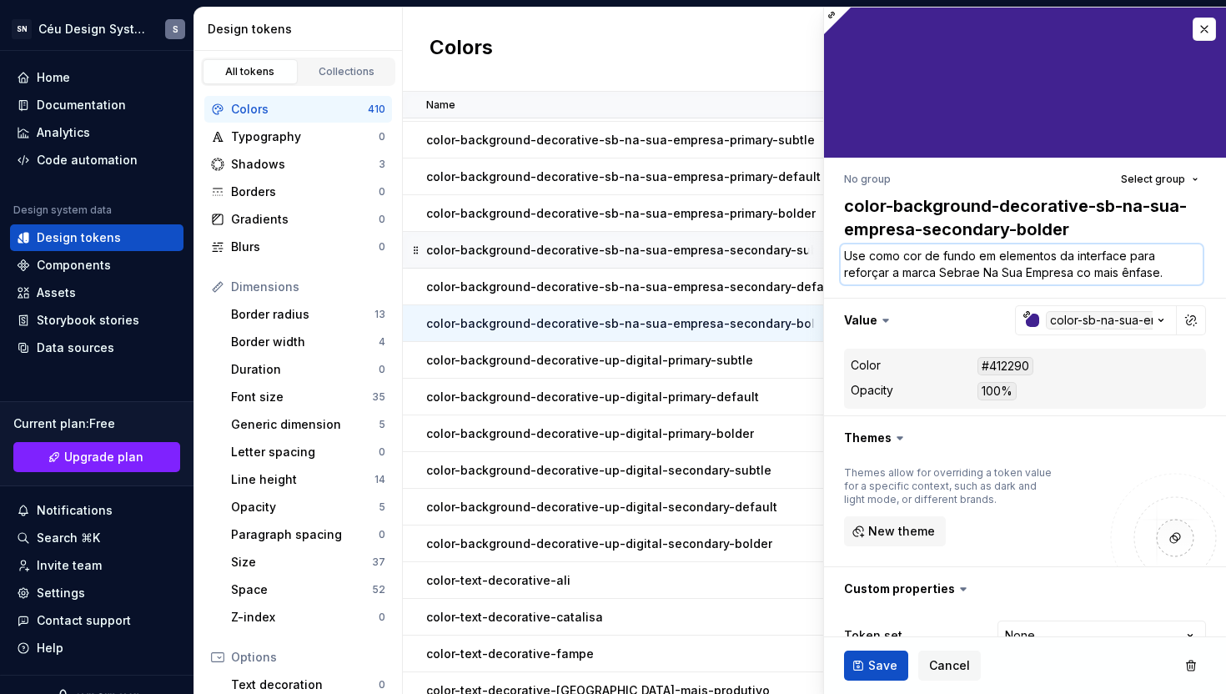
type textarea "*"
type textarea "Use como cor de fundo em elementos da interface para reforçar a marca Sebrae Na…"
type textarea "*"
type textarea "Use como cor de fundo em elementos da interface para reforçar a marca Sebrae Na…"
paste textarea "com a cor secundária da identidade visual"
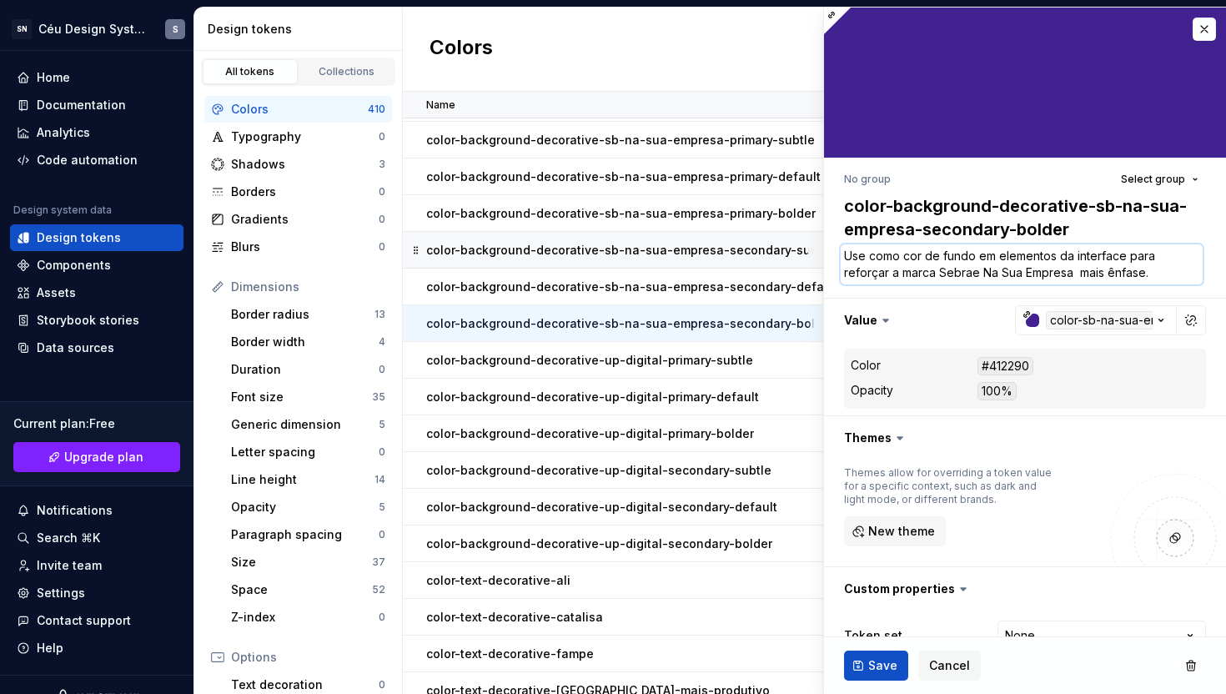
type textarea "*"
type textarea "Use como cor de fundo em elementos da interface para reforçar a marca Sebrae Na…"
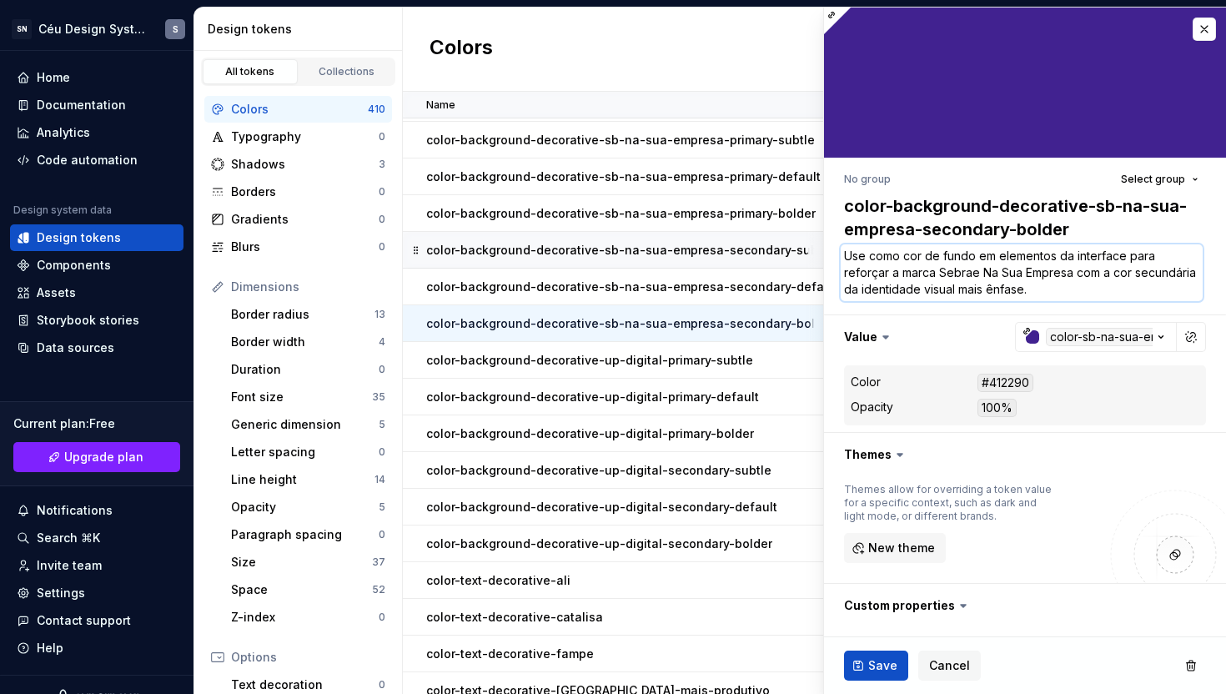
type textarea "*"
type textarea "Use como cor de fundo em elementos da interface para reforçar a marca Sebrae Na…"
type textarea "*"
type textarea "Use como cor de fundo em elementos da interface para reforçar a marca Sebrae Na…"
click at [878, 666] on span "Save" at bounding box center [882, 665] width 29 height 17
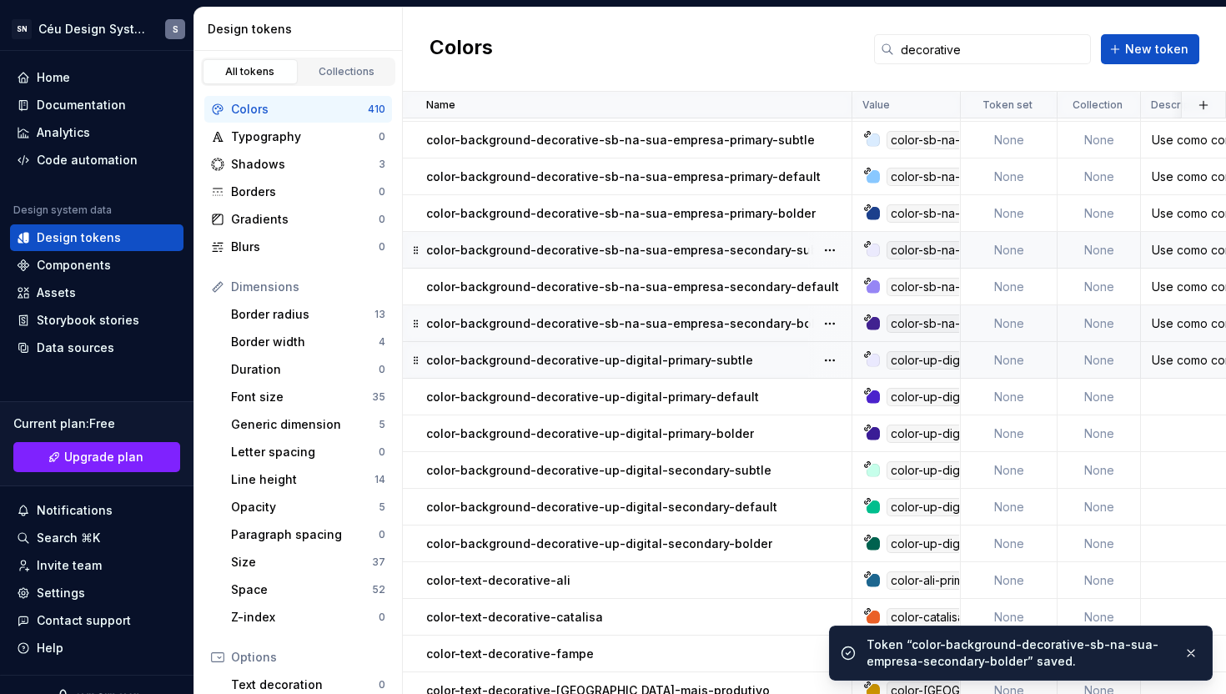
click at [733, 365] on p "color-background-decorative-up-digital-primary-subtle" at bounding box center [589, 360] width 327 height 17
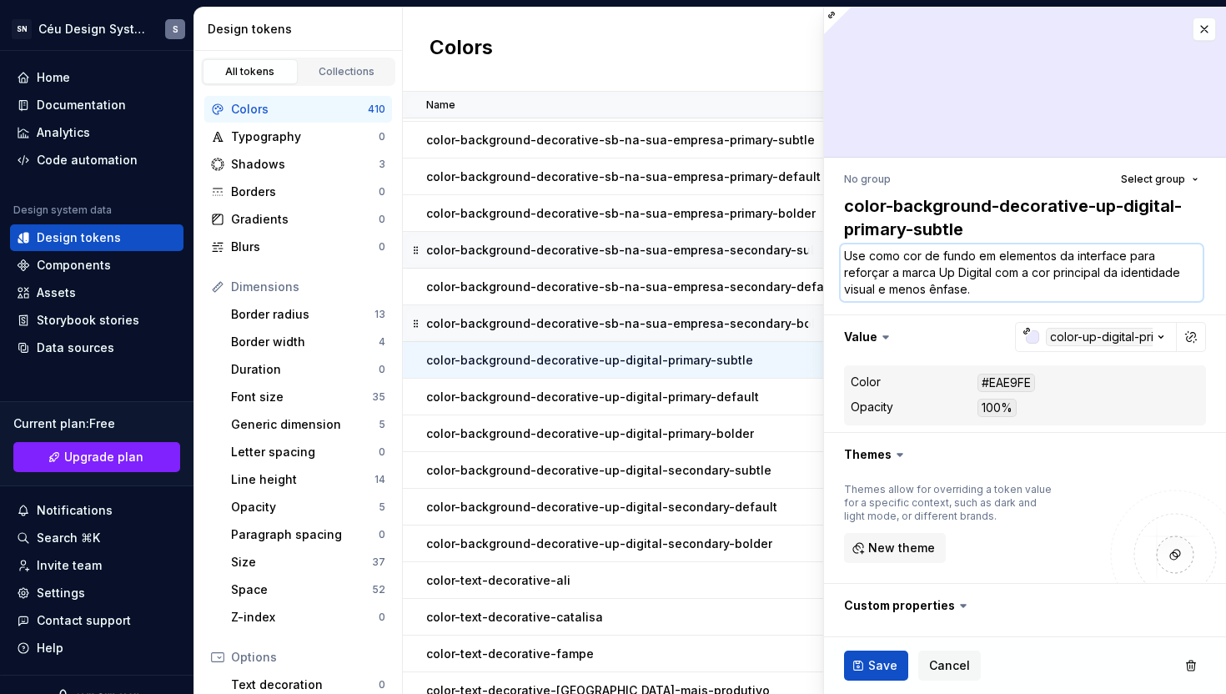
click at [908, 278] on textarea "Use como cor de fundo em elementos da interface para reforçar a marca Up Digita…" at bounding box center [1022, 272] width 362 height 57
drag, startPoint x: 845, startPoint y: 256, endPoint x: 1073, endPoint y: 289, distance: 230.2
click at [1073, 289] on textarea "Use como cor de fundo em elementos da interface para reforçar a marca Up Digita…" at bounding box center [1022, 272] width 362 height 57
click at [883, 663] on span "Save" at bounding box center [882, 665] width 29 height 17
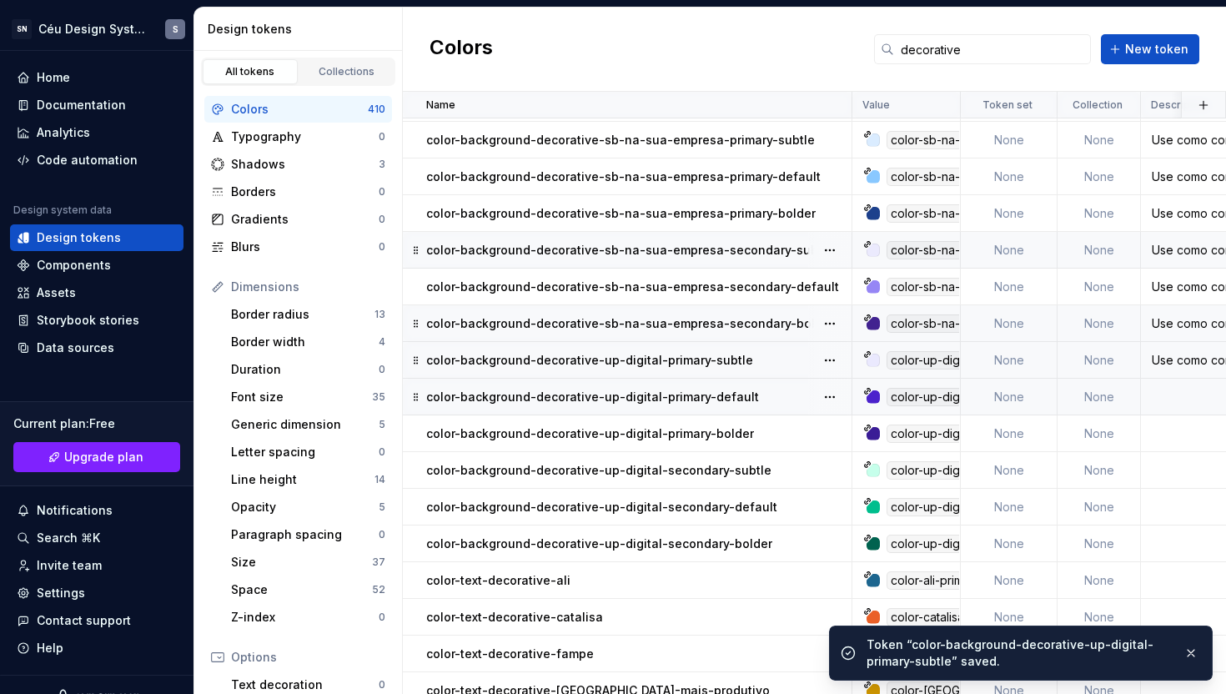
click at [705, 398] on p "color-background-decorative-up-digital-primary-default" at bounding box center [592, 397] width 333 height 17
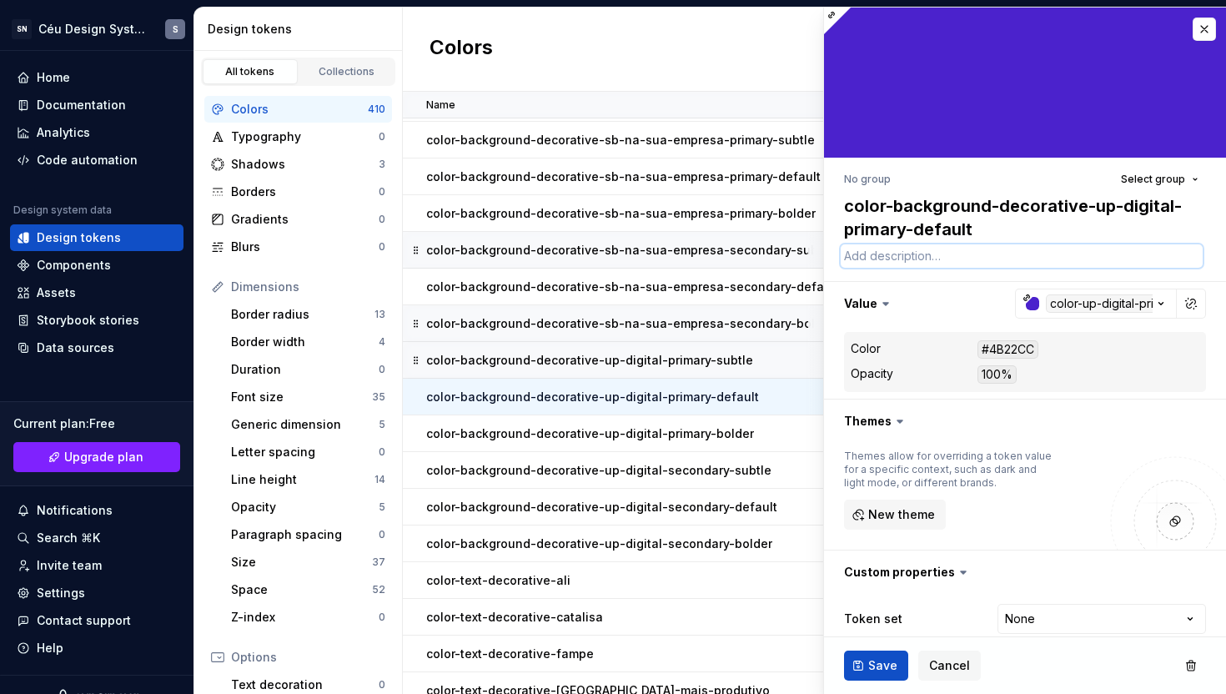
click at [909, 259] on textarea at bounding box center [1022, 255] width 362 height 23
paste textarea "Use como cor de fundo em elementos da interface para reforçar a marca Up Digita…"
type textarea "*"
type textarea "Use como cor de fundo em elementos da interface para reforçar a marca Up Digita…"
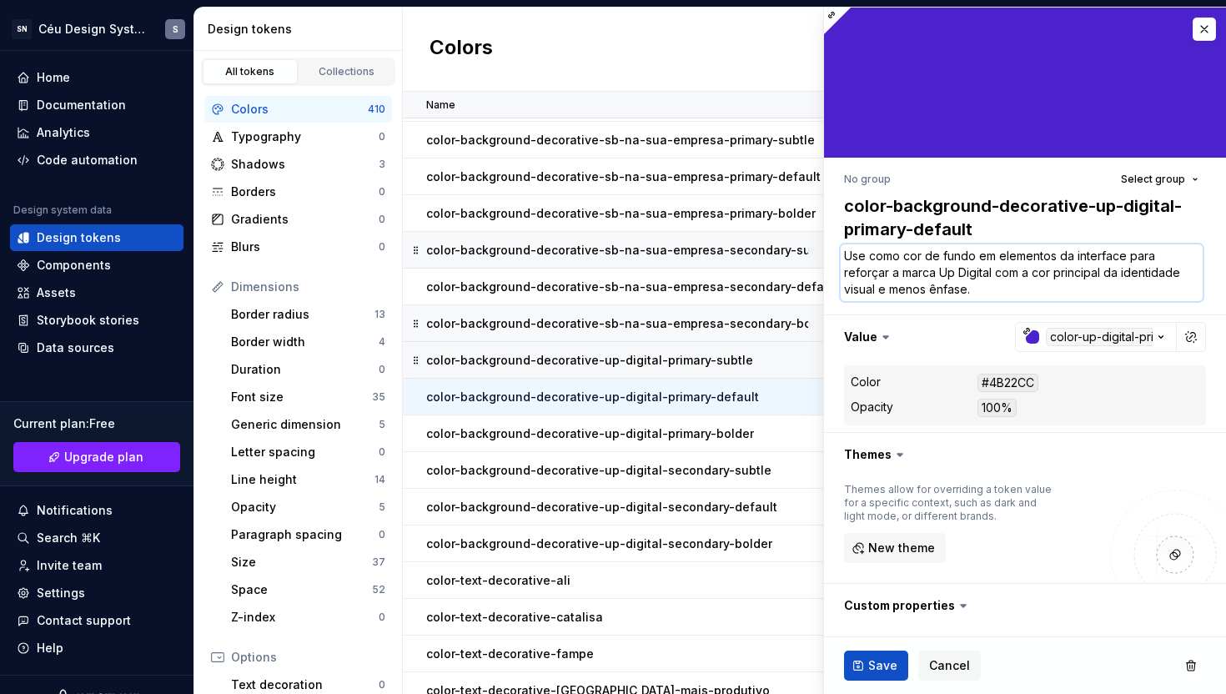
type textarea "*"
type textarea "Use como cor de fundo em elementos da interface para reforçar a marca Up Digita…"
type textarea "*"
type textarea "Use como cor de fundo em elementos da interface para reforçar a marca Up Digita…"
type textarea "*"
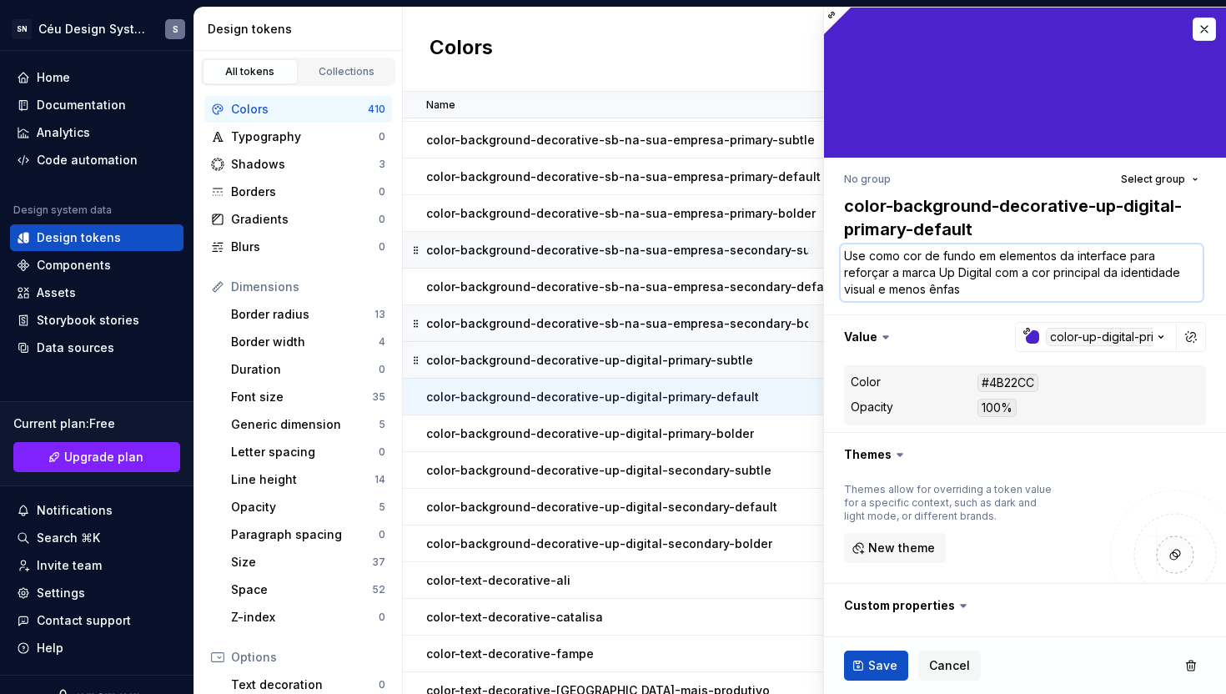
type textarea "Use como cor de fundo em elementos da interface para reforçar a marca Up Digita…"
type textarea "*"
type textarea "Use como cor de fundo em elementos da interface para reforçar a marca Up Digita…"
type textarea "*"
type textarea "Use como cor de fundo em elementos da interface para reforçar a marca Up Digita…"
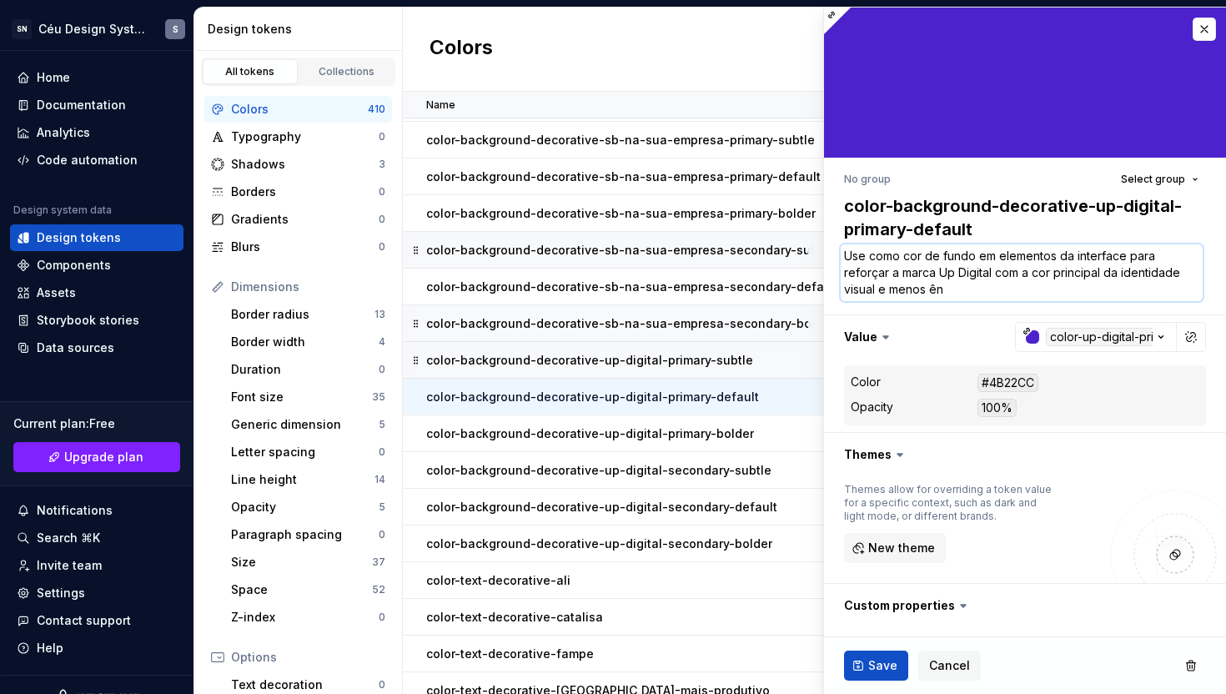
type textarea "*"
type textarea "Use como cor de fundo em elementos da interface para reforçar a marca Up Digita…"
type textarea "*"
type textarea "Use como cor de fundo em elementos da interface para reforçar a marca Up Digita…"
type textarea "*"
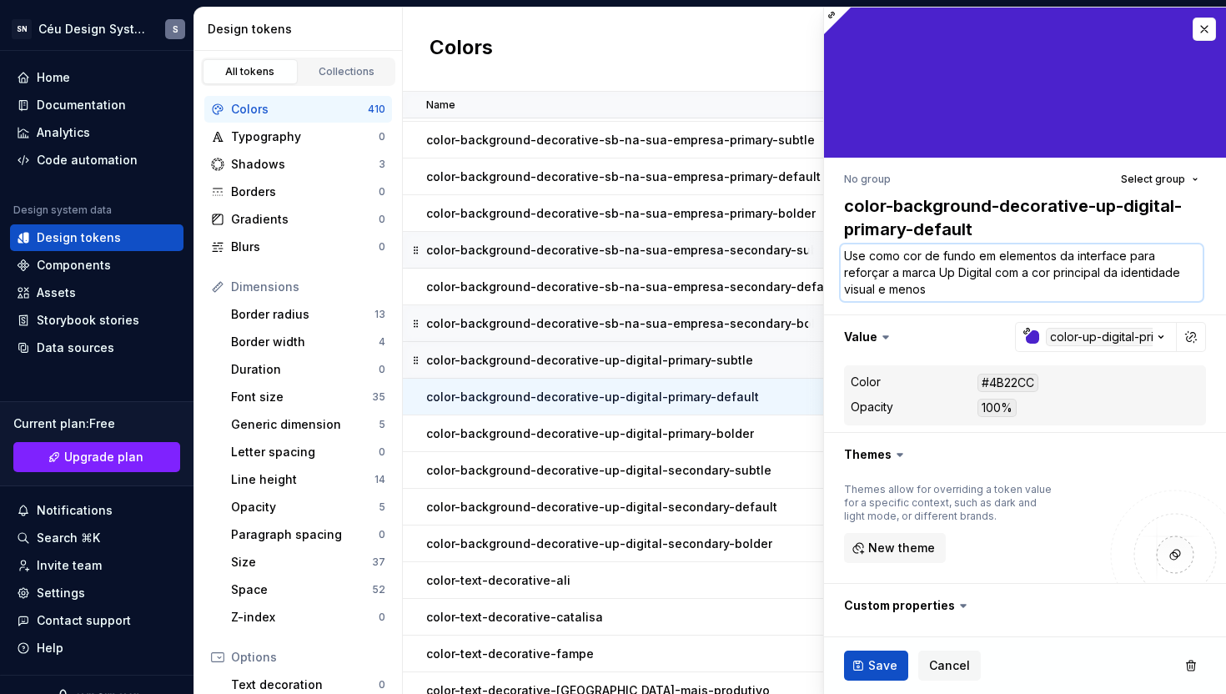
type textarea "Use como cor de fundo em elementos da interface para reforçar a marca Up Digita…"
type textarea "*"
type textarea "Use como cor de fundo em elementos da interface para reforçar a marca Up Digita…"
type textarea "*"
type textarea "Use como cor de fundo em elementos da interface para reforçar a marca Up Digita…"
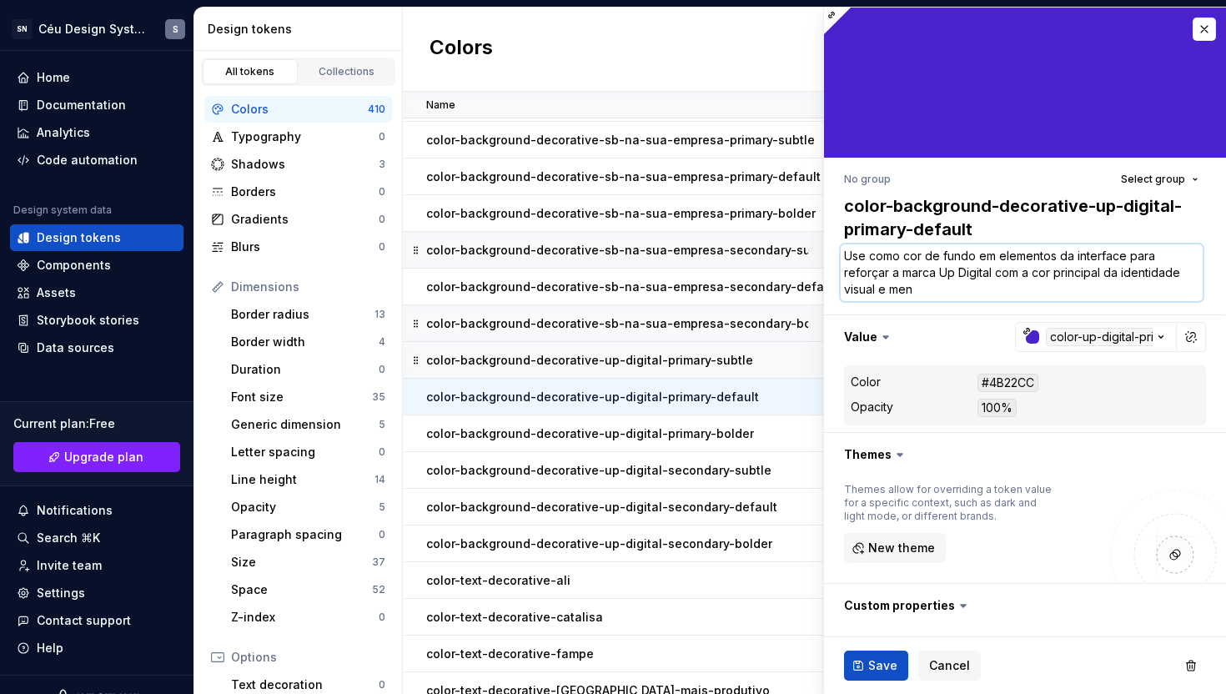
type textarea "*"
type textarea "Use como cor de fundo em elementos da interface para reforçar a marca Up Digita…"
type textarea "*"
type textarea "Use como cor de fundo em elementos da interface para reforçar a marca Up Digita…"
type textarea "*"
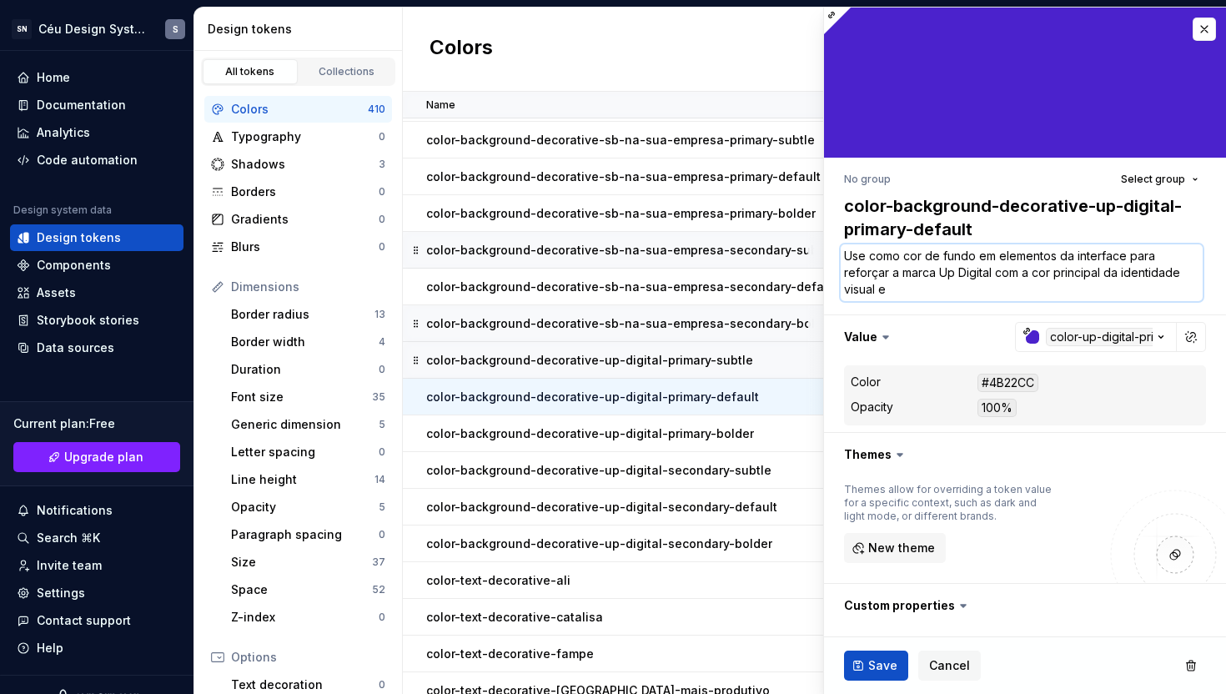
type textarea "Use como cor de fundo em elementos da interface para reforçar a marca Up Digita…"
type textarea "*"
type textarea "Use como cor de fundo em elementos da interface para reforçar a marca Up Digita…"
type textarea "*"
type textarea "Use como cor de fundo em elementos da interface para reforçar a marca Up Digita…"
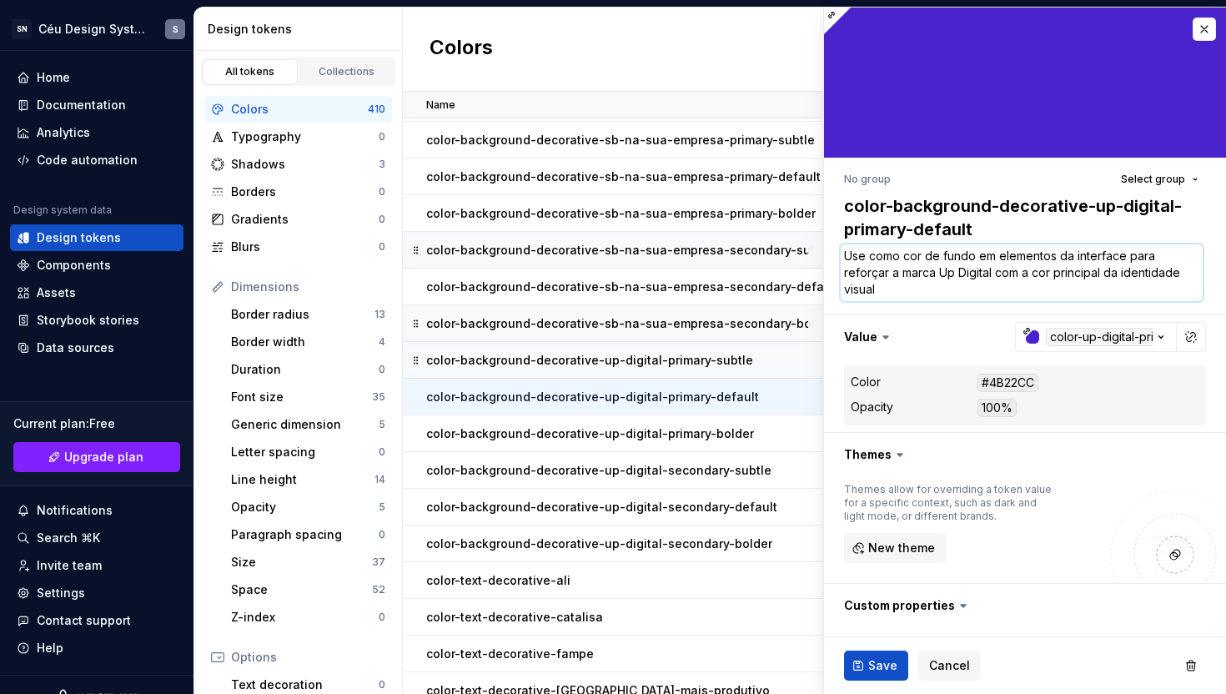
click at [945, 271] on textarea "Use como cor de fundo em elementos da interface para reforçar a marca Up Digita…" at bounding box center [1022, 272] width 362 height 57
click at [920, 294] on textarea "Use como cor de fundo em elementos da interface para reforçar a marca Up Digita…" at bounding box center [1022, 272] width 362 height 57
type textarea "*"
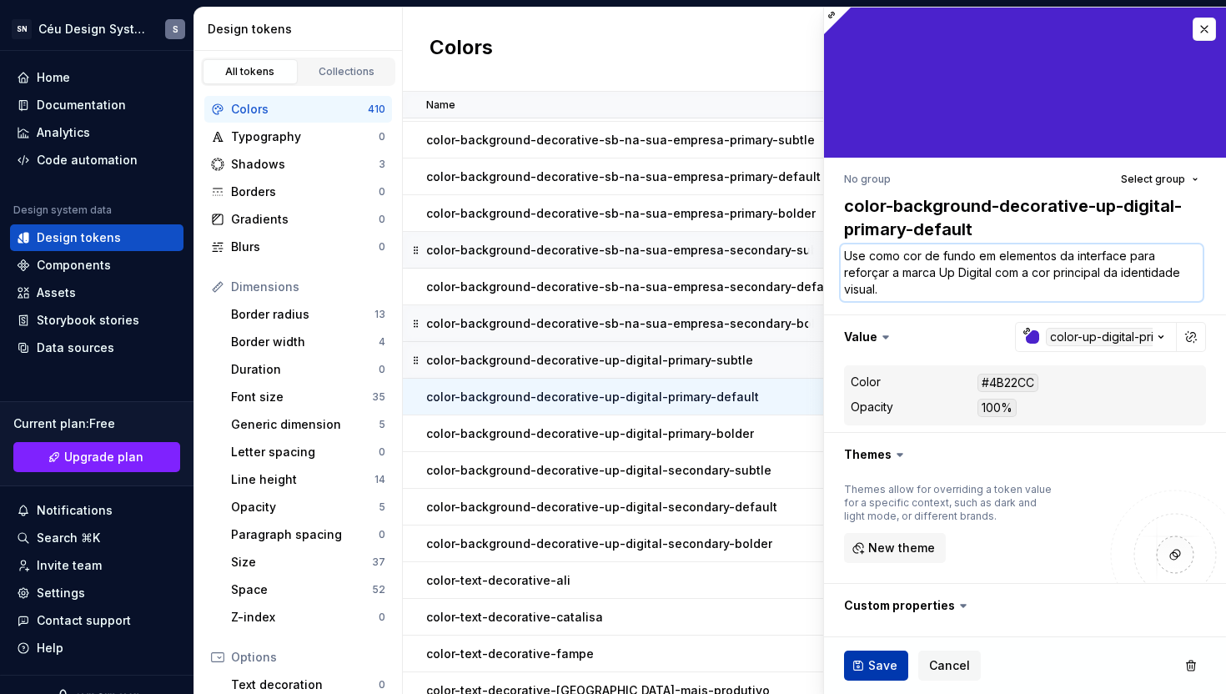
type textarea "Use como cor de fundo em elementos da interface para reforçar a marca Up Digita…"
click at [882, 664] on span "Save" at bounding box center [882, 665] width 29 height 17
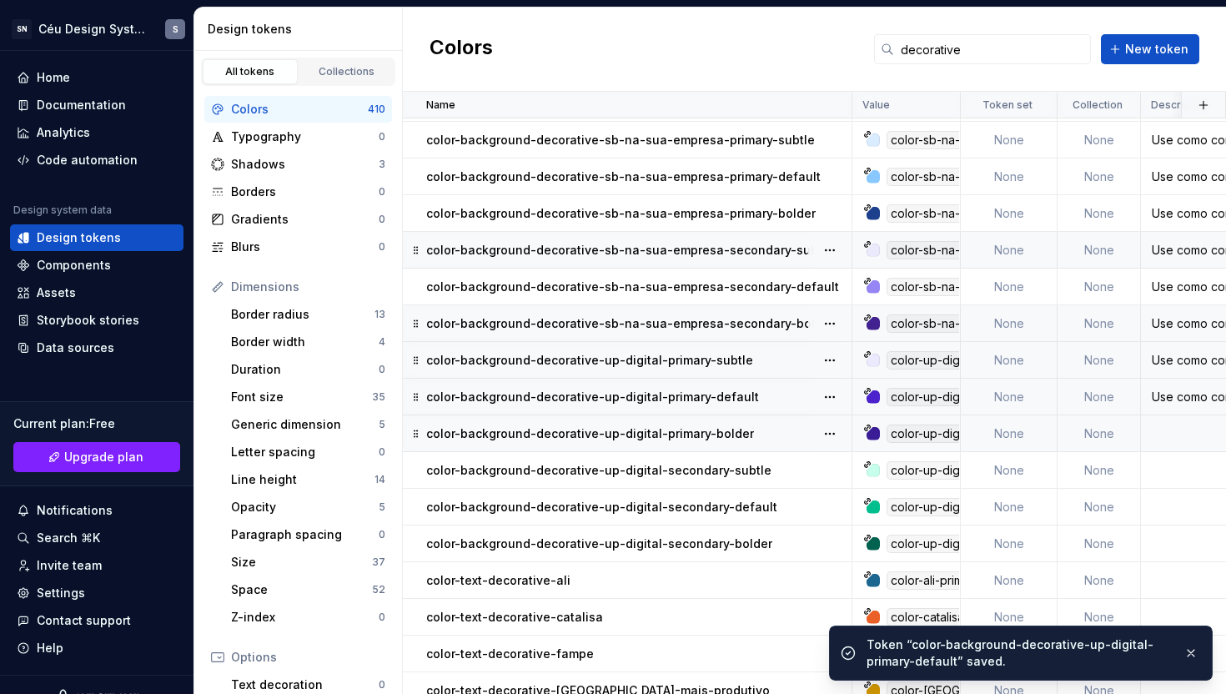
click at [704, 428] on p "color-background-decorative-up-digital-primary-bolder" at bounding box center [590, 433] width 328 height 17
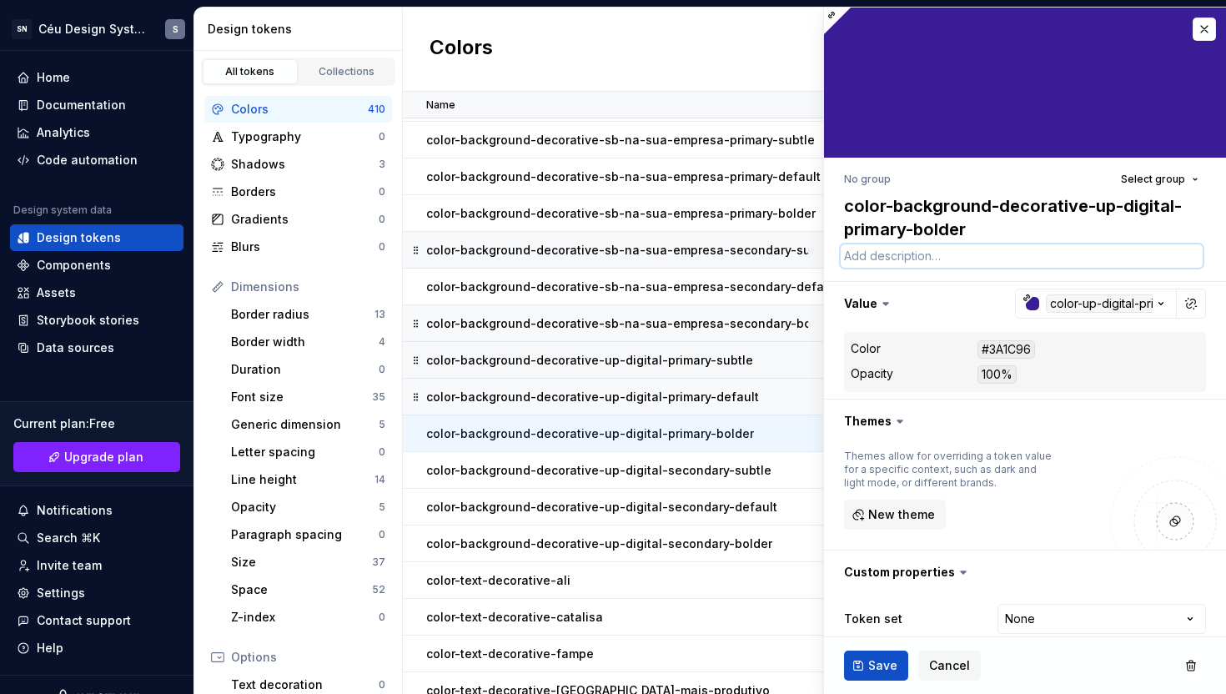
click at [999, 247] on textarea at bounding box center [1022, 255] width 362 height 23
paste textarea "Use como cor de fundo em elementos da interface para reforçar a marca Up Digita…"
type textarea "*"
type textarea "Use como cor de fundo em elementos da interface para reforçar a marca Up Digita…"
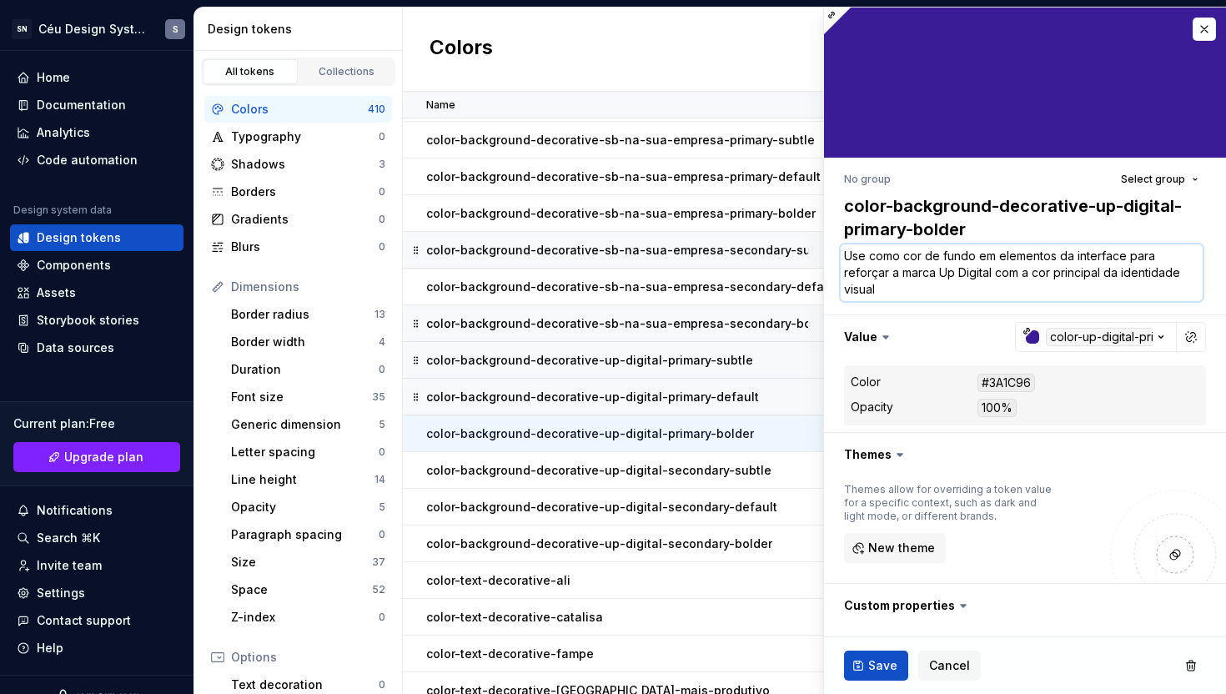
type textarea "*"
type textarea "Use como cor de fundo em elementos da interface para reforçar a marca Up Digita…"
type textarea "*"
type textarea "Use como cor de fundo em elementos da interface para reforçar a marca Up Digita…"
type textarea "*"
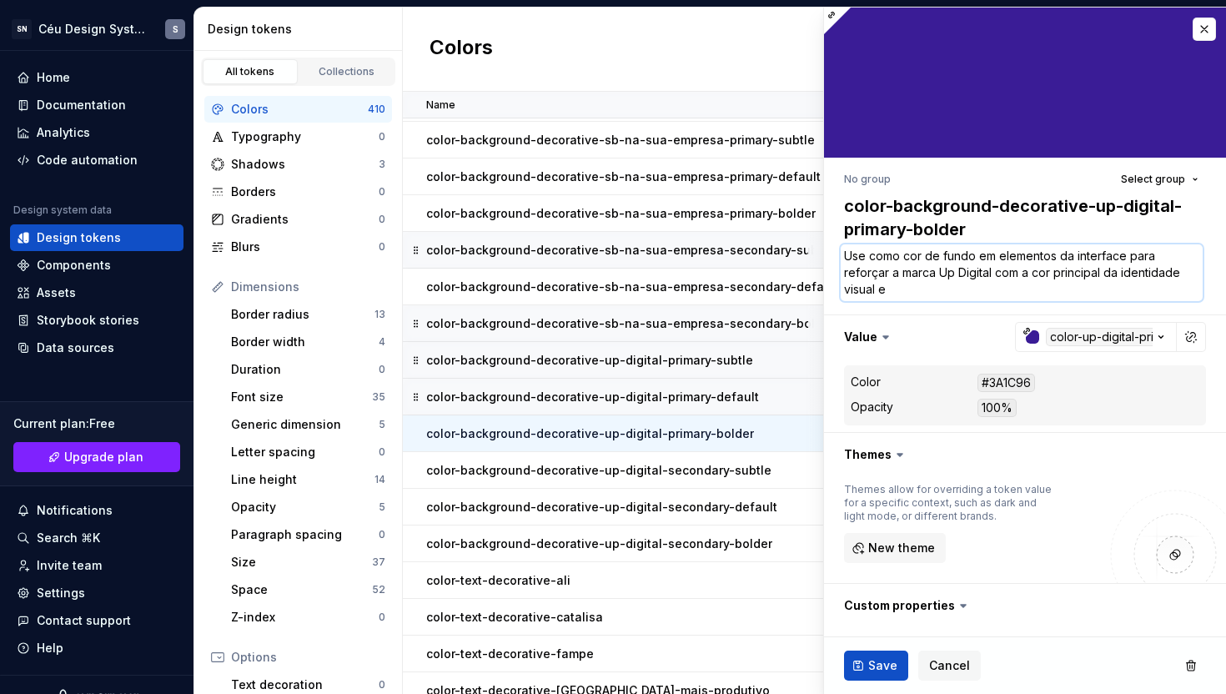
type textarea "Use como cor de fundo em elementos da interface para reforçar a marca Up Digita…"
type textarea "*"
type textarea "Use como cor de fundo em elementos da interface para reforçar a marca Up Digita…"
type textarea "*"
type textarea "Use como cor de fundo em elementos da interface para reforçar a marca Up Digita…"
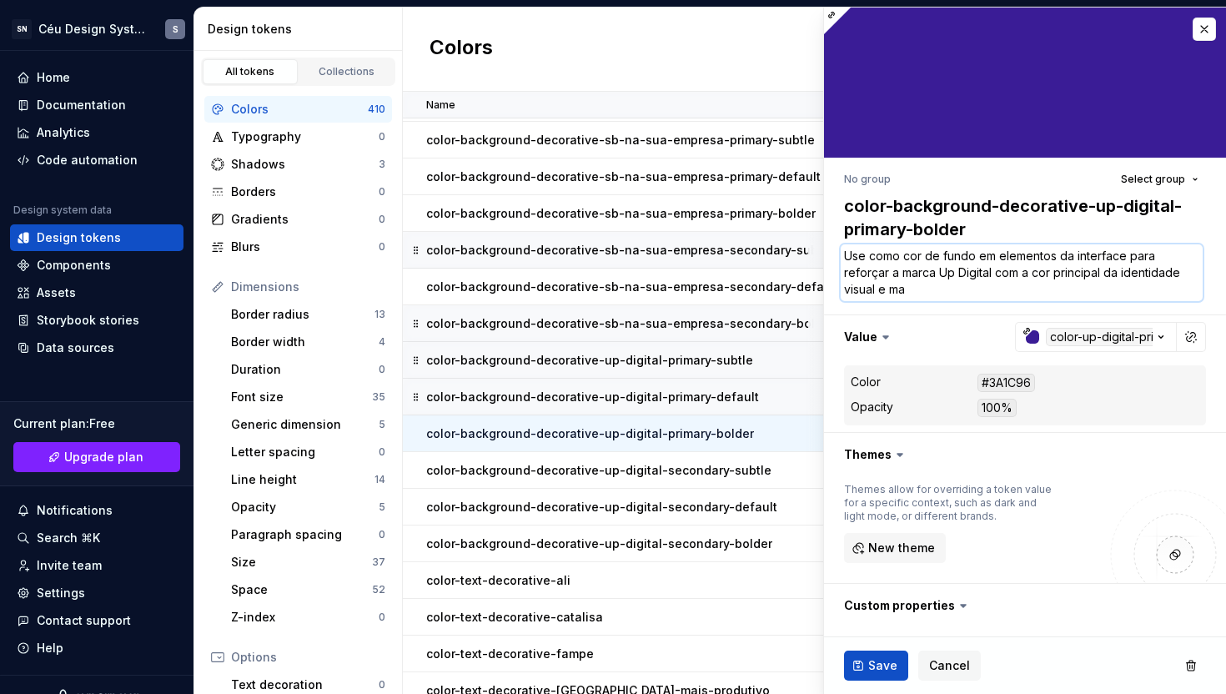
type textarea "*"
type textarea "Use como cor de fundo em elementos da interface para reforçar a marca Up Digita…"
type textarea "*"
type textarea "Use como cor de fundo em elementos da interface para reforçar a marca Up Digita…"
type textarea "*"
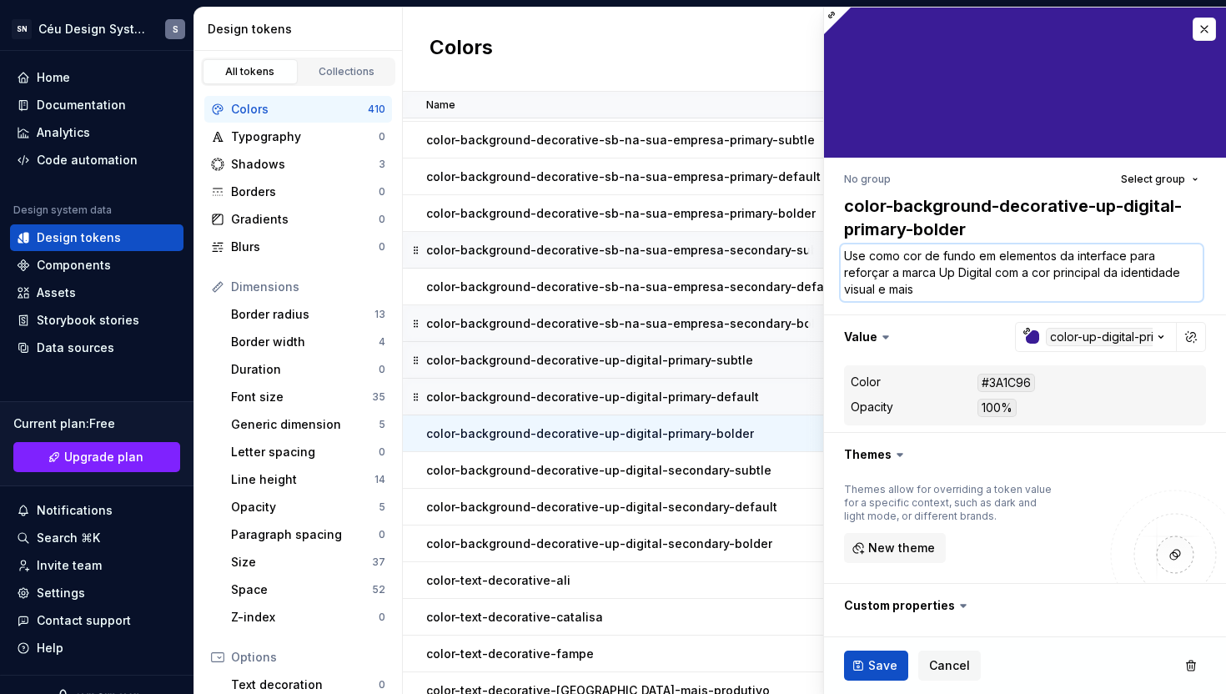
type textarea "Use como cor de fundo em elementos da interface para reforçar a marca Up Digita…"
type textarea "*"
type textarea "Use como cor de fundo em elementos da interface para reforçar a marca Up Digita…"
type textarea "*"
type textarea "Use como cor de fundo em elementos da interface para reforçar a marca Up Digita…"
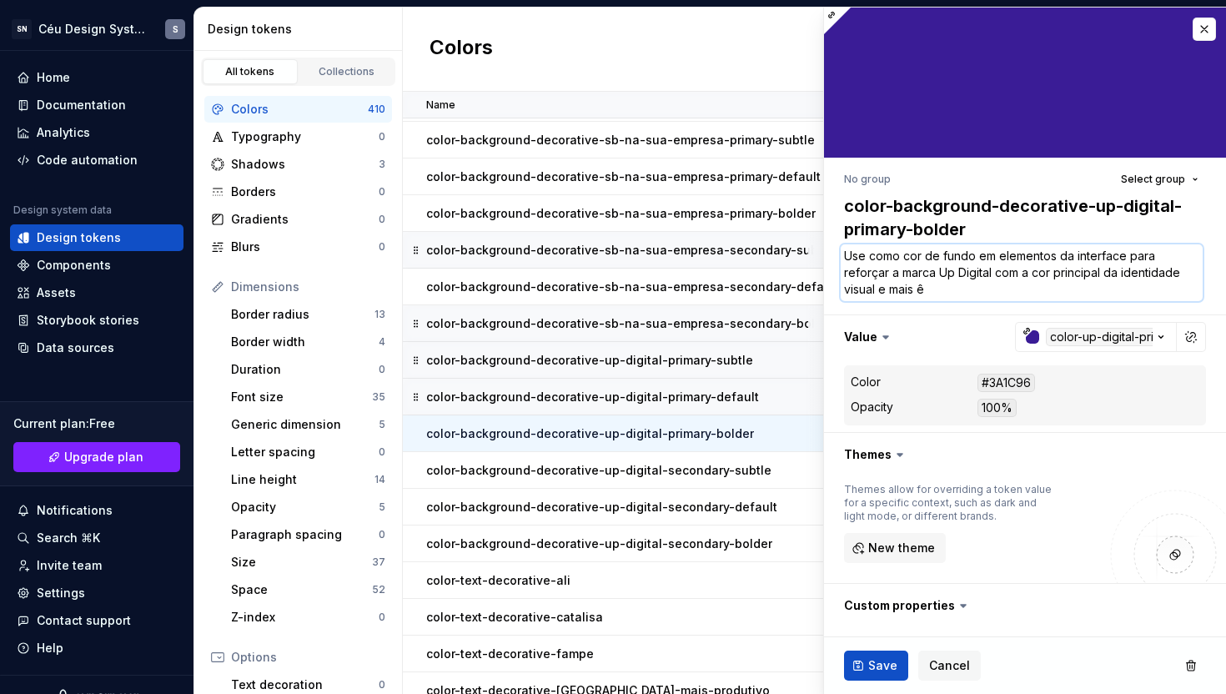
type textarea "*"
type textarea "Use como cor de fundo em elementos da interface para reforçar a marca Up Digita…"
type textarea "*"
type textarea "Use como cor de fundo em elementos da interface para reforçar a marca Up Digita…"
type textarea "*"
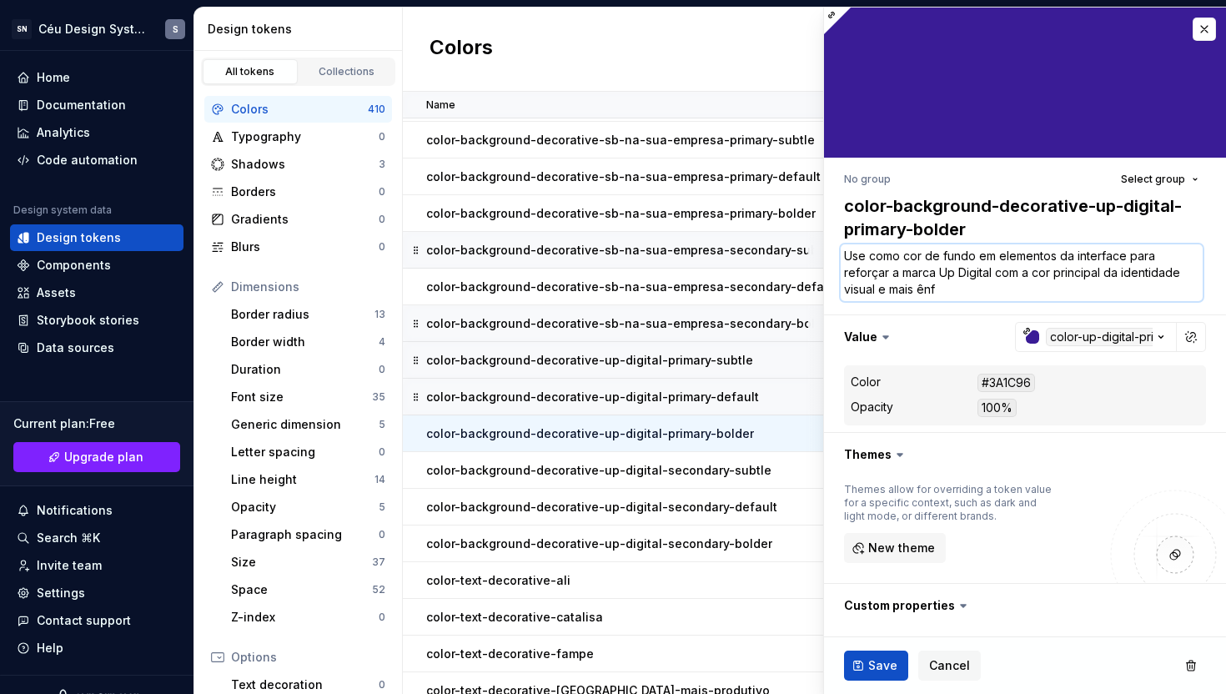
type textarea "Use como cor de fundo em elementos da interface para reforçar a marca Up Digita…"
type textarea "*"
type textarea "Use como cor de fundo em elementos da interface para reforçar a marca Up Digita…"
type textarea "*"
type textarea "Use como cor de fundo em elementos da interface para reforçar a marca Up Digita…"
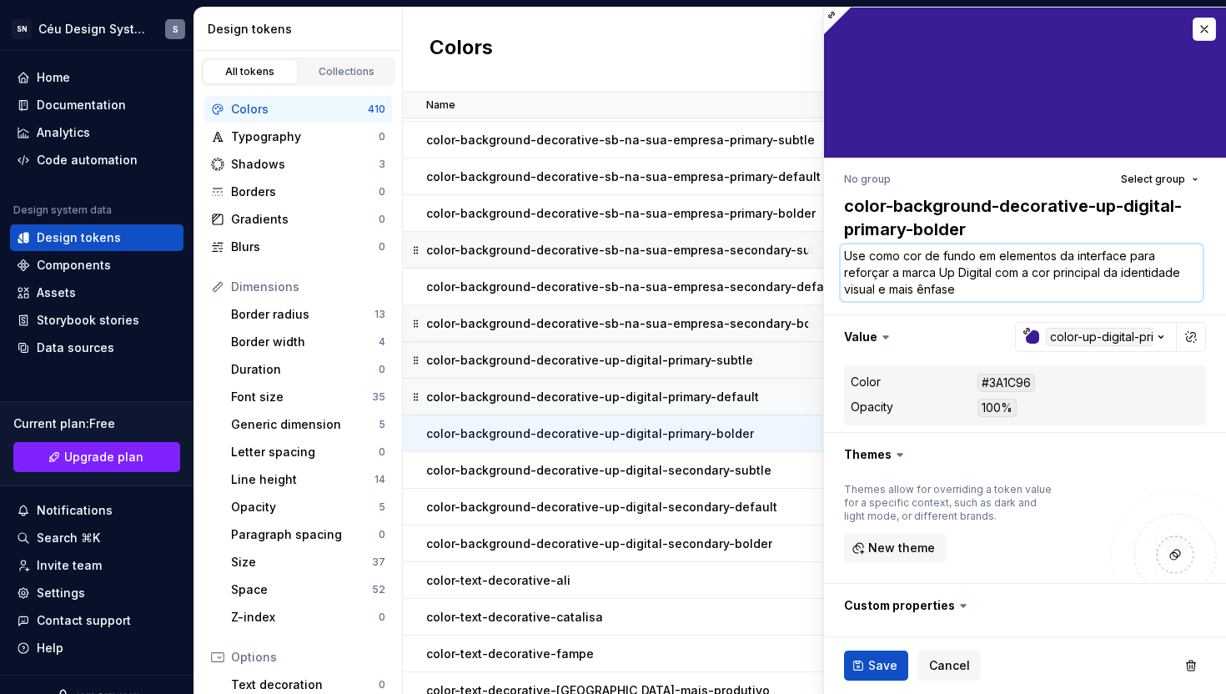
type textarea "*"
type textarea "Use como cor de fundo em elementos da interface para reforçar a marca Up Digita…"
click at [870, 666] on span "Save" at bounding box center [882, 665] width 29 height 17
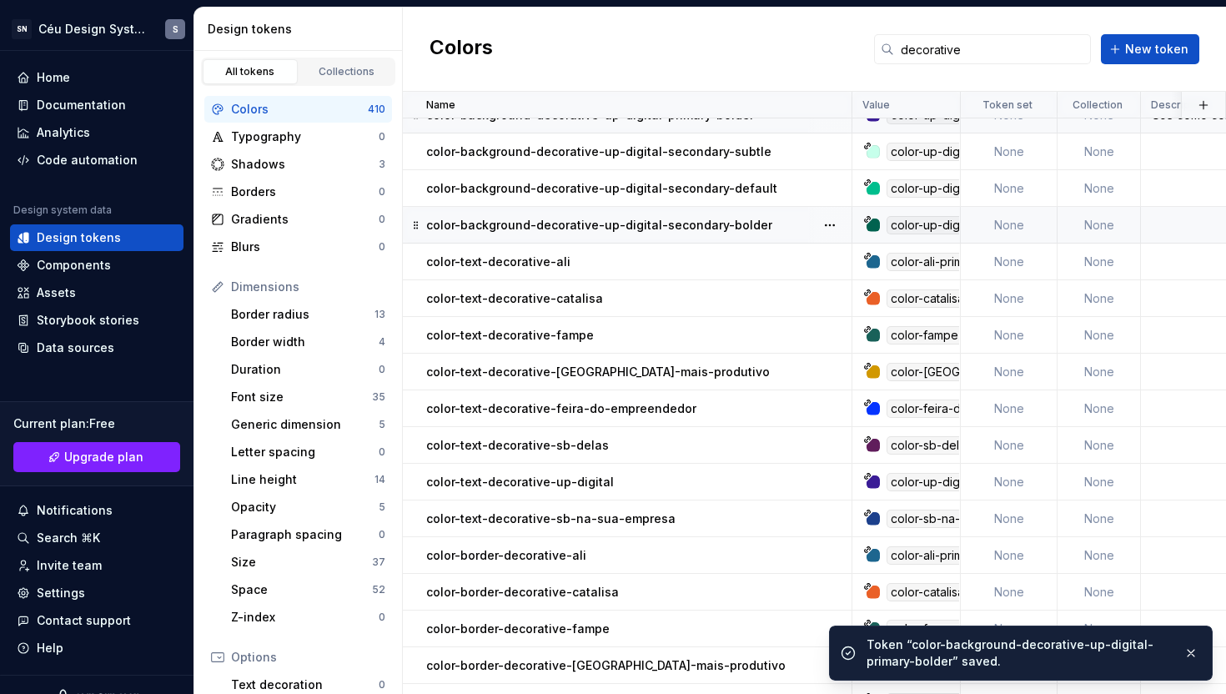
scroll to position [1306, 0]
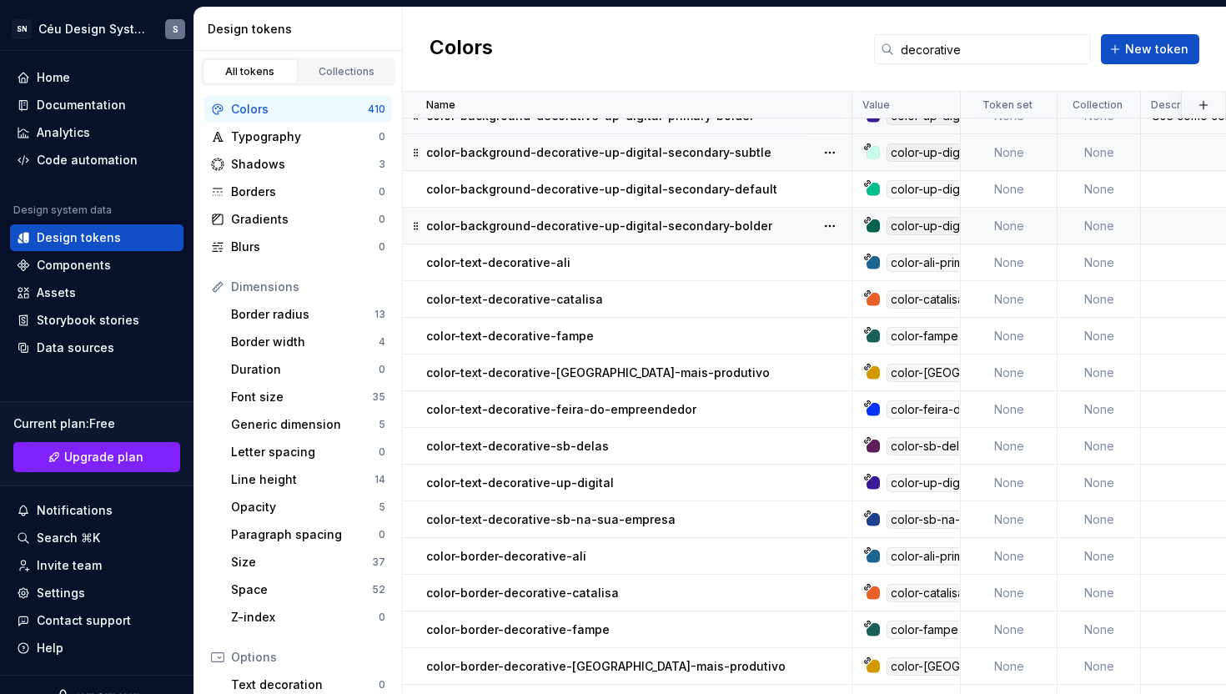
click at [671, 159] on p "color-background-decorative-up-digital-secondary-subtle" at bounding box center [598, 152] width 345 height 17
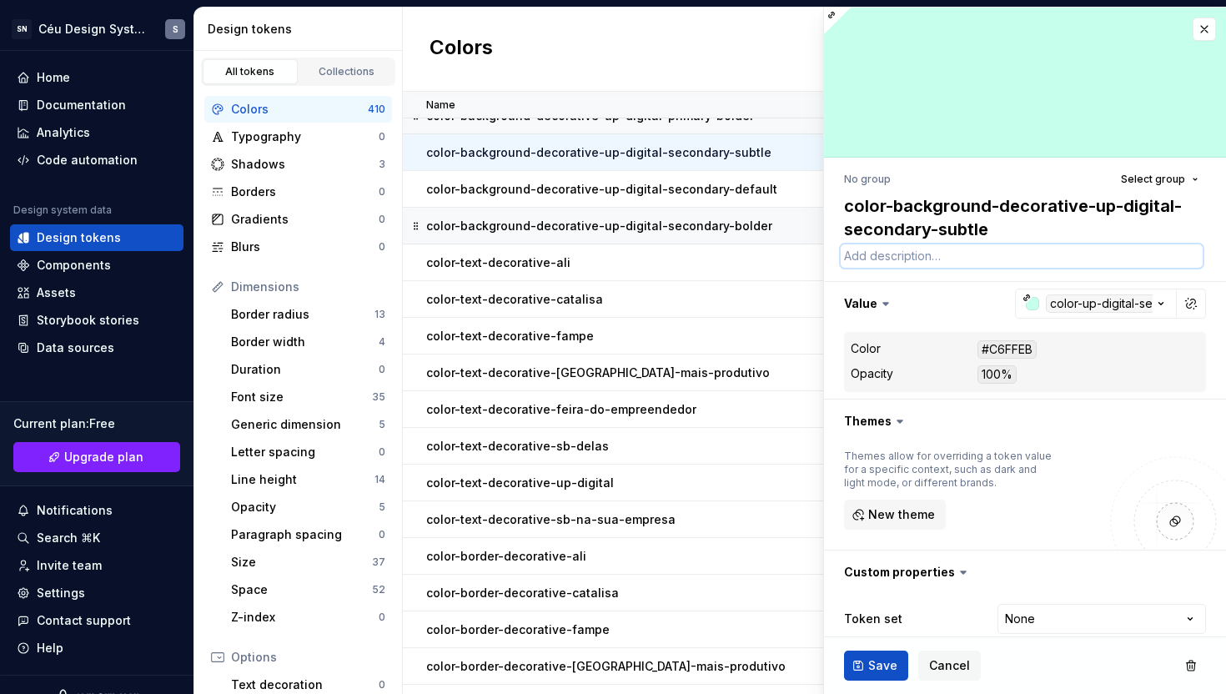
click at [868, 262] on textarea at bounding box center [1022, 255] width 362 height 23
paste textarea "Use como cor de fundo em elementos da interface para reforçar a marca Up Digita…"
type textarea "*"
type textarea "Use como cor de fundo em elementos da interface para reforçar a marca Up Digita…"
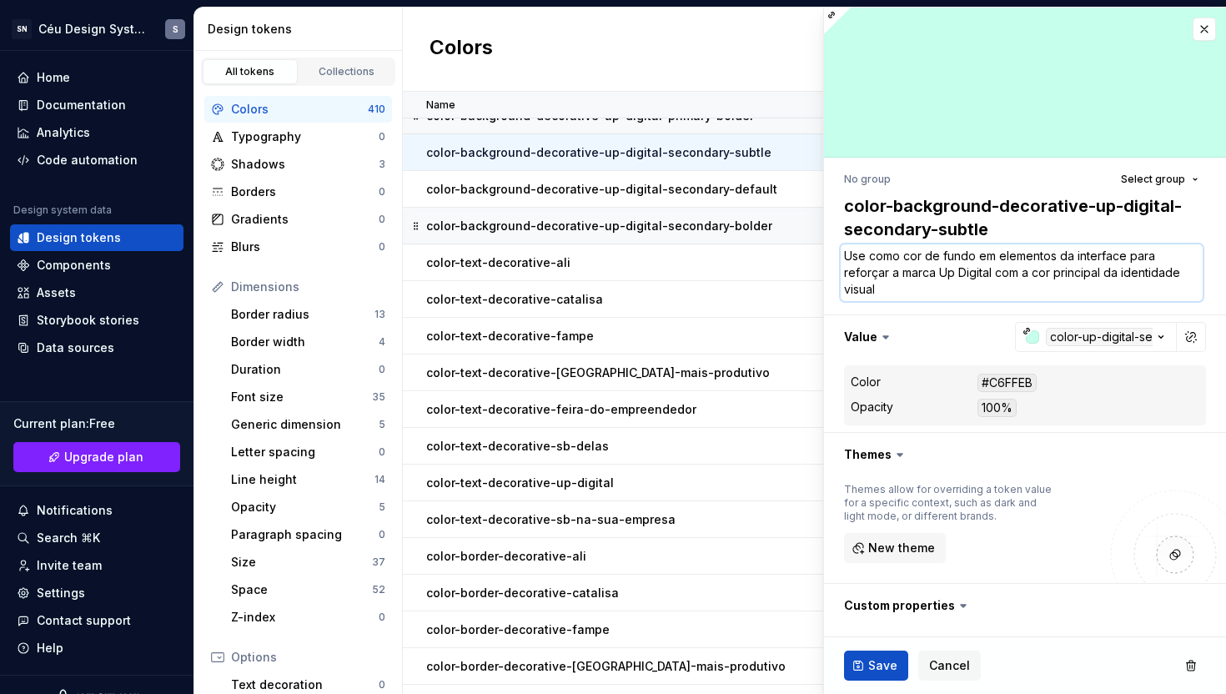
click at [1085, 277] on textarea "Use como cor de fundo em elementos da interface para reforçar a marca Up Digita…" at bounding box center [1022, 272] width 362 height 57
type textarea "*"
type textarea "Use como cor de fundo em elementos da interface para reforçar a marca Up Digita…"
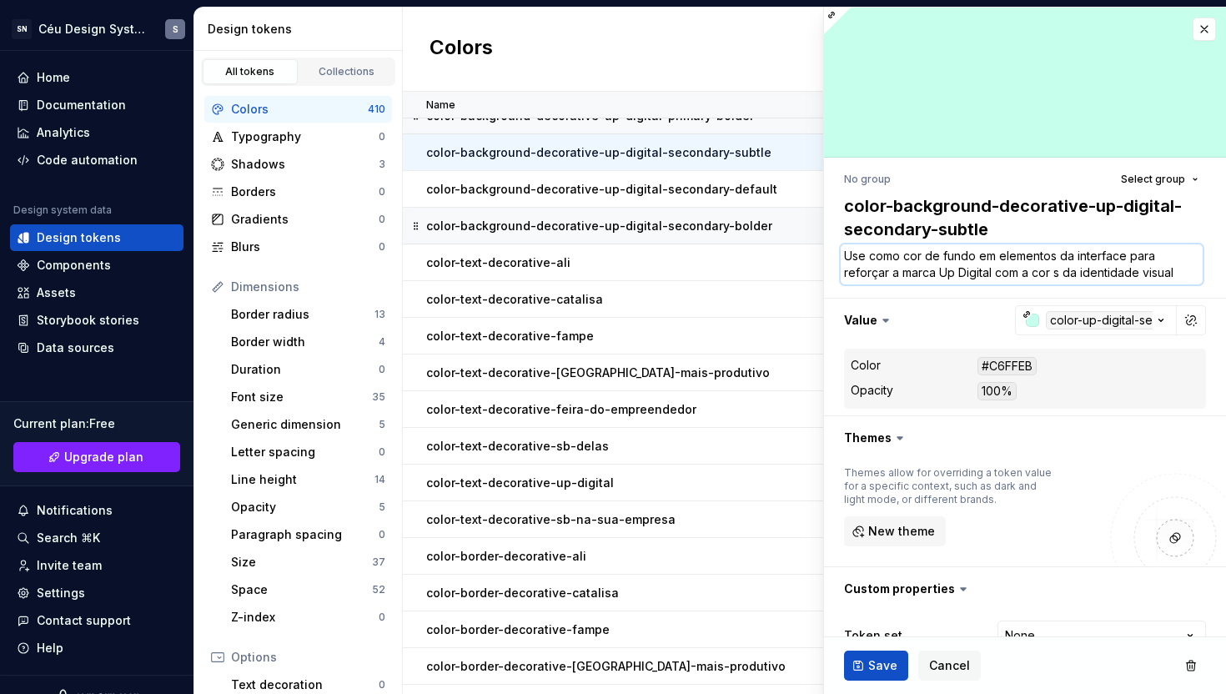
type textarea "*"
type textarea "Use como cor de fundo em elementos da interface para reforçar a marca Up Digita…"
type textarea "*"
type textarea "Use como cor de fundo em elementos da interface para reforçar a marca Up Digita…"
type textarea "*"
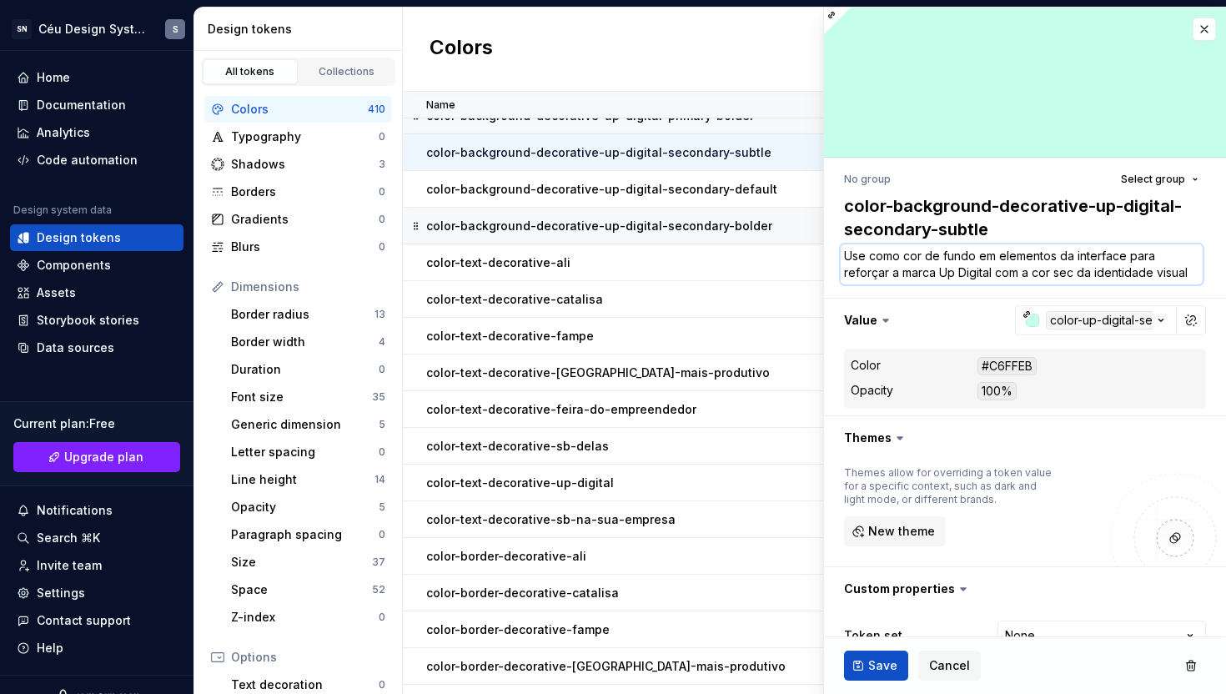
type textarea "Use como cor de fundo em elementos da interface para reforçar a marca Up Digita…"
type textarea "*"
type textarea "Use como cor de fundo em elementos da interface para reforçar a marca Up Digita…"
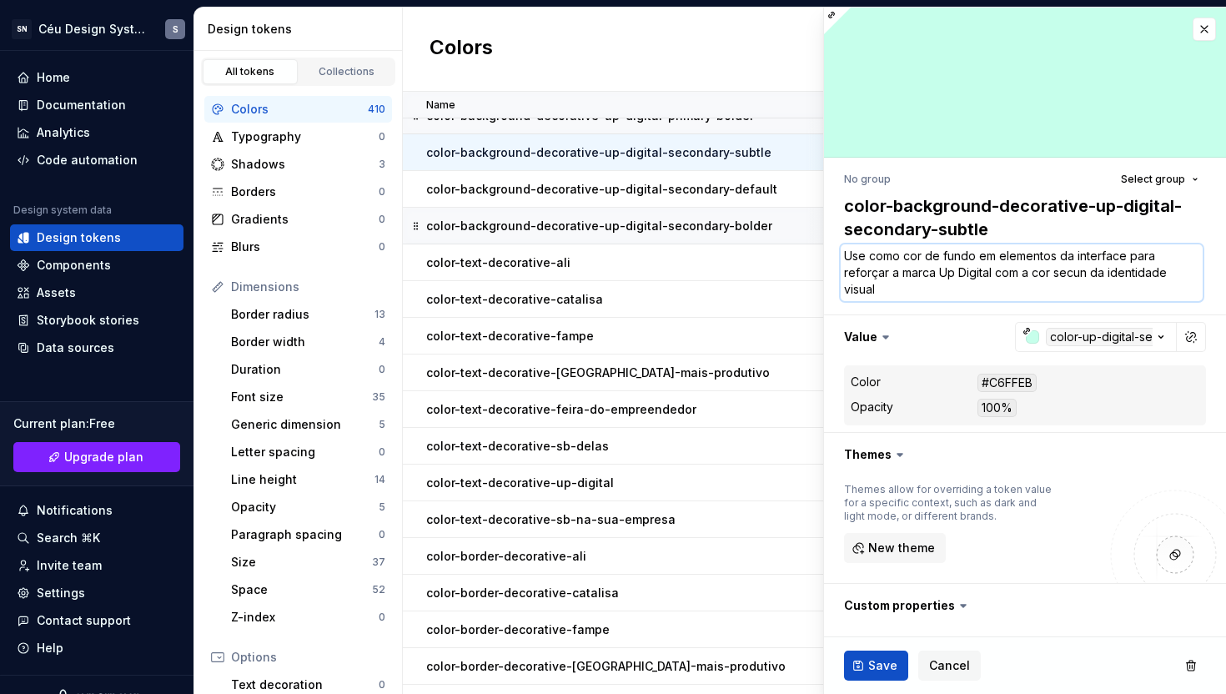
type textarea "*"
type textarea "Use como cor de fundo em elementos da interface para reforçar a marca Up Digita…"
type textarea "*"
type textarea "Use como cor de fundo em elementos da interface para reforçar a marca Up Digita…"
type textarea "*"
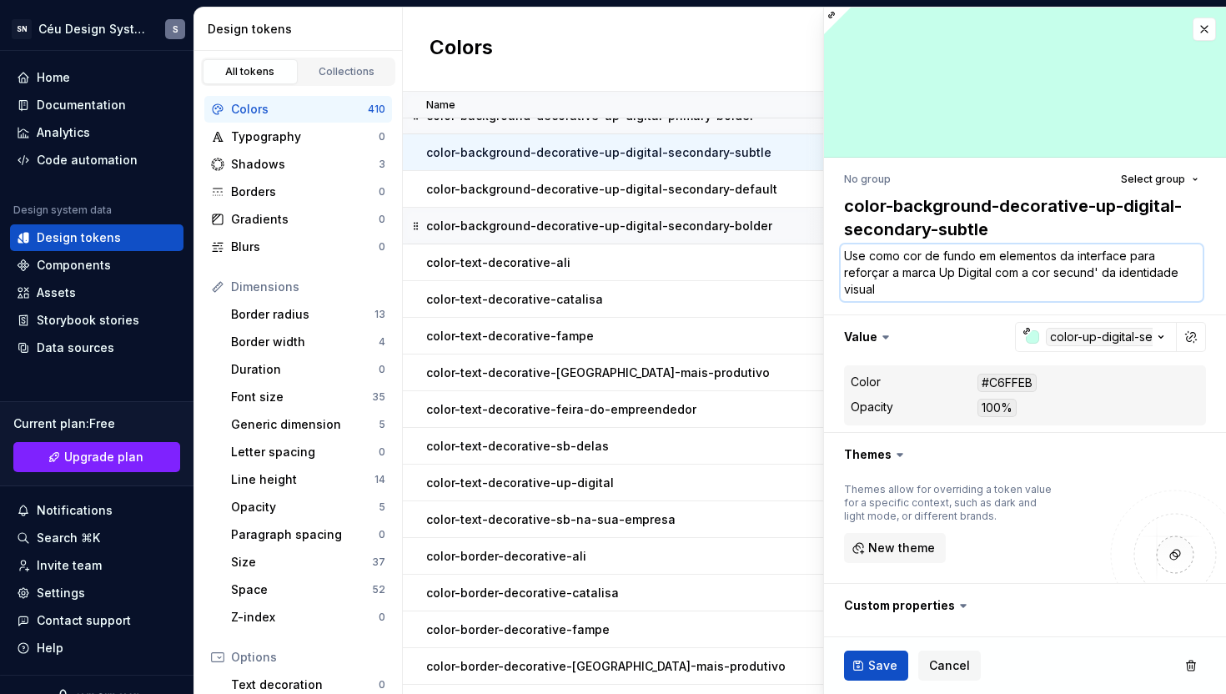
type textarea "Use como cor de fundo em elementos da interface para reforçar a marca Up Digita…"
type textarea "*"
type textarea "Use como cor de fundo em elementos da interface para reforçar a marca Up Digita…"
type textarea "*"
type textarea "Use como cor de fundo em elementos da interface para reforçar a marca Up Digita…"
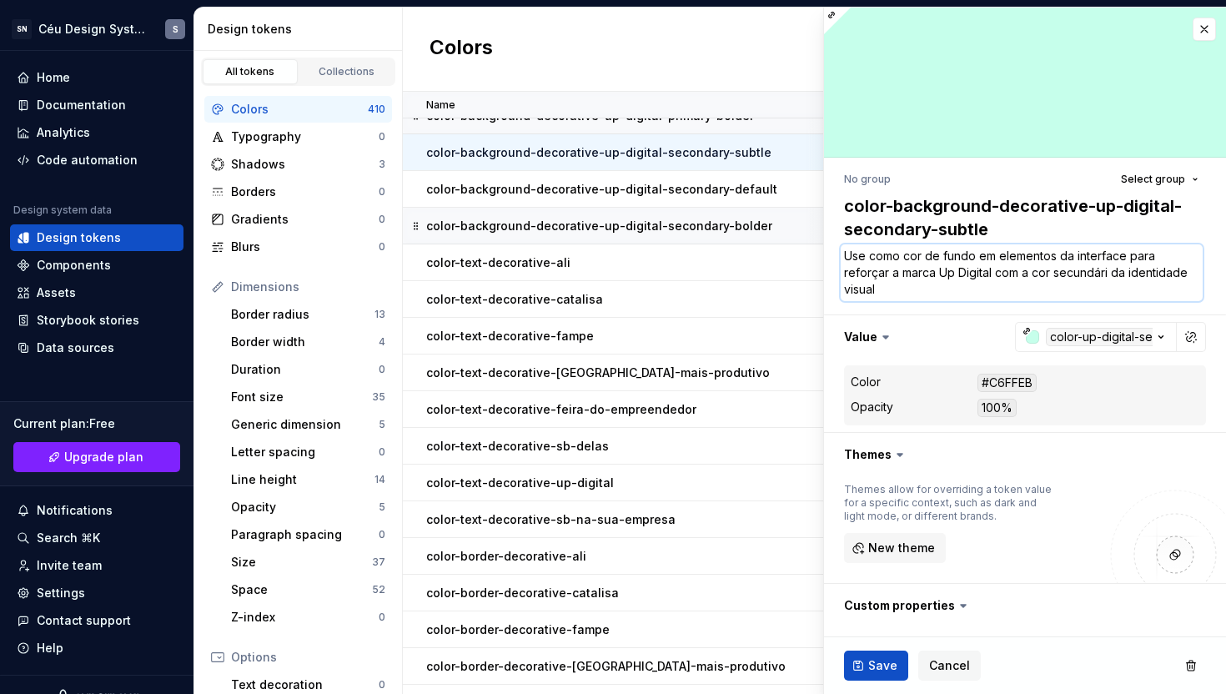
type textarea "*"
type textarea "Use como cor de fundo em elementos da interface para reforçar a marca Up Digita…"
click at [984, 287] on textarea "Use como cor de fundo em elementos da interface para reforçar a marca Up Digita…" at bounding box center [1022, 272] width 362 height 57
type textarea "*"
type textarea "Use como cor de fundo em elementos da interface para reforçar a marca Up Digita…"
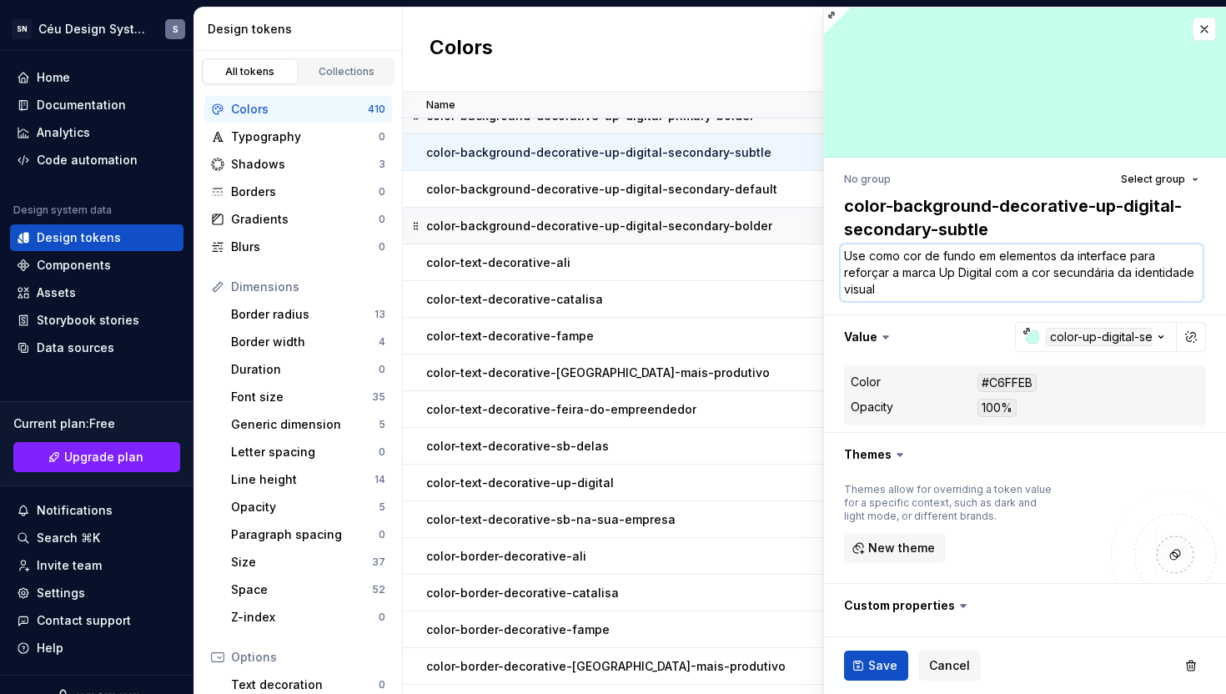
type textarea "*"
type textarea "Use como cor de fundo em elementos da interface para reforçar a marca Up Digita…"
type textarea "*"
type textarea "Use como cor de fundo em elementos da interface para reforçar a marca Up Digita…"
type textarea "*"
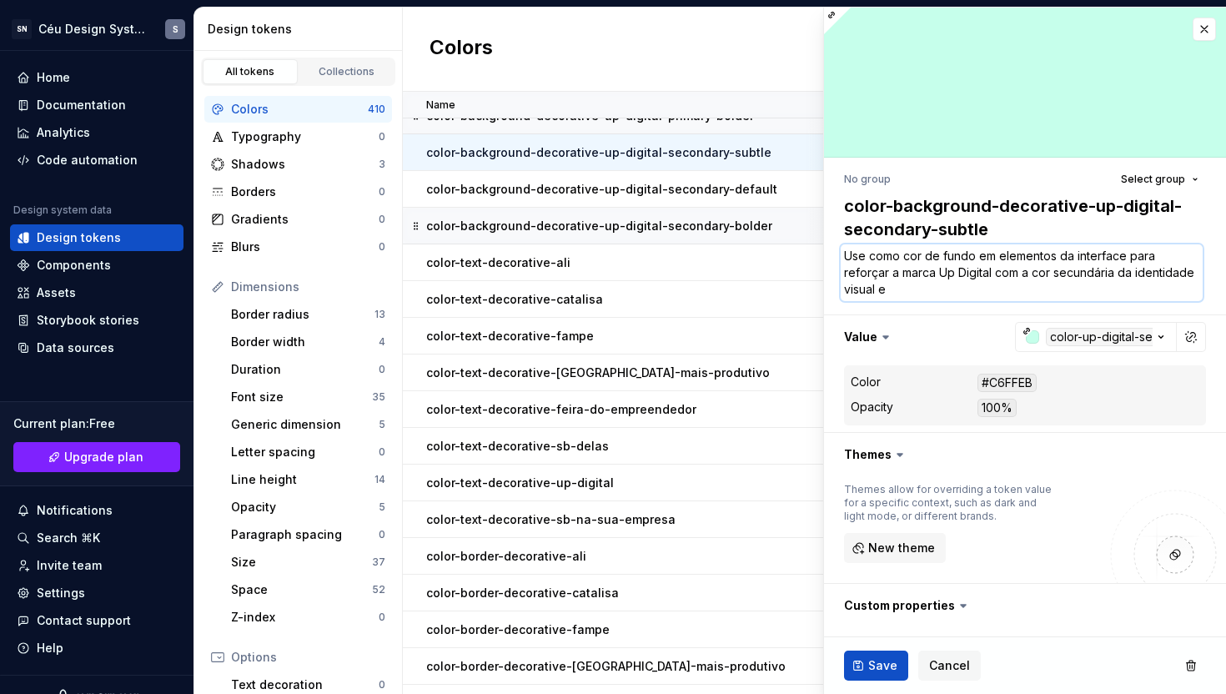
type textarea "Use como cor de fundo em elementos da interface para reforçar a marca Up Digita…"
type textarea "*"
type textarea "Use como cor de fundo em elementos da interface para reforçar a marca Up Digita…"
type textarea "*"
type textarea "Use como cor de fundo em elementos da interface para reforçar a marca Up Digita…"
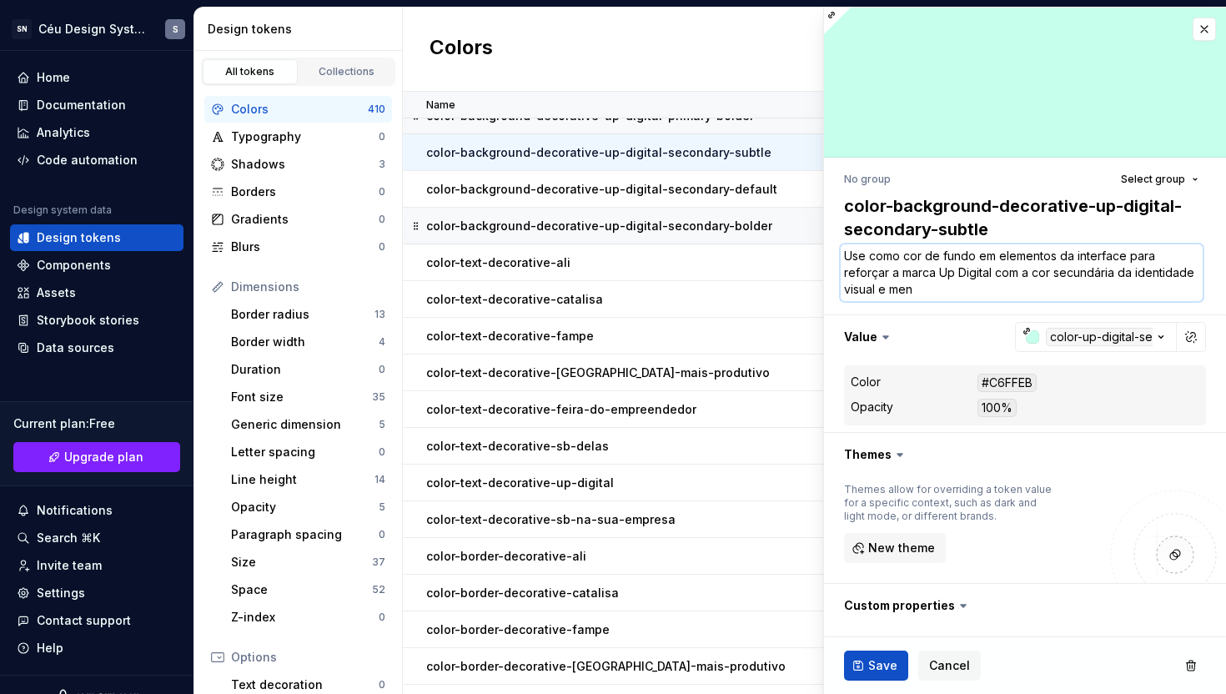
type textarea "*"
type textarea "Use como cor de fundo em elementos da interface para reforçar a marca Up Digita…"
type textarea "*"
type textarea "Use como cor de fundo em elementos da interface para reforçar a marca Up Digita…"
type textarea "*"
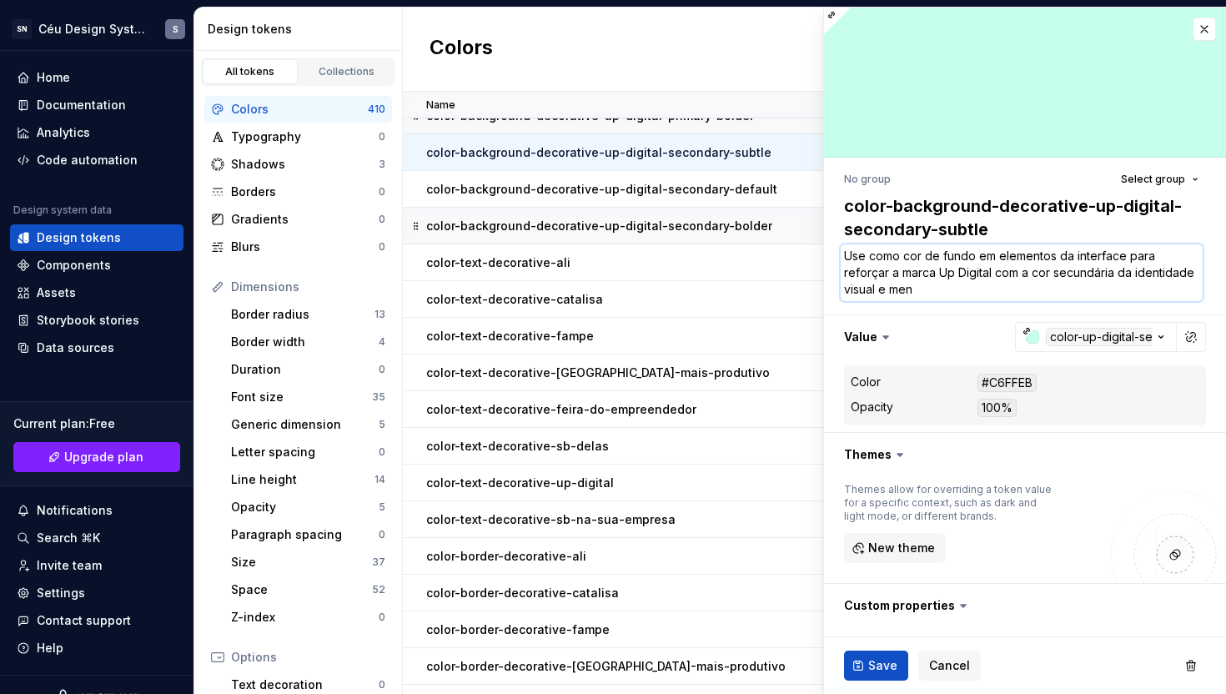
type textarea "Use como cor de fundo em elementos da interface para reforçar a marca Up Digita…"
type textarea "*"
type textarea "Use como cor de fundo em elementos da interface para reforçar a marca Up Digita…"
type textarea "*"
type textarea "Use como cor de fundo em elementos da interface para reforçar a marca Up Digita…"
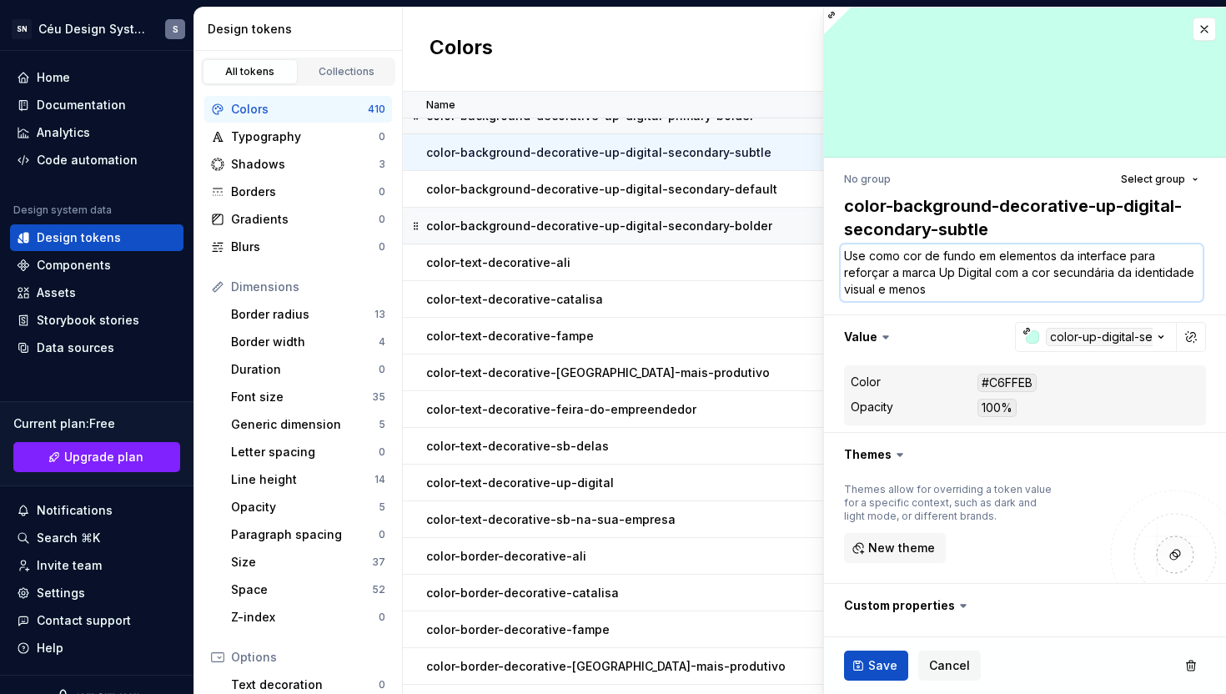
type textarea "*"
type textarea "Use como cor de fundo em elementos da interface para reforçar a marca Up Digita…"
type textarea "*"
type textarea "Use como cor de fundo em elementos da interface para reforçar a marca Up Digita…"
type textarea "*"
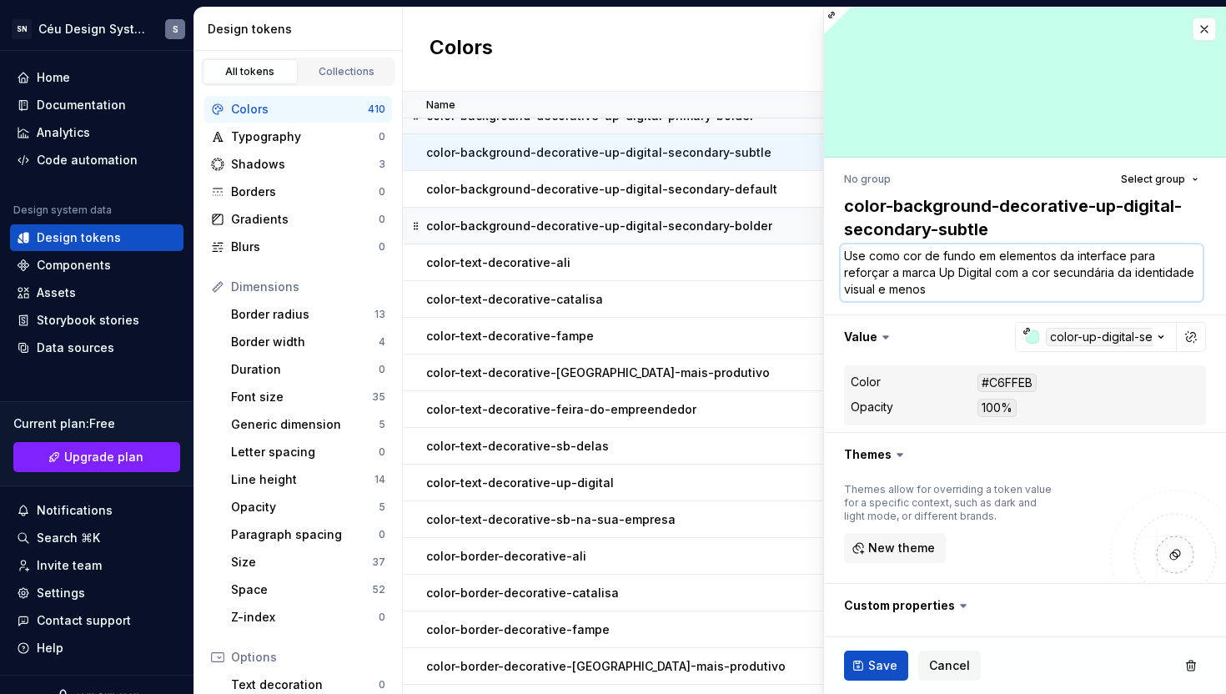
type textarea "Use como cor de fundo em elementos da interface para reforçar a marca Up Digita…"
type textarea "*"
type textarea "Use como cor de fundo em elementos da interface para reforçar a marca Up Digita…"
type textarea "*"
type textarea "Use como cor de fundo em elementos da interface para reforçar a marca Up Digita…"
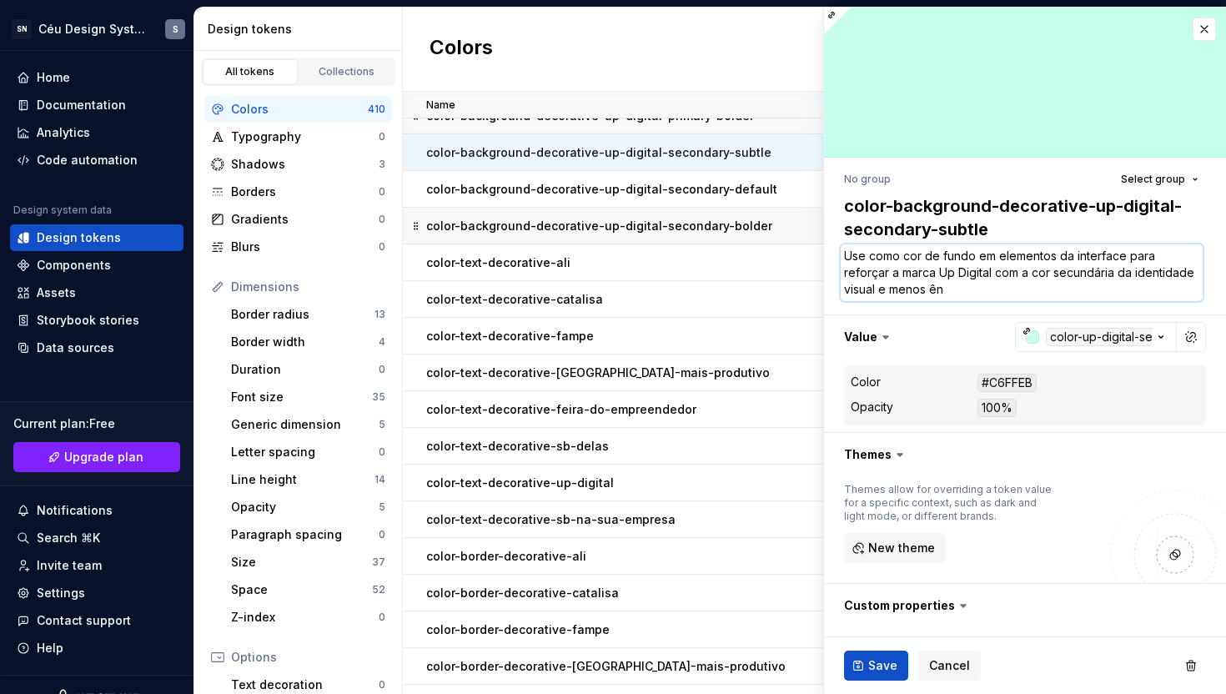
type textarea "*"
type textarea "Use como cor de fundo em elementos da interface para reforçar a marca Up Digita…"
type textarea "*"
type textarea "Use como cor de fundo em elementos da interface para reforçar a marca Up Digita…"
type textarea "*"
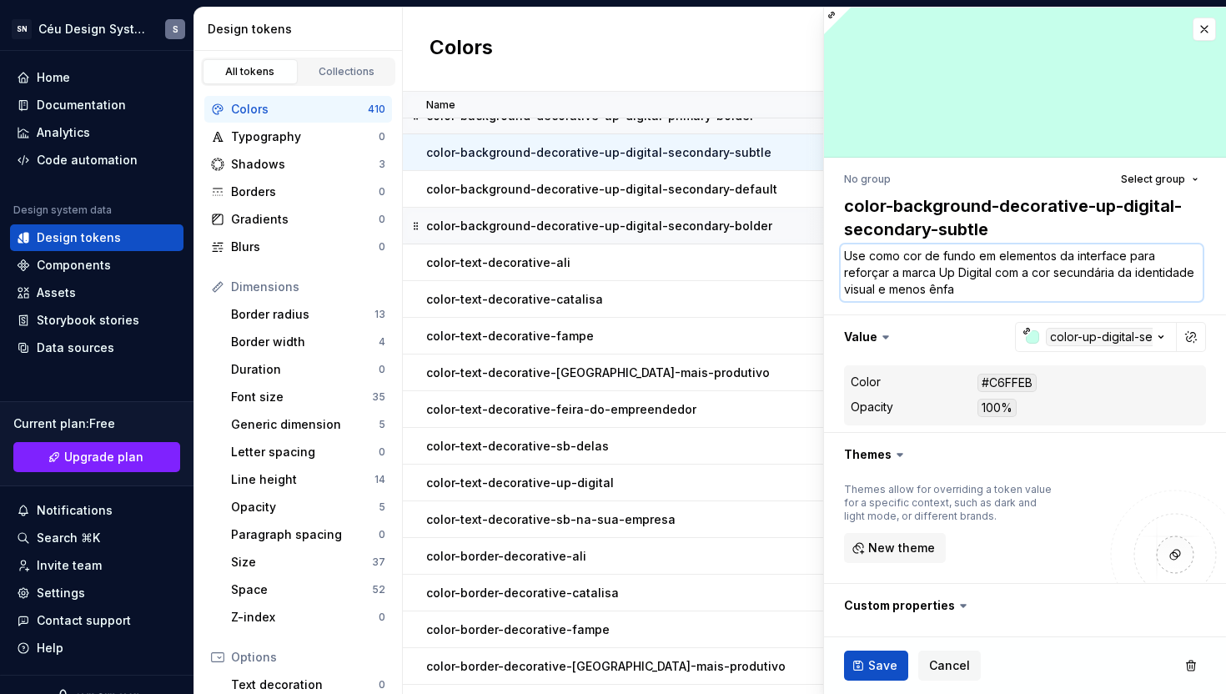
type textarea "Use como cor de fundo em elementos da interface para reforçar a marca Up Digita…"
type textarea "*"
type textarea "Use como cor de fundo em elementos da interface para reforçar a marca Up Digita…"
type textarea "*"
type textarea "Use como cor de fundo em elementos da interface para reforçar a marca Up Digita…"
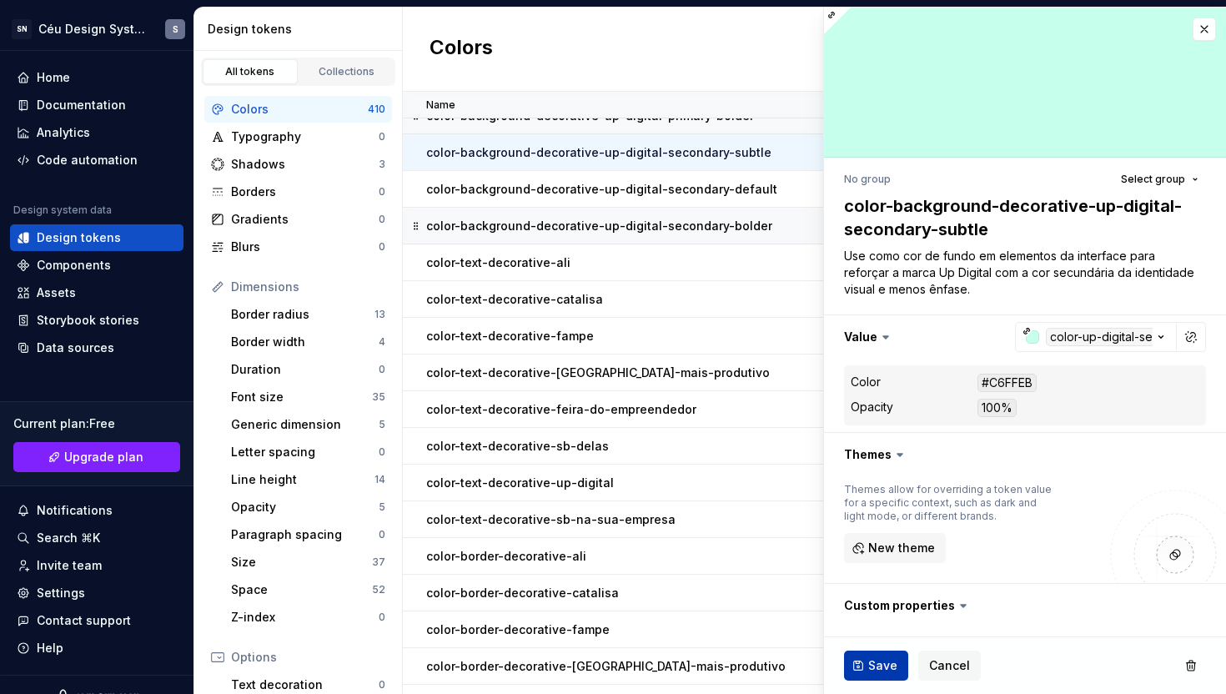
click at [871, 666] on span "Save" at bounding box center [882, 665] width 29 height 17
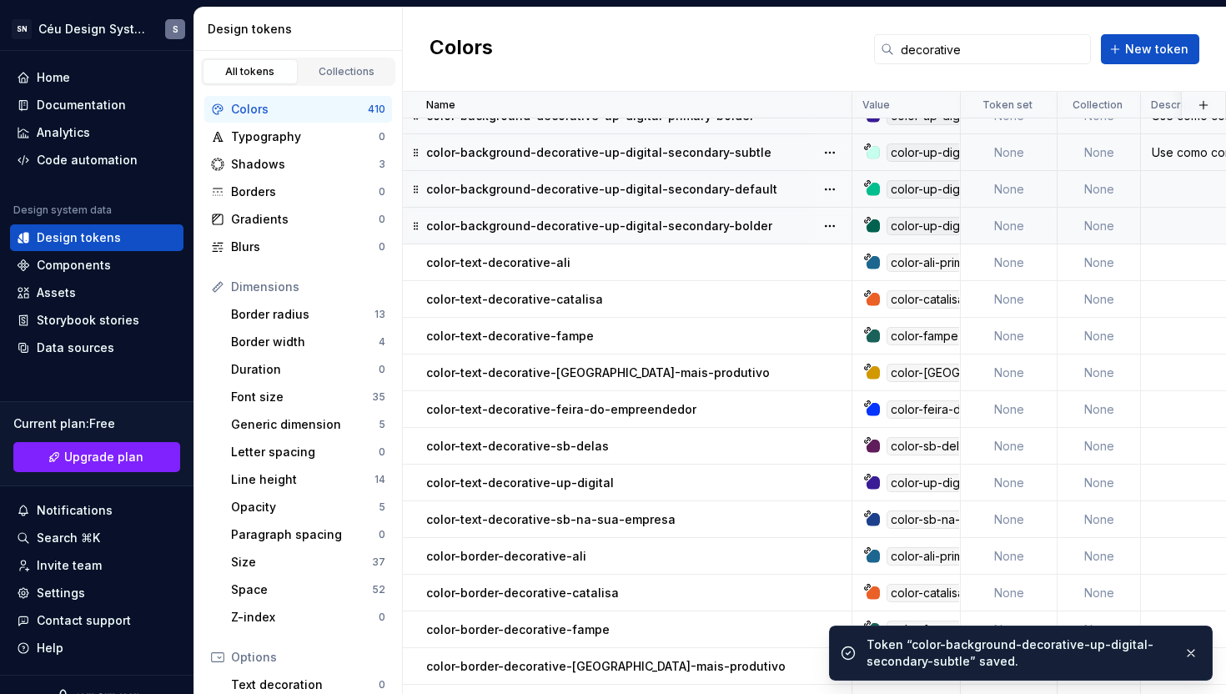
click at [712, 189] on p "color-background-decorative-up-digital-secondary-default" at bounding box center [601, 189] width 351 height 17
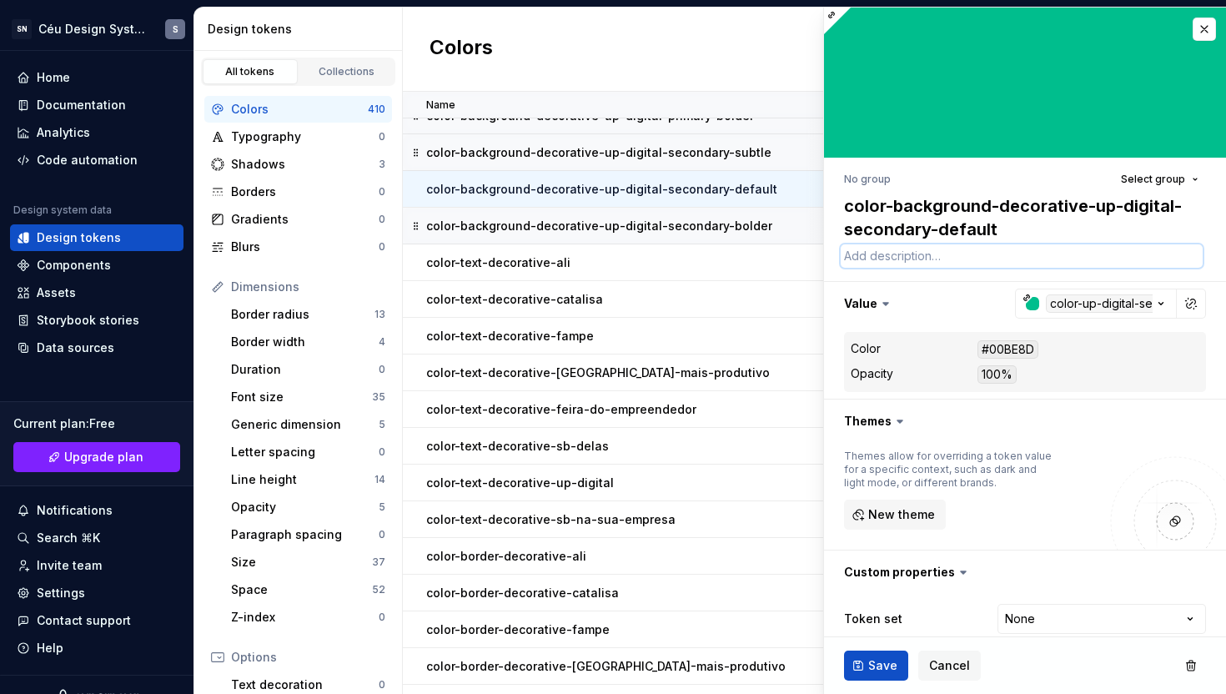
click at [904, 256] on textarea at bounding box center [1022, 255] width 362 height 23
paste textarea "Use como cor de fundo em elementos da interface para reforçar a marca Up Digita…"
type textarea "*"
type textarea "Use como cor de fundo em elementos da interface para reforçar a marca Up Digita…"
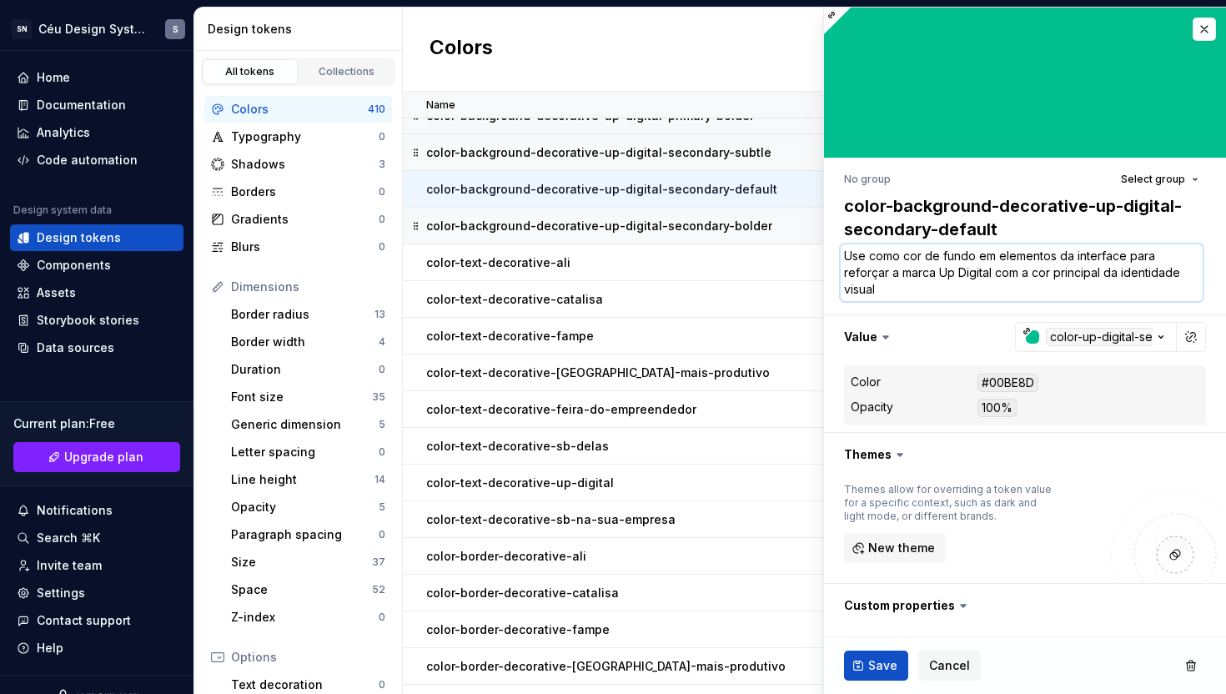
click at [1082, 276] on textarea "Use como cor de fundo em elementos da interface para reforçar a marca Up Digita…" at bounding box center [1022, 272] width 362 height 57
type textarea "*"
type textarea "Use como cor de fundo em elementos da interface para reforçar a marca Up Digita…"
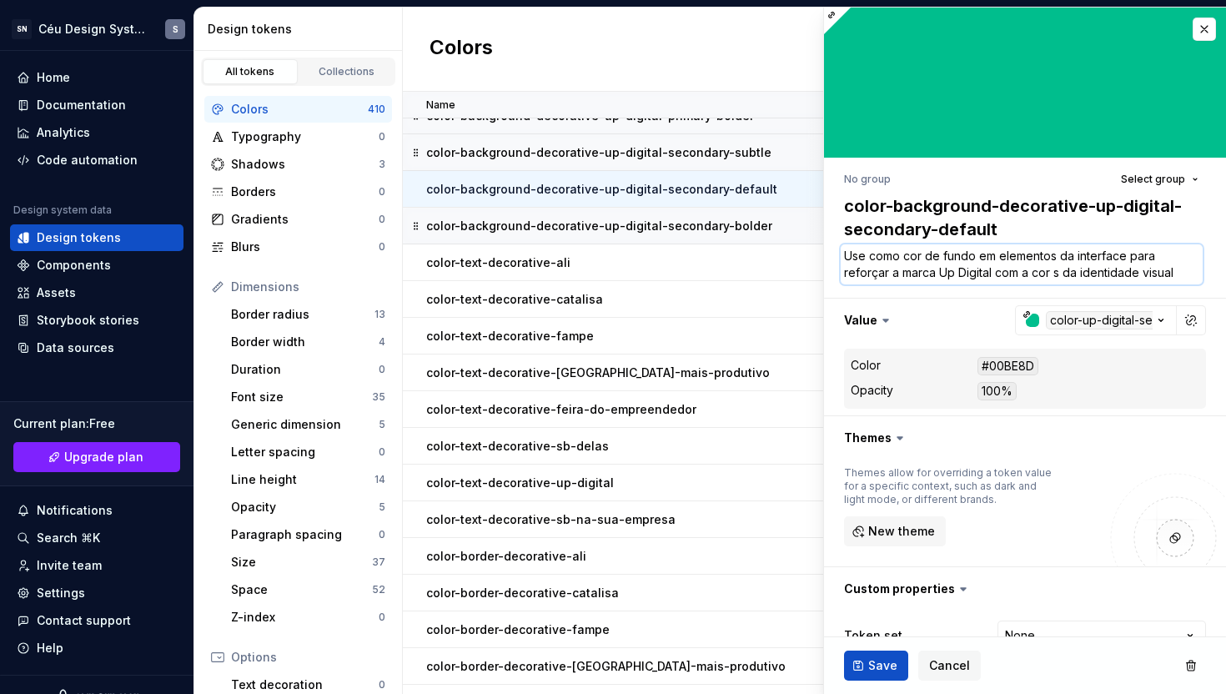
type textarea "*"
type textarea "Use como cor de fundo em elementos da interface para reforçar a marca Up Digita…"
type textarea "*"
type textarea "Use como cor de fundo em elementos da interface para reforçar a marca Up Digita…"
type textarea "*"
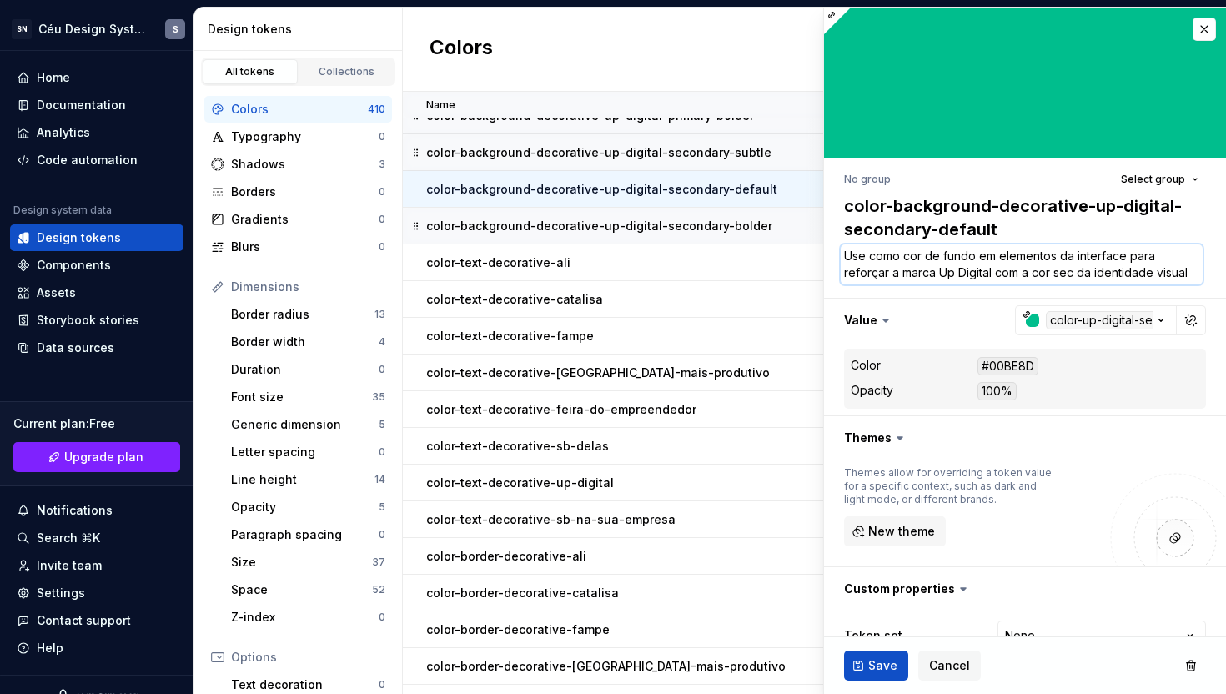
type textarea "Use como cor de fundo em elementos da interface para reforçar a marca Up Digita…"
type textarea "*"
type textarea "Use como cor de fundo em elementos da interface para reforçar a marca Up Digita…"
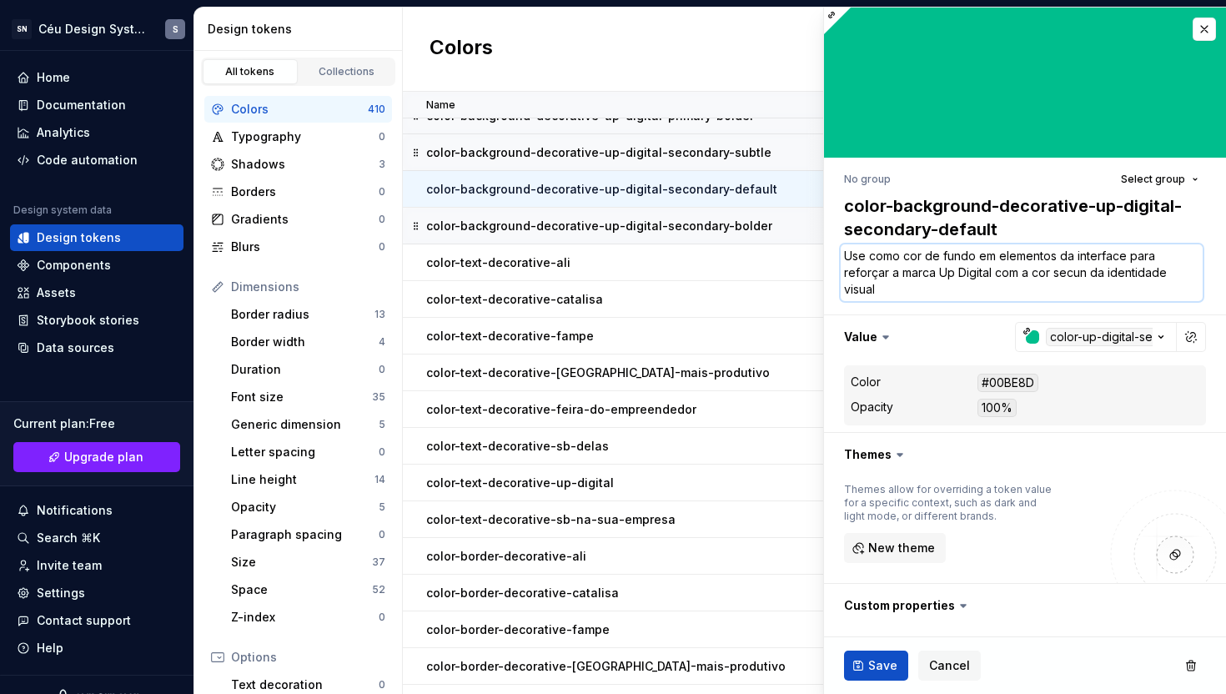
type textarea "*"
type textarea "Use como cor de fundo em elementos da interface para reforçar a marca Up Digita…"
type textarea "*"
type textarea "Use como cor de fundo em elementos da interface para reforçar a marca Up Digita…"
type textarea "*"
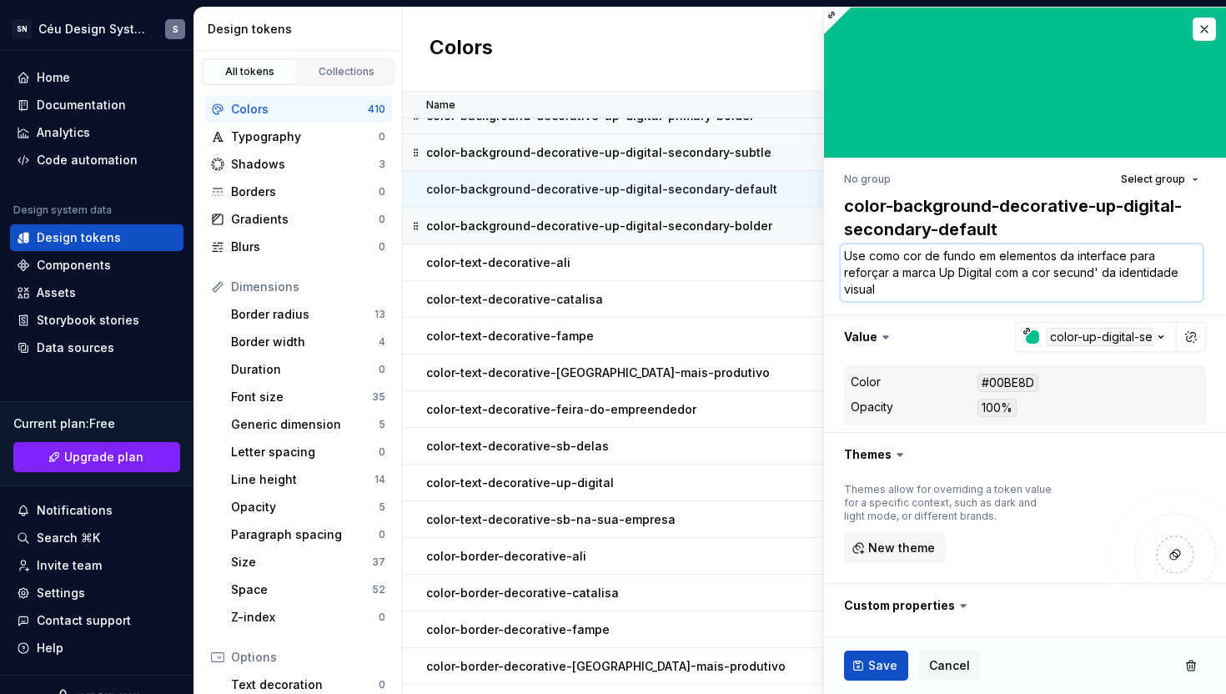
type textarea "Use como cor de fundo em elementos da interface para reforçar a marca Up Digita…"
type textarea "*"
type textarea "Use como cor de fundo em elementos da interface para reforçar a marca Up Digita…"
type textarea "*"
type textarea "Use como cor de fundo em elementos da interface para reforçar a marca Up Digita…"
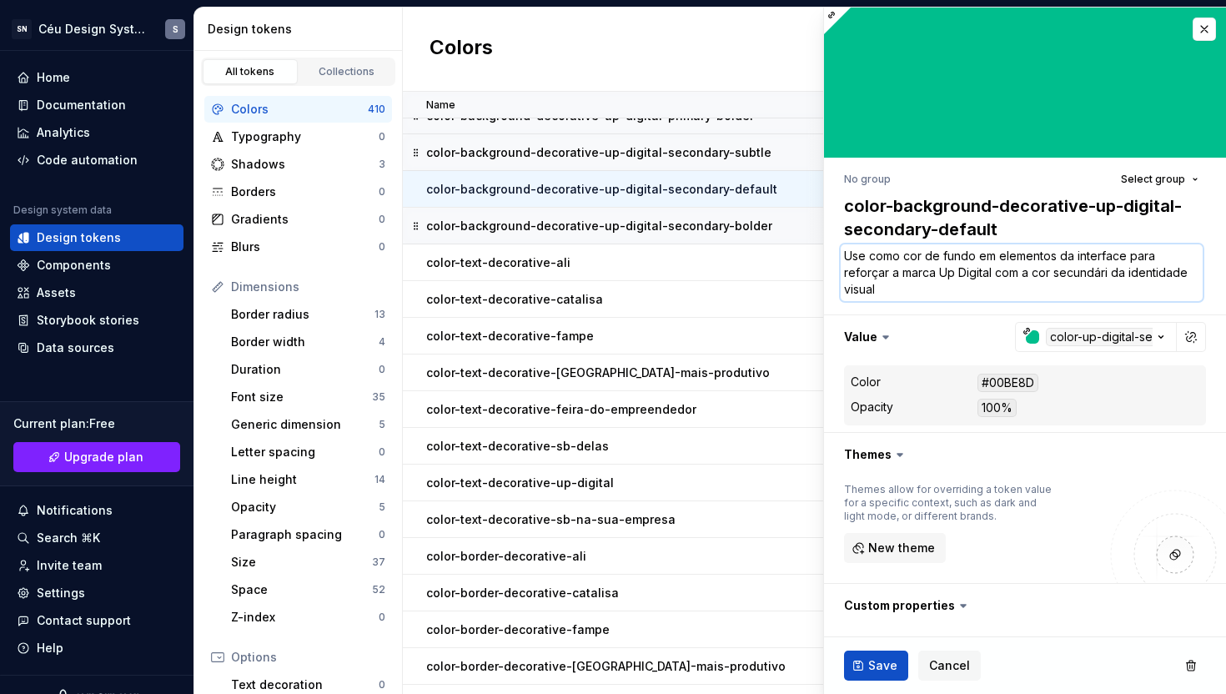
type textarea "*"
type textarea "Use como cor de fundo em elementos da interface para reforçar a marca Up Digita…"
click at [974, 293] on textarea "Use como cor de fundo em elementos da interface para reforçar a marca Up Digita…" at bounding box center [1022, 272] width 362 height 57
type textarea "*"
type textarea "Use como cor de fundo em elementos da interface para reforçar a marca Up Digita…"
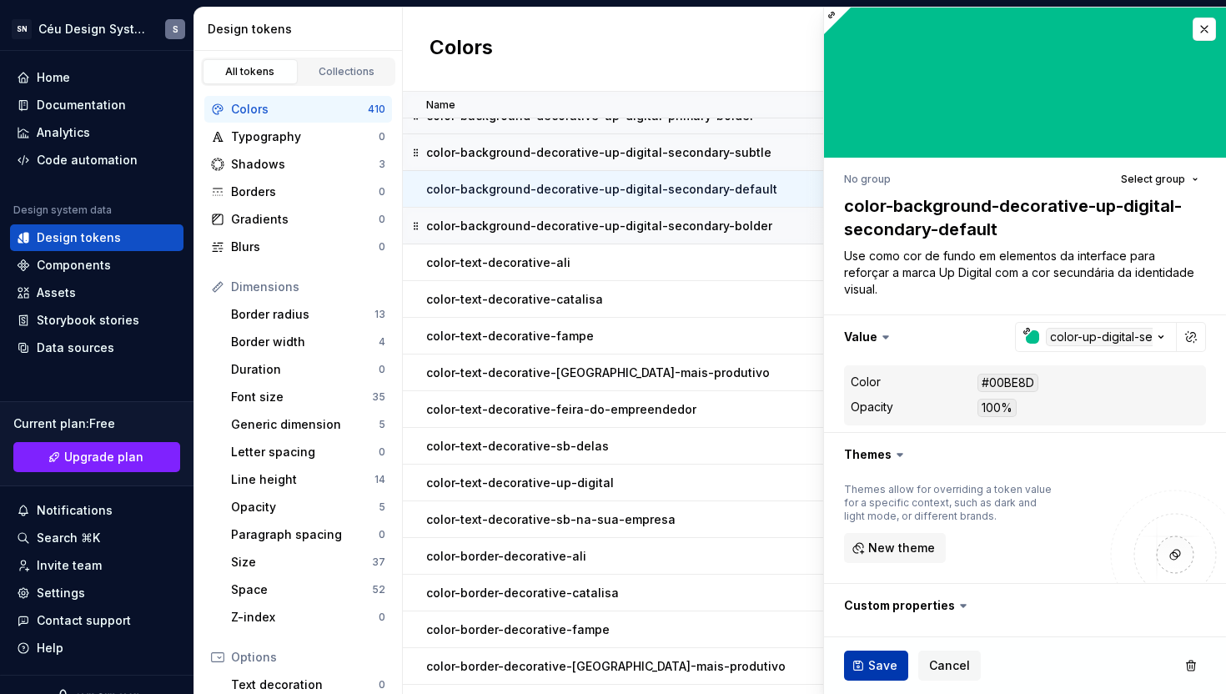
click at [868, 665] on span "Save" at bounding box center [882, 665] width 29 height 17
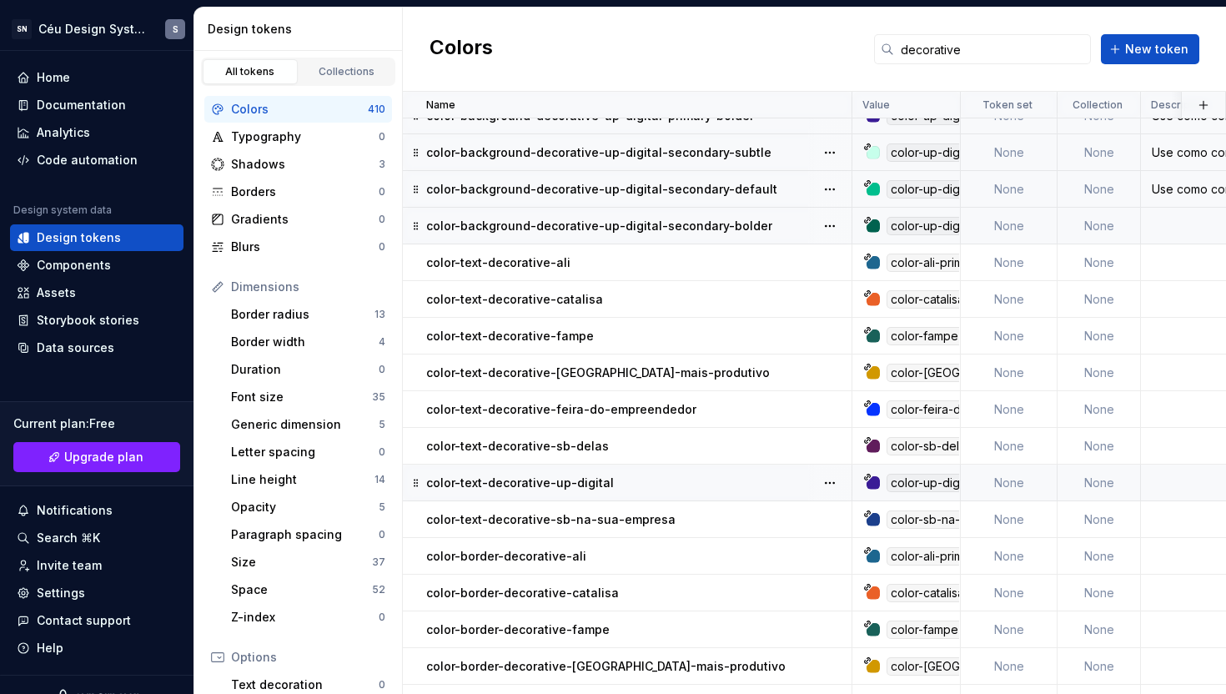
click at [717, 218] on p "color-background-decorative-up-digital-secondary-bolder" at bounding box center [599, 226] width 346 height 17
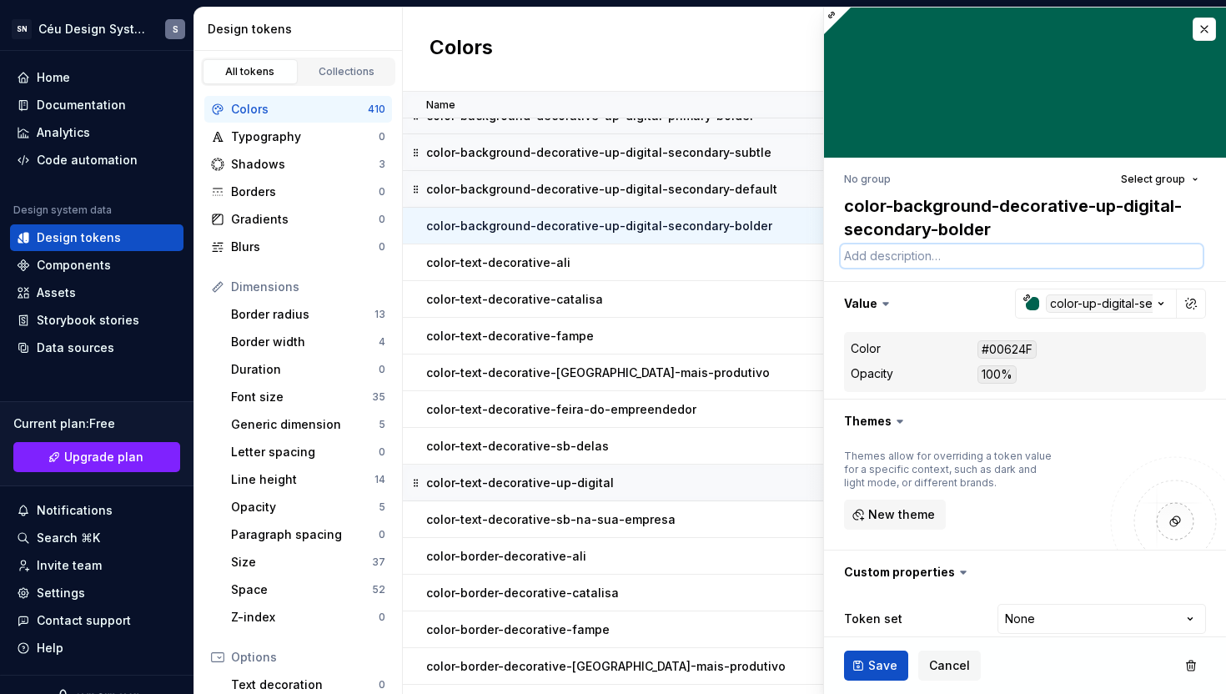
click at [891, 261] on textarea at bounding box center [1022, 255] width 362 height 23
paste textarea "Use como cor de fundo em elementos da interface para reforçar a marca Up Digita…"
type textarea "*"
type textarea "Use como cor de fundo em elementos da interface para reforçar a marca Up Digita…"
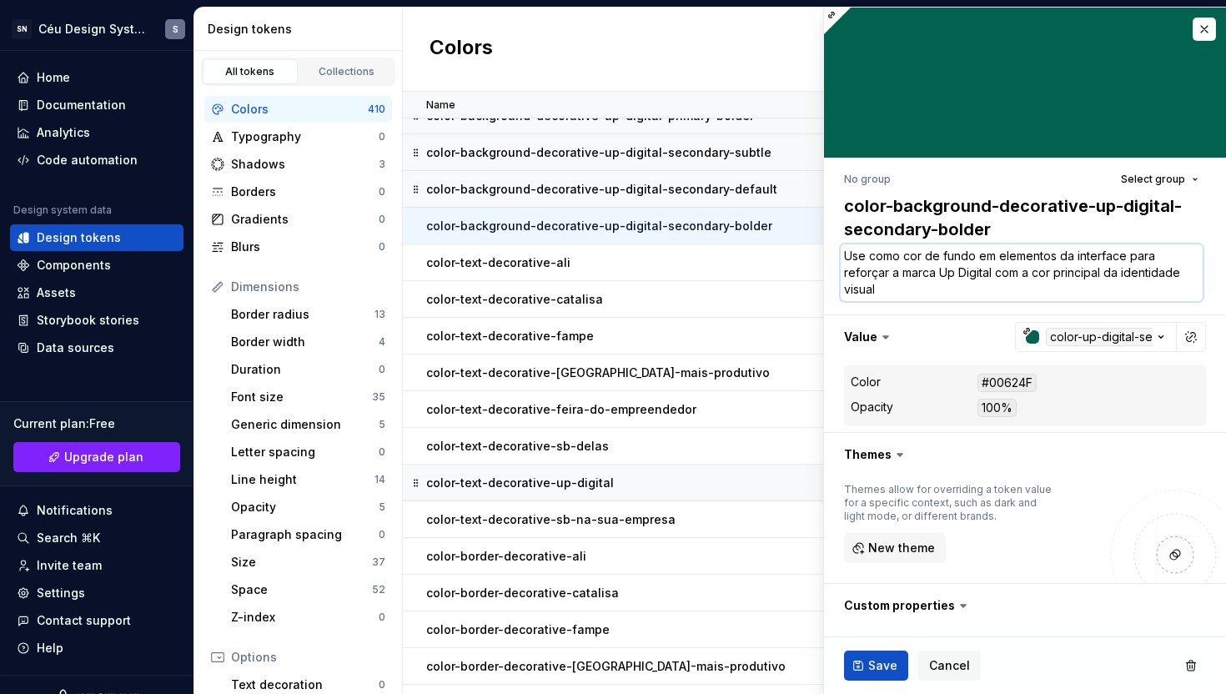
click at [1080, 280] on textarea "Use como cor de fundo em elementos da interface para reforçar a marca Up Digita…" at bounding box center [1022, 272] width 362 height 57
type textarea "*"
type textarea "Use como cor de fundo em elementos da interface para reforçar a marca Up Digita…"
click at [949, 295] on textarea "Use como cor de fundo em elementos da interface para reforçar a marca Up Digita…" at bounding box center [1022, 272] width 362 height 57
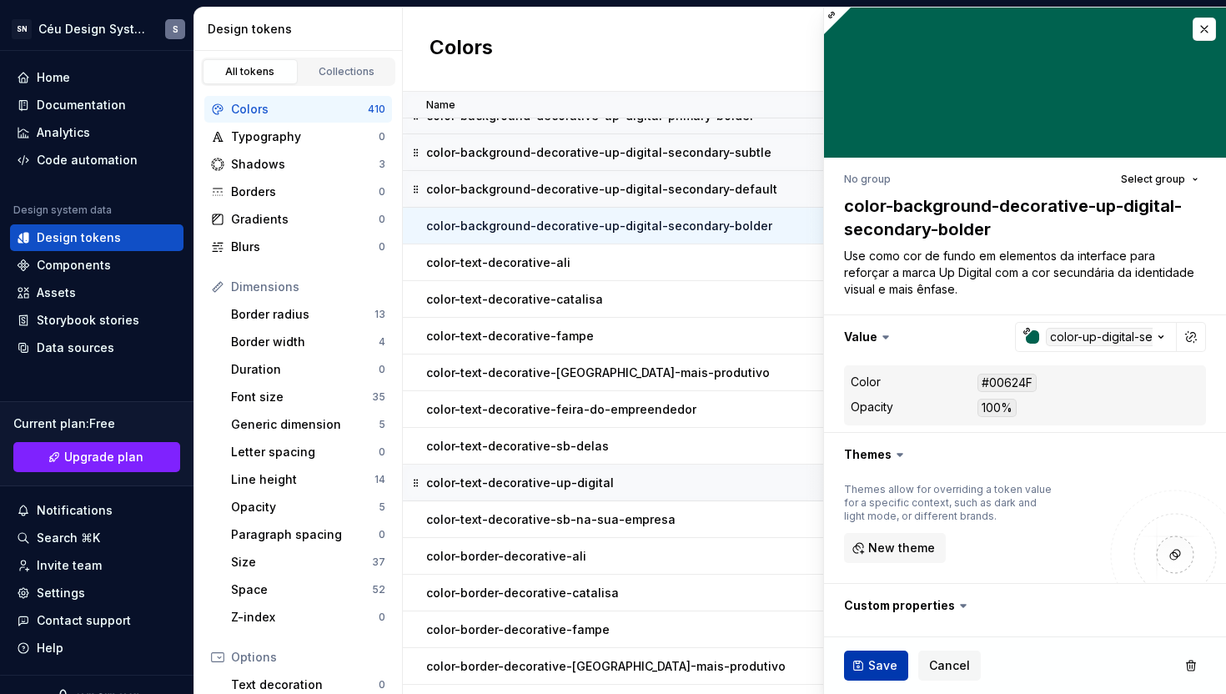
click at [876, 656] on button "Save" at bounding box center [876, 666] width 64 height 30
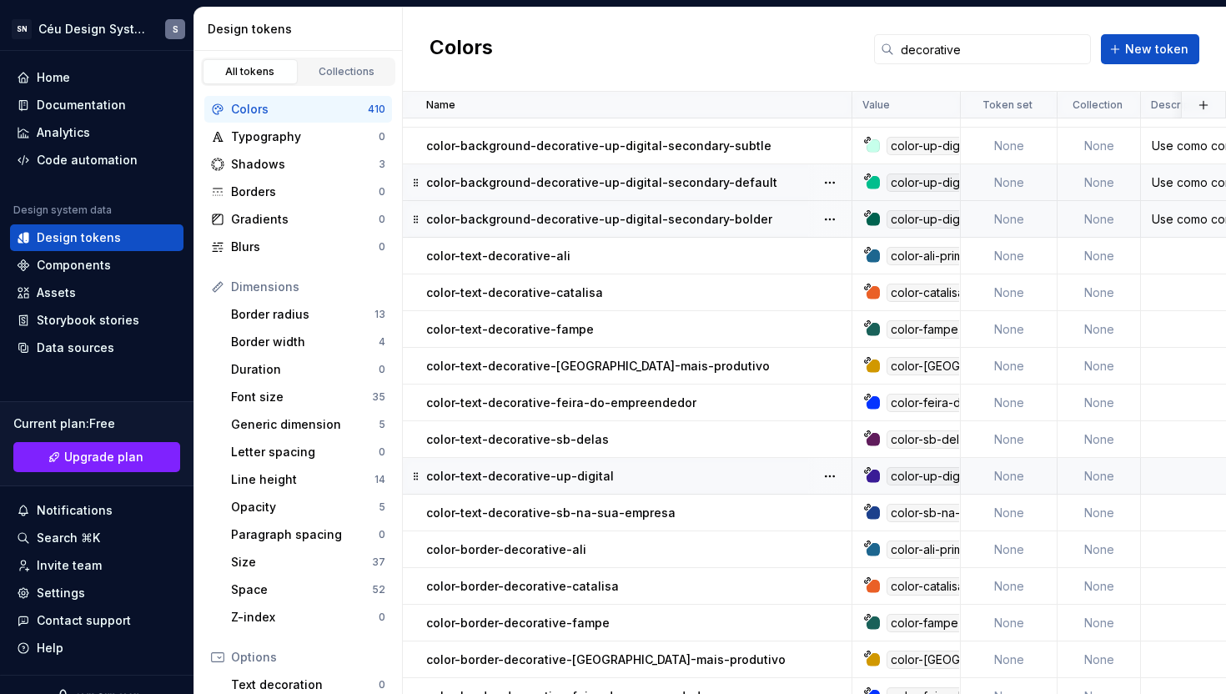
scroll to position [1315, 0]
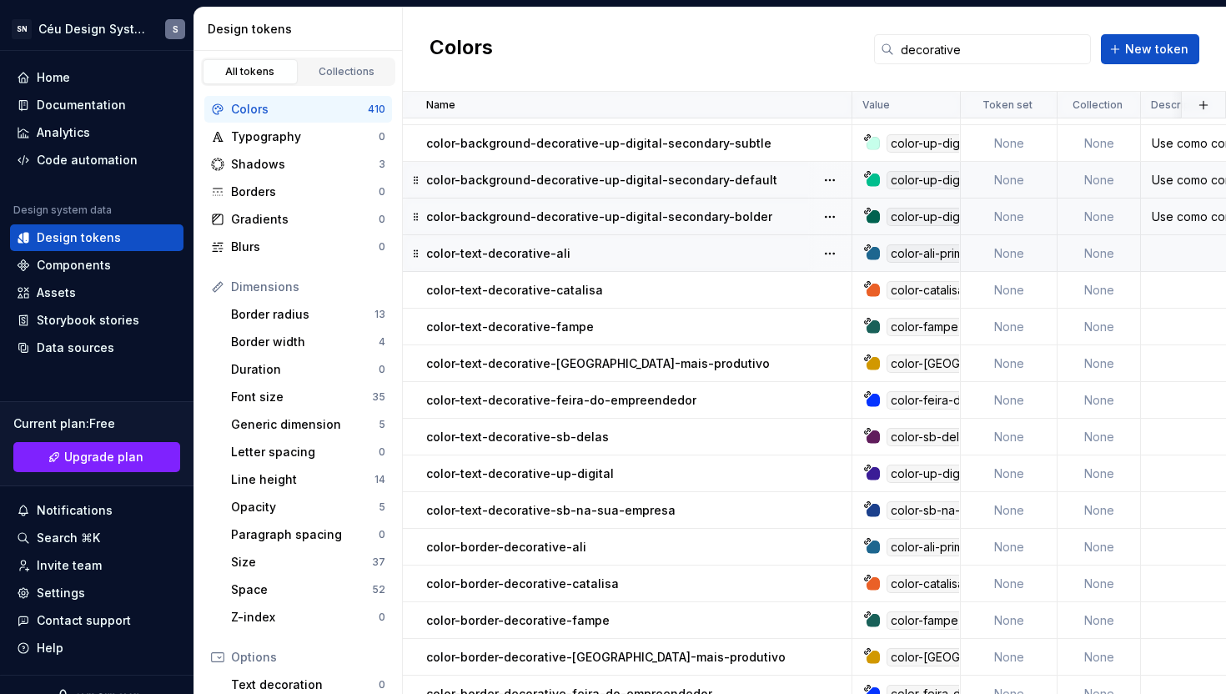
click at [665, 258] on div "color-text-decorative-ali" at bounding box center [638, 253] width 425 height 17
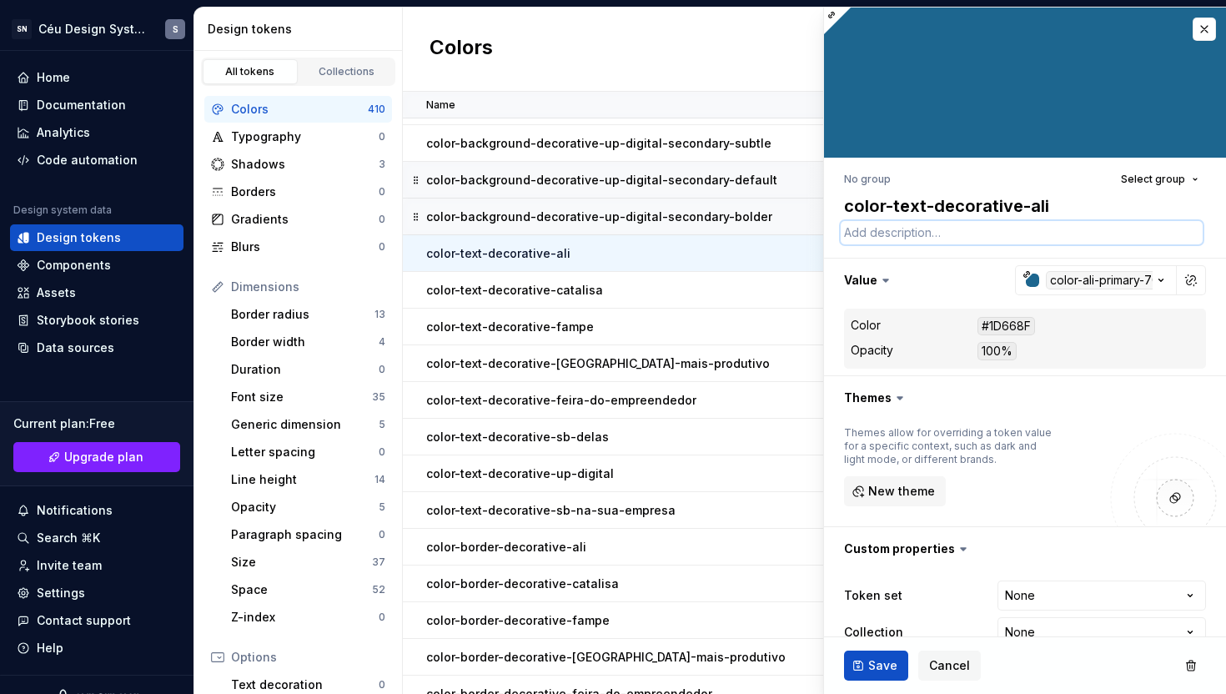
click at [884, 236] on textarea at bounding box center [1022, 232] width 362 height 23
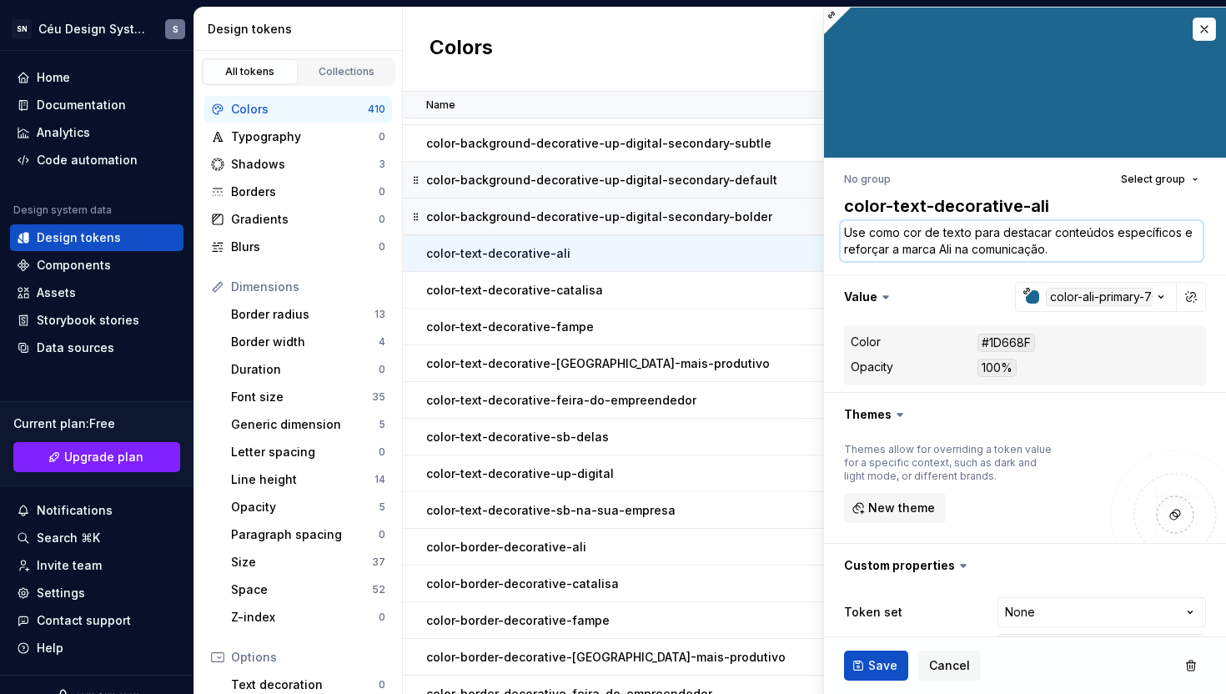
click at [946, 245] on textarea "Use como cor de texto para destacar conteúdos específicos e reforçar a marca Al…" at bounding box center [1022, 241] width 362 height 40
click at [1070, 250] on textarea "Use como cor de texto para destacar conteúdos específicos e reforçar a marca Al…" at bounding box center [1022, 241] width 362 height 40
click at [864, 666] on button "Save" at bounding box center [876, 666] width 64 height 30
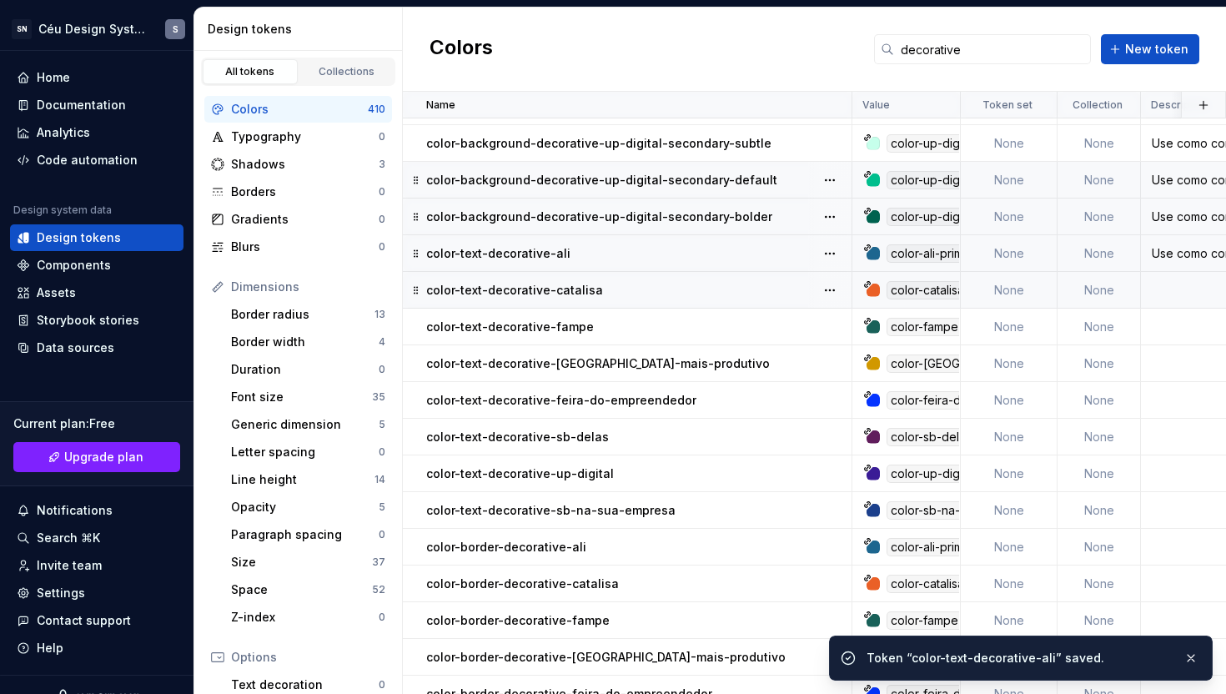
click at [657, 292] on div "color-text-decorative-catalisa" at bounding box center [638, 290] width 425 height 17
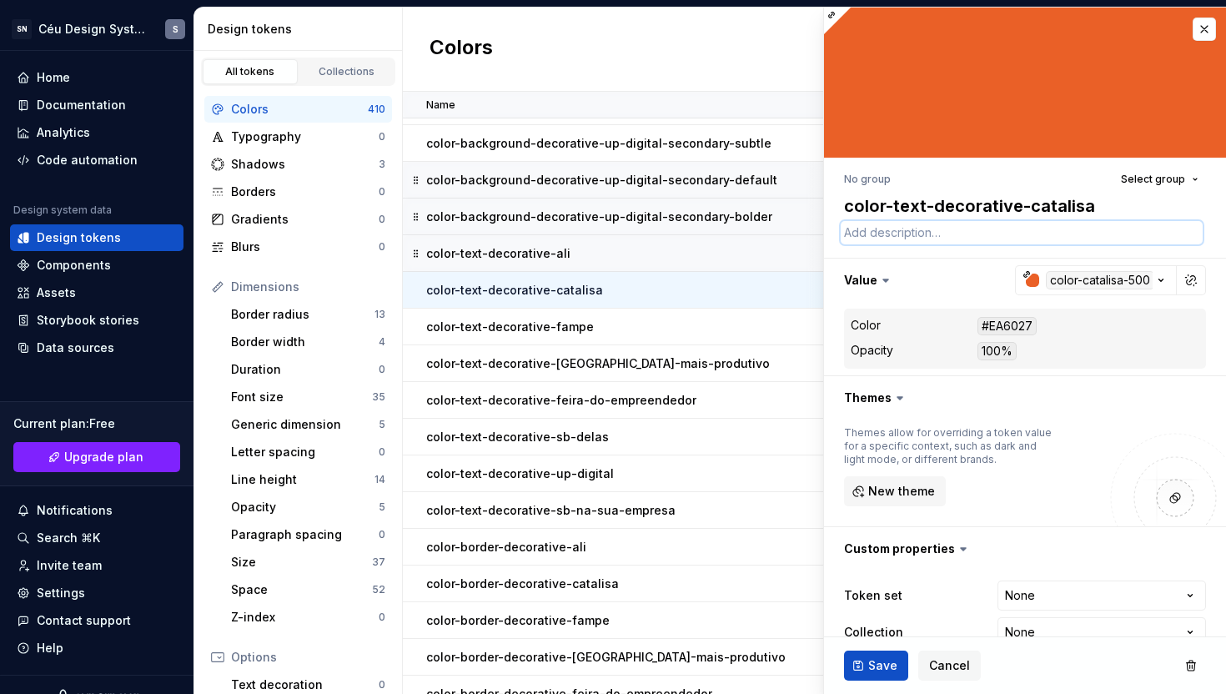
click at [905, 237] on textarea at bounding box center [1022, 232] width 362 height 23
paste textarea "Use como cor de texto para destacar conteúdos específicos e reforçar a marca Al…"
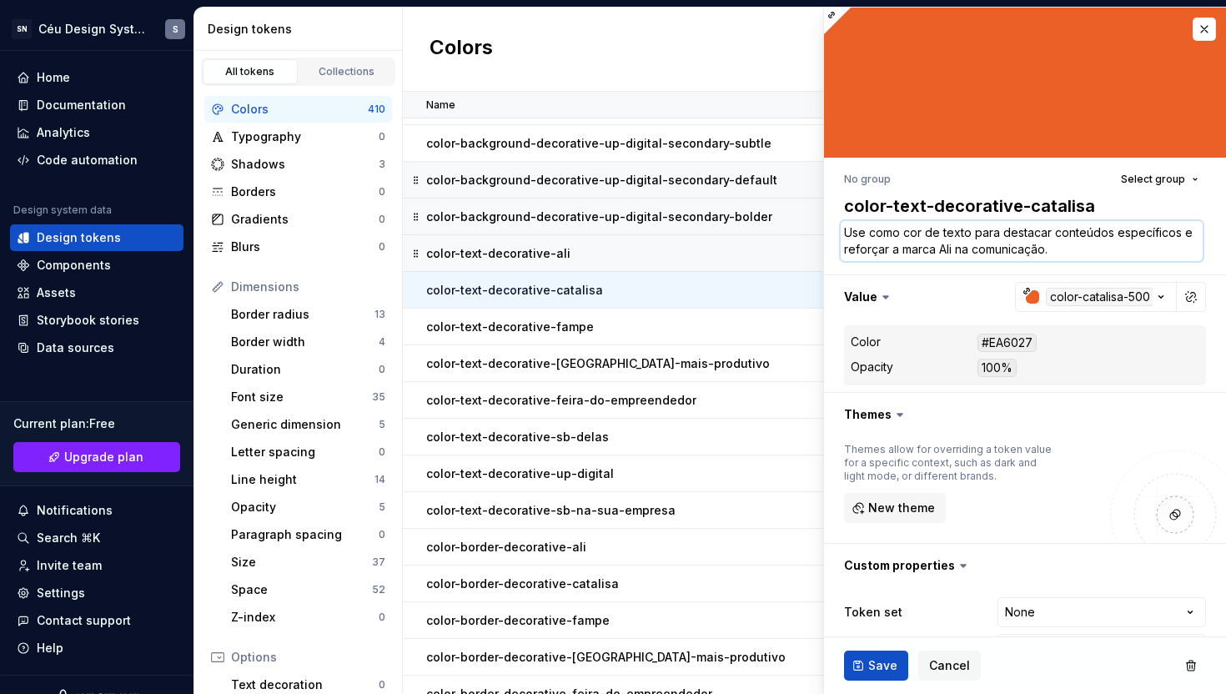
click at [950, 253] on textarea "Use como cor de texto para destacar conteúdos específicos e reforçar a marca Al…" at bounding box center [1022, 241] width 362 height 40
click at [868, 667] on span "Save" at bounding box center [882, 665] width 29 height 17
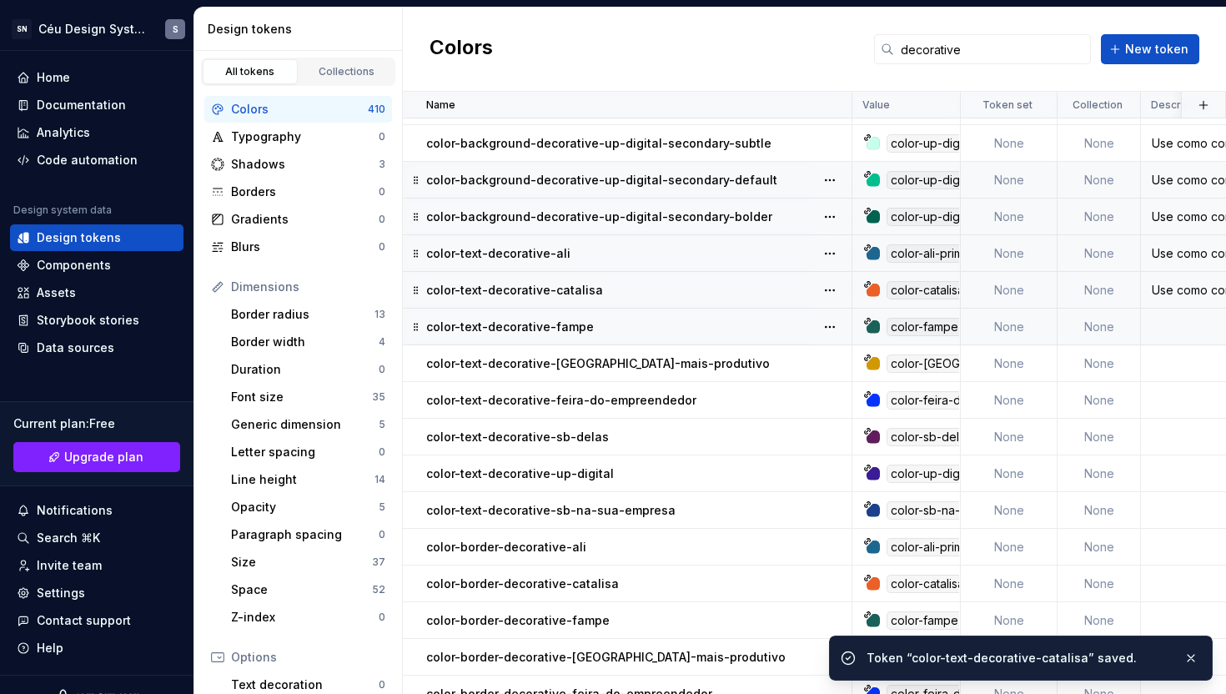
click at [754, 322] on div "color-text-decorative-fampe" at bounding box center [638, 327] width 425 height 17
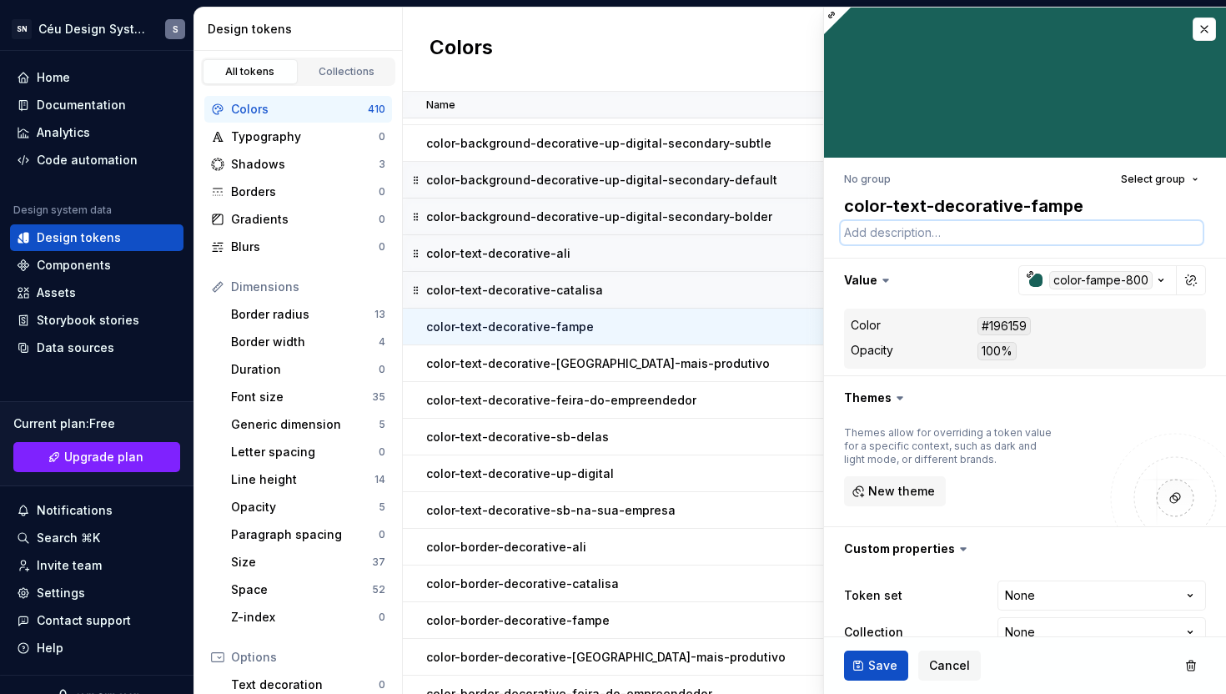
click at [897, 231] on textarea at bounding box center [1022, 232] width 362 height 23
paste textarea "Use como cor de texto para destacar conteúdos específicos e reforçar a marca Al…"
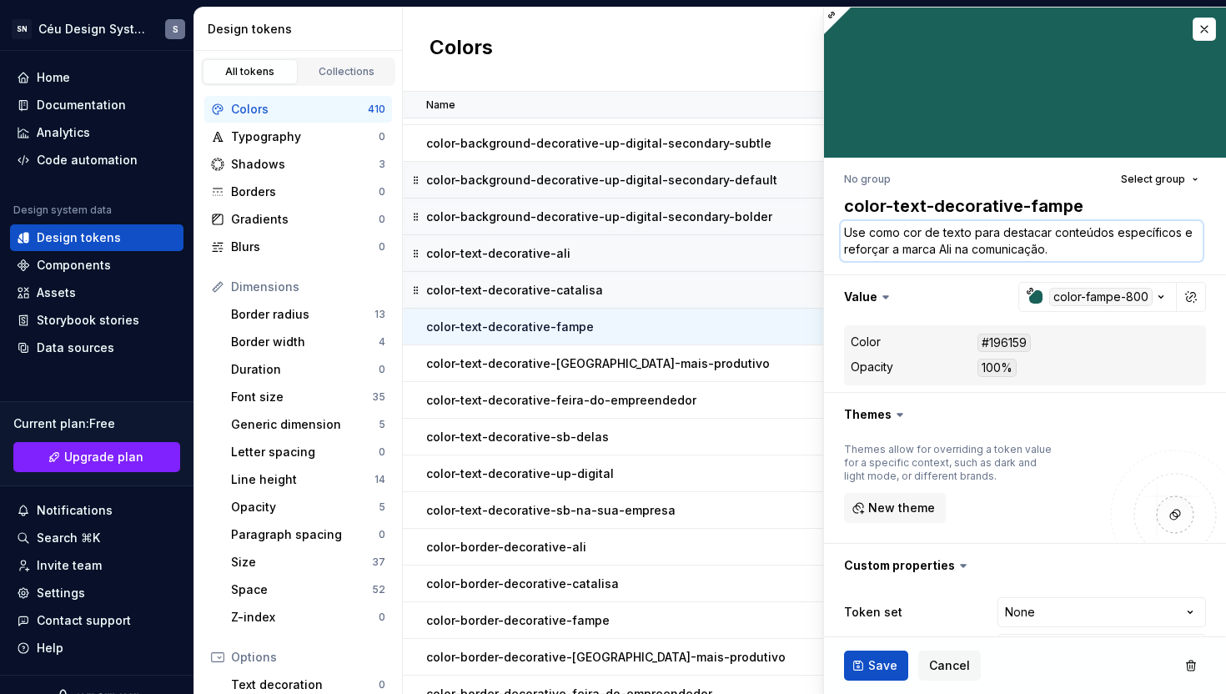
click at [944, 250] on textarea "Use como cor de texto para destacar conteúdos específicos e reforçar a marca Al…" at bounding box center [1022, 241] width 362 height 40
click at [881, 657] on button "Save" at bounding box center [876, 666] width 64 height 30
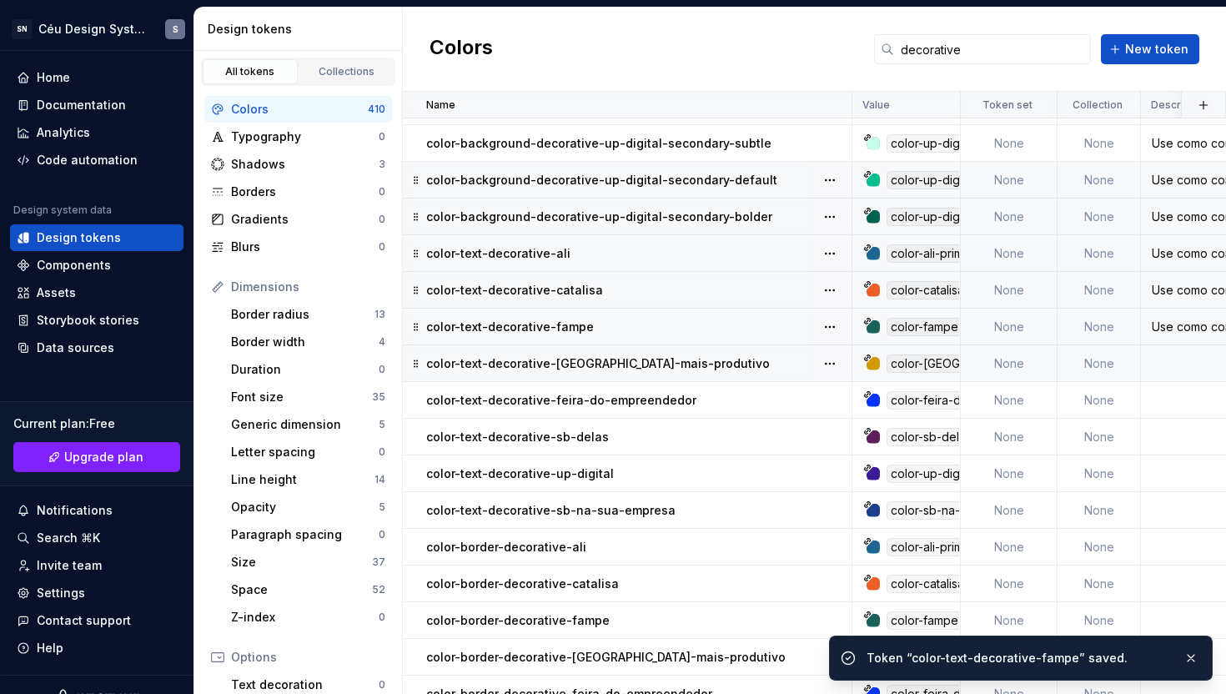
click at [731, 364] on div "color-text-decorative-[GEOGRAPHIC_DATA]-mais-produtivo" at bounding box center [638, 363] width 425 height 17
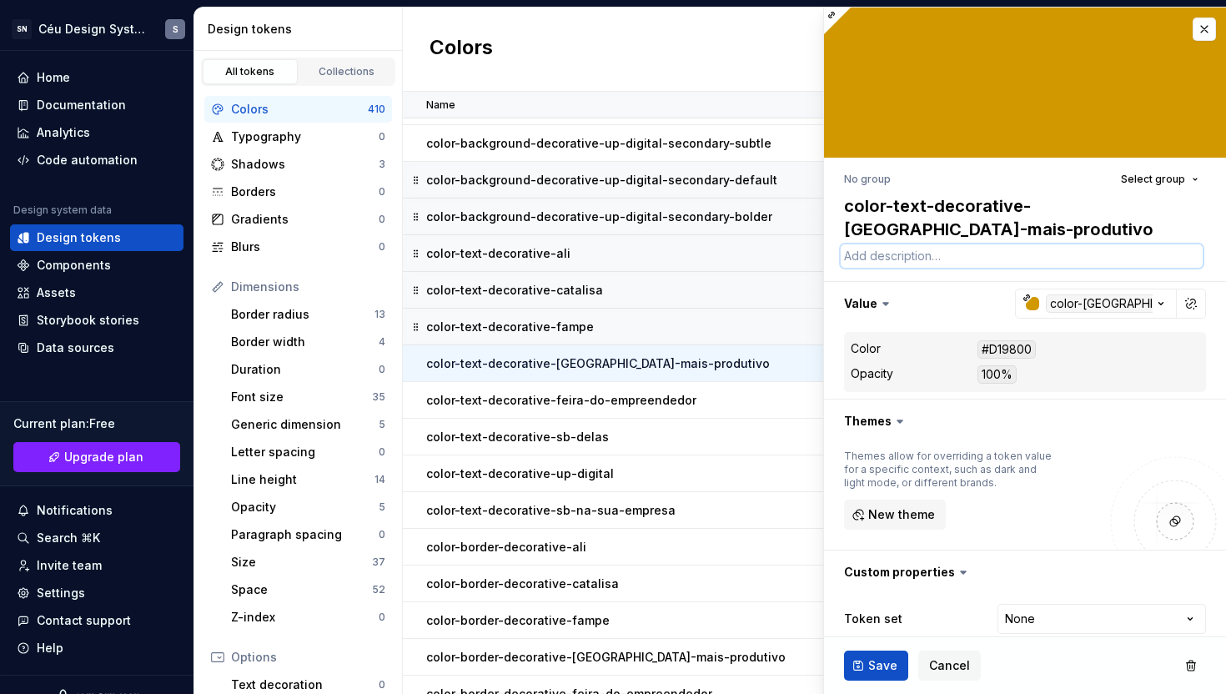
click at [944, 258] on textarea at bounding box center [1022, 255] width 362 height 23
paste textarea "Use como cor de texto para destacar conteúdos específicos e reforçar a marca Al…"
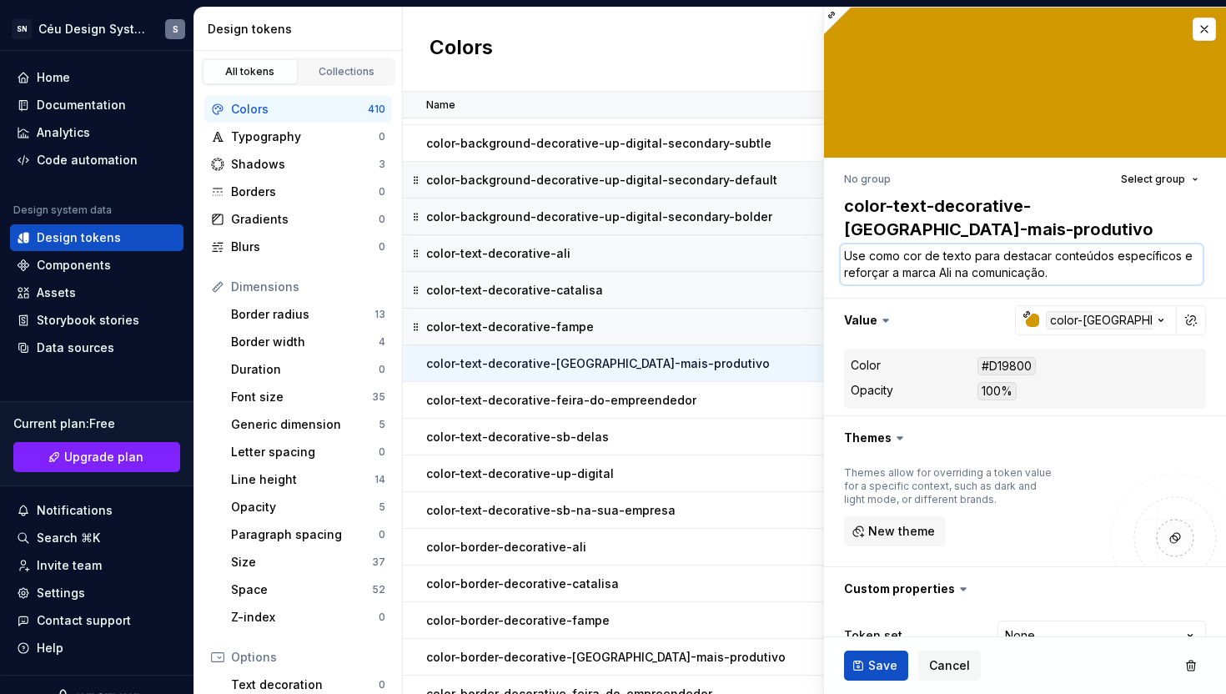
click at [949, 269] on textarea "Use como cor de texto para destacar conteúdos específicos e reforçar a marca Al…" at bounding box center [1022, 264] width 362 height 40
click at [876, 659] on span "Save" at bounding box center [882, 665] width 29 height 17
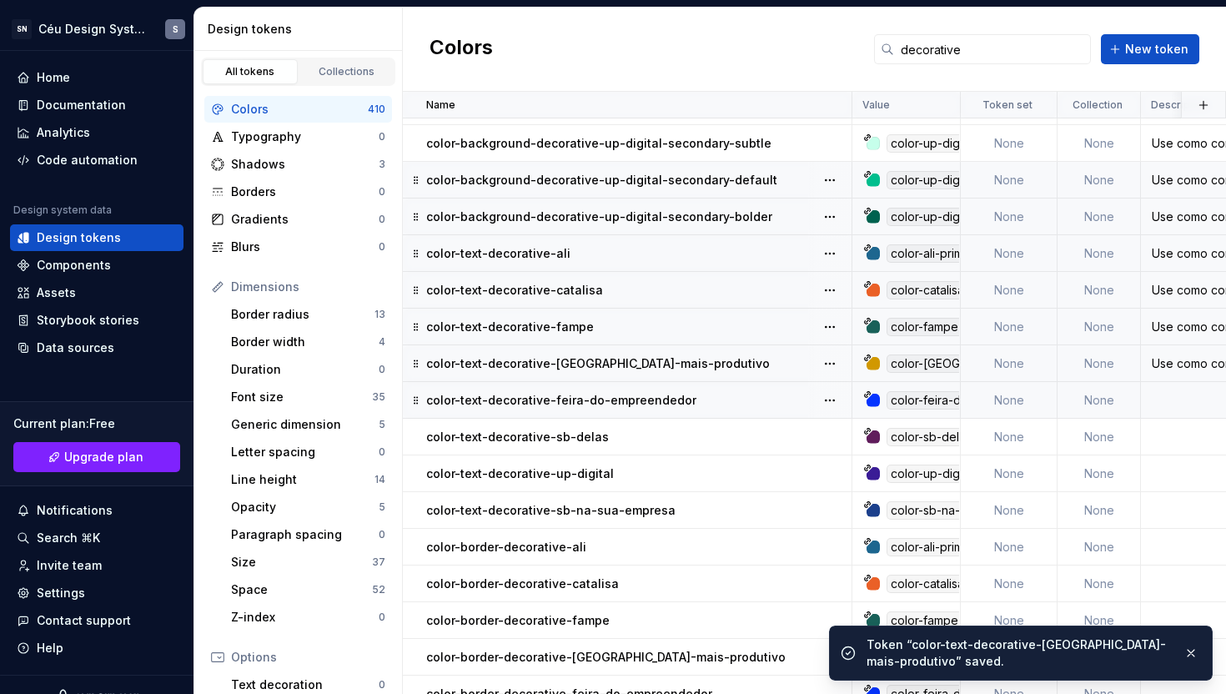
click at [733, 409] on td "color-text-decorative-feira-do-empreendedor" at bounding box center [628, 400] width 450 height 37
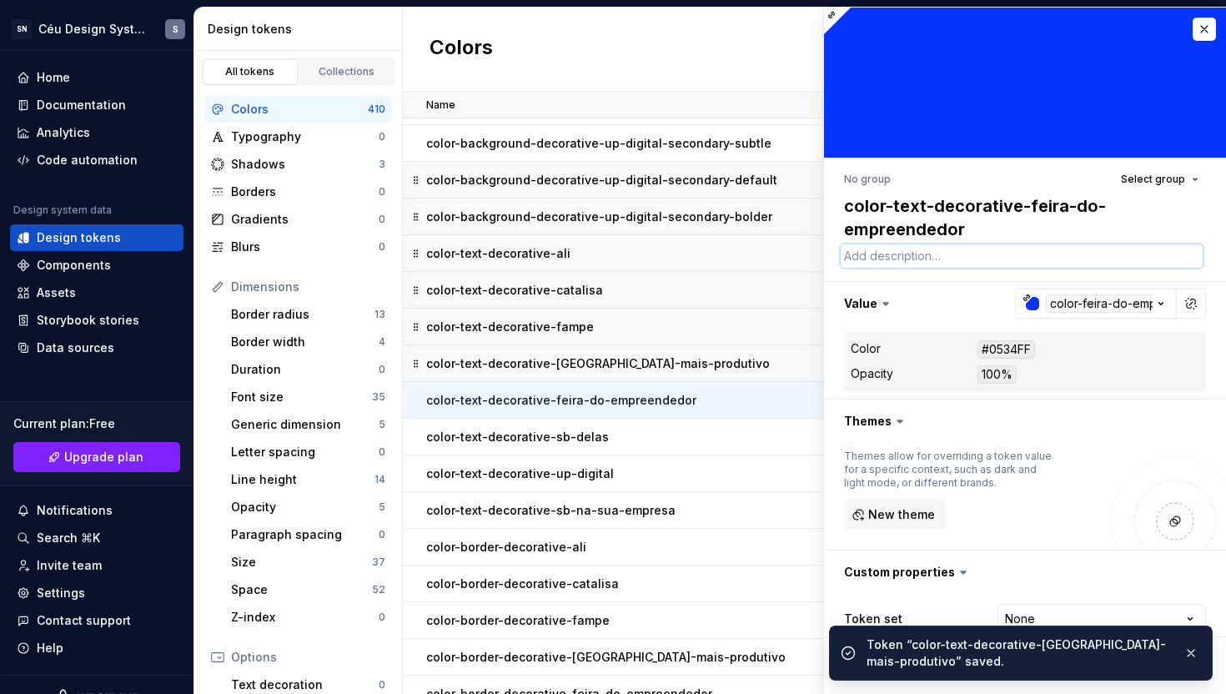
click at [883, 261] on textarea at bounding box center [1022, 255] width 362 height 23
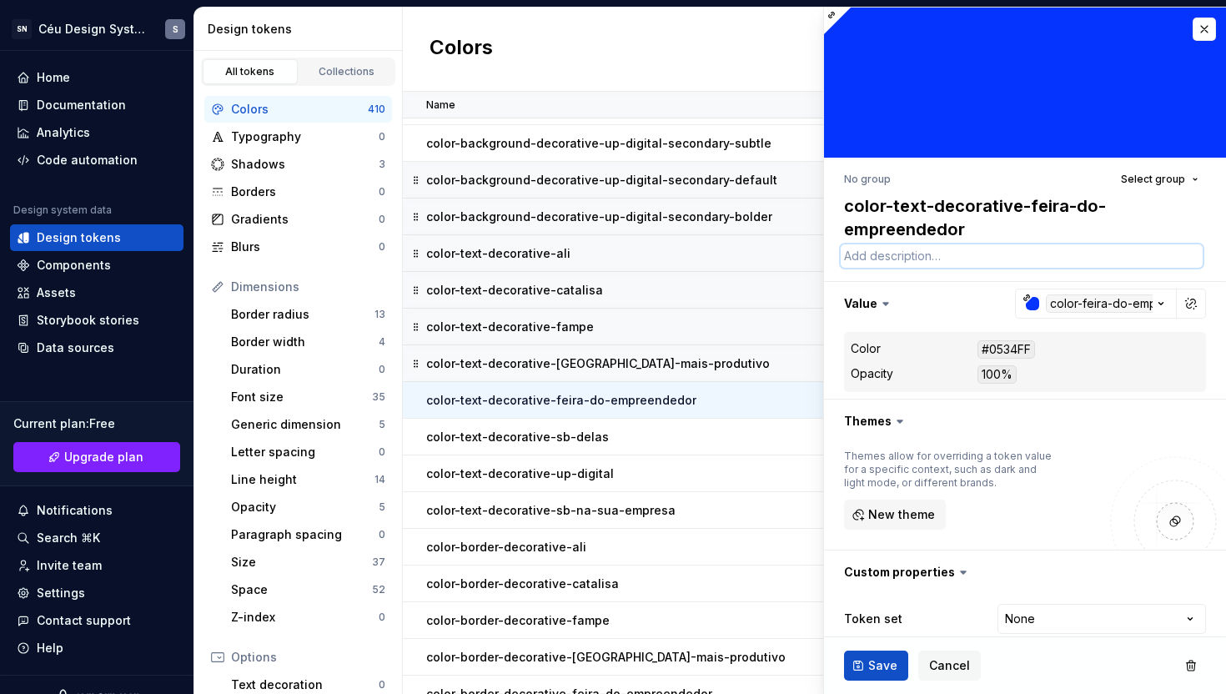
paste textarea "Use como cor de texto para destacar conteúdos específicos e reforçar a marca Al…"
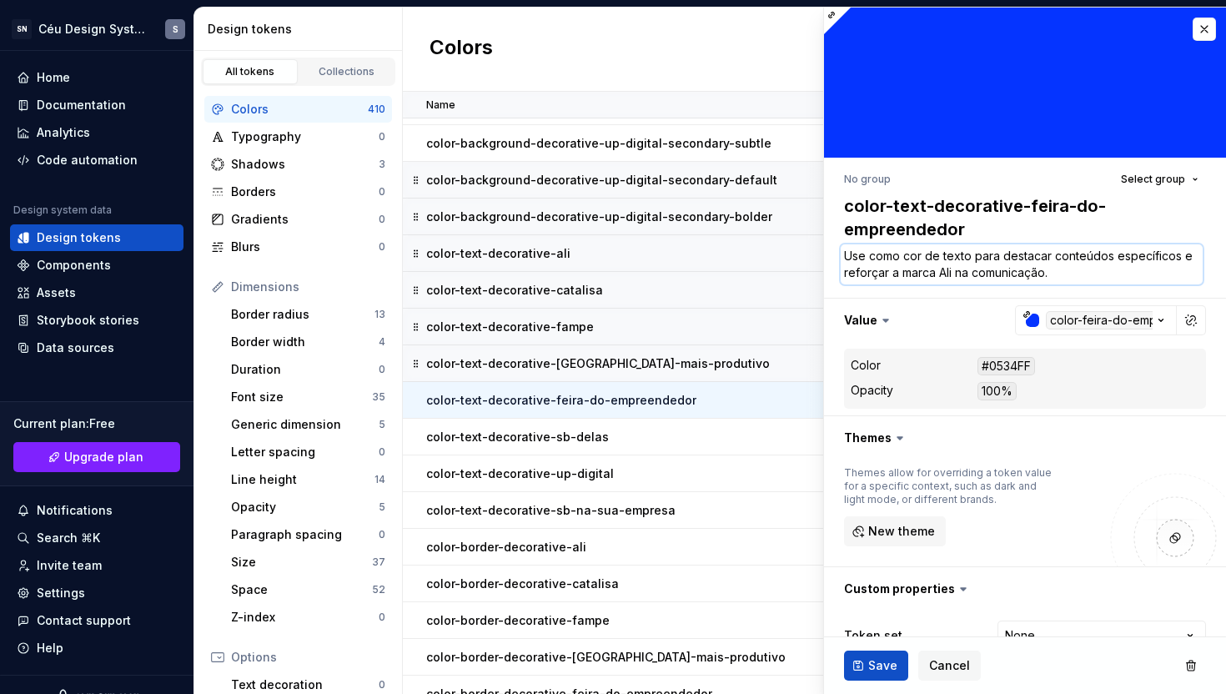
click at [943, 278] on textarea "Use como cor de texto para destacar conteúdos específicos e reforçar a marca Al…" at bounding box center [1022, 264] width 362 height 40
click at [885, 675] on button "Save" at bounding box center [876, 666] width 64 height 30
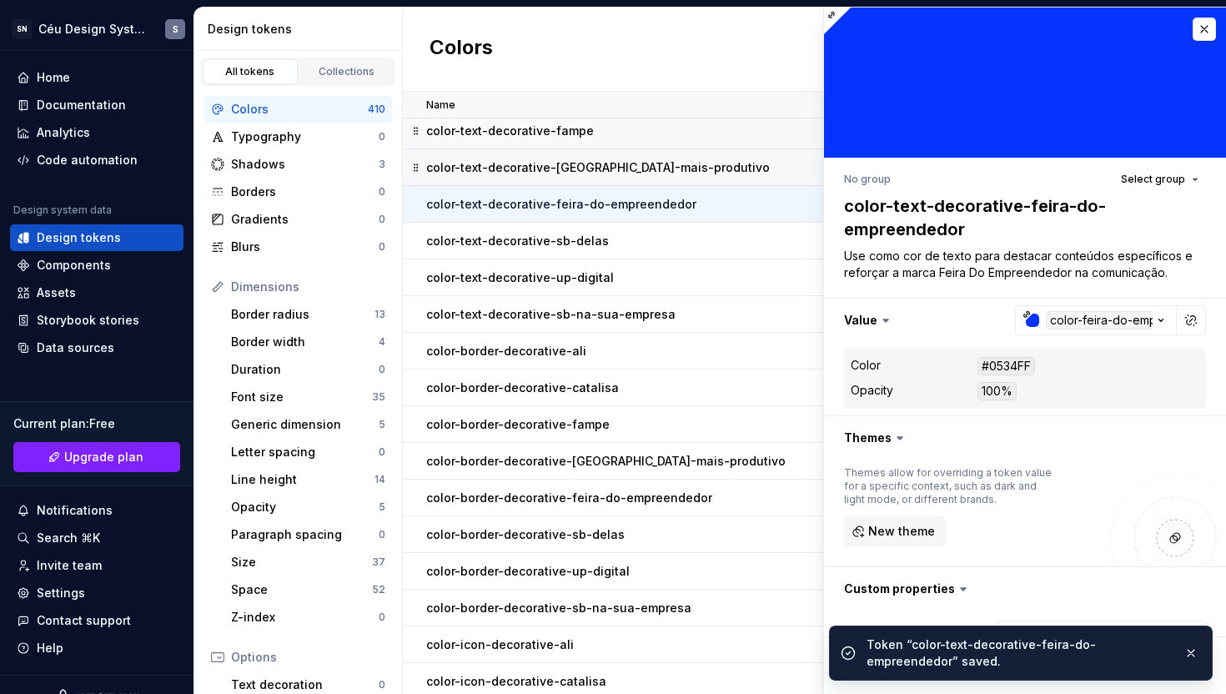
scroll to position [1518, 0]
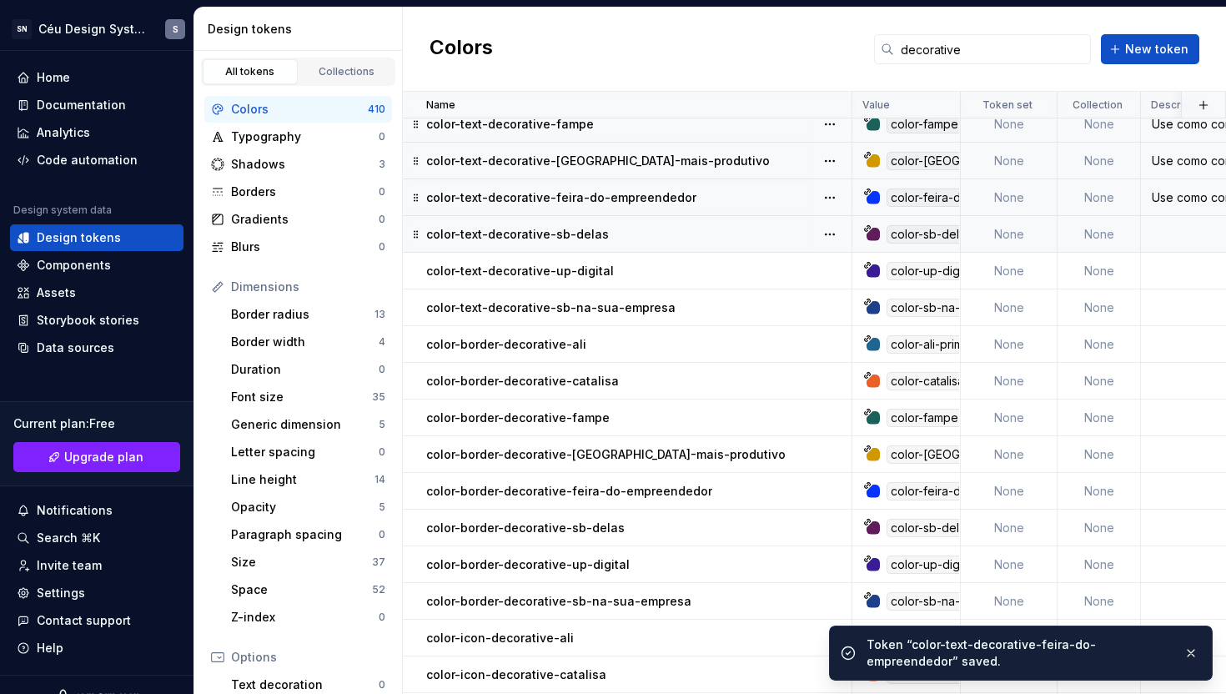
click at [687, 239] on div "color-text-decorative-sb-delas" at bounding box center [638, 234] width 425 height 17
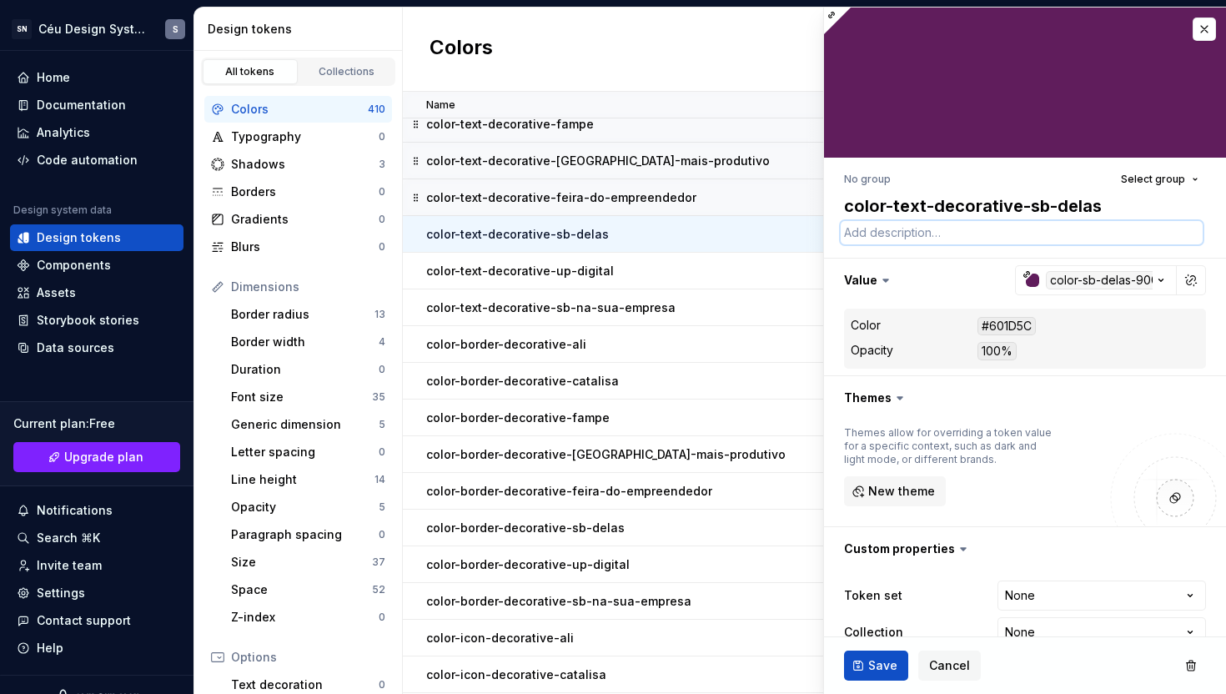
click at [899, 239] on textarea at bounding box center [1022, 232] width 362 height 23
paste textarea "Use como cor de texto para destacar conteúdos específicos e reforçar a marca Al…"
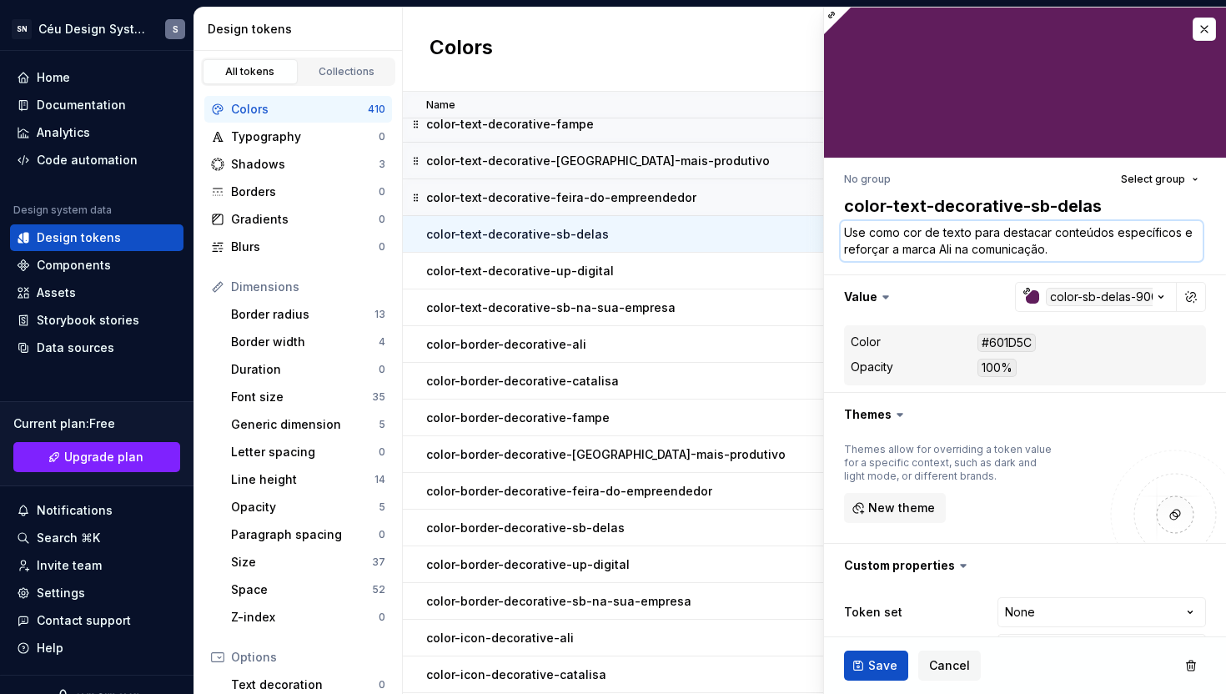
click at [946, 252] on textarea "Use como cor de texto para destacar conteúdos específicos e reforçar a marca Al…" at bounding box center [1022, 241] width 362 height 40
click at [881, 665] on span "Save" at bounding box center [882, 665] width 29 height 17
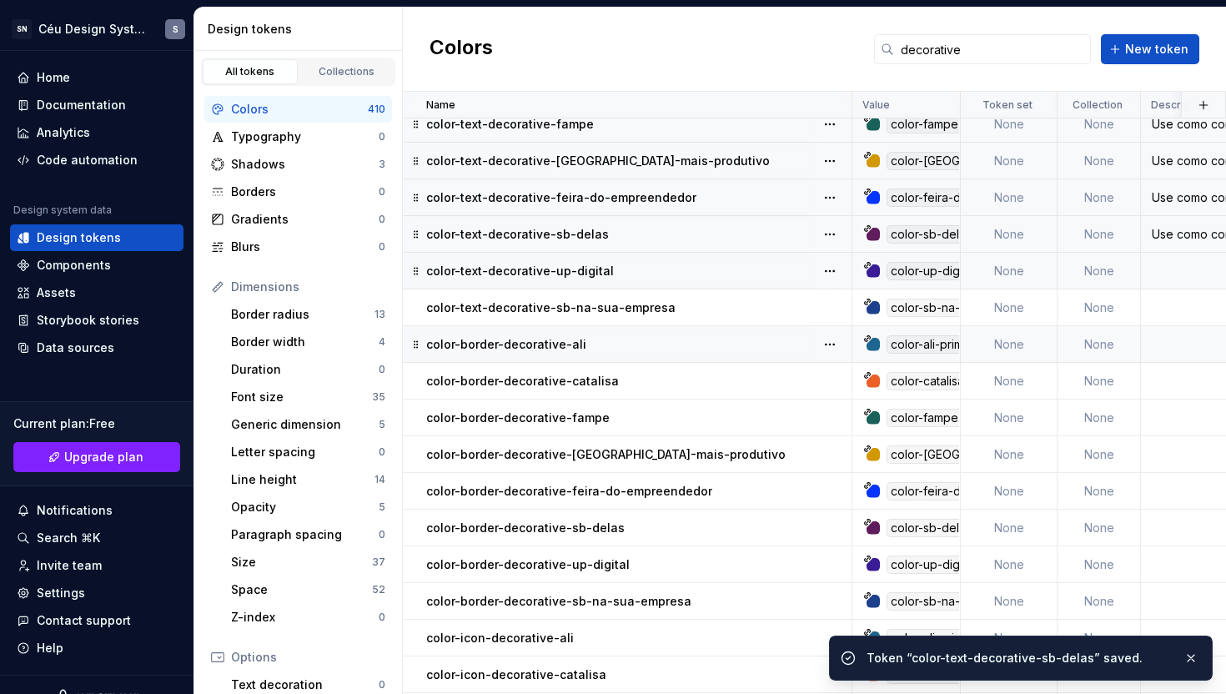
click at [606, 271] on div "color-text-decorative-up-digital" at bounding box center [638, 271] width 425 height 17
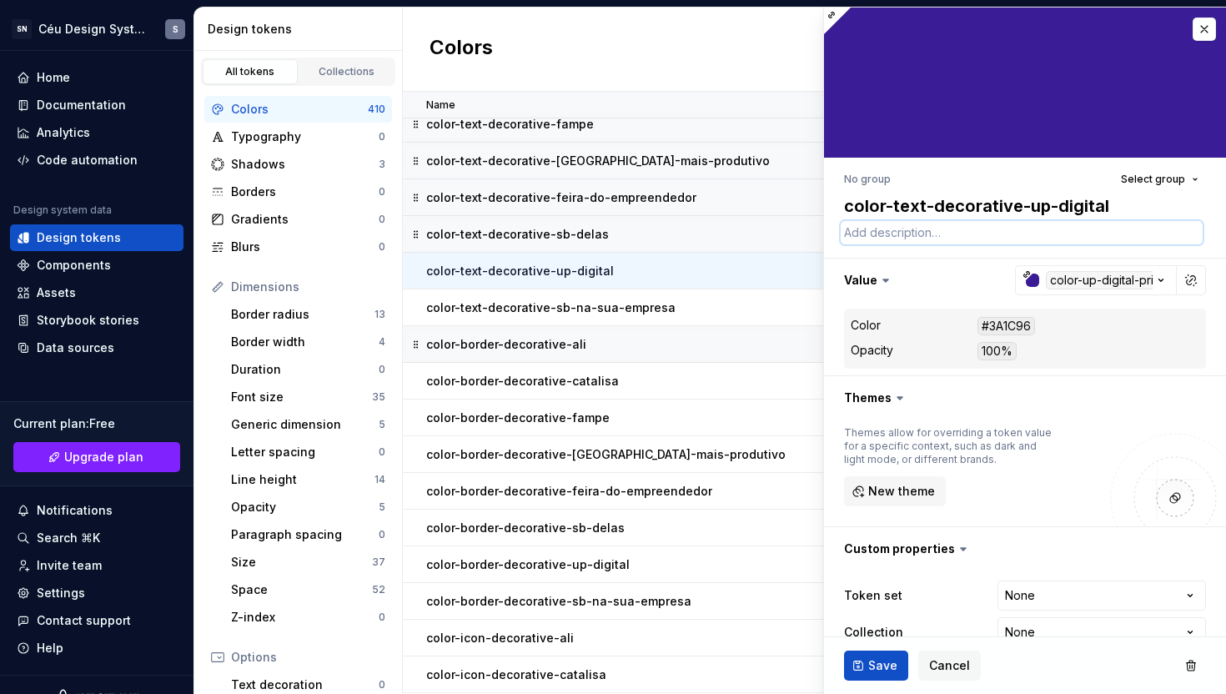
click at [892, 235] on textarea at bounding box center [1022, 232] width 362 height 23
paste textarea "Use como cor de texto para destacar conteúdos específicos e reforçar a marca Al…"
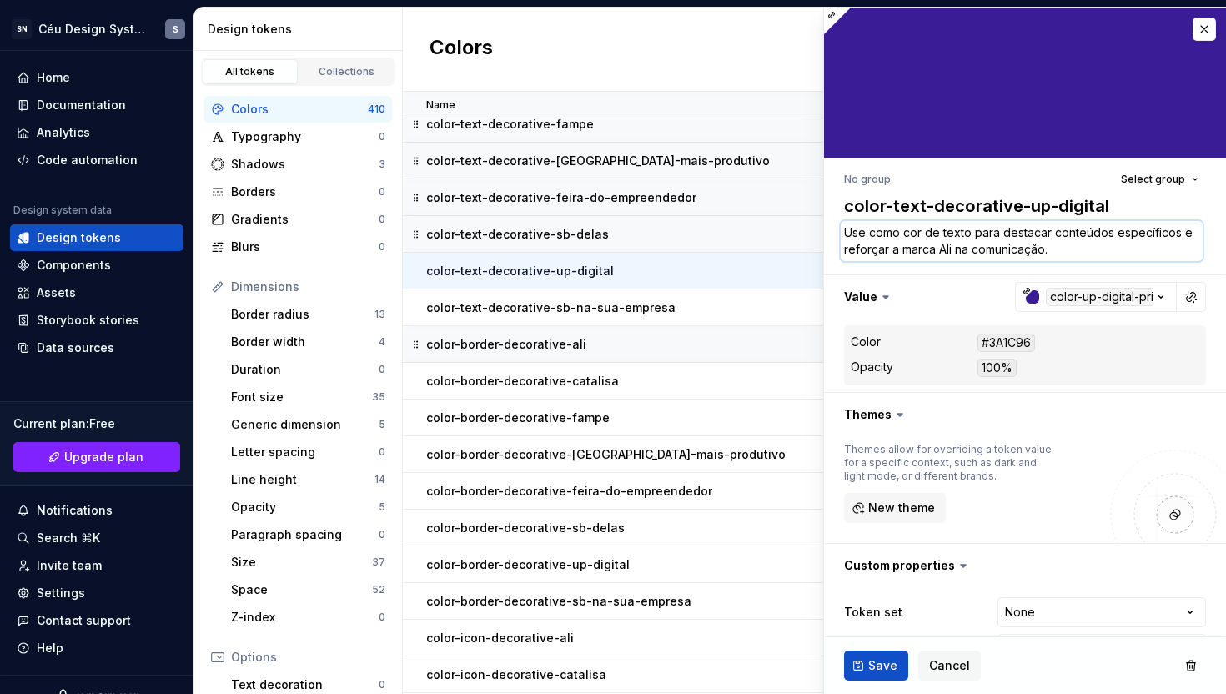
click at [944, 254] on textarea "Use como cor de texto para destacar conteúdos específicos e reforçar a marca Al…" at bounding box center [1022, 241] width 362 height 40
click at [879, 669] on span "Save" at bounding box center [882, 665] width 29 height 17
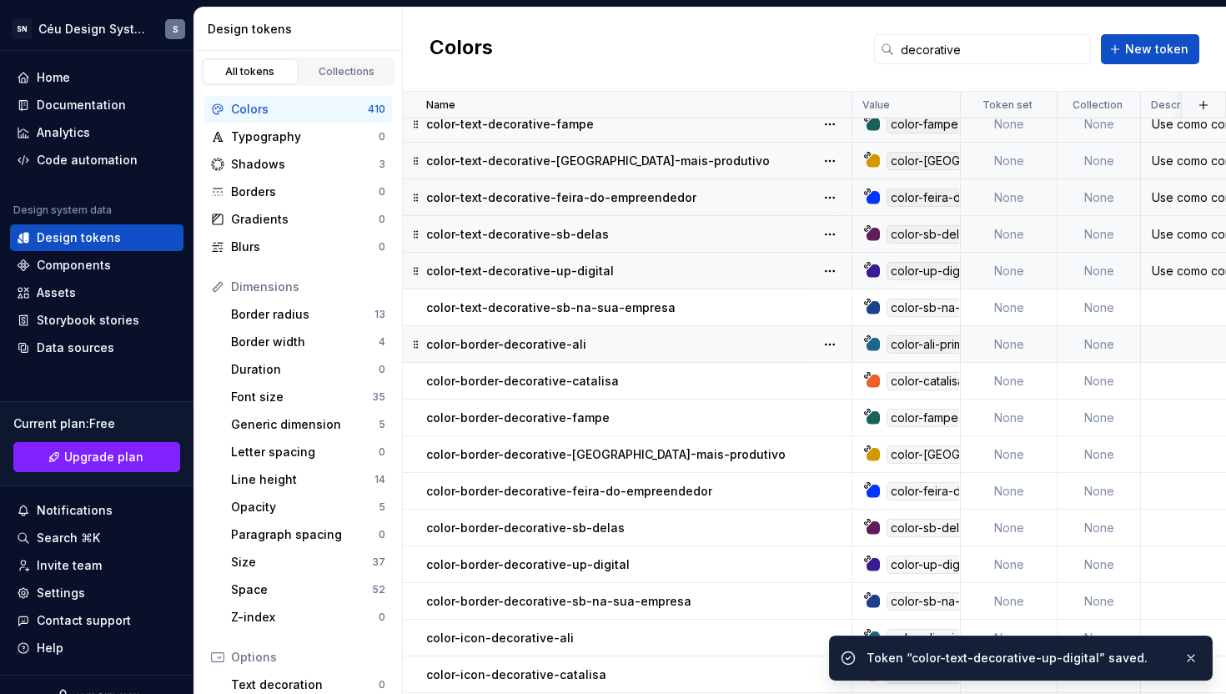
click at [729, 304] on div "color-text-decorative-sb-na-sua-empresa" at bounding box center [638, 308] width 425 height 17
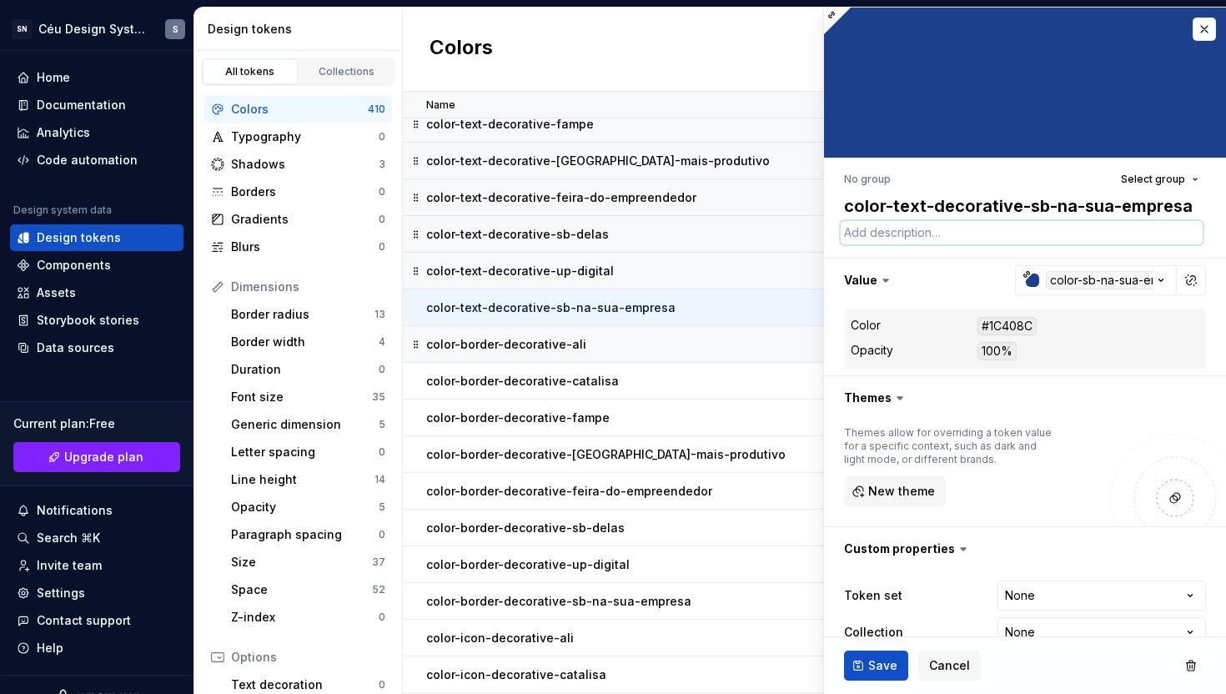
click at [895, 234] on textarea at bounding box center [1022, 232] width 362 height 23
paste textarea "Use como cor de texto para destacar conteúdos específicos e reforçar a marca Al…"
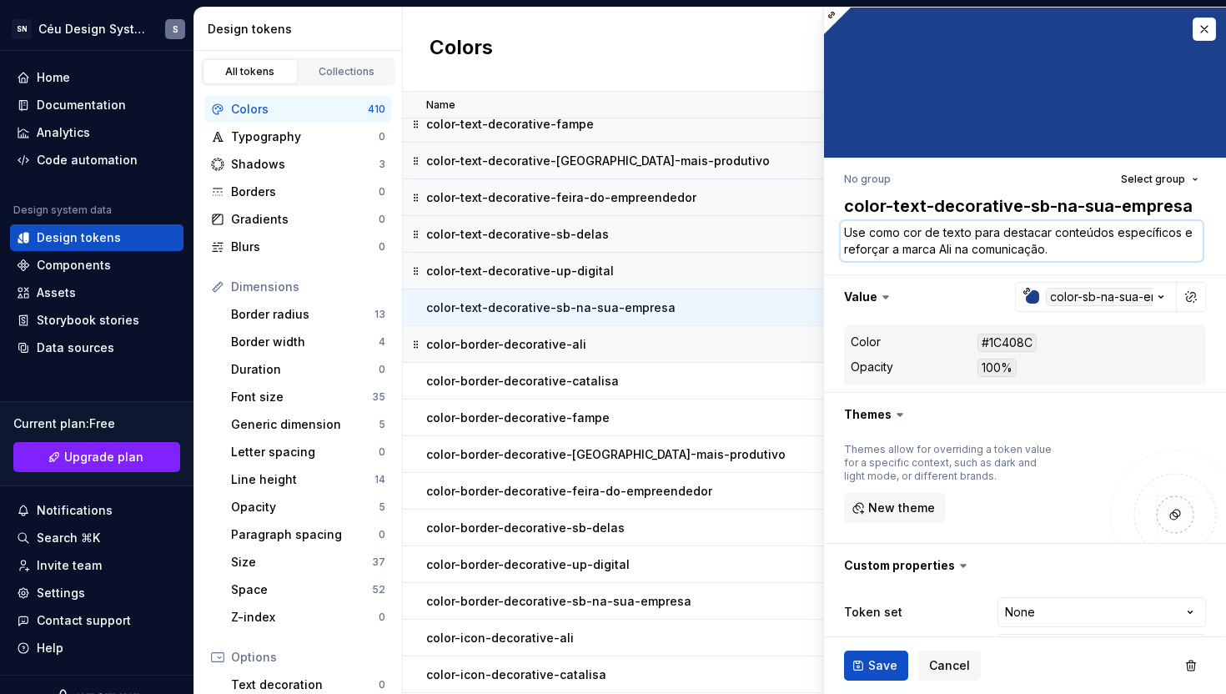
click at [944, 253] on textarea "Use como cor de texto para destacar conteúdos específicos e reforçar a marca Al…" at bounding box center [1022, 241] width 362 height 40
click at [868, 672] on span "Save" at bounding box center [882, 665] width 29 height 17
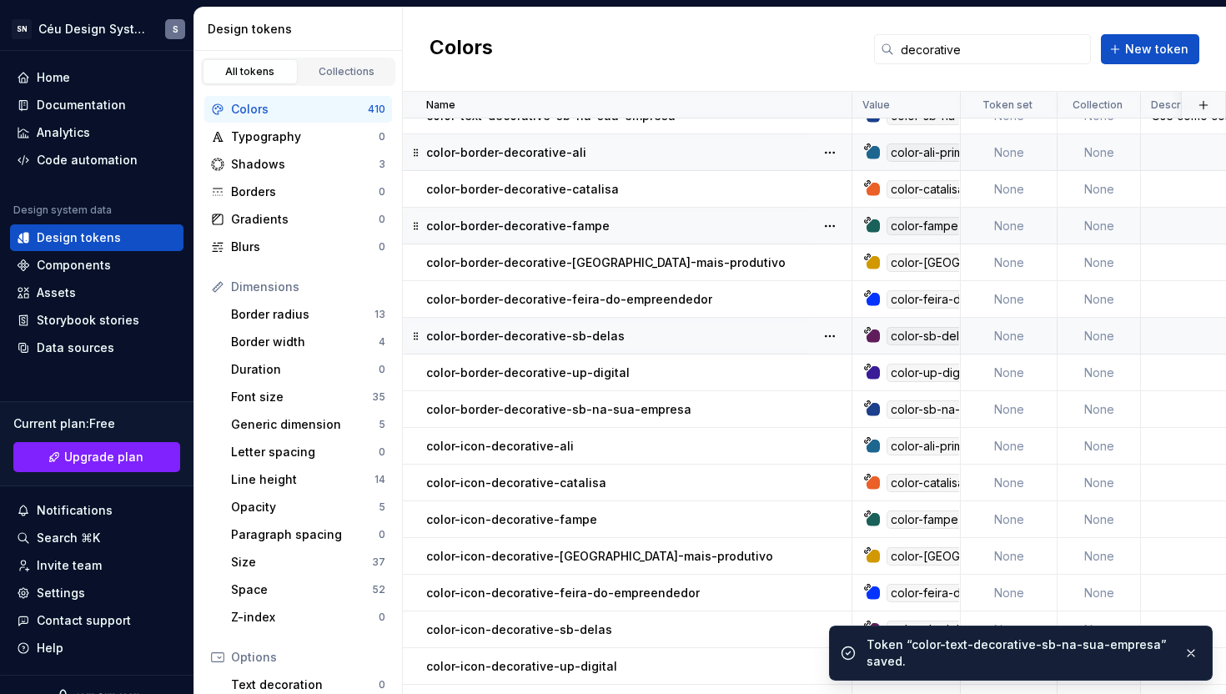
scroll to position [1710, 0]
click at [655, 152] on div "color-border-decorative-ali" at bounding box center [638, 151] width 425 height 17
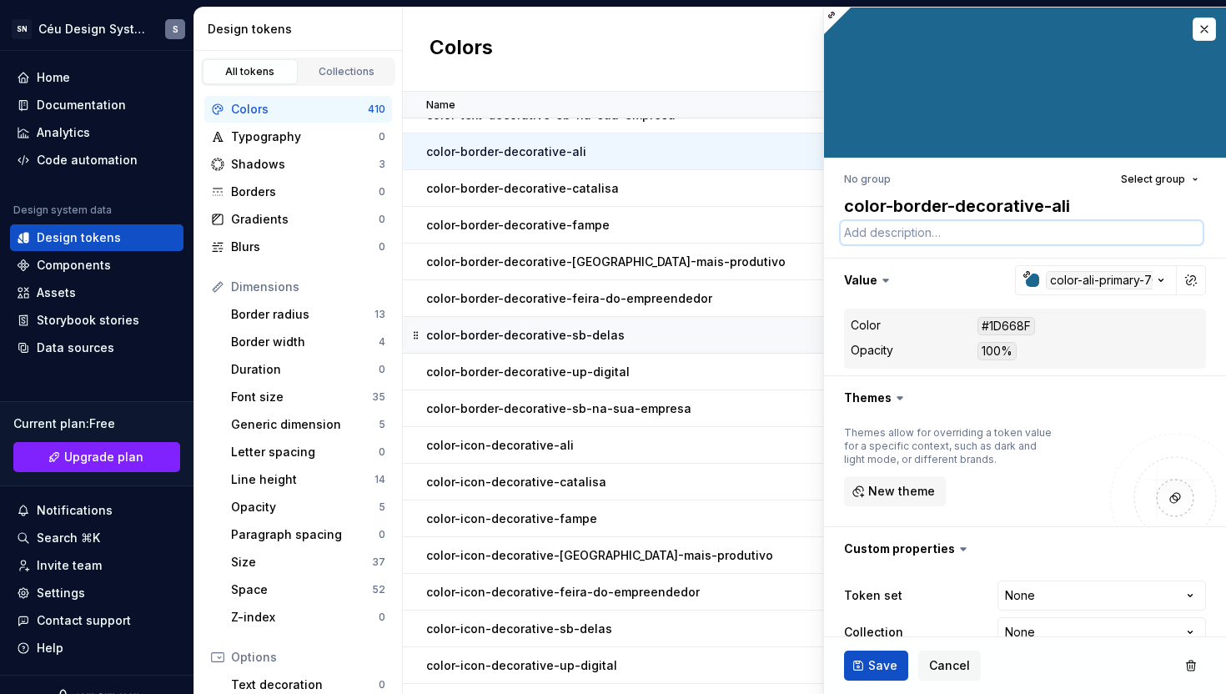
click at [869, 239] on textarea at bounding box center [1022, 232] width 362 height 23
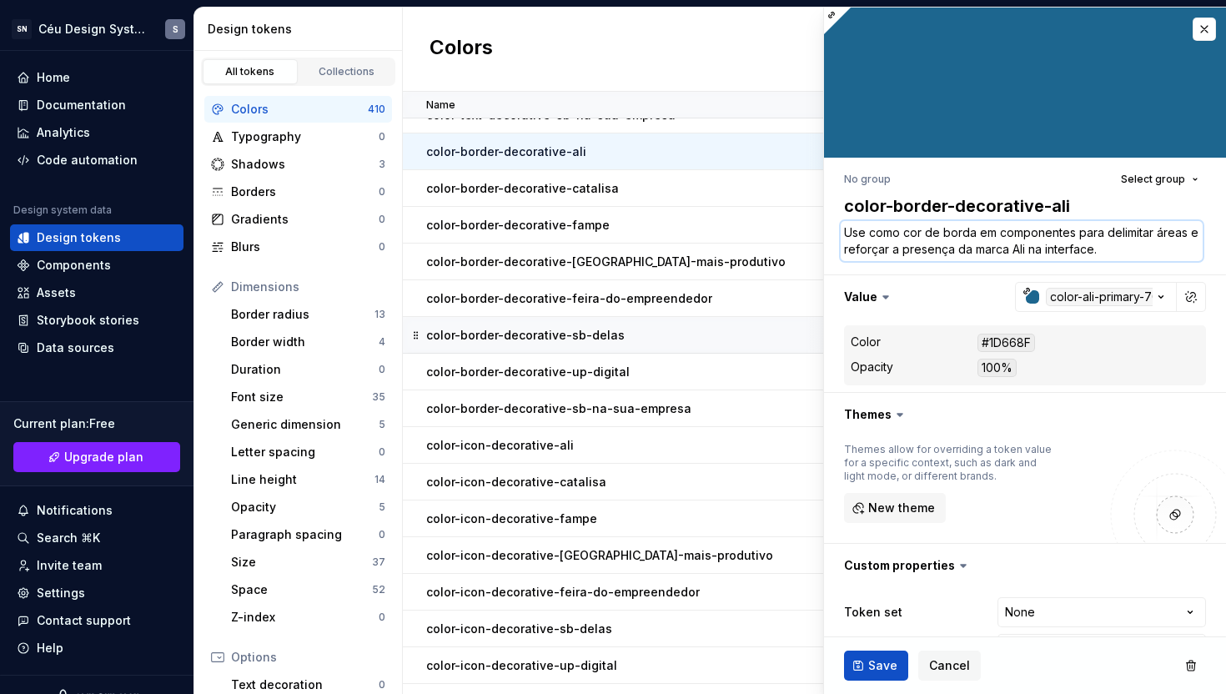
click at [906, 246] on textarea "Use como cor de borda em componentes para delimitar áreas e reforçar a presença…" at bounding box center [1022, 241] width 362 height 40
click at [1132, 254] on textarea "Use como cor de borda em componentes para delimitar áreas e reforçar a presença…" at bounding box center [1022, 241] width 362 height 40
click at [872, 657] on span "Save" at bounding box center [882, 665] width 29 height 17
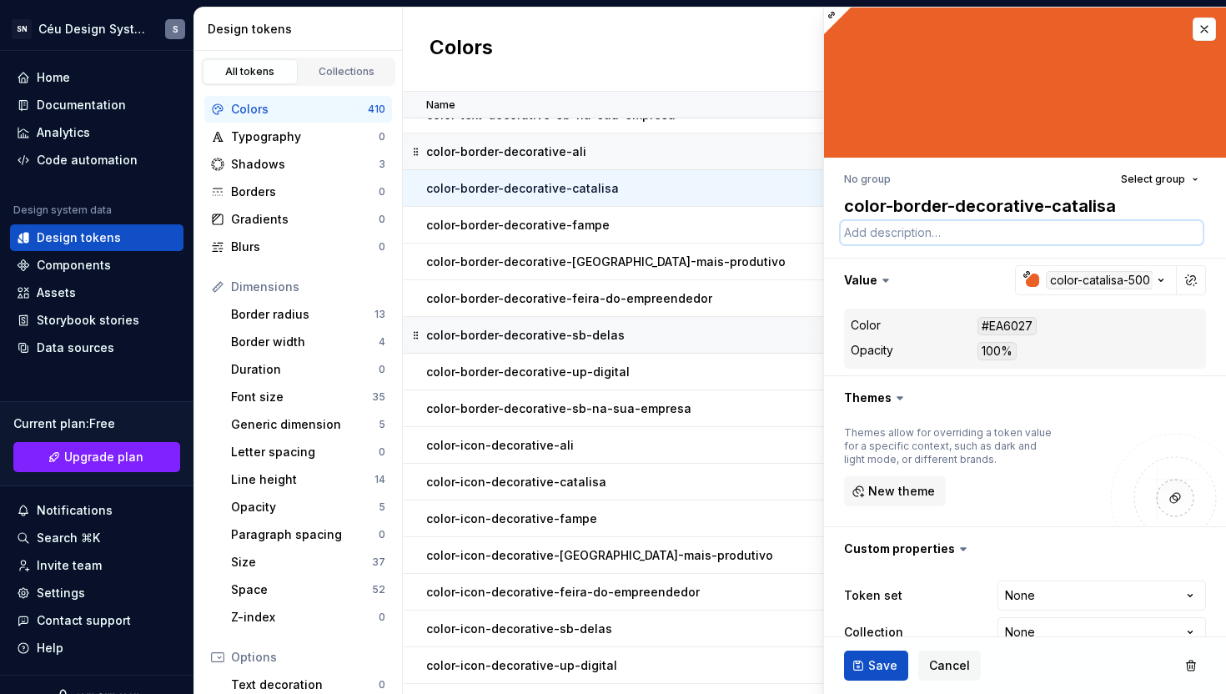
click at [924, 231] on textarea at bounding box center [1022, 232] width 362 height 23
paste textarea "Use como cor de borda em componentes para delimitar áreas e reforçar a presença…"
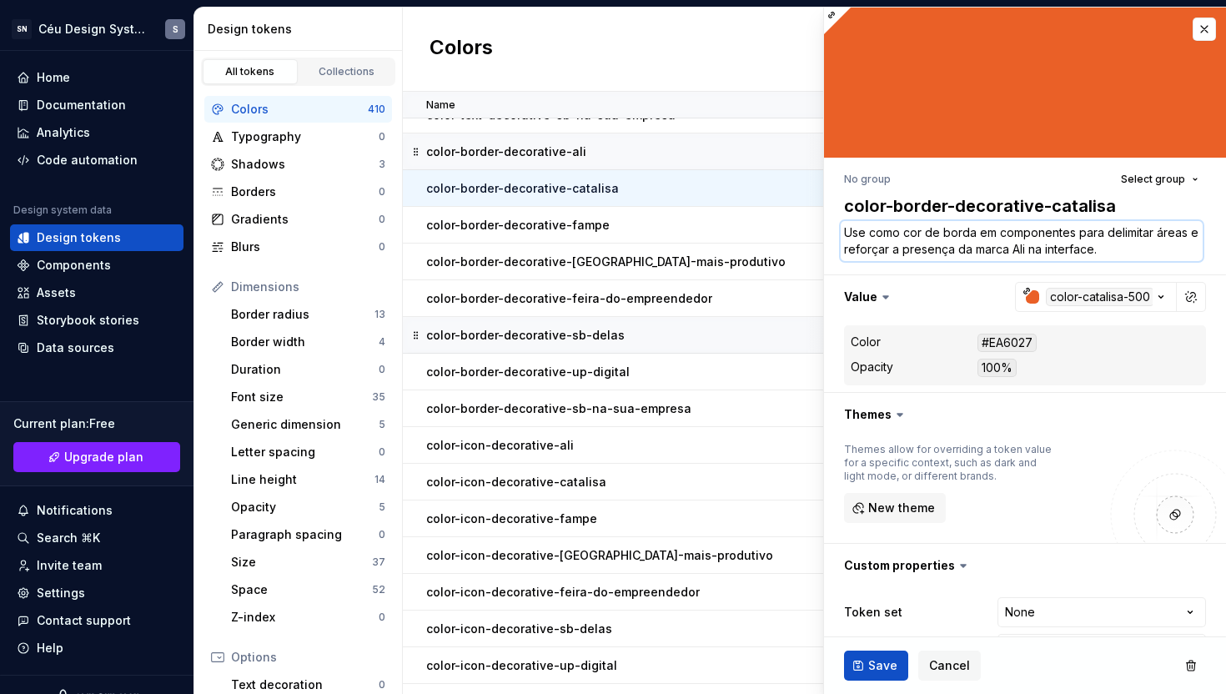
click at [1019, 253] on textarea "Use como cor de borda em componentes para delimitar áreas e reforçar a presença…" at bounding box center [1022, 241] width 362 height 40
click at [888, 662] on span "Save" at bounding box center [882, 665] width 29 height 17
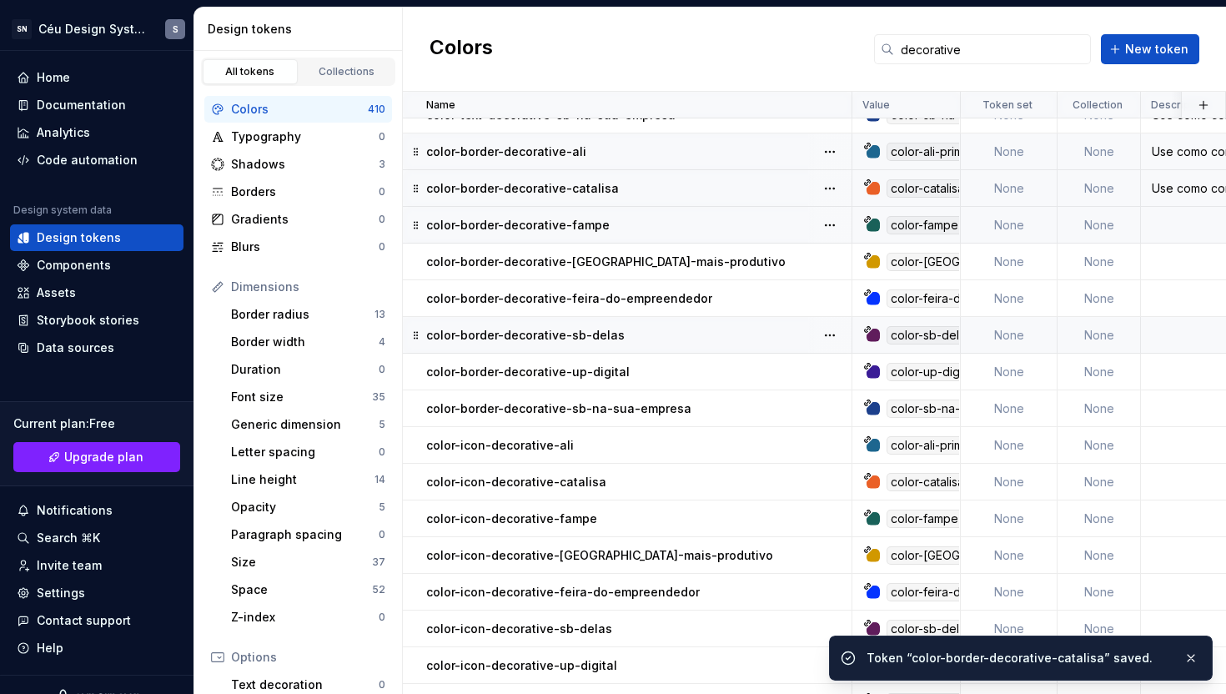
click at [667, 217] on div "color-border-decorative-fampe" at bounding box center [638, 225] width 425 height 17
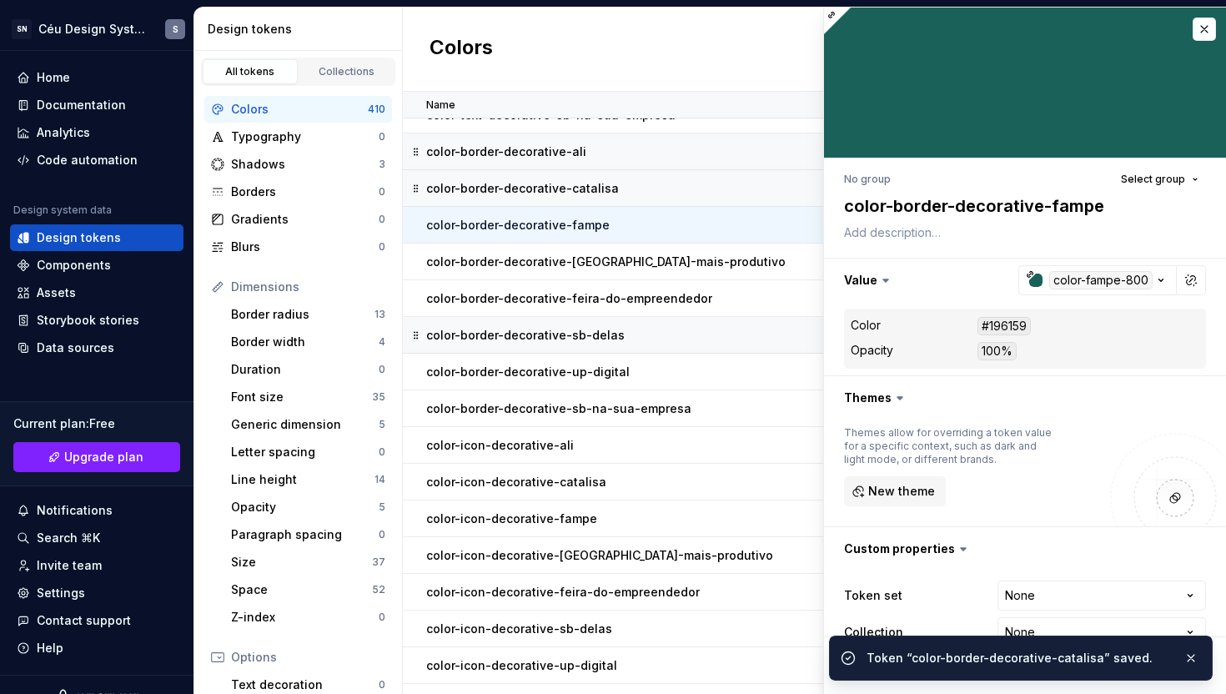
click at [873, 253] on div "No group Select group color-border-decorative-fampe Value color-fampe-800 Color…" at bounding box center [1025, 468] width 402 height 621
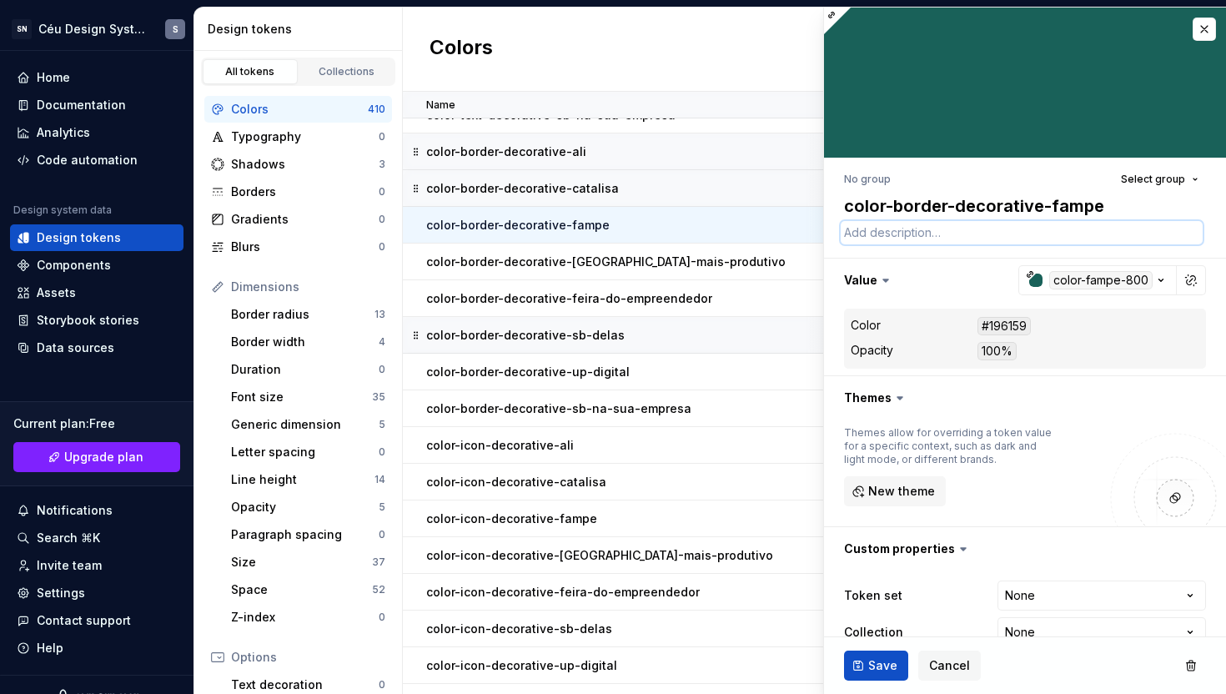
click at [874, 243] on textarea at bounding box center [1022, 232] width 362 height 23
paste textarea "Use como cor de borda em componentes para delimitar áreas e reforçar a presença…"
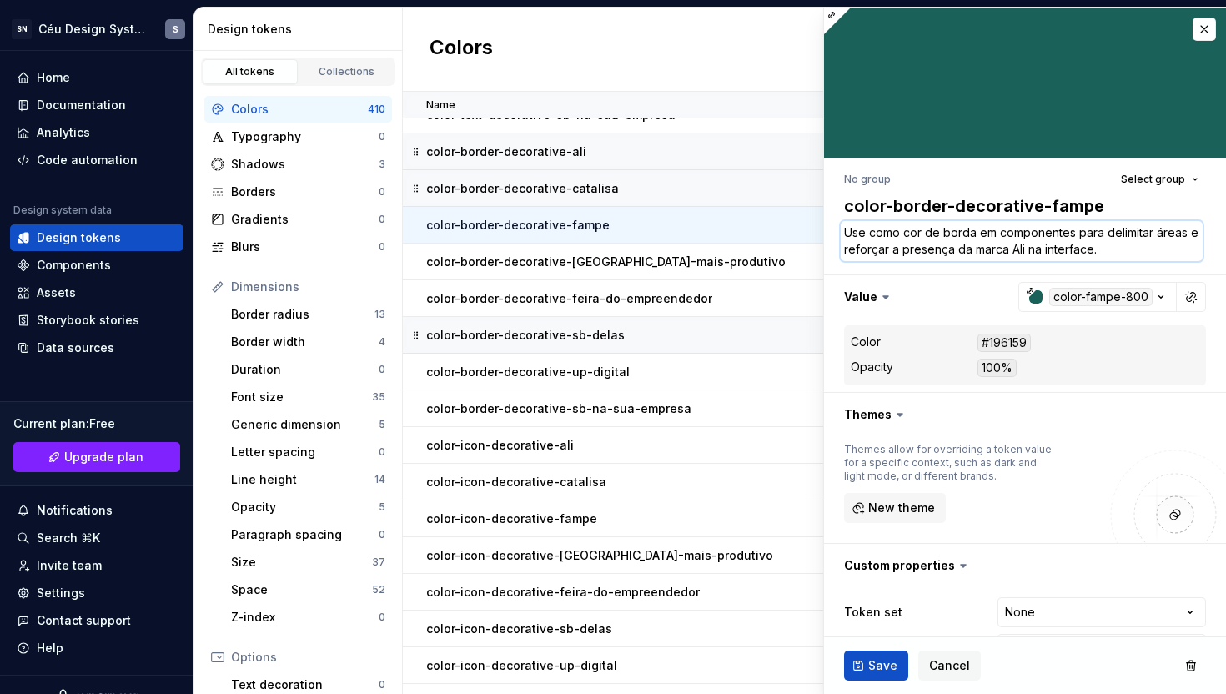
click at [1015, 254] on textarea "Use como cor de borda em componentes para delimitar áreas e reforçar a presença…" at bounding box center [1022, 241] width 362 height 40
click at [853, 671] on button "Save" at bounding box center [876, 666] width 64 height 30
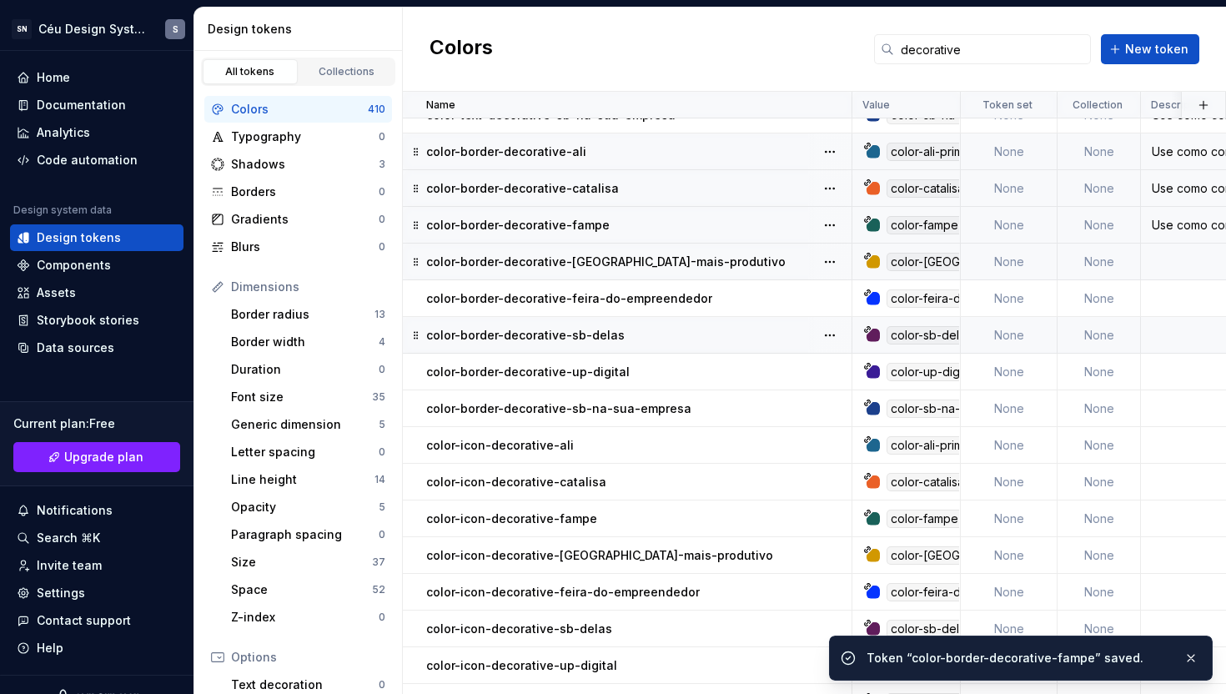
click at [680, 265] on p "color-border-decorative-[GEOGRAPHIC_DATA]-mais-produtivo" at bounding box center [606, 262] width 360 height 17
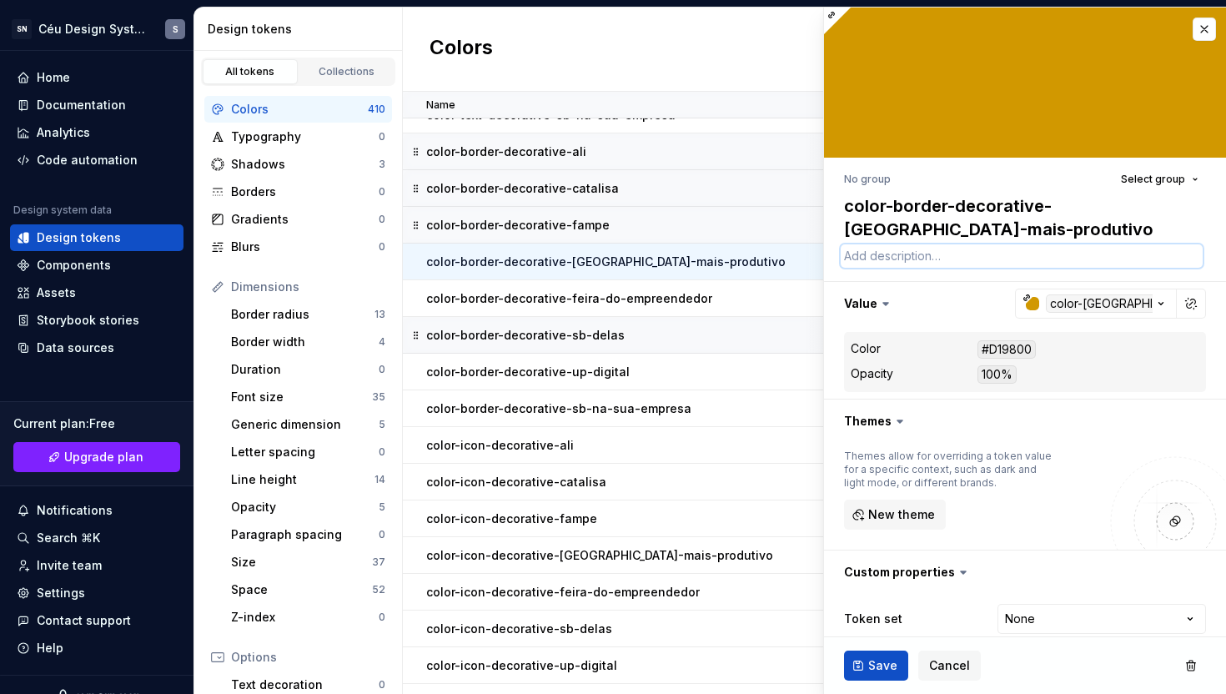
click at [853, 254] on textarea at bounding box center [1022, 255] width 362 height 23
paste textarea "Use como cor de borda em componentes para delimitar áreas e reforçar a presença…"
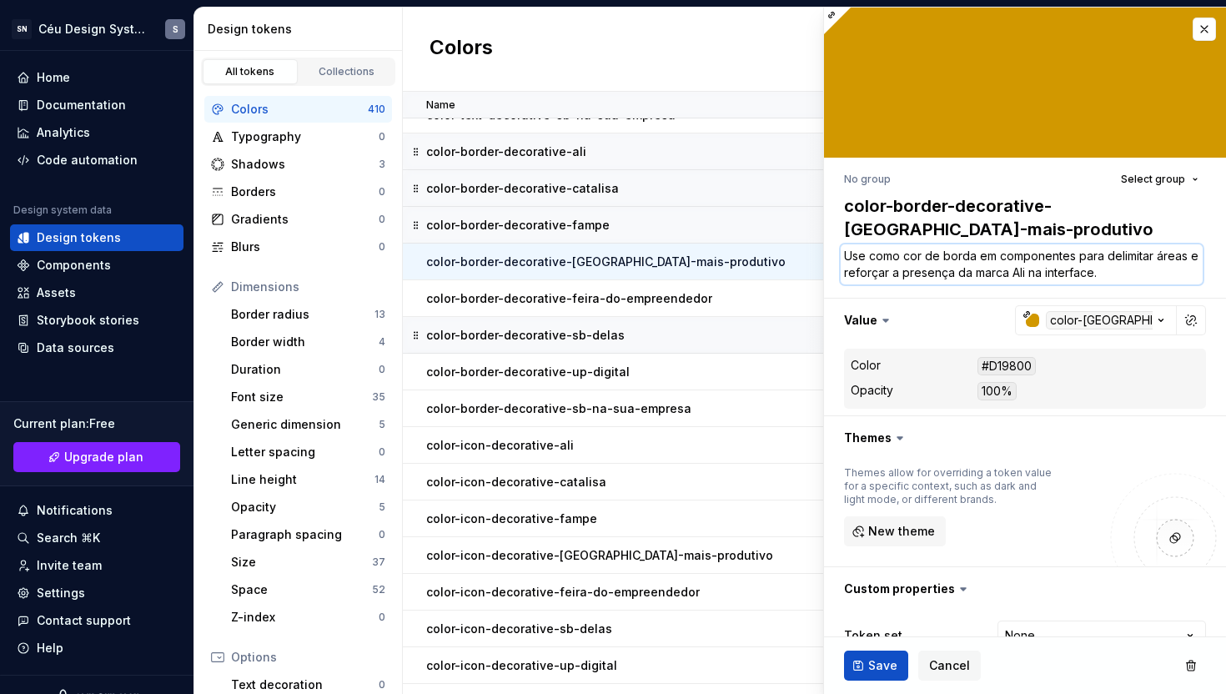
click at [1015, 278] on textarea "Use como cor de borda em componentes para delimitar áreas e reforçar a presença…" at bounding box center [1022, 264] width 362 height 40
click at [863, 662] on button "Save" at bounding box center [876, 666] width 64 height 30
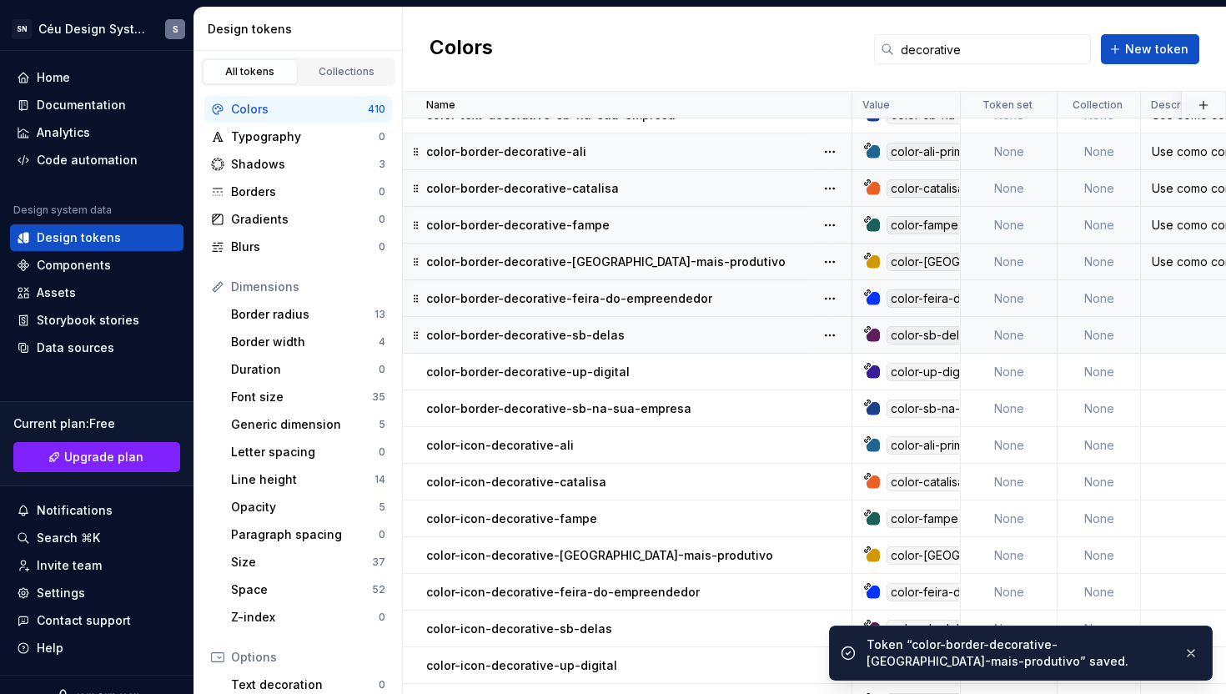
click at [679, 299] on p "color-border-decorative-feira-do-empreendedor" at bounding box center [569, 298] width 286 height 17
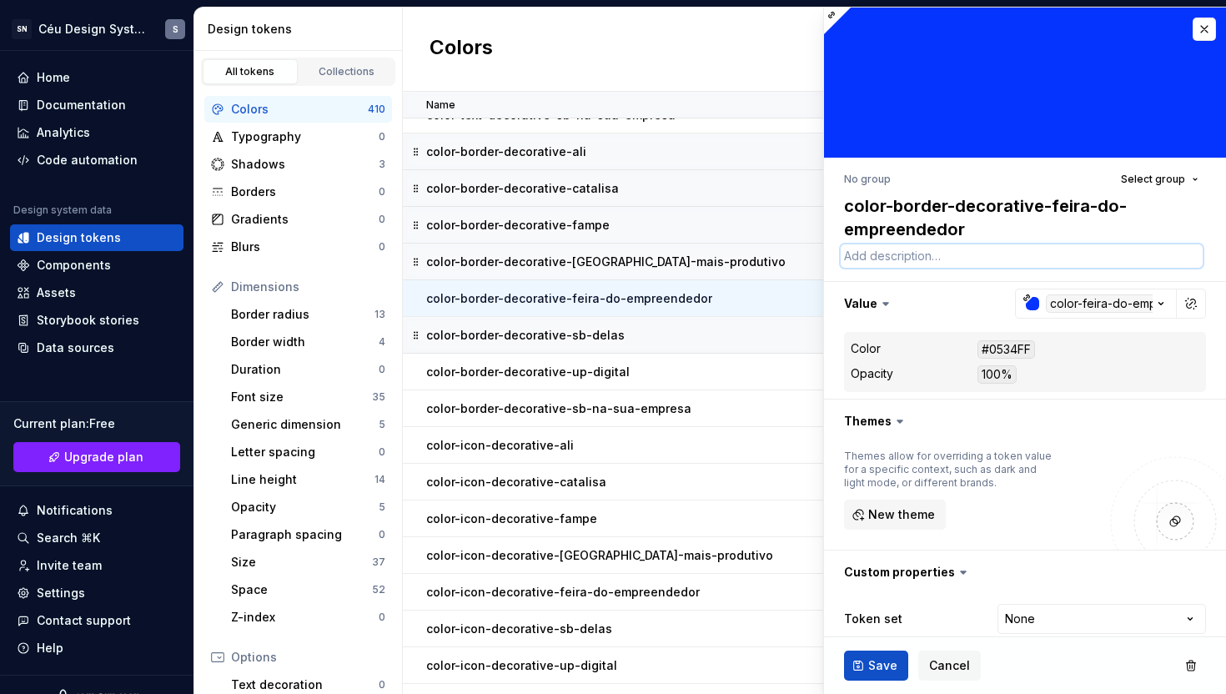
click at [865, 264] on textarea at bounding box center [1022, 255] width 362 height 23
paste textarea "Use como cor de borda em componentes para delimitar áreas e reforçar a presença…"
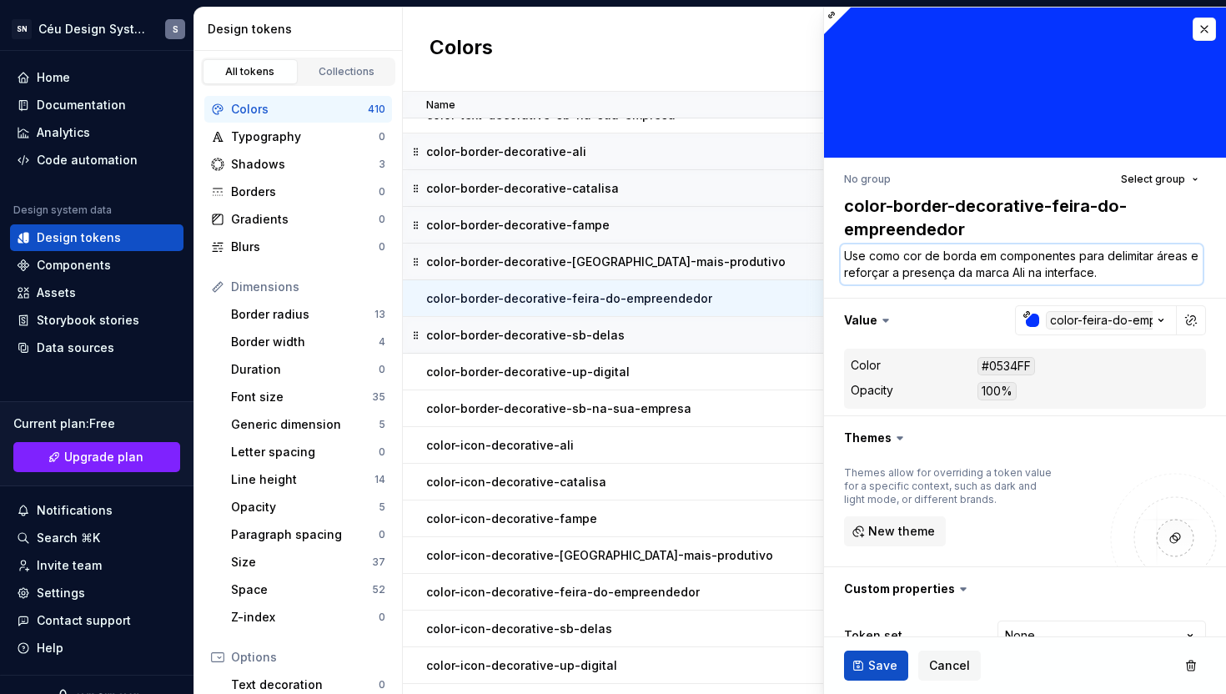
click at [1016, 274] on textarea "Use como cor de borda em componentes para delimitar áreas e reforçar a presença…" at bounding box center [1022, 264] width 362 height 40
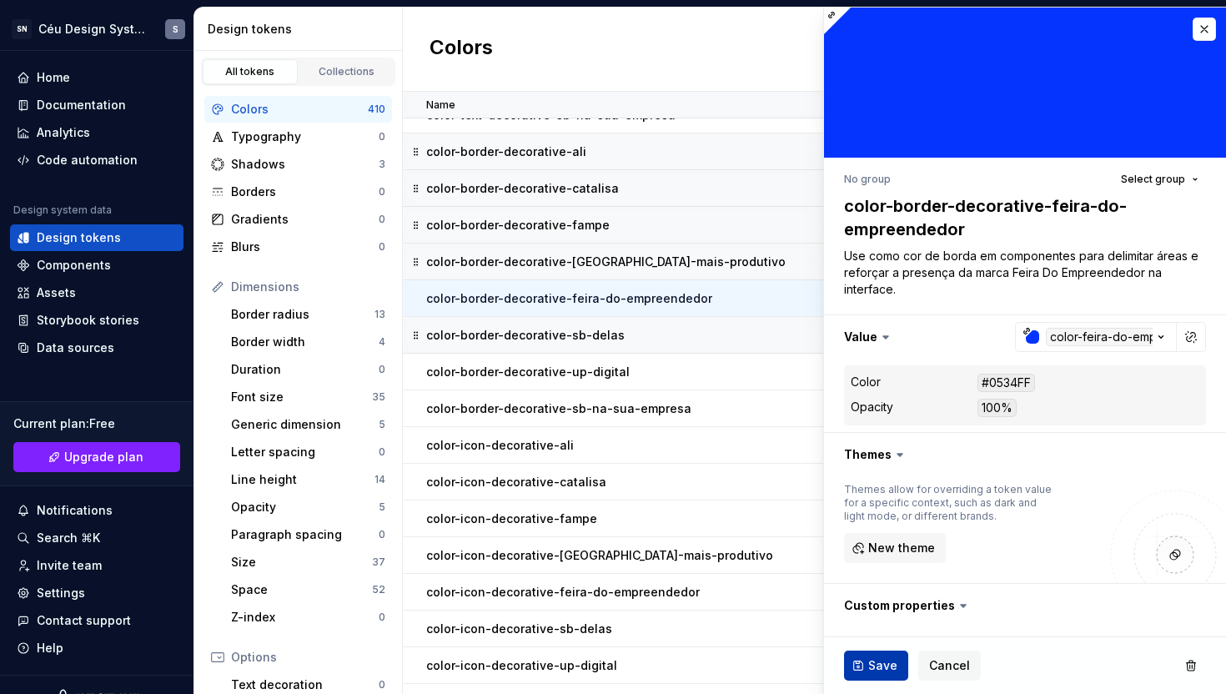
click at [863, 657] on button "Save" at bounding box center [876, 666] width 64 height 30
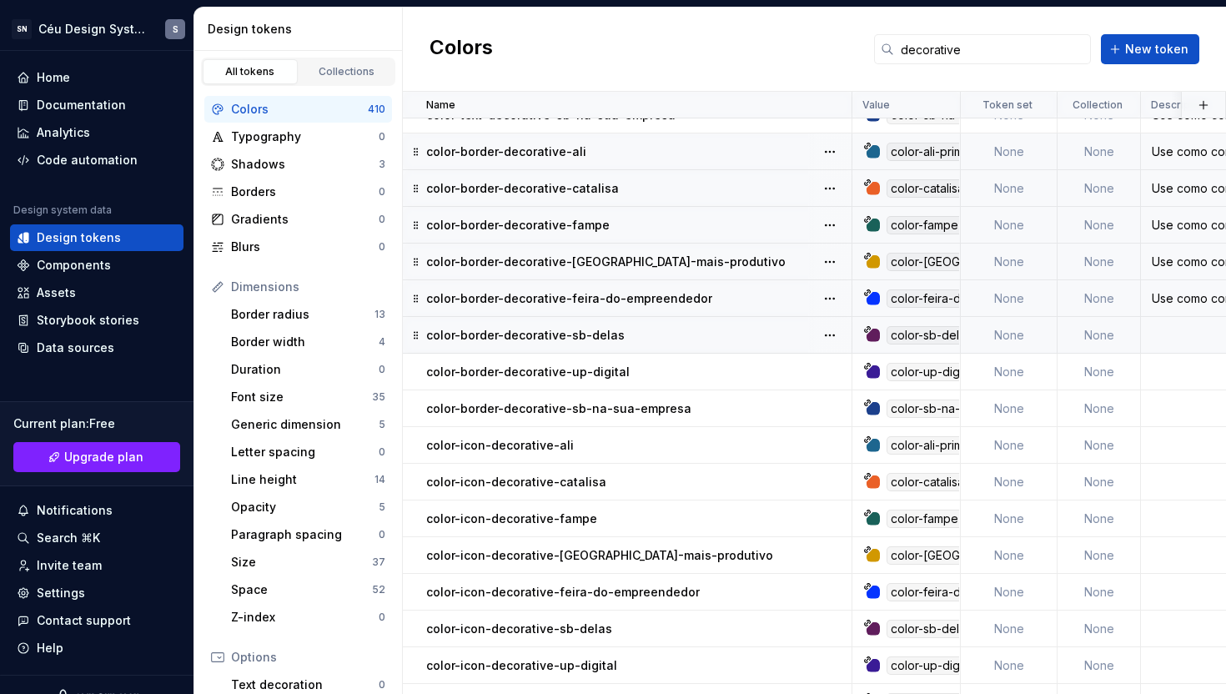
click at [628, 335] on div "color-border-decorative-sb-delas" at bounding box center [638, 335] width 425 height 17
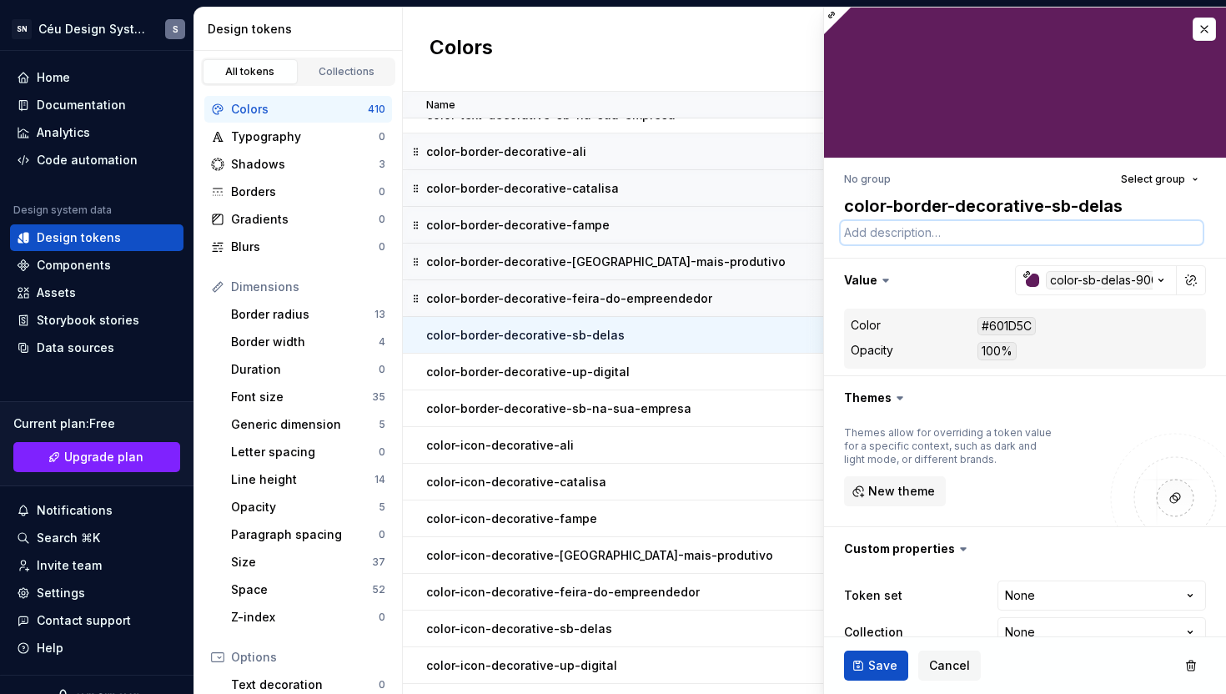
click at [862, 234] on textarea at bounding box center [1022, 232] width 362 height 23
paste textarea "Use como cor de borda em componentes para delimitar áreas e reforçar a presença…"
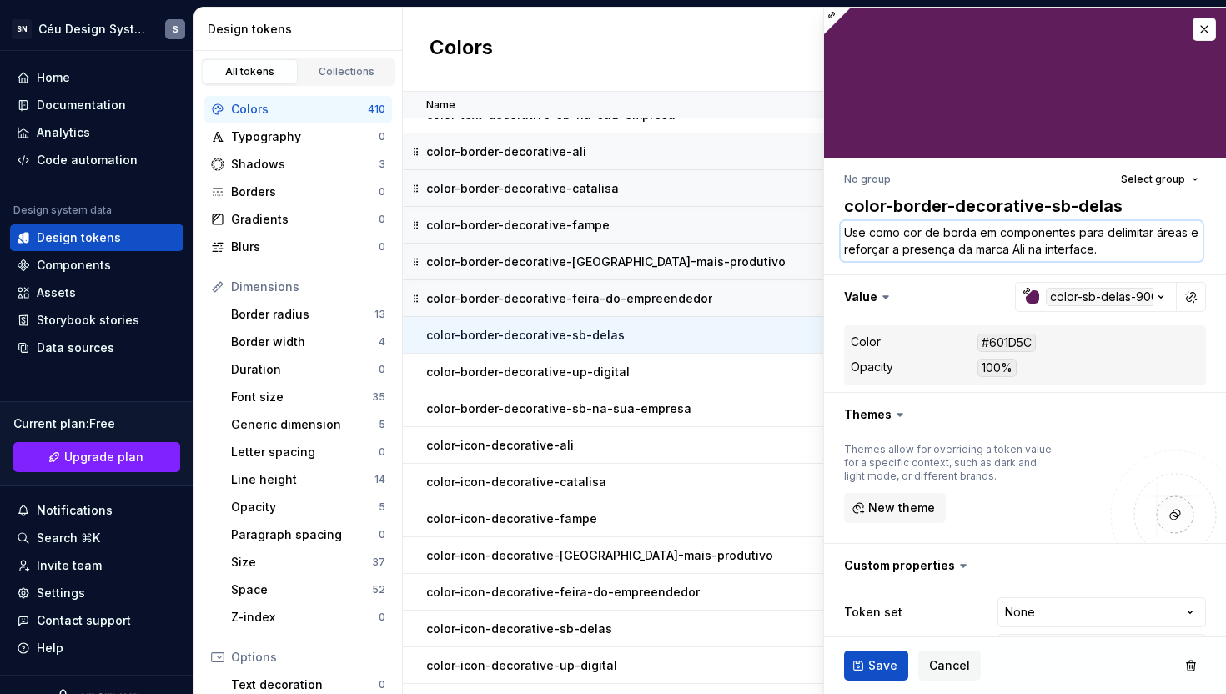
click at [1019, 249] on textarea "Use como cor de borda em componentes para delimitar áreas e reforçar a presença…" at bounding box center [1022, 241] width 362 height 40
click at [862, 665] on button "Save" at bounding box center [876, 666] width 64 height 30
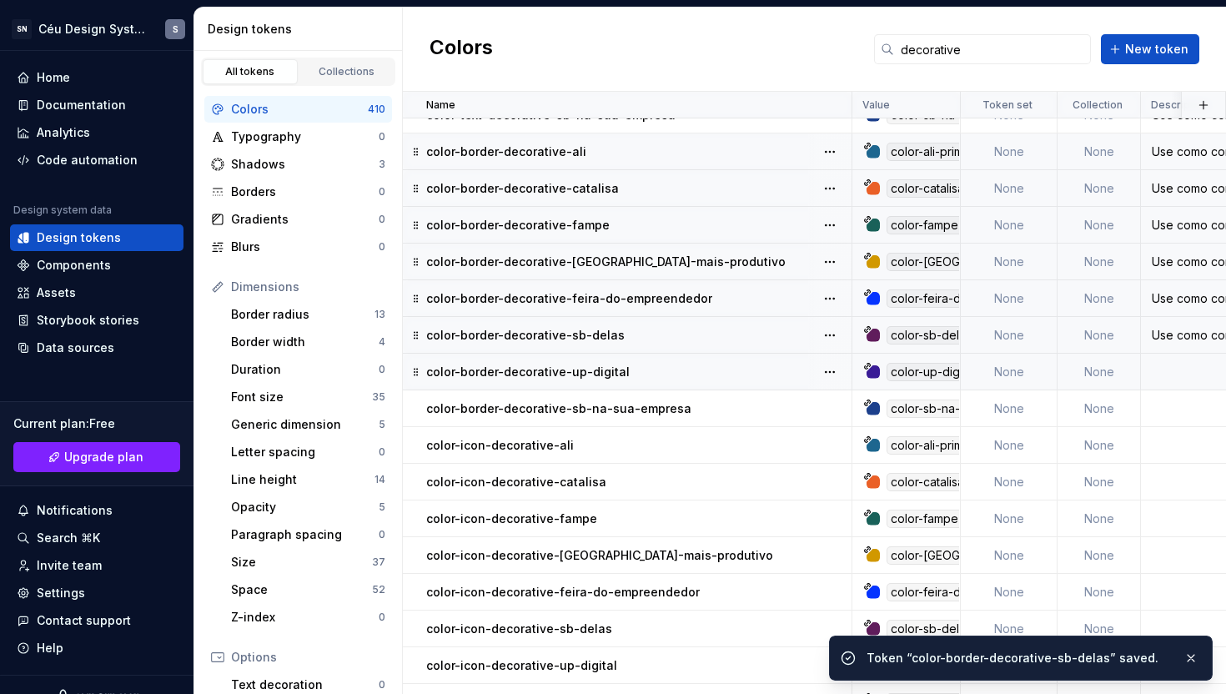
click at [721, 365] on div "color-border-decorative-up-digital" at bounding box center [638, 372] width 425 height 17
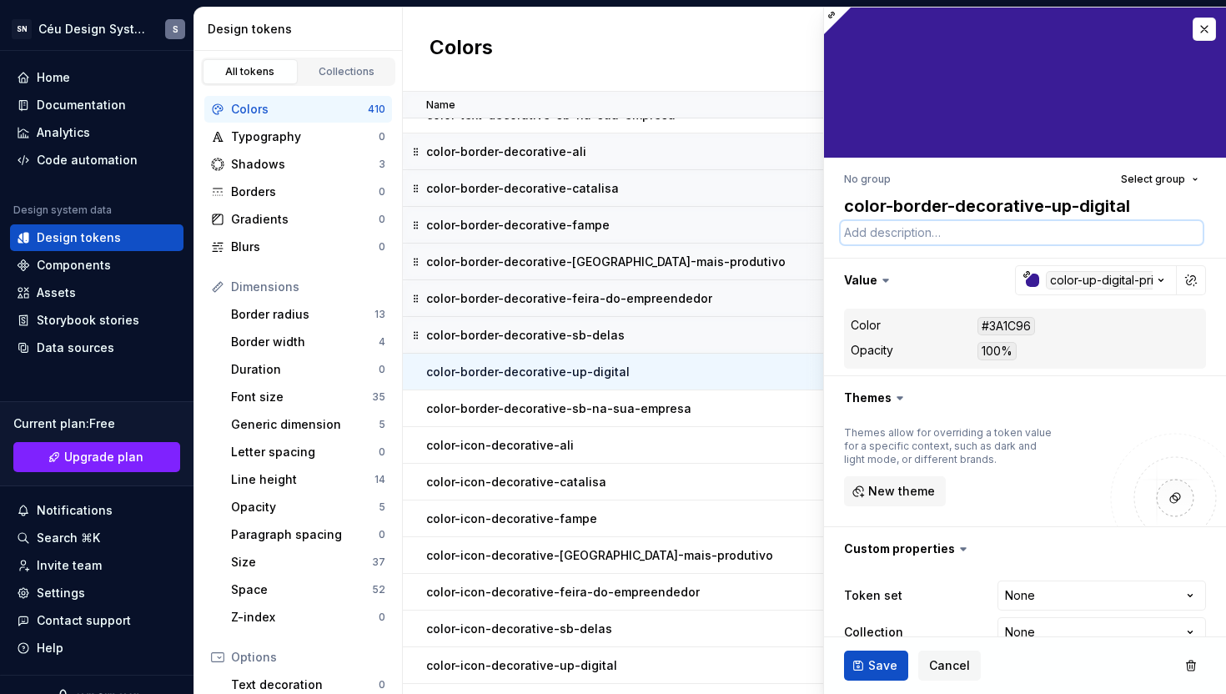
click at [924, 237] on textarea at bounding box center [1022, 232] width 362 height 23
paste textarea "Use como cor de borda em componentes para delimitar áreas e reforçar a presença…"
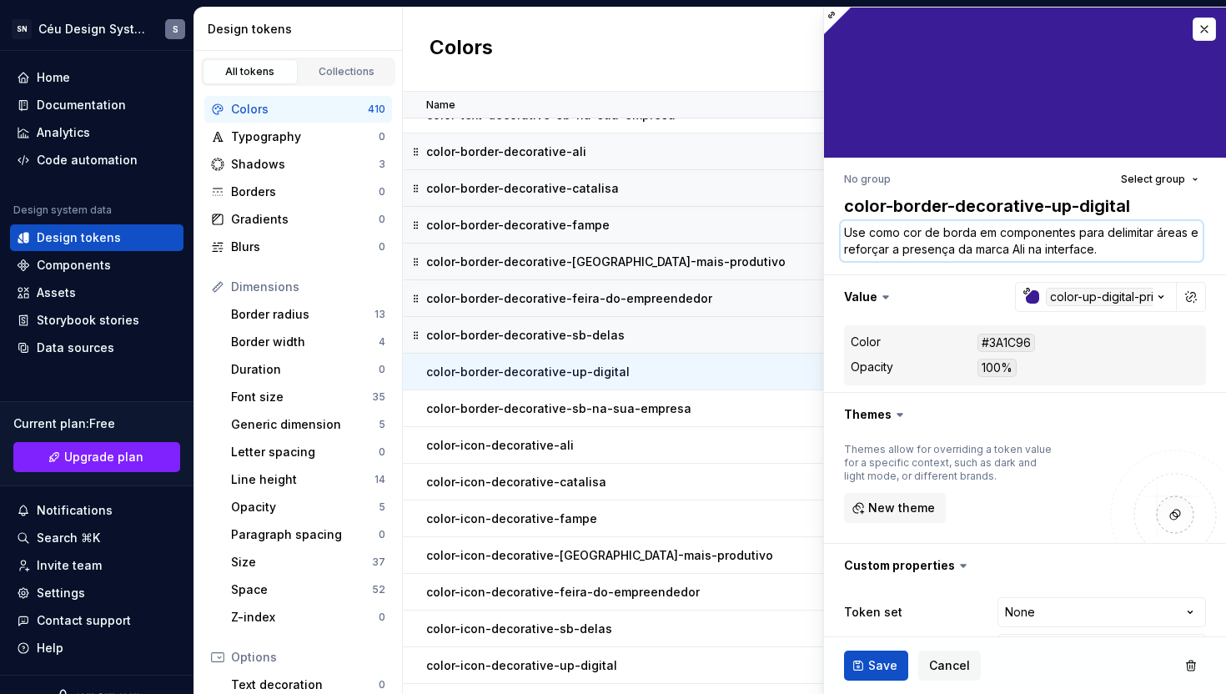
click at [1016, 251] on textarea "Use como cor de borda em componentes para delimitar áreas e reforçar a presença…" at bounding box center [1022, 241] width 362 height 40
click at [882, 662] on span "Save" at bounding box center [882, 665] width 29 height 17
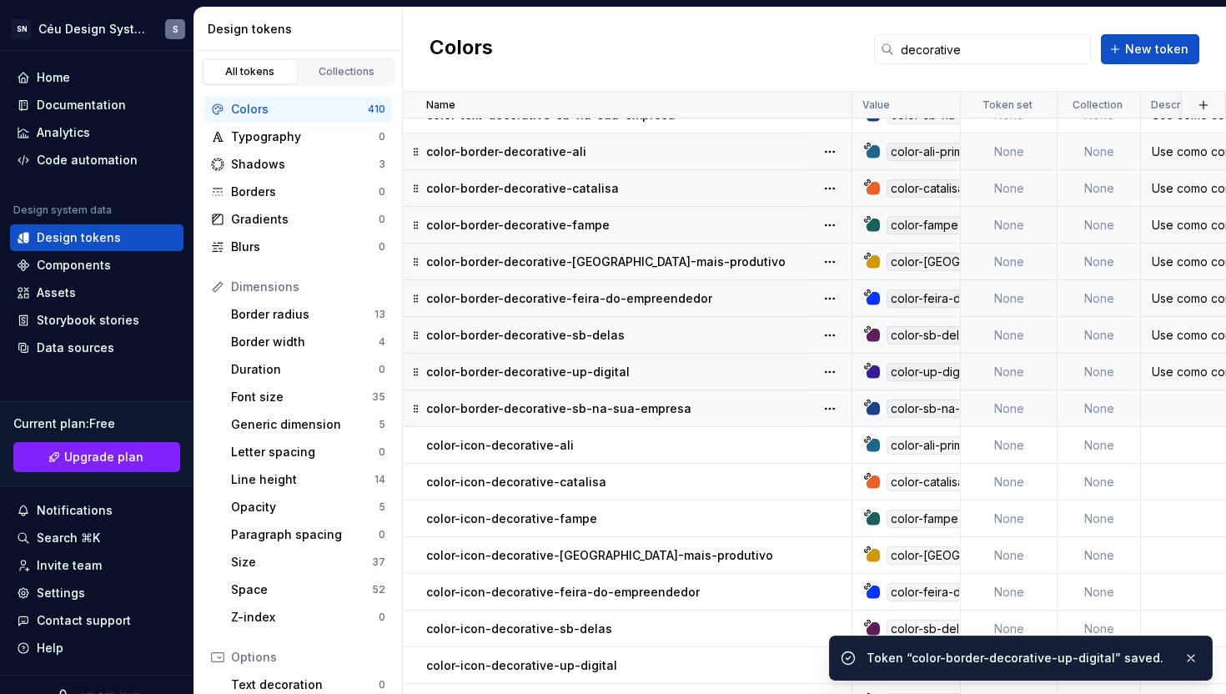
click at [670, 406] on p "color-border-decorative-sb-na-sua-empresa" at bounding box center [558, 408] width 265 height 17
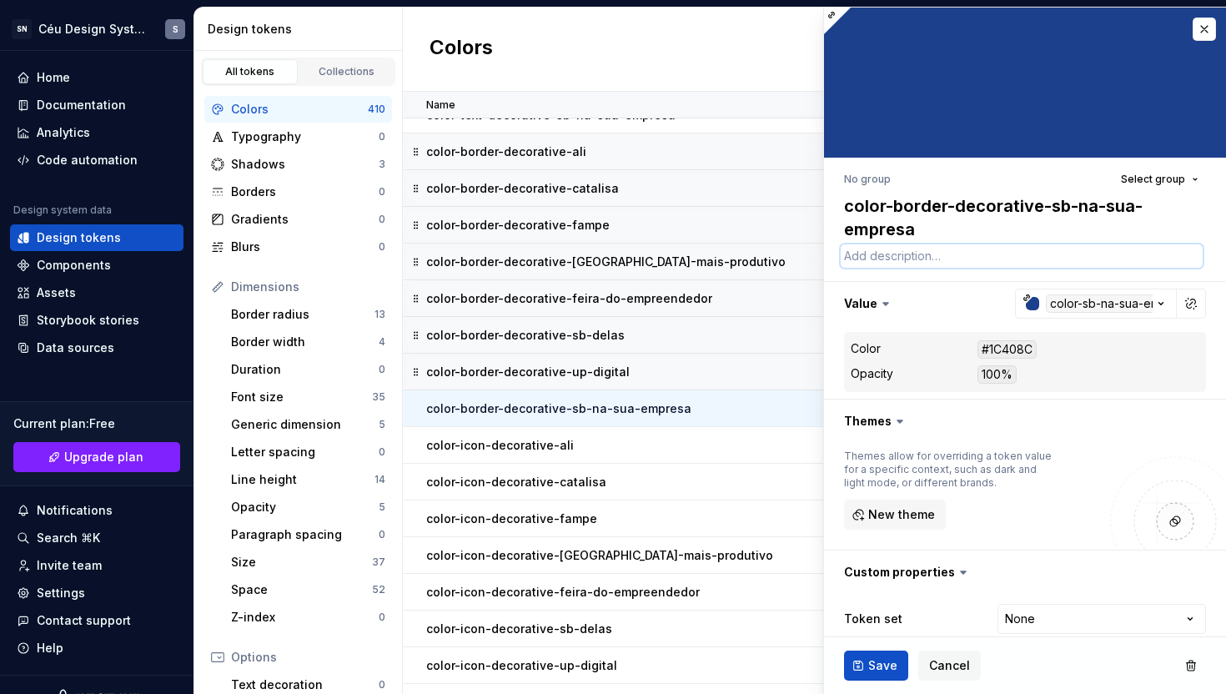
click at [868, 261] on textarea at bounding box center [1022, 255] width 362 height 23
paste textarea "Use como cor de borda em componentes para delimitar áreas e reforçar a presença…"
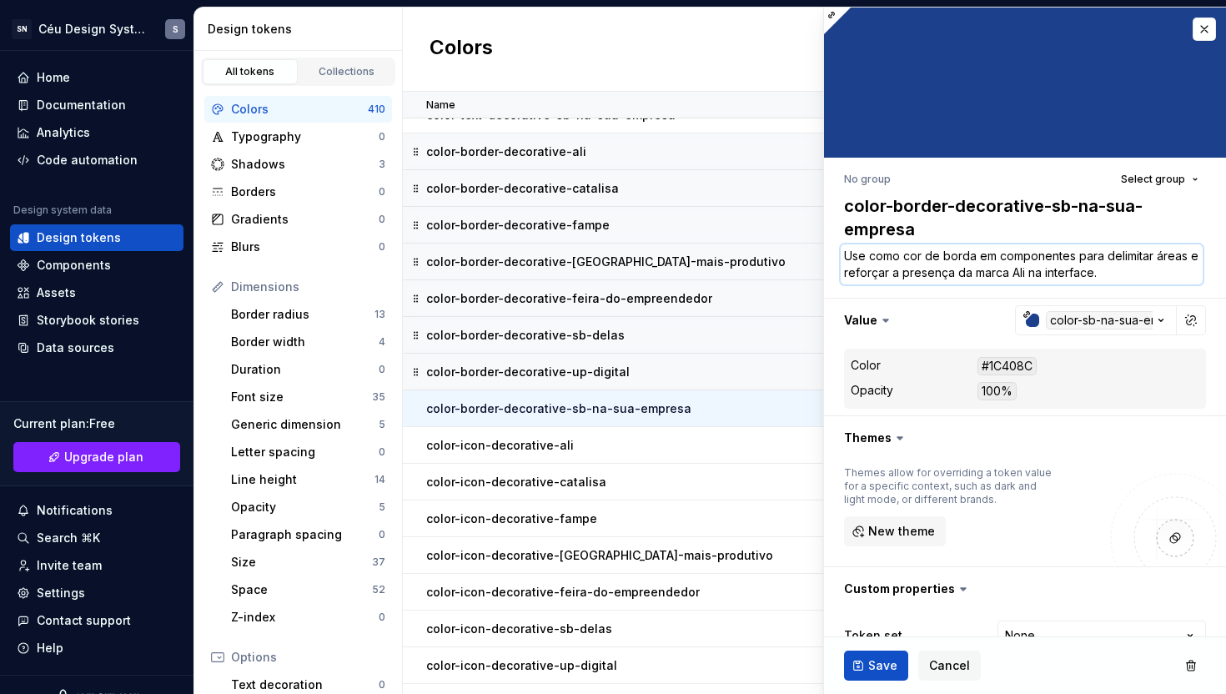
click at [1019, 274] on textarea "Use como cor de borda em componentes para delimitar áreas e reforçar a presença…" at bounding box center [1022, 264] width 362 height 40
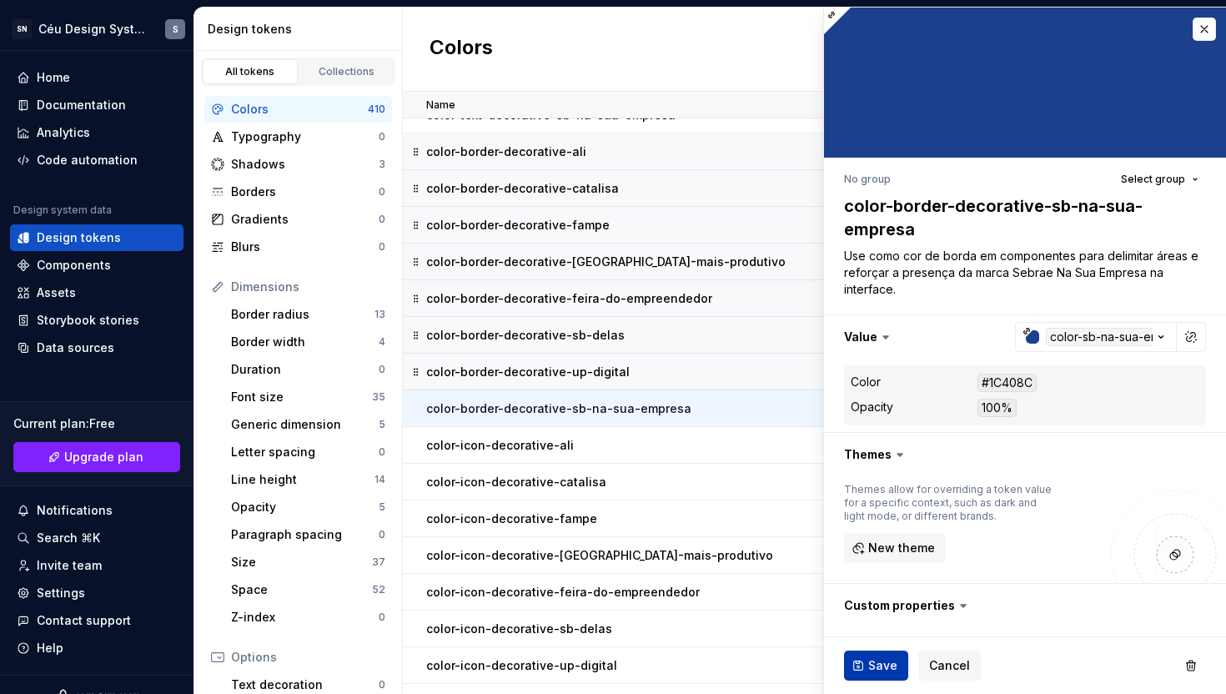
click at [879, 667] on span "Save" at bounding box center [882, 665] width 29 height 17
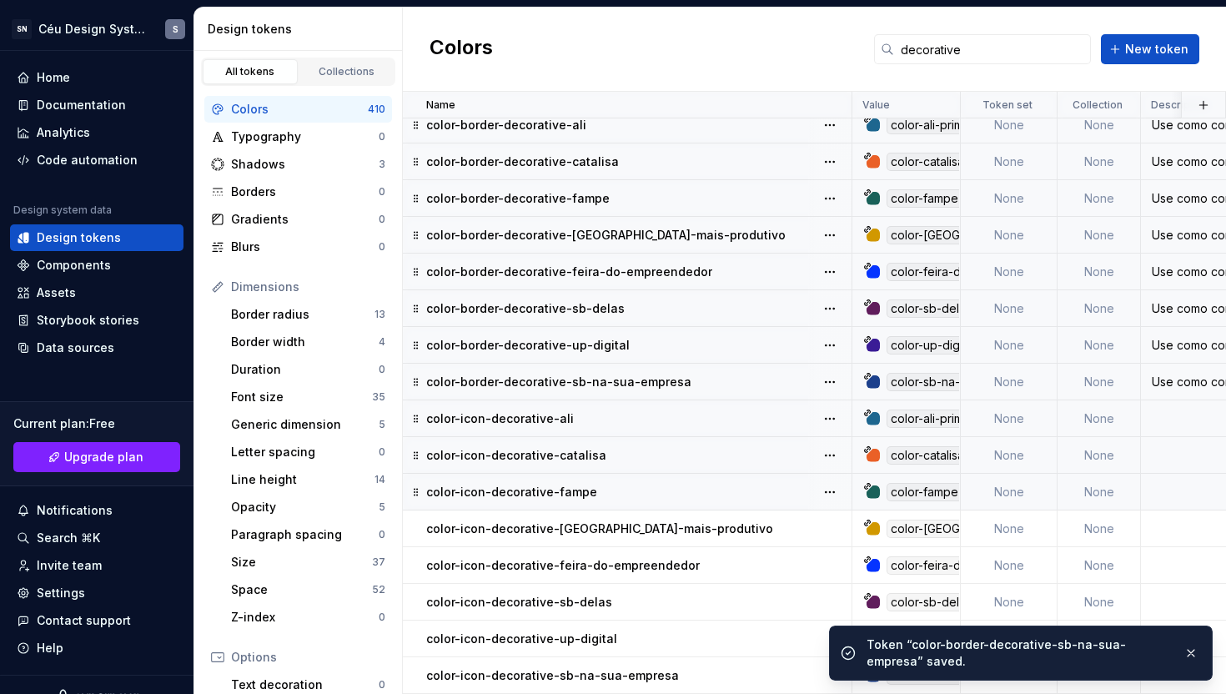
click at [697, 413] on div "color-icon-decorative-ali" at bounding box center [638, 418] width 425 height 17
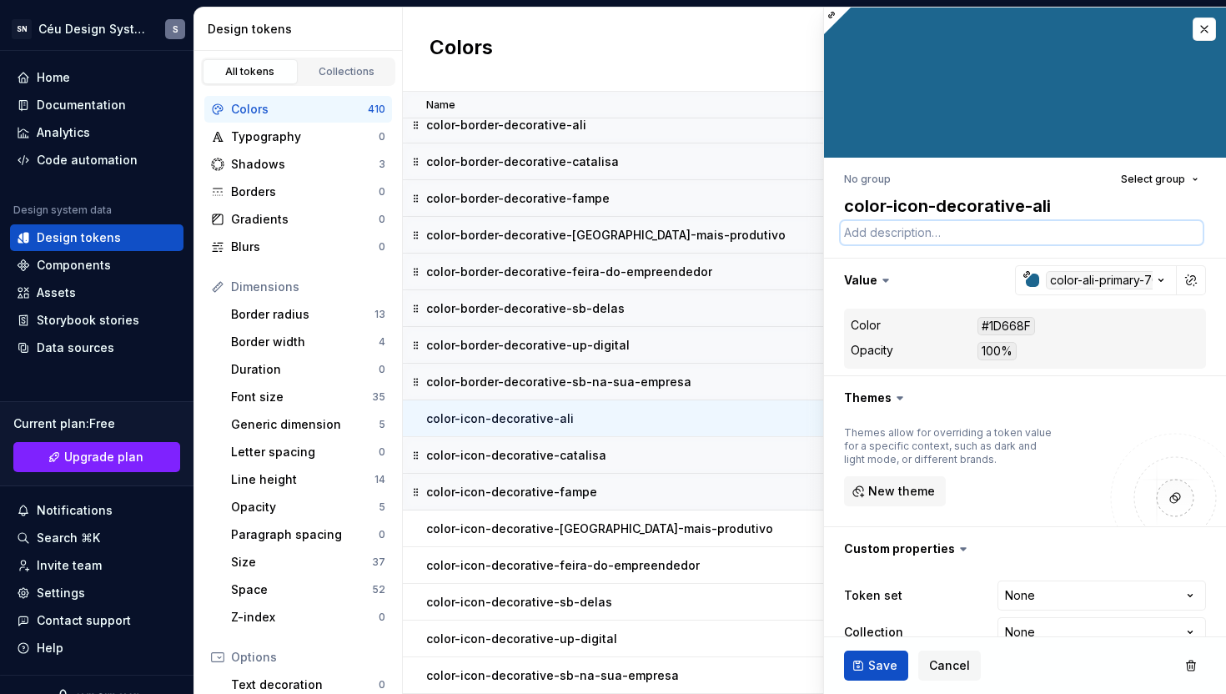
click at [896, 233] on textarea at bounding box center [1022, 232] width 362 height 23
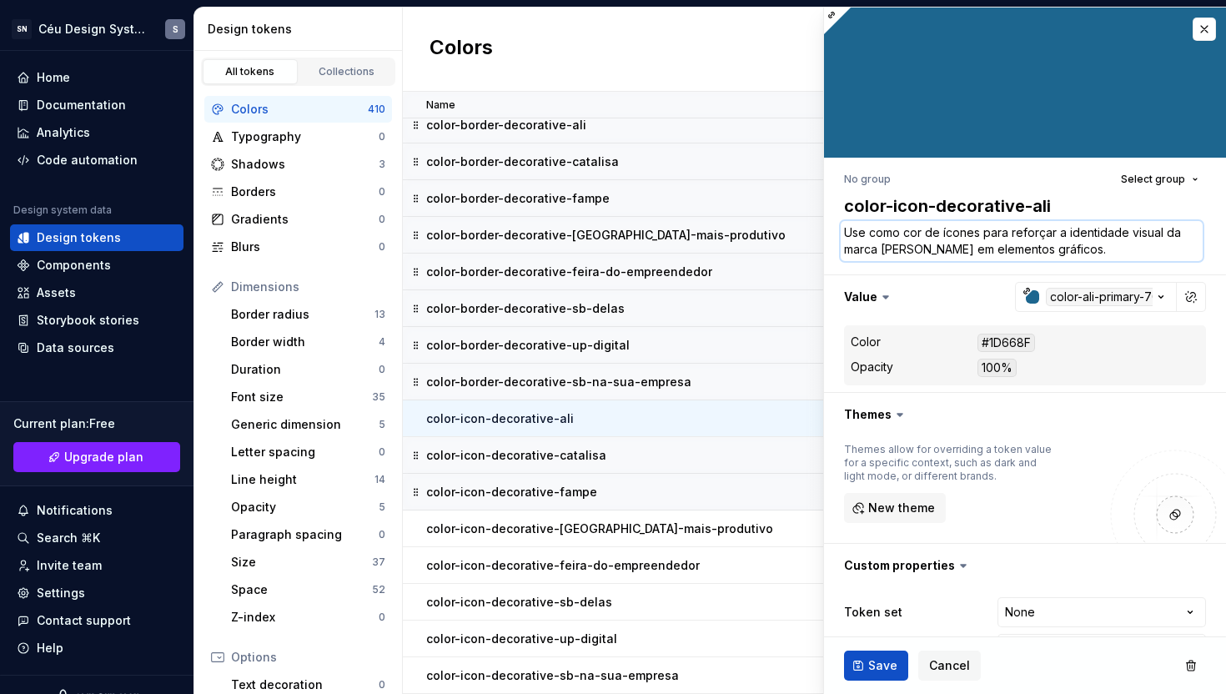
click at [926, 249] on textarea "Use como cor de ícones para reforçar a identidade visual da marca Ali em elemen…" at bounding box center [1022, 241] width 362 height 40
click at [1067, 255] on textarea "Use como cor de ícones para reforçar a identidade visual da marca Ali em elemen…" at bounding box center [1022, 241] width 362 height 40
click at [876, 678] on button "Save" at bounding box center [876, 666] width 64 height 30
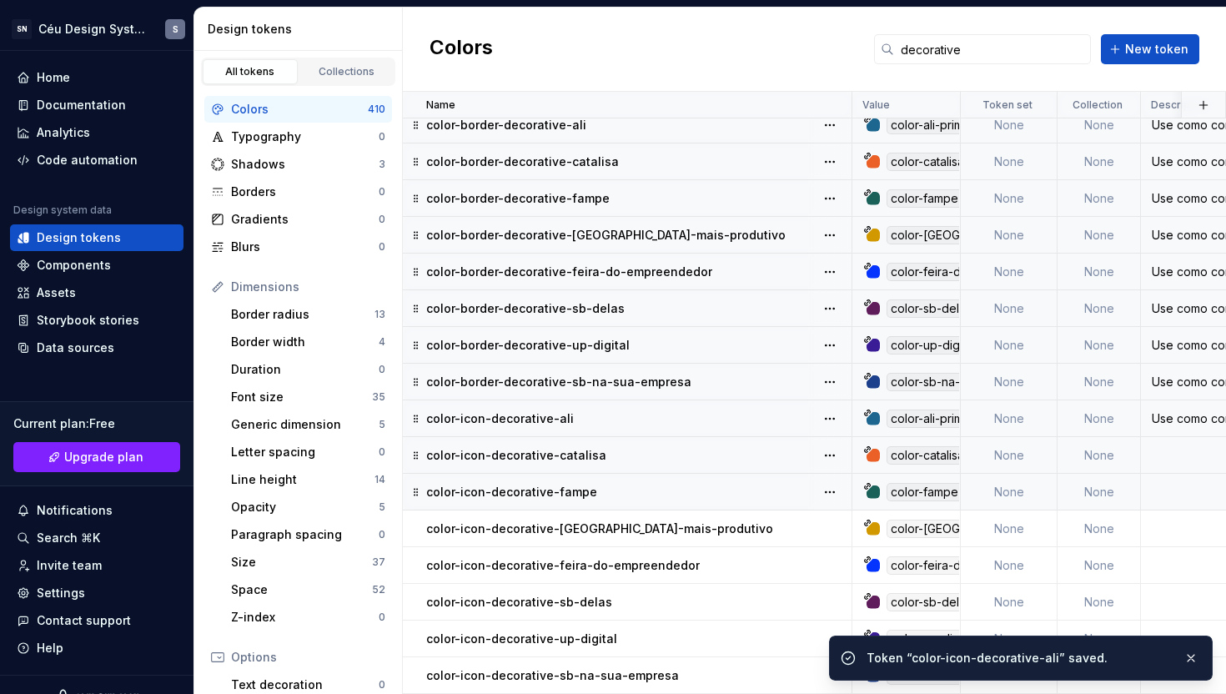
click at [659, 448] on div "color-icon-decorative-catalisa" at bounding box center [638, 455] width 425 height 17
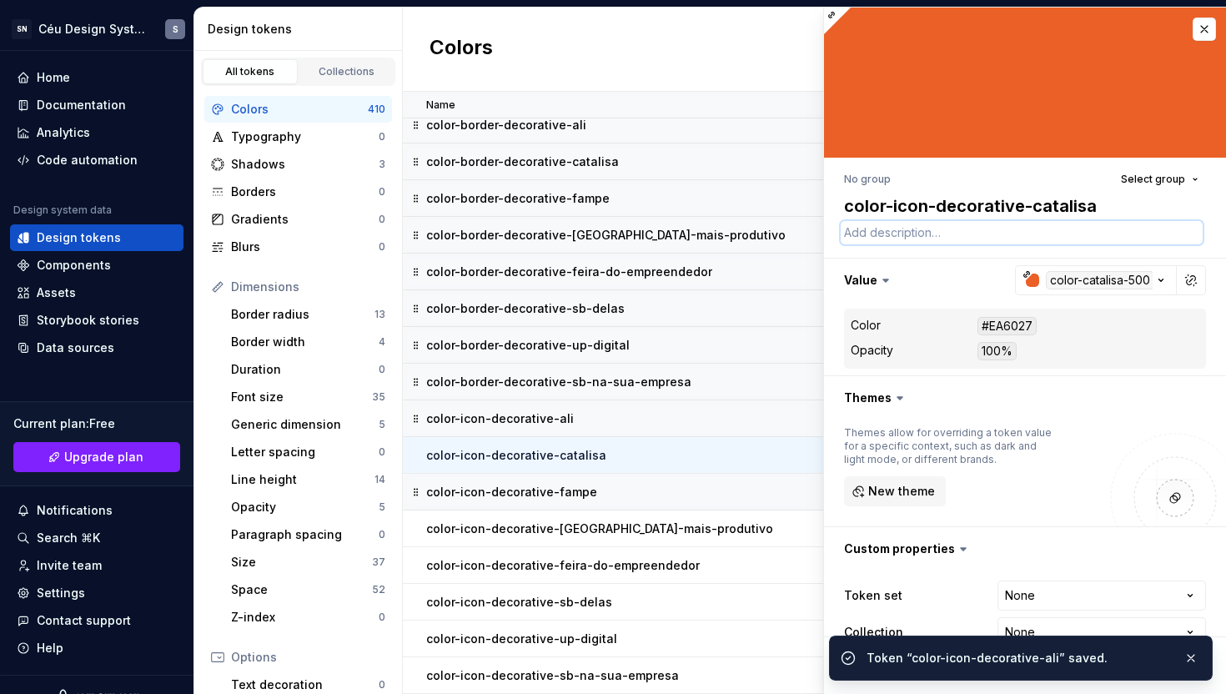
click at [914, 241] on textarea at bounding box center [1022, 232] width 362 height 23
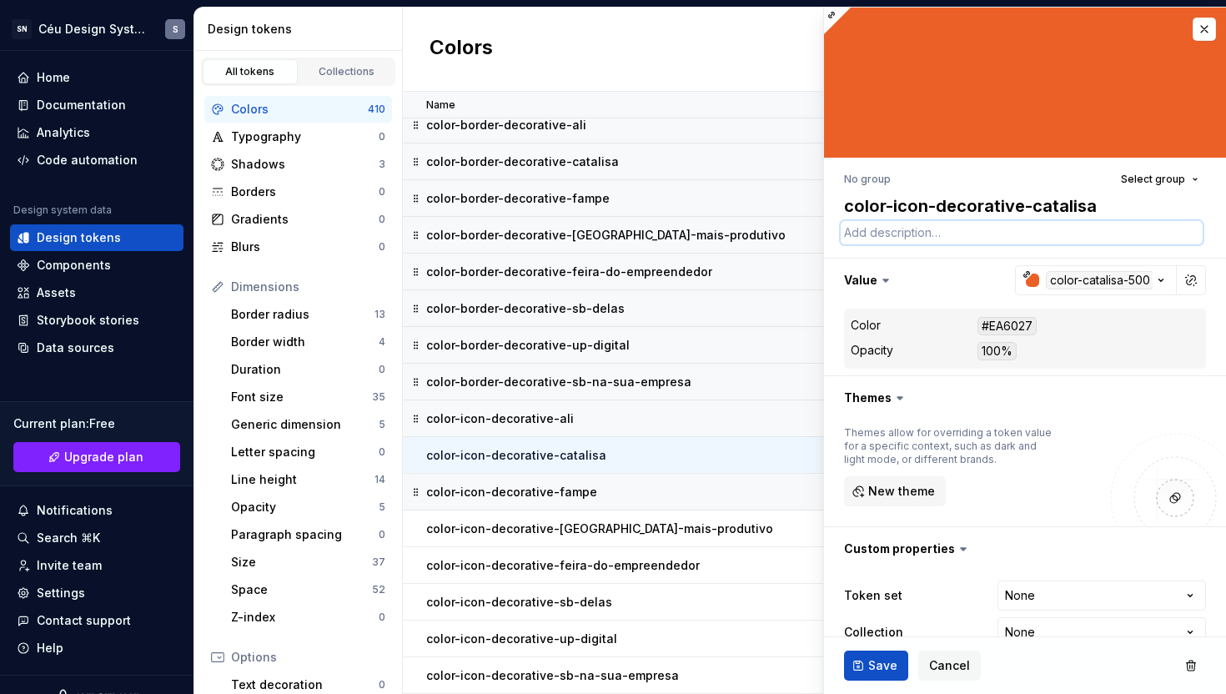
paste textarea "Use como cor de ícones para reforçar a identidade visual da marca Ali em elemen…"
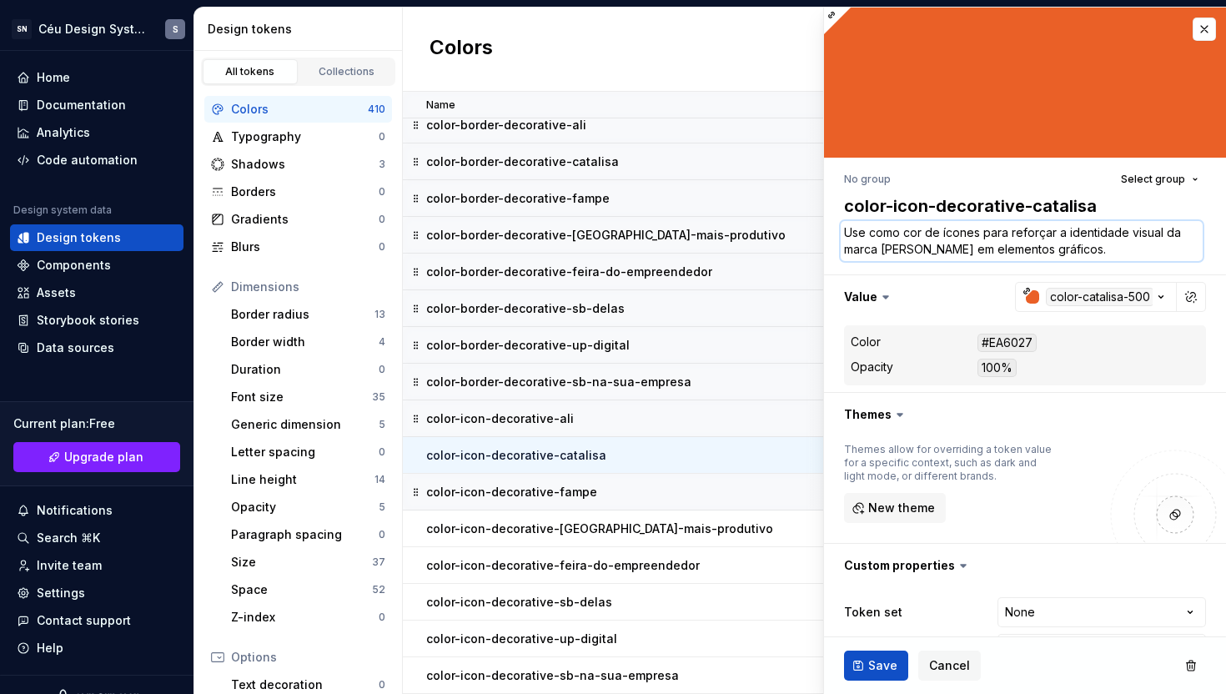
click at [888, 253] on textarea "Use como cor de ícones para reforçar a identidade visual da marca Ali em elemen…" at bounding box center [1022, 241] width 362 height 40
click at [877, 661] on span "Save" at bounding box center [882, 665] width 29 height 17
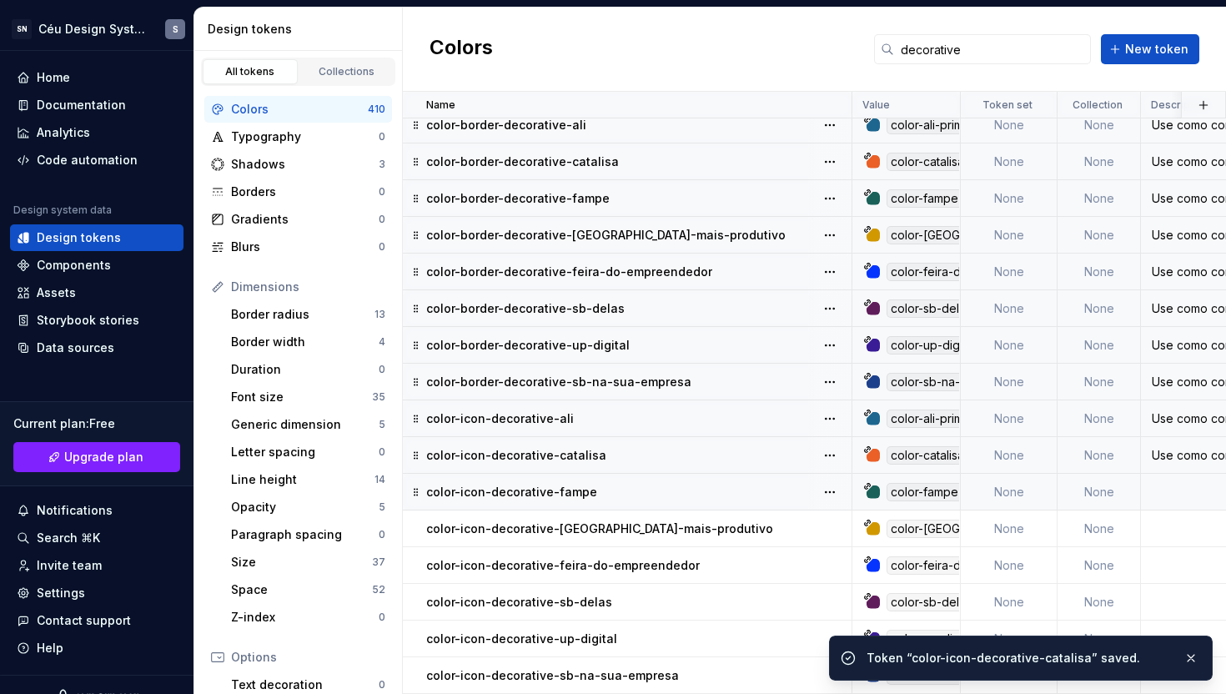
click at [687, 489] on div "color-icon-decorative-fampe" at bounding box center [638, 492] width 425 height 17
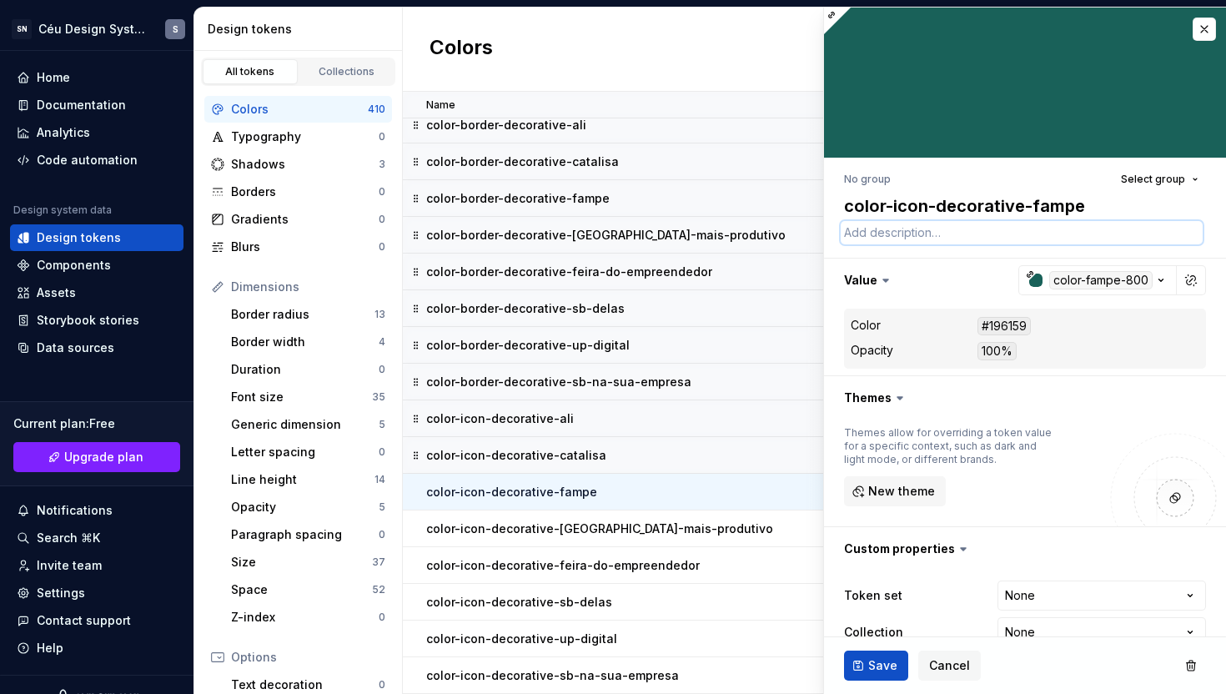
click at [883, 242] on textarea at bounding box center [1022, 232] width 362 height 23
paste textarea "Use como cor de ícones para reforçar a identidade visual da marca Ali em elemen…"
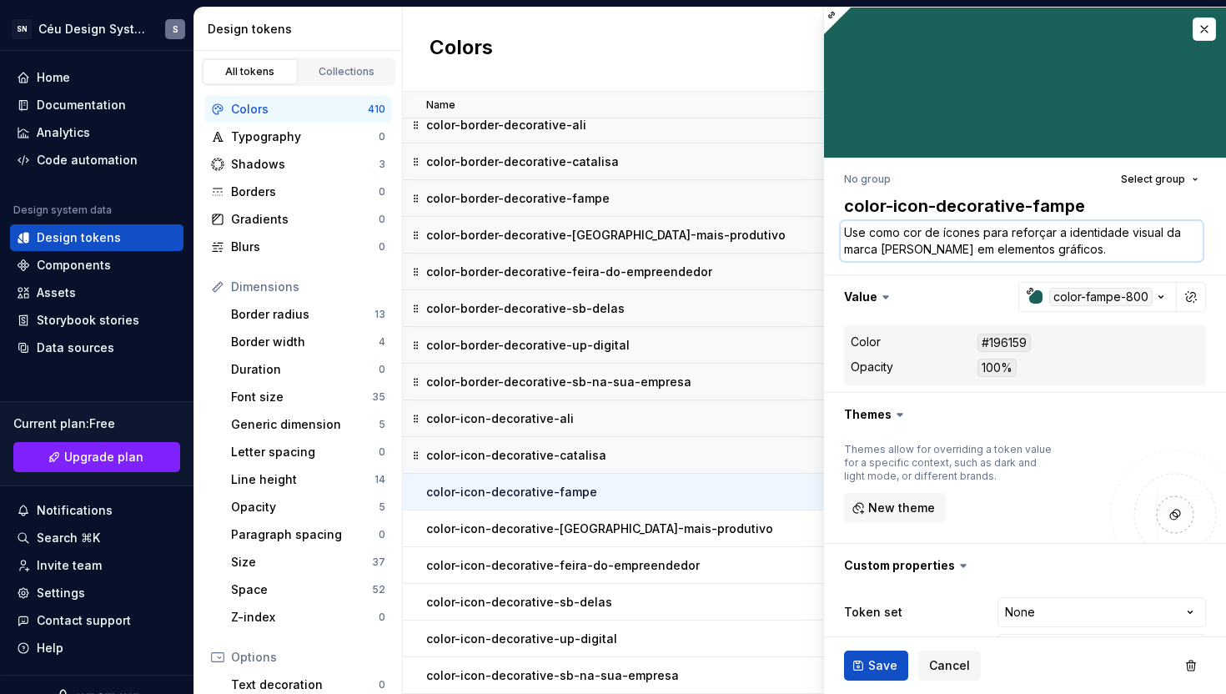
click at [890, 250] on textarea "Use como cor de ícones para reforçar a identidade visual da marca Ali em elemen…" at bounding box center [1022, 241] width 362 height 40
click at [871, 657] on span "Save" at bounding box center [882, 665] width 29 height 17
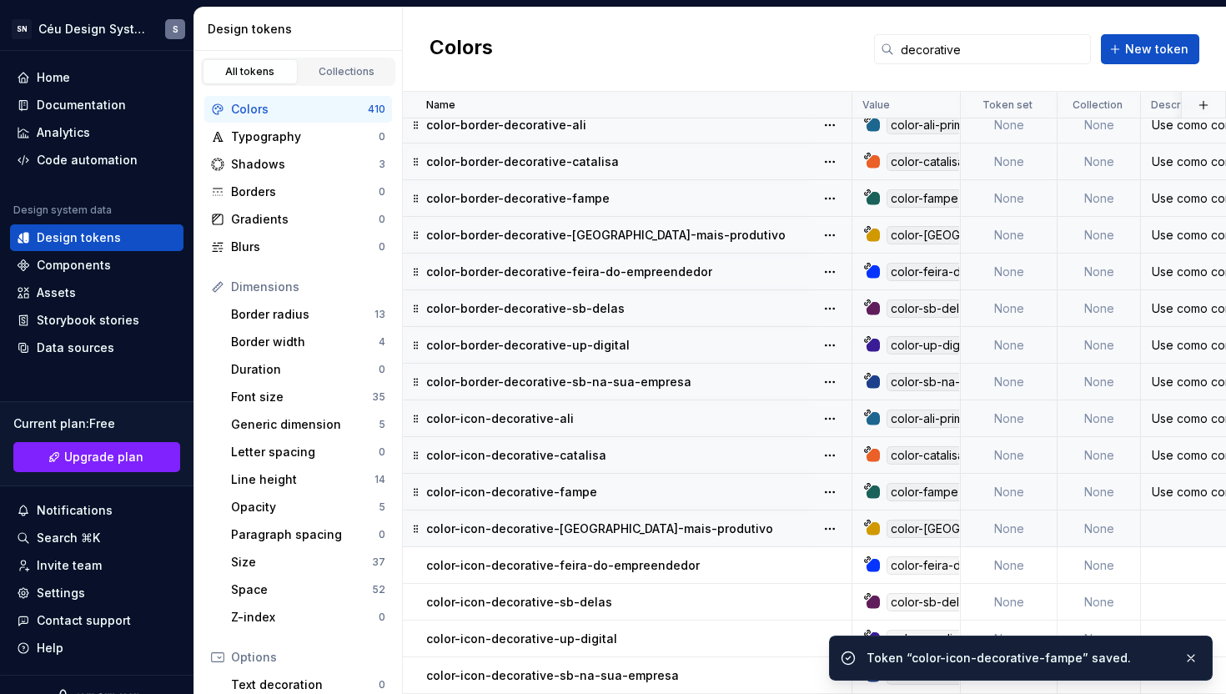
click at [686, 532] on div "color-icon-decorative-[GEOGRAPHIC_DATA]-mais-produtivo" at bounding box center [638, 529] width 425 height 17
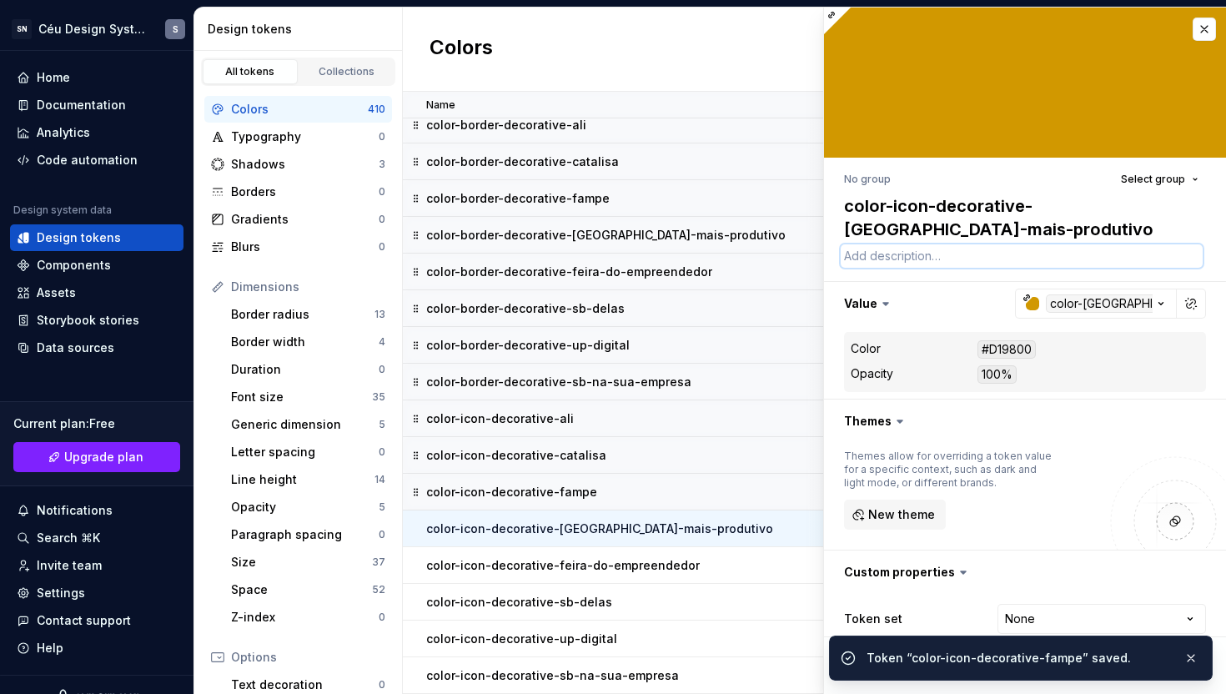
click at [870, 263] on textarea at bounding box center [1022, 255] width 362 height 23
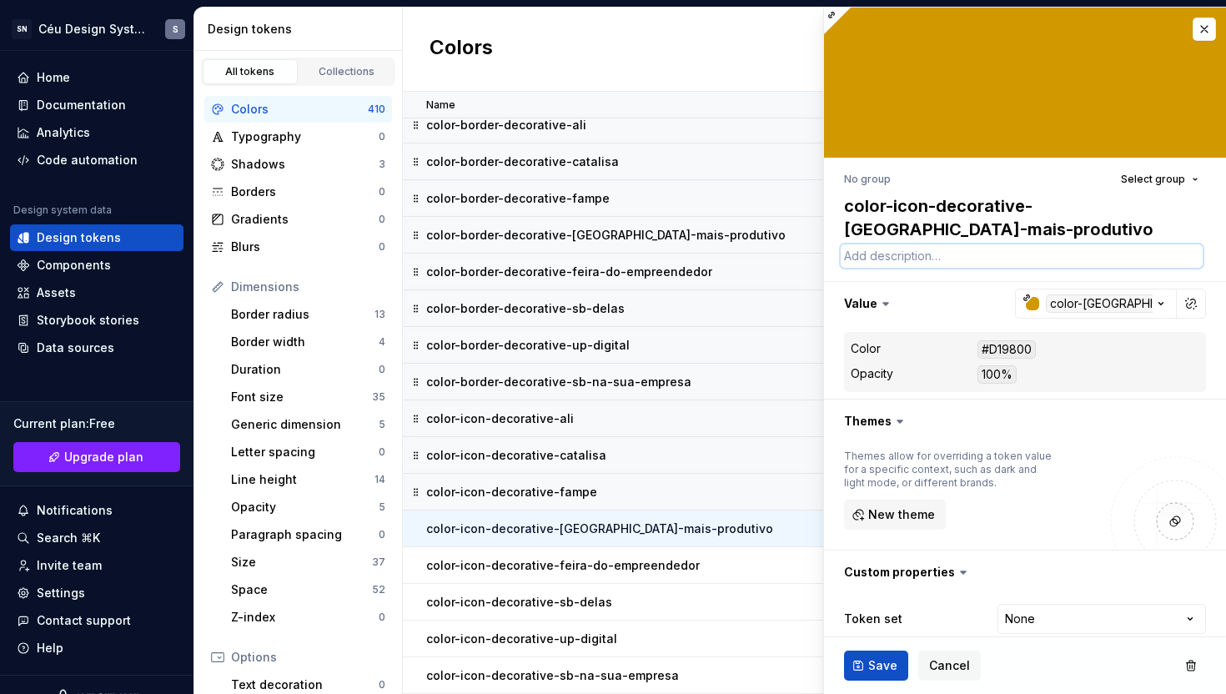
paste textarea "Use como cor de ícones para reforçar a identidade visual da marca Ali em elemen…"
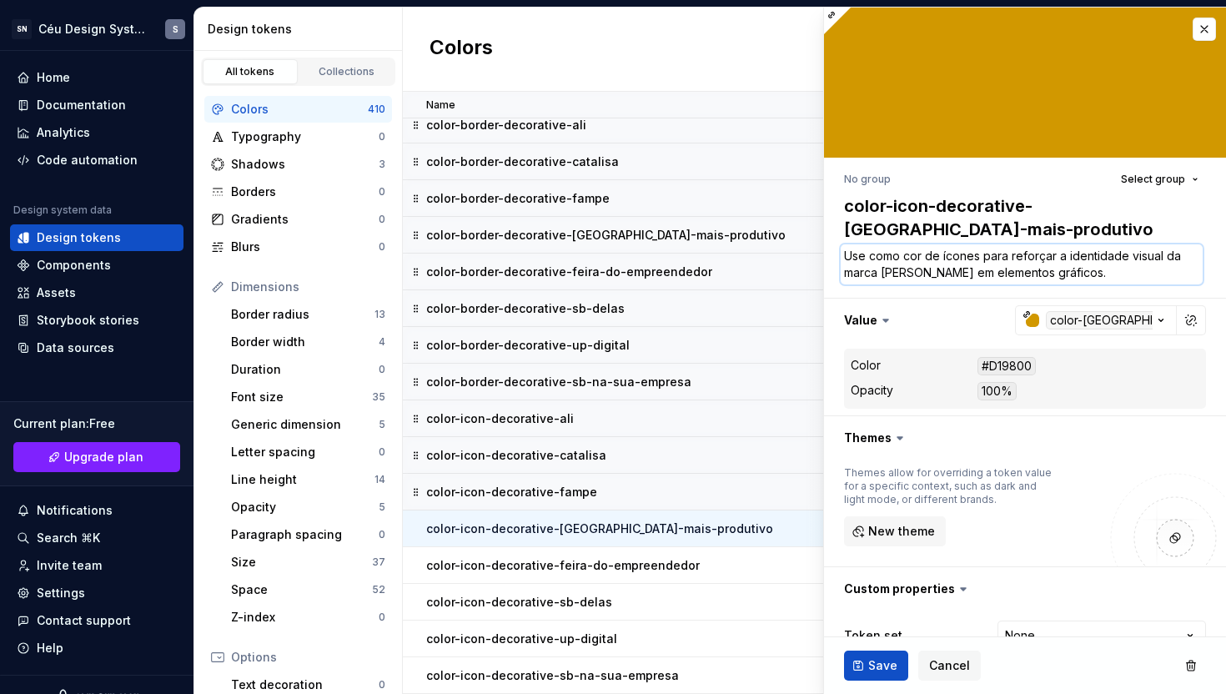
click at [888, 274] on textarea "Use como cor de ícones para reforçar a identidade visual da marca Ali em elemen…" at bounding box center [1022, 264] width 362 height 40
click at [879, 670] on span "Save" at bounding box center [882, 665] width 29 height 17
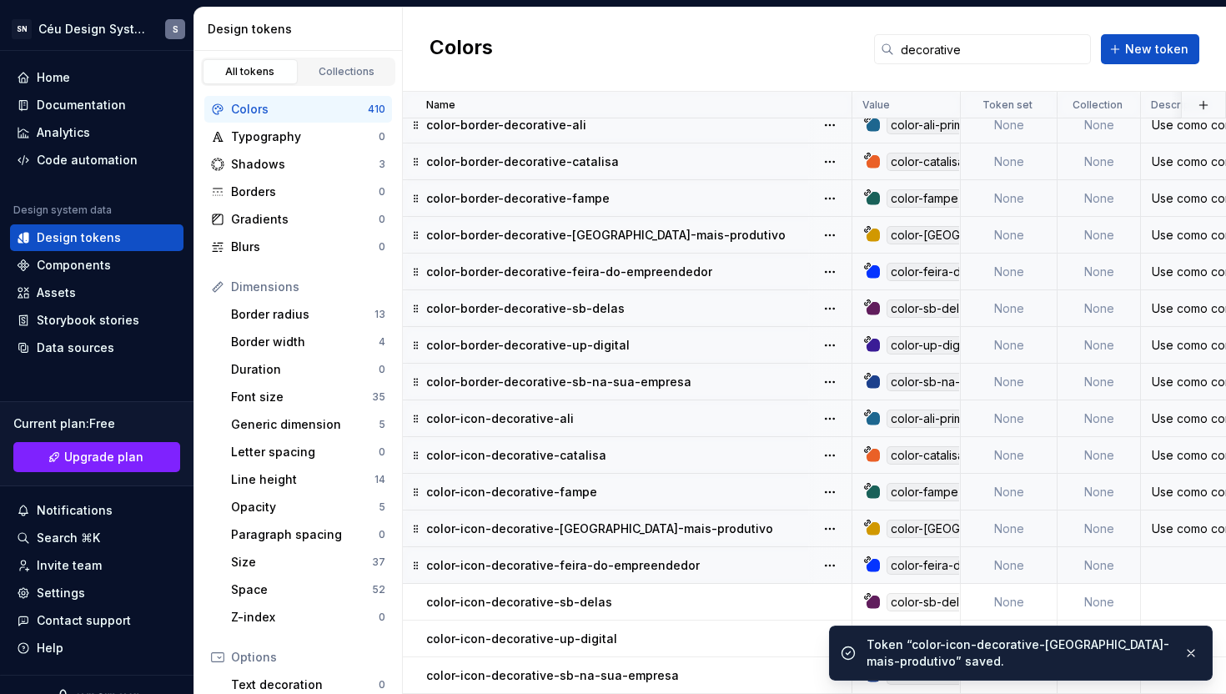
click at [689, 567] on div "color-icon-decorative-feira-do-empreendedor" at bounding box center [638, 565] width 425 height 17
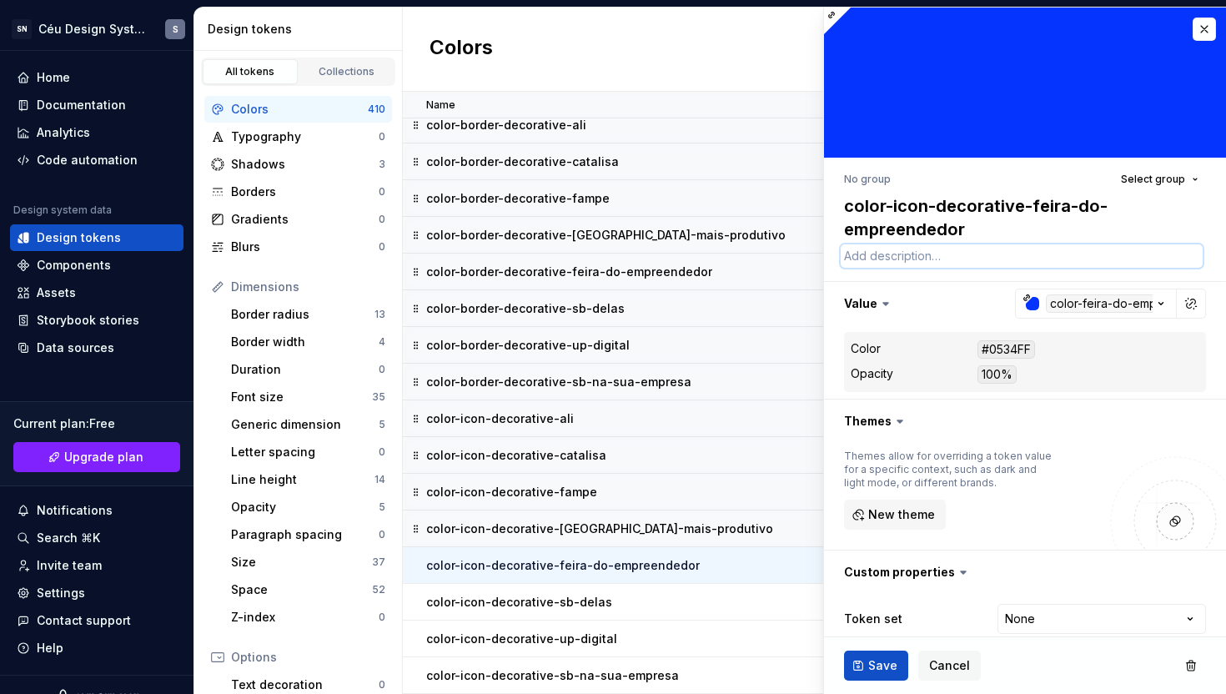
click at [946, 256] on textarea at bounding box center [1022, 255] width 362 height 23
paste textarea "Use como cor de ícones para reforçar a identidade visual da marca Ali em elemen…"
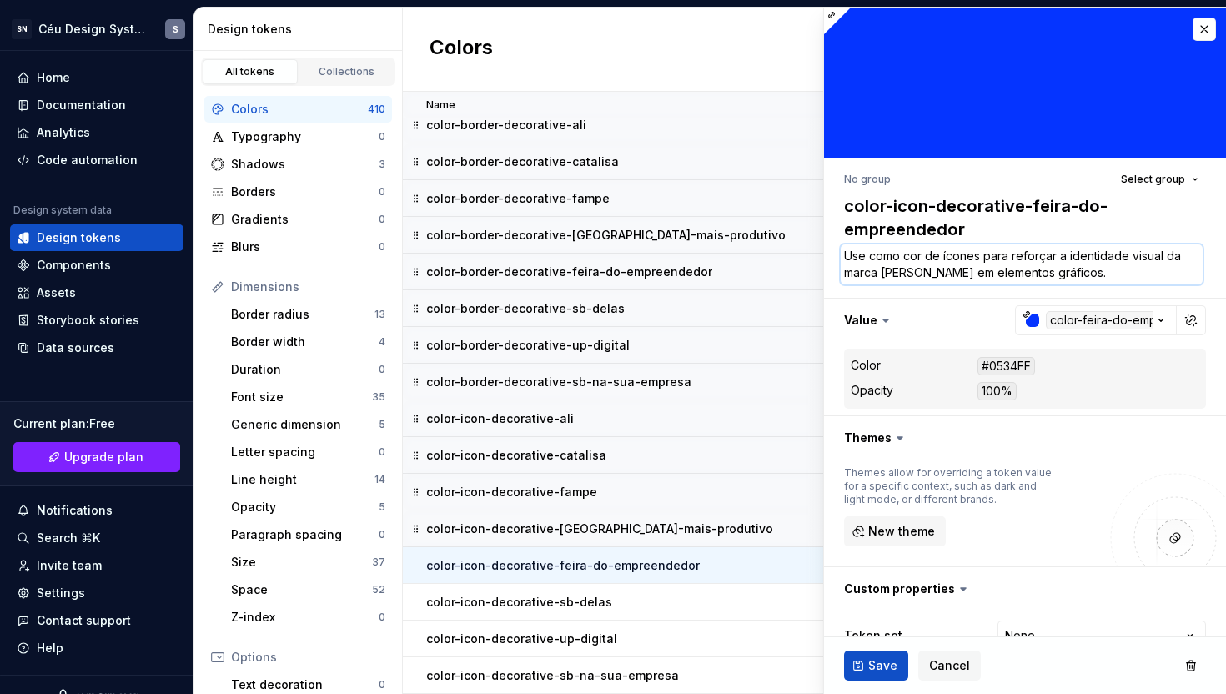
click at [889, 274] on textarea "Use como cor de ícones para reforçar a identidade visual da marca Ali em elemen…" at bounding box center [1022, 264] width 362 height 40
click at [875, 667] on span "Save" at bounding box center [882, 665] width 29 height 17
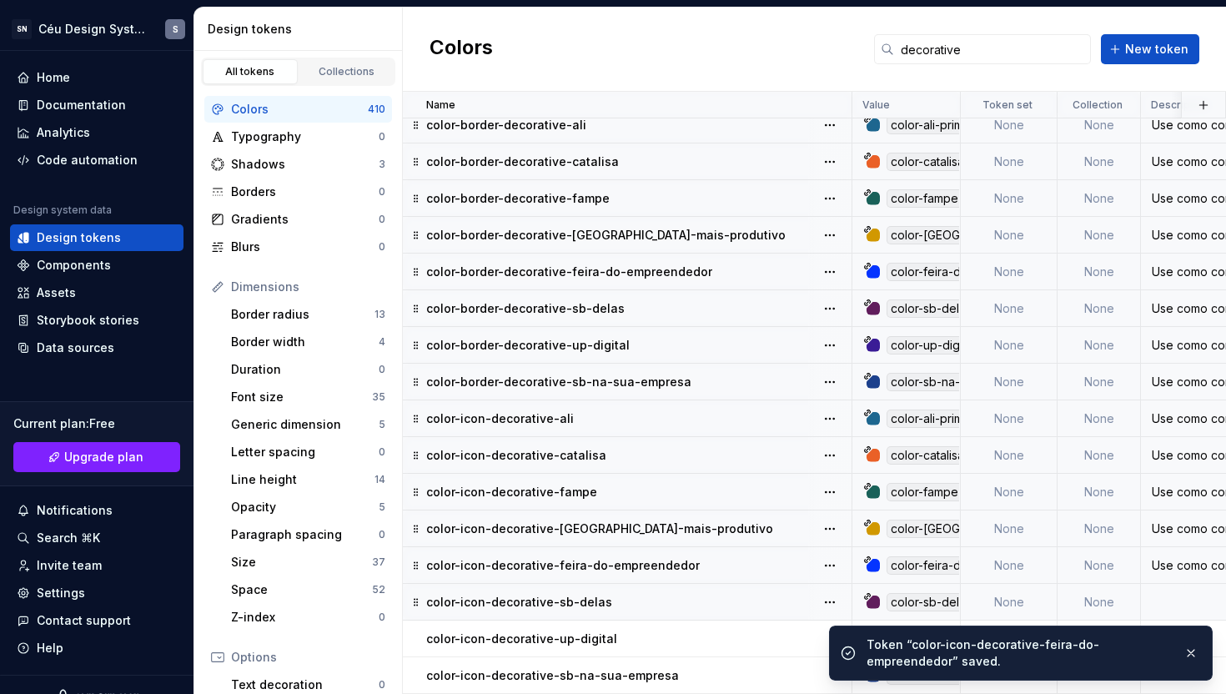
click at [586, 600] on p "color-icon-decorative-sb-delas" at bounding box center [519, 602] width 186 height 17
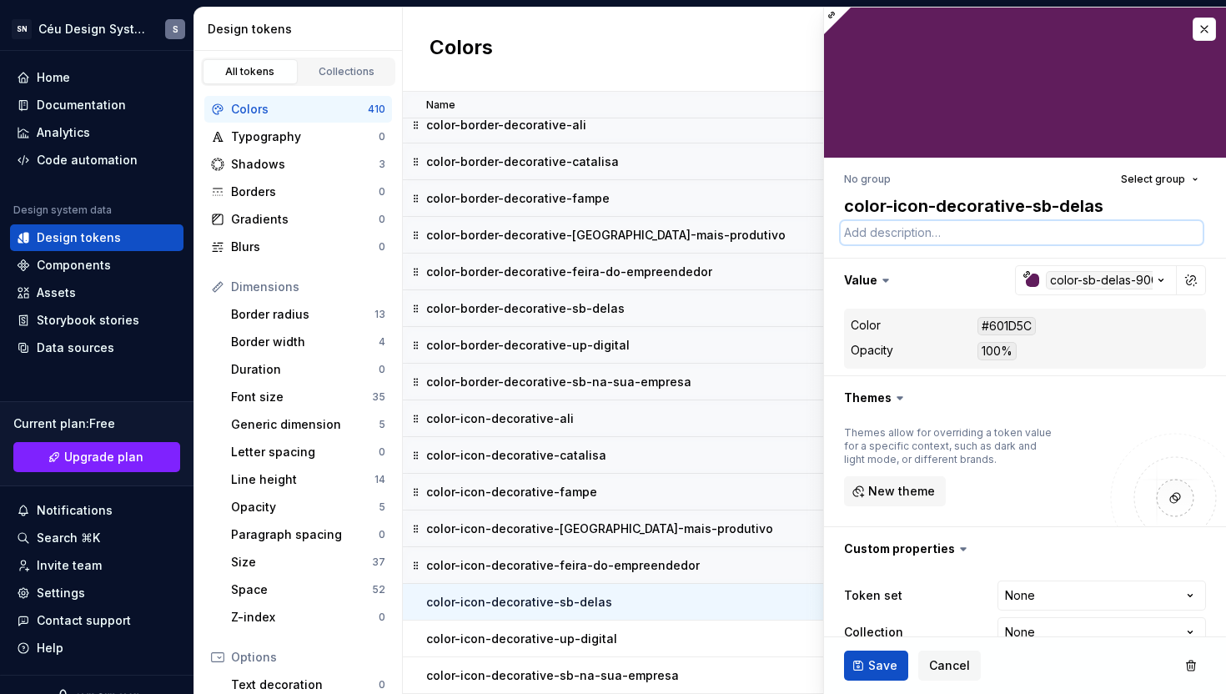
click at [879, 233] on textarea at bounding box center [1022, 232] width 362 height 23
paste textarea "Use como cor de ícones para reforçar a identidade visual da marca Ali em elemen…"
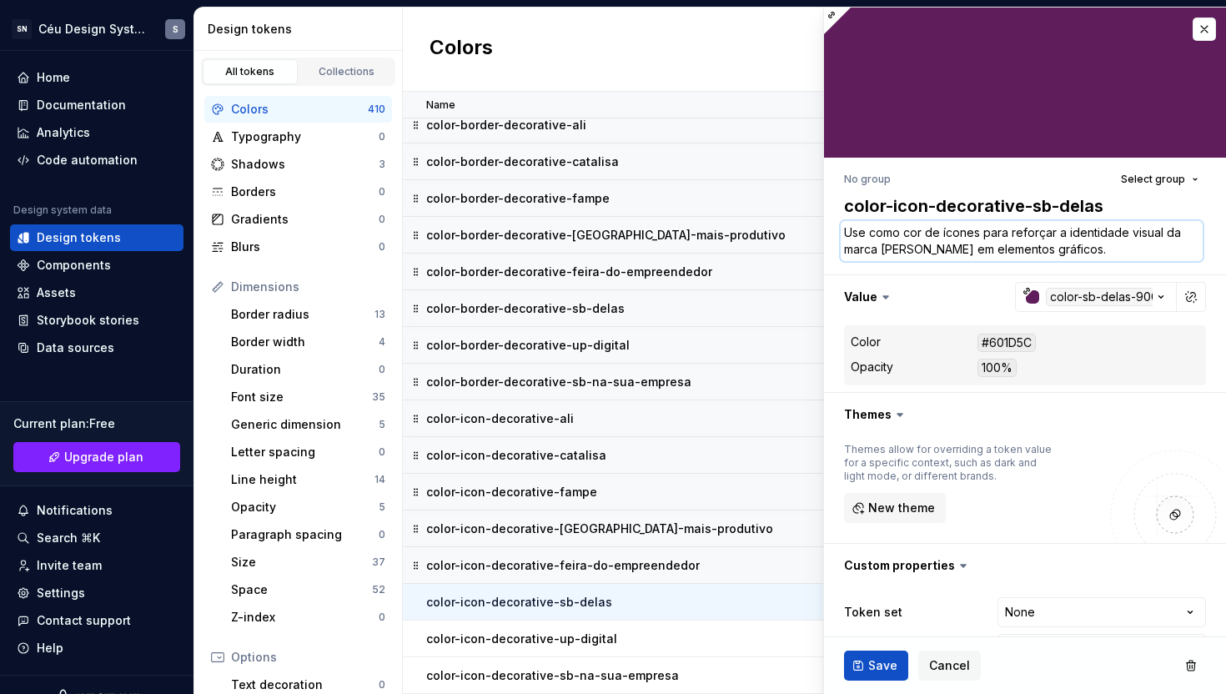
click at [883, 251] on textarea "Use como cor de ícones para reforçar a identidade visual da marca Ali em elemen…" at bounding box center [1022, 241] width 362 height 40
click at [868, 660] on button "Save" at bounding box center [876, 666] width 64 height 30
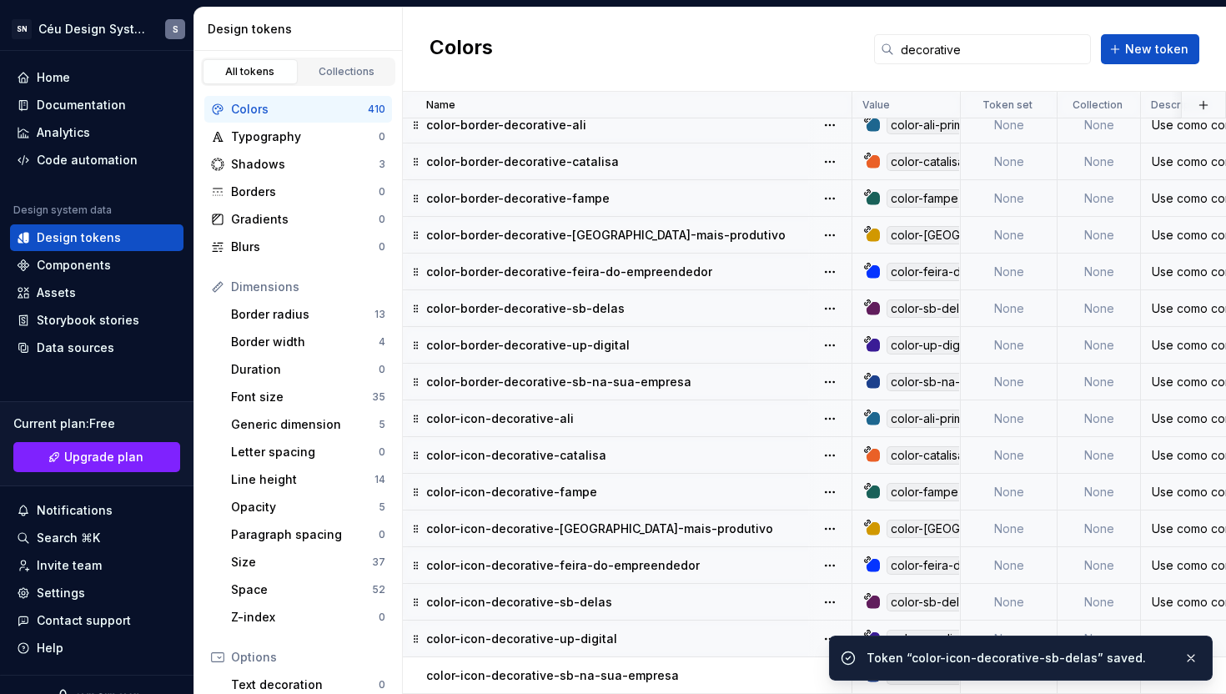
click at [621, 632] on div "color-icon-decorative-up-digital" at bounding box center [638, 639] width 425 height 17
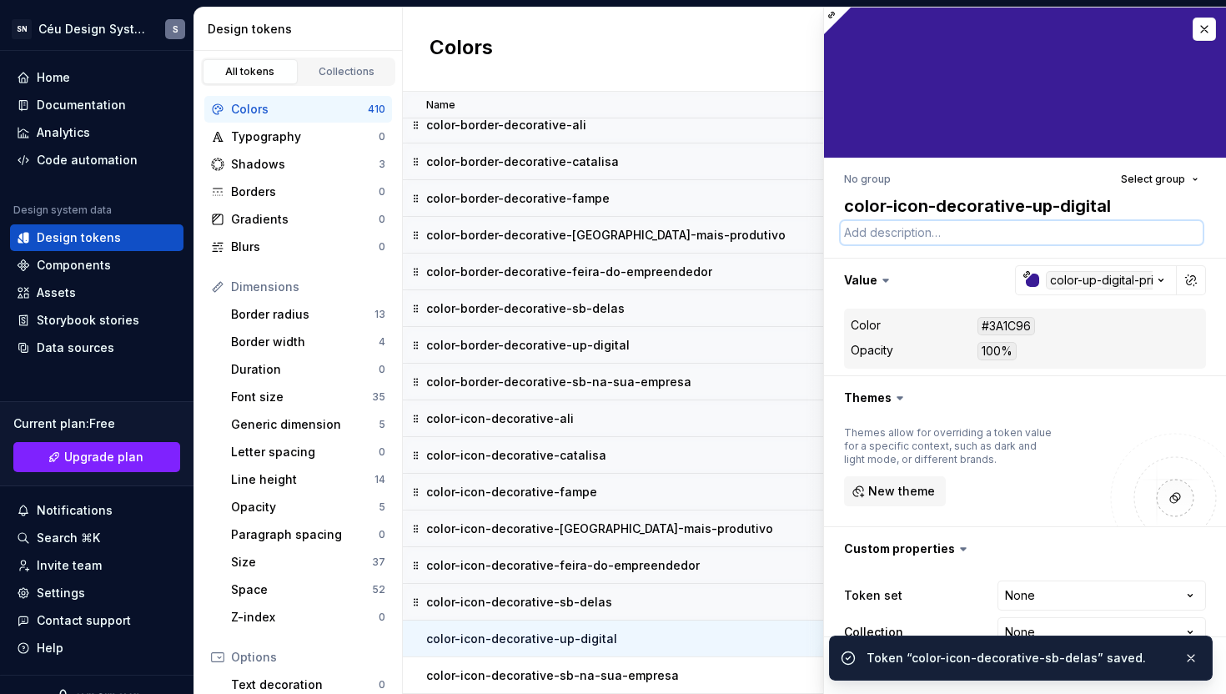
click at [869, 237] on textarea at bounding box center [1022, 232] width 362 height 23
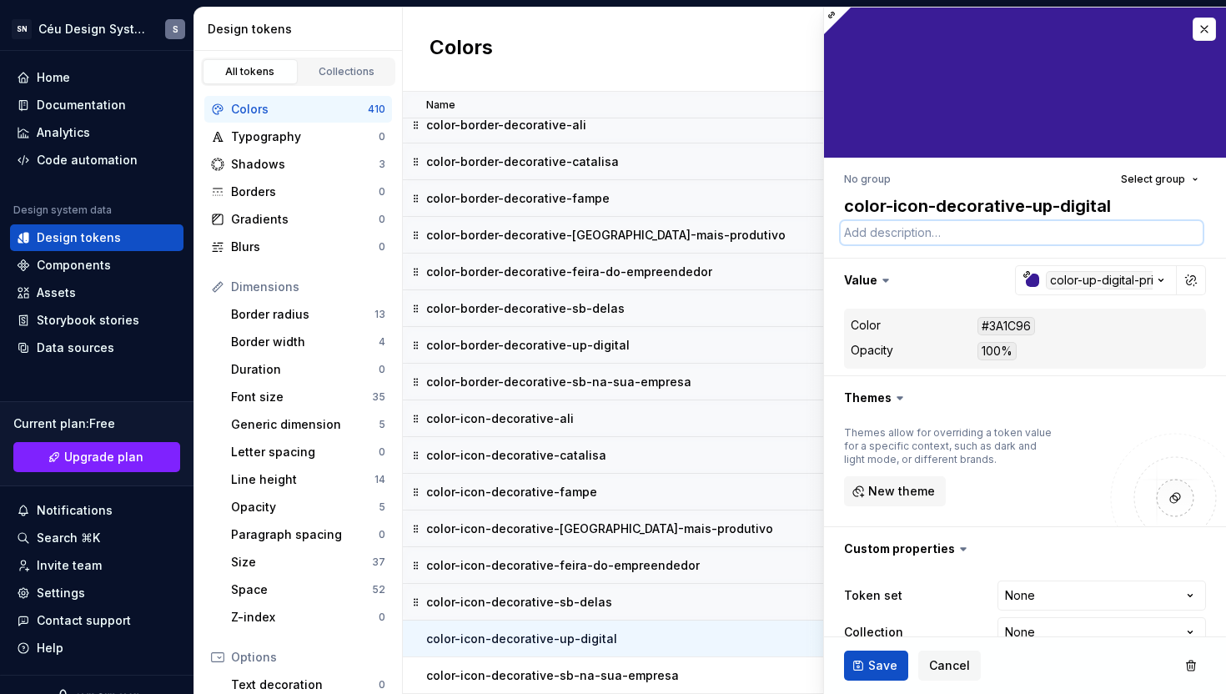
paste textarea "Use como cor de ícones para reforçar a identidade visual da marca Ali em elemen…"
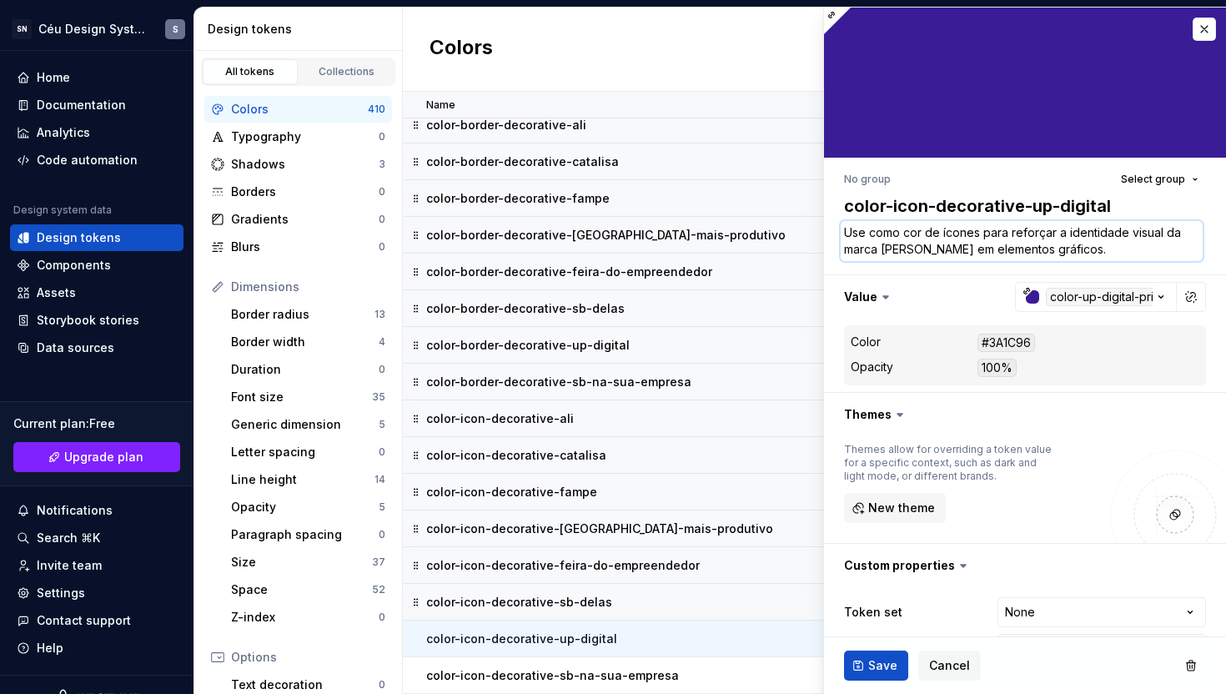
click at [888, 250] on textarea "Use como cor de ícones para reforçar a identidade visual da marca Ali em elemen…" at bounding box center [1022, 241] width 362 height 40
click at [865, 660] on button "Save" at bounding box center [876, 666] width 64 height 30
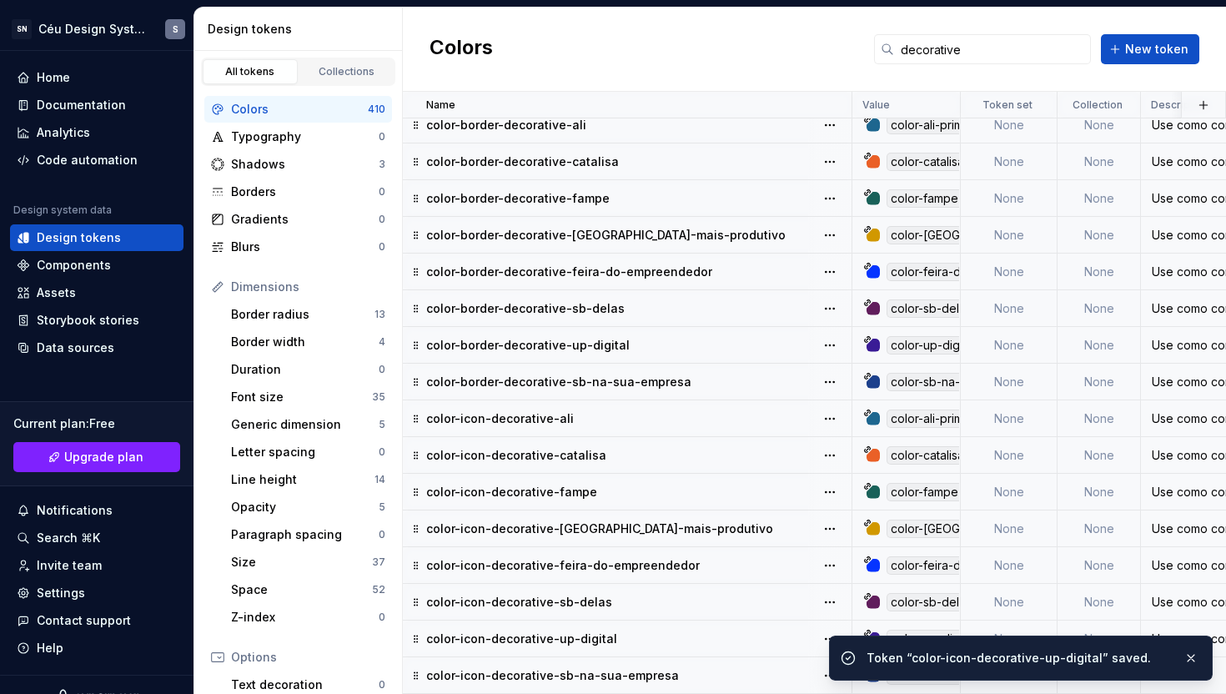
click at [631, 668] on p "color-icon-decorative-sb-na-sua-empresa" at bounding box center [552, 675] width 253 height 17
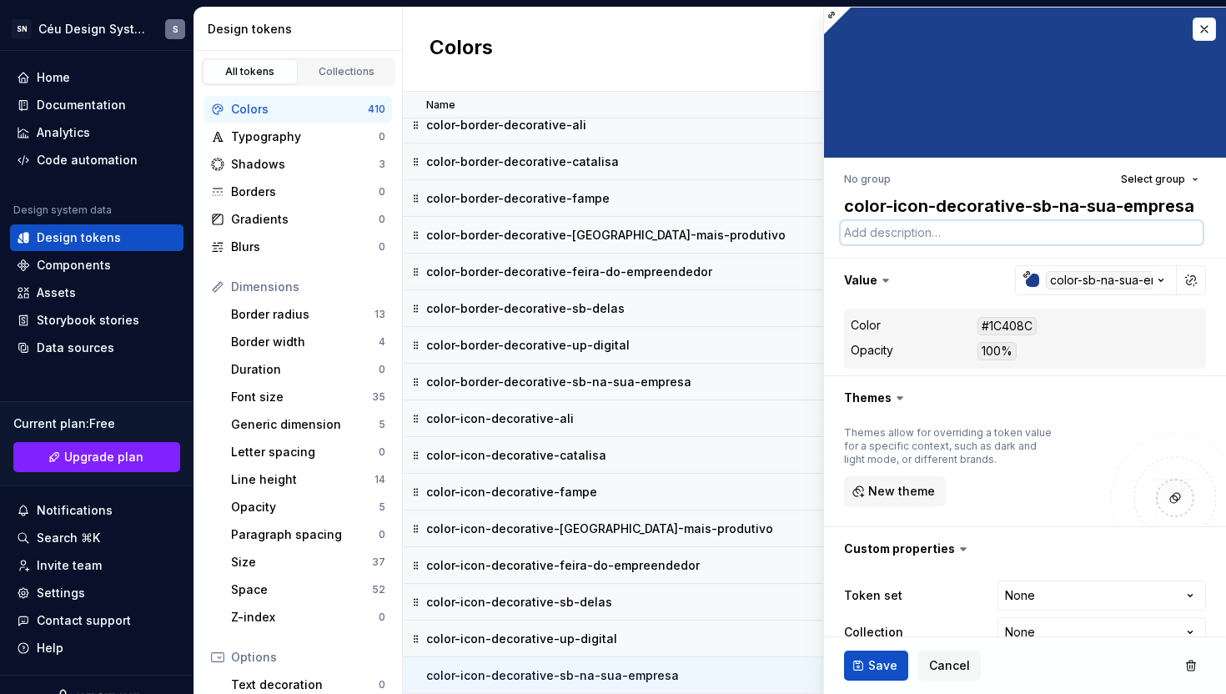
click at [890, 234] on textarea at bounding box center [1022, 232] width 362 height 23
paste textarea "Use como cor de ícones para reforçar a identidade visual da marca Ali em elemen…"
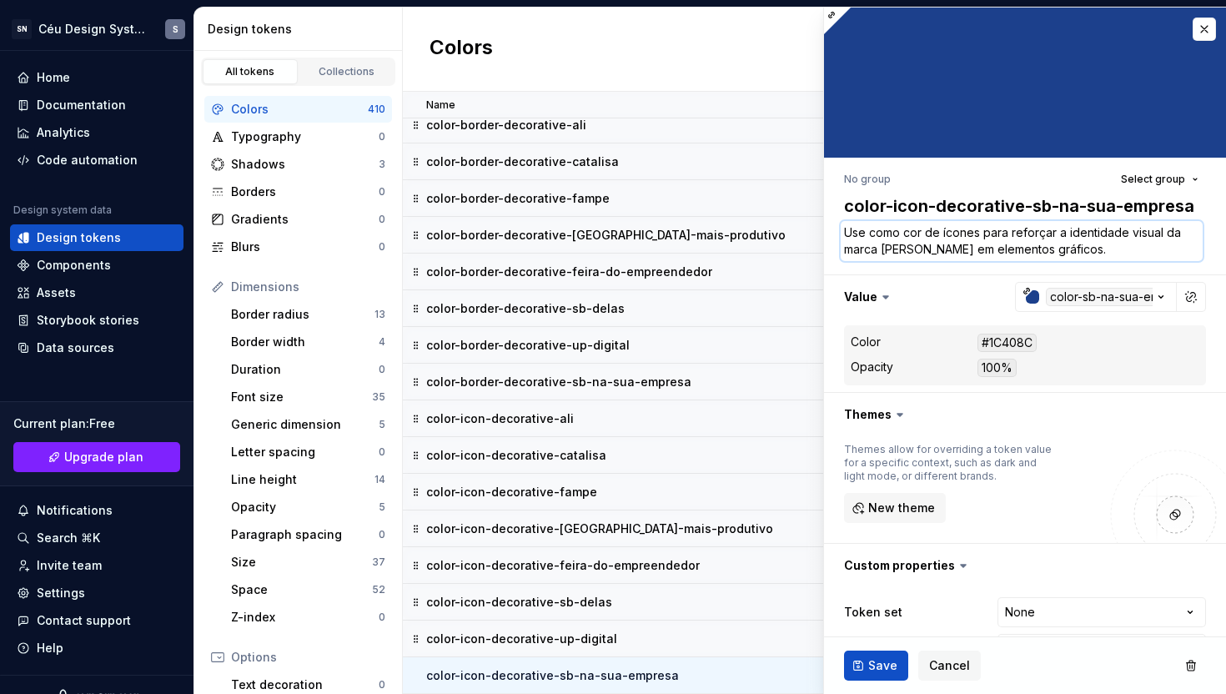
click at [887, 251] on textarea "Use como cor de ícones para reforçar a identidade visual da marca Ali em elemen…" at bounding box center [1022, 241] width 362 height 40
click at [868, 658] on span "Save" at bounding box center [882, 665] width 29 height 17
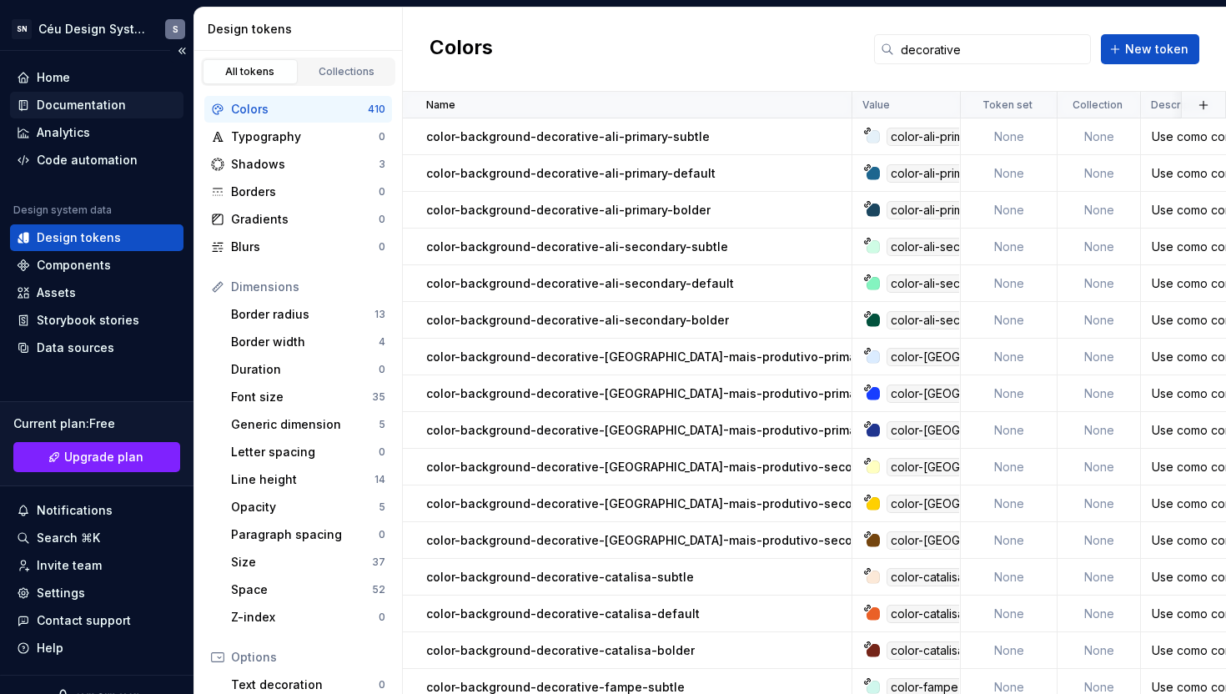
click at [123, 98] on div "Documentation" at bounding box center [97, 105] width 160 height 17
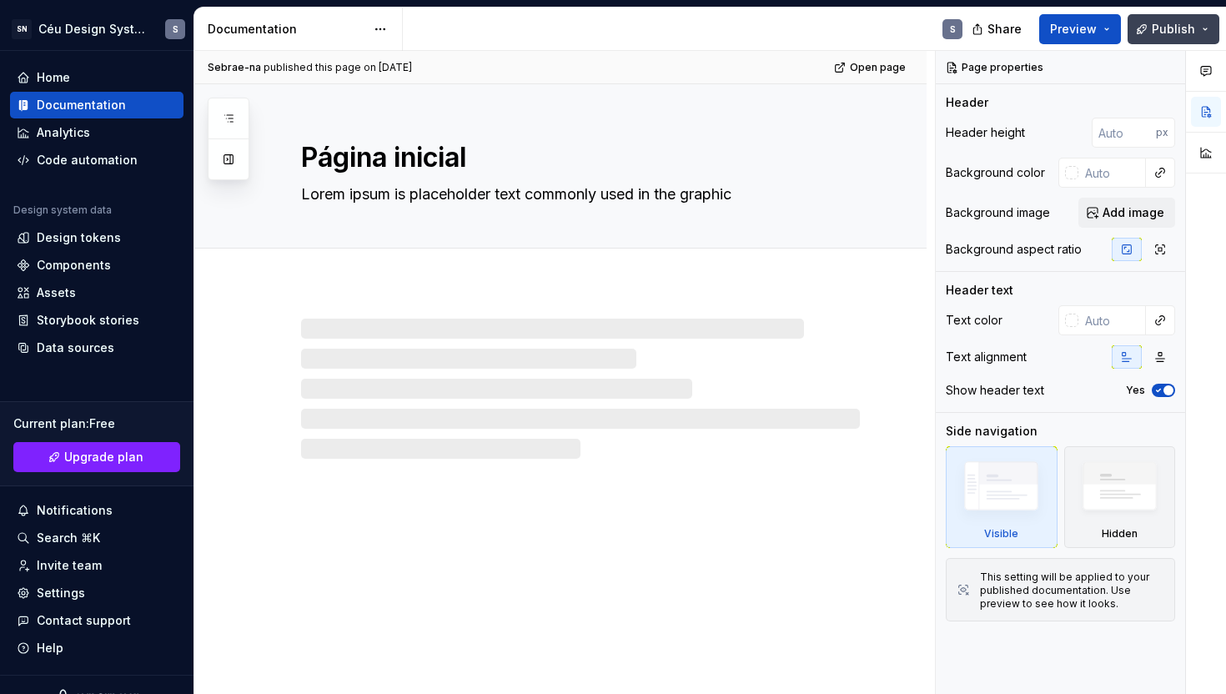
click at [1157, 26] on span "Publish" at bounding box center [1173, 29] width 43 height 17
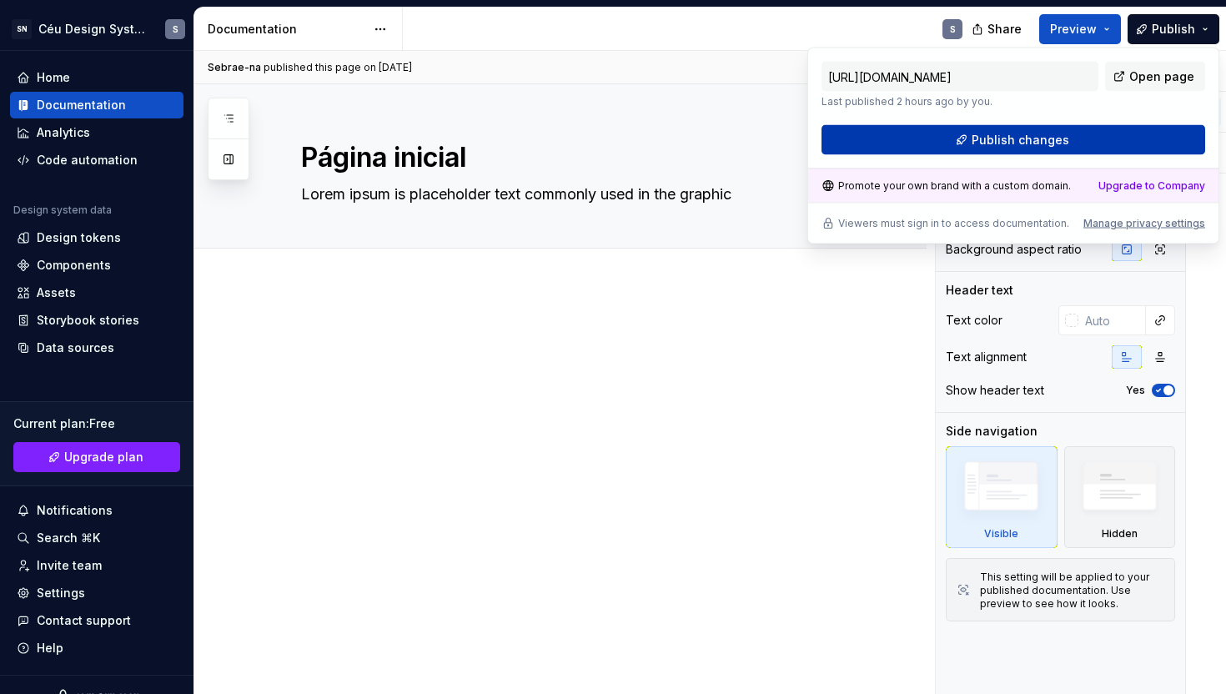
click at [1076, 148] on button "Publish changes" at bounding box center [1014, 140] width 384 height 30
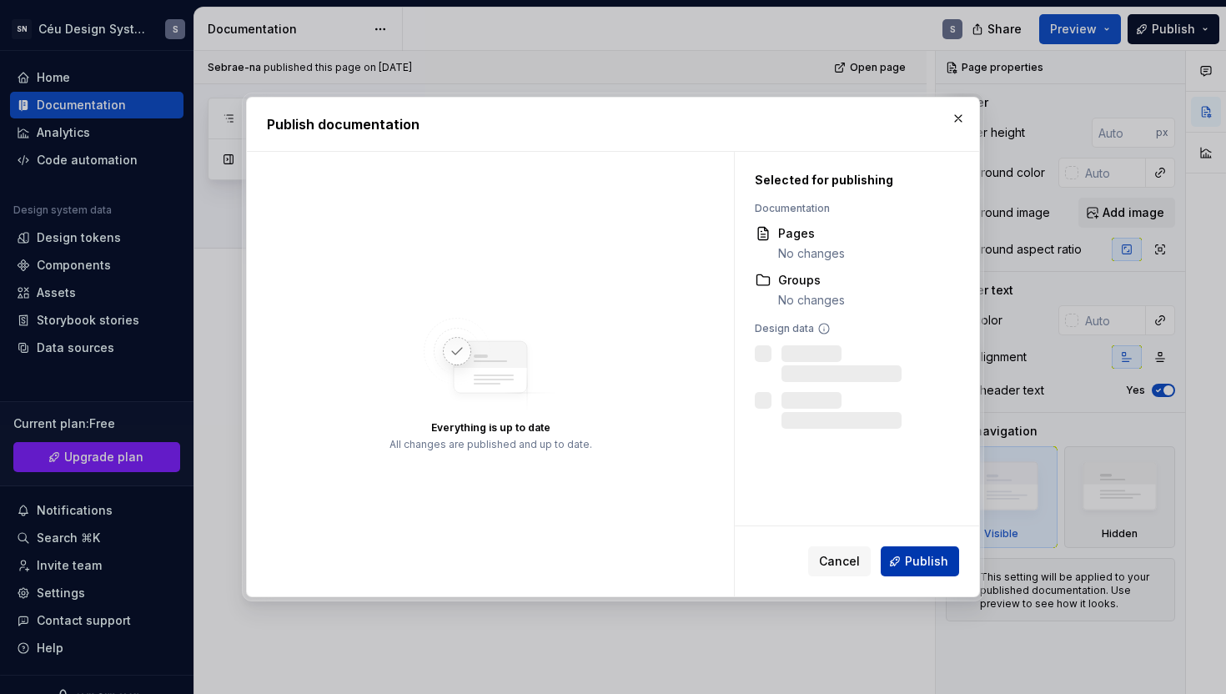
click at [911, 566] on span "Publish" at bounding box center [926, 561] width 43 height 17
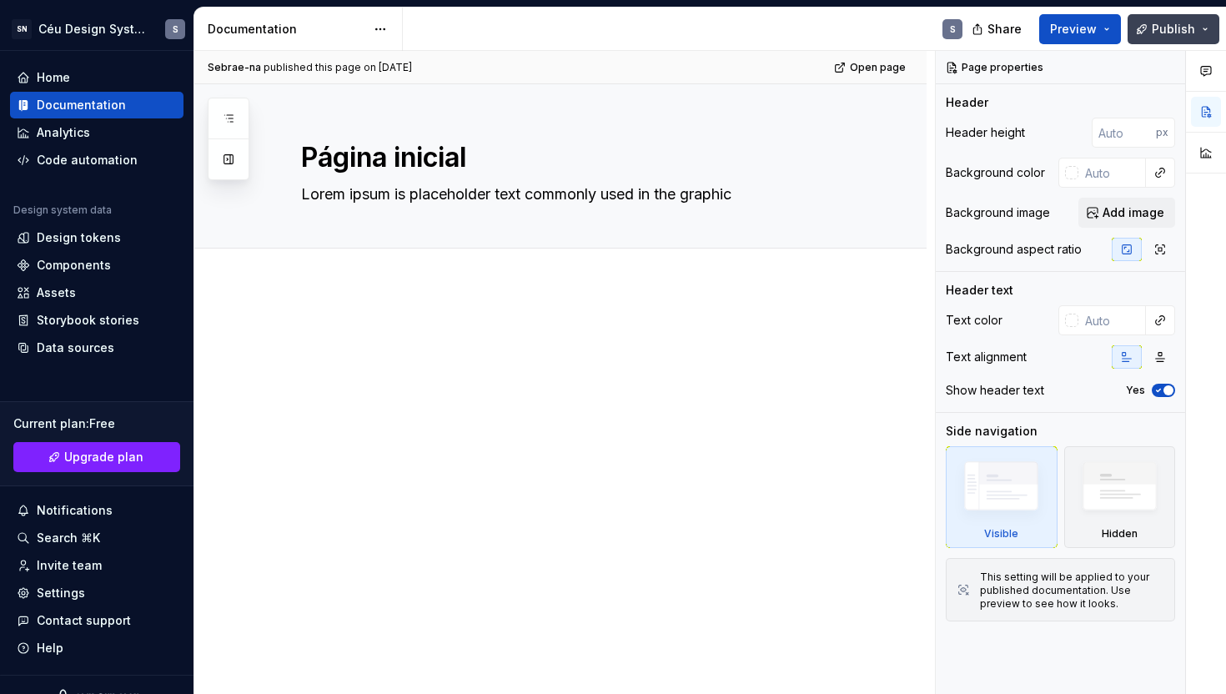
click at [1156, 18] on button "Publish" at bounding box center [1174, 29] width 92 height 30
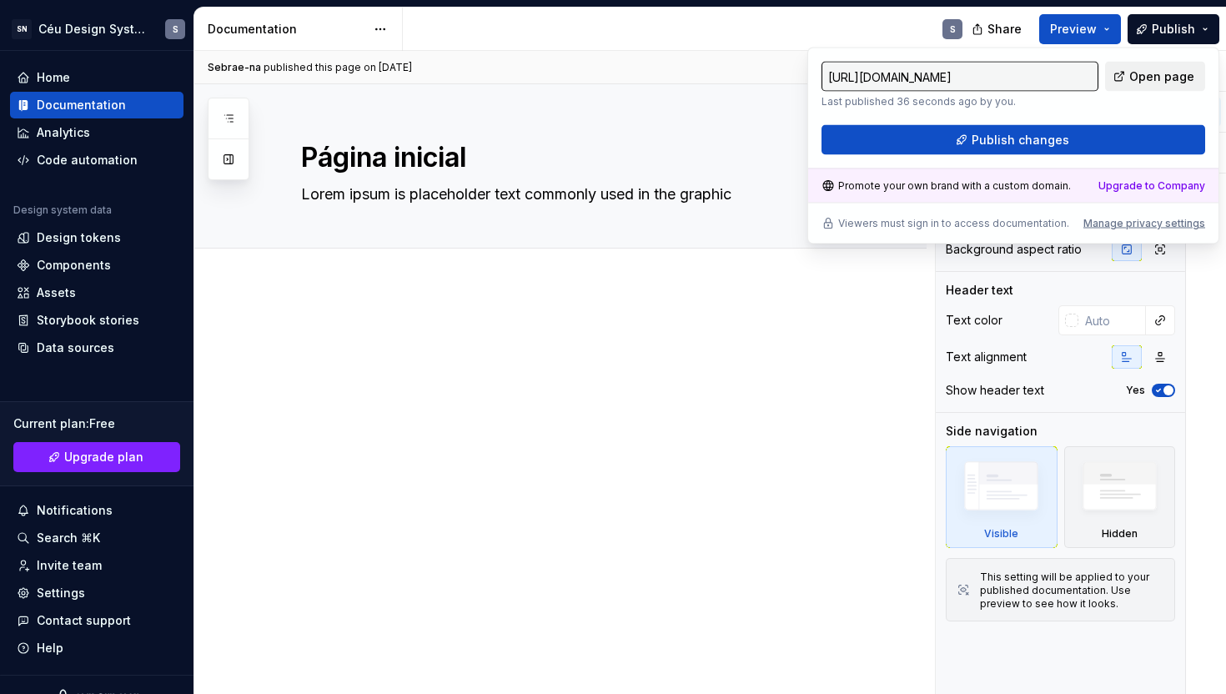
click at [1137, 83] on span "Open page" at bounding box center [1162, 76] width 65 height 17
